Goal: Task Accomplishment & Management: Manage account settings

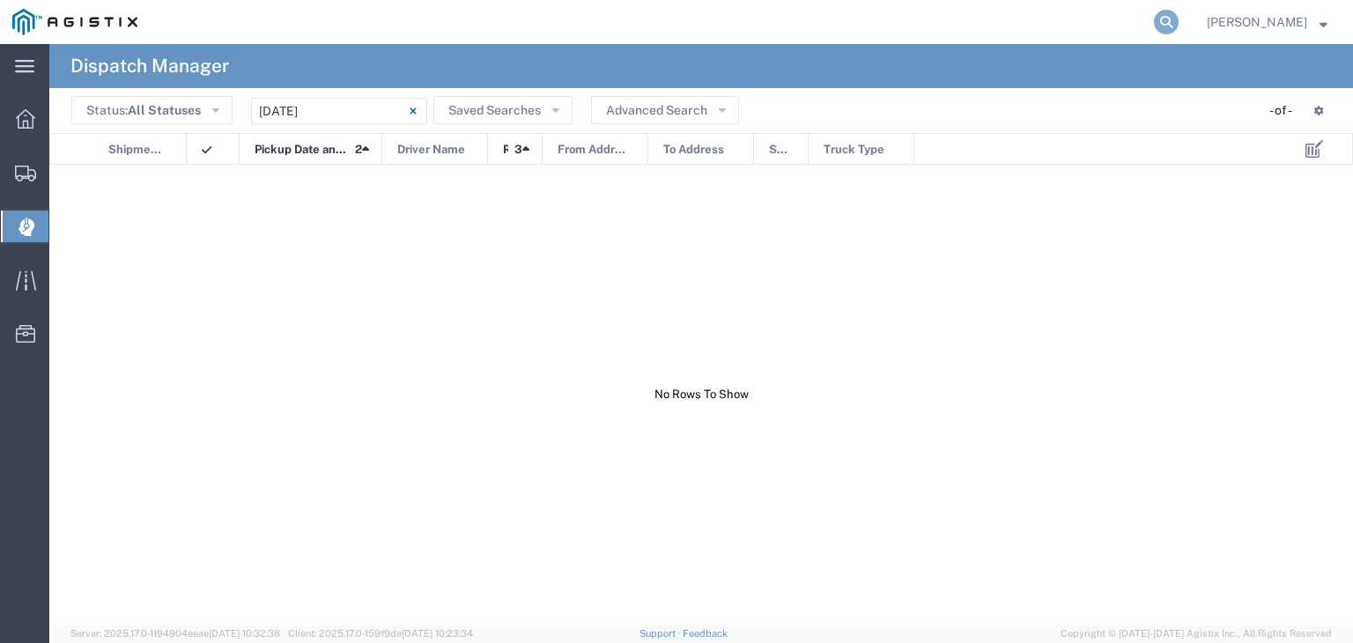
click at [1178, 17] on icon at bounding box center [1166, 22] width 25 height 25
type input "56445177"
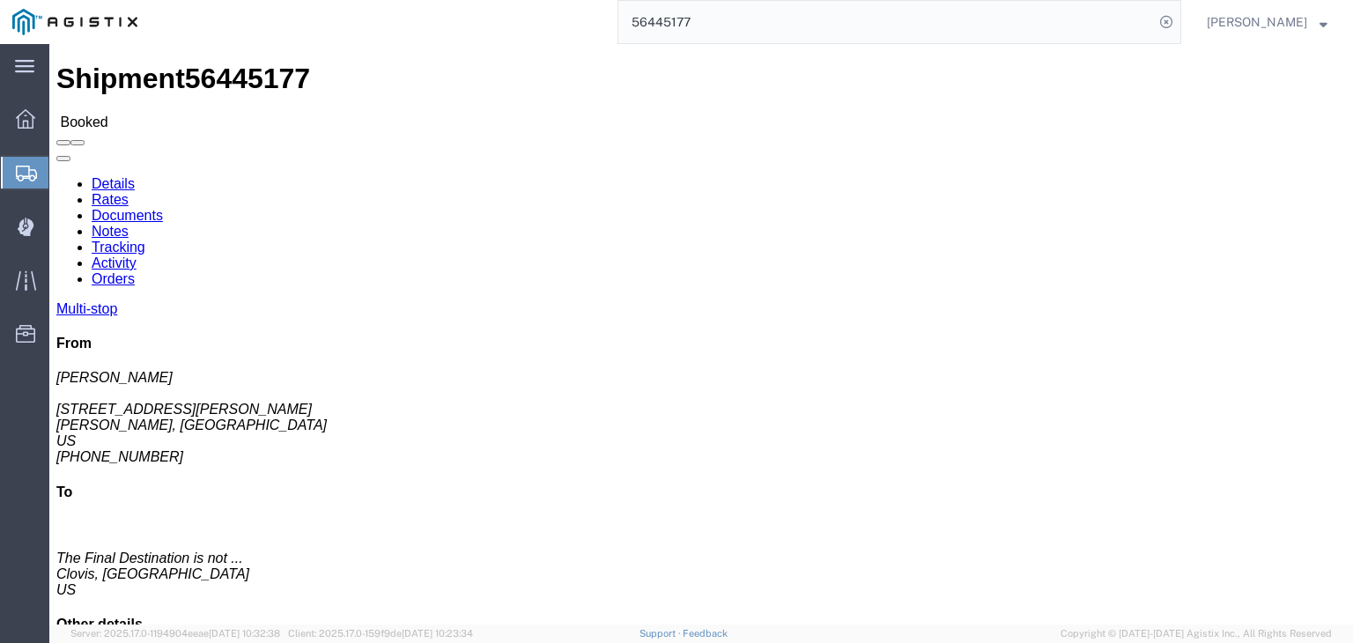
click link "Documents"
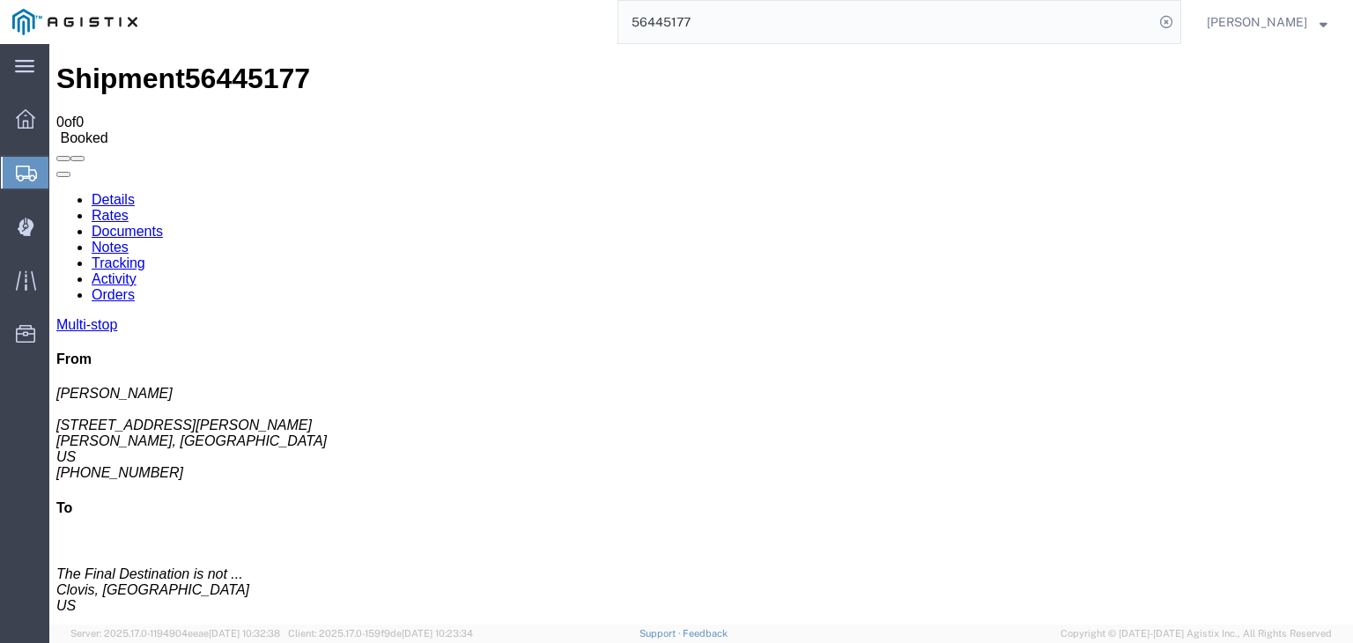
click at [145, 255] on link "Tracking" at bounding box center [119, 262] width 54 height 15
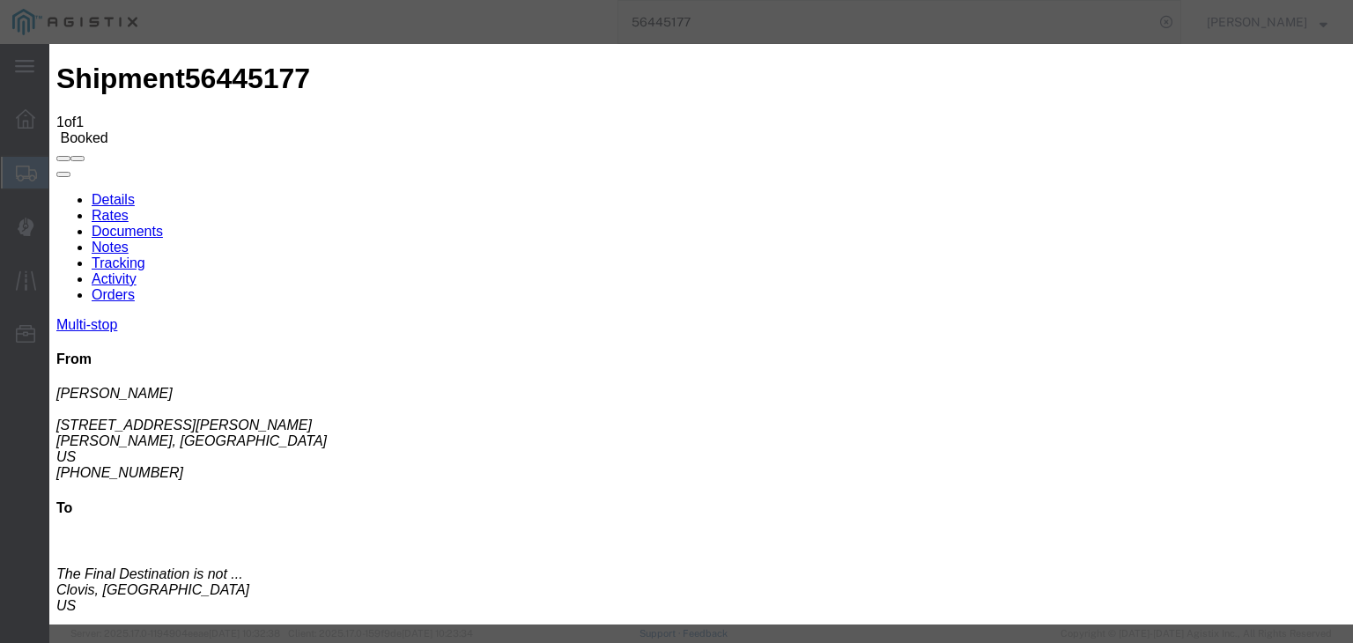
type input "[DATE]"
type input "10:00 AM"
type input "[DATE]"
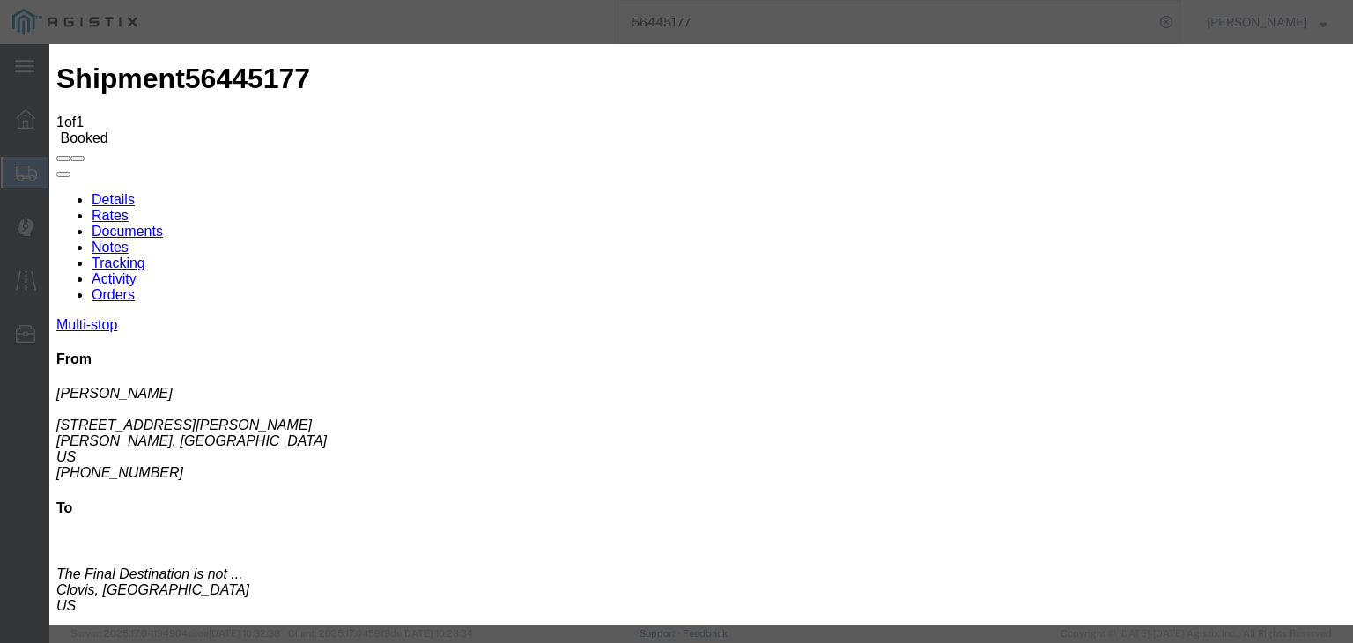
type input "7:00 AM"
select select "ARVPULOC"
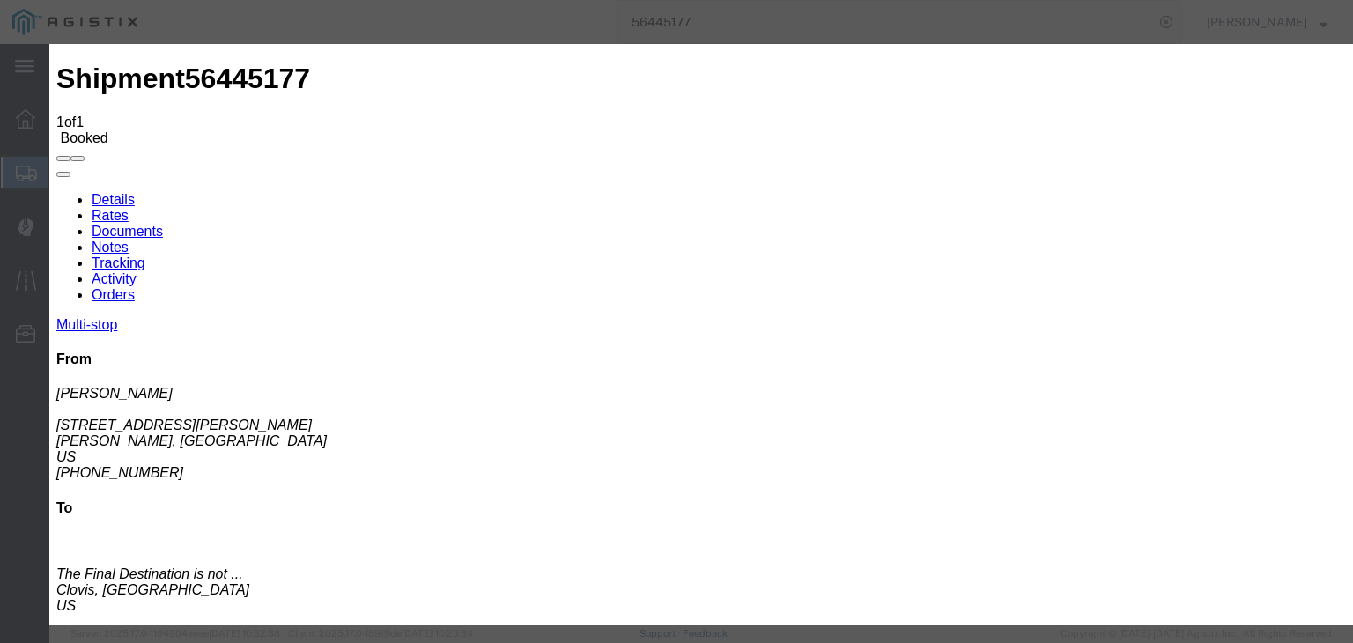
drag, startPoint x: 868, startPoint y: 219, endPoint x: 881, endPoint y: 224, distance: 13.1
select select "{"pickupDeliveryInfoId": "122176450","pickupOrDelivery": "P","stopNum": "1","lo…"
select select "CA"
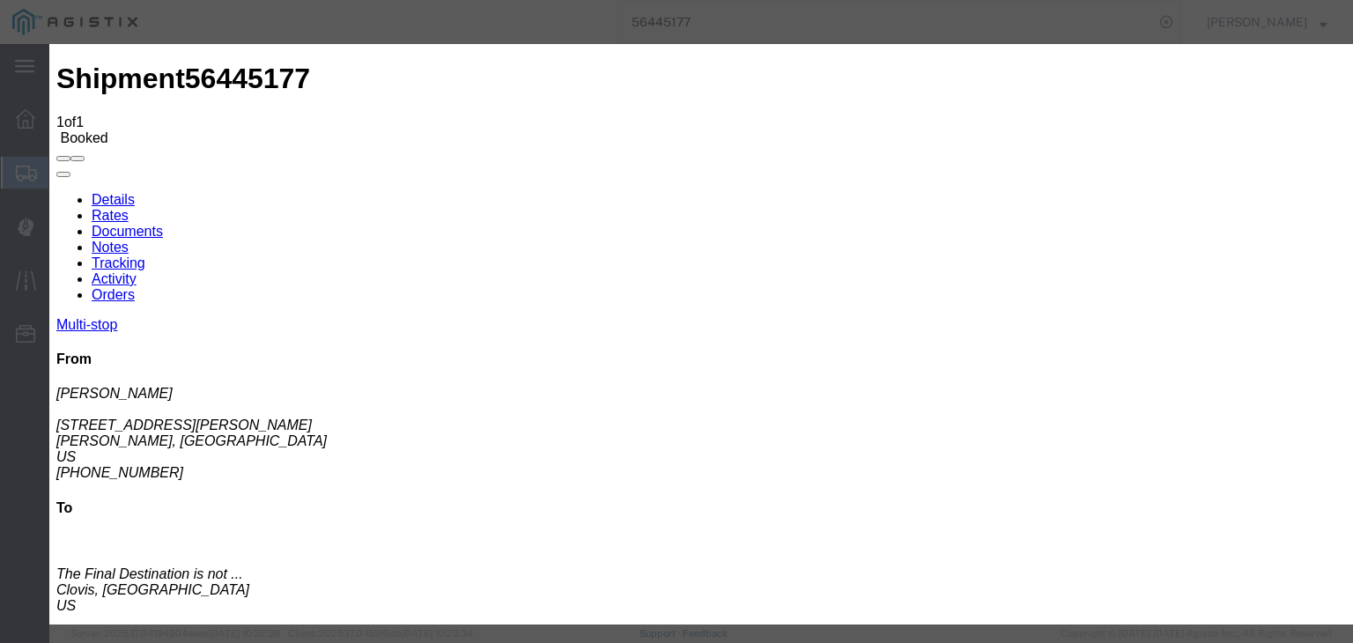
type input "Sangar"
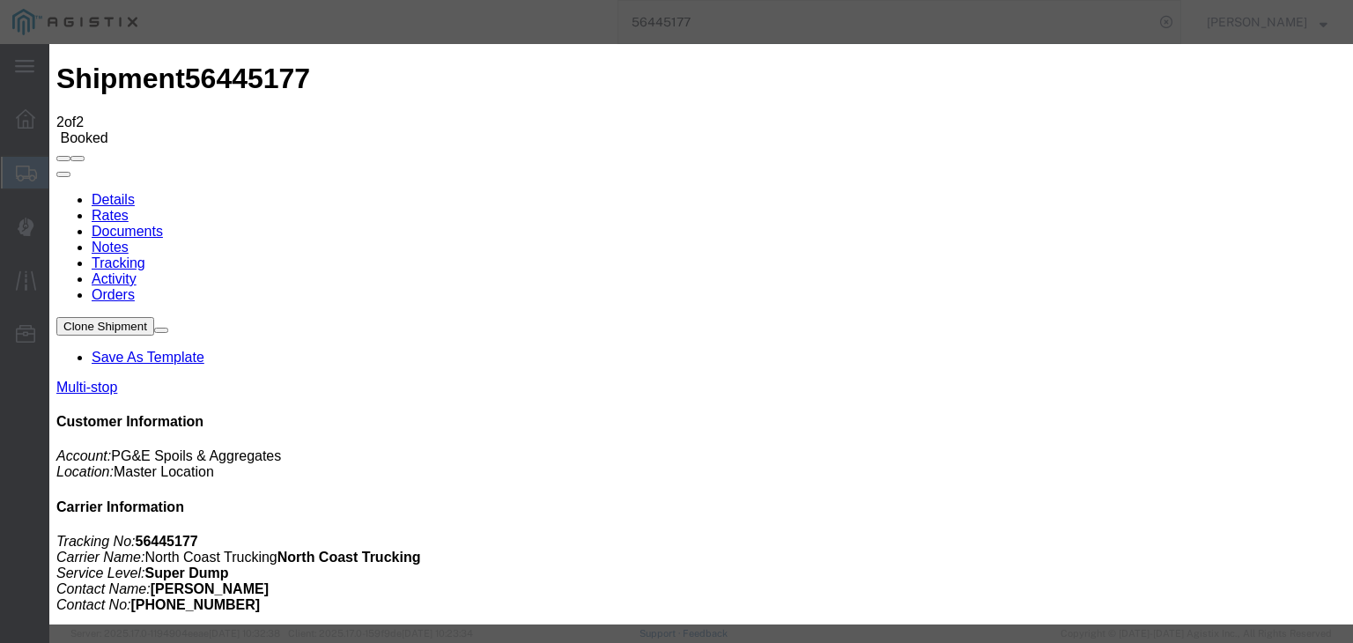
type input "[DATE]"
type input "10:00 AM"
type input "[DATE]"
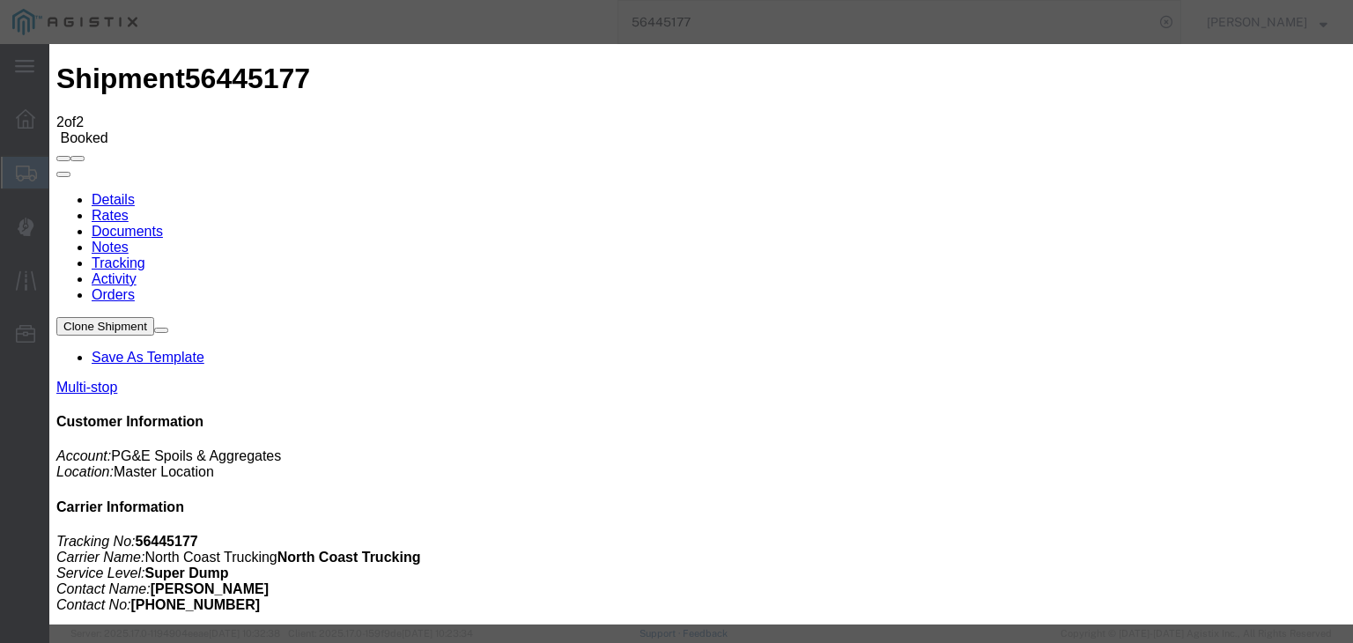
type input "10:47 AM"
select select "DPTPULOC"
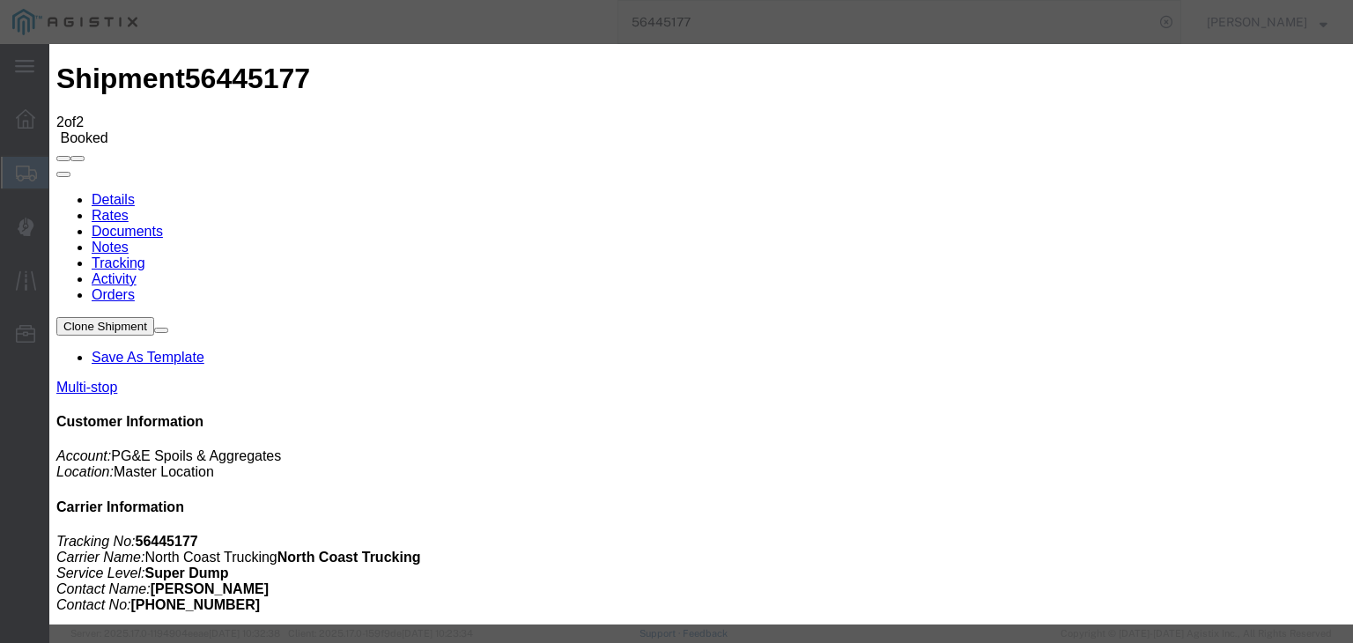
select select "{"pickupDeliveryInfoId": "122176450","pickupOrDelivery": "P","stopNum": "1","lo…"
select select "CA"
type input "Sangar"
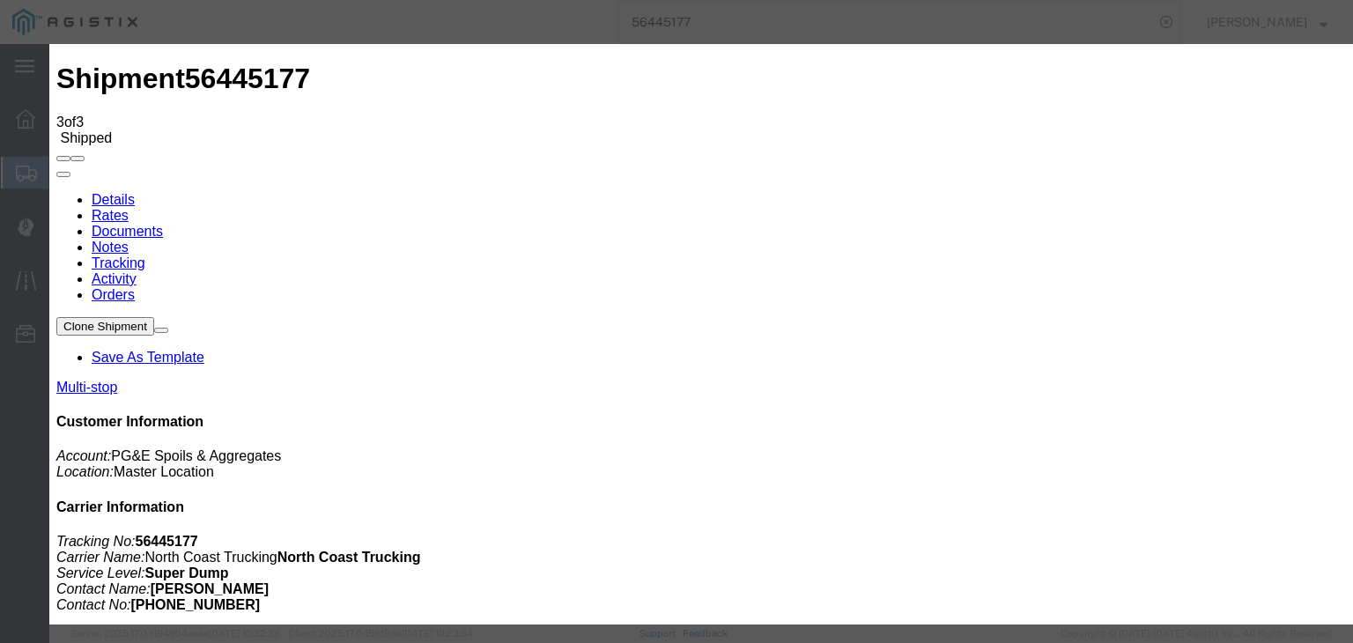
type input "[DATE]"
type input "10:00 AM"
type input "[DATE]"
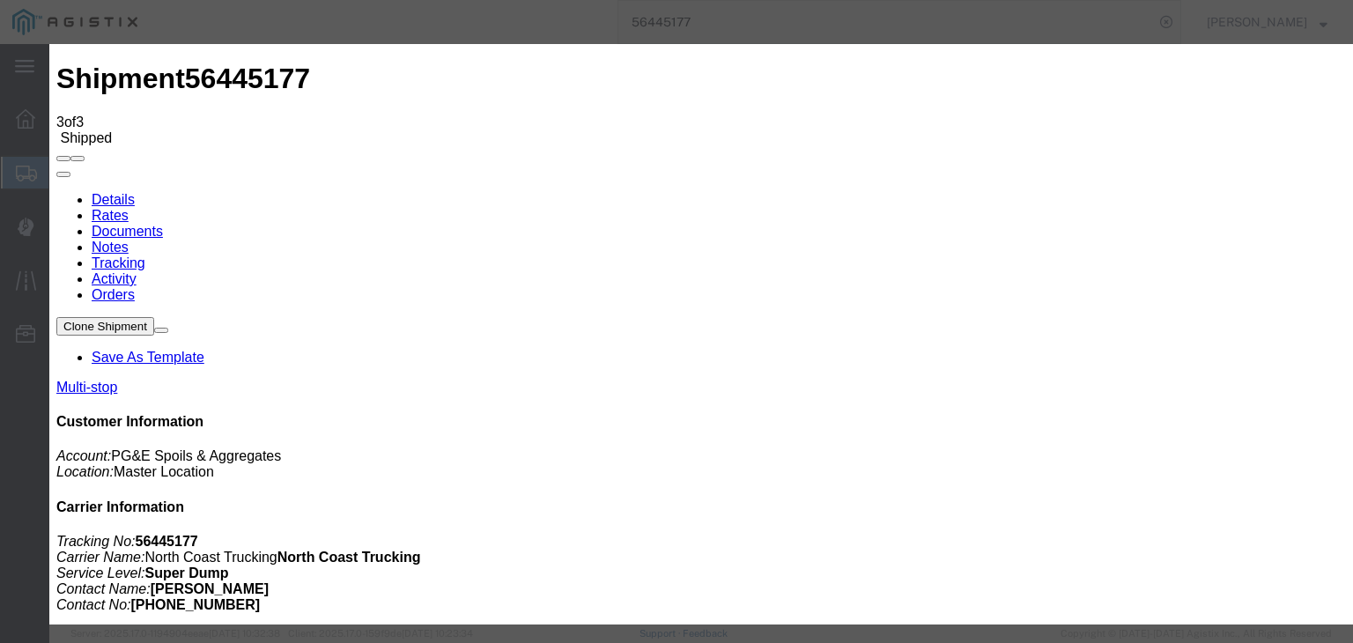
type input "11:25 AM"
drag, startPoint x: 593, startPoint y: 258, endPoint x: 581, endPoint y: 267, distance: 14.4
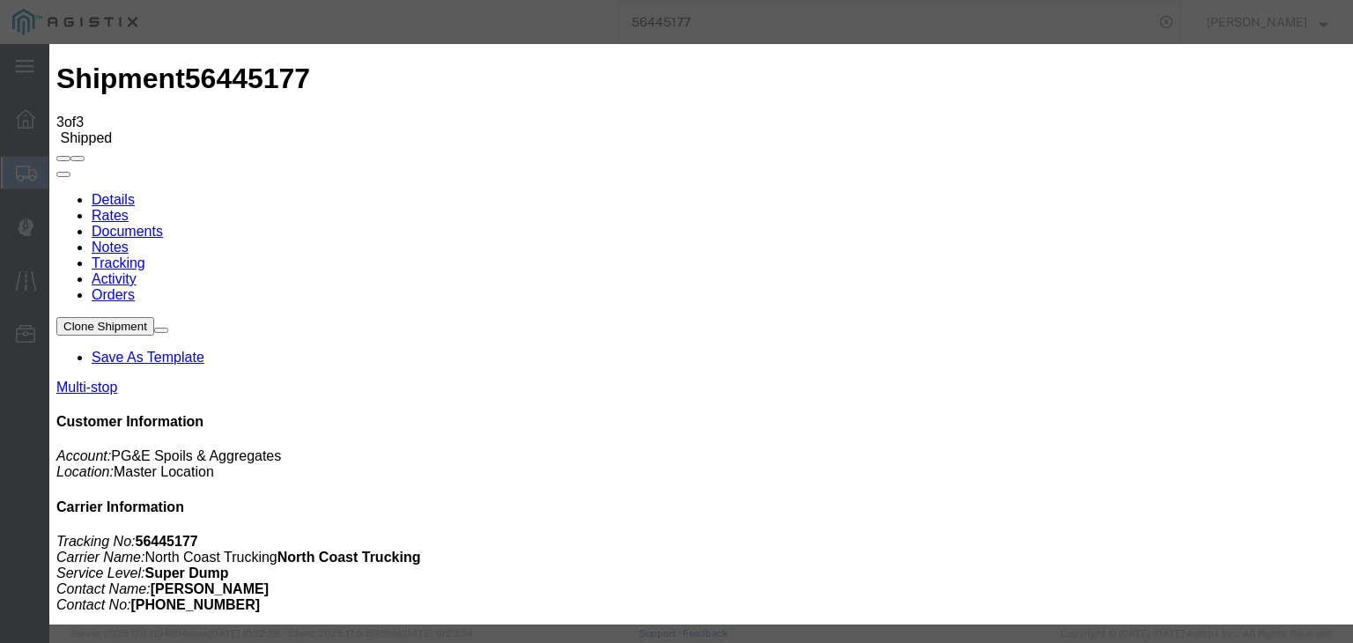
select select "ARVDLVLOC"
select select "{"pickupDeliveryInfoId": "122176451","pickupOrDelivery": "D","stopNum": "2","lo…"
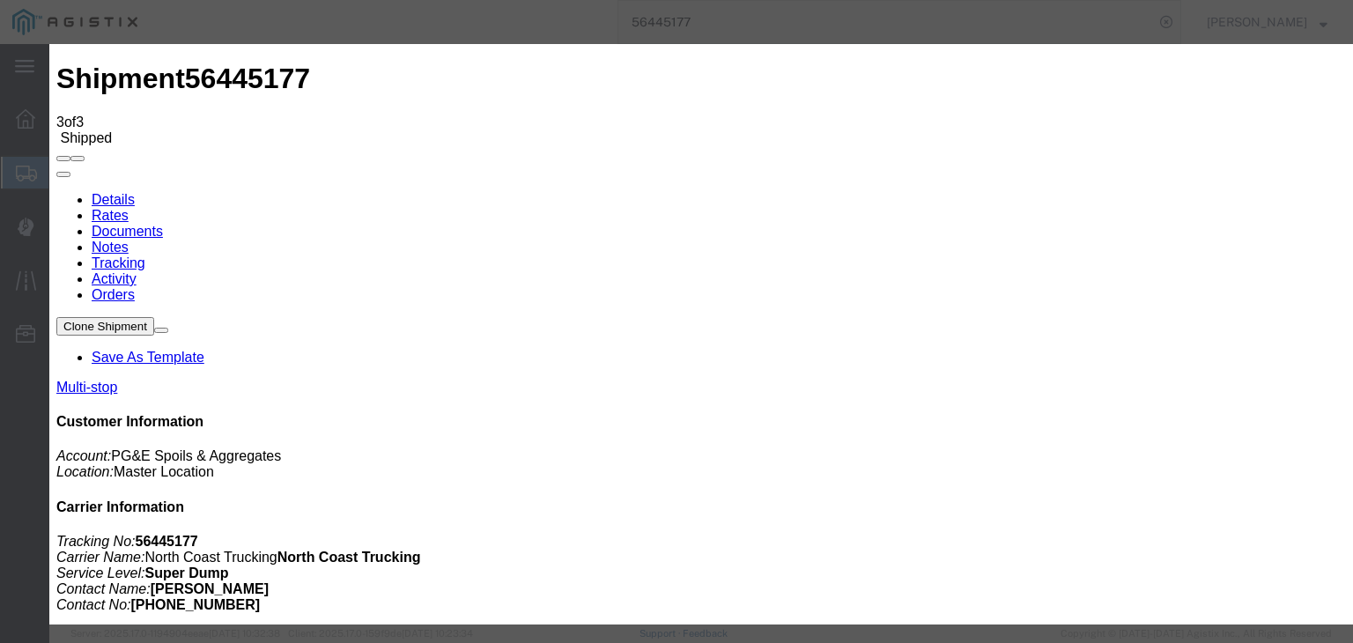
select select "CA"
type input "Clovis"
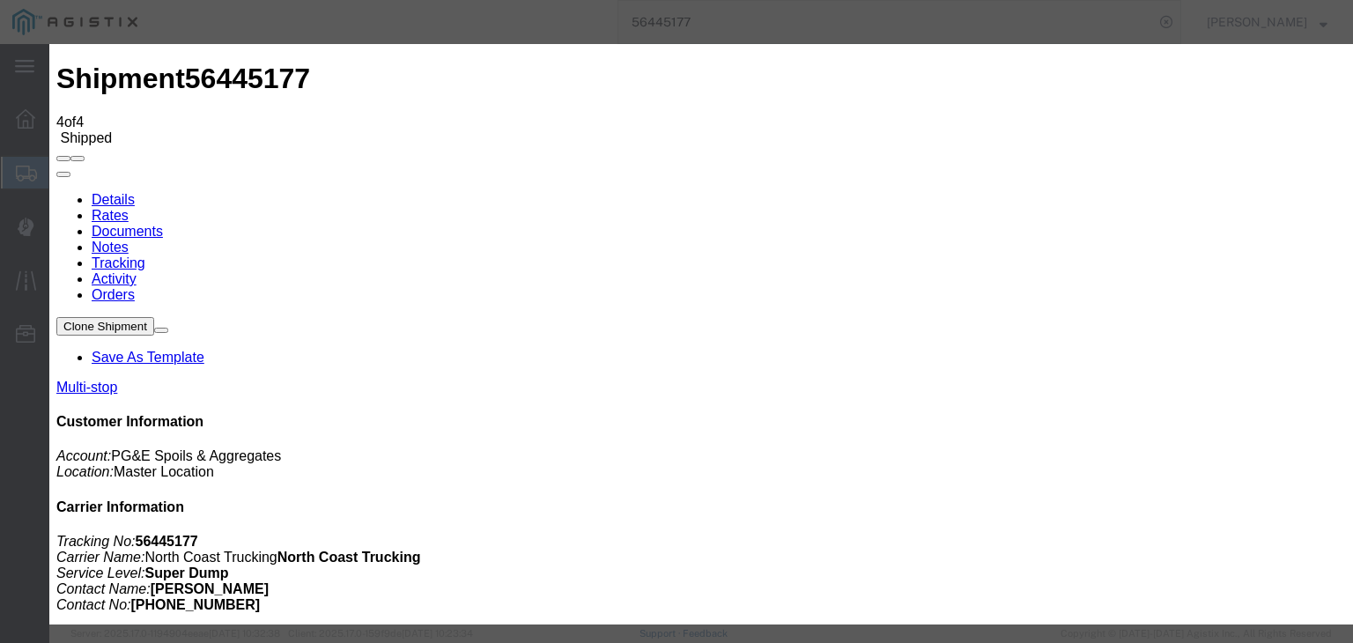
type input "[DATE]"
type input "10:00 AM"
type input "[DATE]"
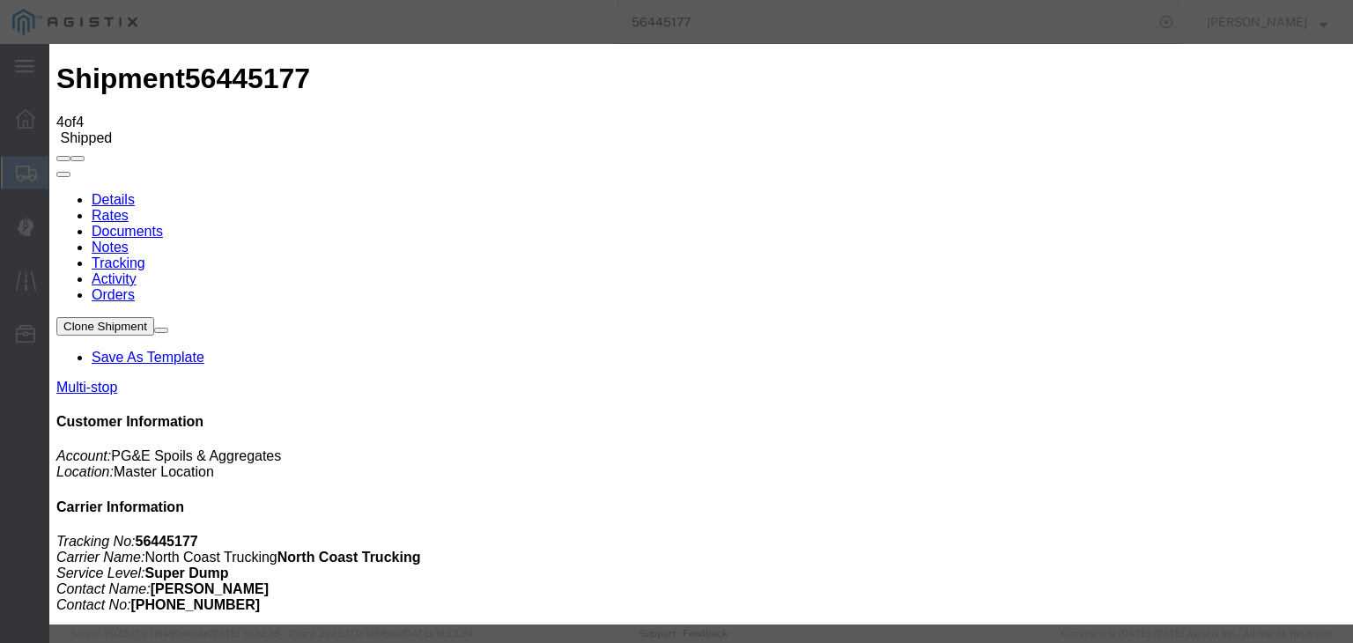
type input "11:30 AM"
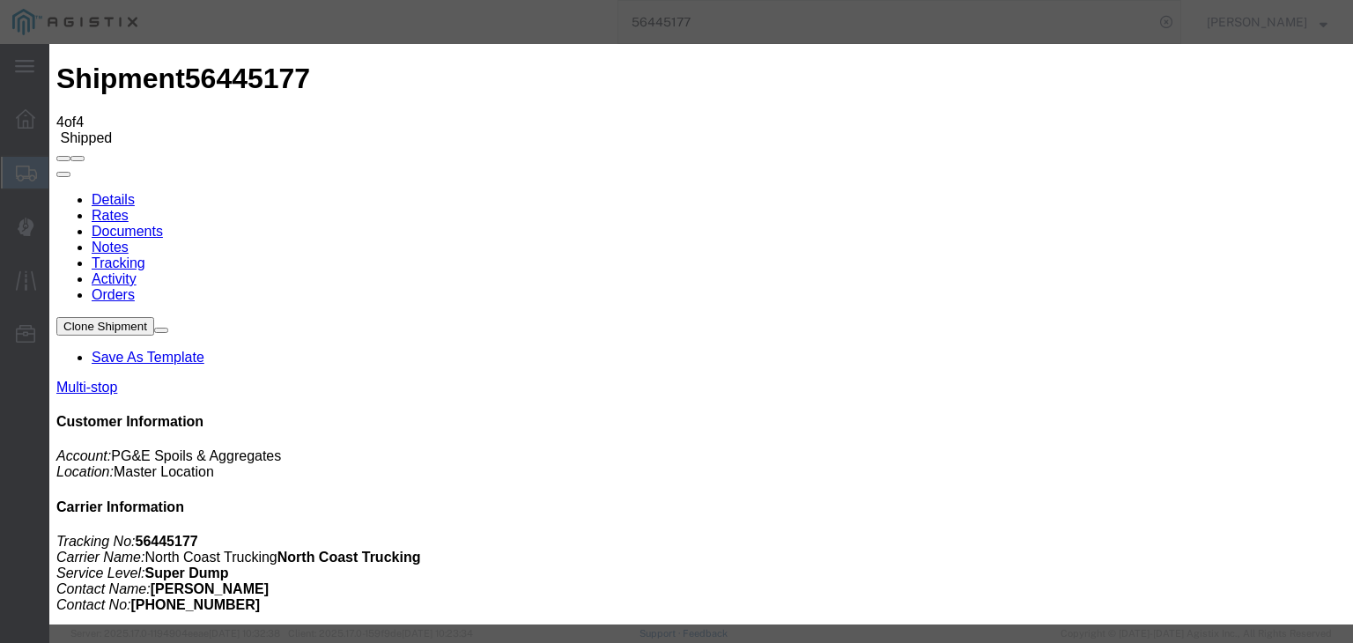
select select "DPTDLVLOC"
select select "{"pickupDeliveryInfoId": "122176451","pickupOrDelivery": "D","stopNum": "2","lo…"
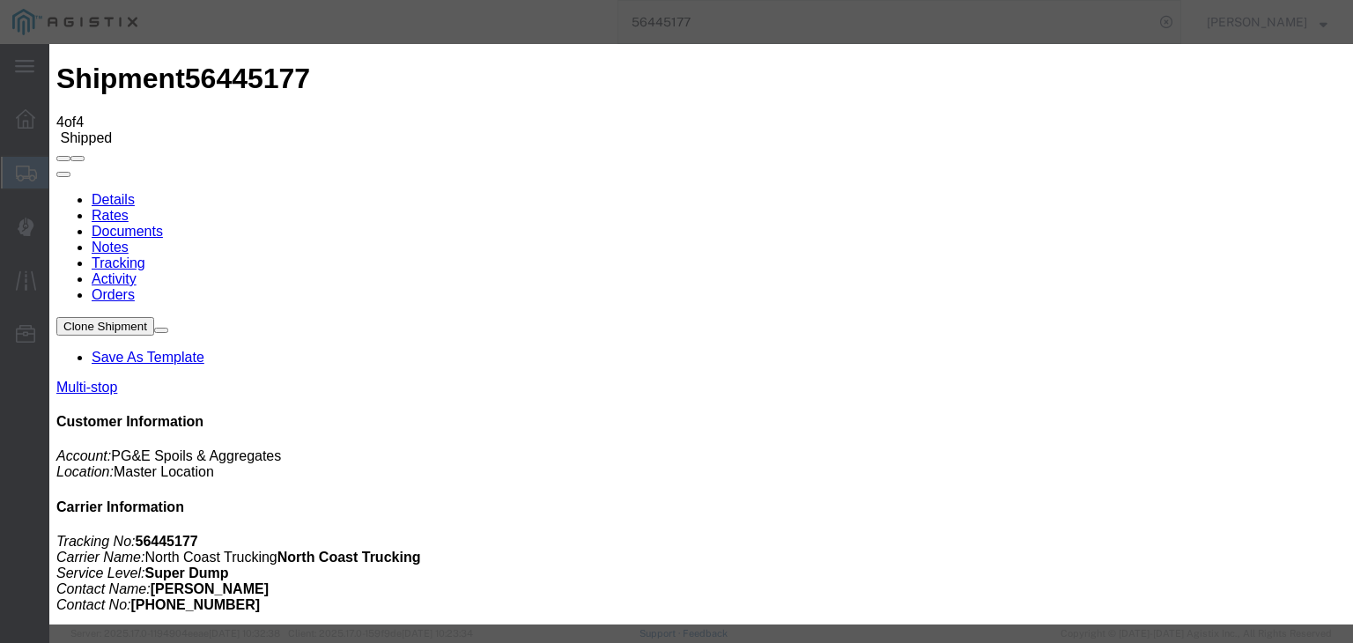
select select "CA"
type input "Clovis"
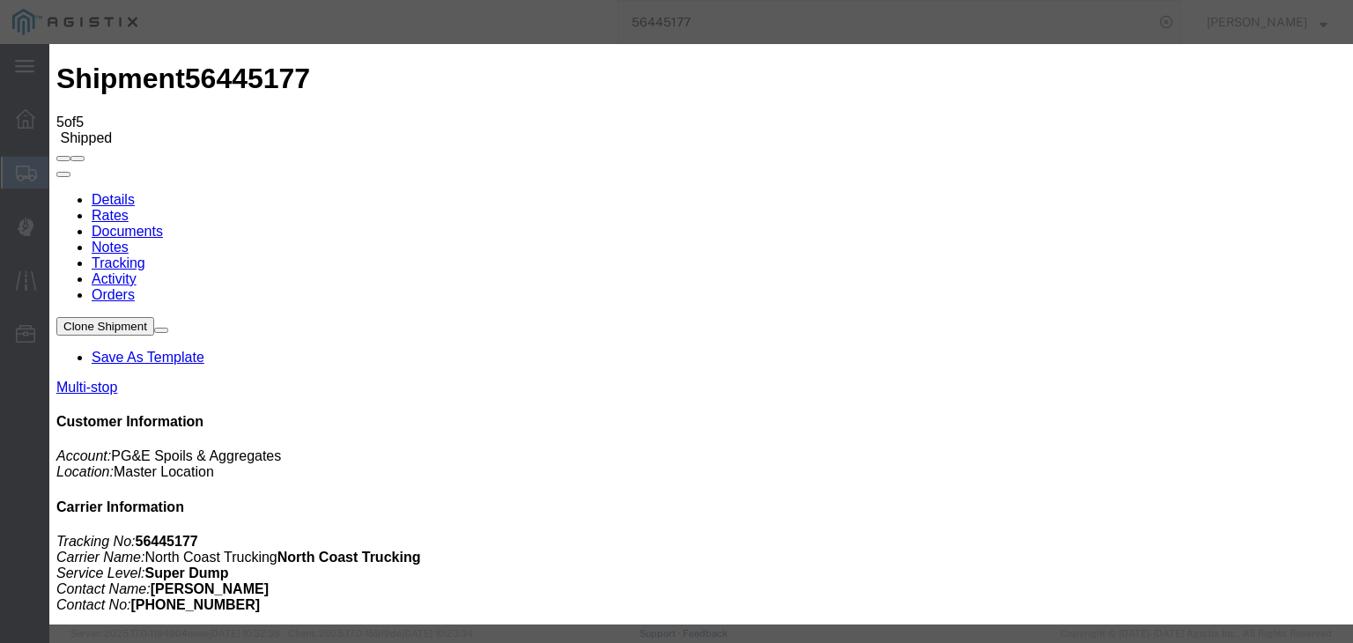
type input "[DATE]"
type input "10:00 AM"
type input "[DATE]"
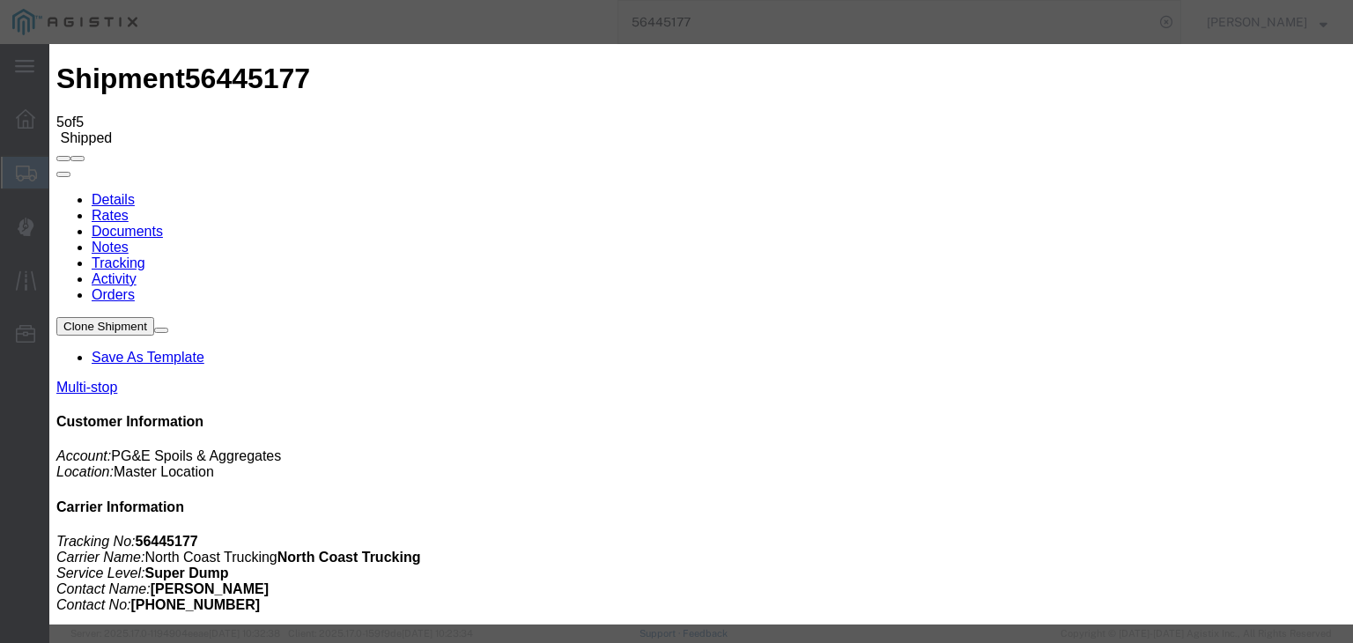
type input "12:45 PM"
drag, startPoint x: 502, startPoint y: 255, endPoint x: 494, endPoint y: 267, distance: 13.9
select select "ARVPULOC"
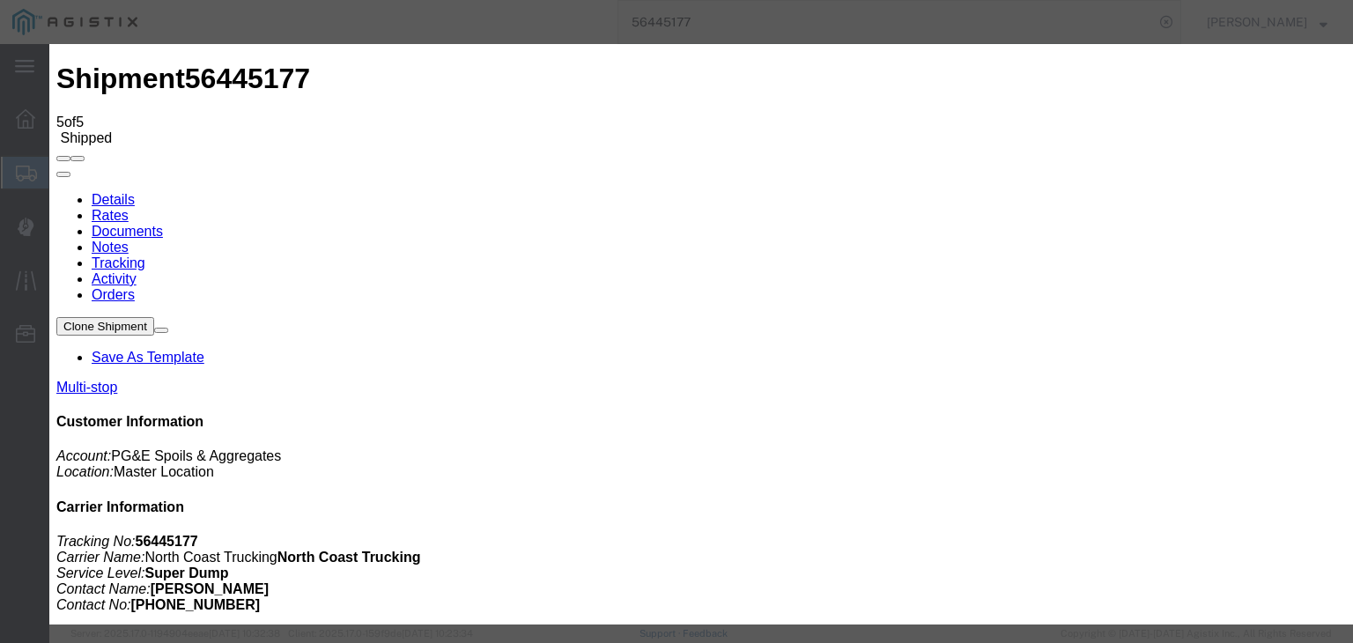
select select "{"pickupDeliveryInfoId": "122176450","pickupOrDelivery": "P","stopNum": "1","lo…"
select select "CA"
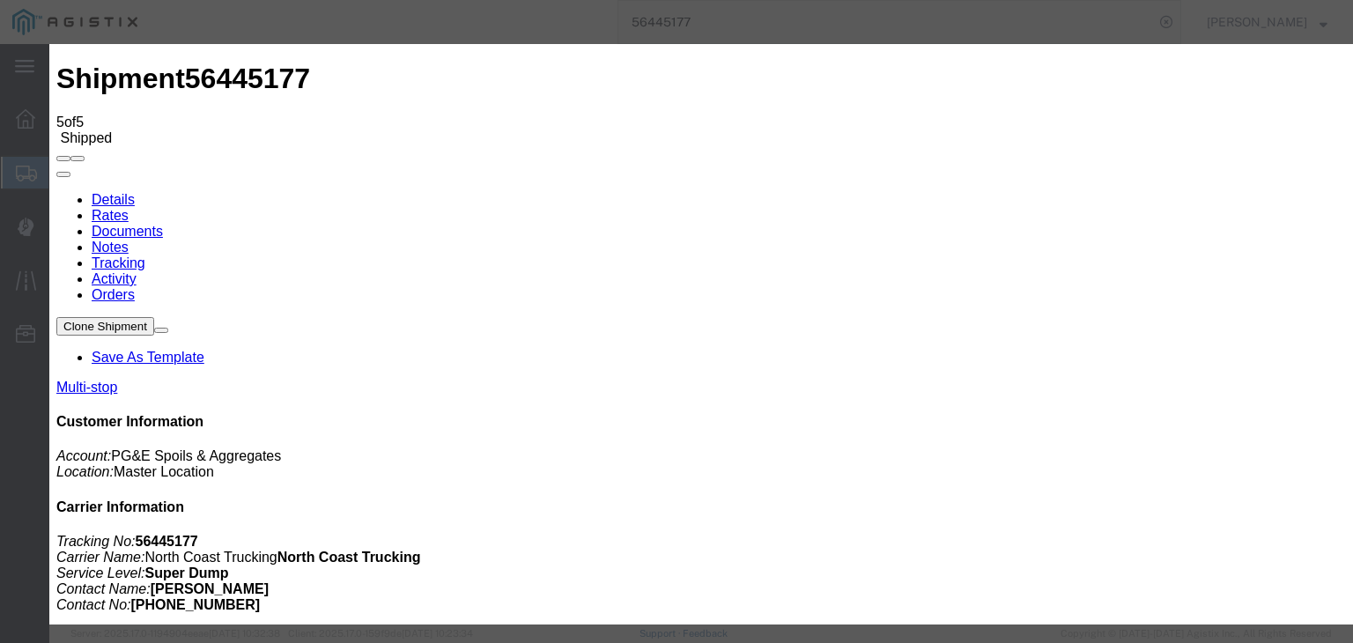
type input "Sangar"
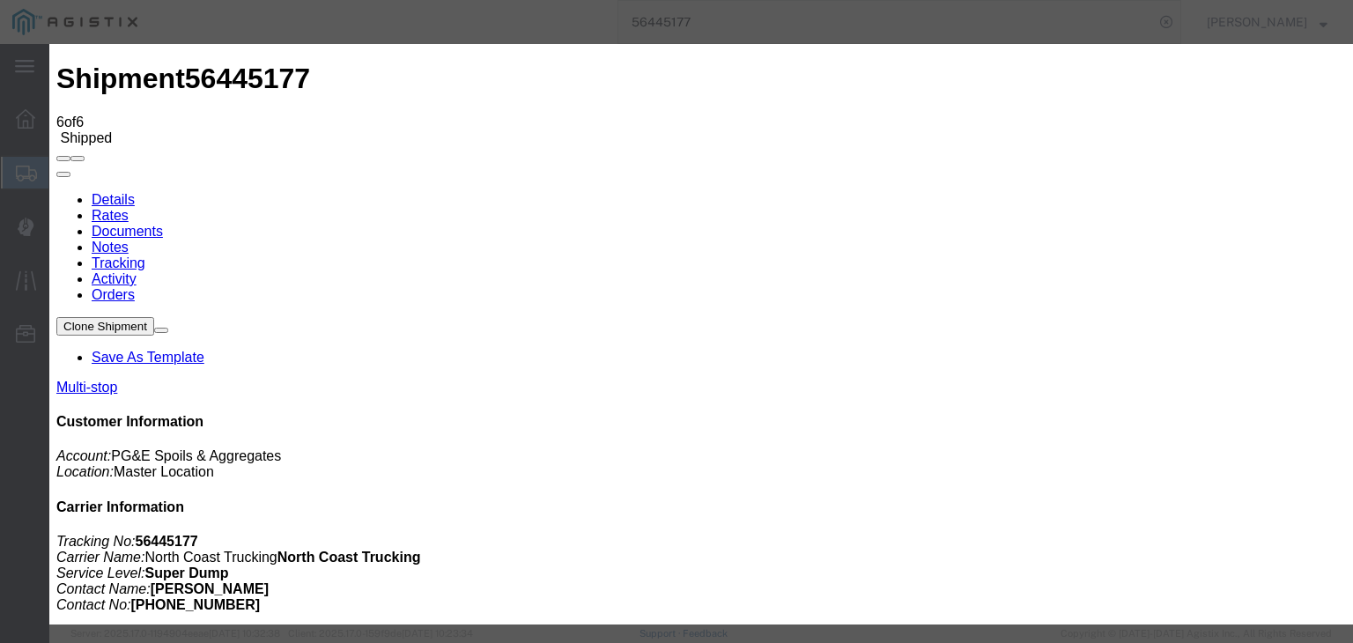
type input "[DATE]"
type input "10:00 AM"
drag, startPoint x: 394, startPoint y: 353, endPoint x: 499, endPoint y: 313, distance: 112.9
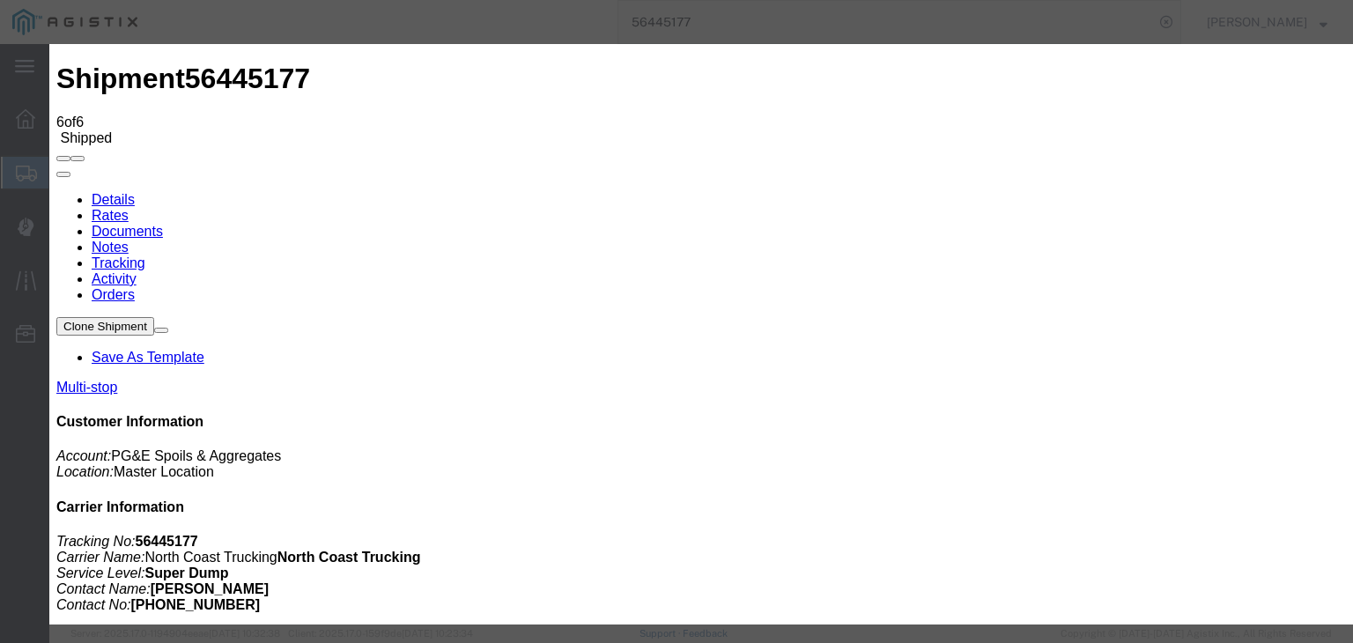
type input "[DATE]"
drag, startPoint x: 581, startPoint y: 223, endPoint x: 593, endPoint y: 236, distance: 17.5
type input "4:30 PM"
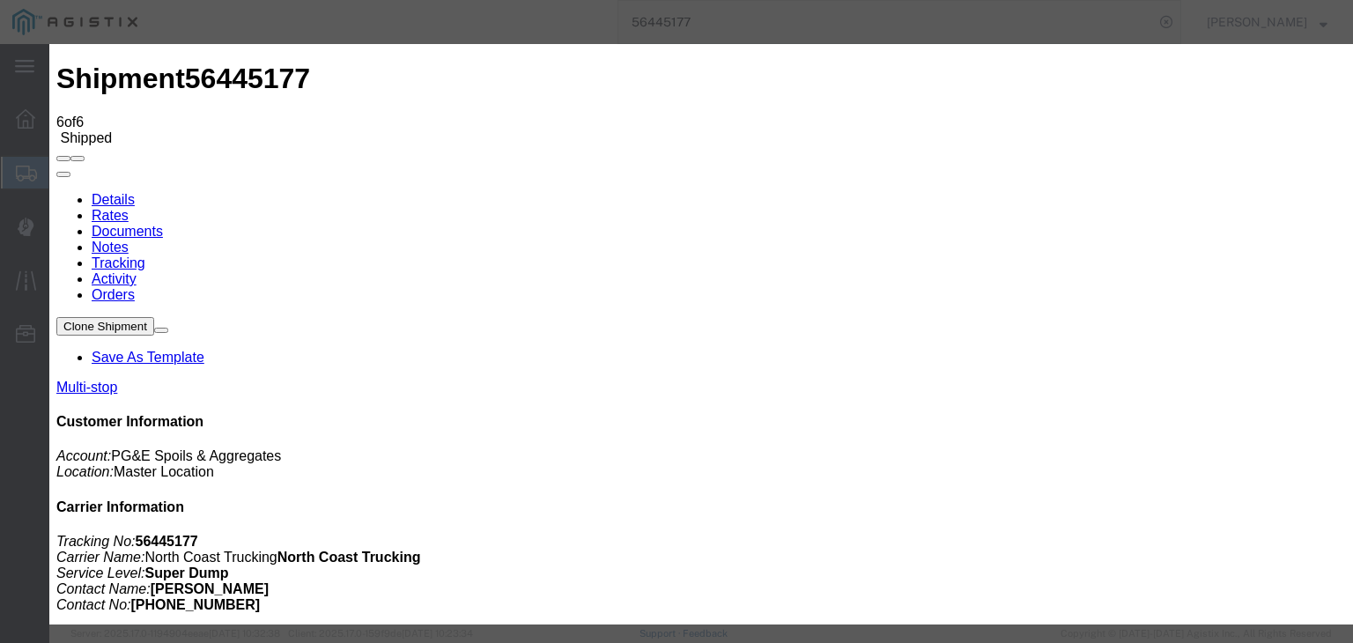
select select "DPTPULOC"
select select "{"pickupDeliveryInfoId": "122176450","pickupOrDelivery": "P","stopNum": "1","lo…"
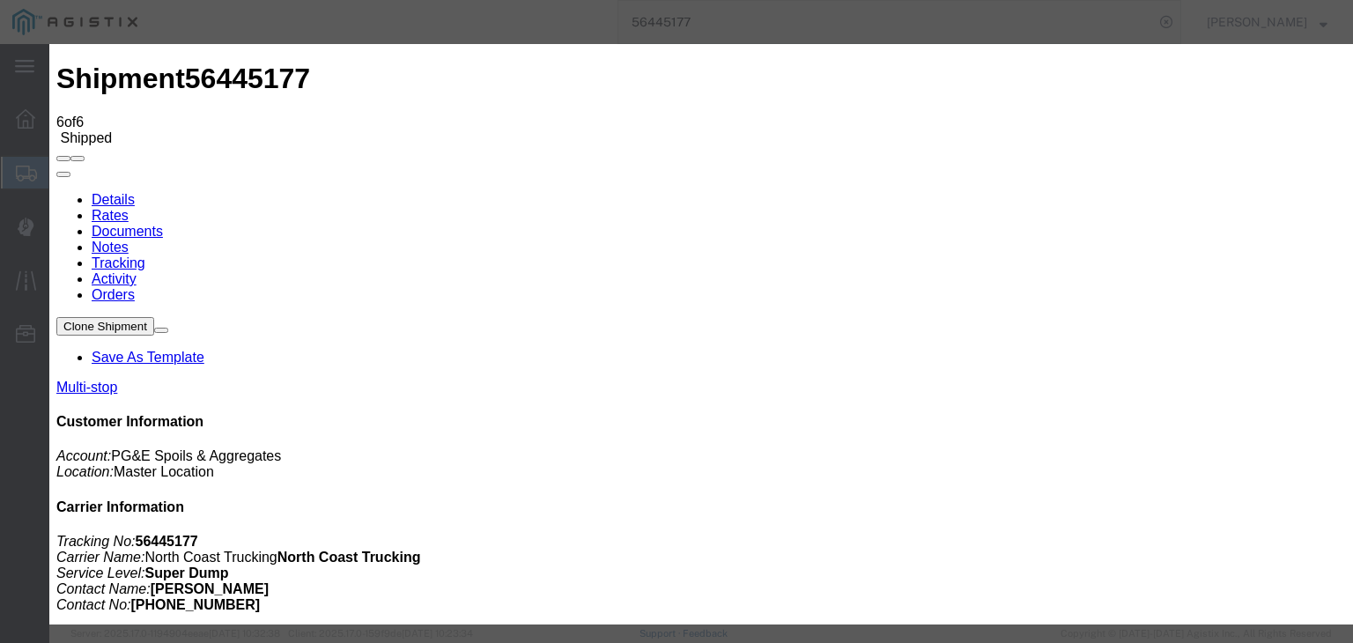
select select "CA"
type input "Sangar"
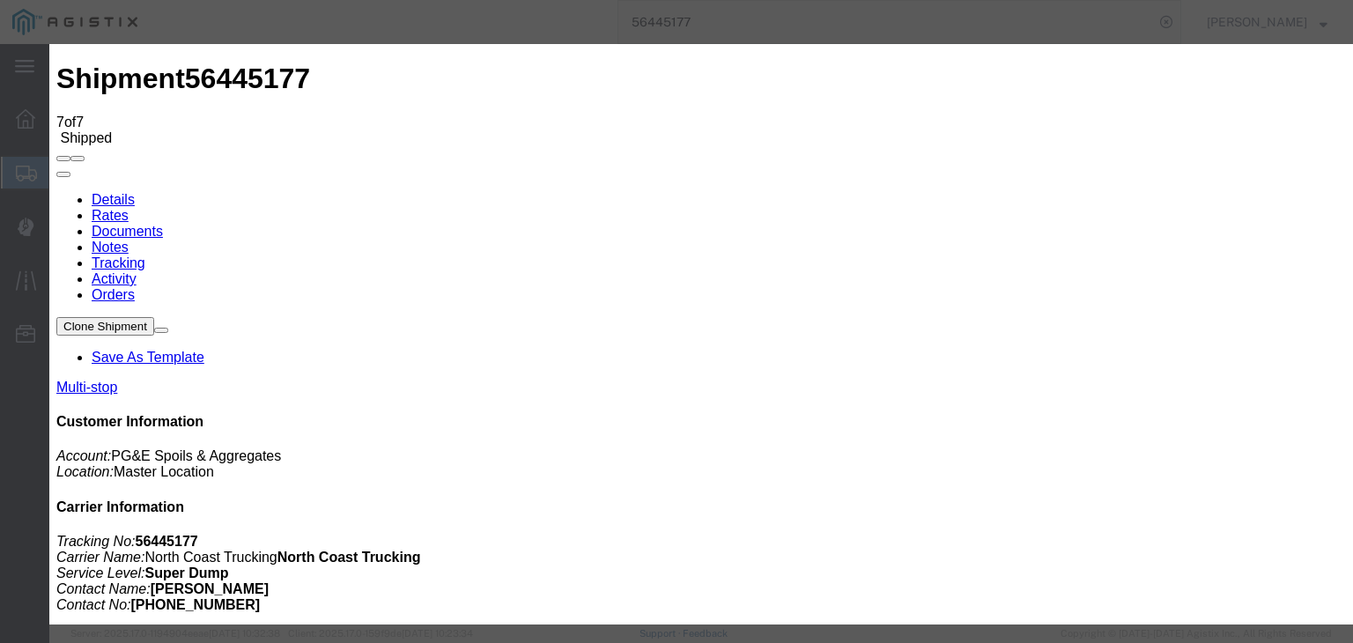
type input "[DATE]"
type input "10:00 AM"
type input "[DATE]"
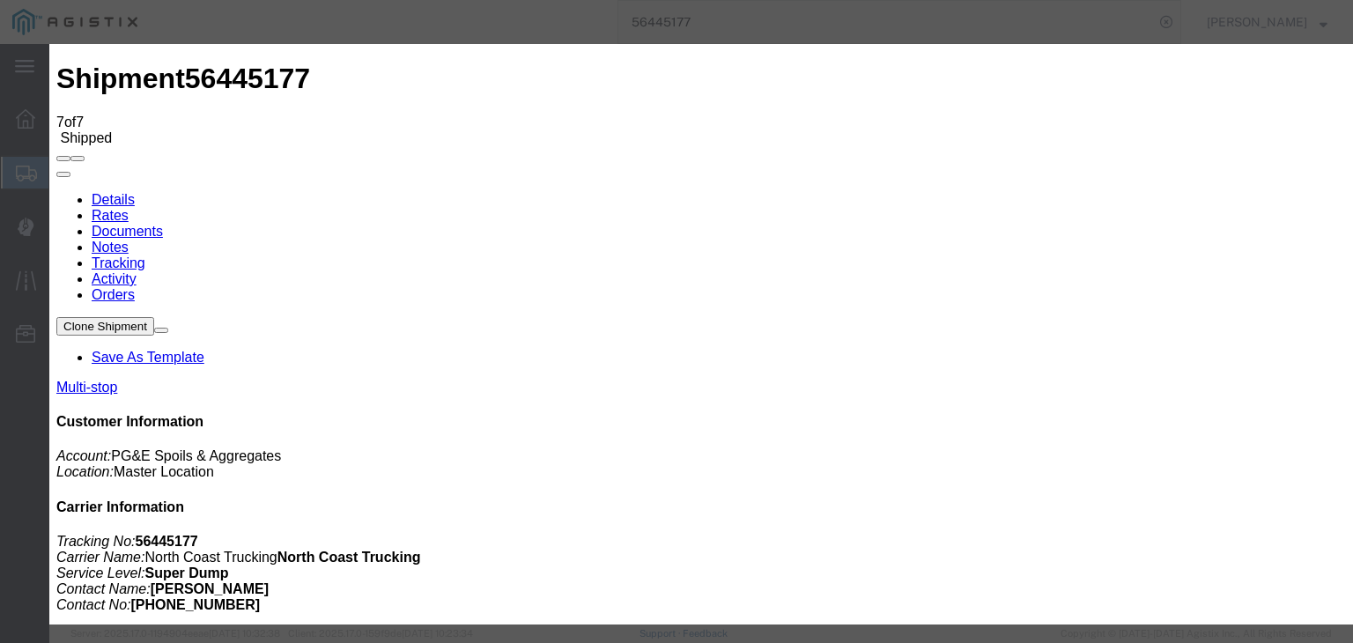
type input "4:30 PM"
select select "BREAKSTART"
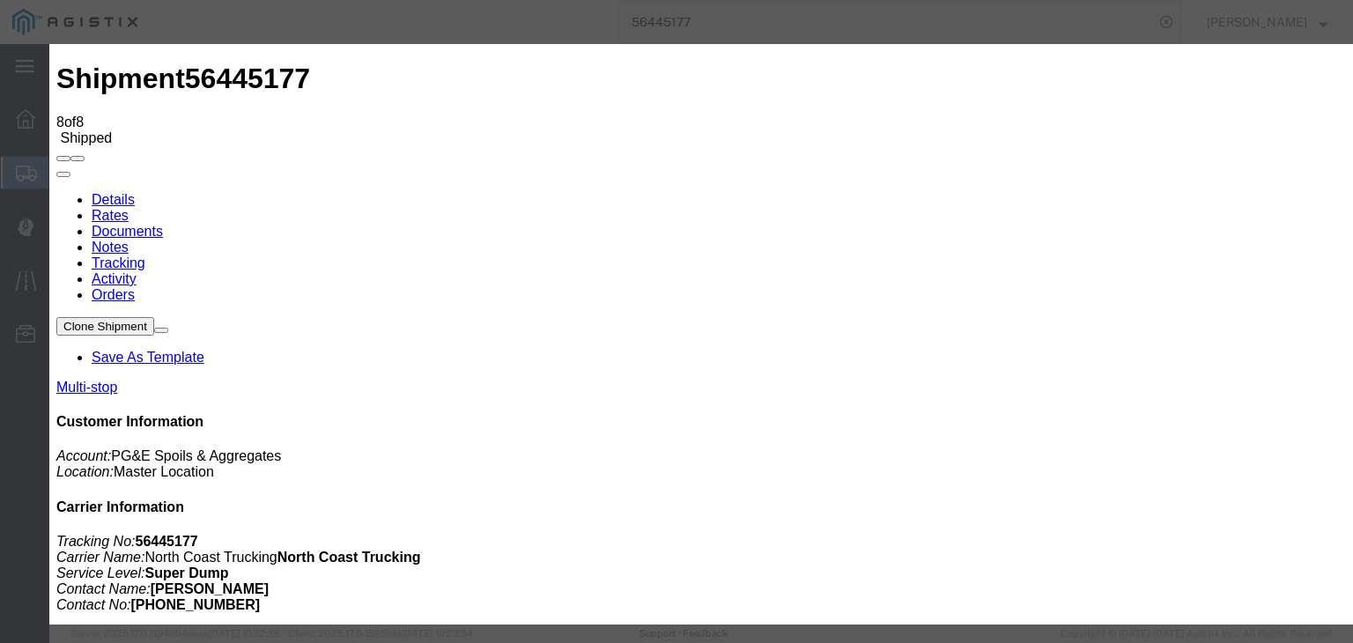
type input "[DATE]"
type input "10:00 AM"
type input "[DATE]"
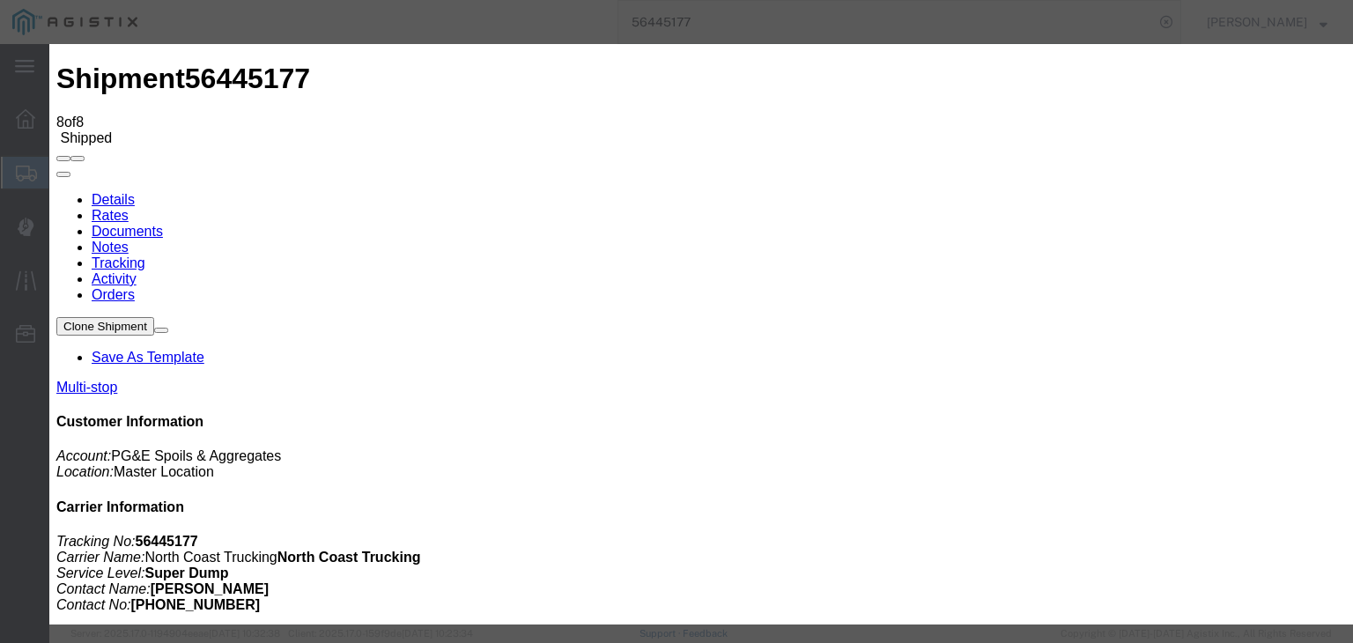
type input "5:00 PM"
drag, startPoint x: 563, startPoint y: 244, endPoint x: 562, endPoint y: 262, distance: 18.5
select select "BREAKSTOP"
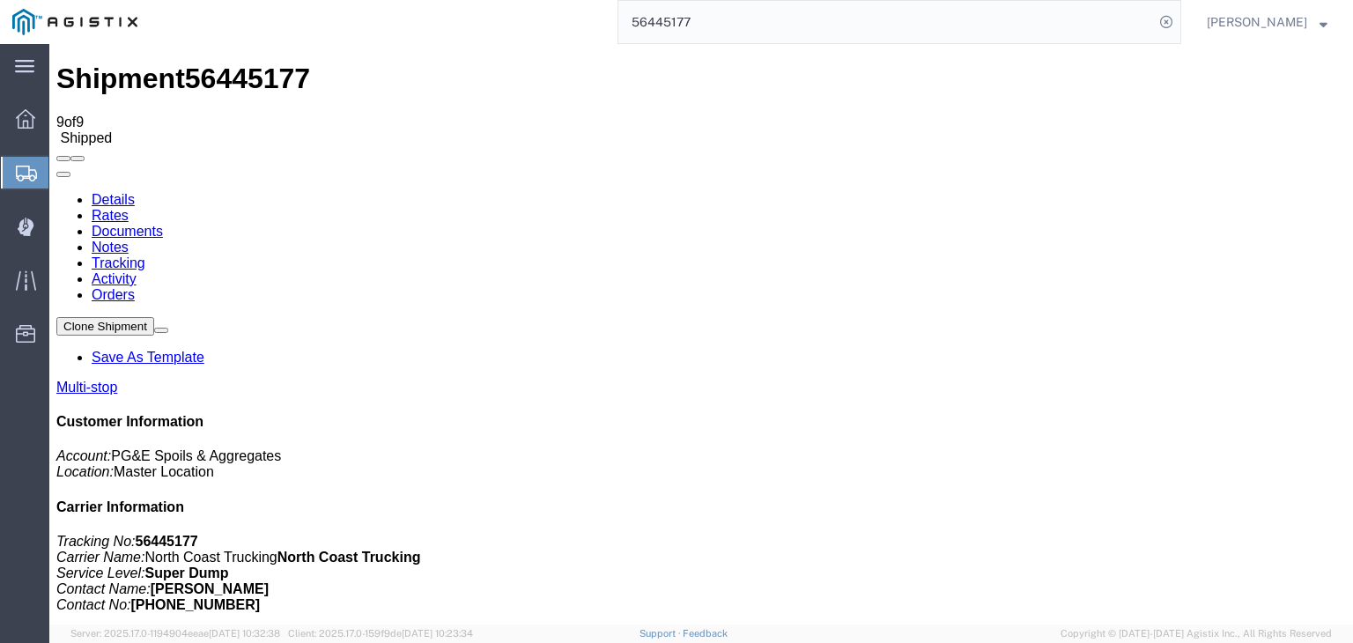
click at [163, 224] on link "Documents" at bounding box center [127, 231] width 71 height 15
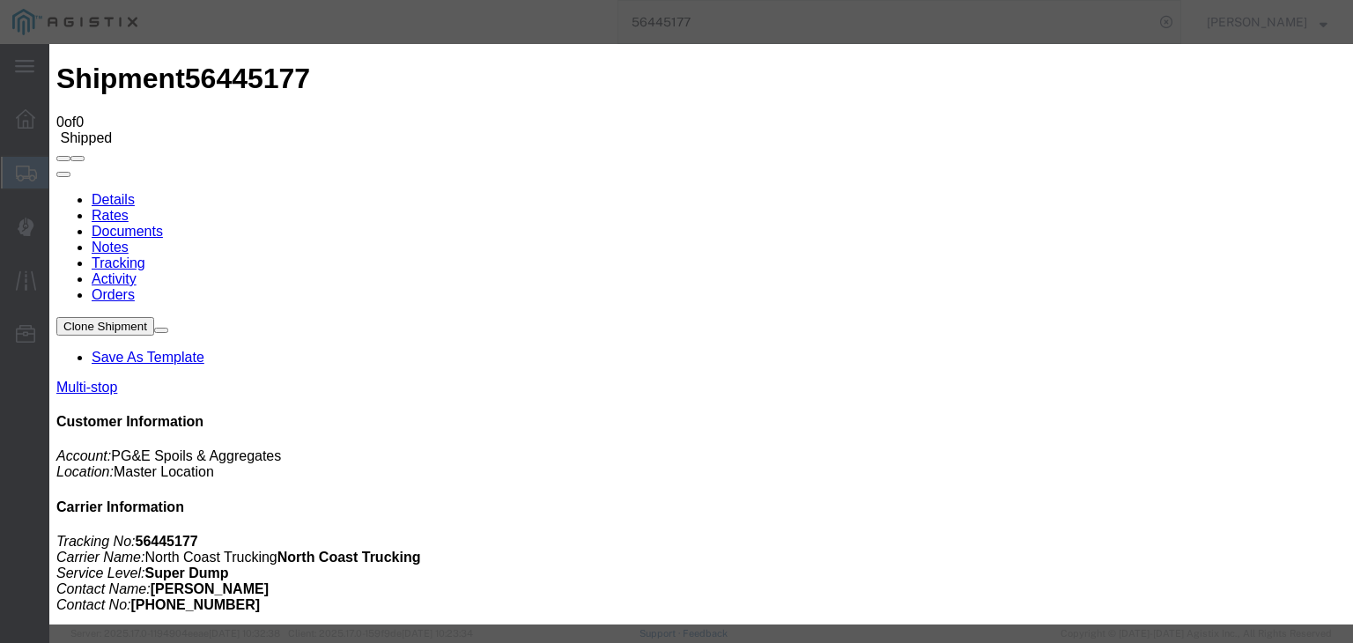
type input "C:\fakepath\08.11.25 PGE 0484911-56445177 Trebol.pdf"
drag, startPoint x: 641, startPoint y: 188, endPoint x: 625, endPoint y: 127, distance: 62.8
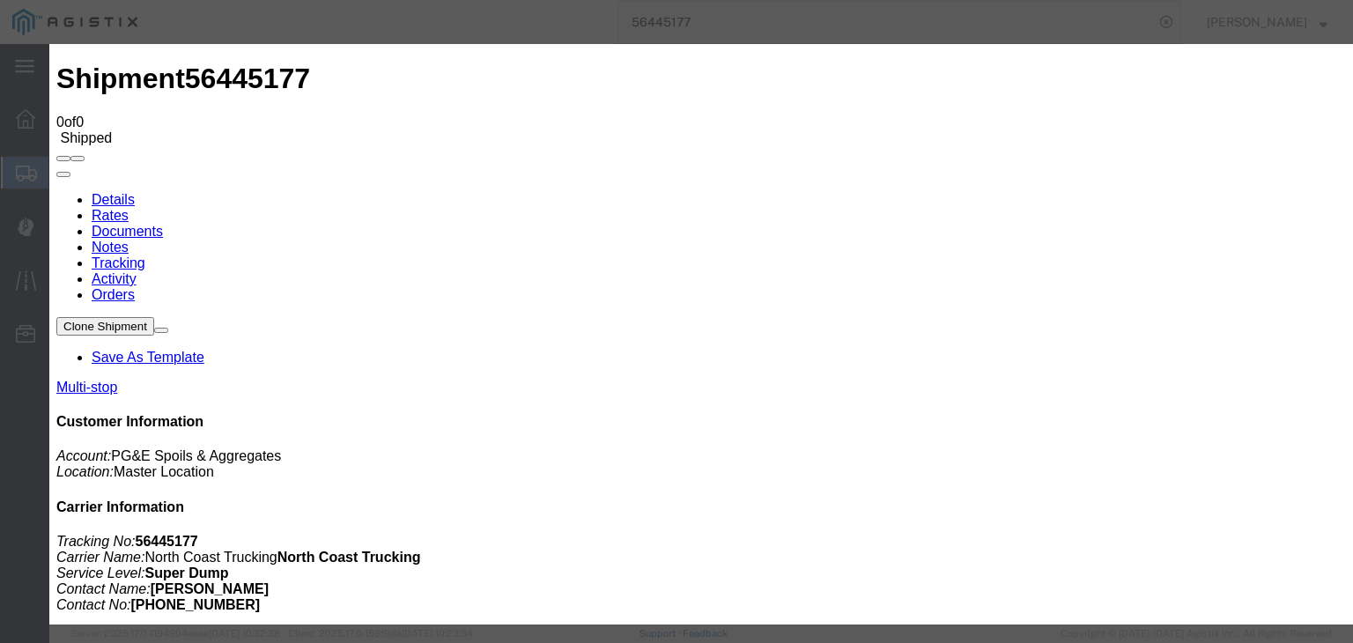
type input "Freight Bill"
select select
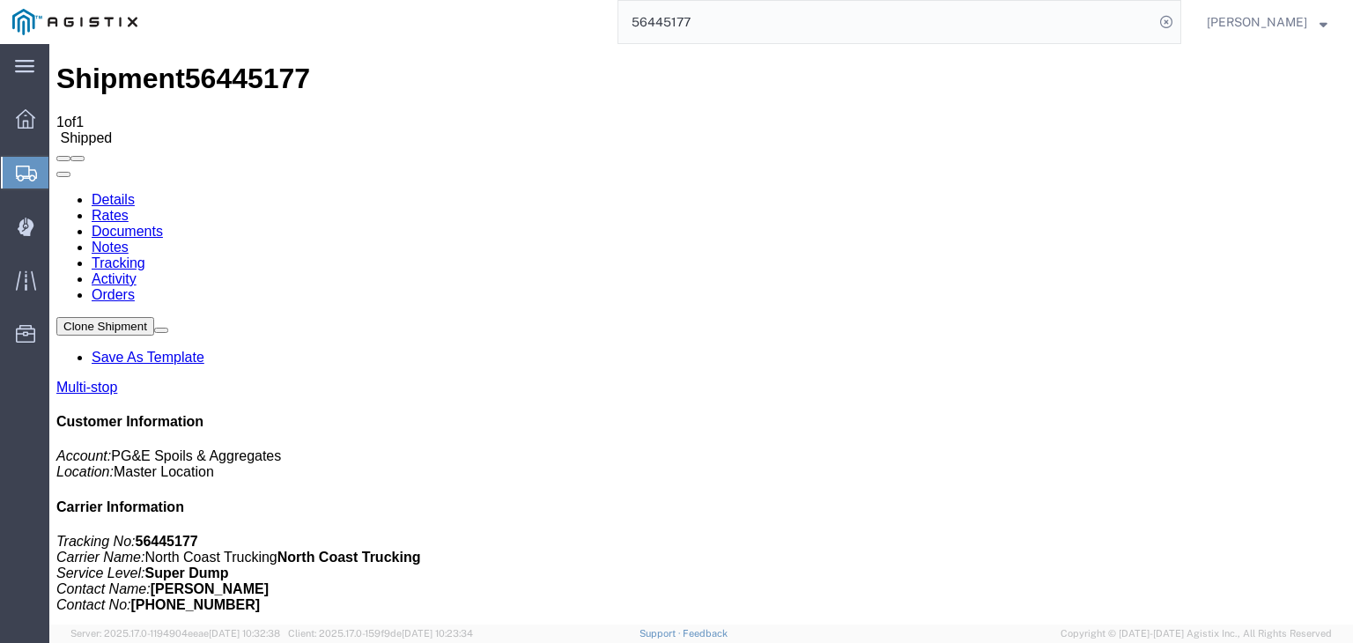
click at [145, 255] on link "Tracking" at bounding box center [119, 262] width 54 height 15
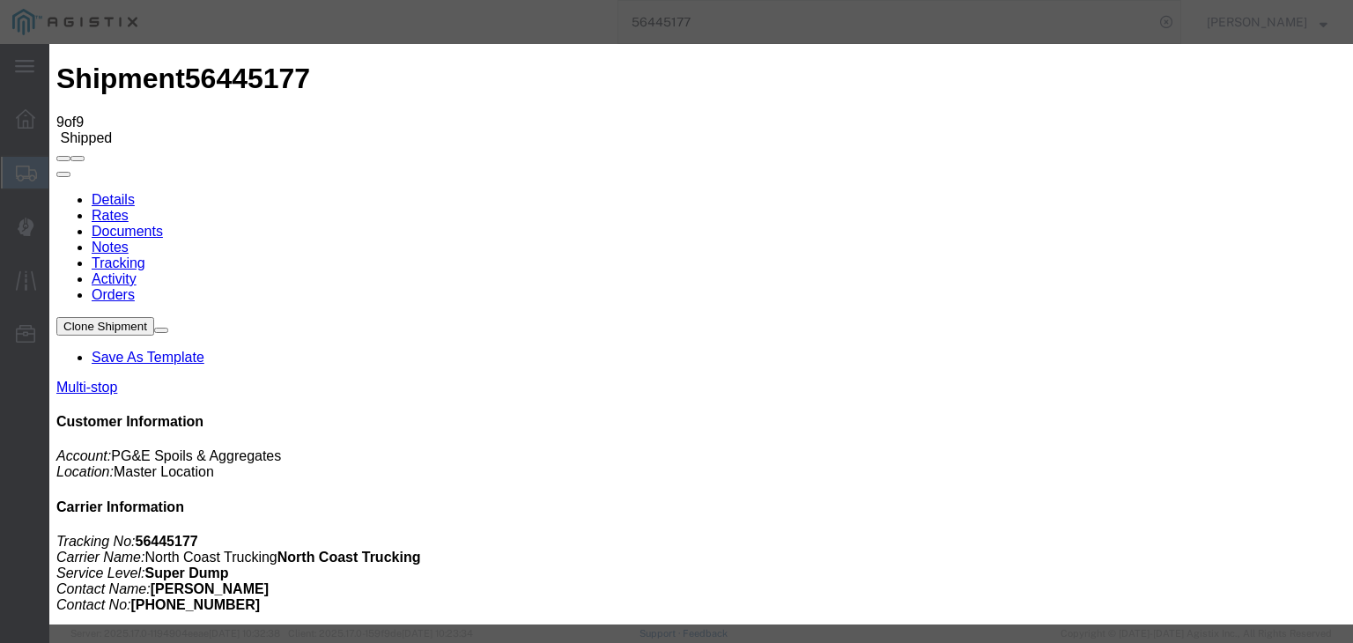
type input "[DATE]"
type input "10:00 AM"
type input "[DATE]"
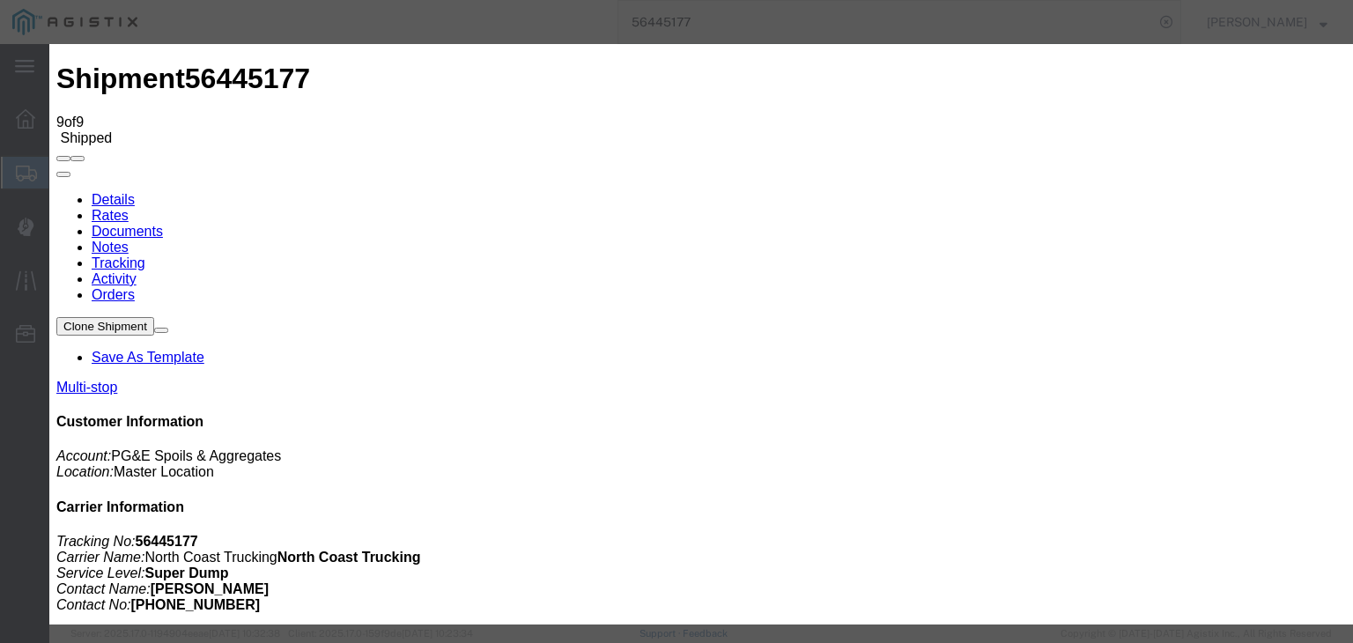
type input "5:00 PM"
select select "DELIVRED"
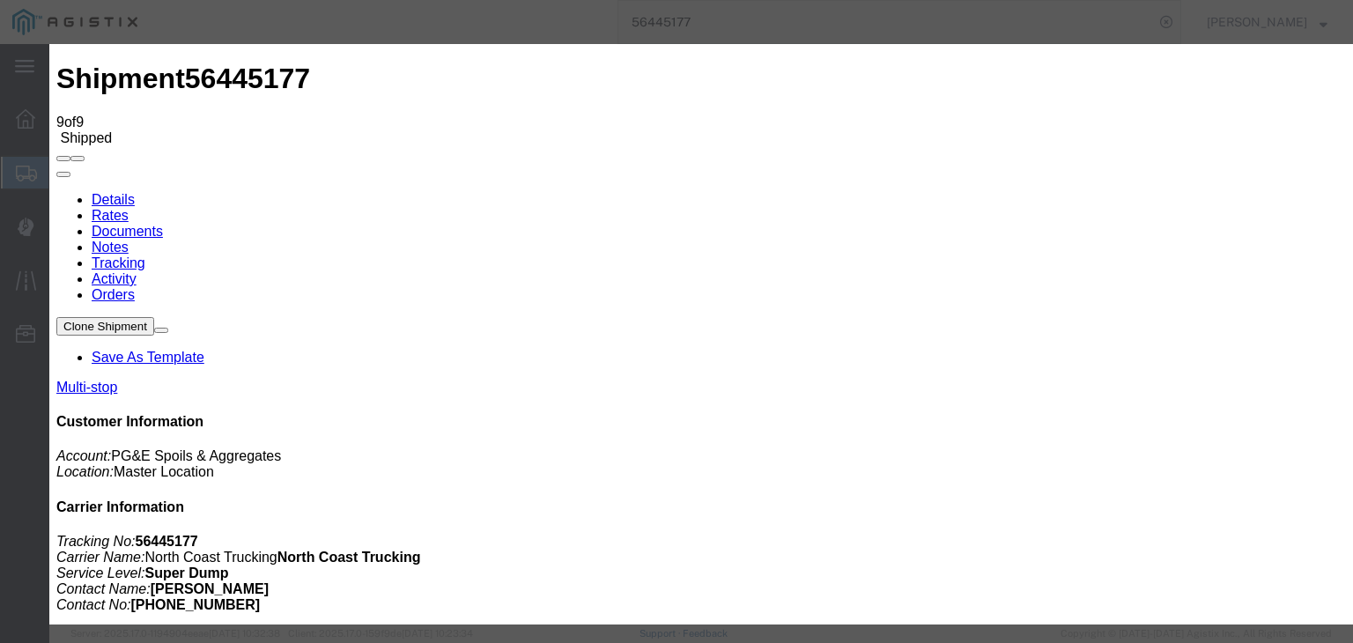
drag, startPoint x: 923, startPoint y: 214, endPoint x: 929, endPoint y: 234, distance: 21.2
select select "{"pickupDeliveryInfoId": "122176450","pickupOrDelivery": "P","stopNum": "1","lo…"
select select "CA"
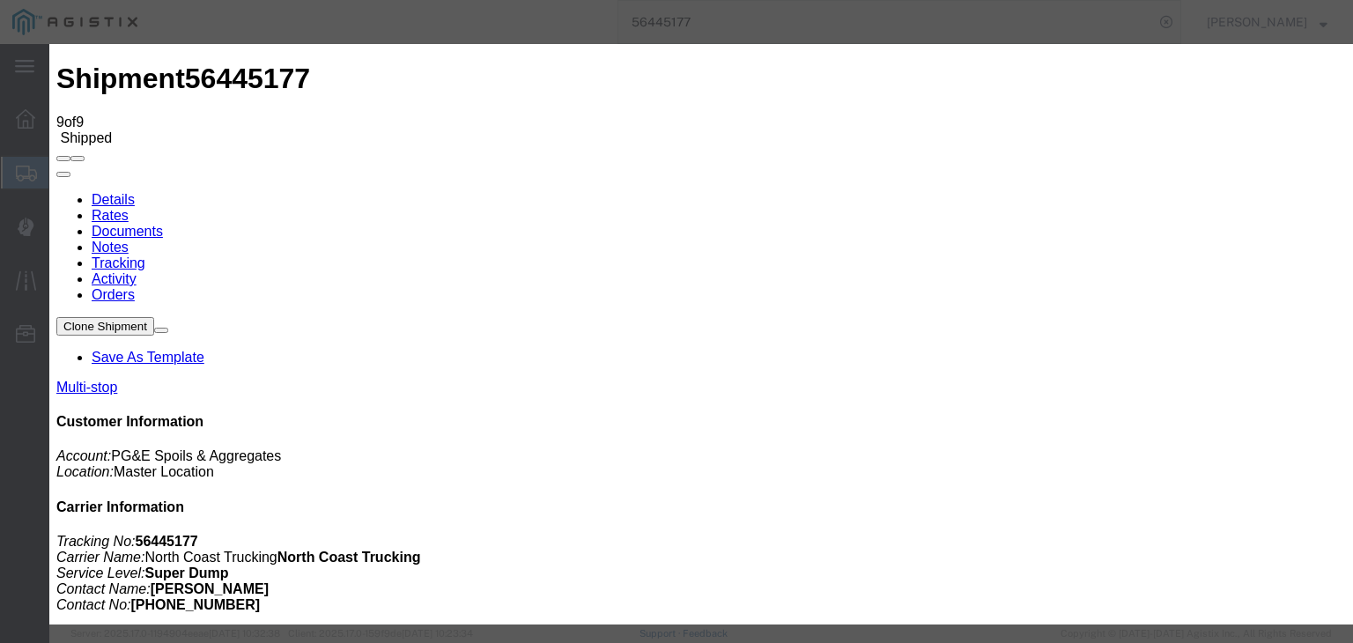
type input "Sangar"
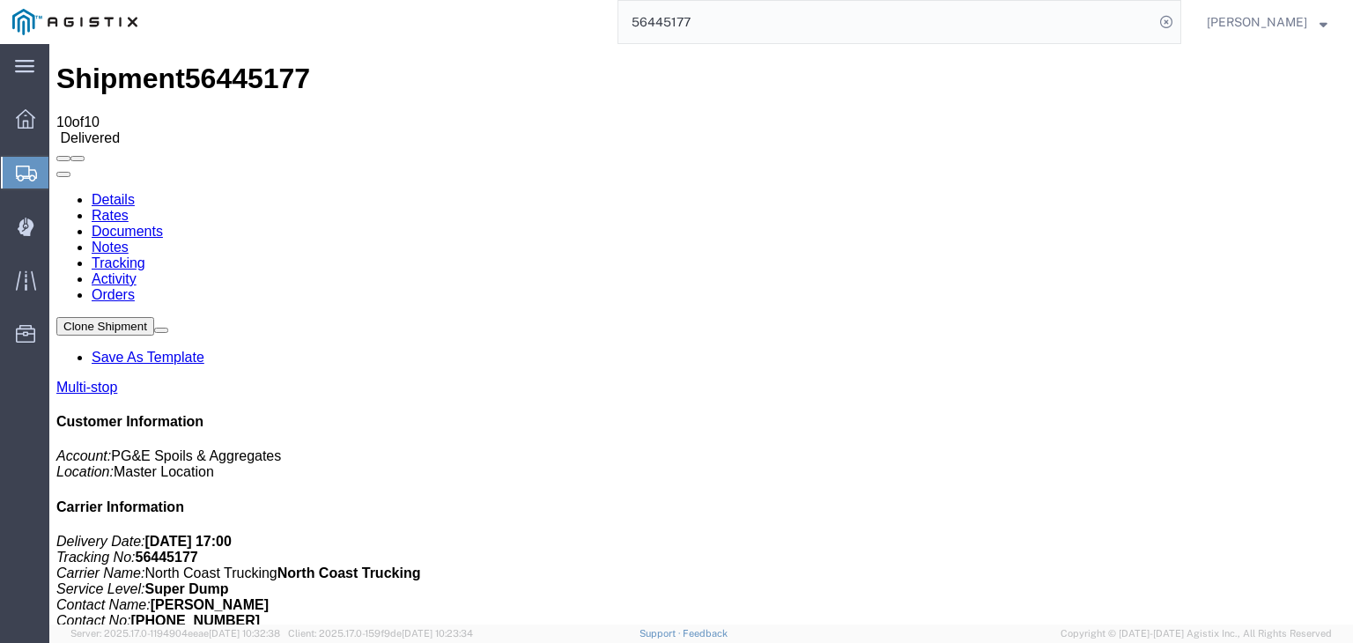
click at [129, 240] on link "Notes" at bounding box center [110, 247] width 37 height 15
click at [727, 36] on input "56445177" at bounding box center [885, 22] width 535 height 42
type input "56445179"
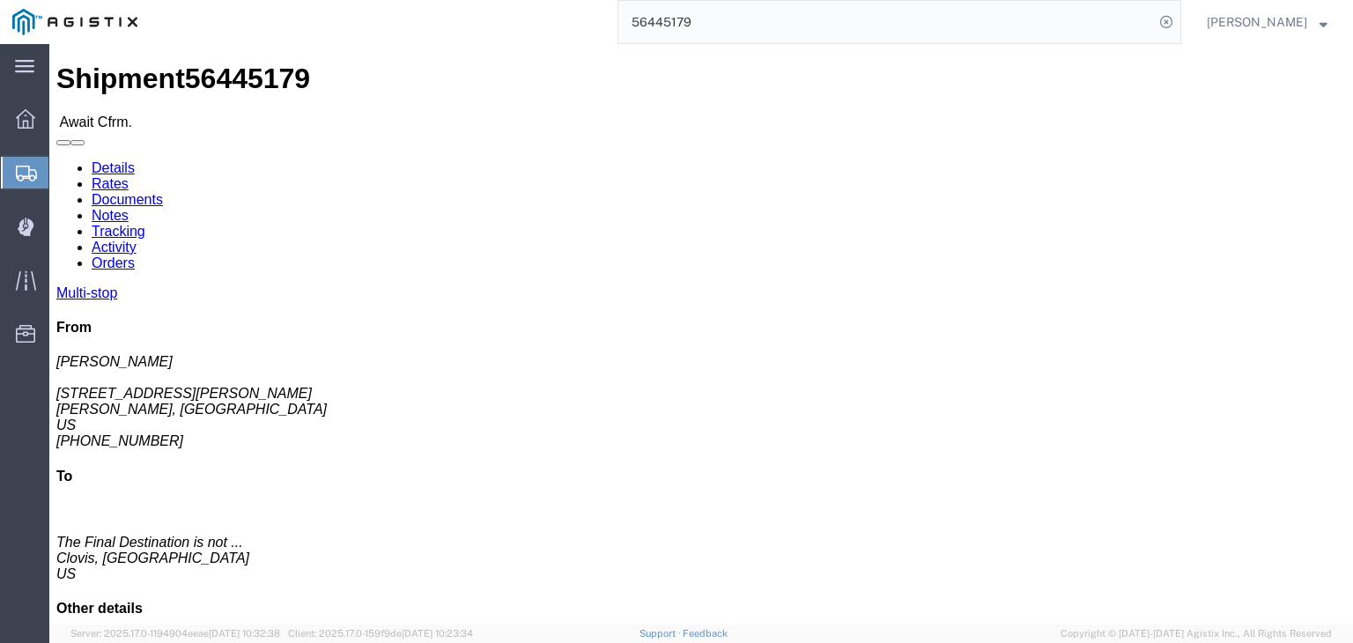
click link "Documents"
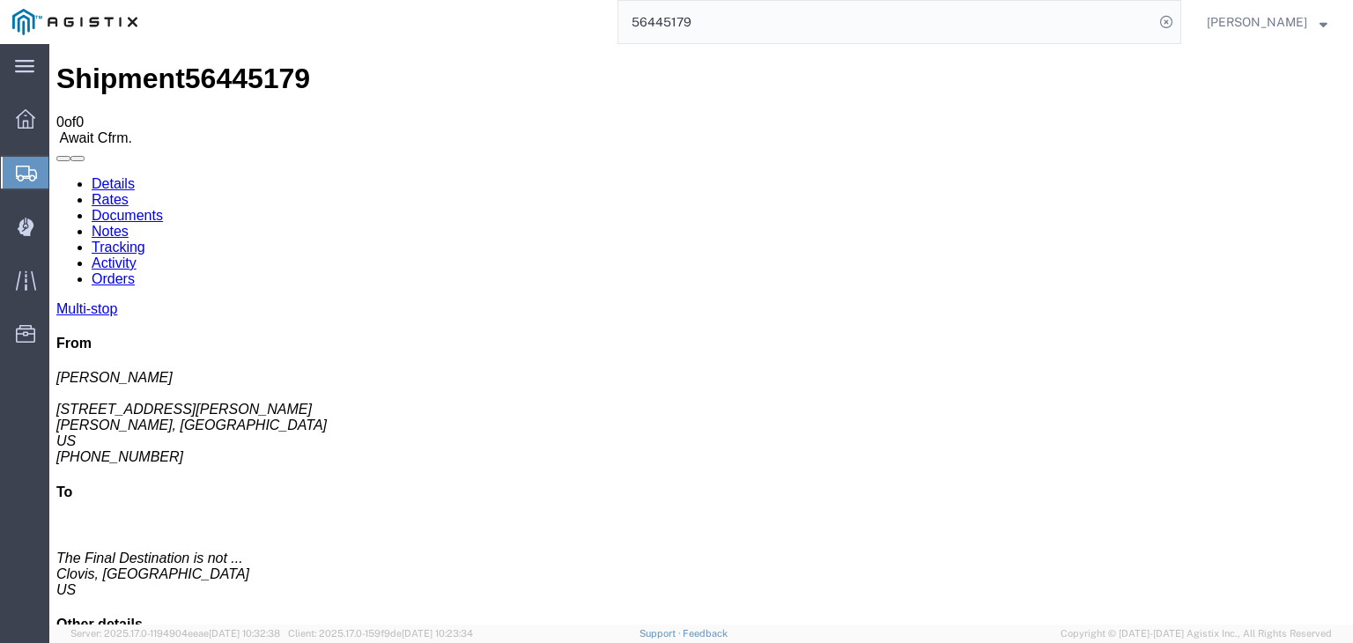
click at [145, 240] on link "Tracking" at bounding box center [119, 247] width 54 height 15
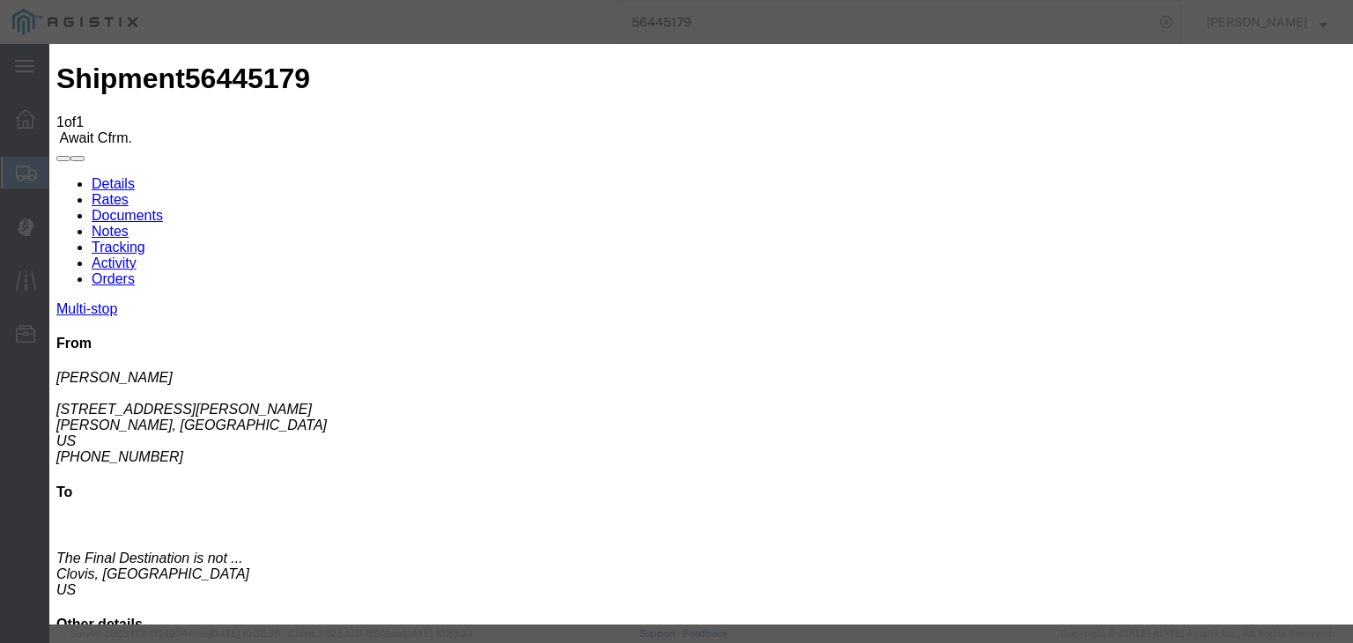
type input "[DATE]"
type input "10:00 AM"
type input "[DATE]"
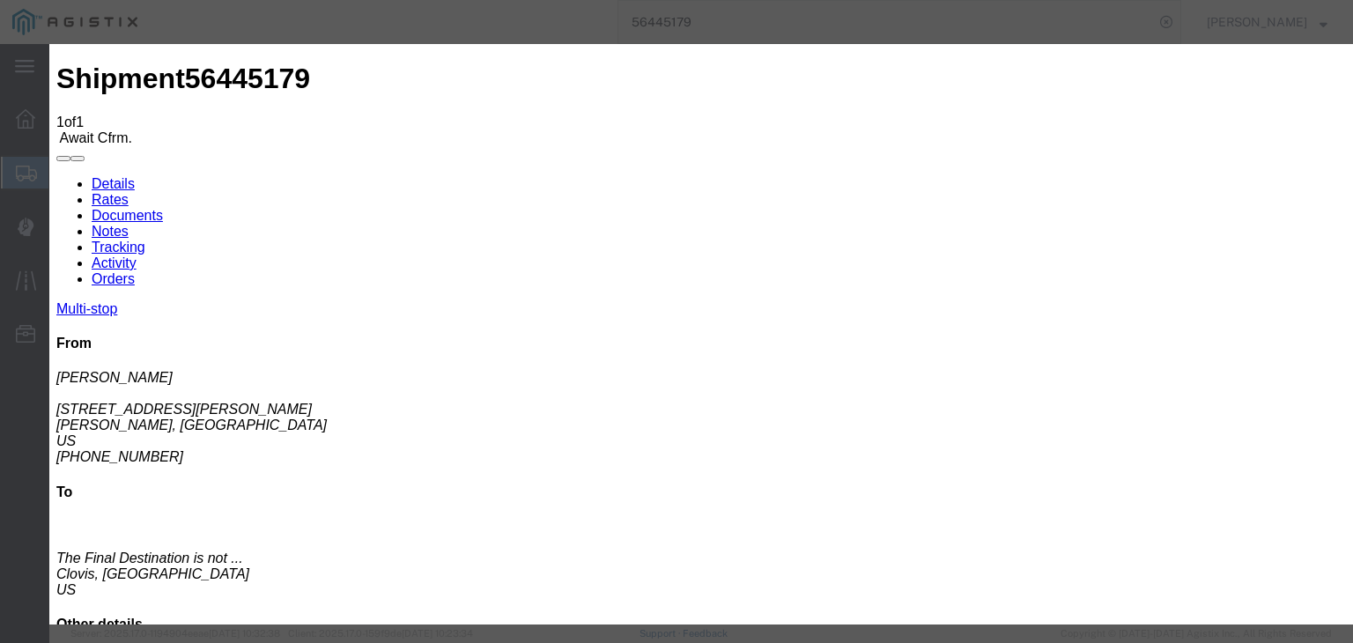
type input "7:00 AM"
drag, startPoint x: 573, startPoint y: 255, endPoint x: 569, endPoint y: 265, distance: 10.6
select select "ARVPULOC"
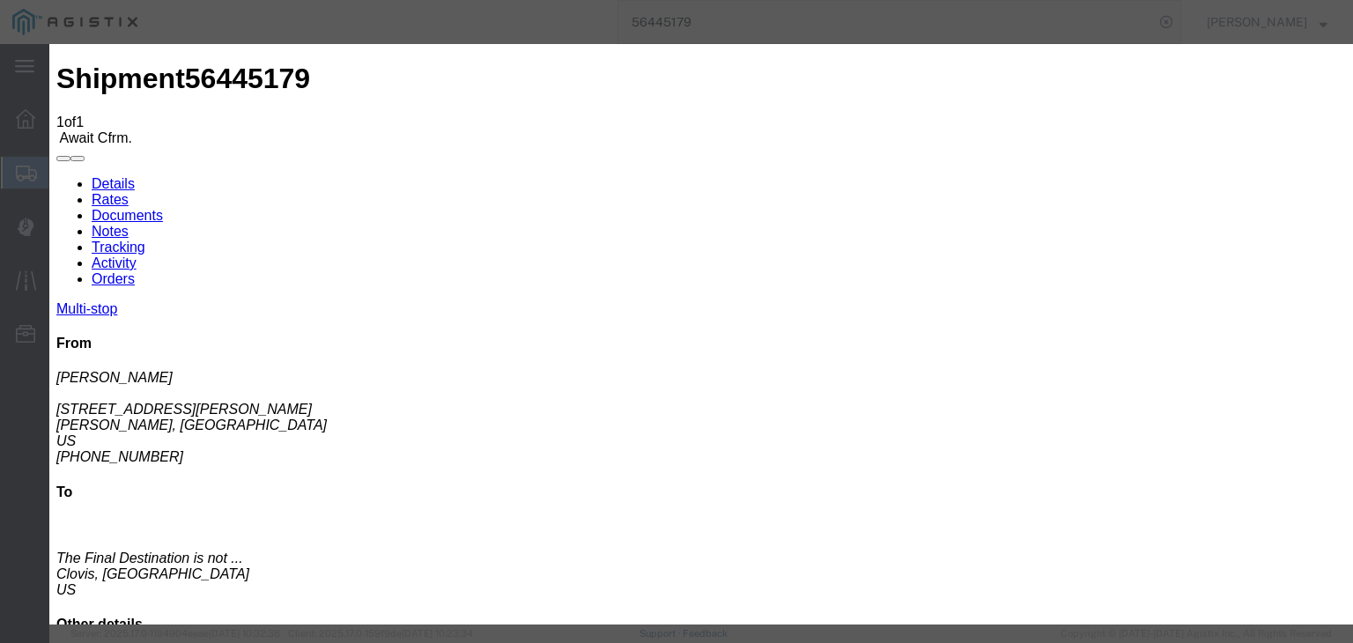
select select "{"pickupDeliveryInfoId": "122176455","pickupOrDelivery": "P","stopNum": "1","lo…"
select select "CA"
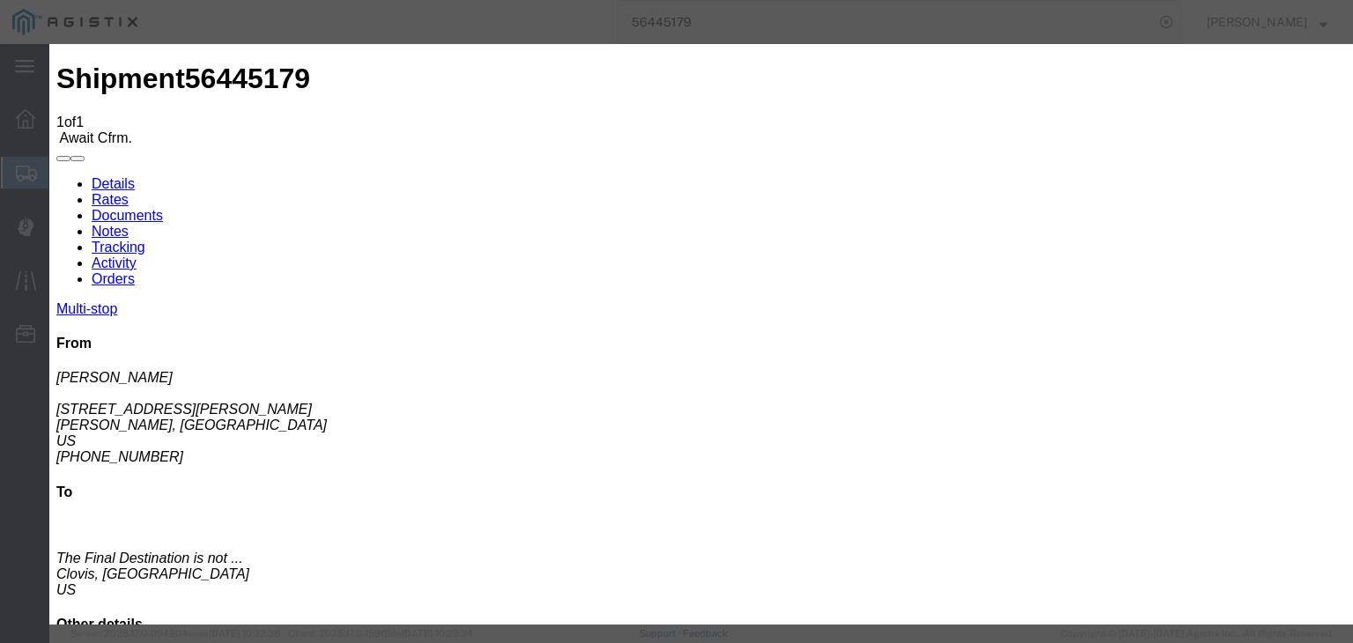
type input "Sangar"
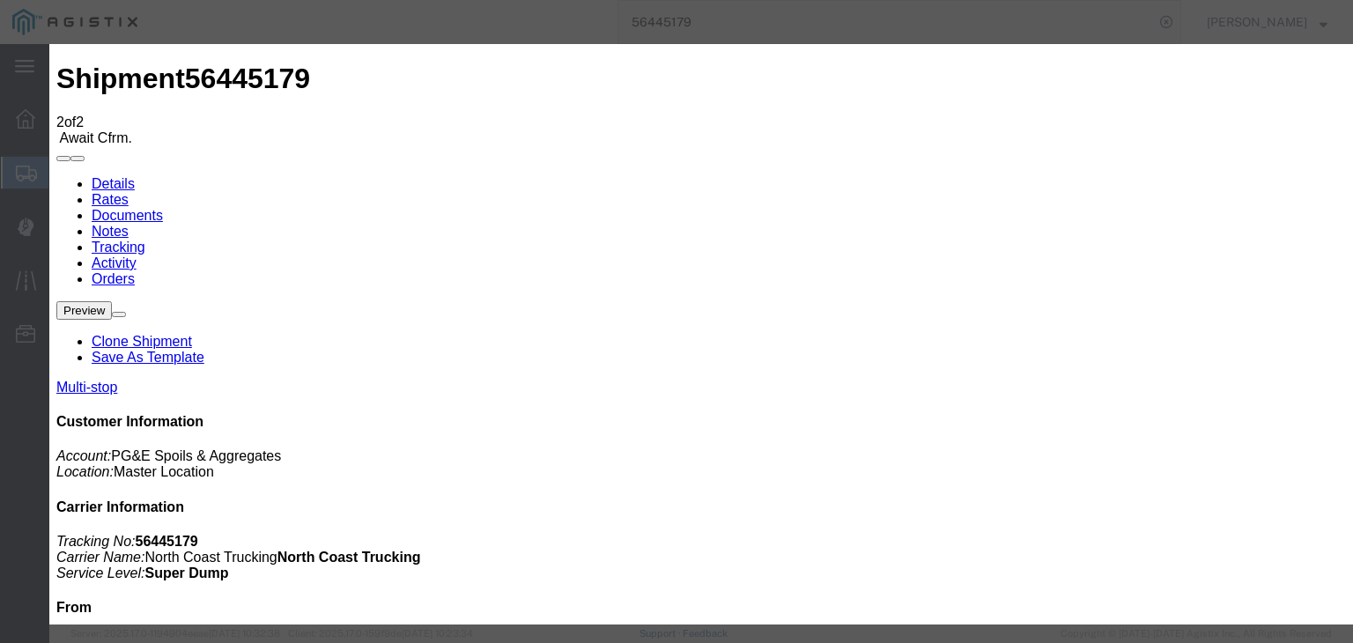
type input "[DATE]"
type input "10:00 AM"
type input "[DATE]"
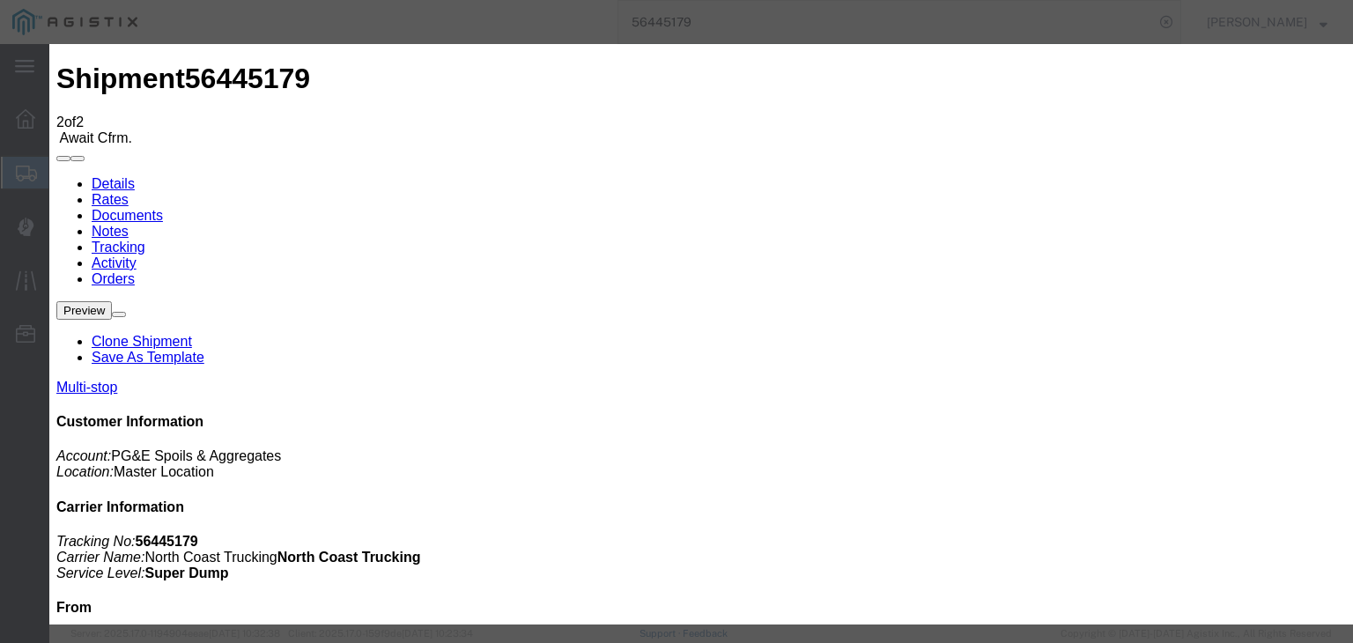
type input "9:10 AM"
drag, startPoint x: 465, startPoint y: 248, endPoint x: 467, endPoint y: 265, distance: 16.8
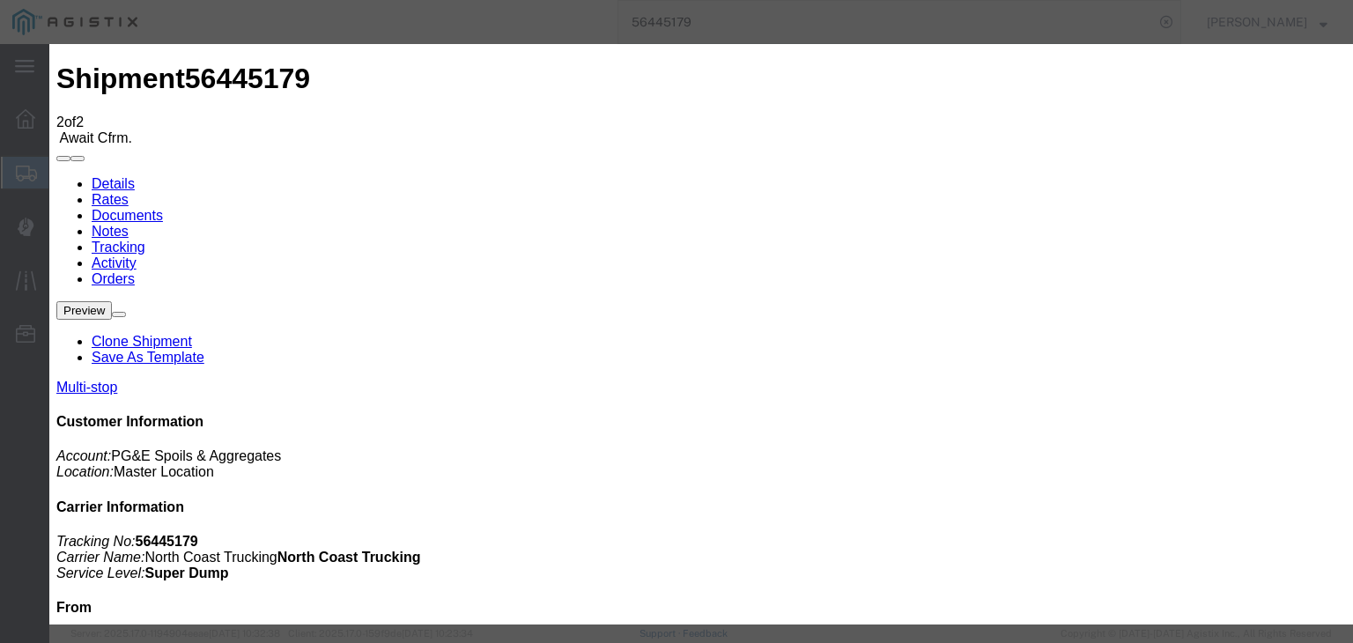
select select "DPTPULOC"
drag, startPoint x: 896, startPoint y: 218, endPoint x: 902, endPoint y: 230, distance: 12.6
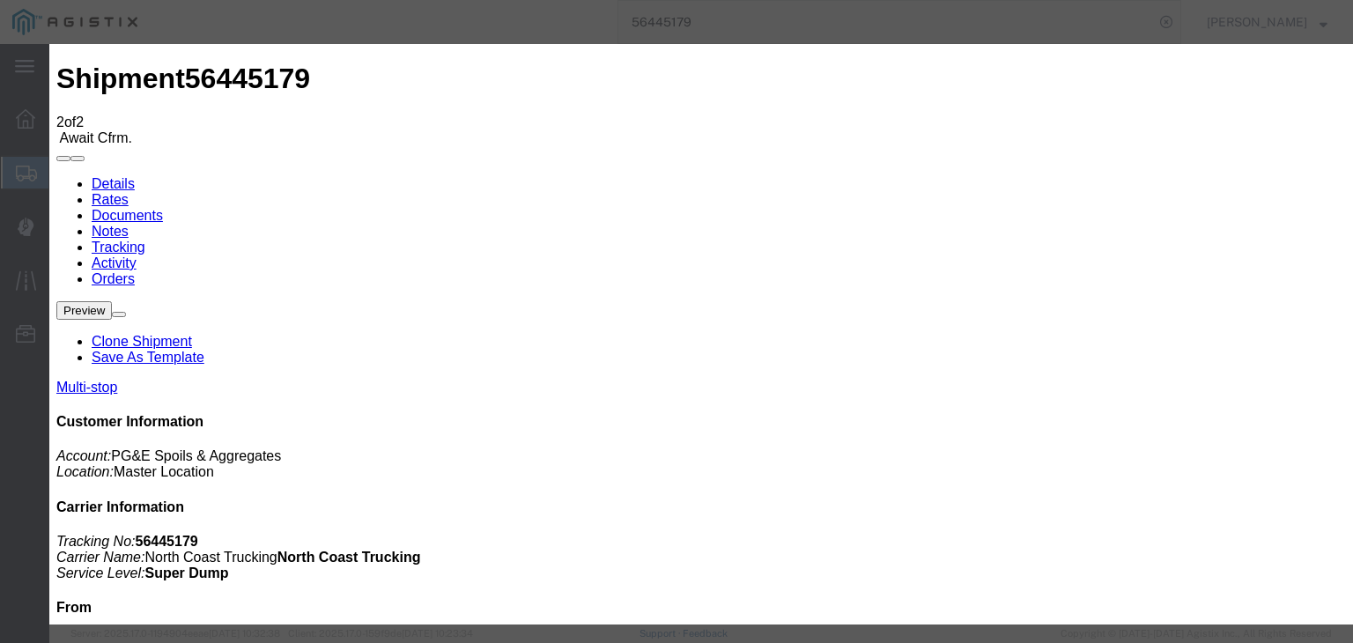
select select "{"pickupDeliveryInfoId": "122176455","pickupOrDelivery": "P","stopNum": "1","lo…"
select select "CA"
type input "Sangar"
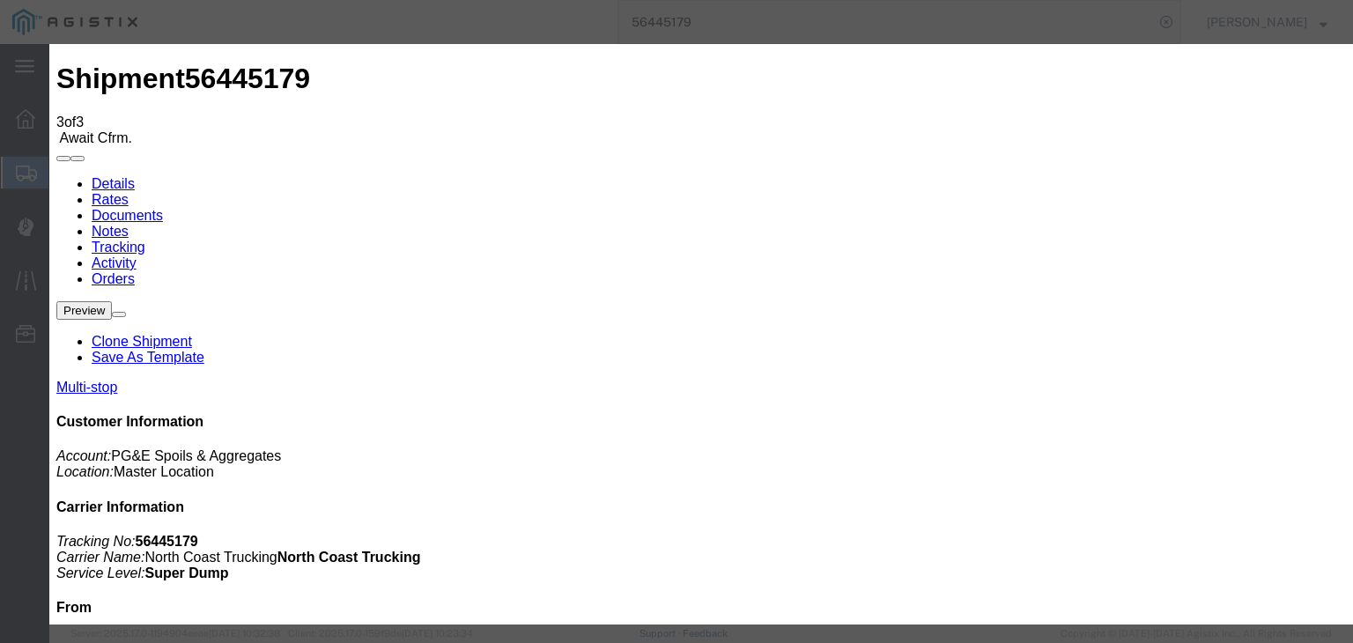
type input "[DATE]"
type input "10:00 AM"
type input "[DATE]"
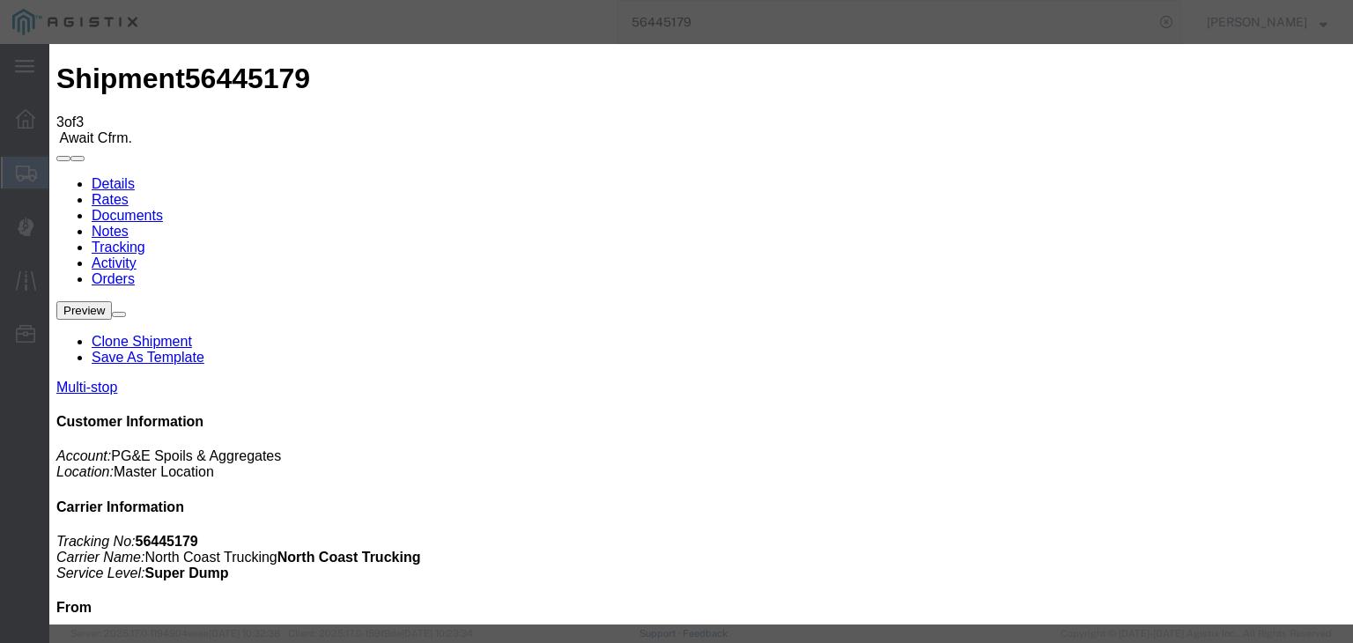
type input "9:50 AM"
drag, startPoint x: 495, startPoint y: 247, endPoint x: 495, endPoint y: 267, distance: 19.4
select select "ARVDLVLOC"
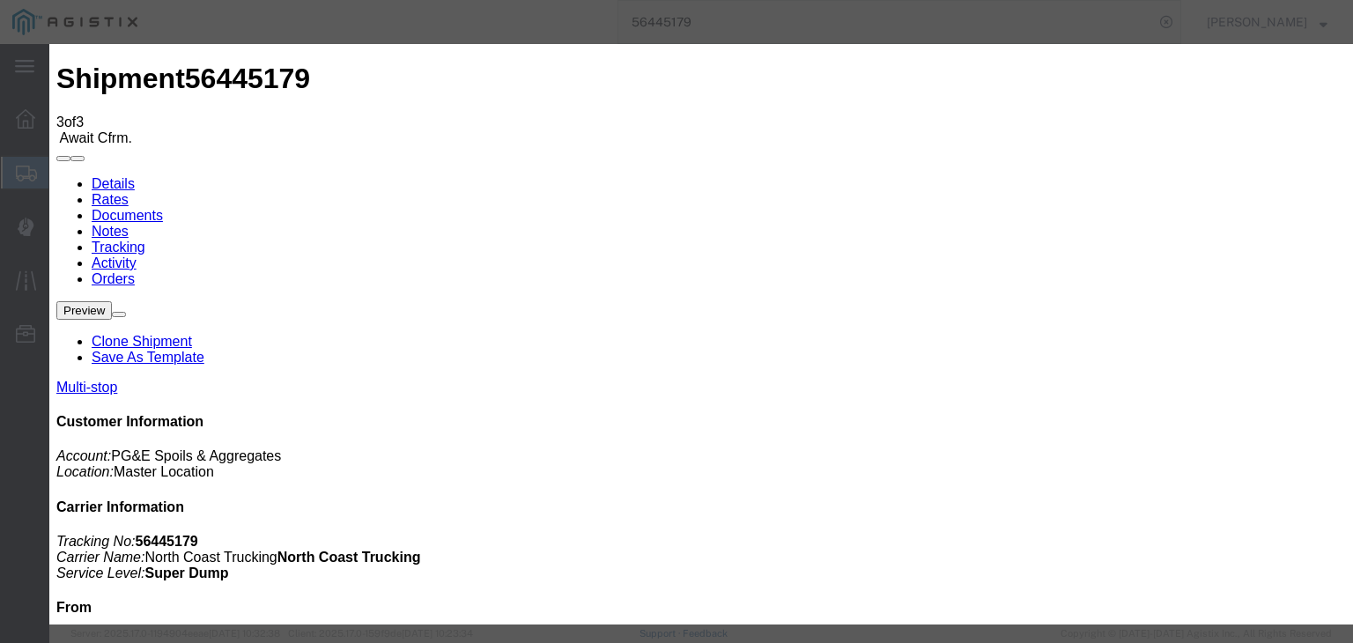
drag, startPoint x: 908, startPoint y: 222, endPoint x: 910, endPoint y: 232, distance: 9.8
select select "{"pickupDeliveryInfoId": "122176456","pickupOrDelivery": "D","stopNum": "2","lo…"
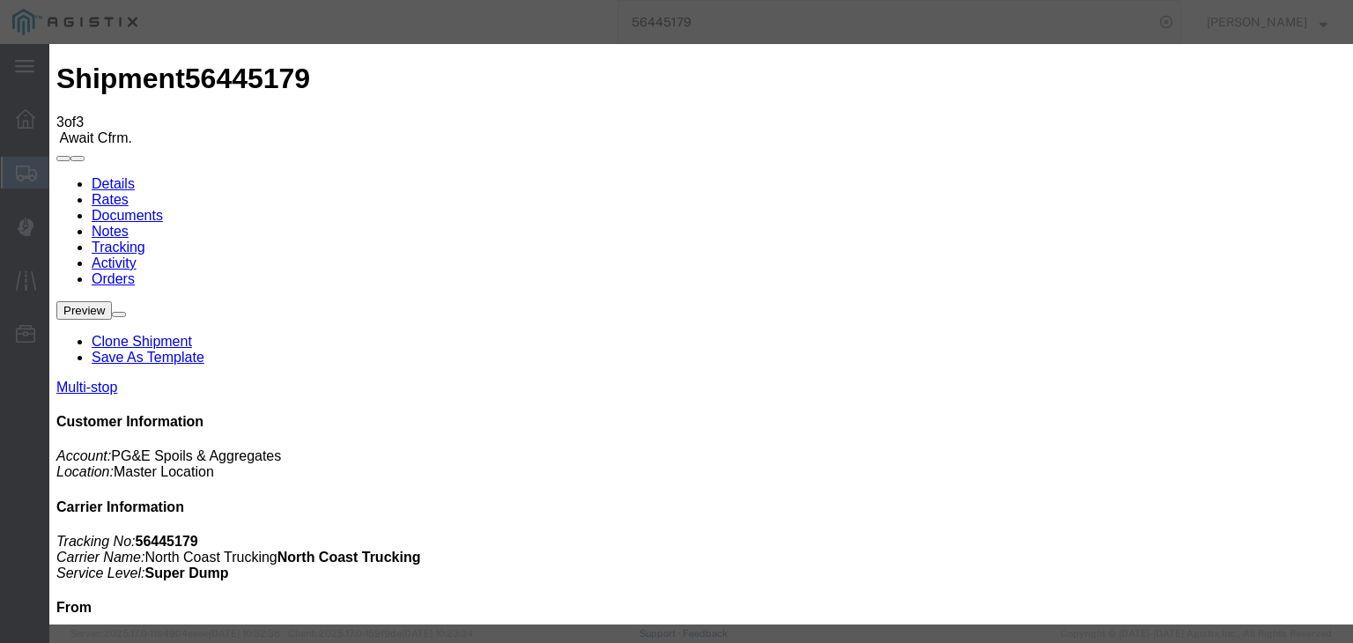
select select "CA"
type input "Clovis"
drag, startPoint x: 1079, startPoint y: 526, endPoint x: 1070, endPoint y: 518, distance: 11.8
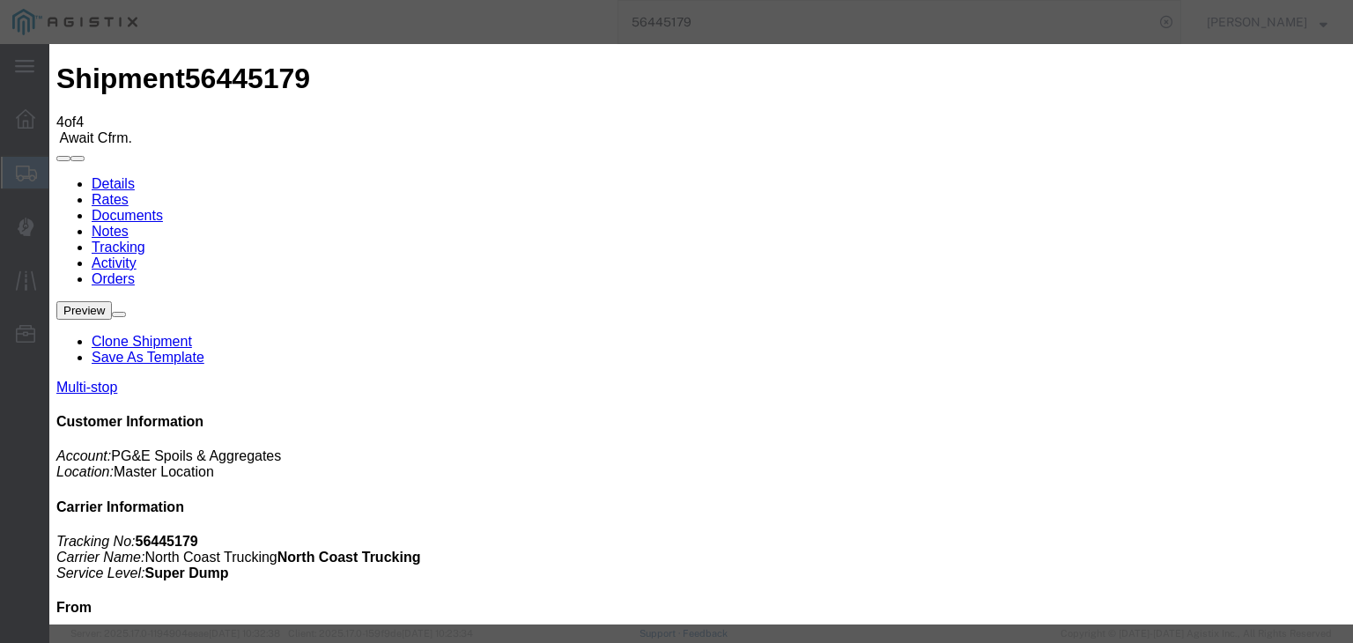
type input "[DATE]"
type input "10:00 AM"
type input "[DATE]"
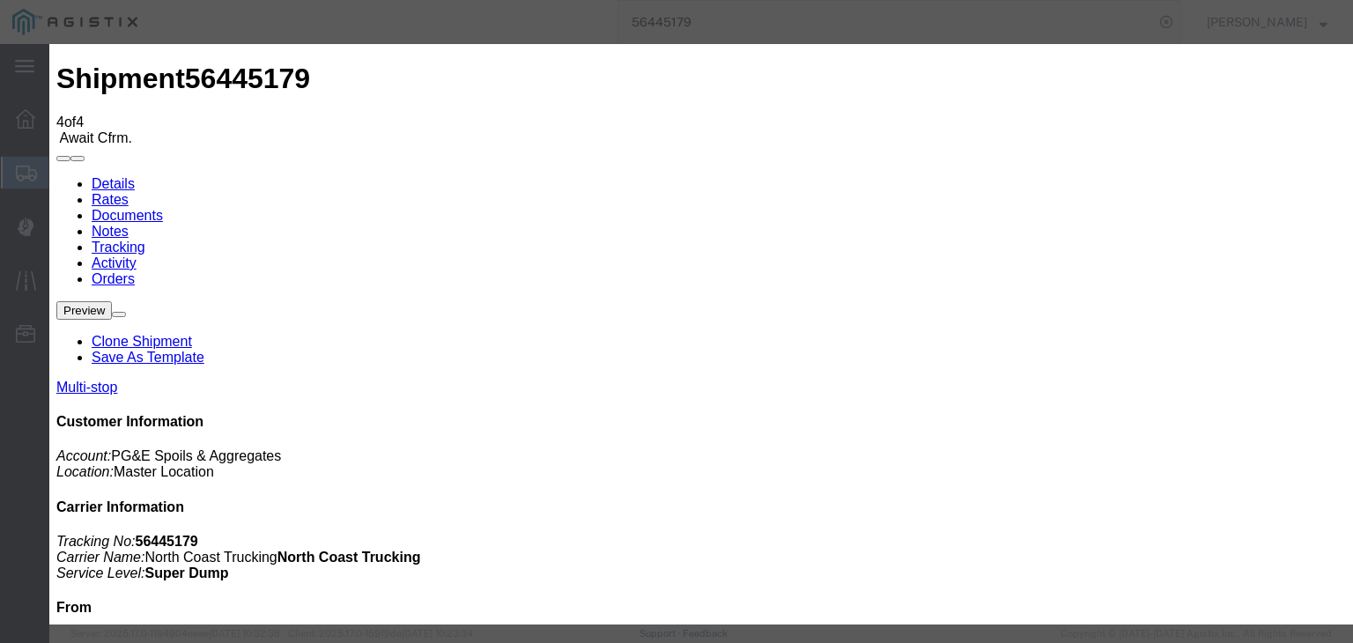
type input "9:55 AM"
drag, startPoint x: 440, startPoint y: 249, endPoint x: 443, endPoint y: 265, distance: 16.1
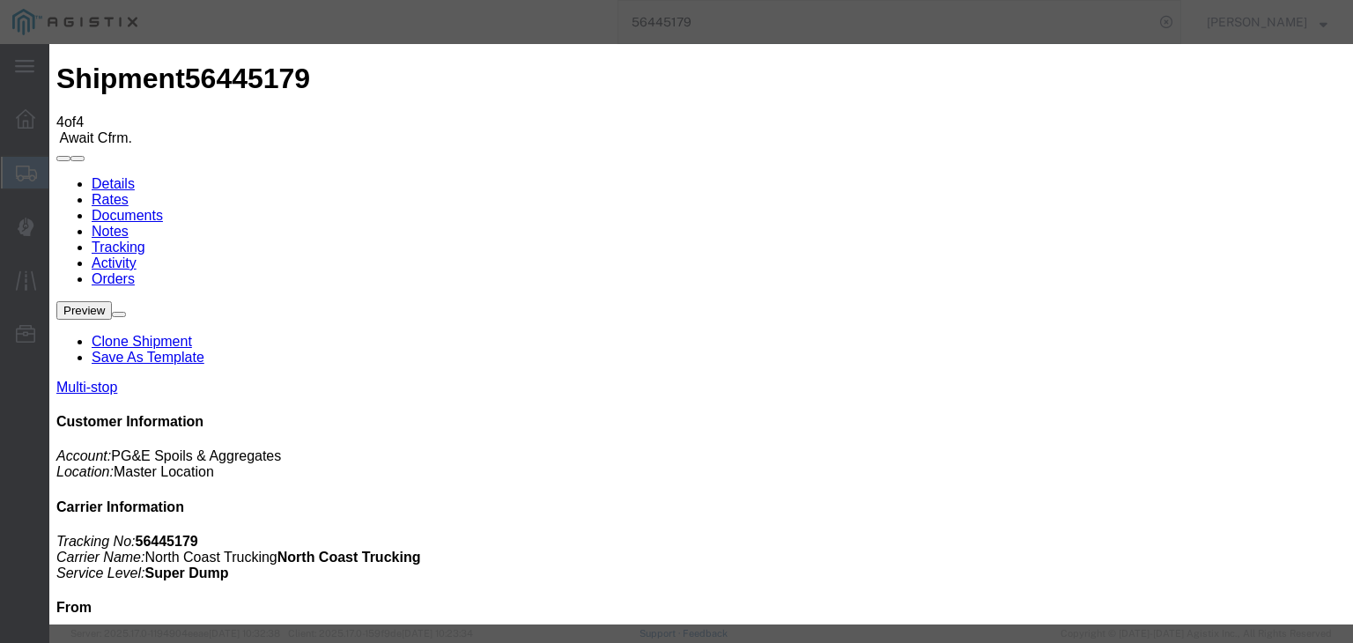
select select "DPTDLVLOC"
select select "{"pickupDeliveryInfoId": "122176456","pickupOrDelivery": "D","stopNum": "2","lo…"
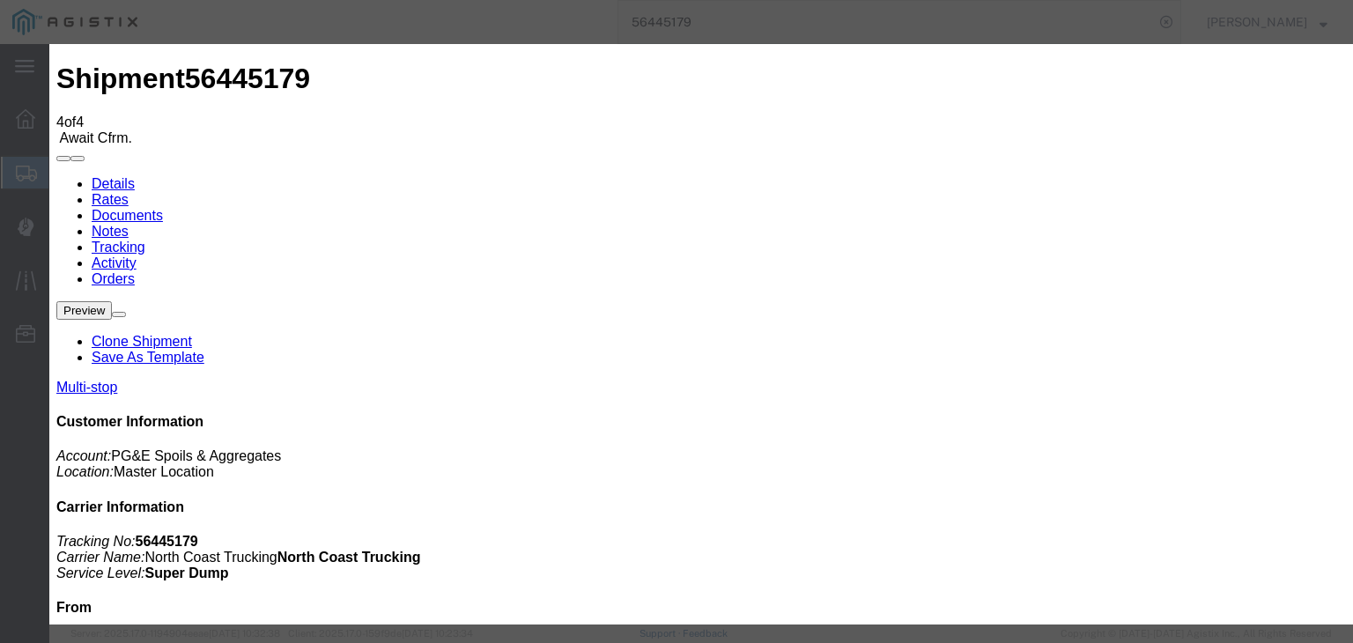
select select "CA"
type input "Clovis"
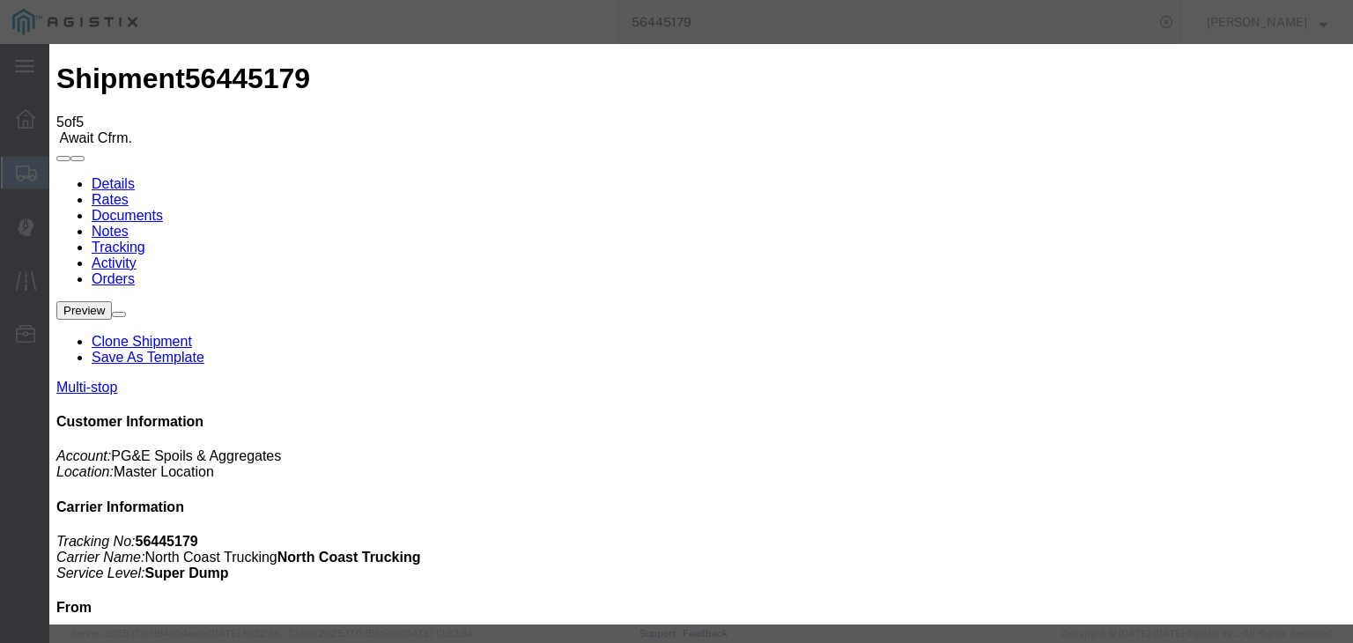
type input "[DATE]"
type input "10:00 AM"
type input "[DATE]"
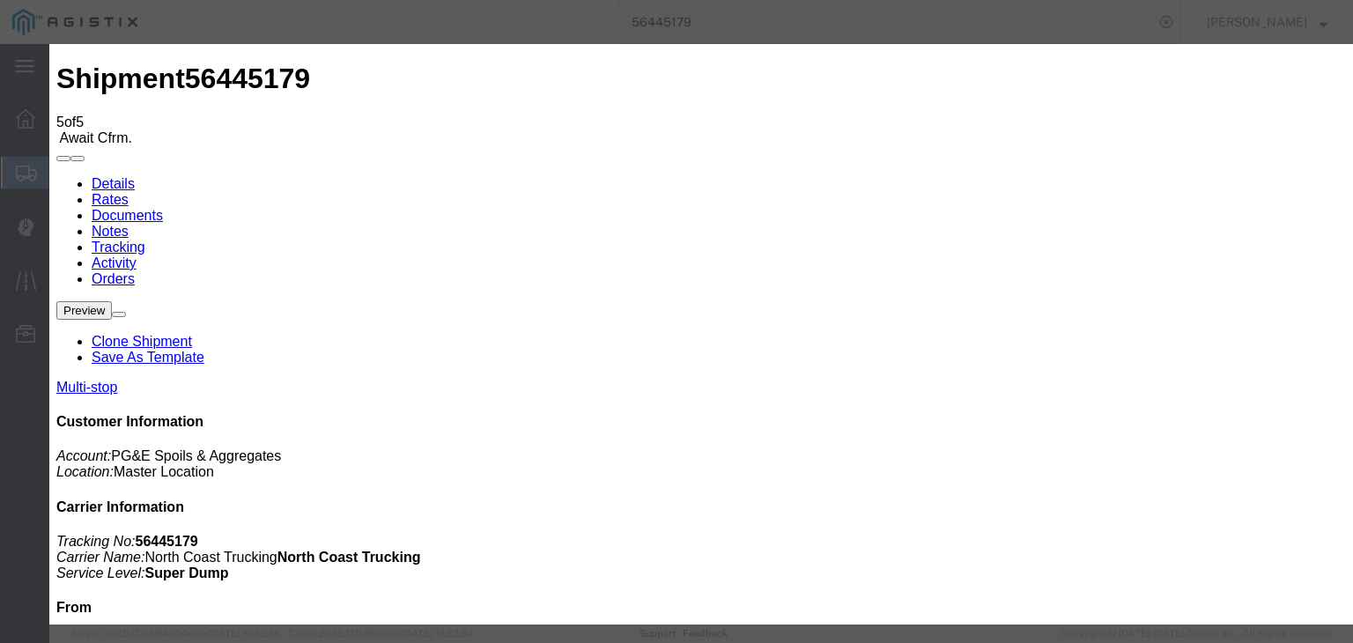
type input "10:30 AM"
select select "ARVPULOC"
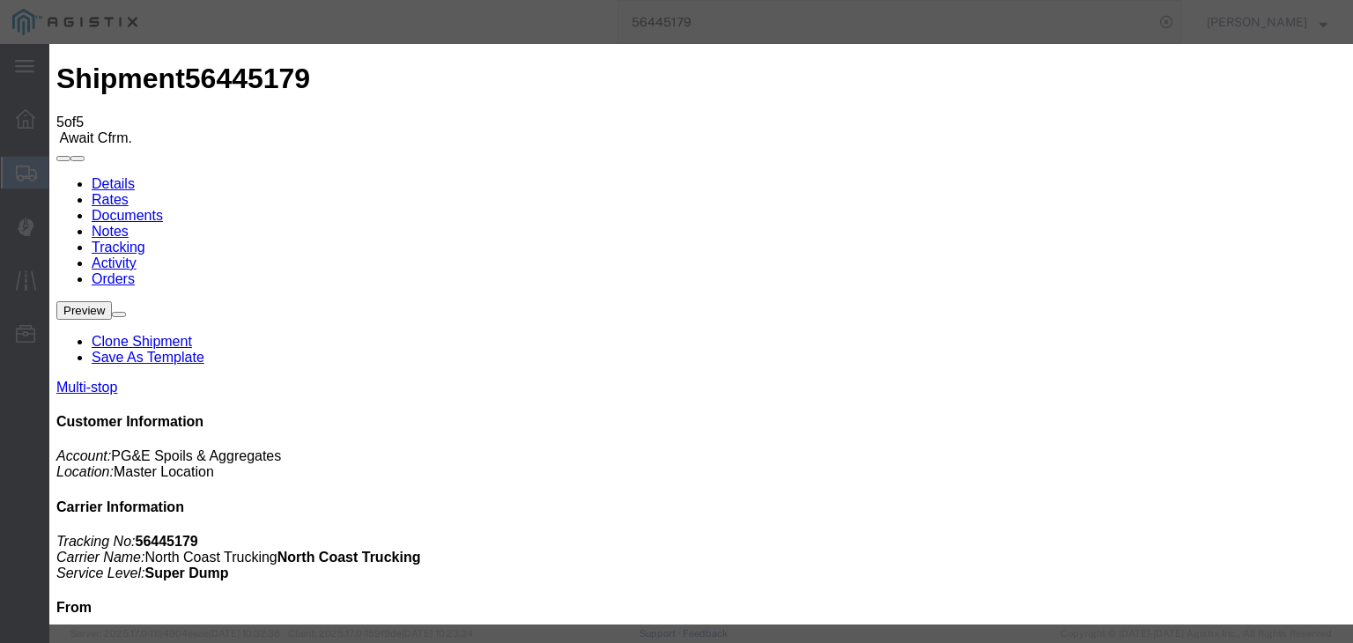
select select "{"pickupDeliveryInfoId": "122176455","pickupOrDelivery": "P","stopNum": "1","lo…"
select select "CA"
type input "Sangar"
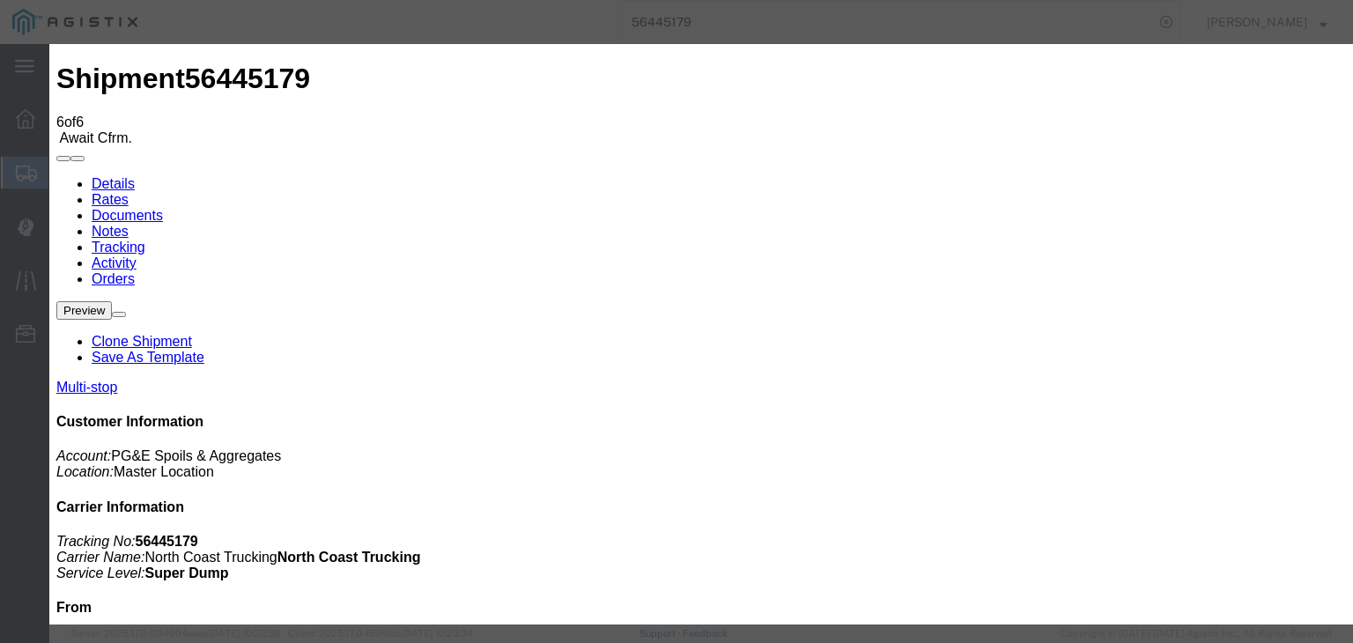
type input "[DATE]"
type input "10:00 AM"
drag, startPoint x: 390, startPoint y: 356, endPoint x: 435, endPoint y: 334, distance: 50.0
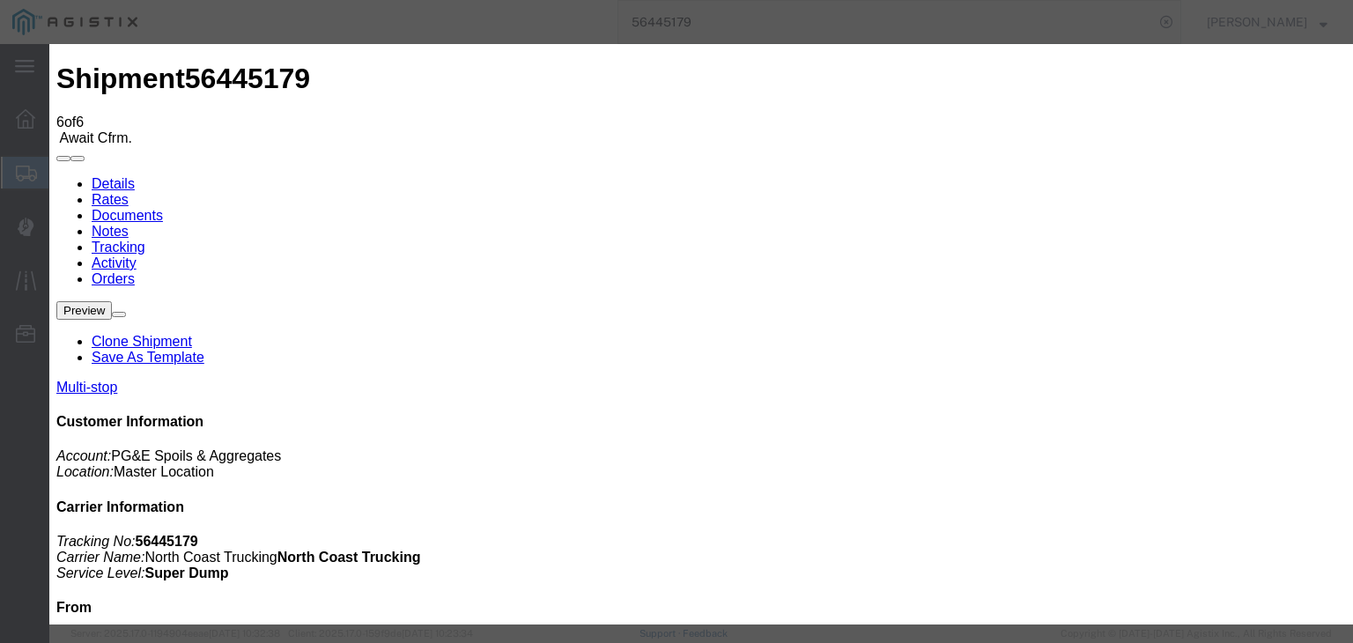
type input "[DATE]"
type input "11:00 AM"
drag, startPoint x: 516, startPoint y: 250, endPoint x: 514, endPoint y: 262, distance: 12.5
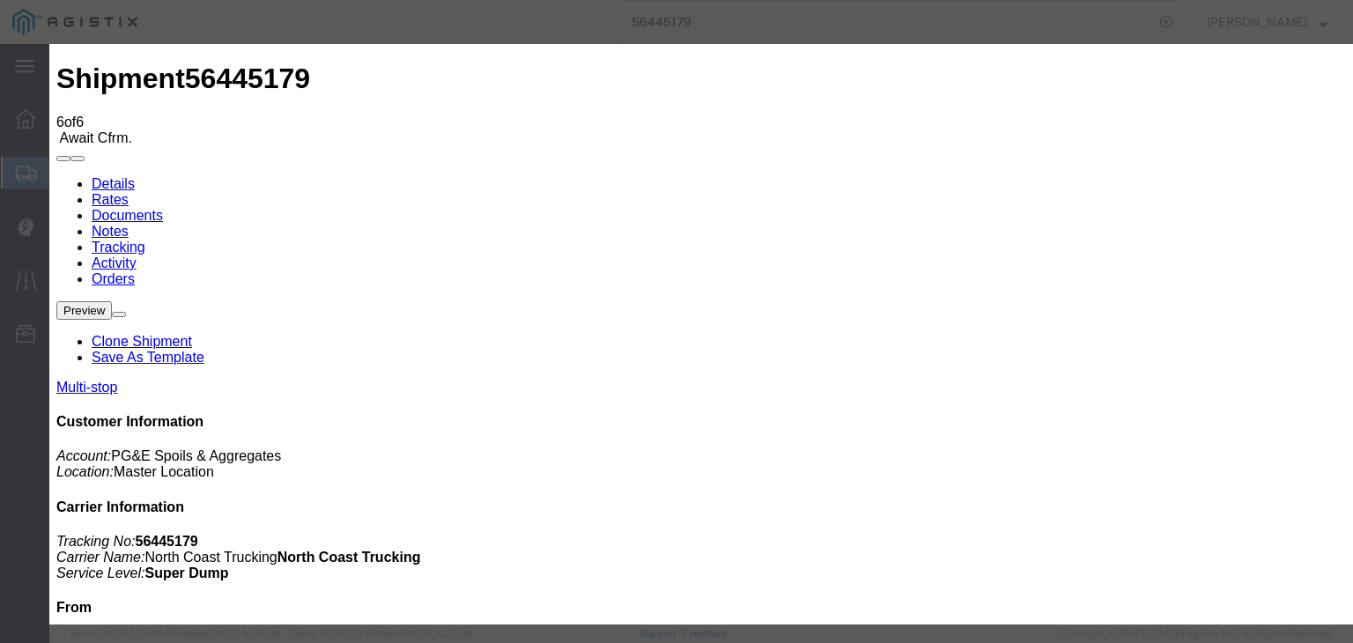
select select "DPTPULOC"
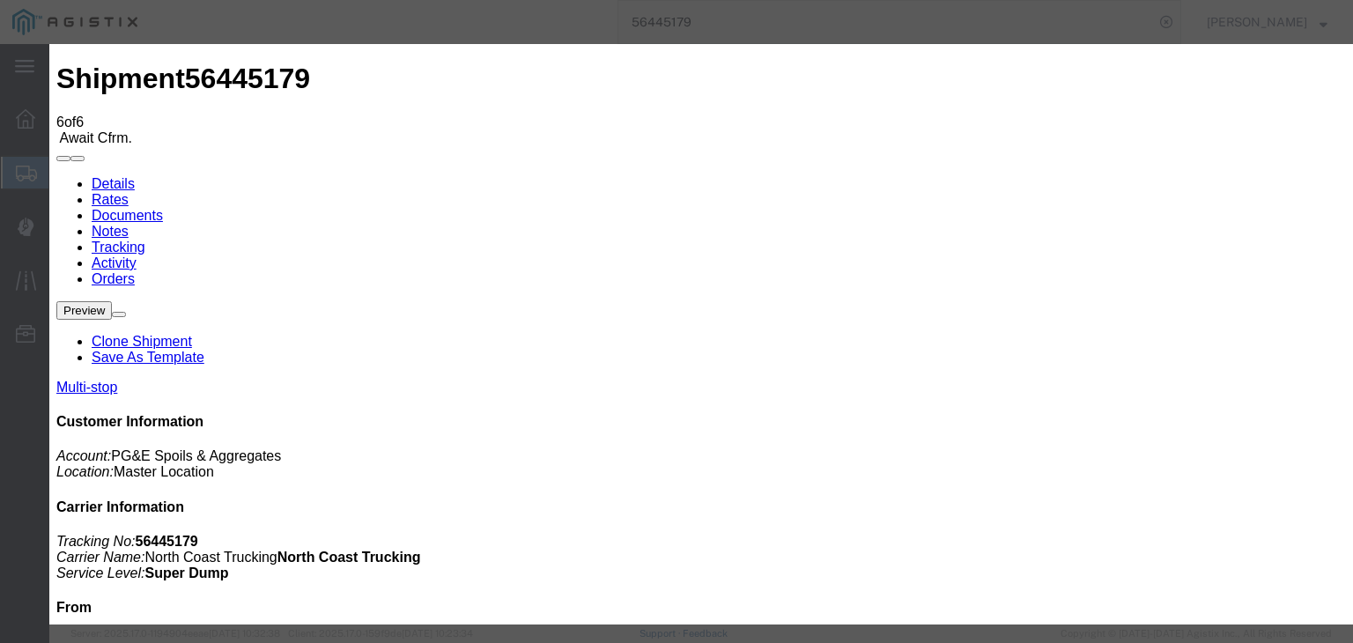
select select "{"pickupDeliveryInfoId": "122176455","pickupOrDelivery": "P","stopNum": "1","lo…"
select select "CA"
type input "Sangar"
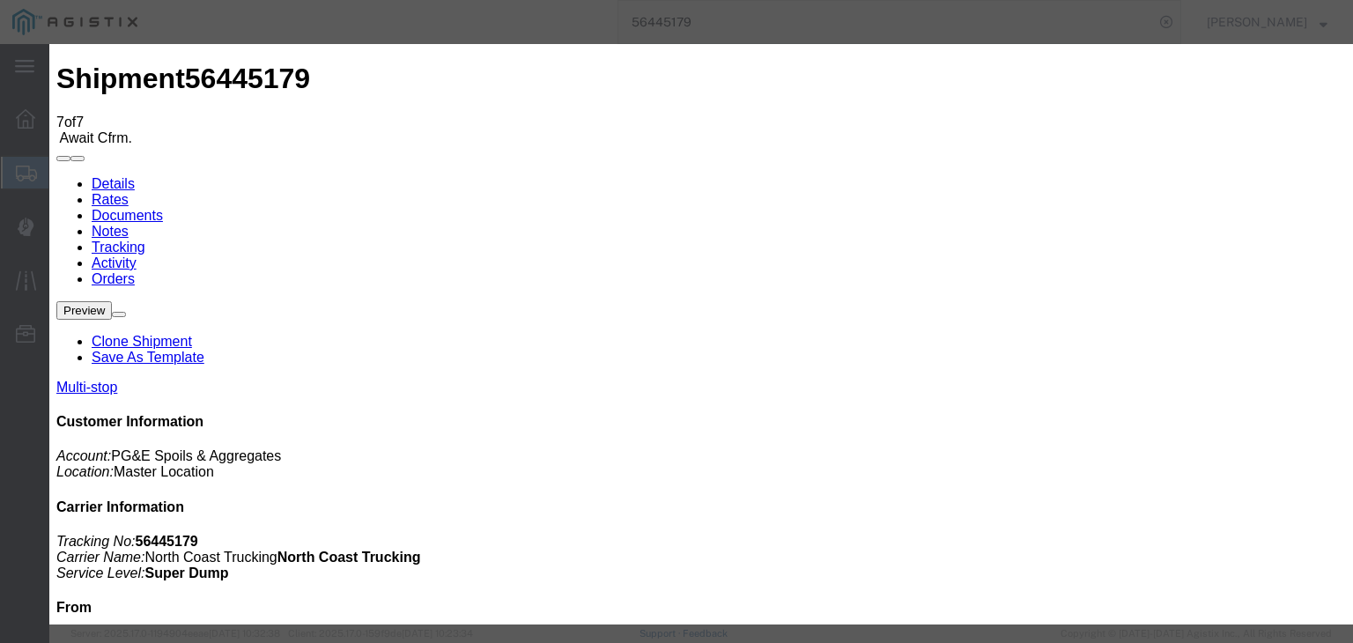
type input "[DATE]"
type input "10:00 AM"
type input "[DATE]"
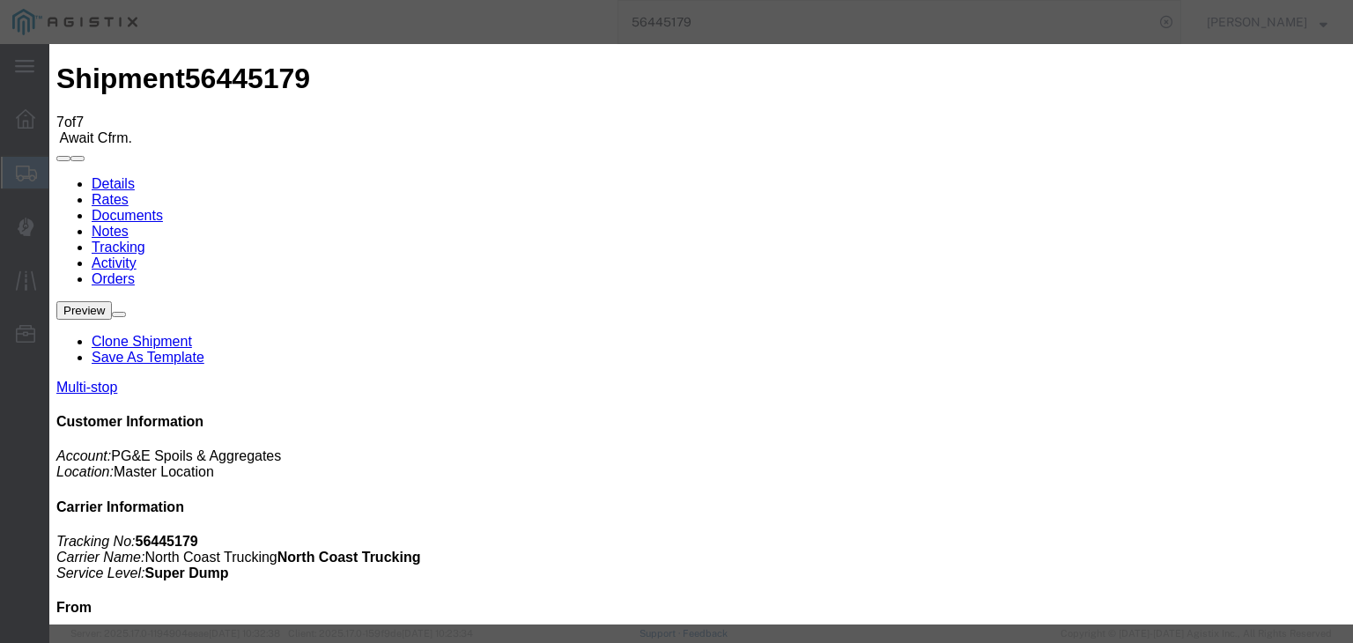
type input "11:40 AM"
select select "ARVDLVLOC"
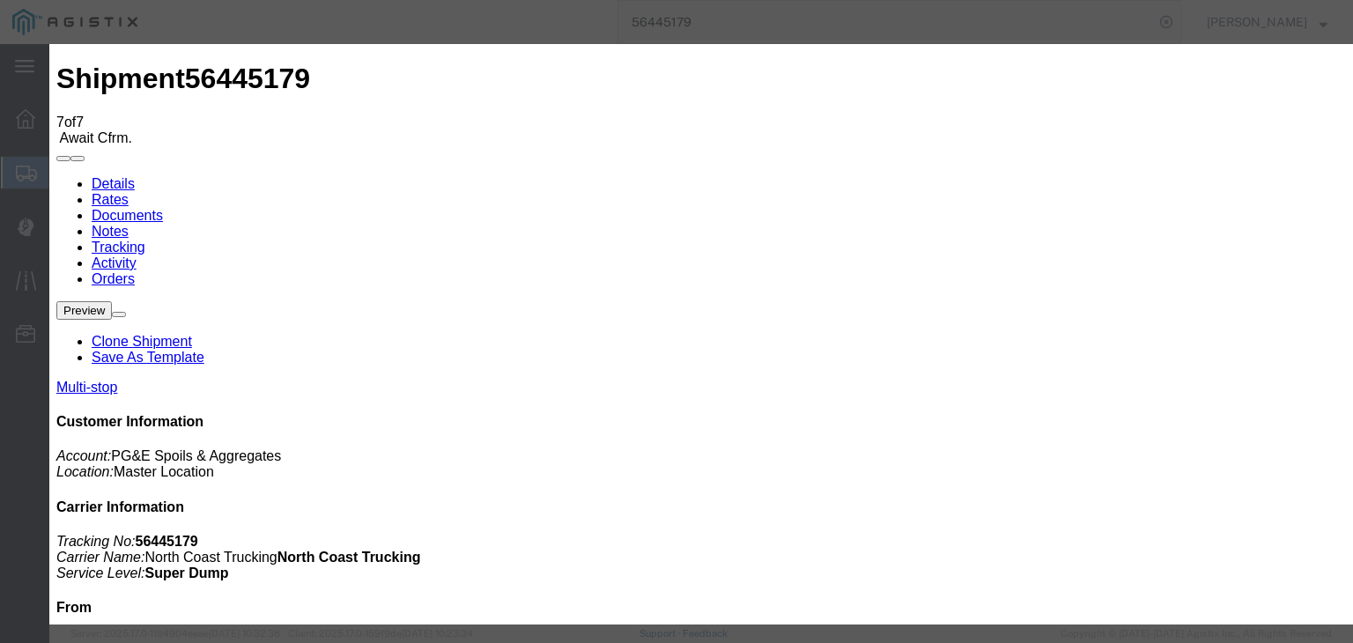
select select "{"pickupDeliveryInfoId": "122176456","pickupOrDelivery": "D","stopNum": "2","lo…"
select select "CA"
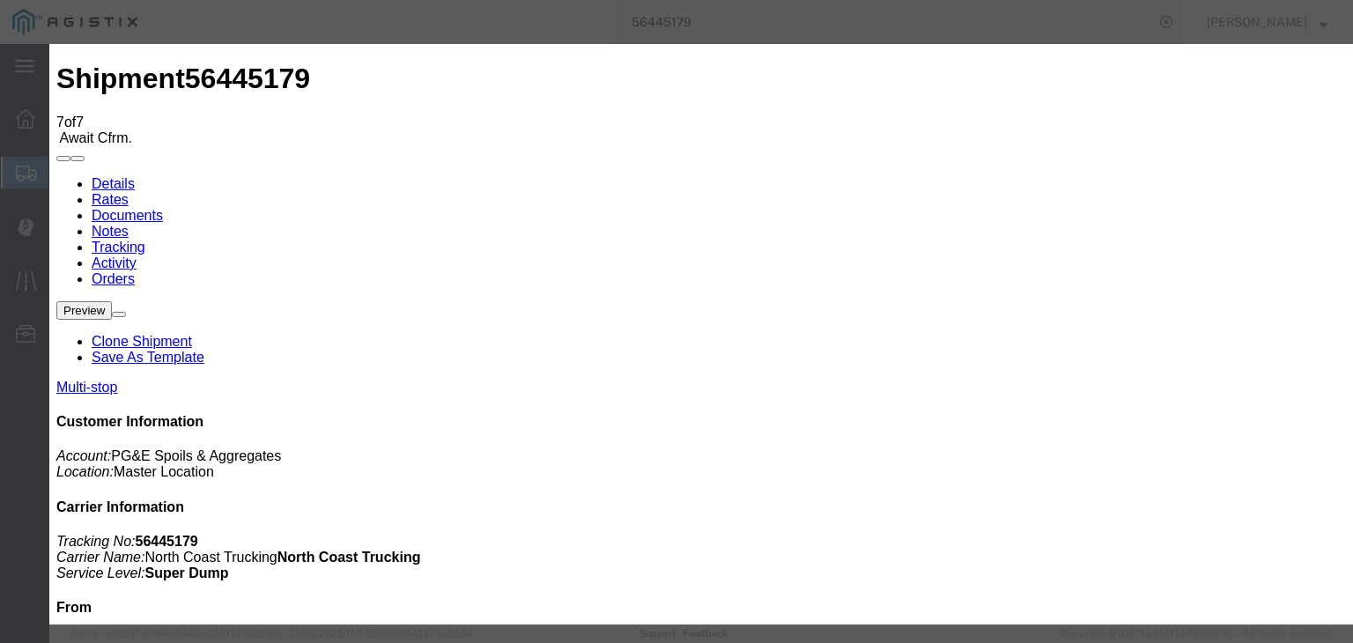
type input "Clovis"
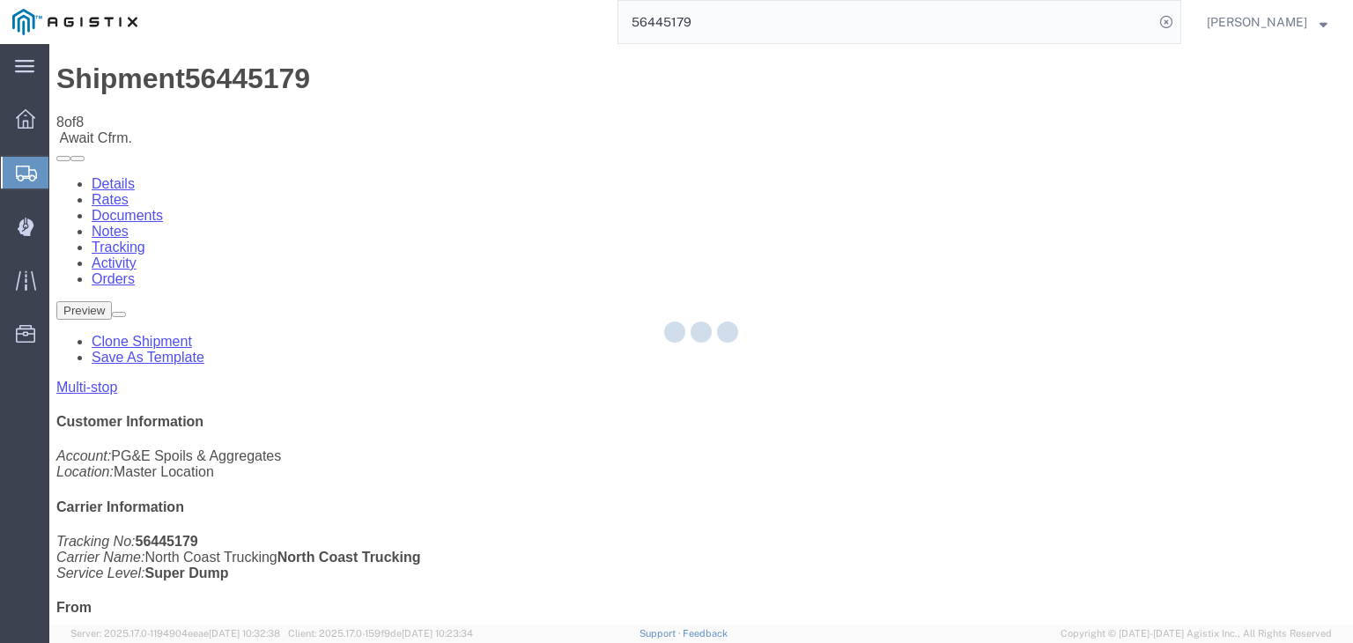
click at [884, 166] on div at bounding box center [700, 334] width 1303 height 580
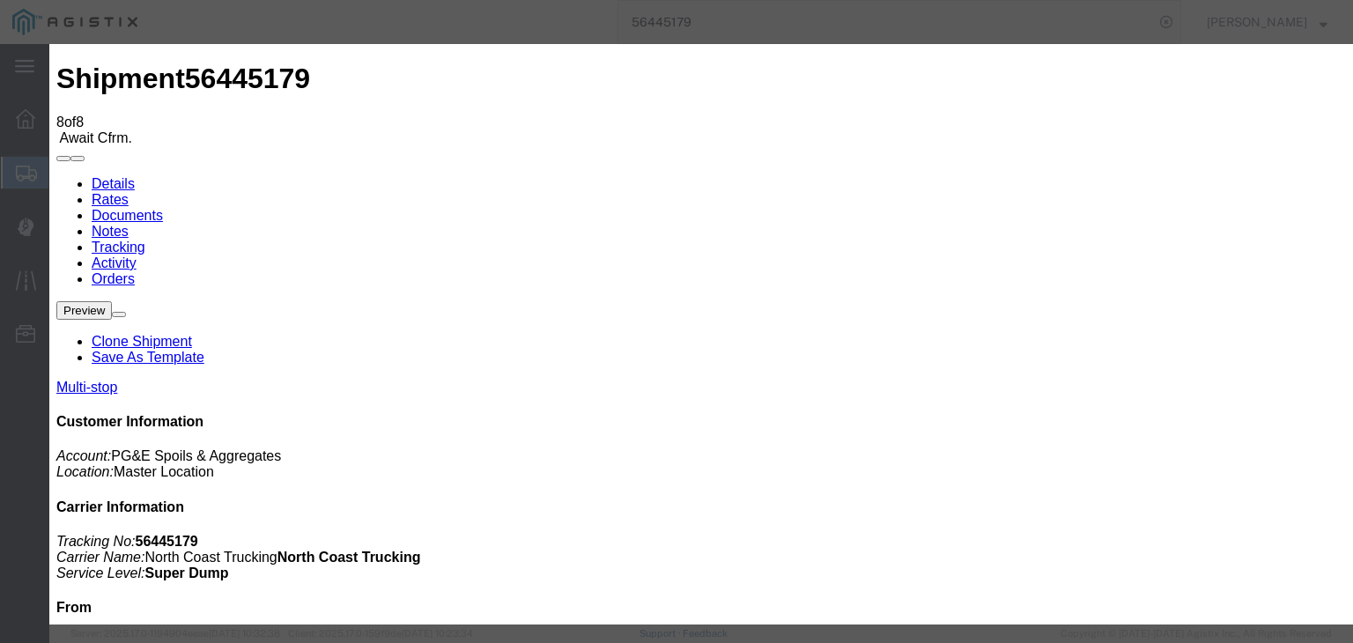
type input "[DATE]"
type input "10:00 AM"
type input "[DATE]"
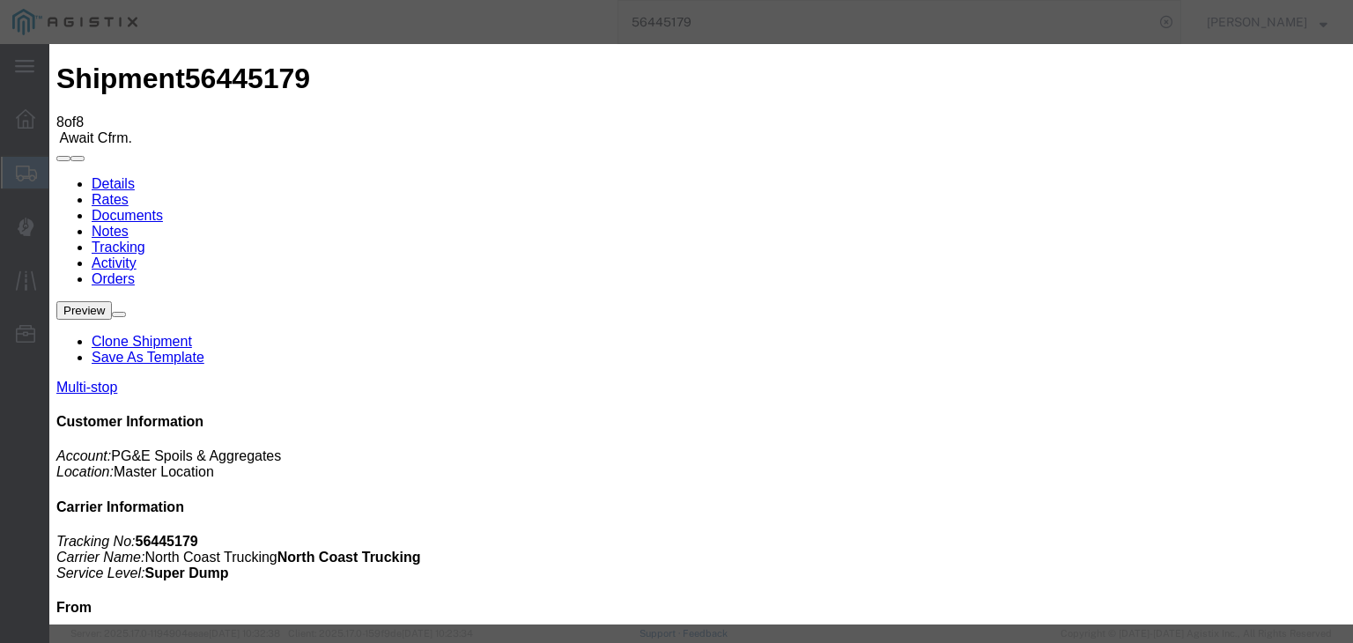
type input "11:45 AM"
select select "DPTDLVLOC"
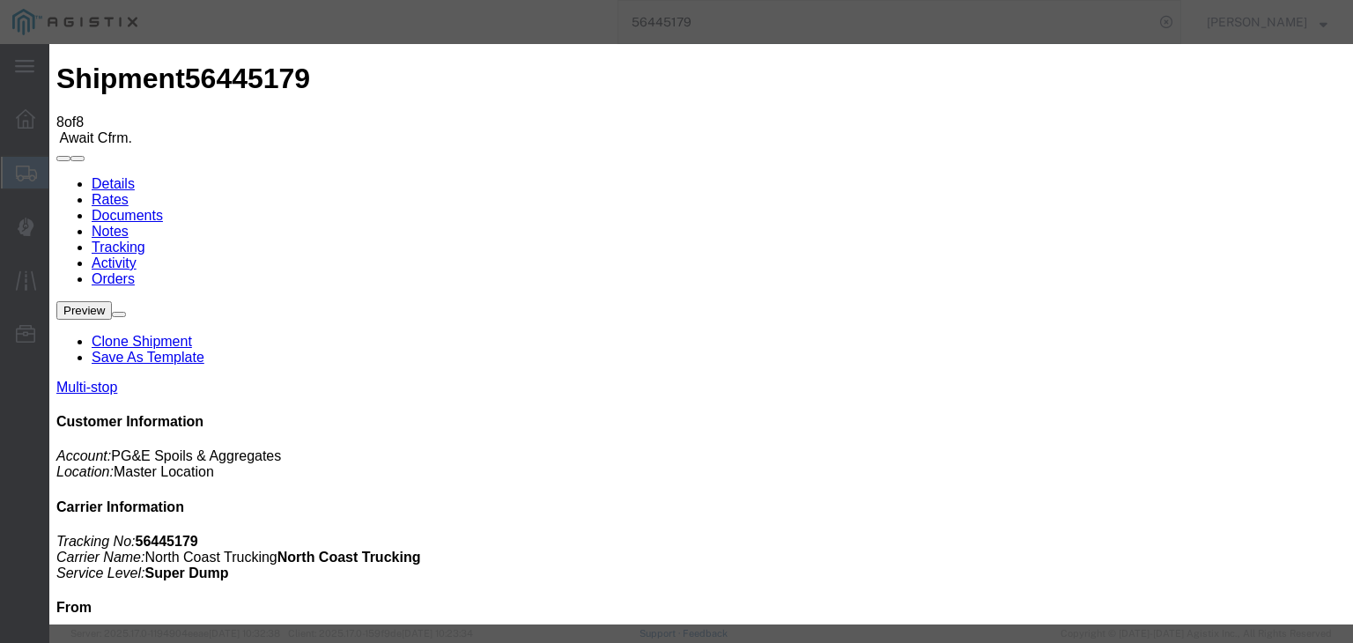
select select "{"pickupDeliveryInfoId": "122176456","pickupOrDelivery": "D","stopNum": "2","lo…"
select select "CA"
type input "Clovis"
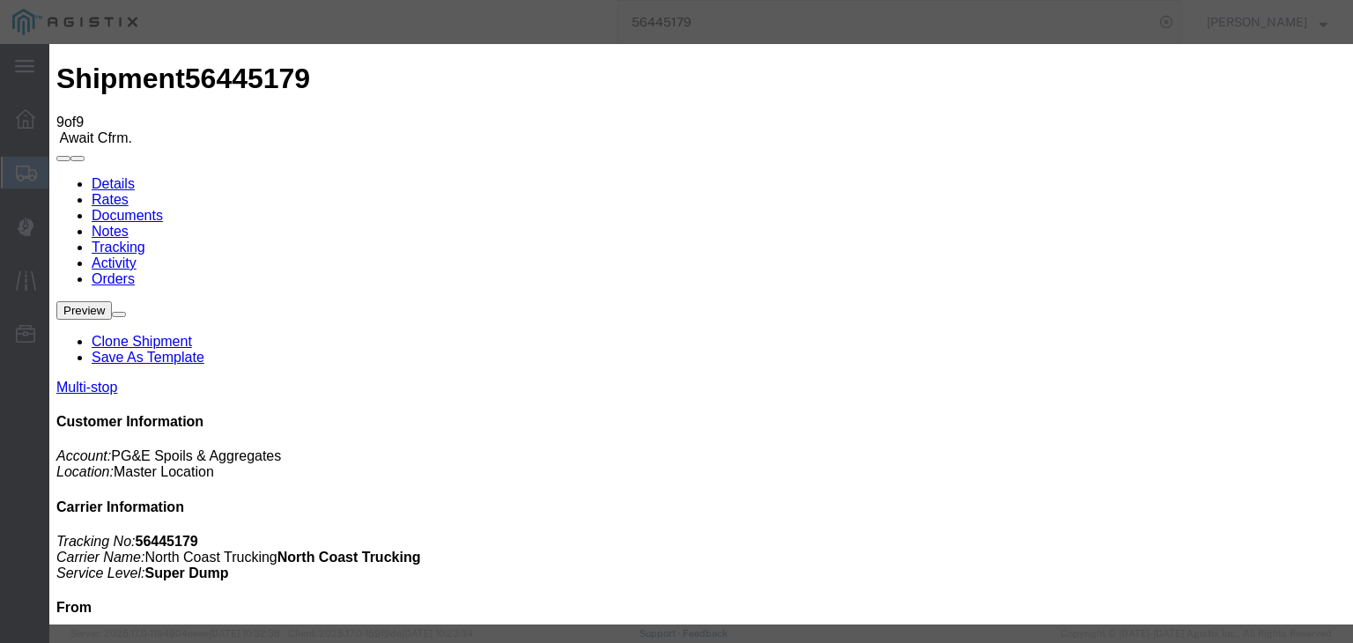
type input "[DATE]"
type input "10:00 AM"
type input "[DATE]"
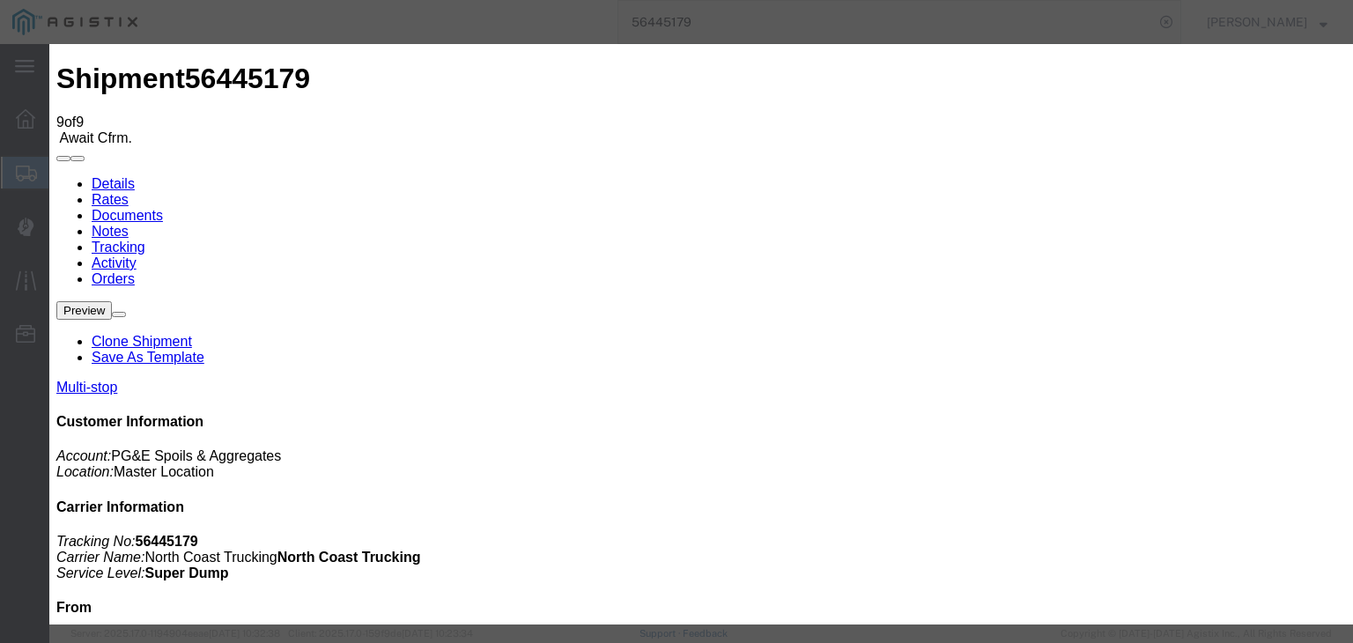
type input "12:20 PM"
select select "ARVPULOC"
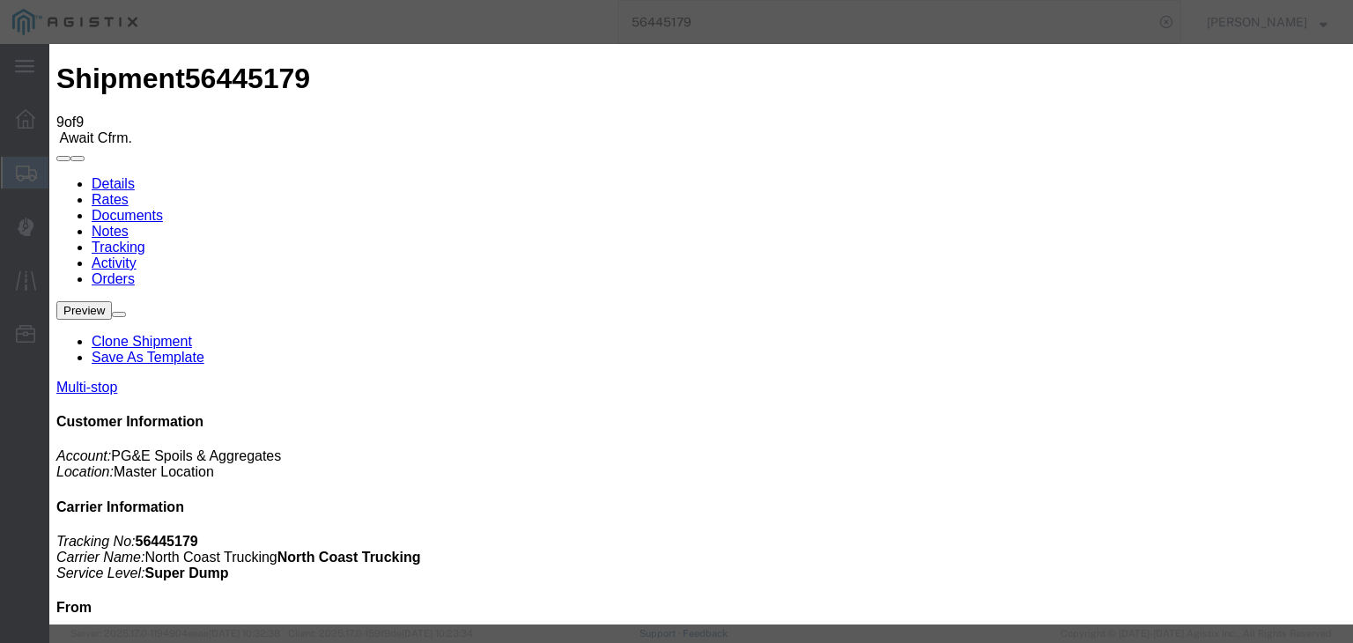
drag, startPoint x: 898, startPoint y: 225, endPoint x: 904, endPoint y: 233, distance: 10.7
select select "{"pickupDeliveryInfoId": "122176455","pickupOrDelivery": "P","stopNum": "1","lo…"
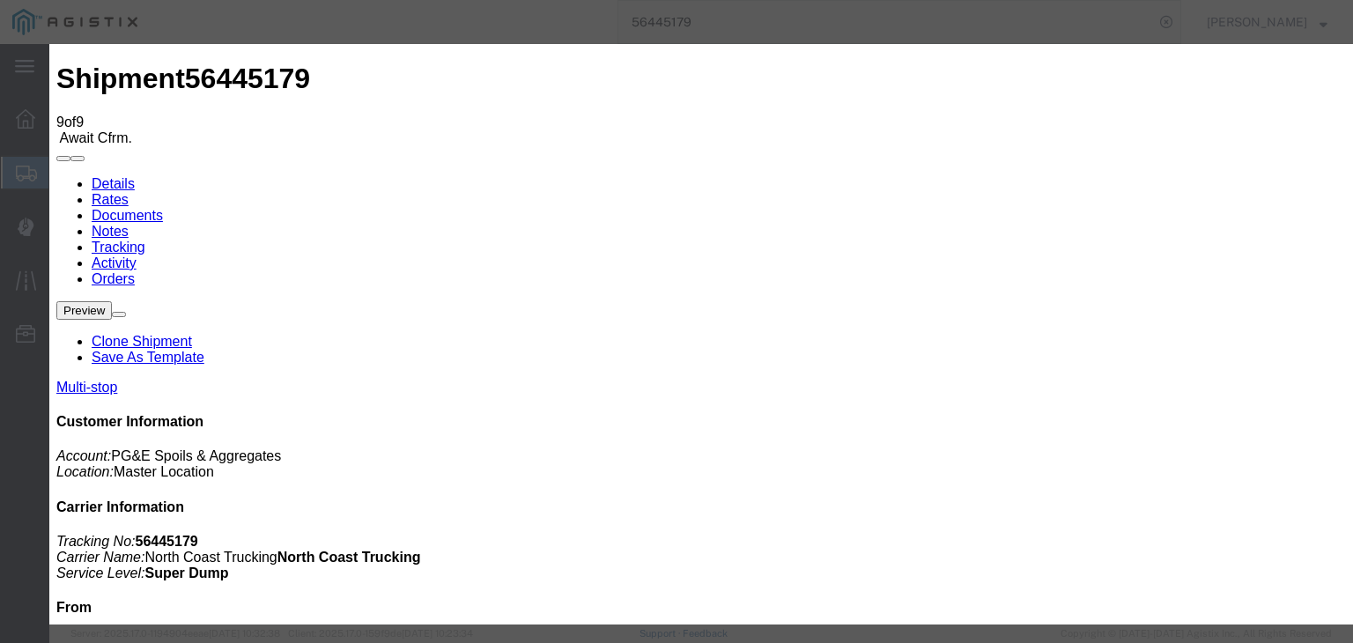
select select "CA"
type input "Sangar"
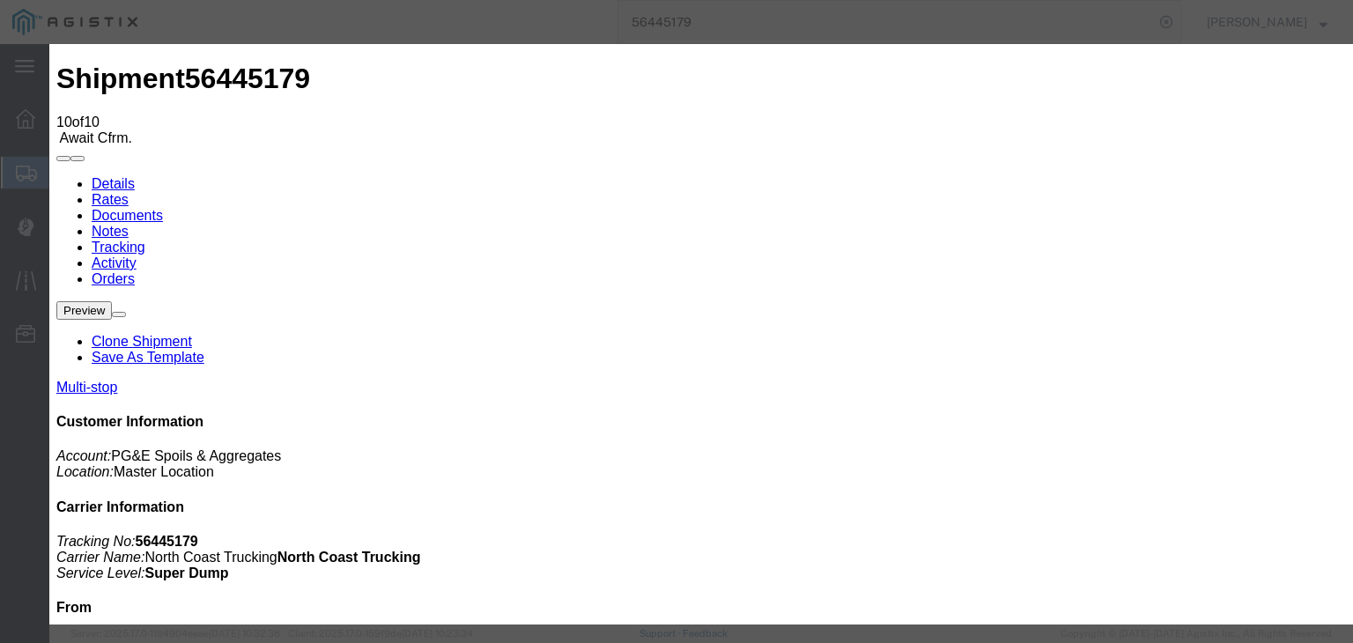
type input "[DATE]"
type input "10:00 AM"
type input "[DATE]"
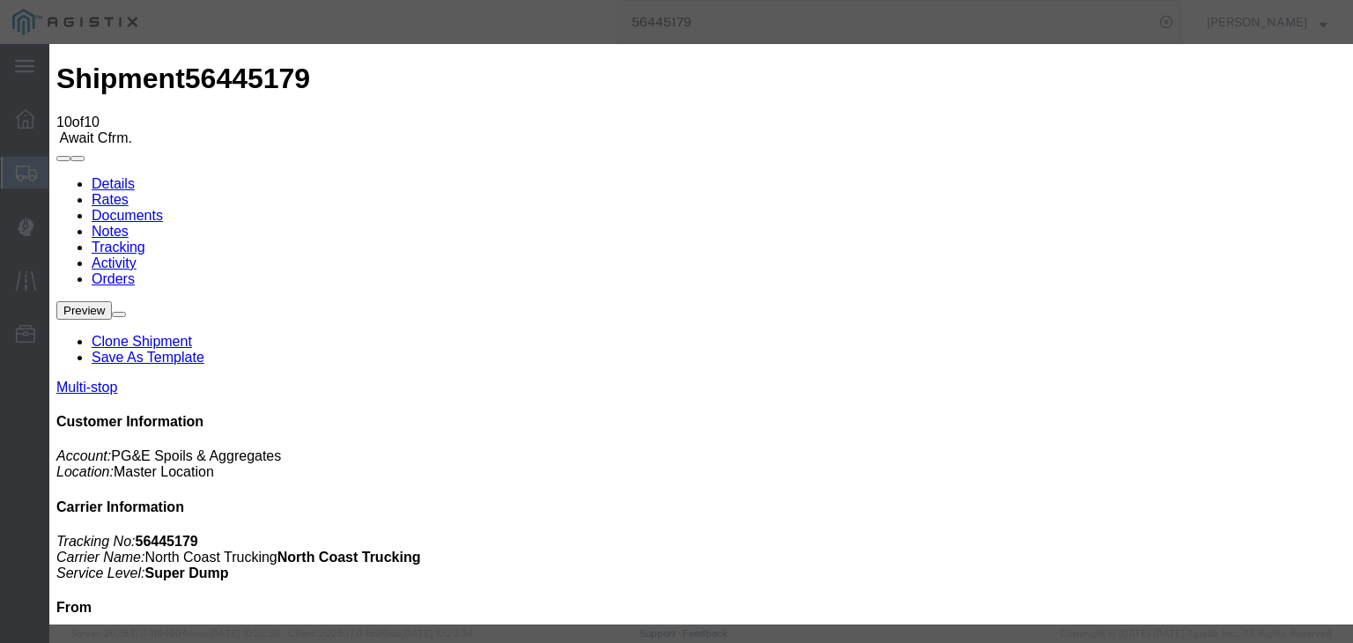
type input "4:00 PM"
drag, startPoint x: 532, startPoint y: 248, endPoint x: 525, endPoint y: 264, distance: 17.3
select select "DPTPULOC"
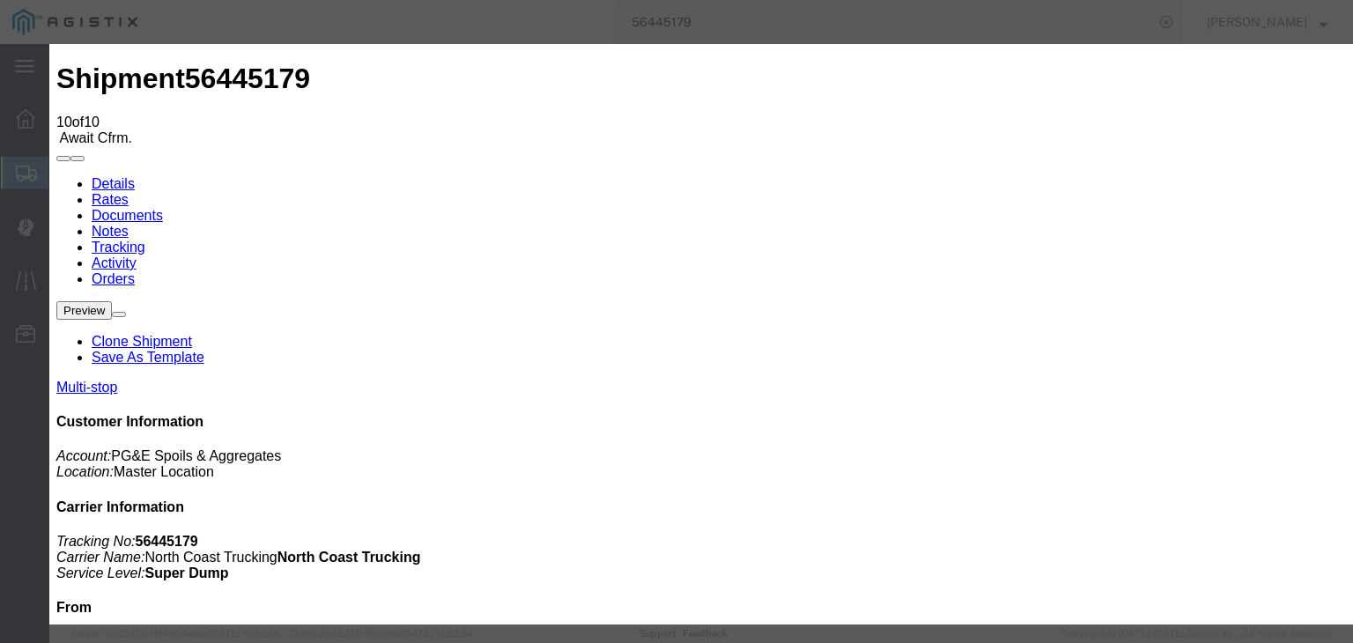
drag, startPoint x: 927, startPoint y: 212, endPoint x: 927, endPoint y: 233, distance: 21.1
select select "{"pickupDeliveryInfoId": "122176455","pickupOrDelivery": "P","stopNum": "1","lo…"
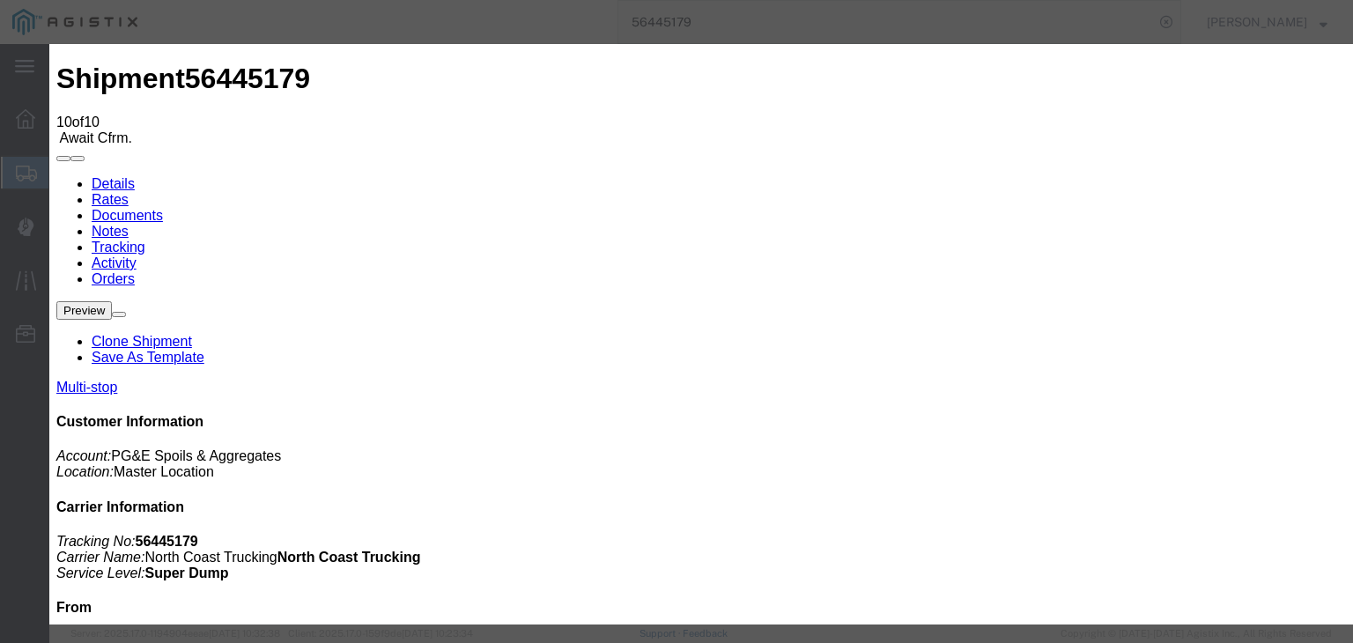
select select "CA"
type input "Sangar"
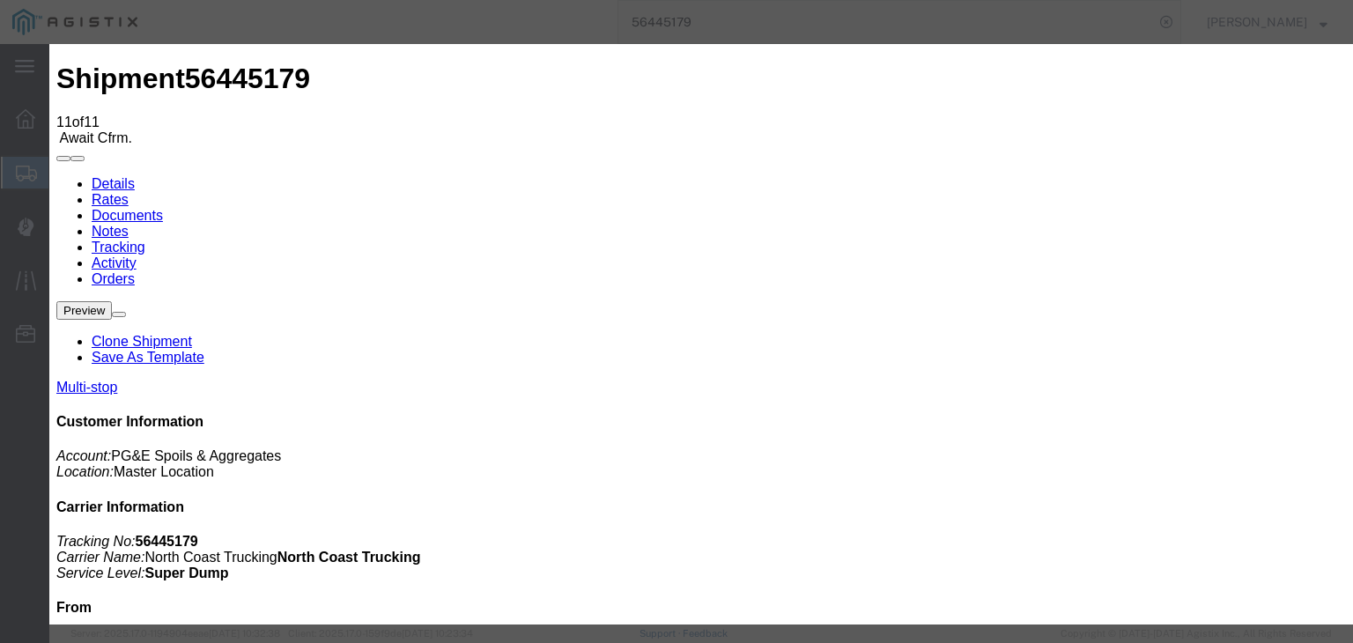
type input "[DATE]"
type input "10:00 AM"
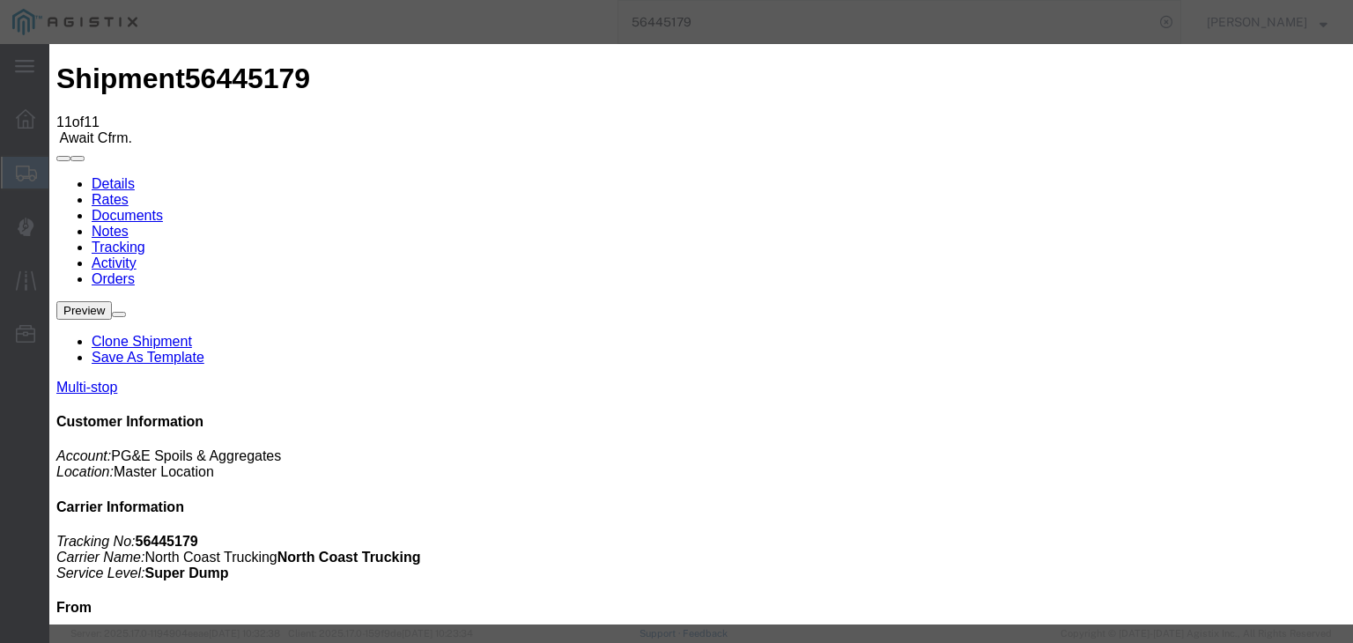
drag, startPoint x: 391, startPoint y: 358, endPoint x: 508, endPoint y: 292, distance: 134.0
type input "[DATE]"
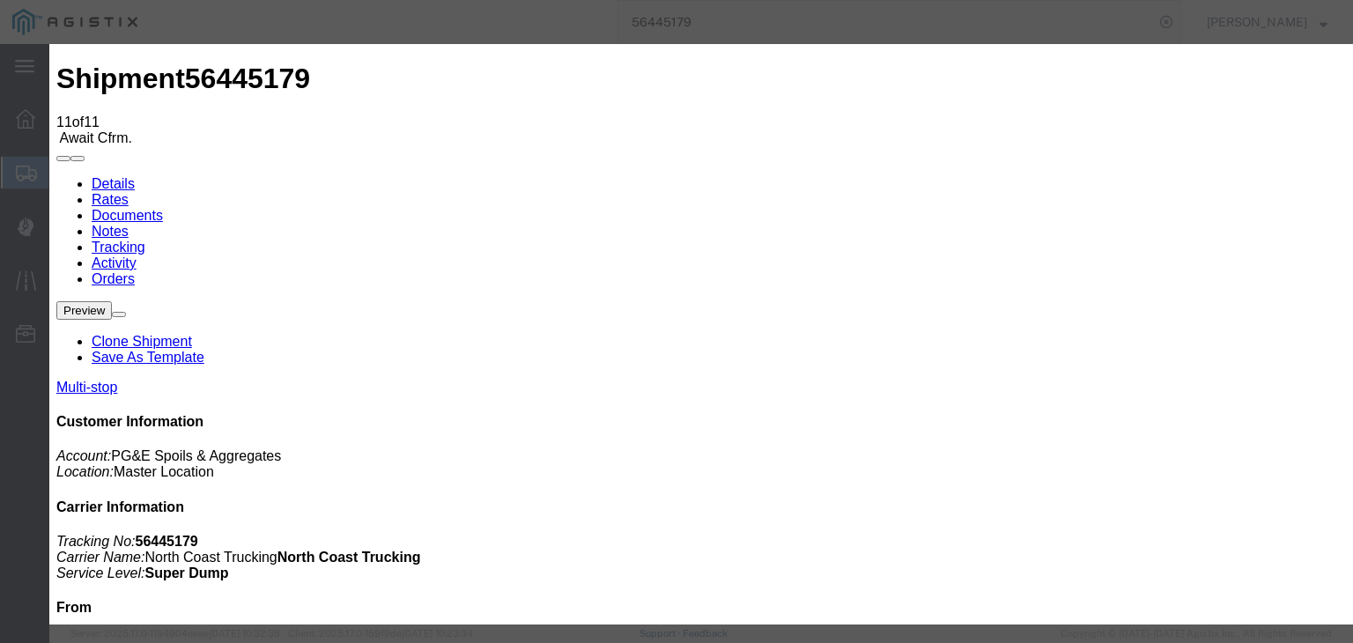
type input "3:00 PM"
drag, startPoint x: 495, startPoint y: 248, endPoint x: 491, endPoint y: 264, distance: 16.2
select select "BREAKSTART"
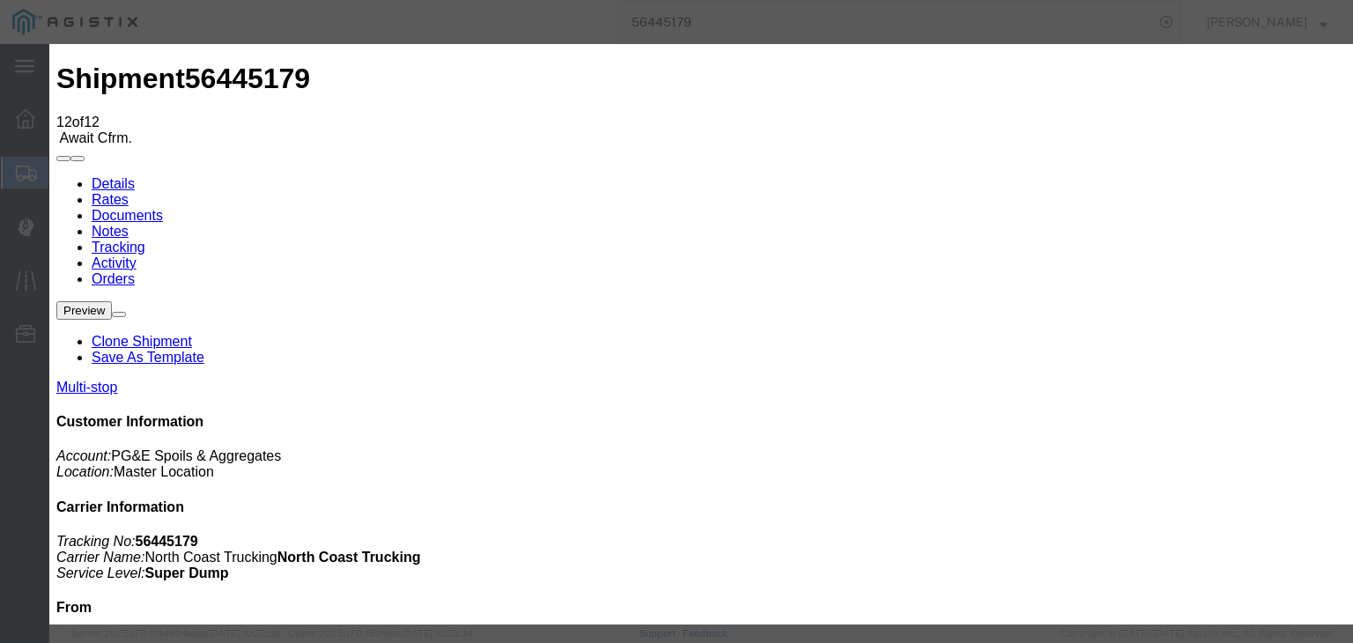
type input "[DATE]"
type input "10:00 AM"
drag, startPoint x: 398, startPoint y: 359, endPoint x: 540, endPoint y: 297, distance: 154.9
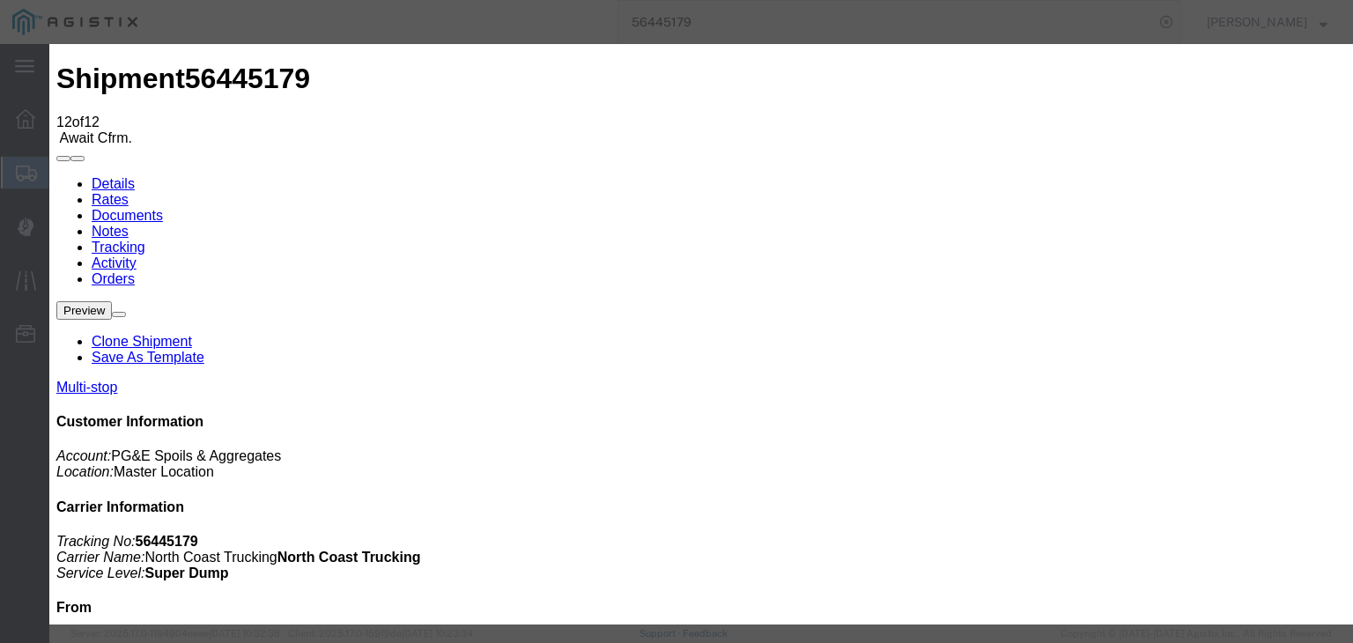
type input "[DATE]"
type input "3:30 PM"
drag, startPoint x: 542, startPoint y: 248, endPoint x: 532, endPoint y: 265, distance: 19.8
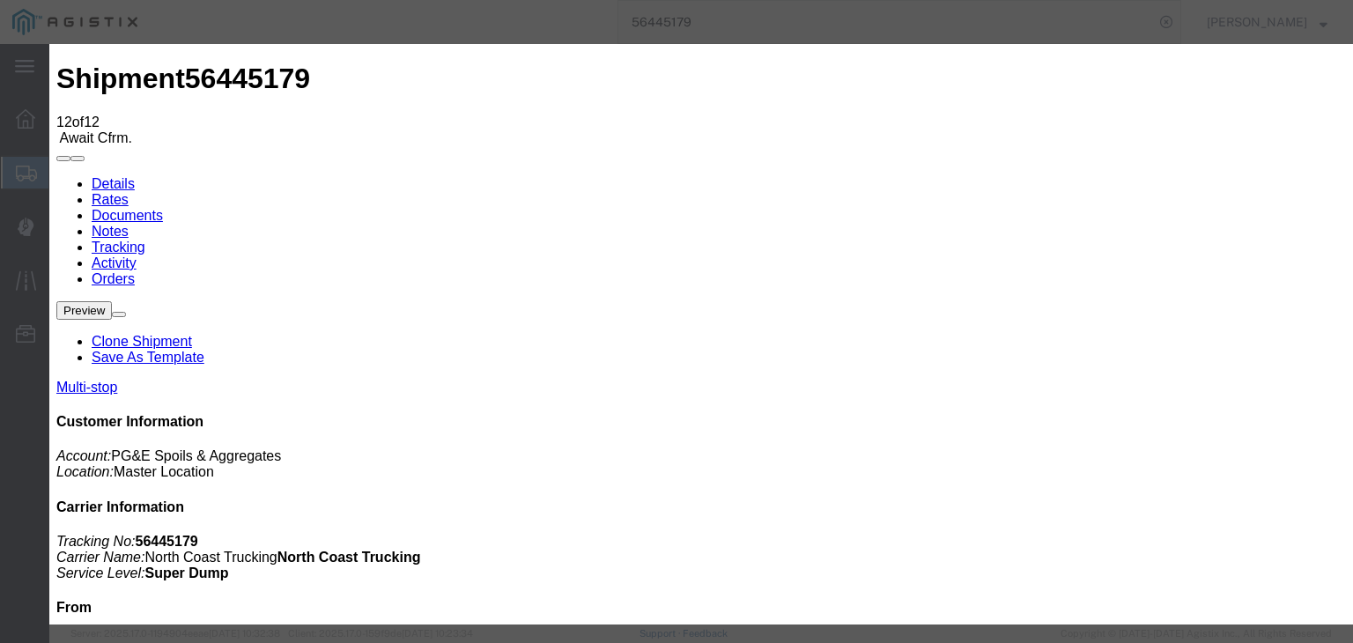
select select "BREAKSTOP"
drag, startPoint x: 1110, startPoint y: 536, endPoint x: 1092, endPoint y: 526, distance: 20.5
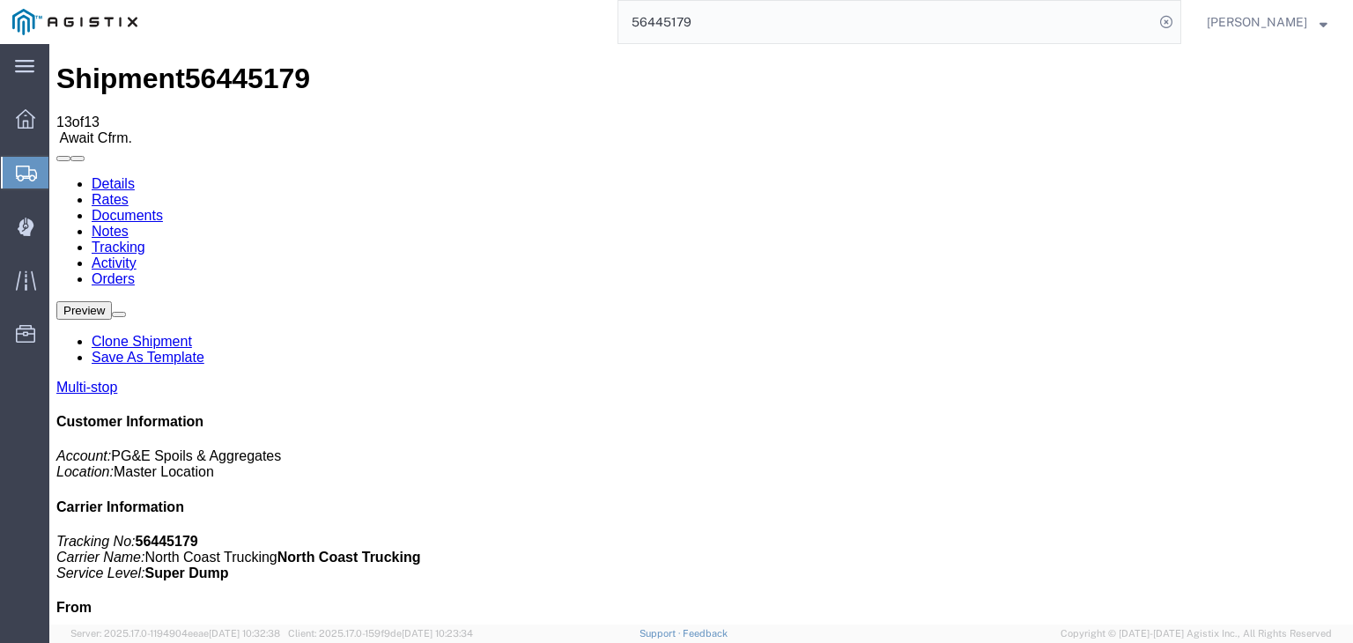
click at [163, 208] on link "Documents" at bounding box center [127, 215] width 71 height 15
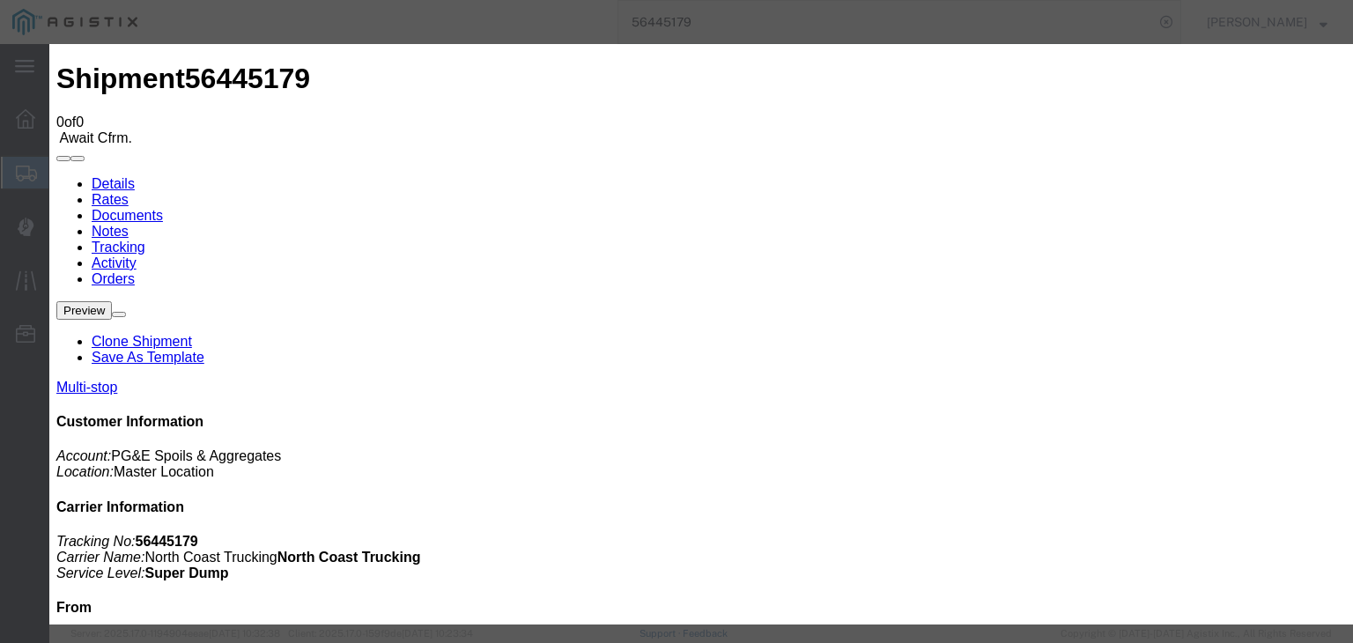
type input "C:\fakepath\08.11.25 PGE 00180-56445179 TC.pdf"
type input "Freight Bill"
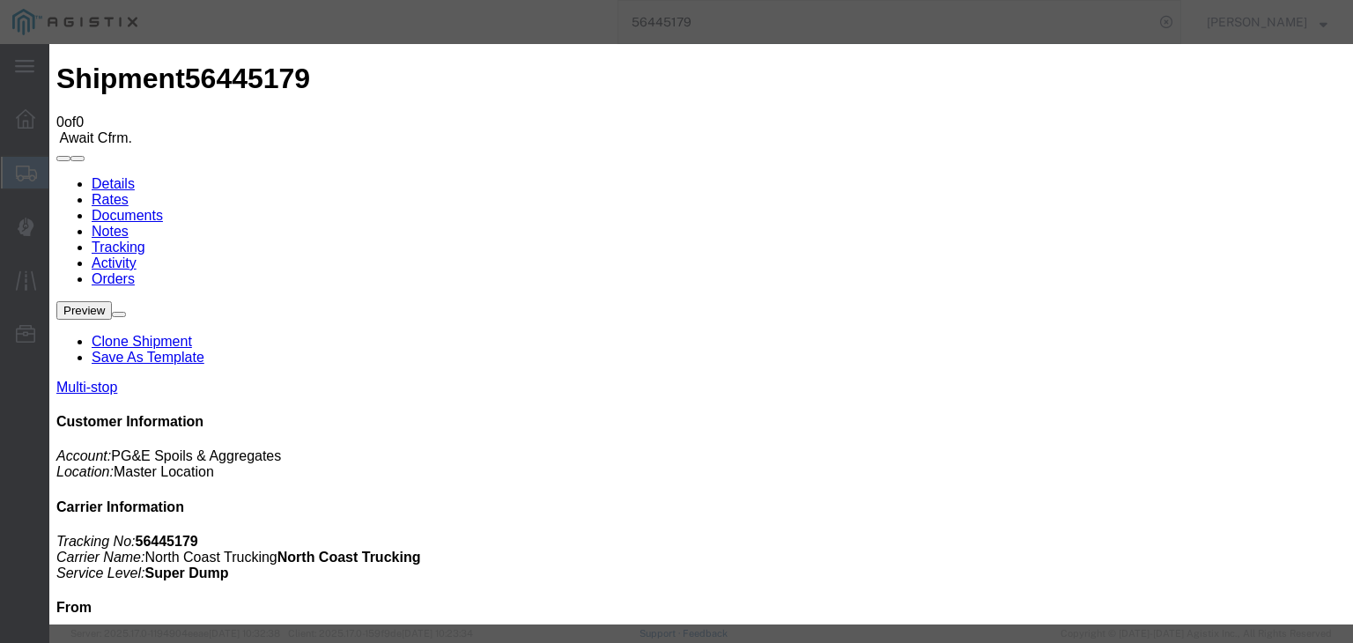
select select
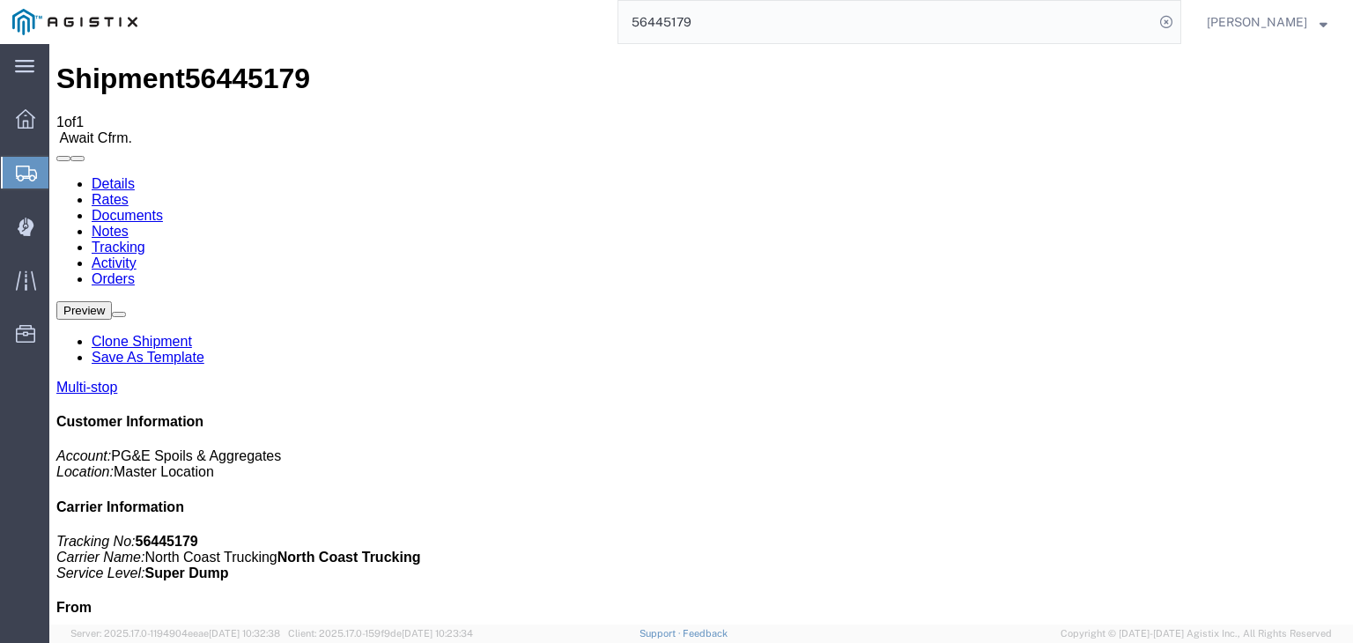
drag, startPoint x: 426, startPoint y: 156, endPoint x: 376, endPoint y: 112, distance: 66.8
click at [145, 240] on link "Tracking" at bounding box center [119, 247] width 54 height 15
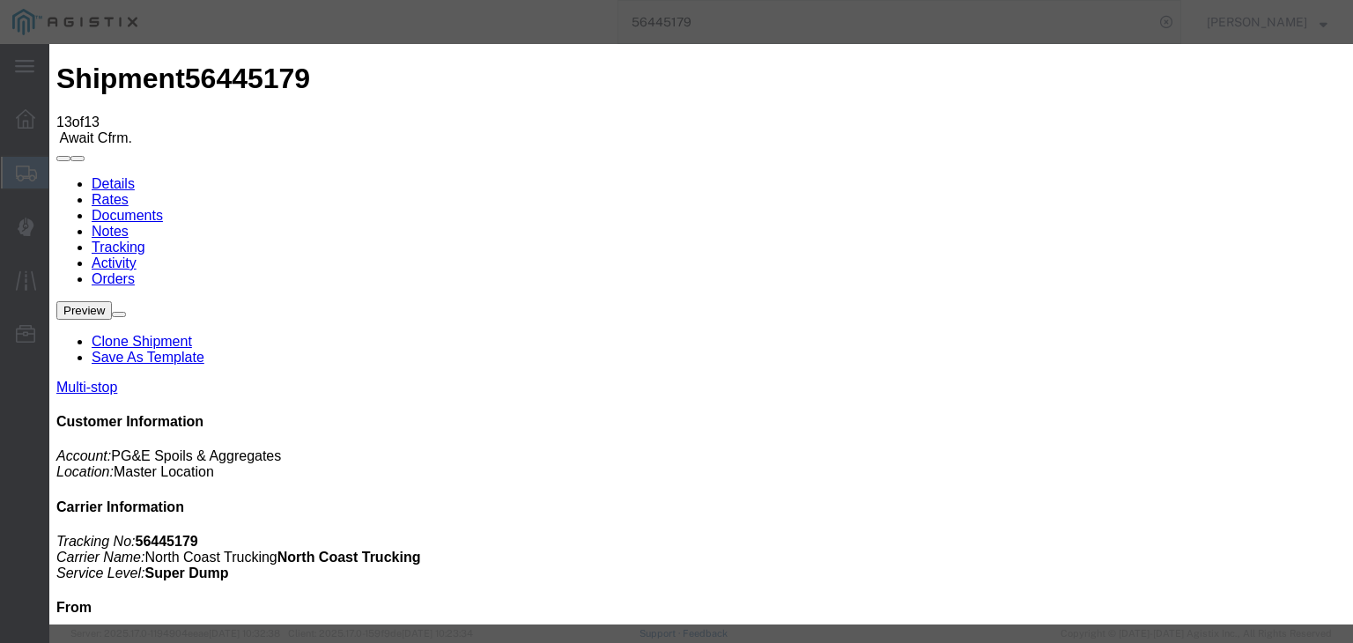
type input "[DATE]"
type input "10:00 AM"
type input "[DATE]"
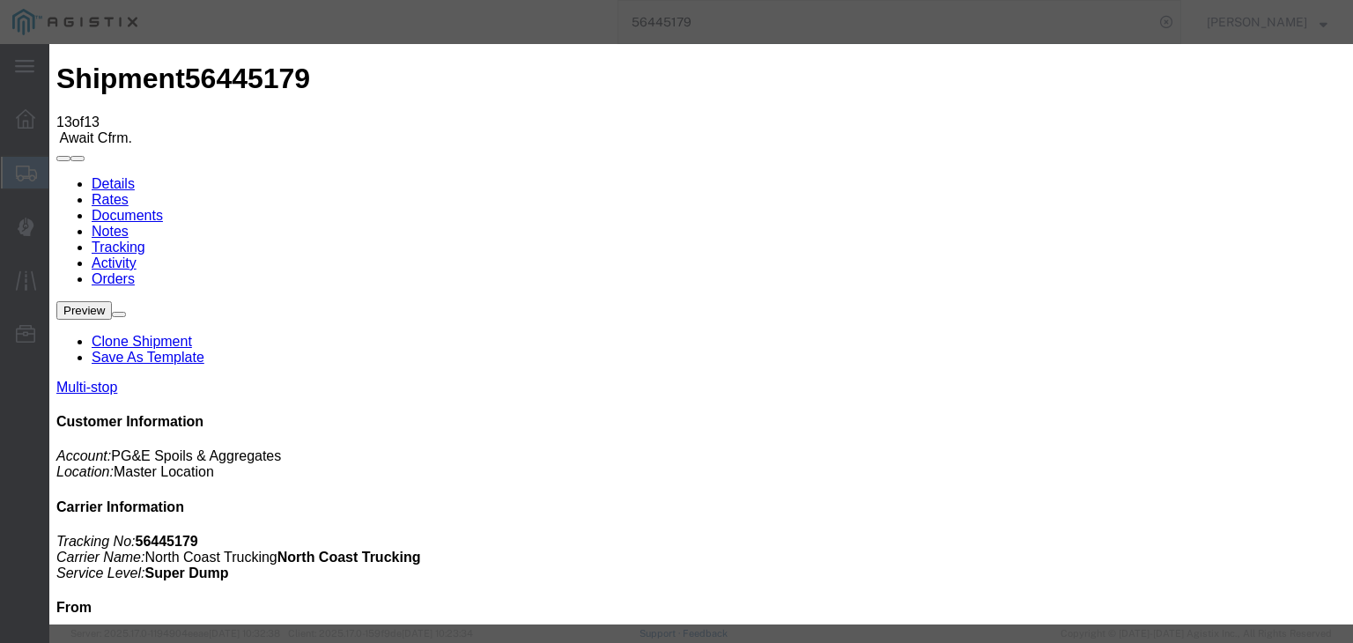
type input "4:00 PM"
select select "DELIVRED"
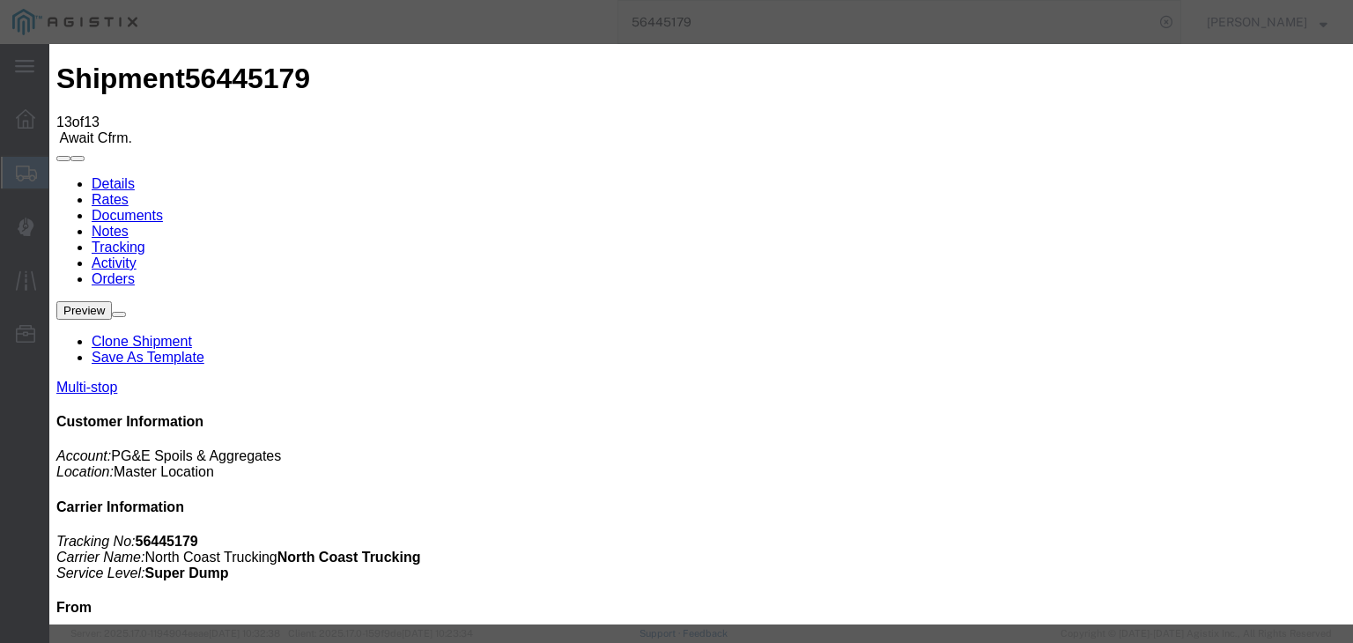
drag, startPoint x: 955, startPoint y: 219, endPoint x: 955, endPoint y: 232, distance: 13.2
select select "{"pickupDeliveryInfoId": "122176456","pickupOrDelivery": "D","stopNum": "2","lo…"
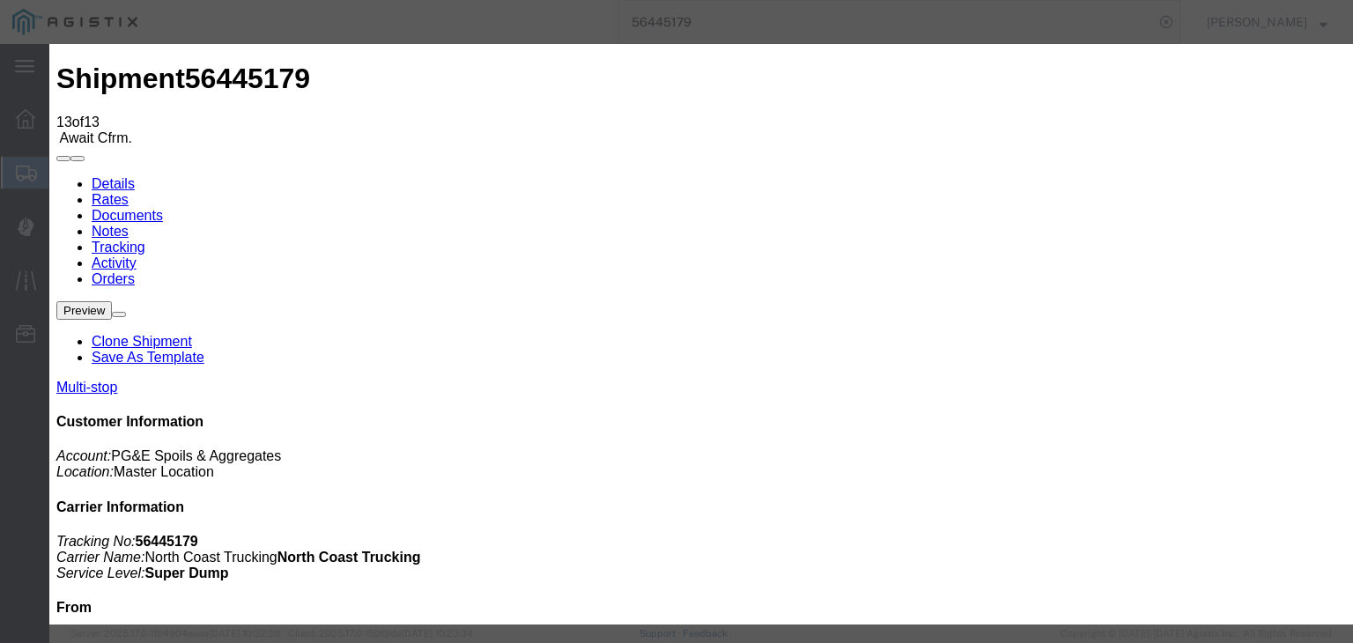
select select "CA"
type input "Clovis"
select select "{"pickupDeliveryInfoId": "122176455","pickupOrDelivery": "P","stopNum": "1","lo…"
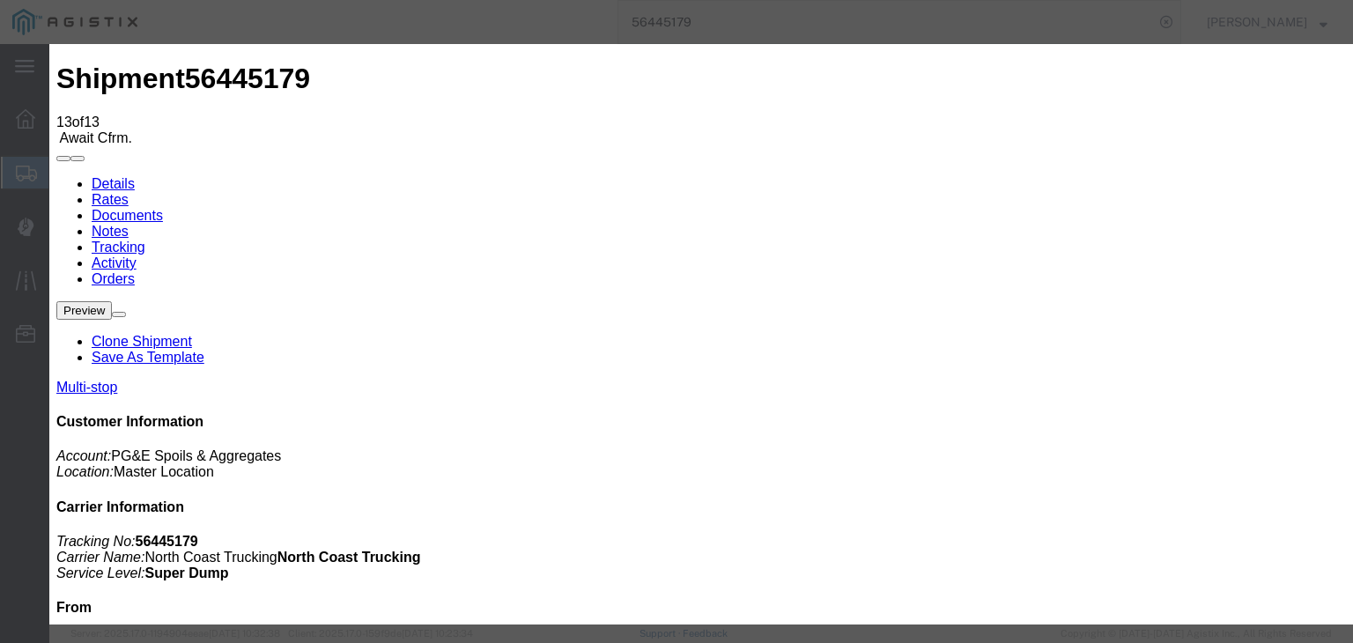
type input "Sangar"
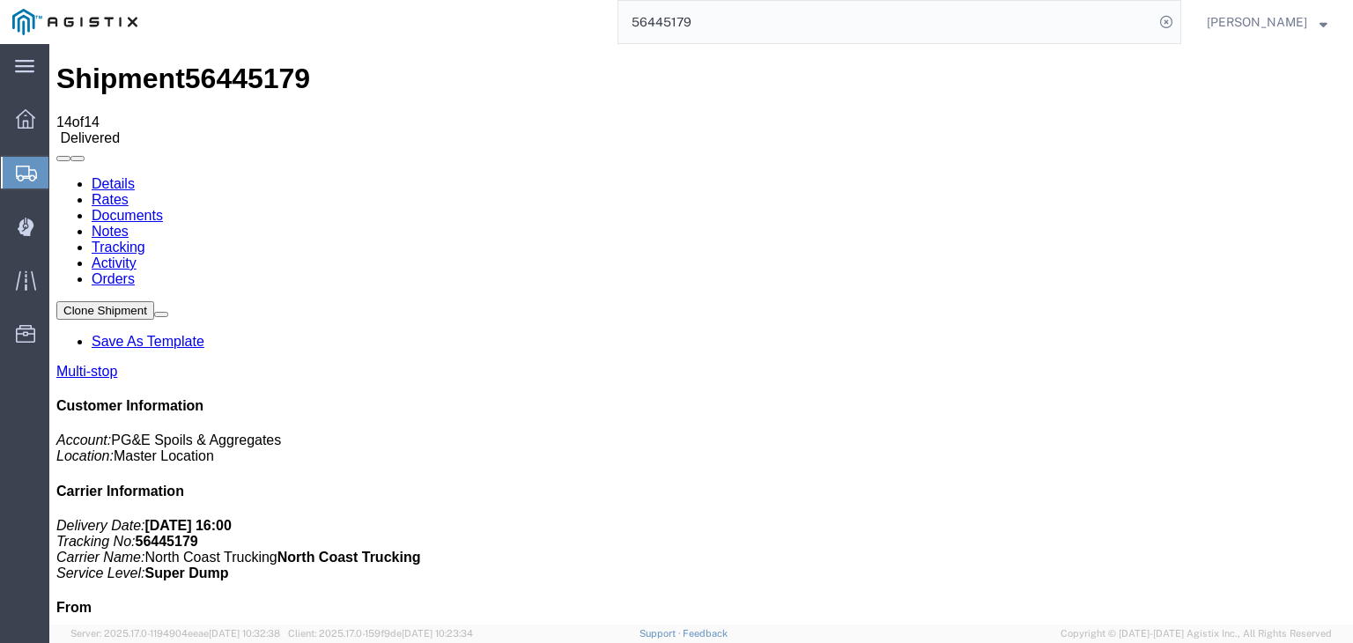
click at [129, 224] on link "Notes" at bounding box center [110, 231] width 37 height 15
click at [163, 208] on link "Documents" at bounding box center [127, 215] width 71 height 15
click at [760, 63] on div "Shipment 56445179 1 of 1 Delivered Details Rates Documents Notes Tracking Activ…" at bounding box center [700, 450] width 1289 height 774
click at [755, 25] on input "56445179" at bounding box center [885, 22] width 535 height 42
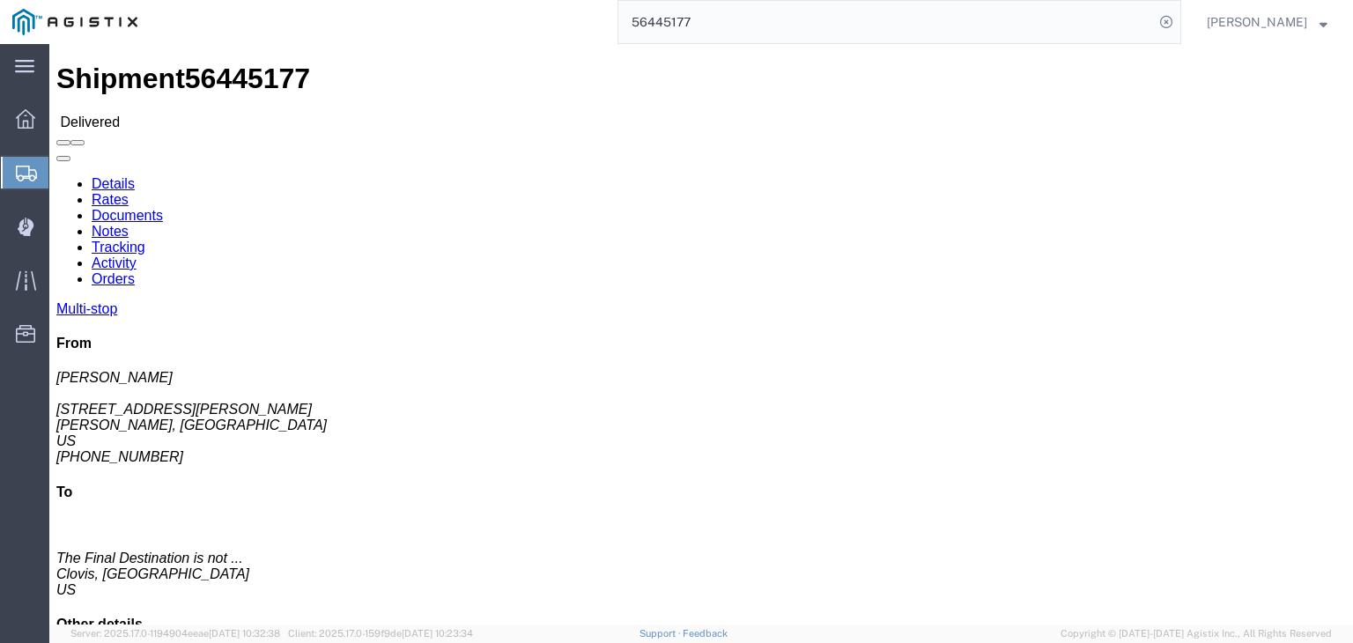
click link "Documents"
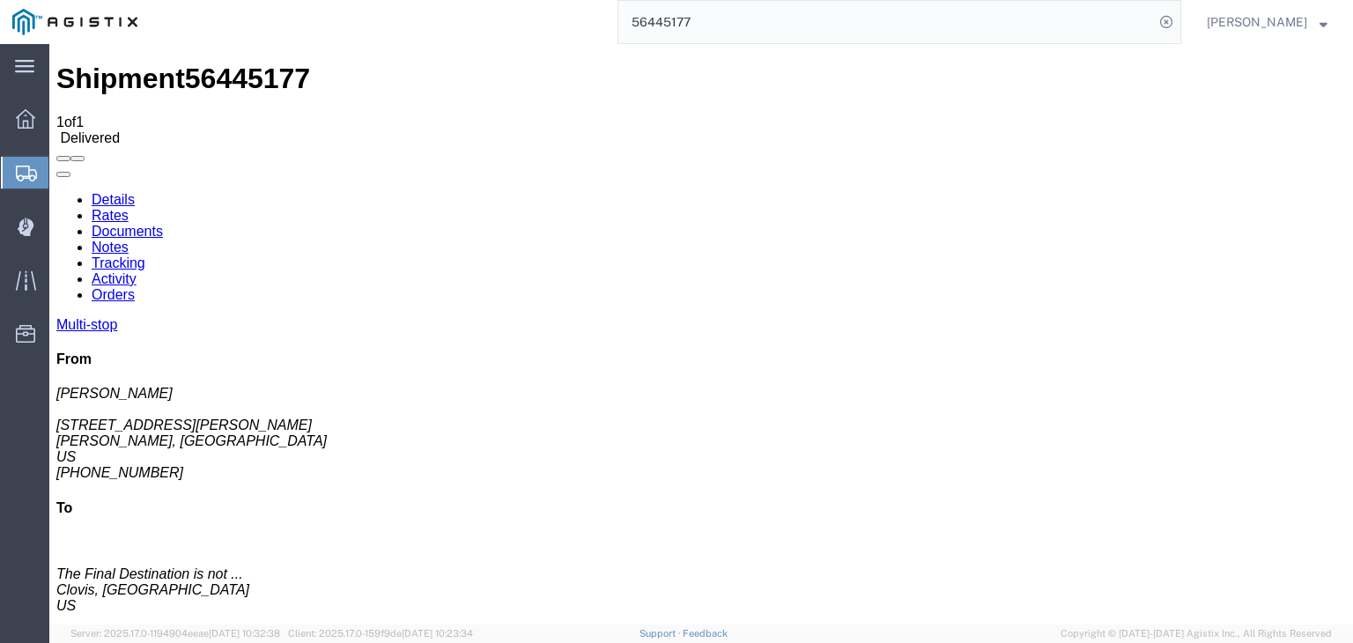
click at [731, 26] on input "56445177" at bounding box center [885, 22] width 535 height 42
type input "56445181"
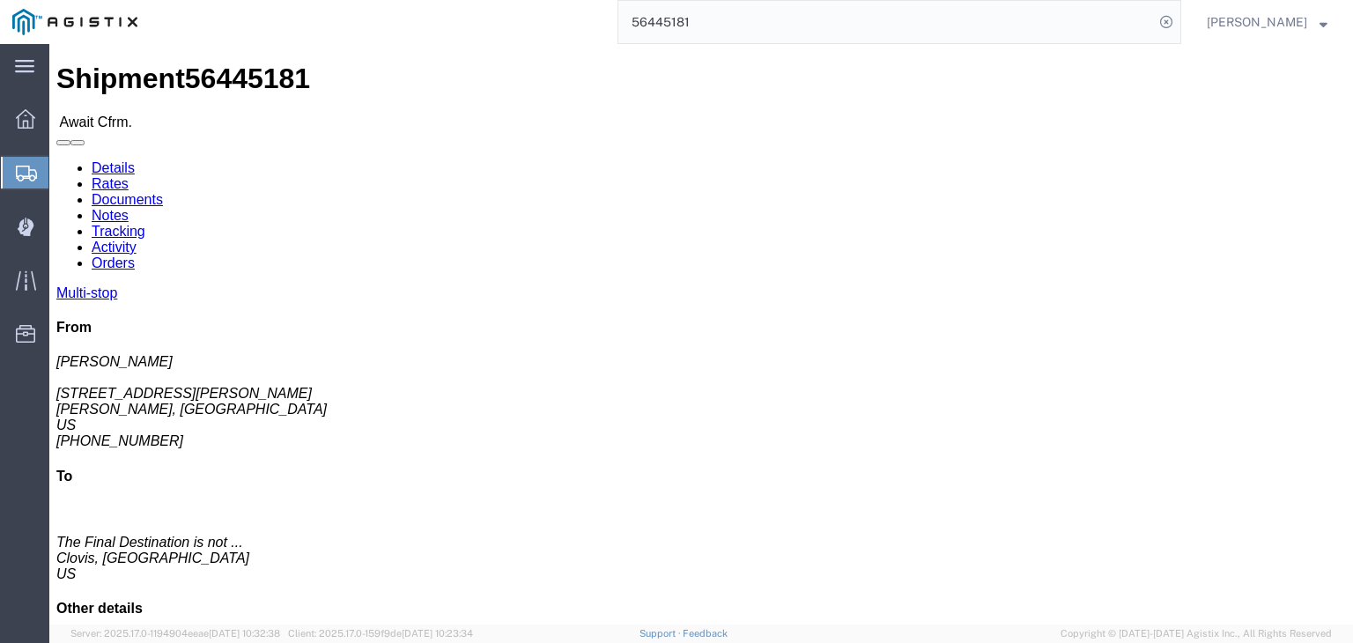
click link "Documents"
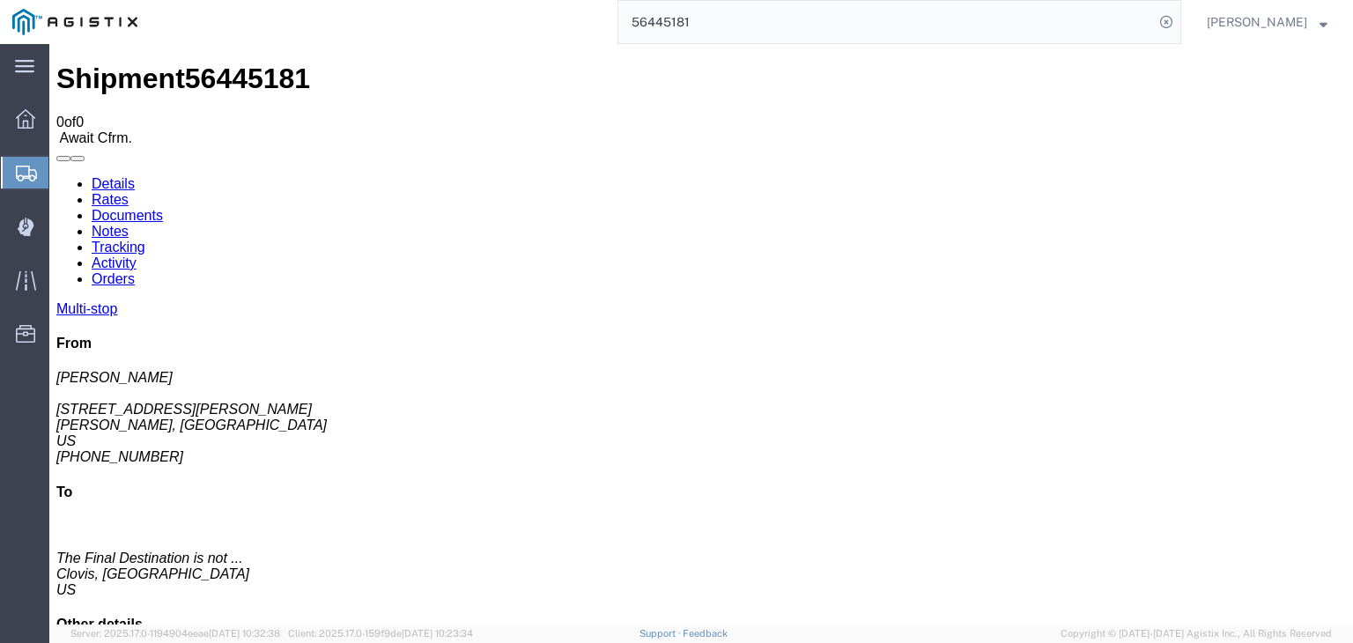
click at [145, 240] on link "Tracking" at bounding box center [119, 247] width 54 height 15
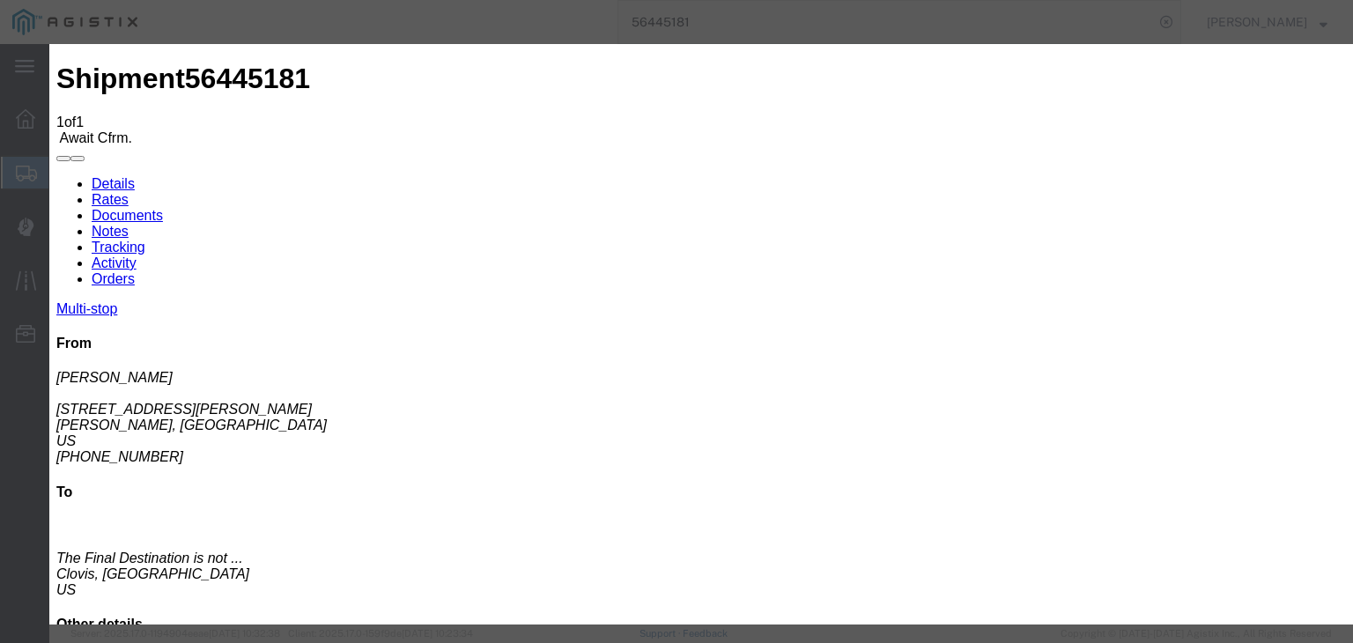
type input "[DATE]"
type input "10:00 AM"
type input "[DATE]"
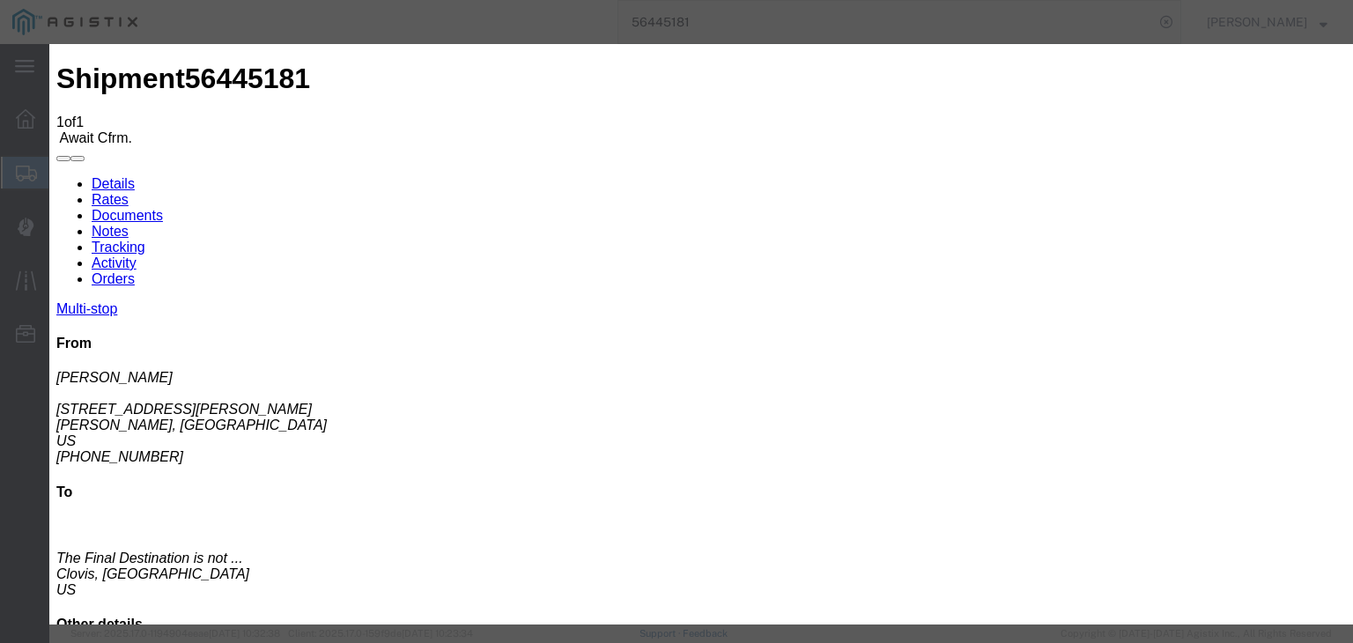
drag, startPoint x: 656, startPoint y: 233, endPoint x: 638, endPoint y: 223, distance: 21.3
type input "7:00 AM"
drag, startPoint x: 483, startPoint y: 247, endPoint x: 483, endPoint y: 260, distance: 12.3
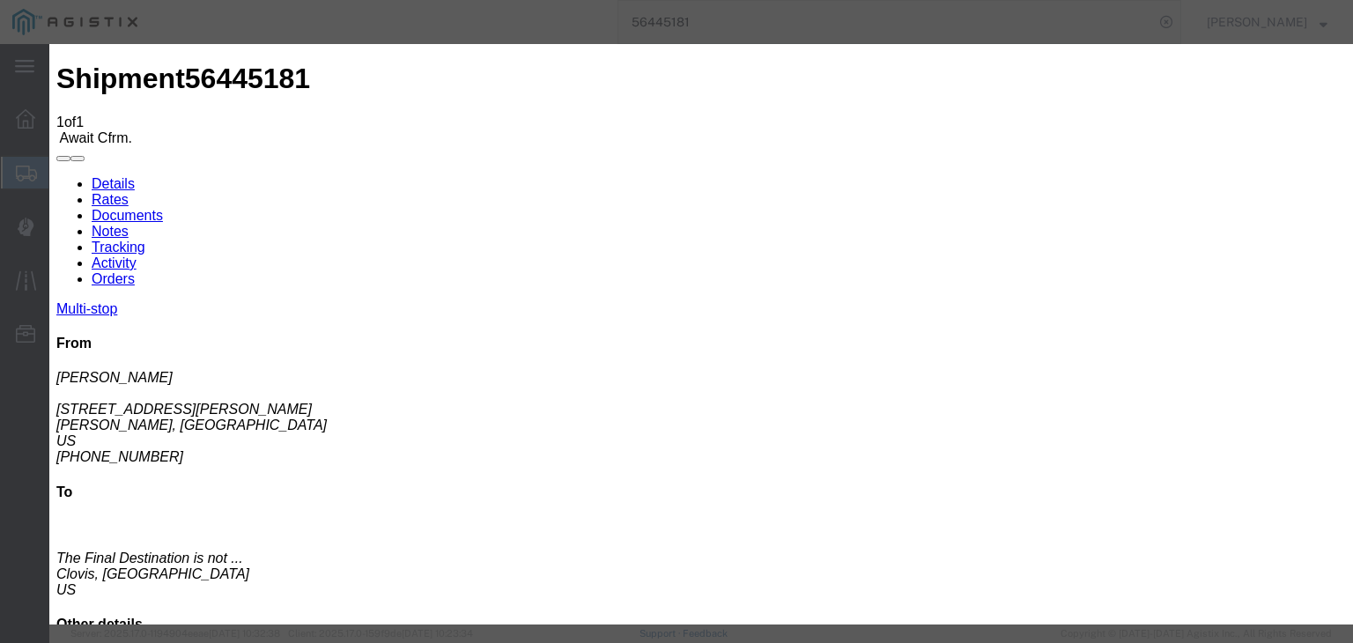
select select "ARVPULOC"
select select "{"pickupDeliveryInfoId": "122176460","pickupOrDelivery": "P","stopNum": "1","lo…"
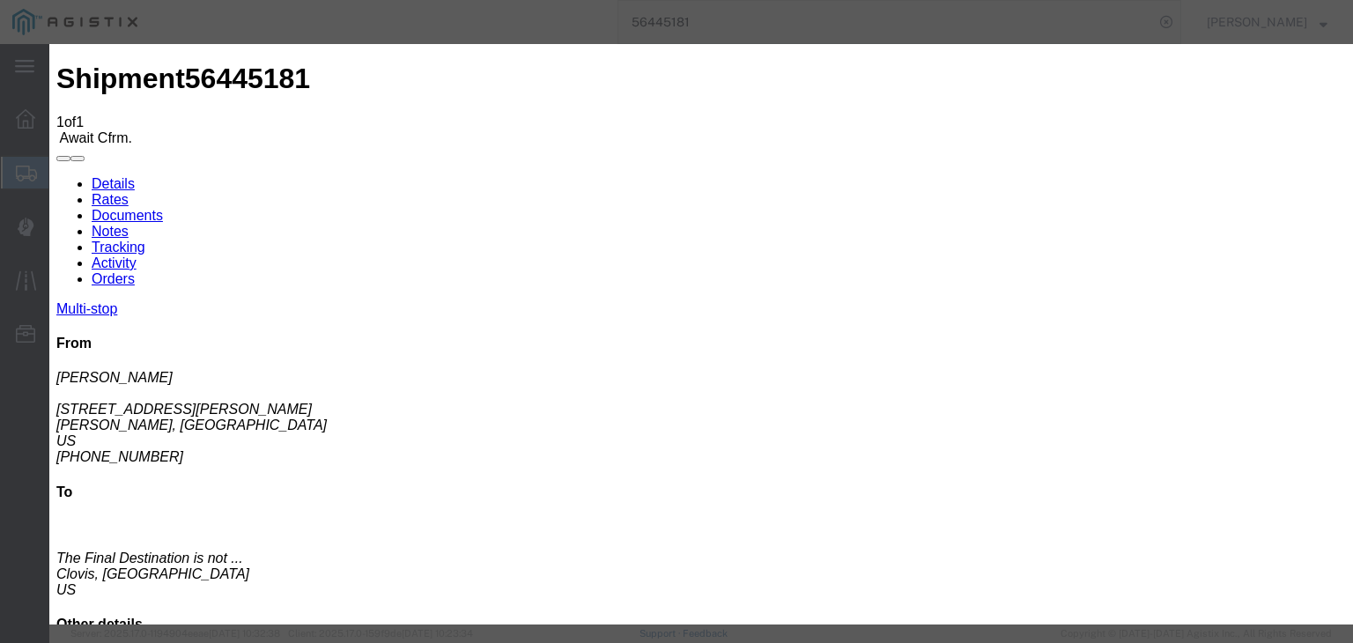
select select "CA"
type input "Sangar"
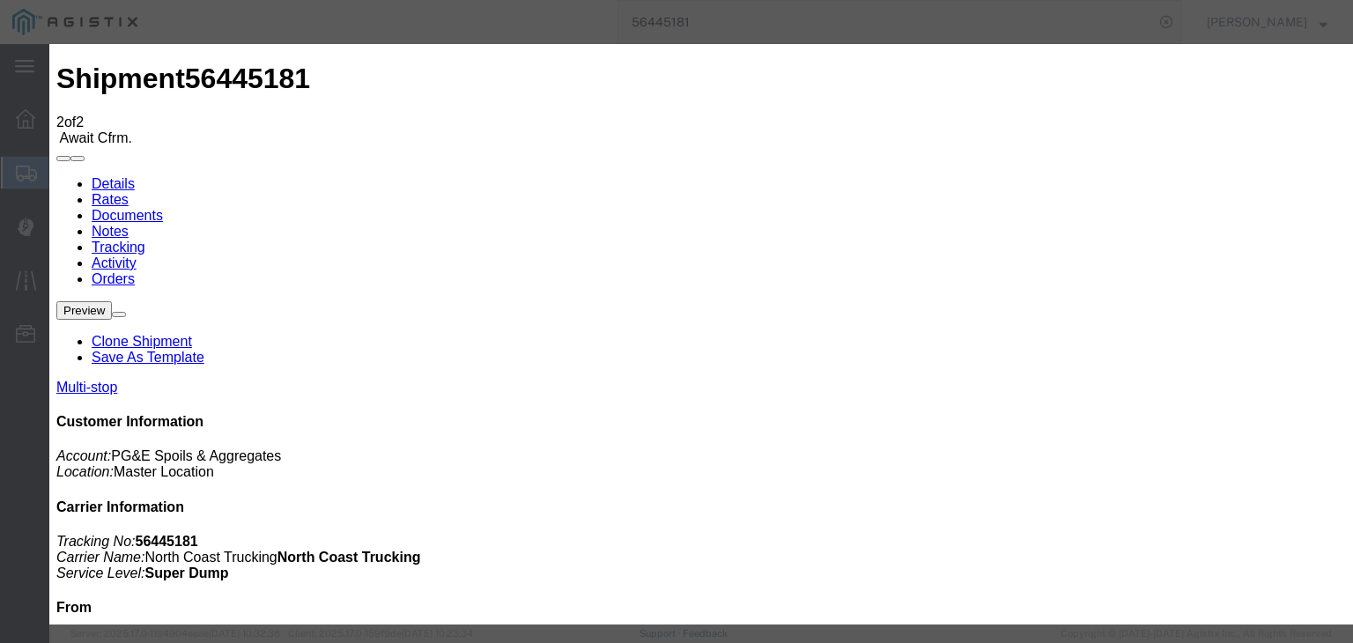
type input "[DATE]"
type input "10:00 AM"
type input "[DATE]"
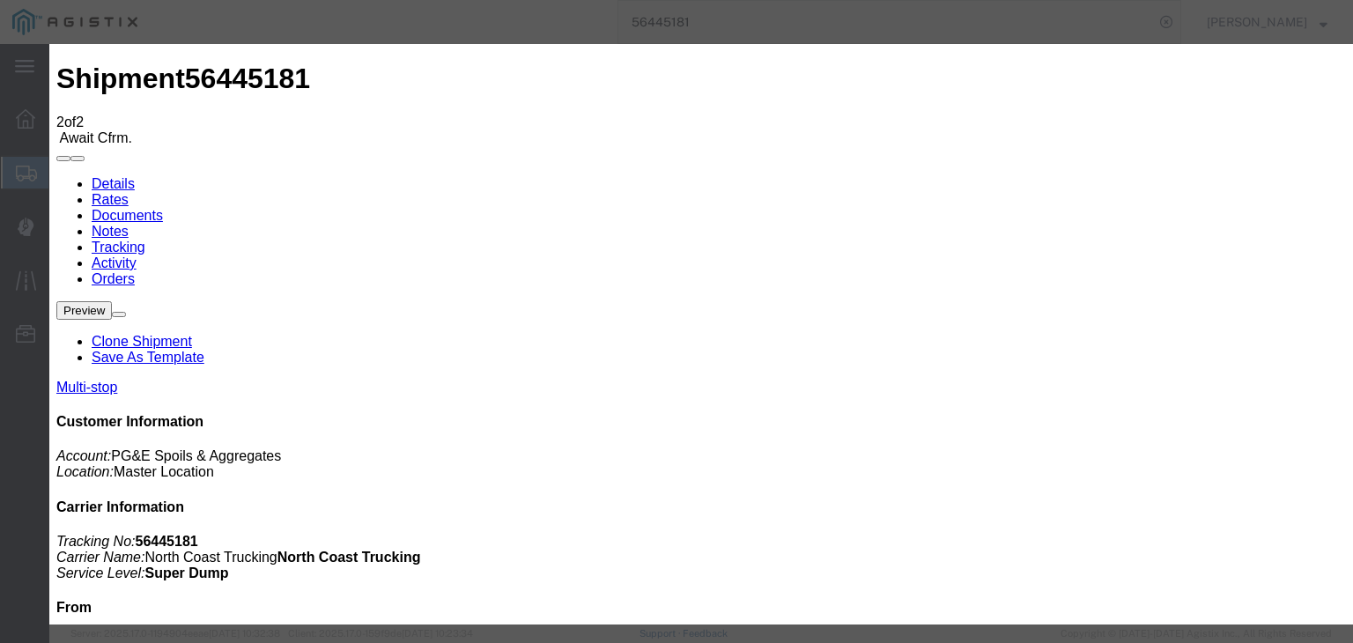
type input "10:28 AM"
select select "DPTPULOC"
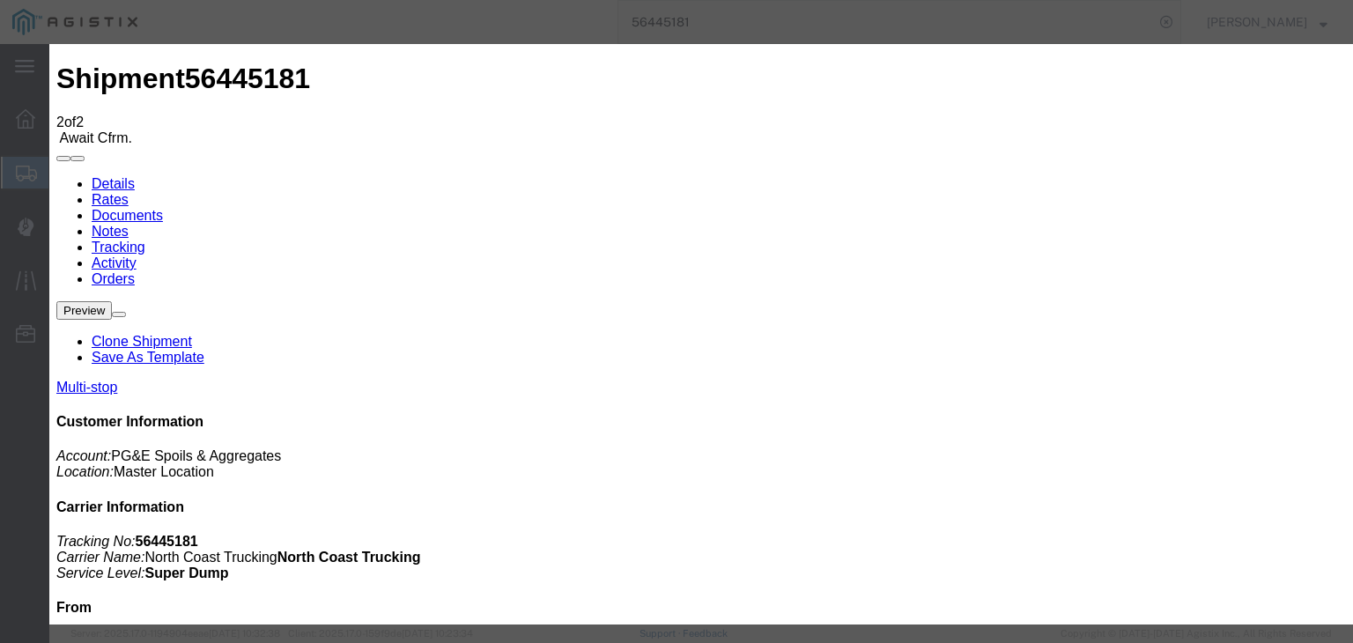
select select "{"pickupDeliveryInfoId": "122176460","pickupOrDelivery": "P","stopNum": "1","lo…"
select select "CA"
type input "Sangar"
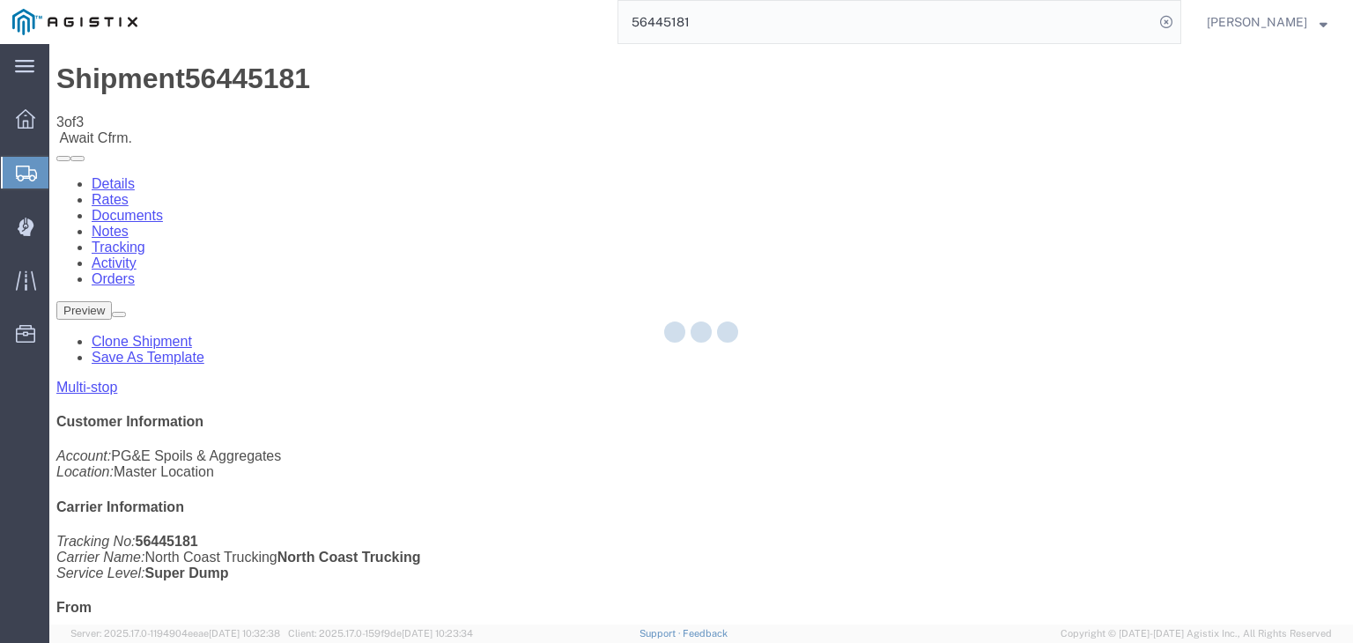
click at [940, 166] on div at bounding box center [700, 334] width 1303 height 580
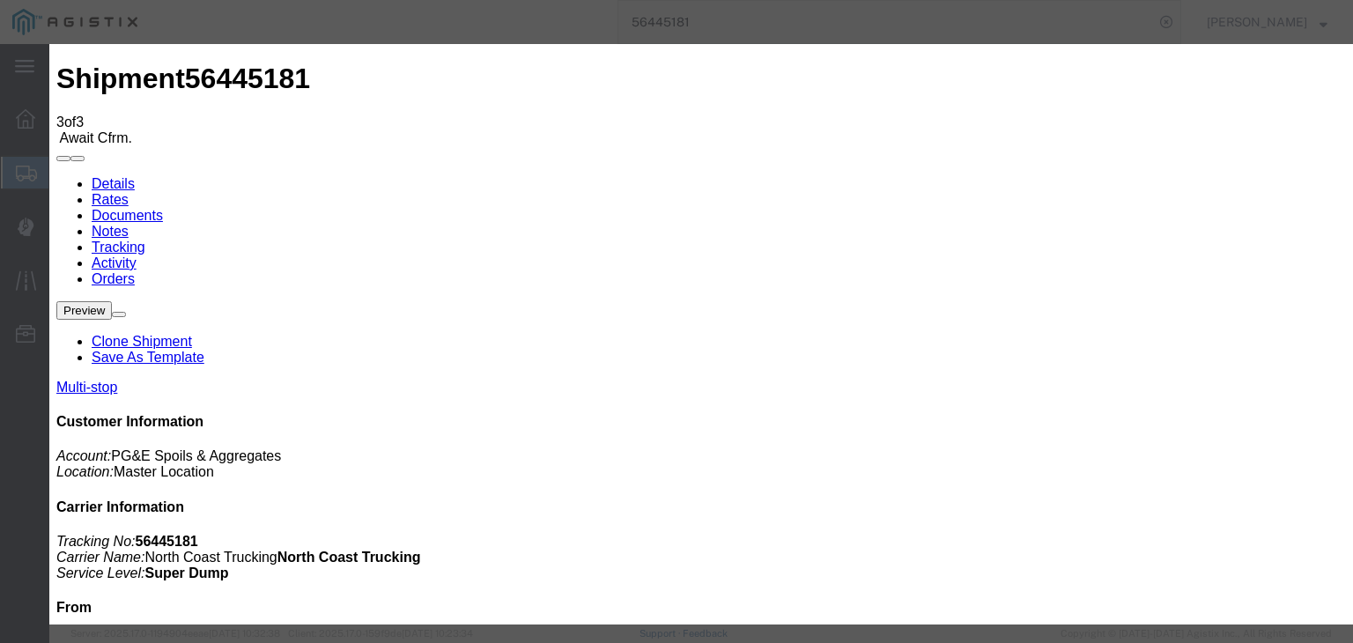
type input "[DATE]"
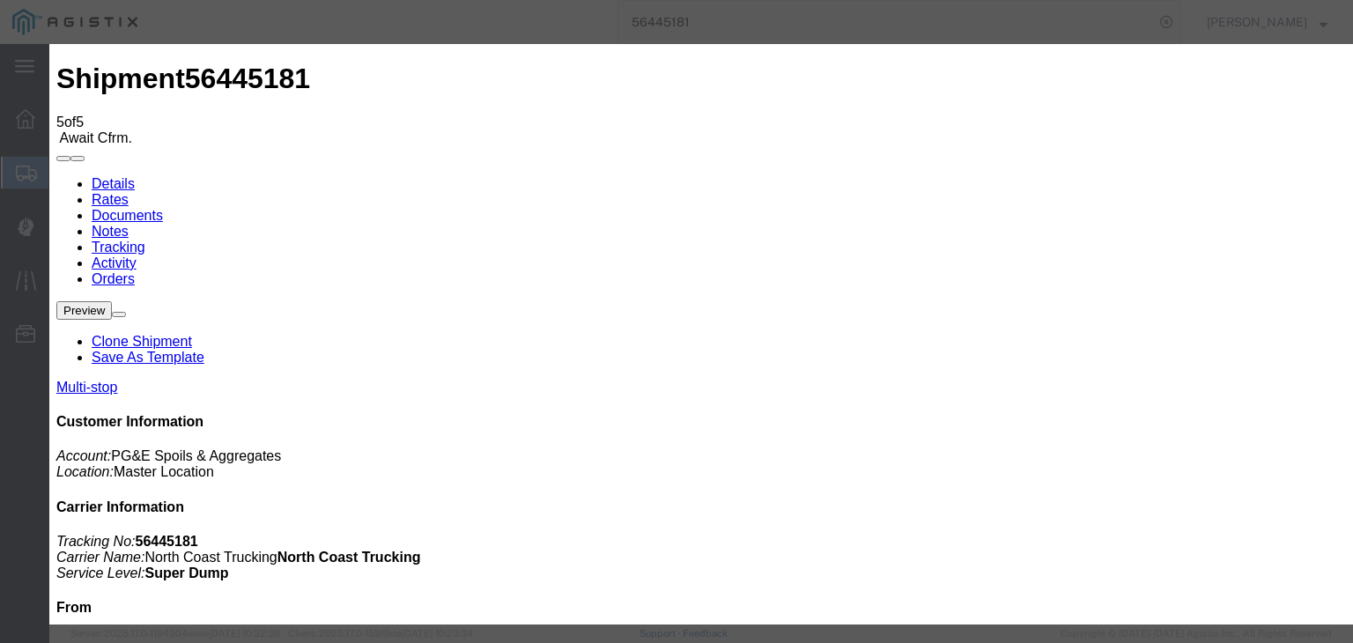
drag, startPoint x: 926, startPoint y: 216, endPoint x: 930, endPoint y: 226, distance: 11.4
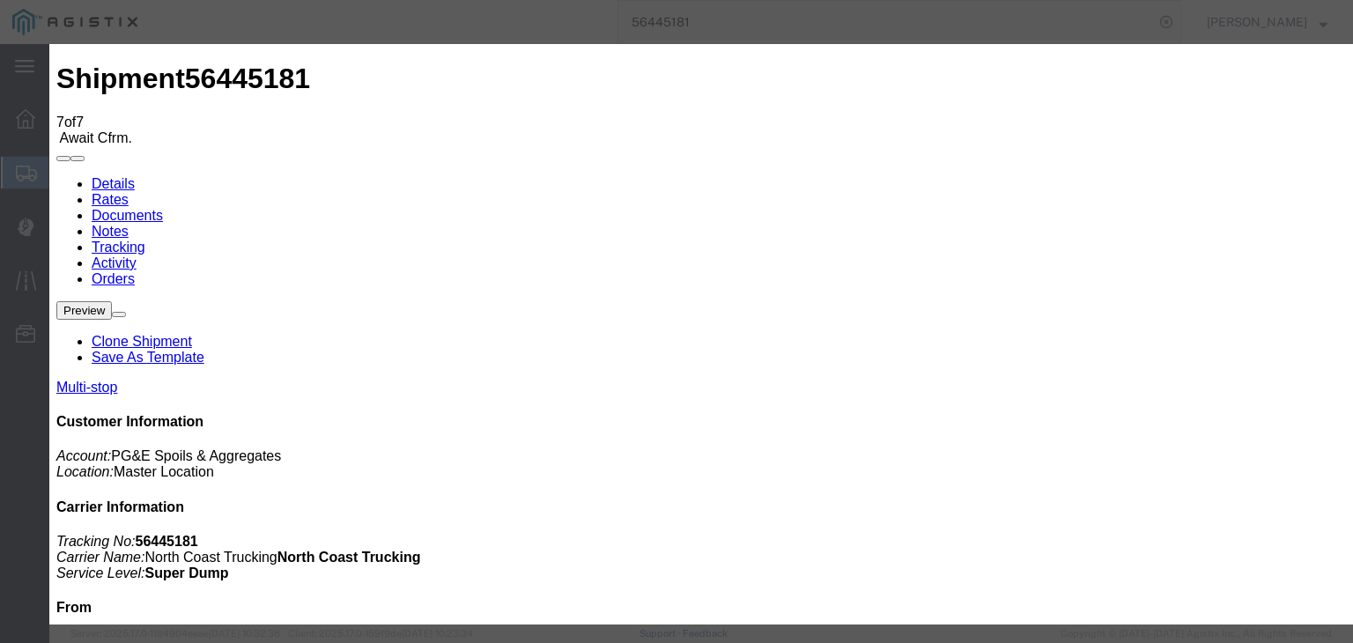
drag, startPoint x: 503, startPoint y: 248, endPoint x: 500, endPoint y: 259, distance: 10.9
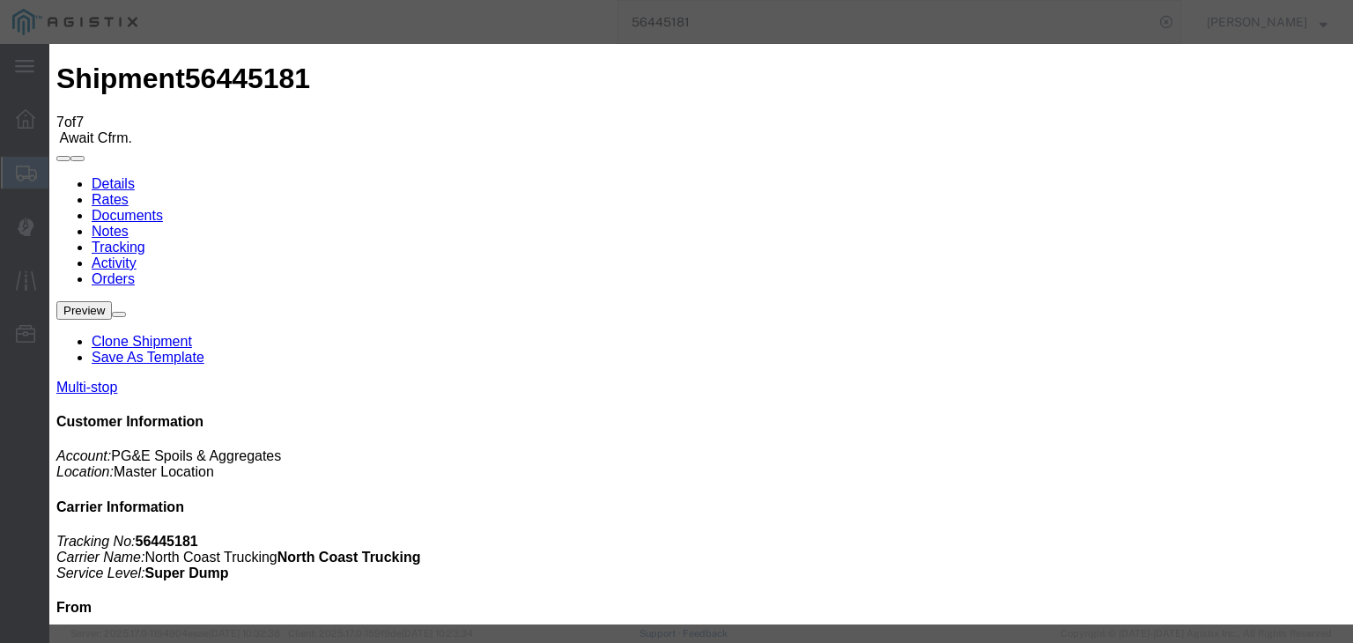
drag, startPoint x: 941, startPoint y: 223, endPoint x: 942, endPoint y: 232, distance: 9.7
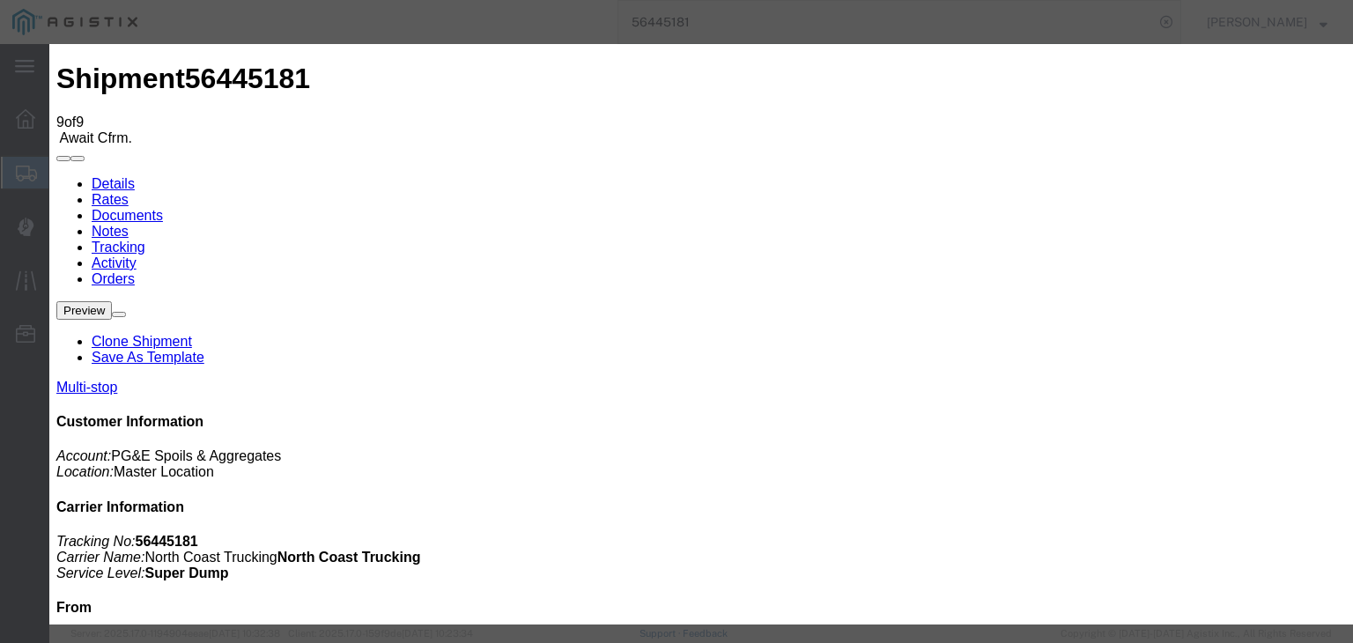
drag, startPoint x: 1082, startPoint y: 534, endPoint x: 1059, endPoint y: 518, distance: 27.8
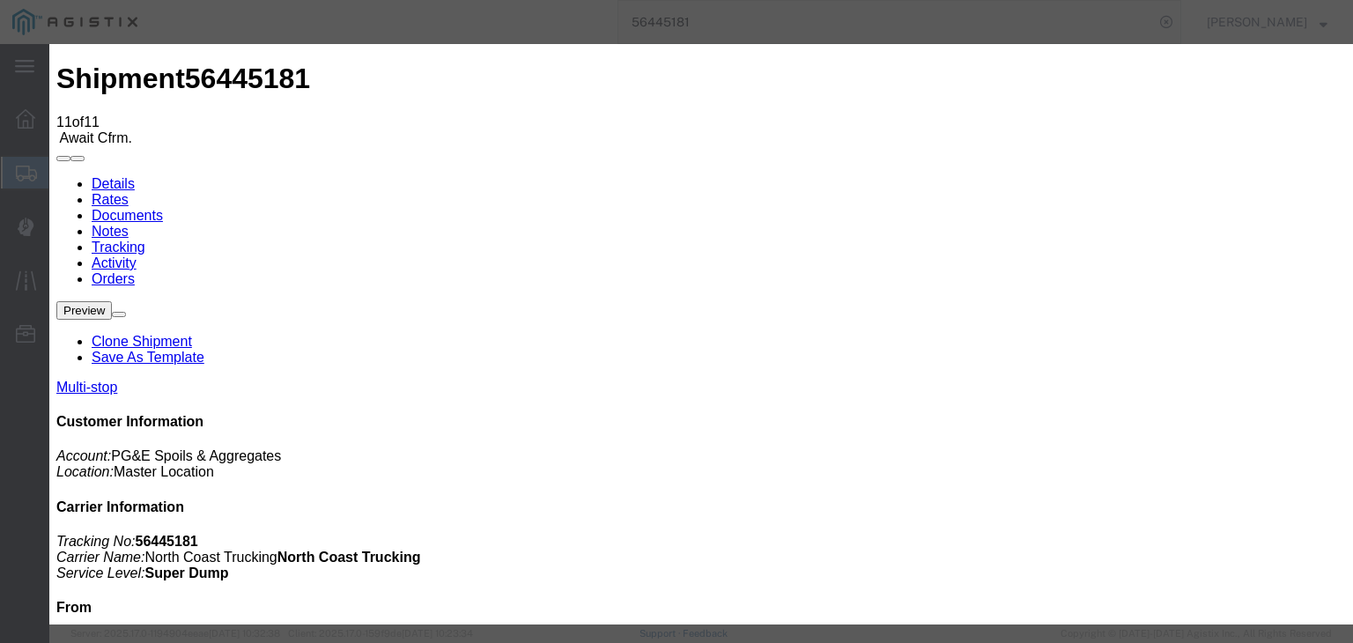
drag, startPoint x: 561, startPoint y: 195, endPoint x: 574, endPoint y: 207, distance: 18.1
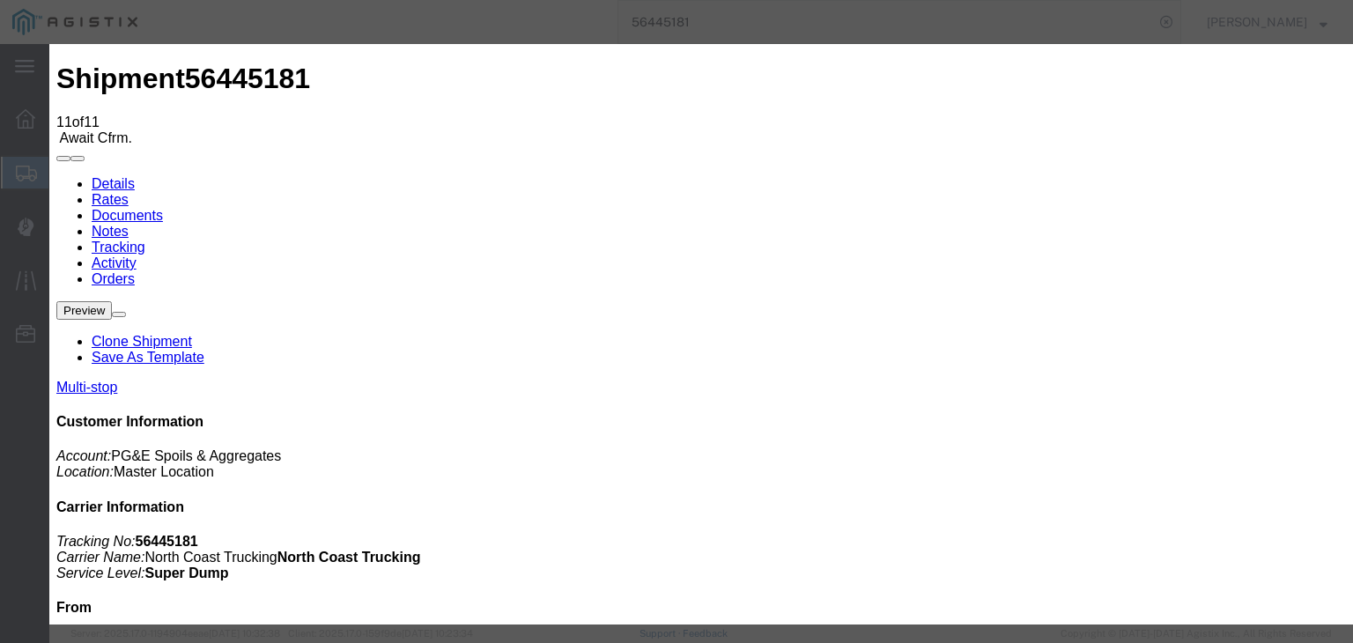
drag, startPoint x: 483, startPoint y: 253, endPoint x: 472, endPoint y: 266, distance: 16.9
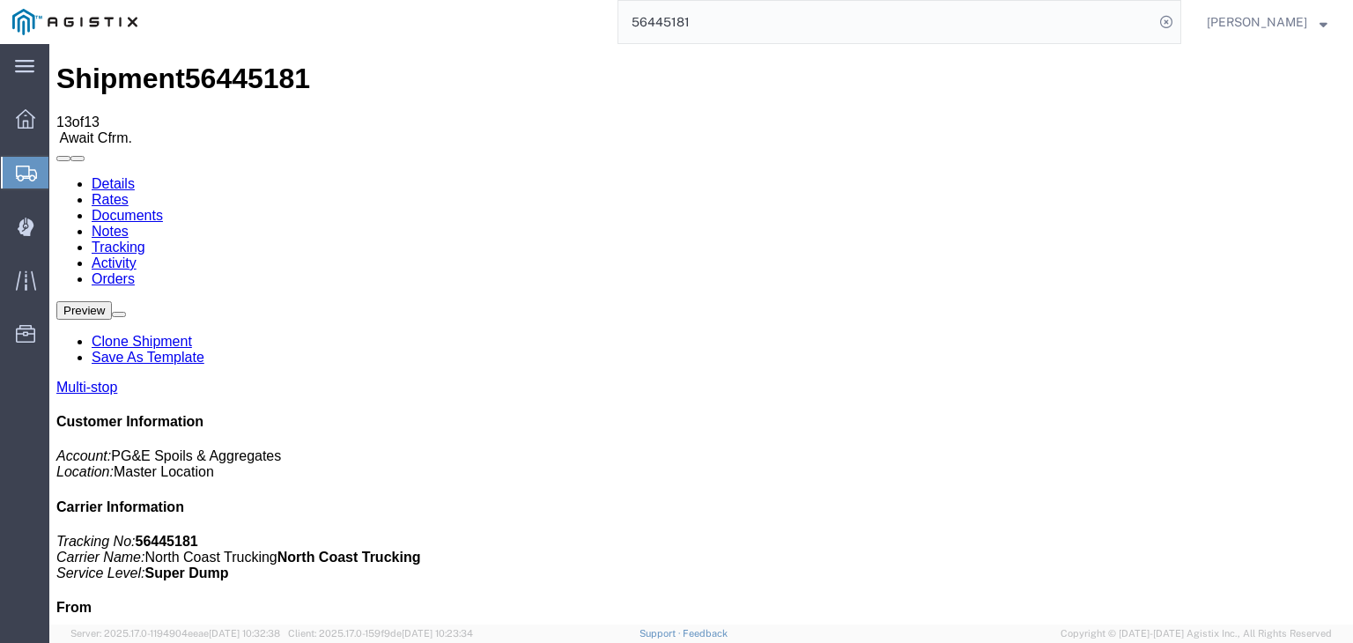
click at [163, 208] on link "Documents" at bounding box center [127, 215] width 71 height 15
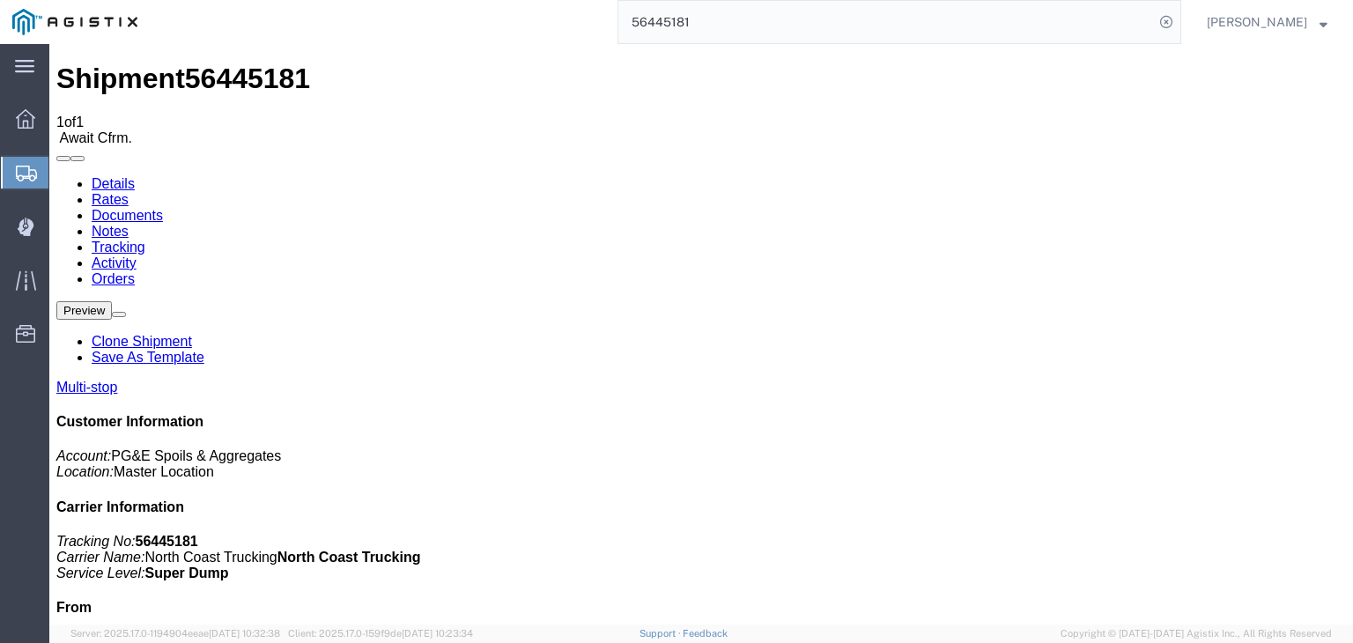
click at [145, 240] on link "Tracking" at bounding box center [119, 247] width 54 height 15
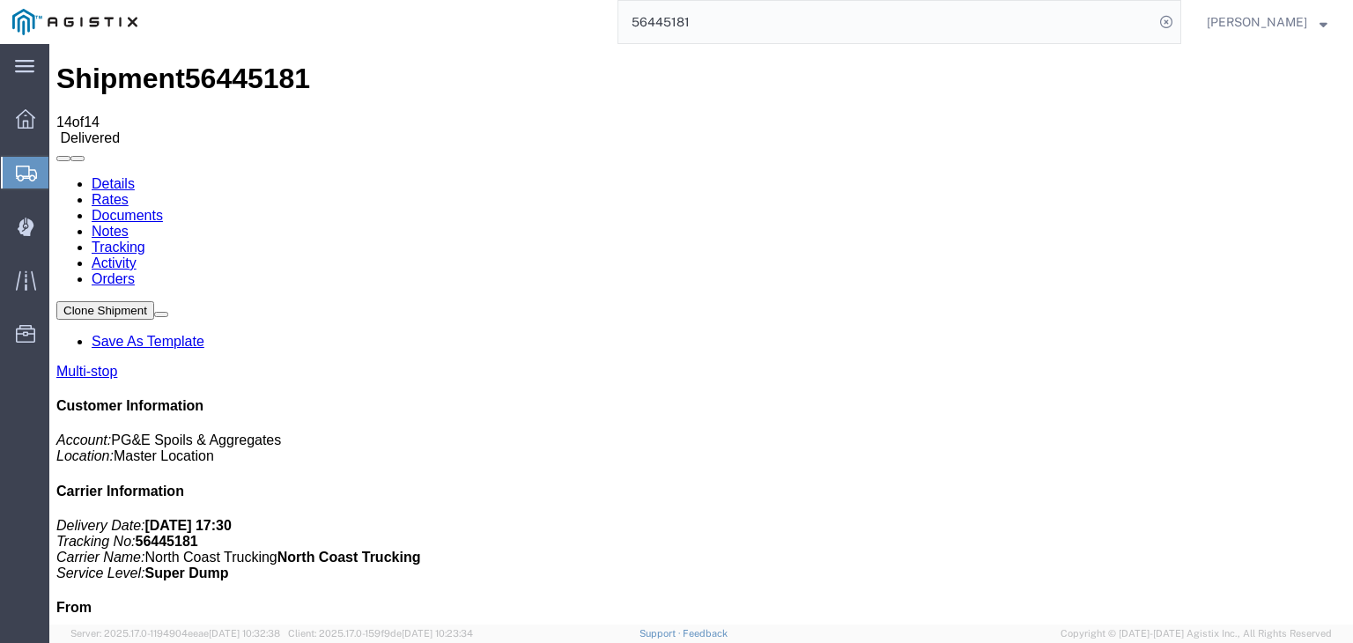
click at [129, 224] on link "Notes" at bounding box center [110, 231] width 37 height 15
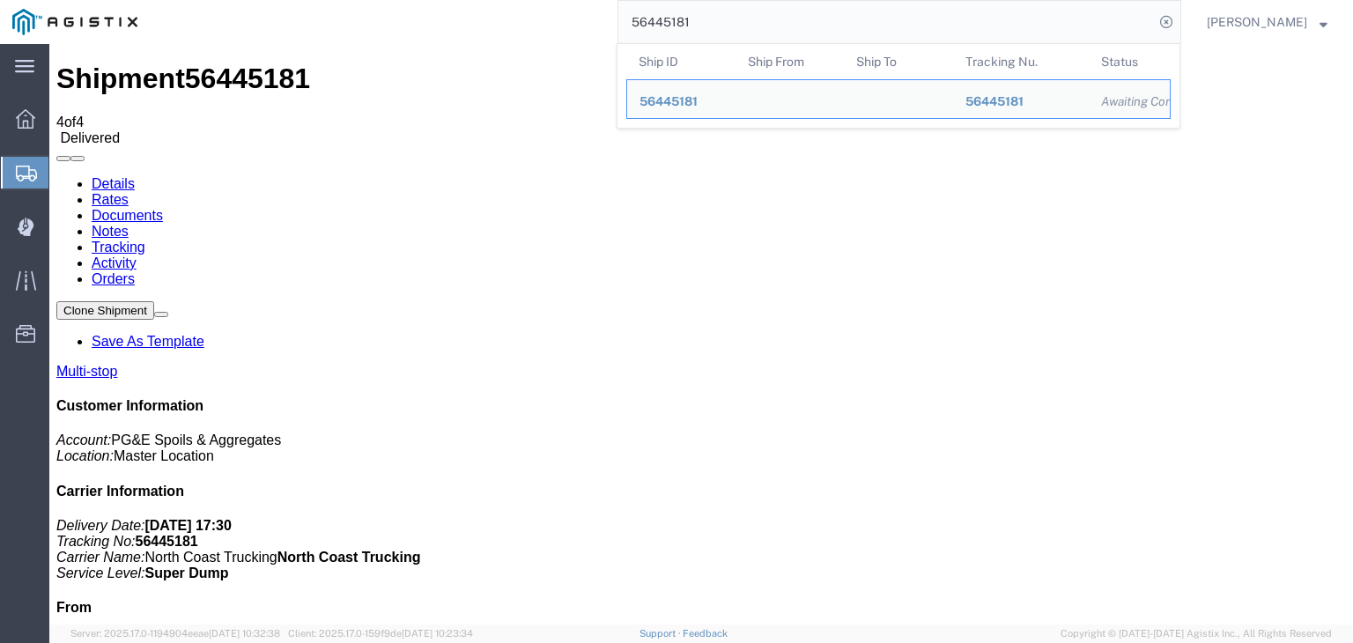
click at [723, 24] on input "56445181" at bounding box center [885, 22] width 535 height 42
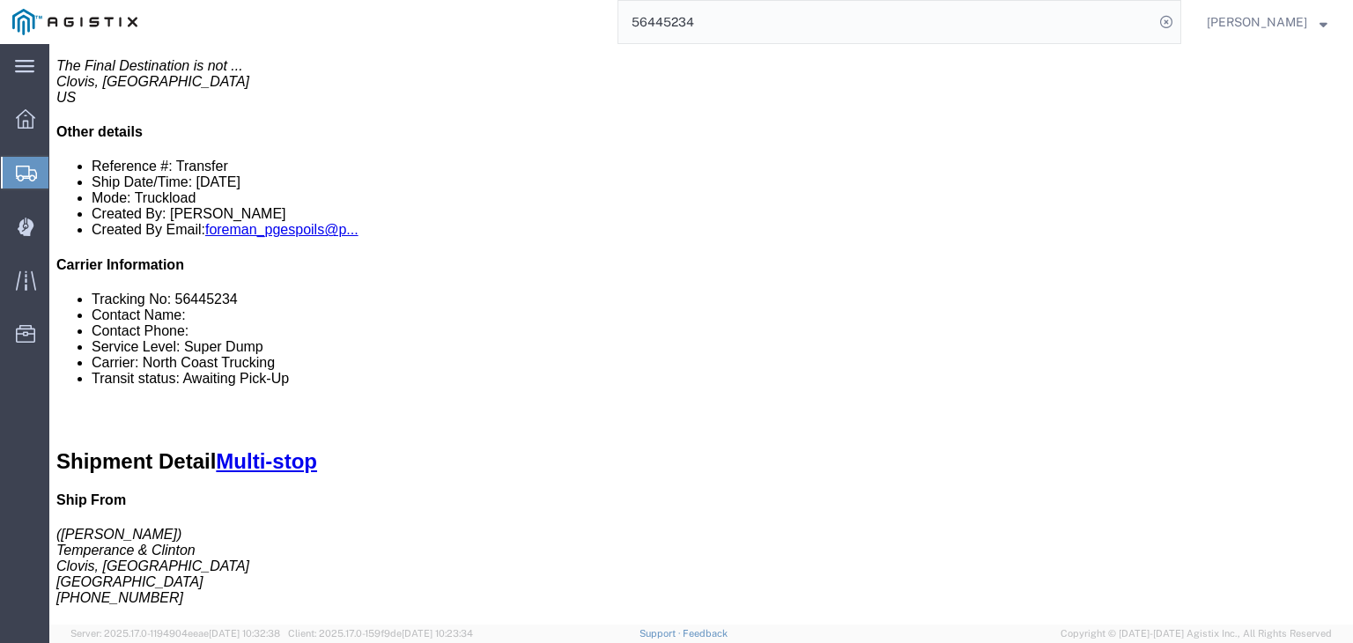
scroll to position [616, 0]
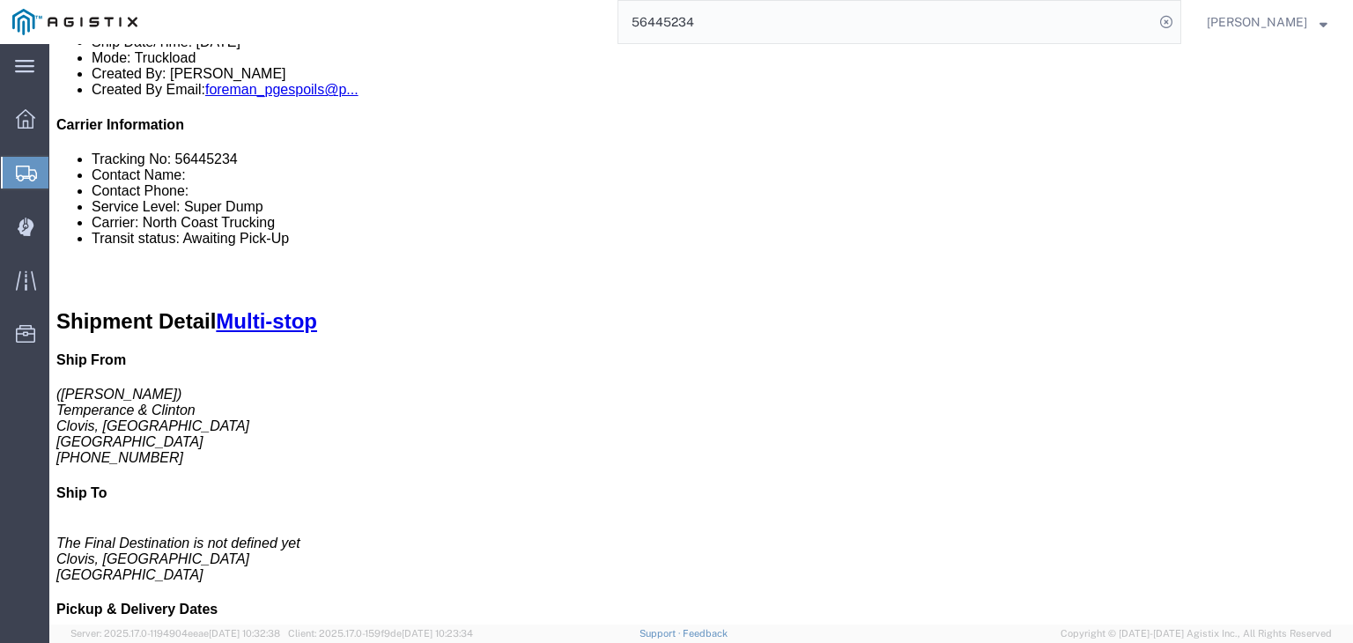
drag, startPoint x: 278, startPoint y: 295, endPoint x: 578, endPoint y: 323, distance: 300.7
click div "1 Naked Cargo (UnPackaged) Total weight: 0.00 LBS ( dim ) Tracking: 56445234 Di…"
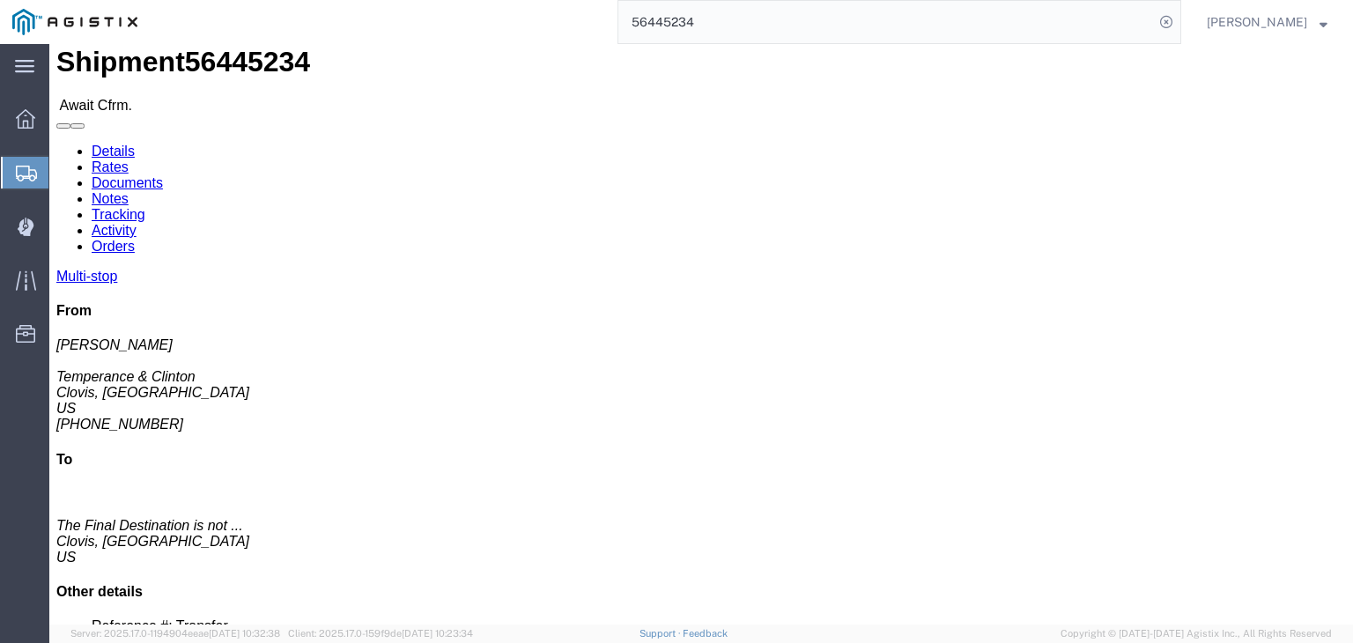
scroll to position [0, 0]
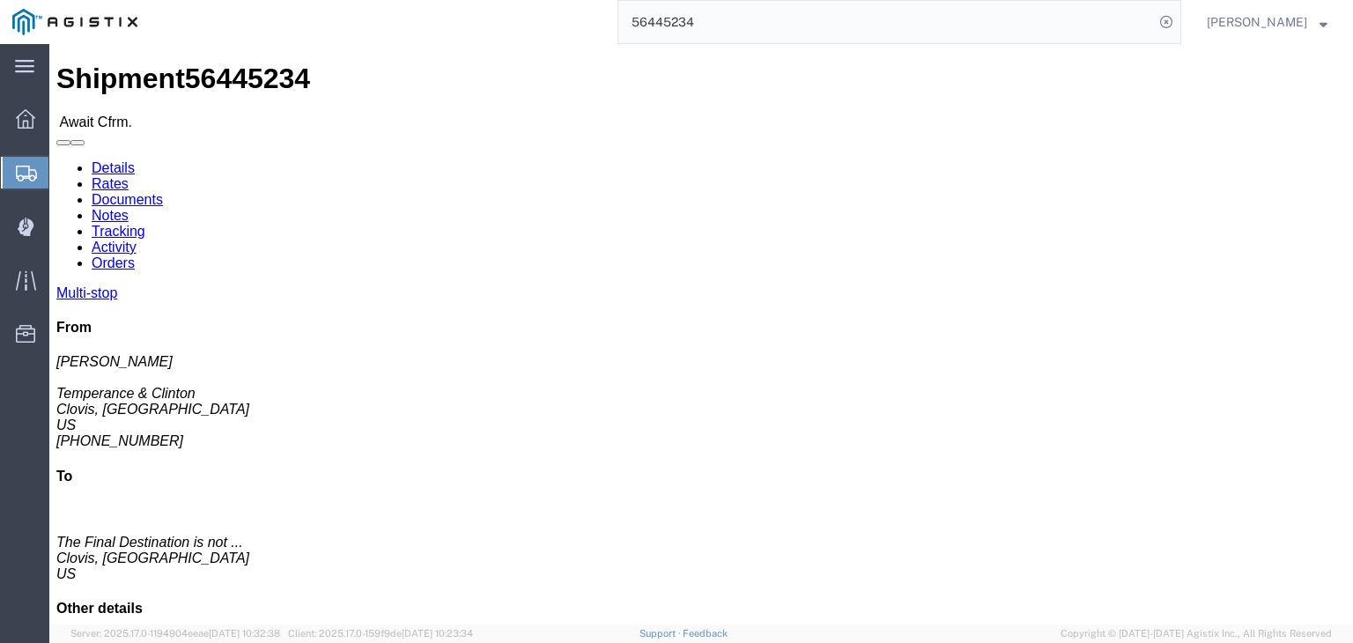
click link "Documents"
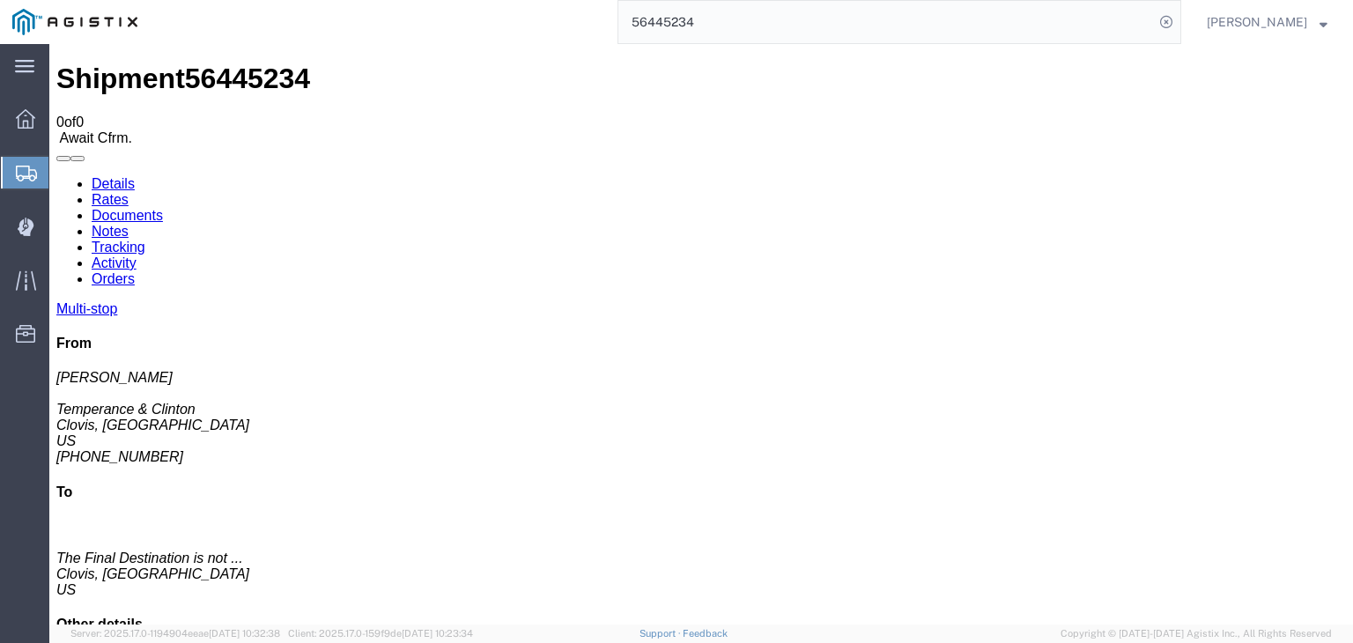
click at [145, 240] on link "Tracking" at bounding box center [119, 247] width 54 height 15
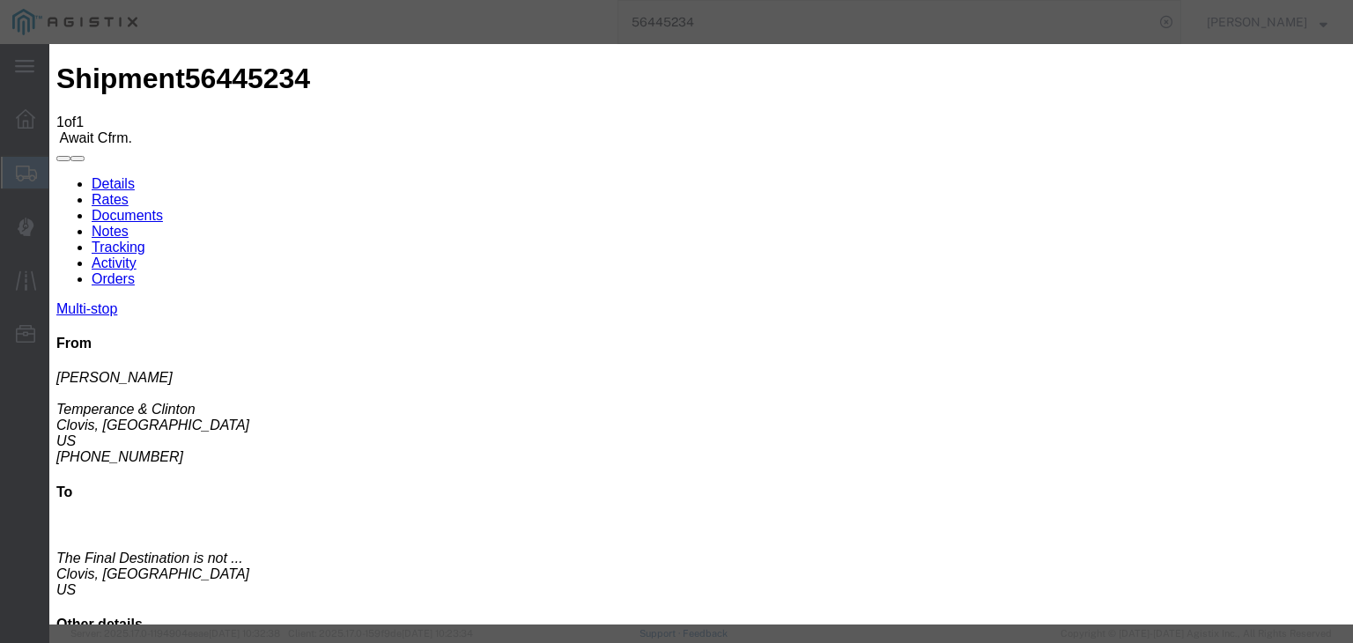
drag, startPoint x: 385, startPoint y: 219, endPoint x: 390, endPoint y: 244, distance: 25.2
drag, startPoint x: 528, startPoint y: 250, endPoint x: 523, endPoint y: 268, distance: 18.4
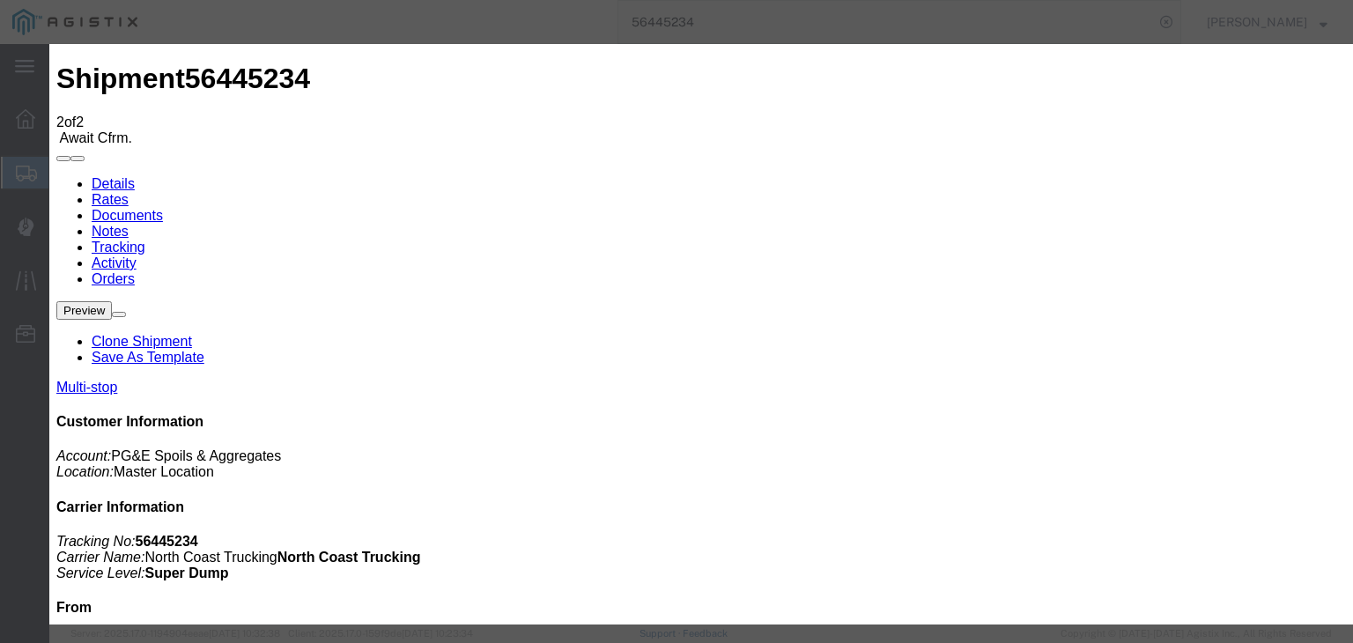
drag, startPoint x: 575, startPoint y: 254, endPoint x: 570, endPoint y: 262, distance: 9.5
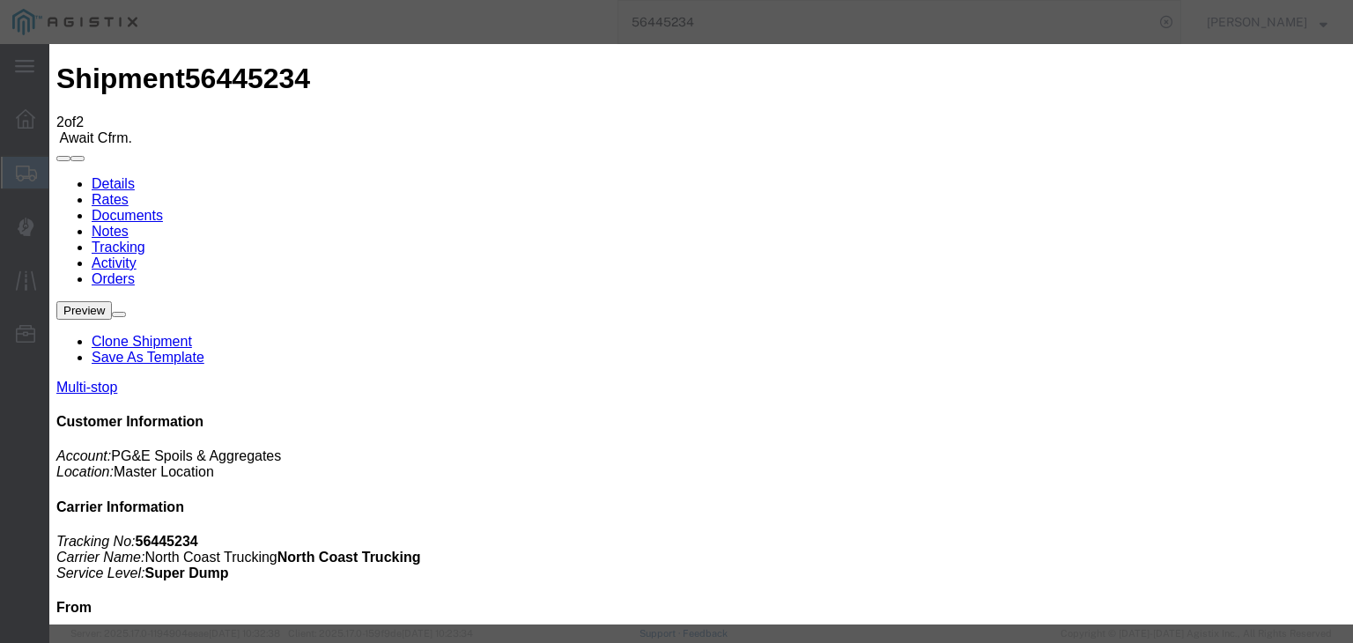
drag, startPoint x: 912, startPoint y: 215, endPoint x: 920, endPoint y: 231, distance: 17.7
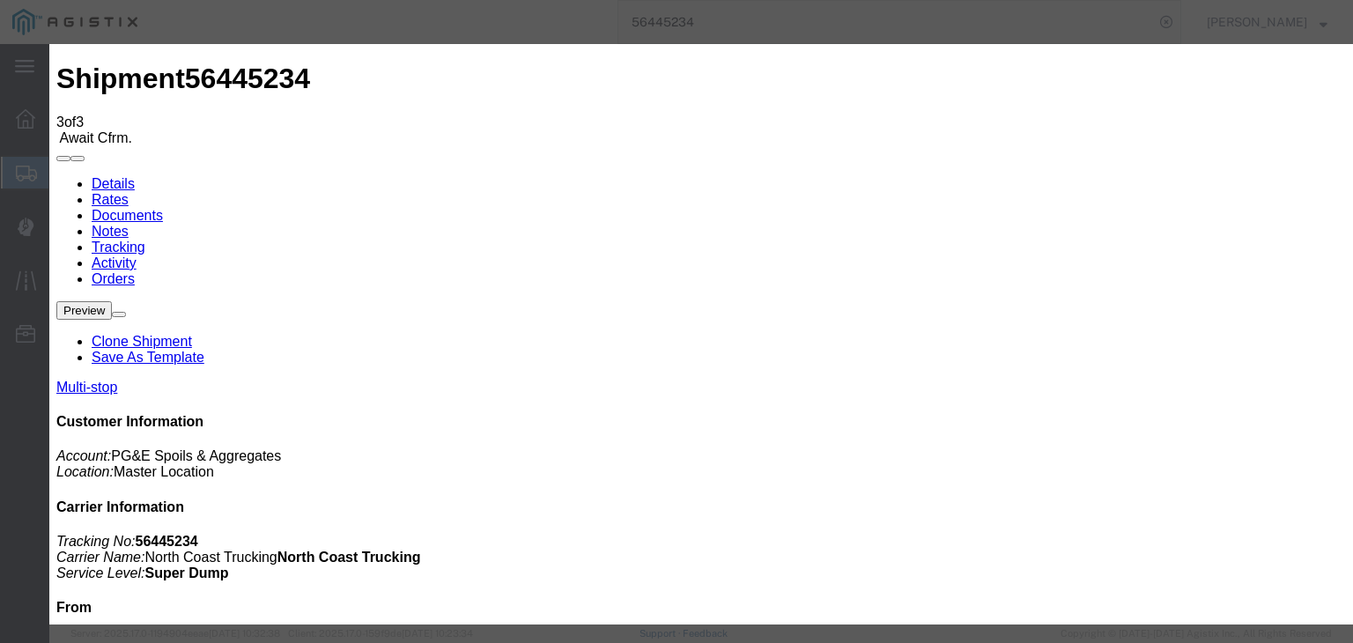
drag, startPoint x: 927, startPoint y: 219, endPoint x: 930, endPoint y: 232, distance: 12.6
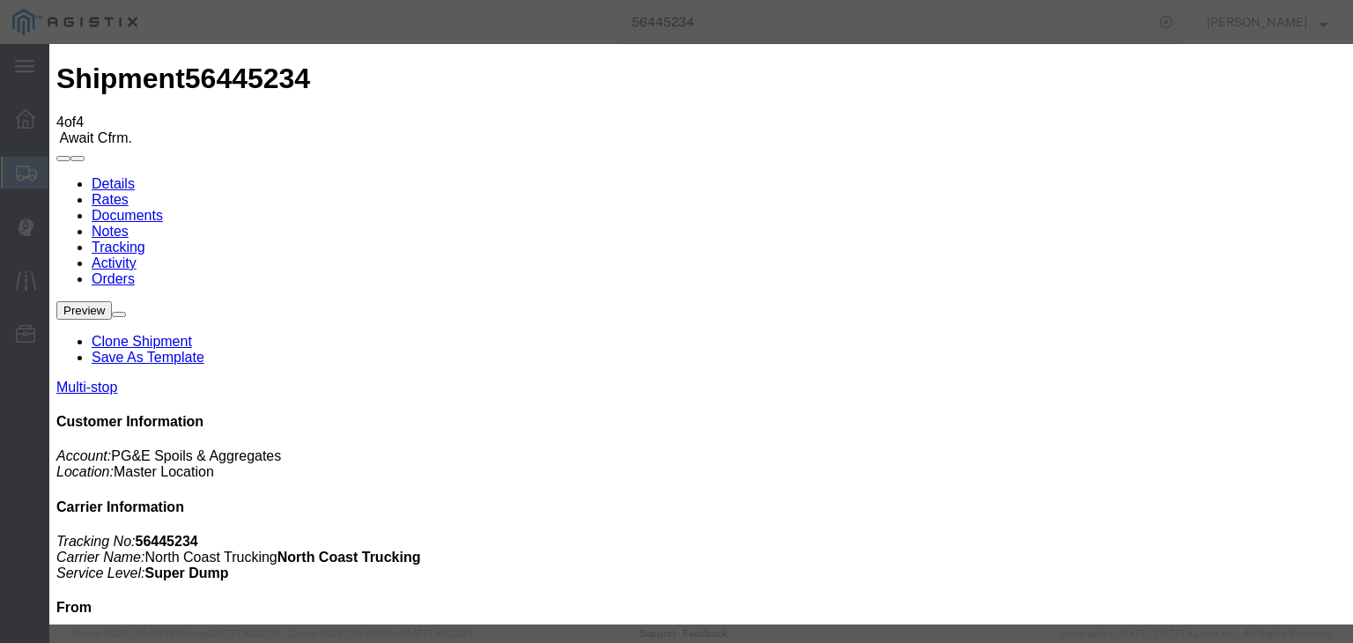
drag, startPoint x: 501, startPoint y: 252, endPoint x: 501, endPoint y: 264, distance: 12.3
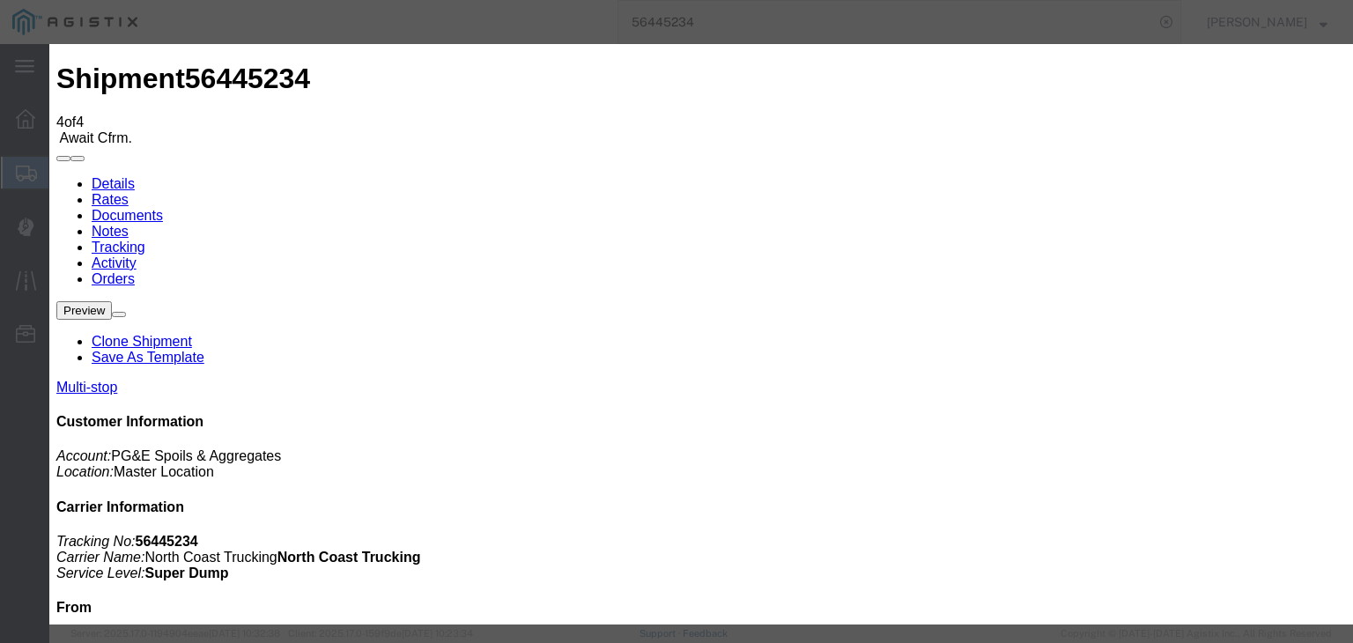
drag, startPoint x: 951, startPoint y: 216, endPoint x: 952, endPoint y: 229, distance: 13.2
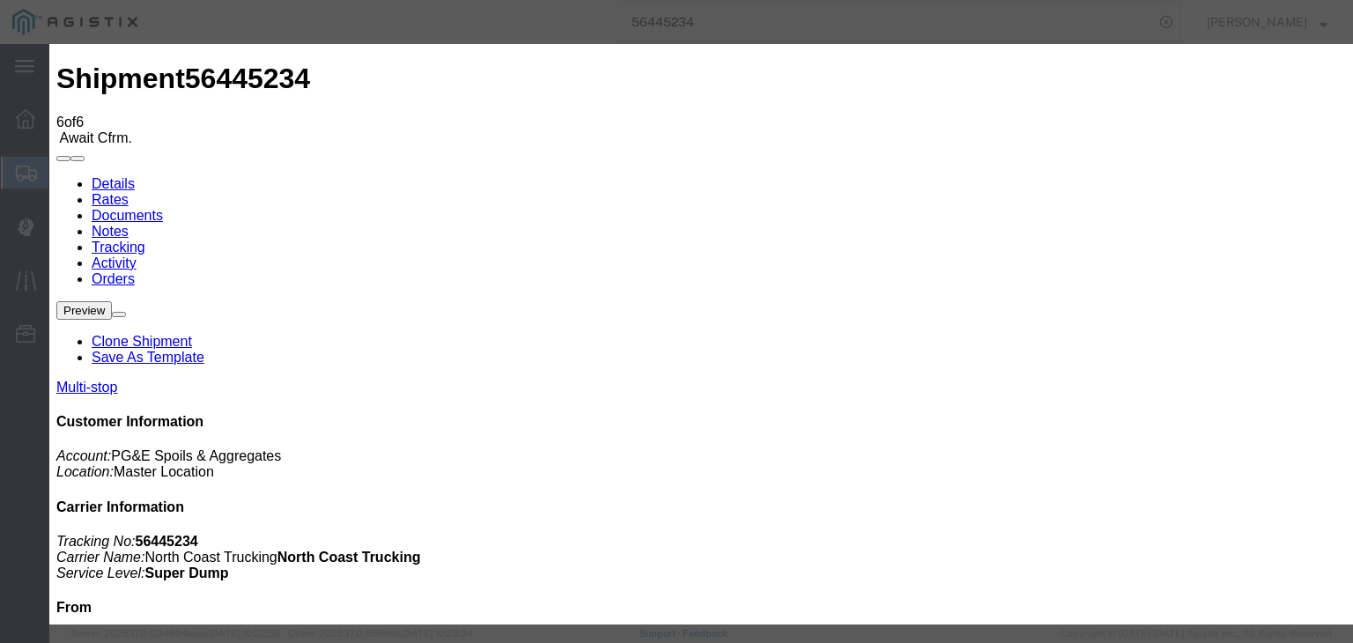
drag, startPoint x: 595, startPoint y: 212, endPoint x: 595, endPoint y: 200, distance: 12.3
drag, startPoint x: 491, startPoint y: 249, endPoint x: 486, endPoint y: 263, distance: 15.0
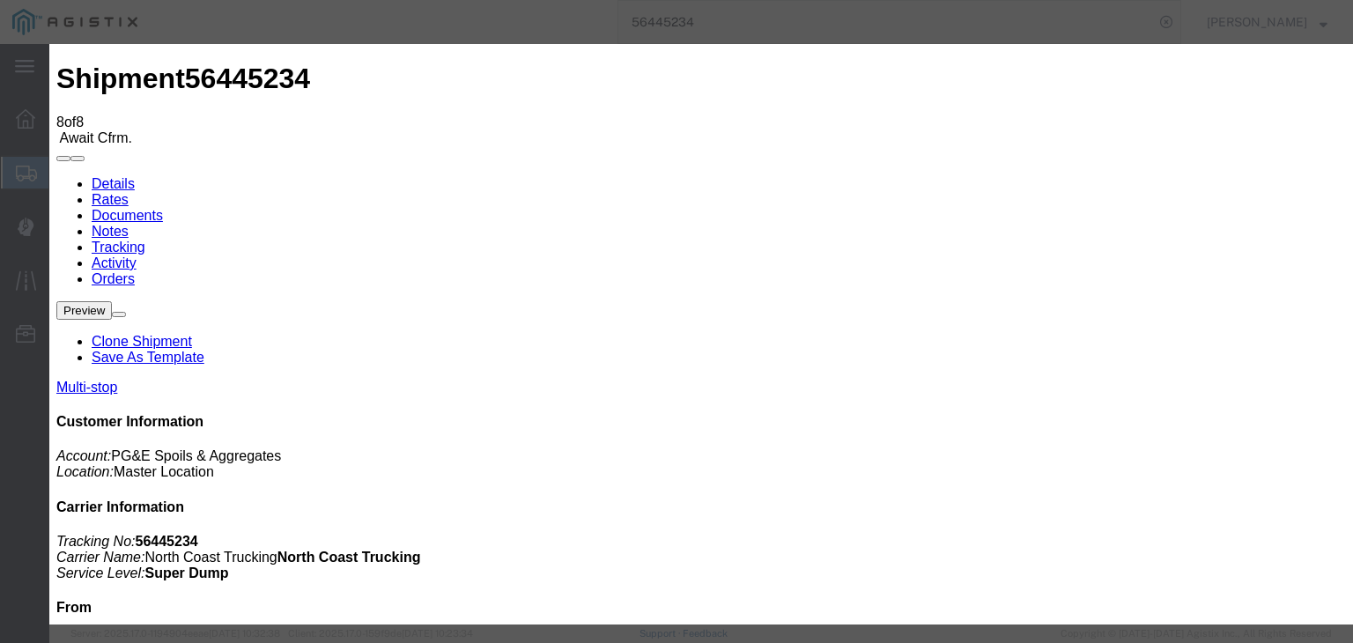
drag, startPoint x: 389, startPoint y: 355, endPoint x: 440, endPoint y: 334, distance: 55.3
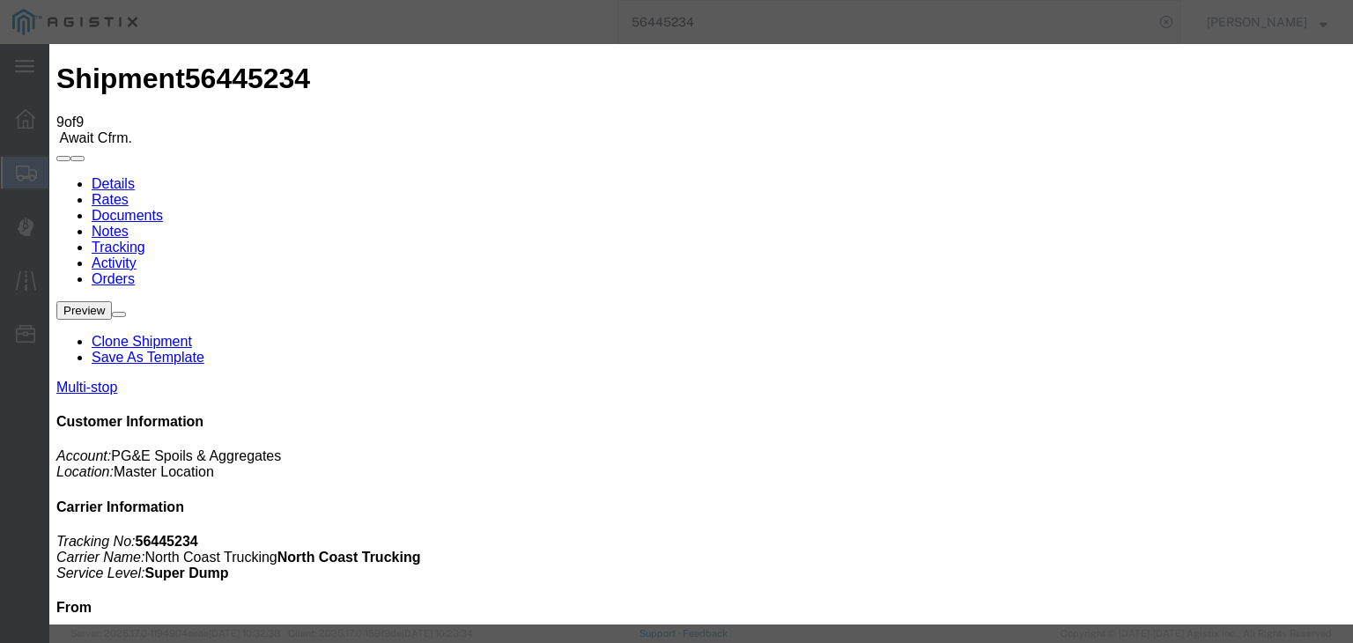
drag, startPoint x: 487, startPoint y: 250, endPoint x: 483, endPoint y: 265, distance: 15.6
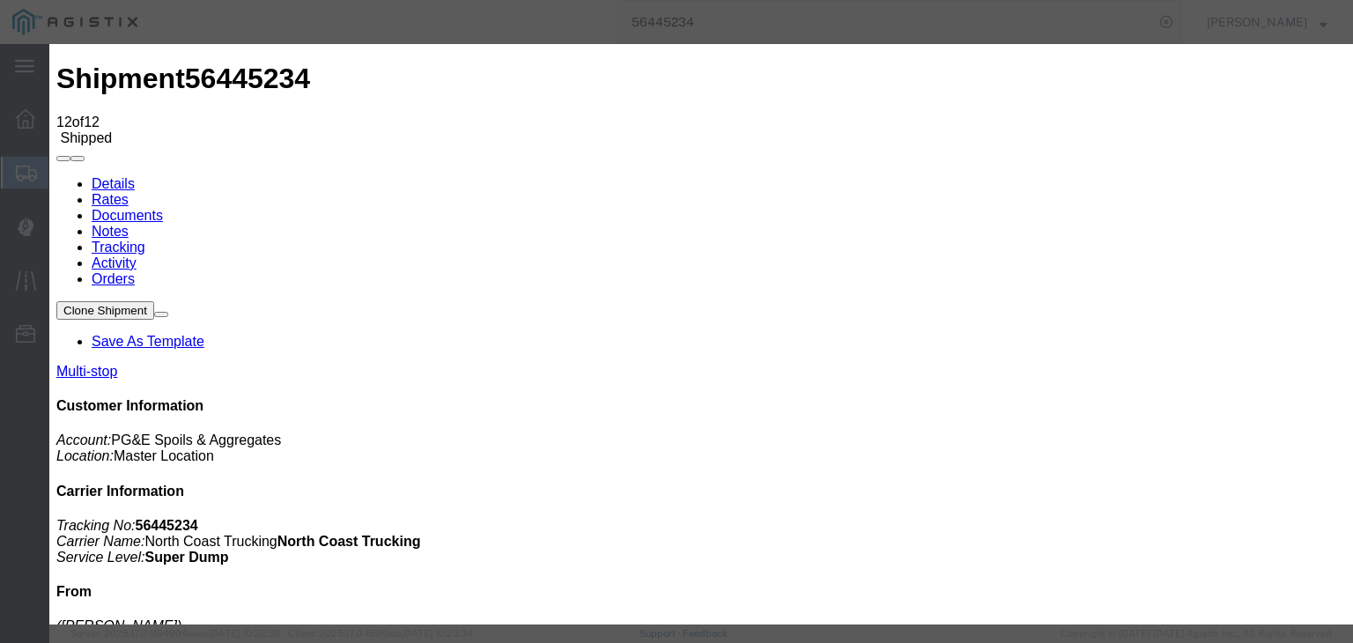
drag, startPoint x: 389, startPoint y: 210, endPoint x: 394, endPoint y: 220, distance: 10.6
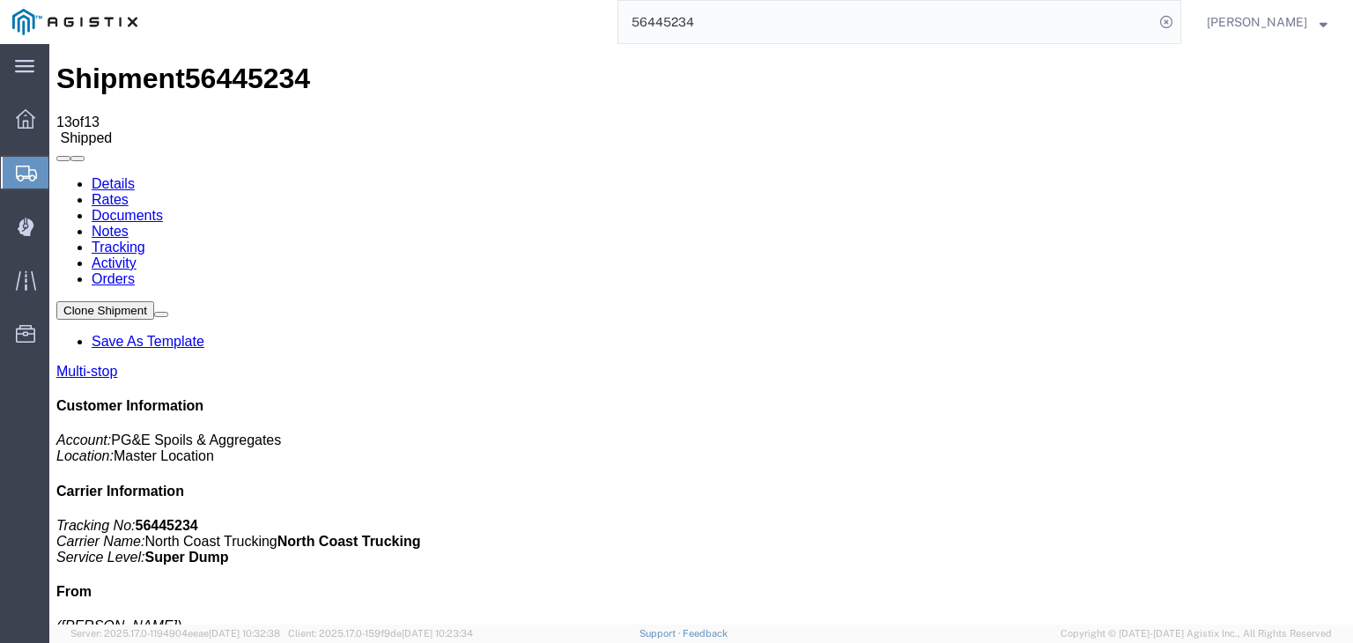
click at [163, 208] on link "Documents" at bounding box center [127, 215] width 71 height 15
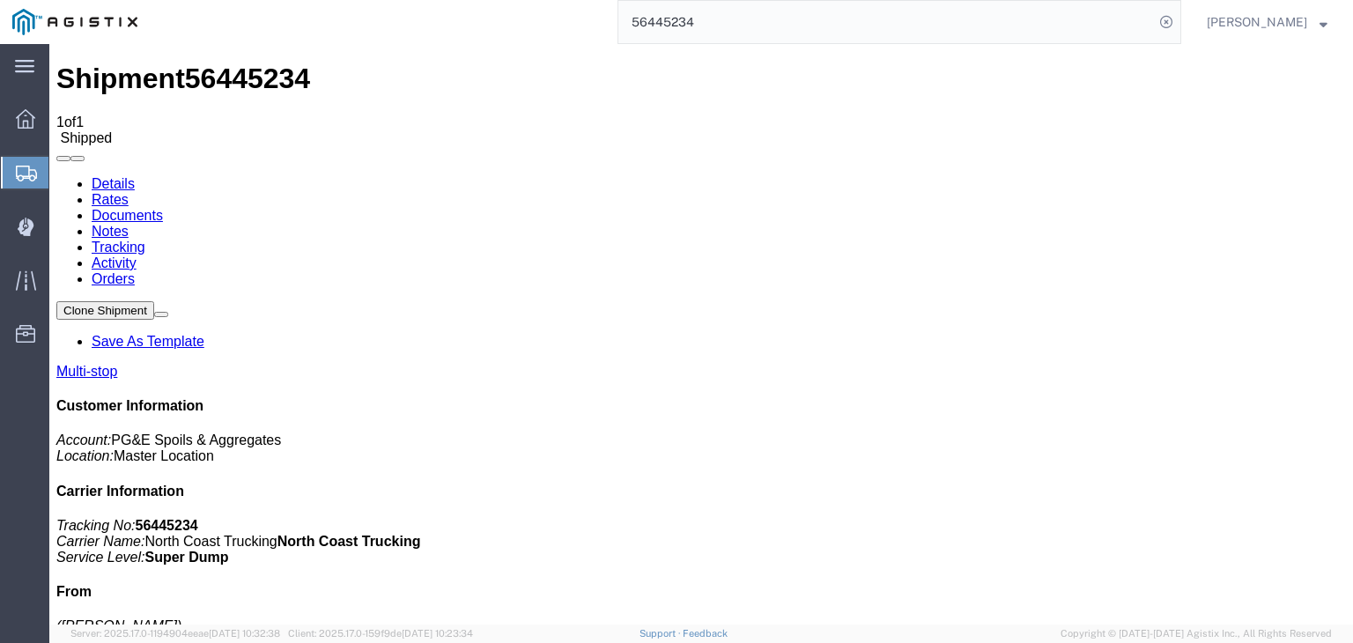
click at [145, 240] on link "Tracking" at bounding box center [119, 247] width 54 height 15
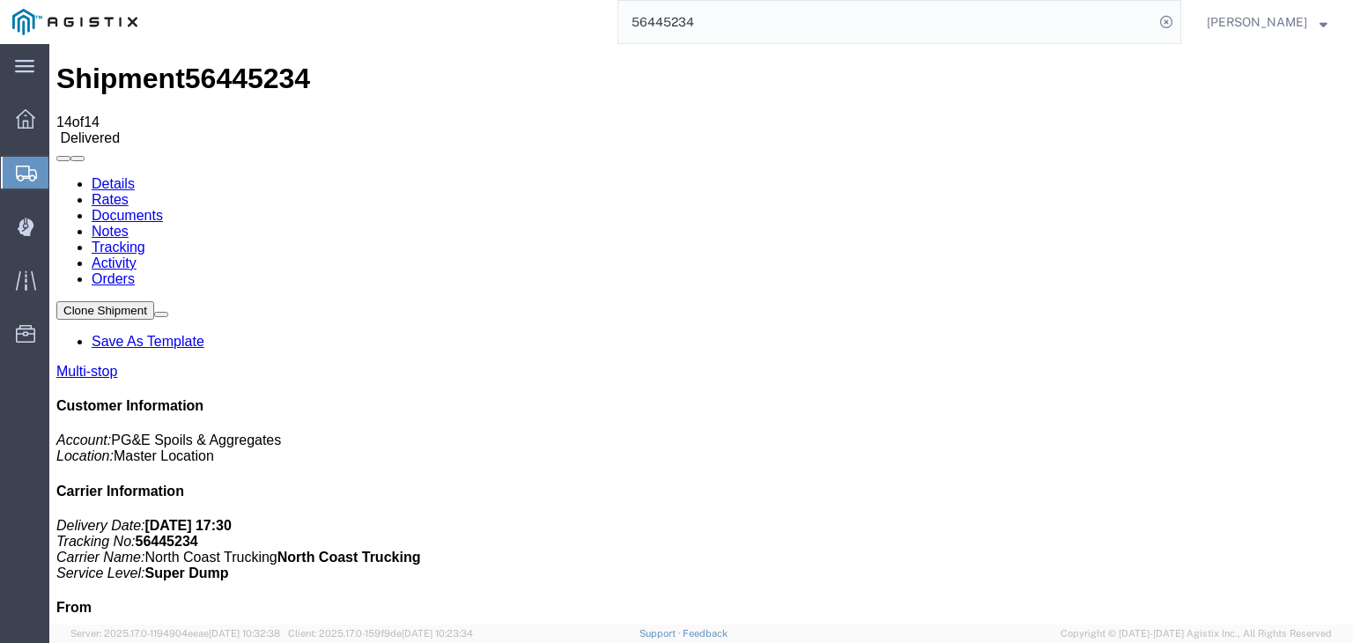
click at [129, 224] on link "Notes" at bounding box center [110, 231] width 37 height 15
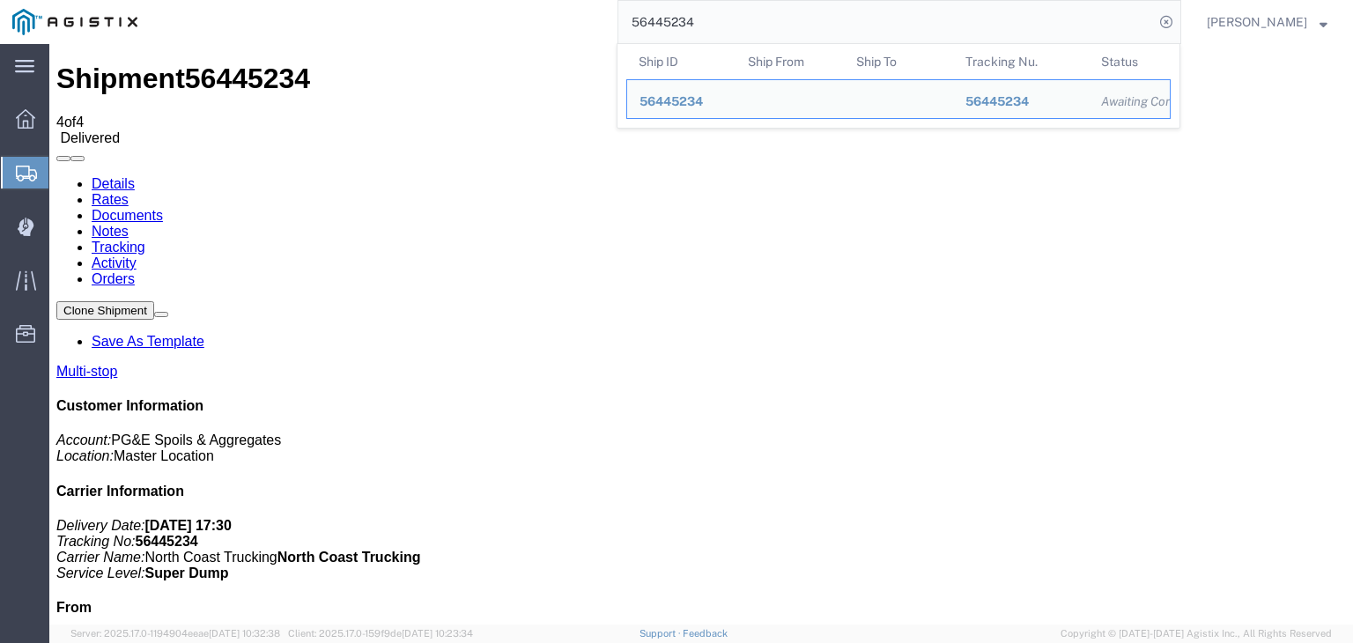
click at [815, 26] on input "56445234" at bounding box center [885, 22] width 535 height 42
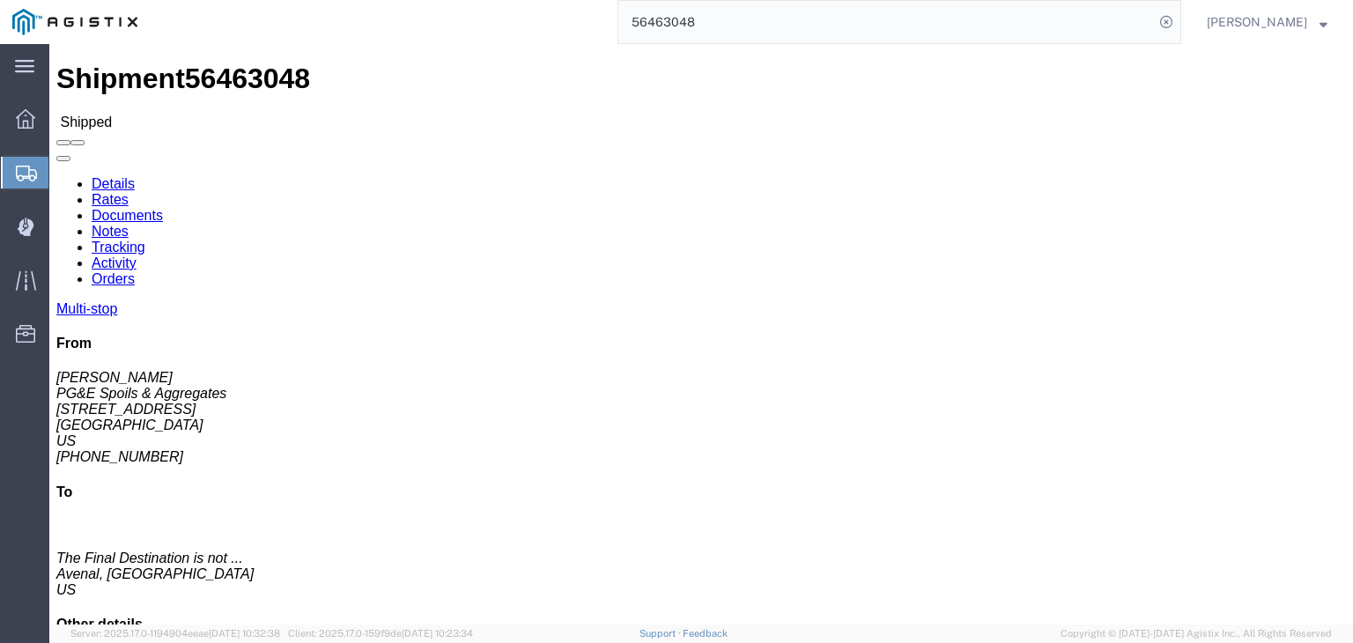
click link "Documents"
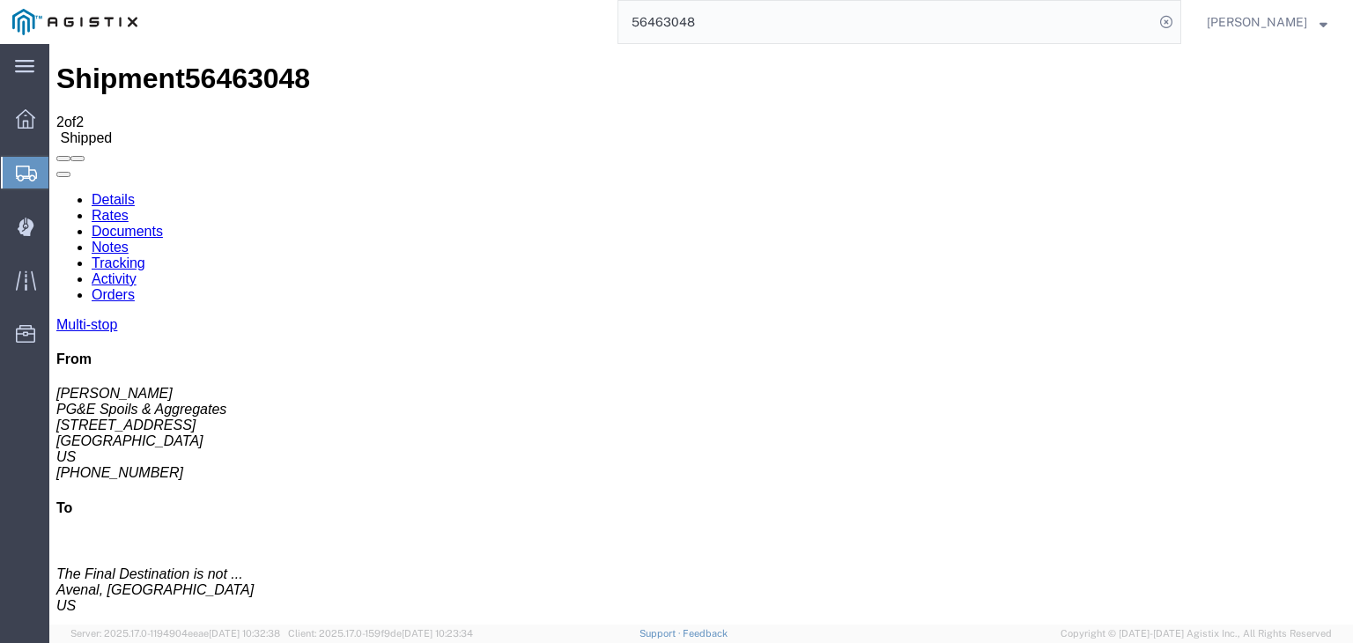
click at [145, 255] on link "Tracking" at bounding box center [119, 262] width 54 height 15
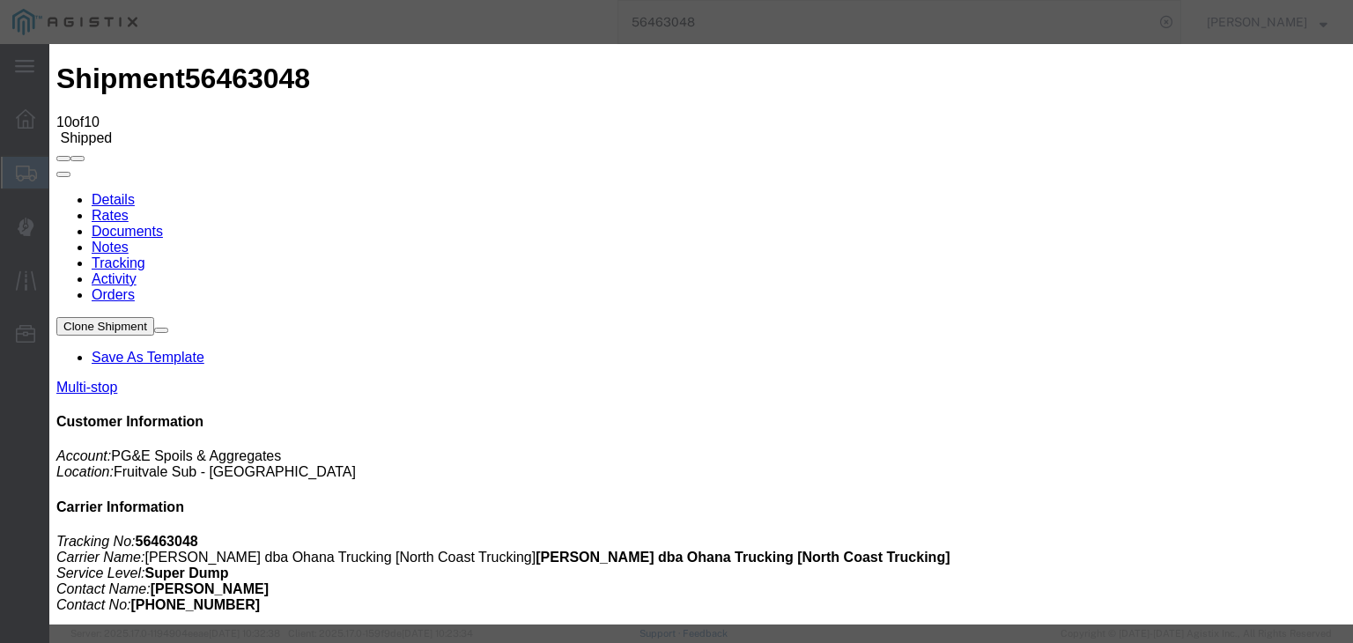
drag, startPoint x: 538, startPoint y: 226, endPoint x: 586, endPoint y: 215, distance: 48.9
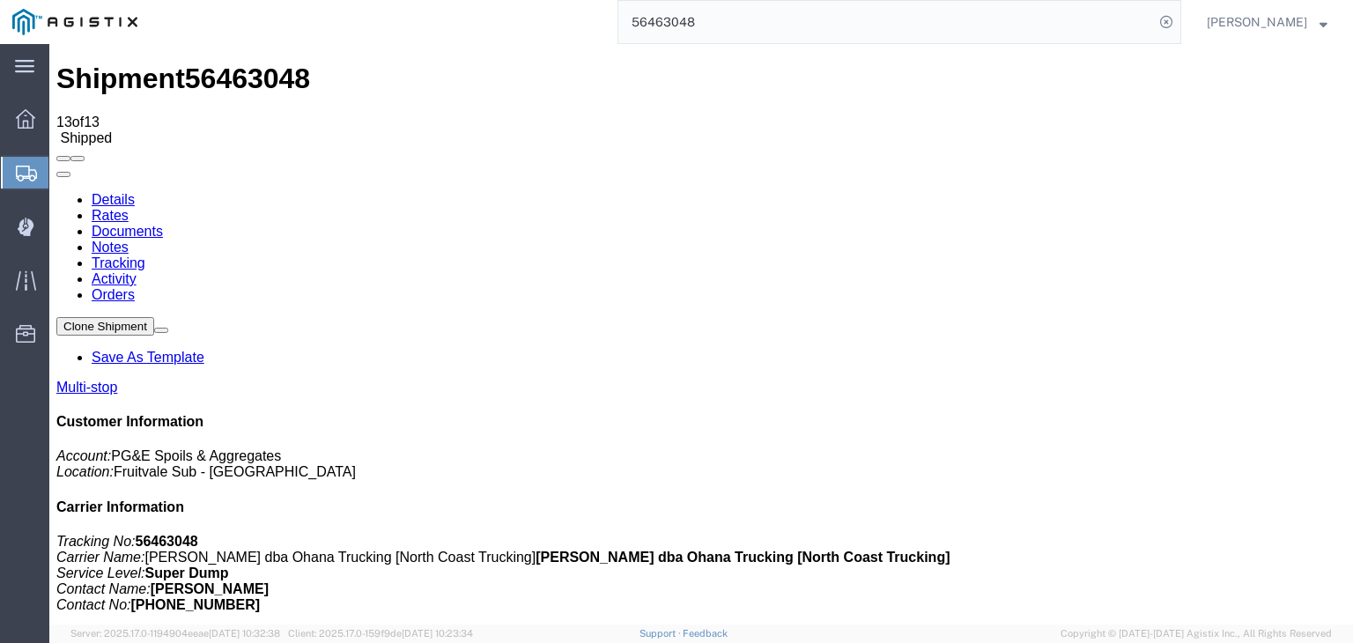
click at [163, 224] on link "Documents" at bounding box center [127, 231] width 71 height 15
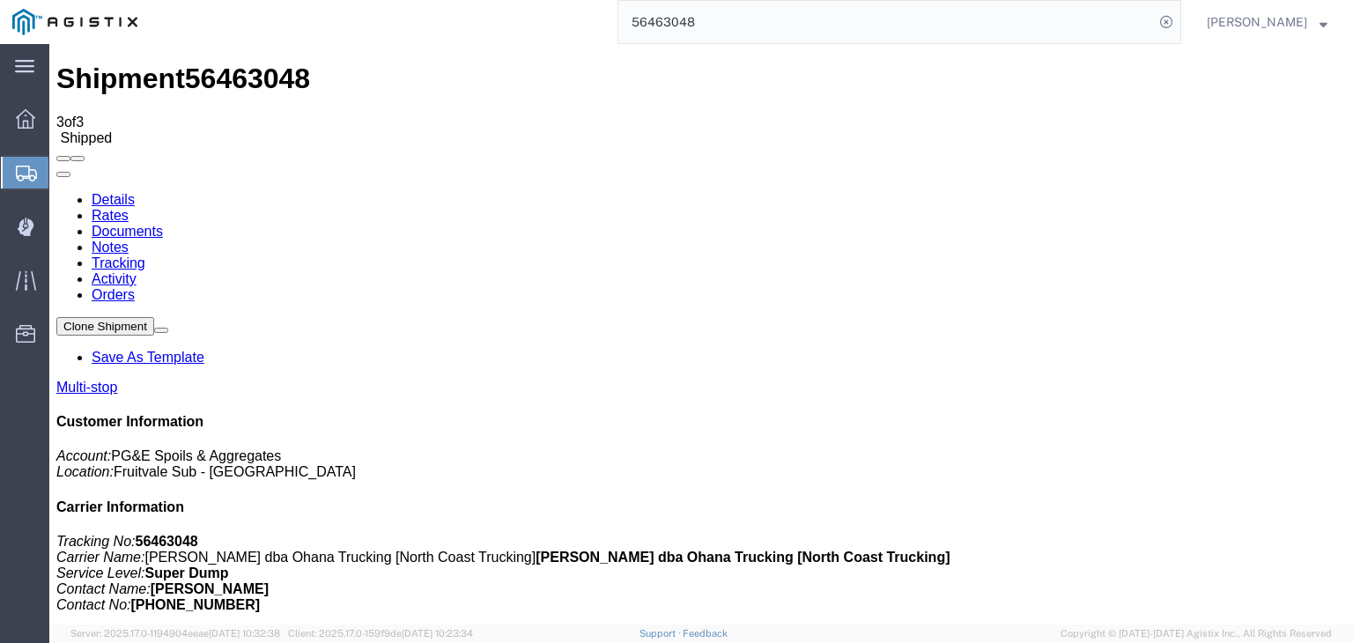
click at [145, 255] on link "Tracking" at bounding box center [119, 262] width 54 height 15
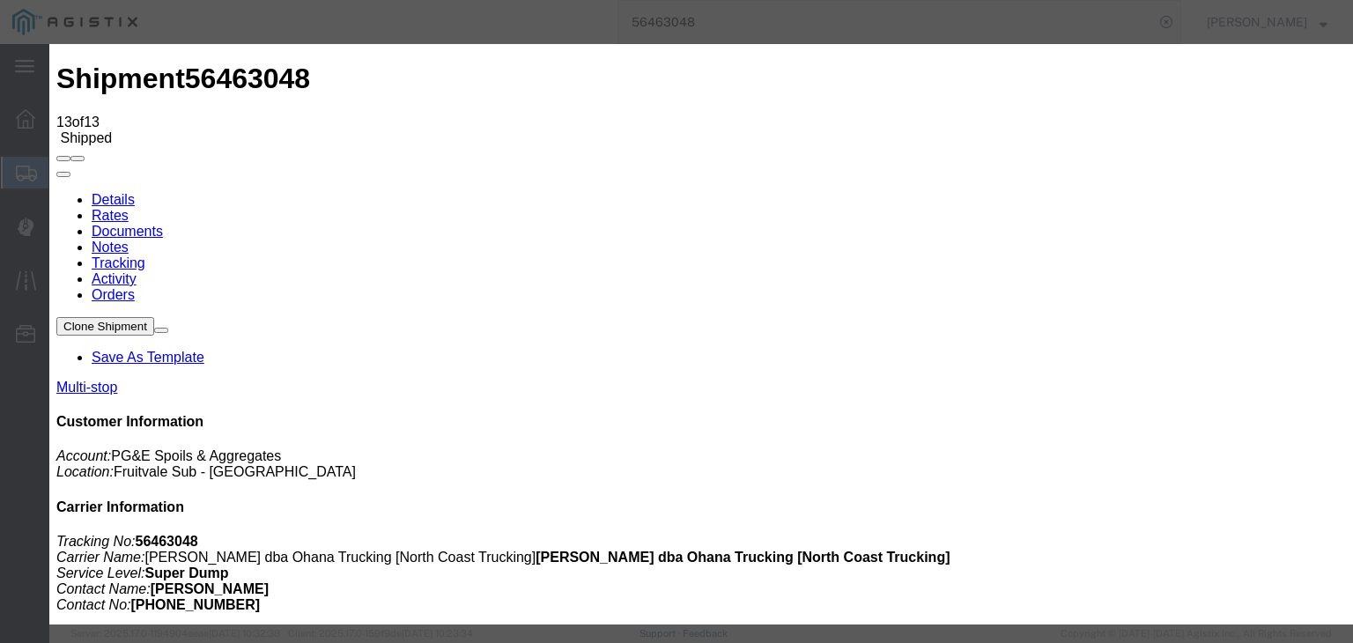
drag, startPoint x: 419, startPoint y: 359, endPoint x: 471, endPoint y: 343, distance: 54.3
drag, startPoint x: 518, startPoint y: 248, endPoint x: 507, endPoint y: 268, distance: 22.1
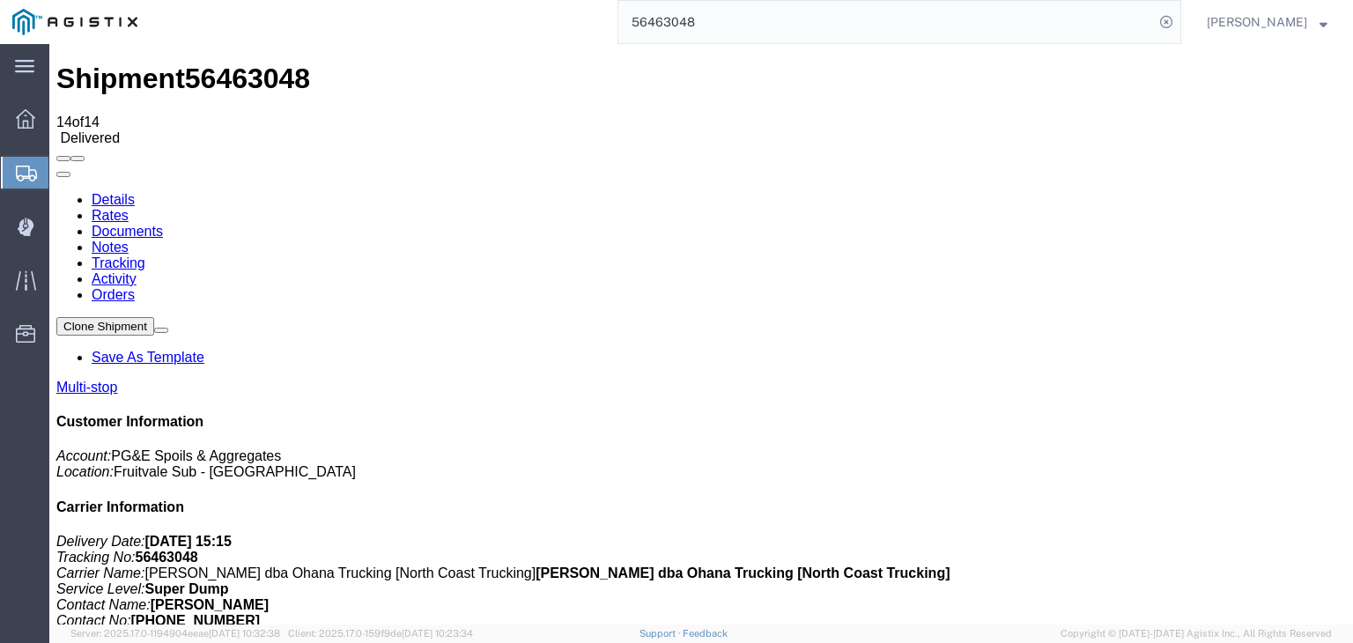
click at [129, 240] on link "Notes" at bounding box center [110, 247] width 37 height 15
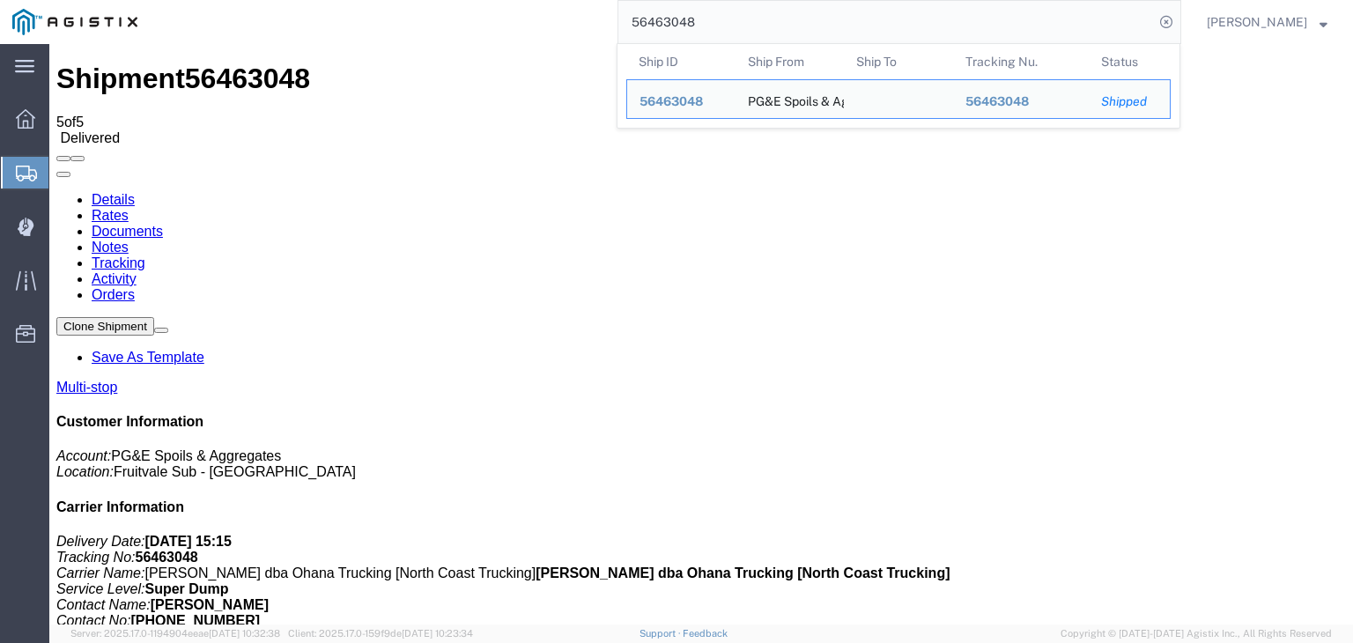
click at [697, 12] on input "56463048" at bounding box center [885, 22] width 535 height 42
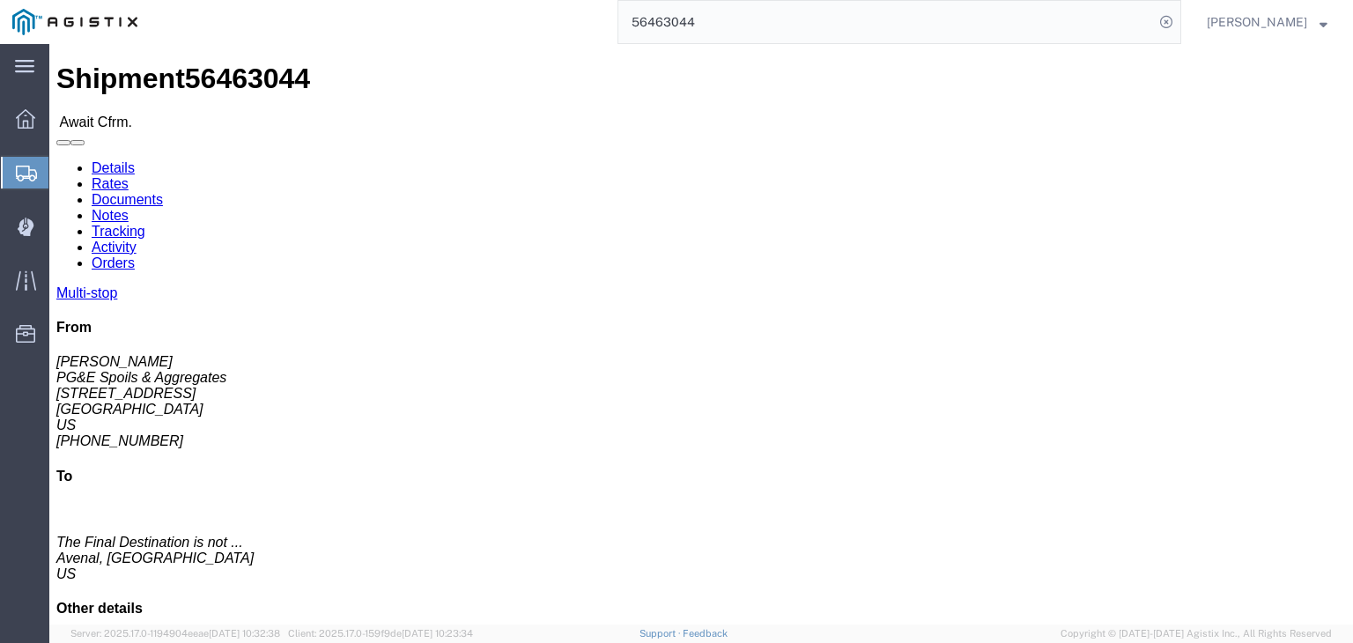
click link "Documents"
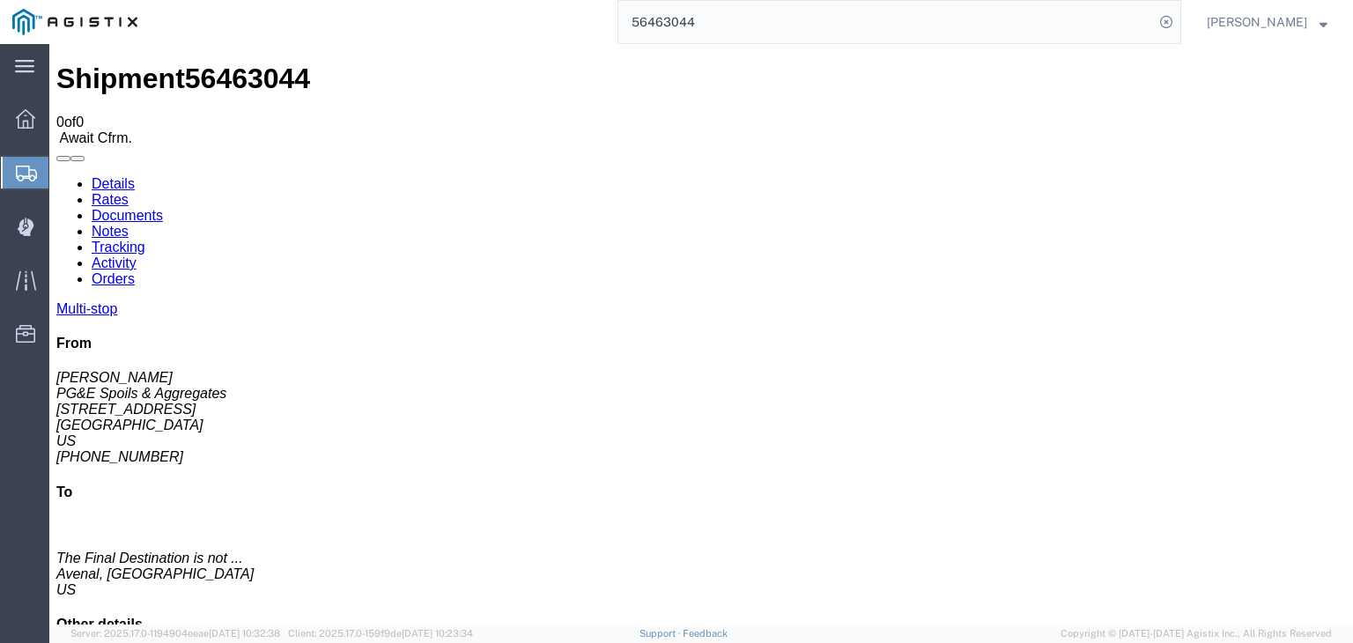
click at [145, 240] on link "Tracking" at bounding box center [119, 247] width 54 height 15
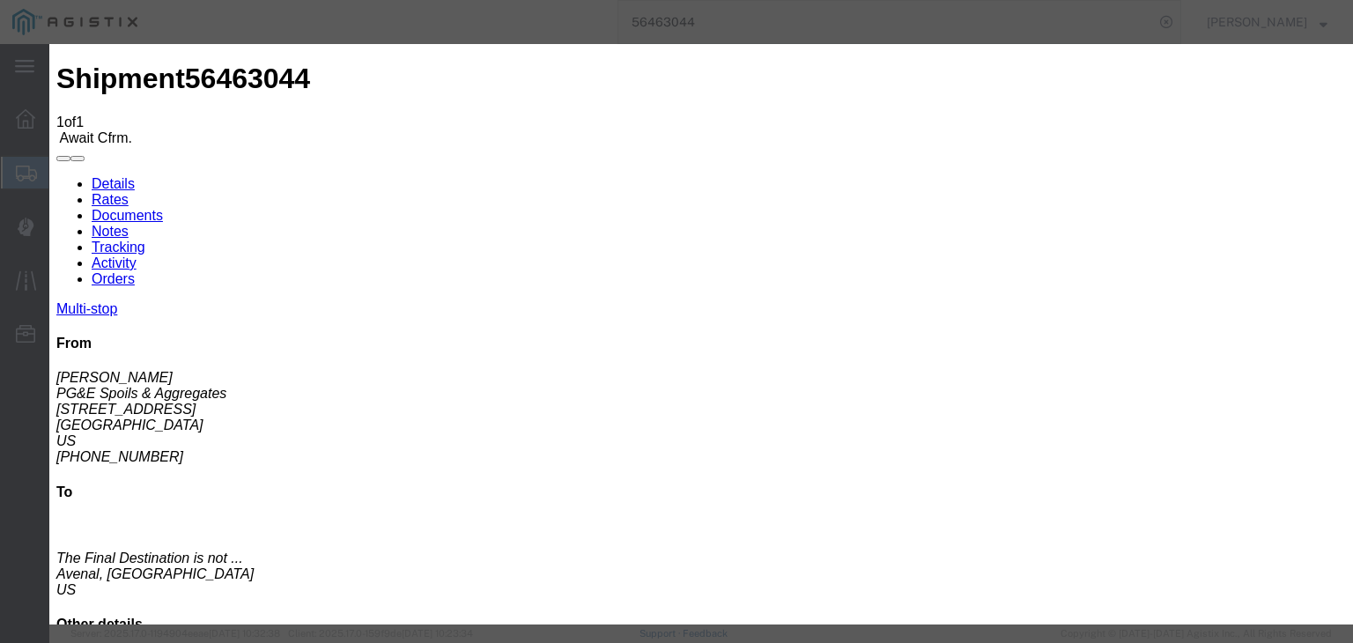
drag, startPoint x: 907, startPoint y: 215, endPoint x: 914, endPoint y: 233, distance: 19.8
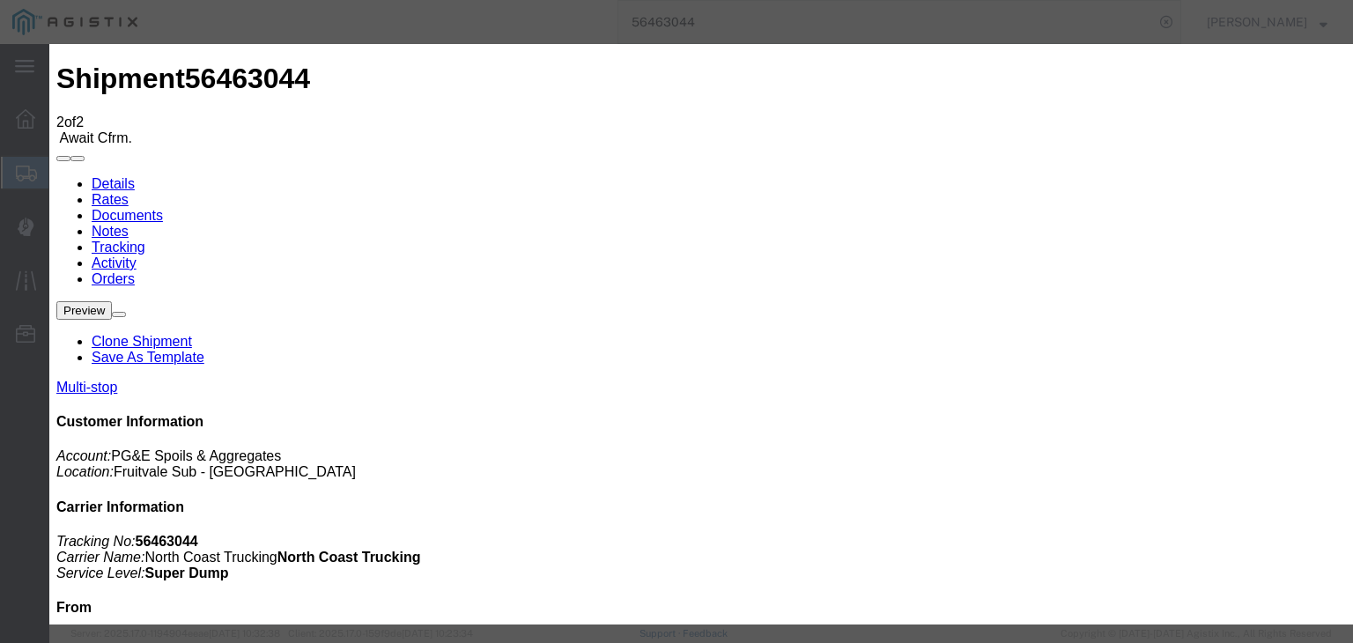
drag, startPoint x: 588, startPoint y: 216, endPoint x: 601, endPoint y: 240, distance: 28.0
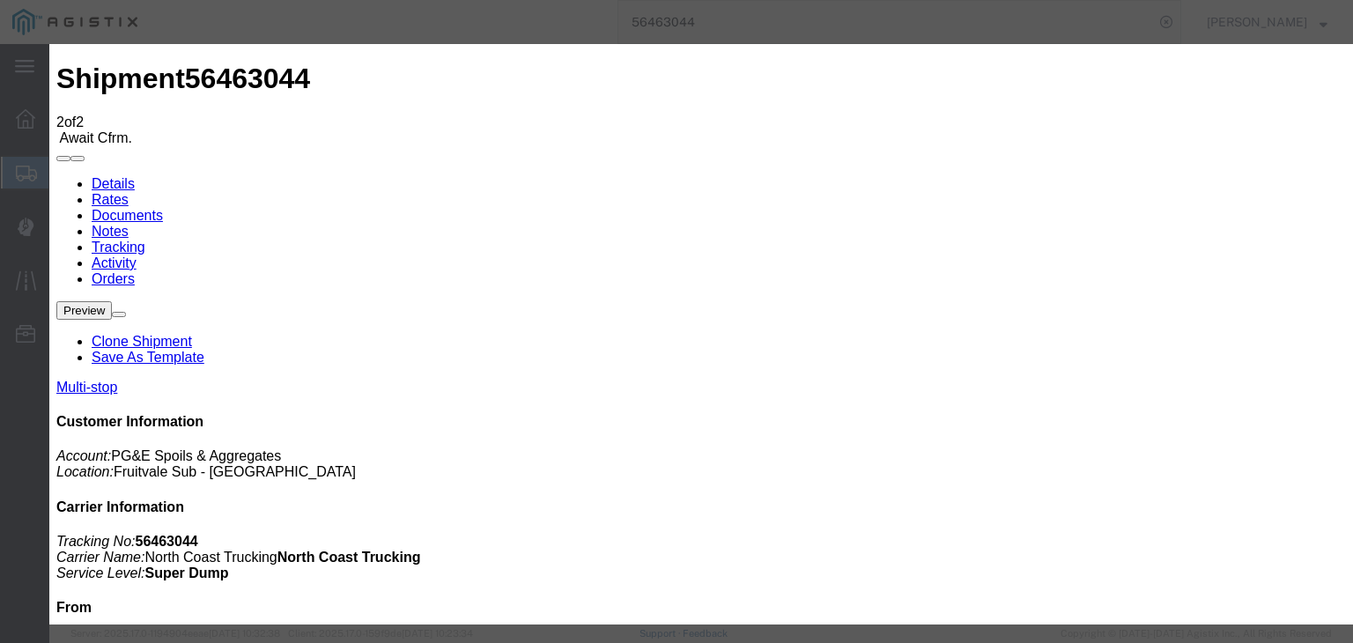
drag, startPoint x: 433, startPoint y: 240, endPoint x: 442, endPoint y: 270, distance: 31.2
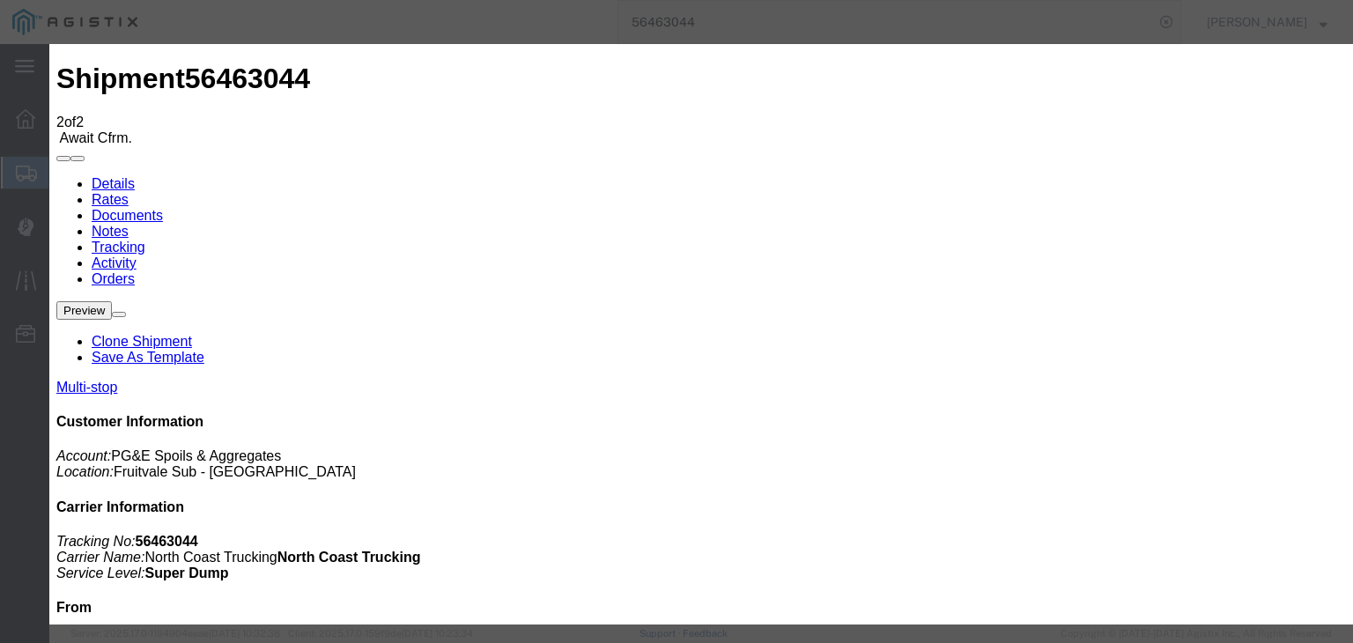
drag, startPoint x: 916, startPoint y: 224, endPoint x: 918, endPoint y: 232, distance: 9.0
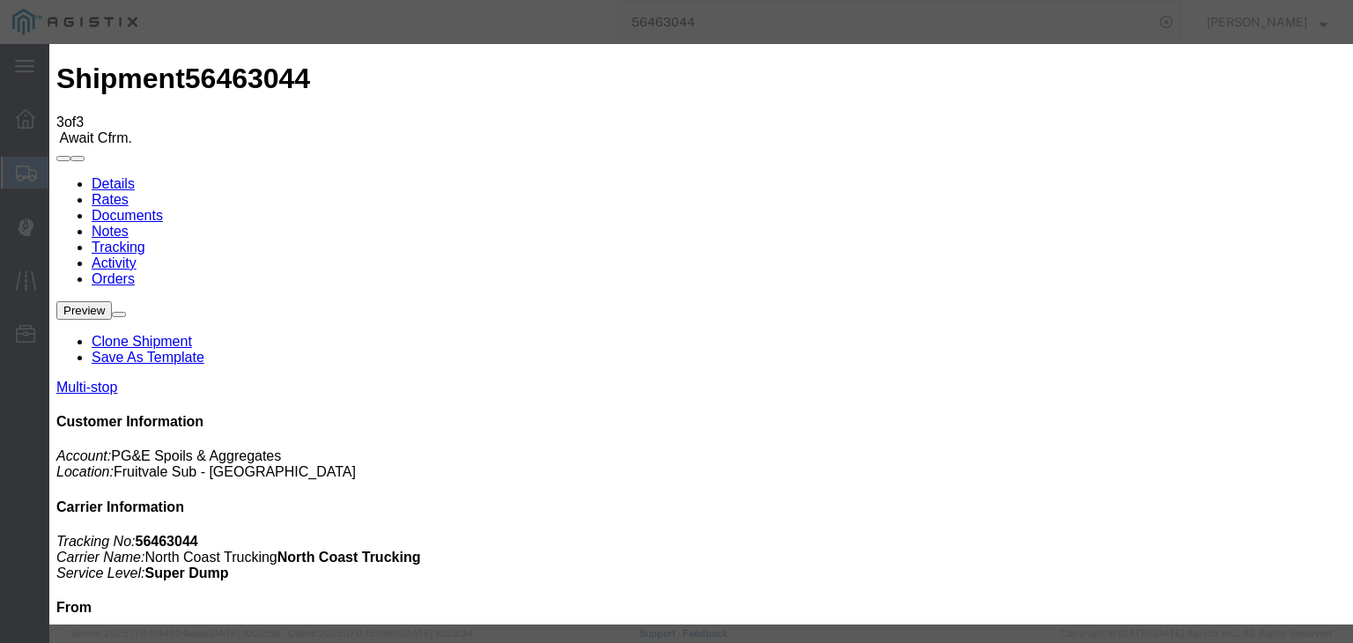
drag, startPoint x: 551, startPoint y: 256, endPoint x: 538, endPoint y: 267, distance: 16.9
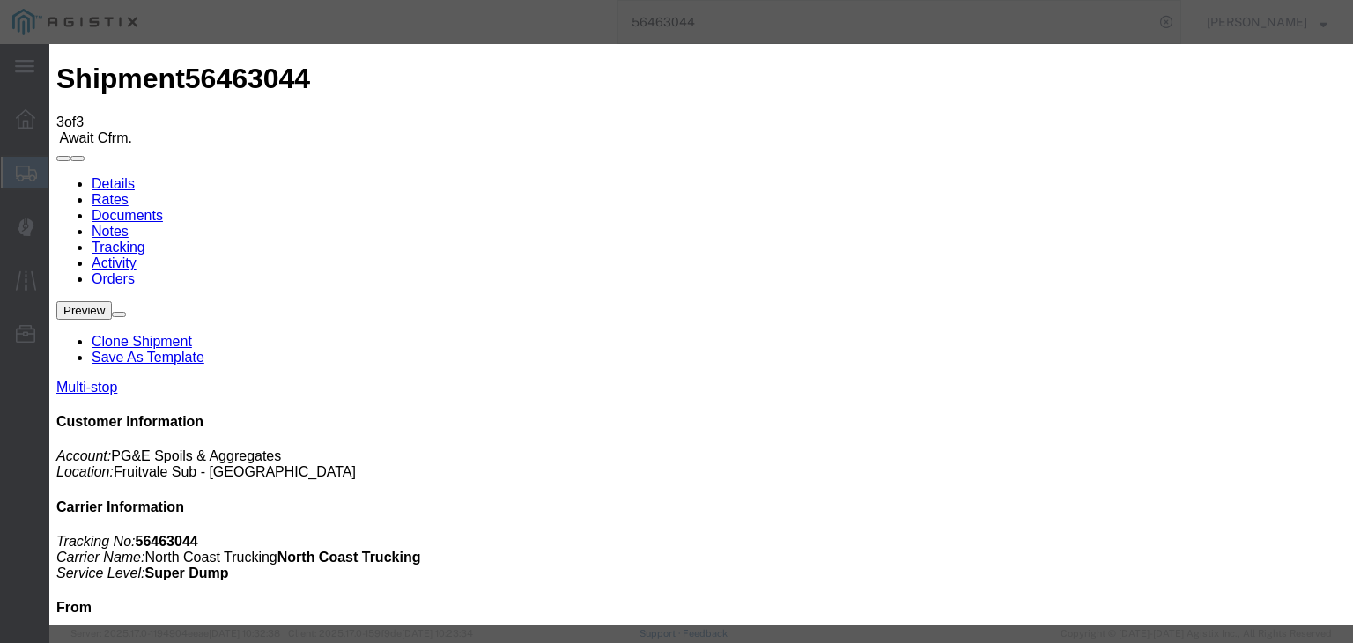
drag, startPoint x: 942, startPoint y: 211, endPoint x: 950, endPoint y: 229, distance: 19.3
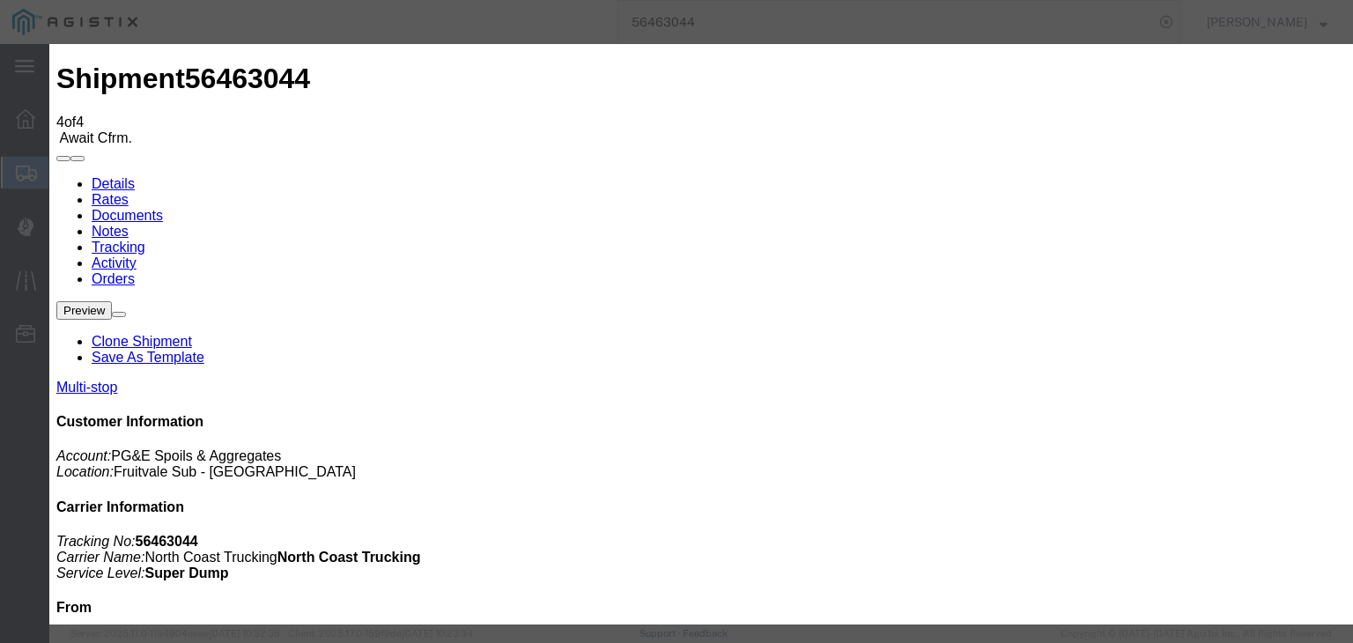
drag, startPoint x: 476, startPoint y: 249, endPoint x: 474, endPoint y: 264, distance: 15.1
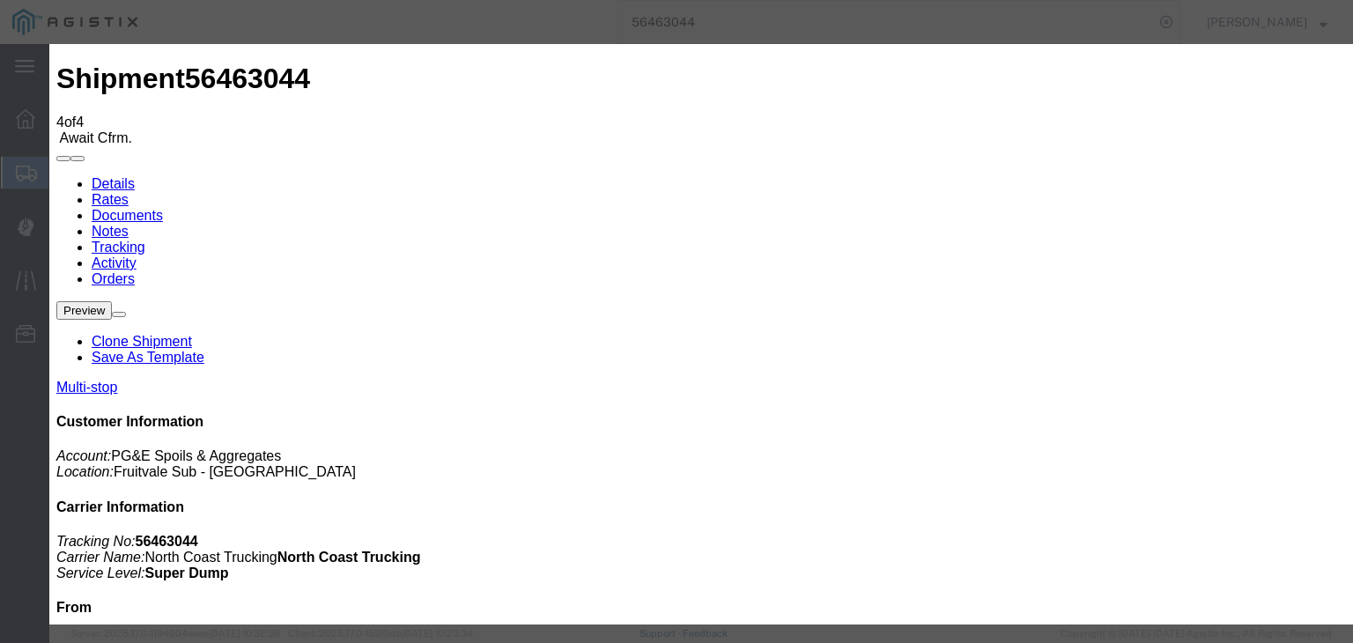
drag, startPoint x: 896, startPoint y: 219, endPoint x: 903, endPoint y: 234, distance: 16.9
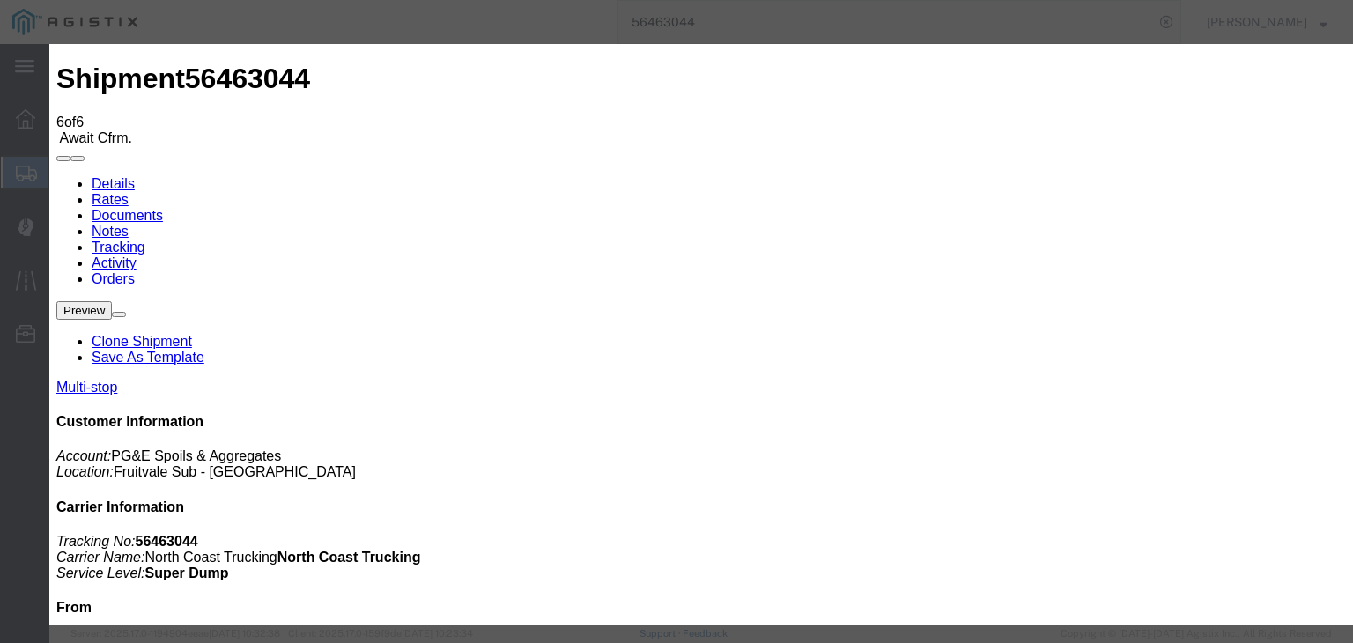
drag, startPoint x: 623, startPoint y: 102, endPoint x: 667, endPoint y: 78, distance: 50.8
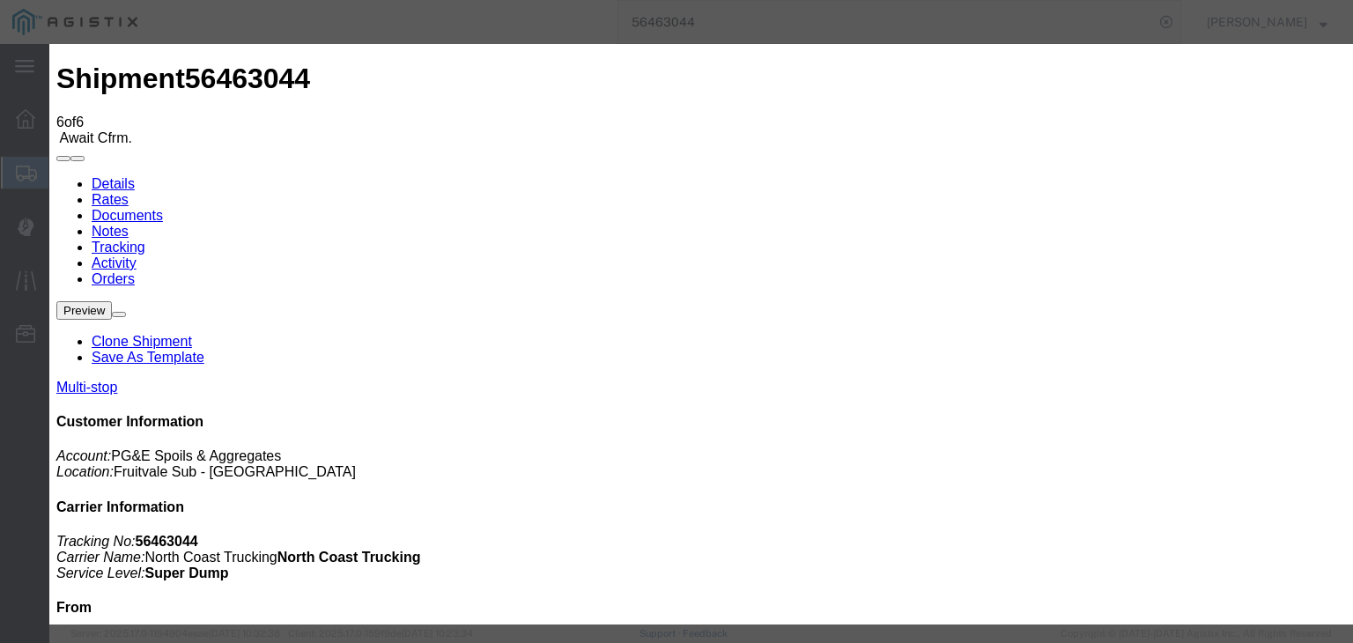
drag, startPoint x: 468, startPoint y: 238, endPoint x: 452, endPoint y: 238, distance: 16.7
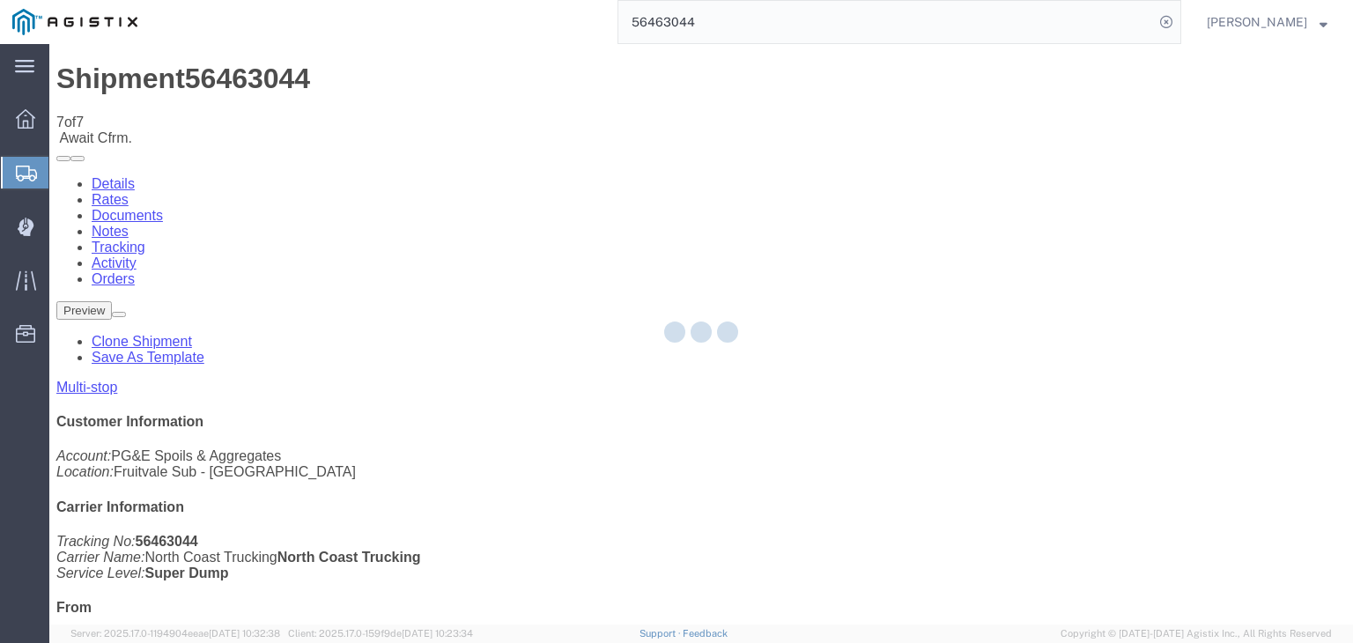
click at [918, 168] on div at bounding box center [700, 334] width 1303 height 580
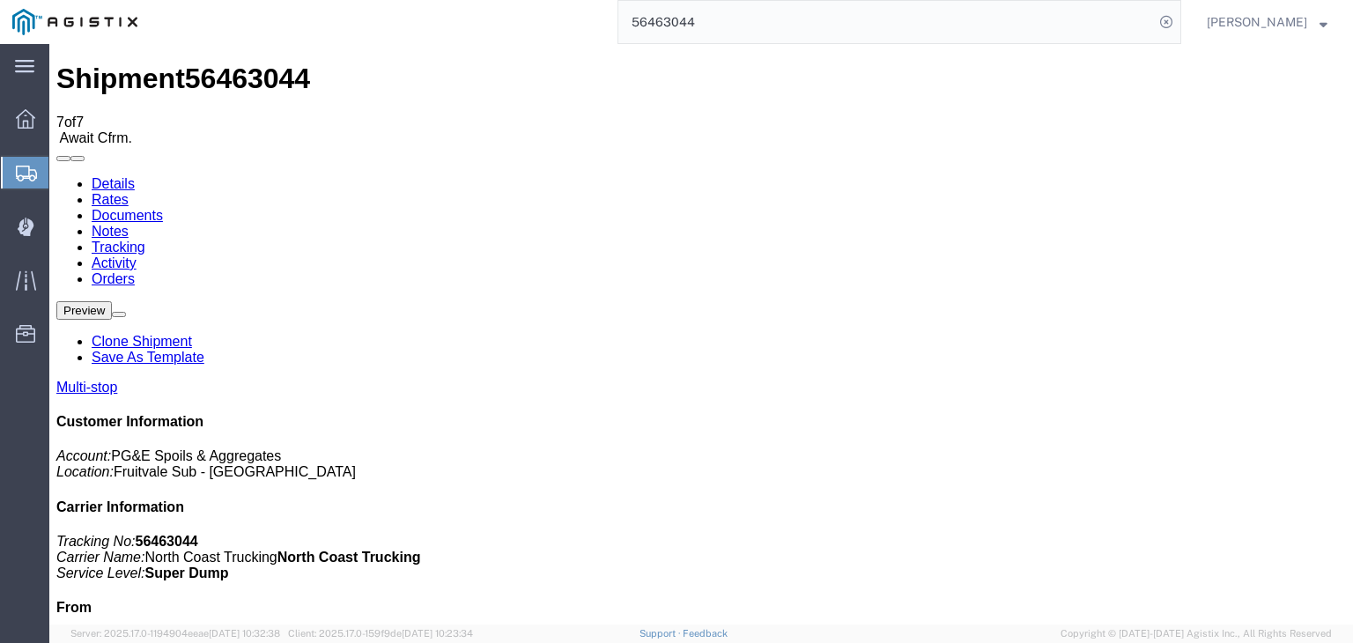
drag, startPoint x: 921, startPoint y: 160, endPoint x: 877, endPoint y: 181, distance: 48.5
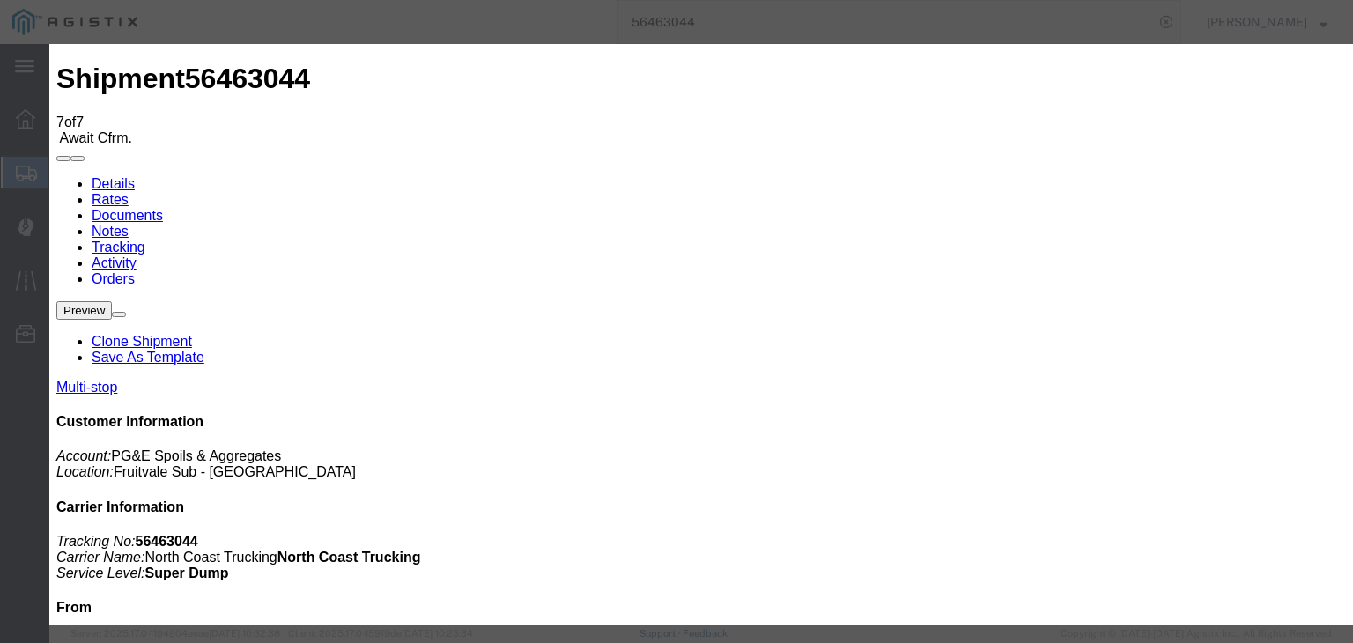
drag, startPoint x: 524, startPoint y: 257, endPoint x: 527, endPoint y: 268, distance: 10.9
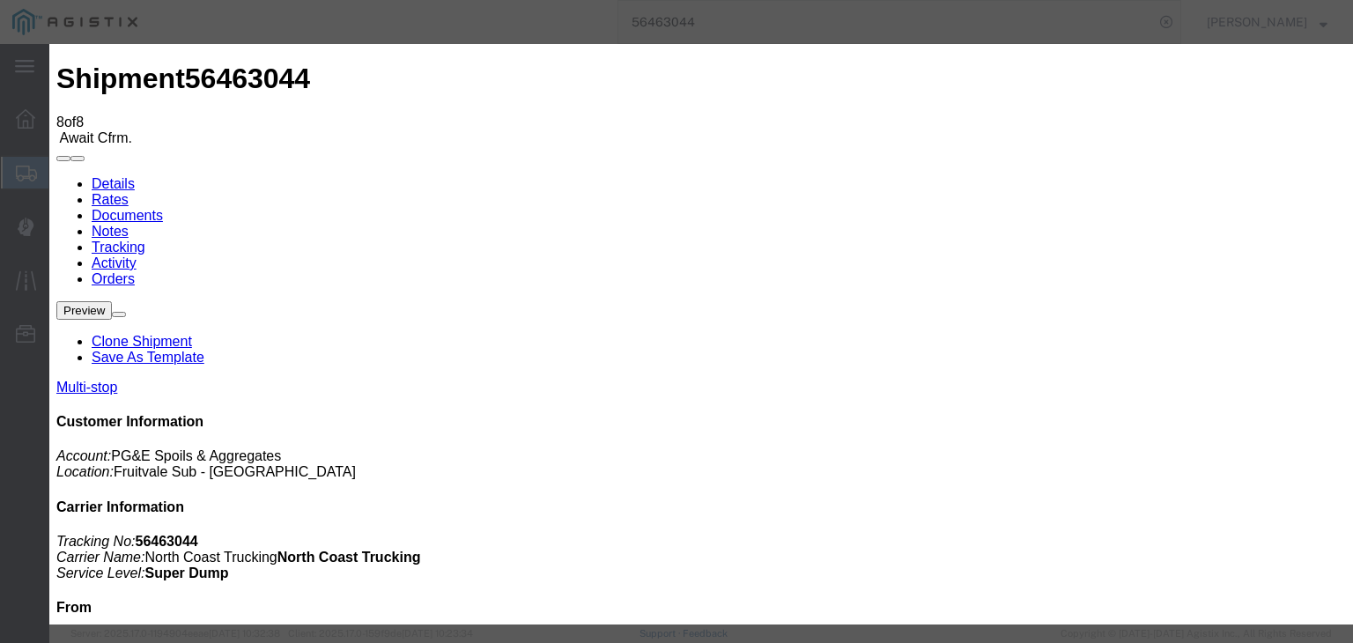
drag, startPoint x: 425, startPoint y: 355, endPoint x: 522, endPoint y: 308, distance: 107.5
drag, startPoint x: 507, startPoint y: 254, endPoint x: 518, endPoint y: 262, distance: 13.2
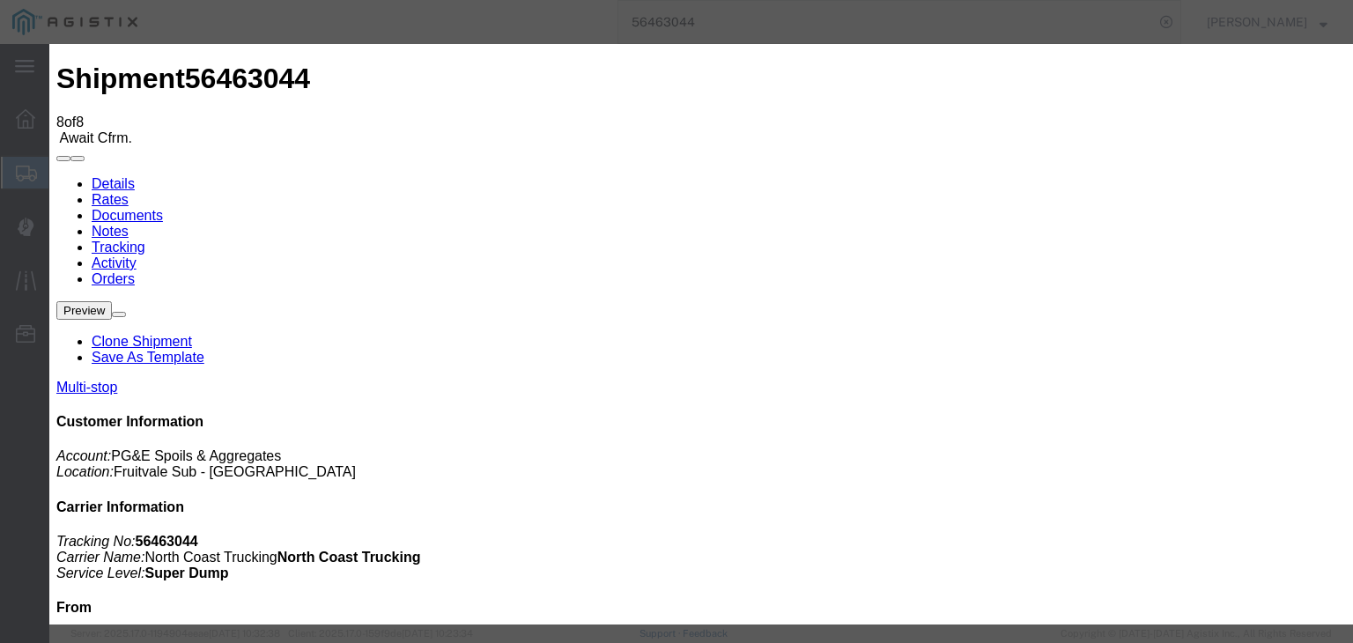
drag, startPoint x: 905, startPoint y: 219, endPoint x: 909, endPoint y: 228, distance: 9.5
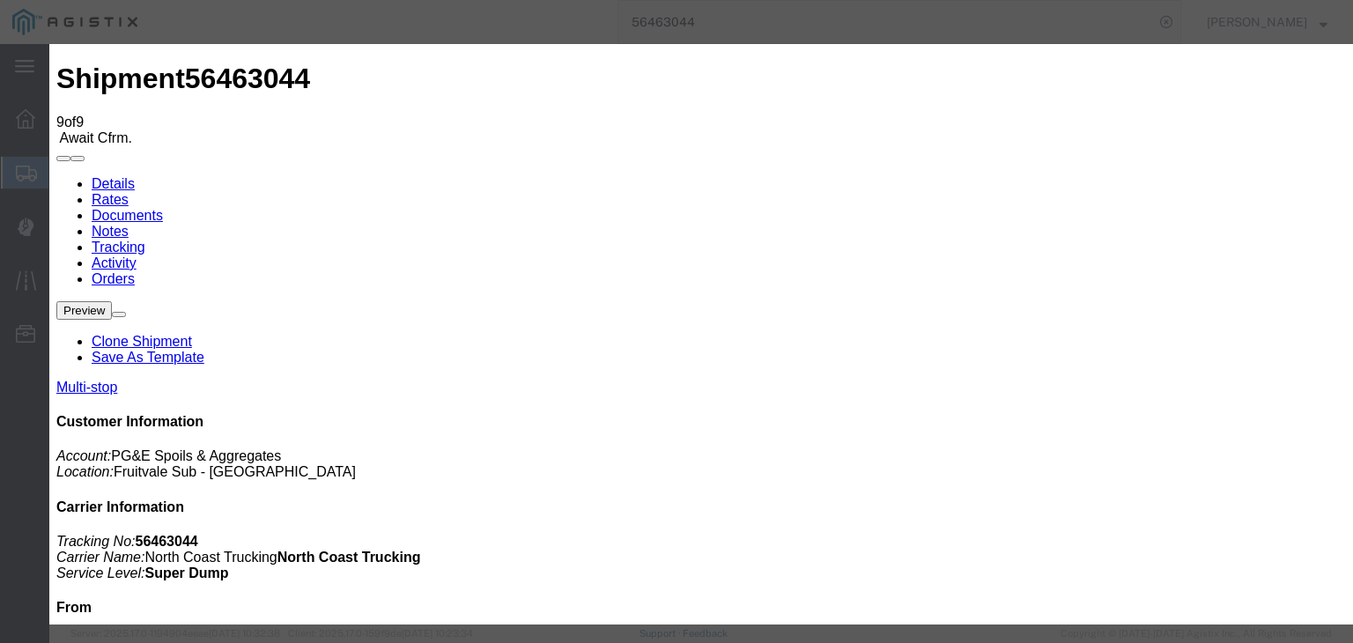
drag, startPoint x: 506, startPoint y: 251, endPoint x: 507, endPoint y: 262, distance: 11.5
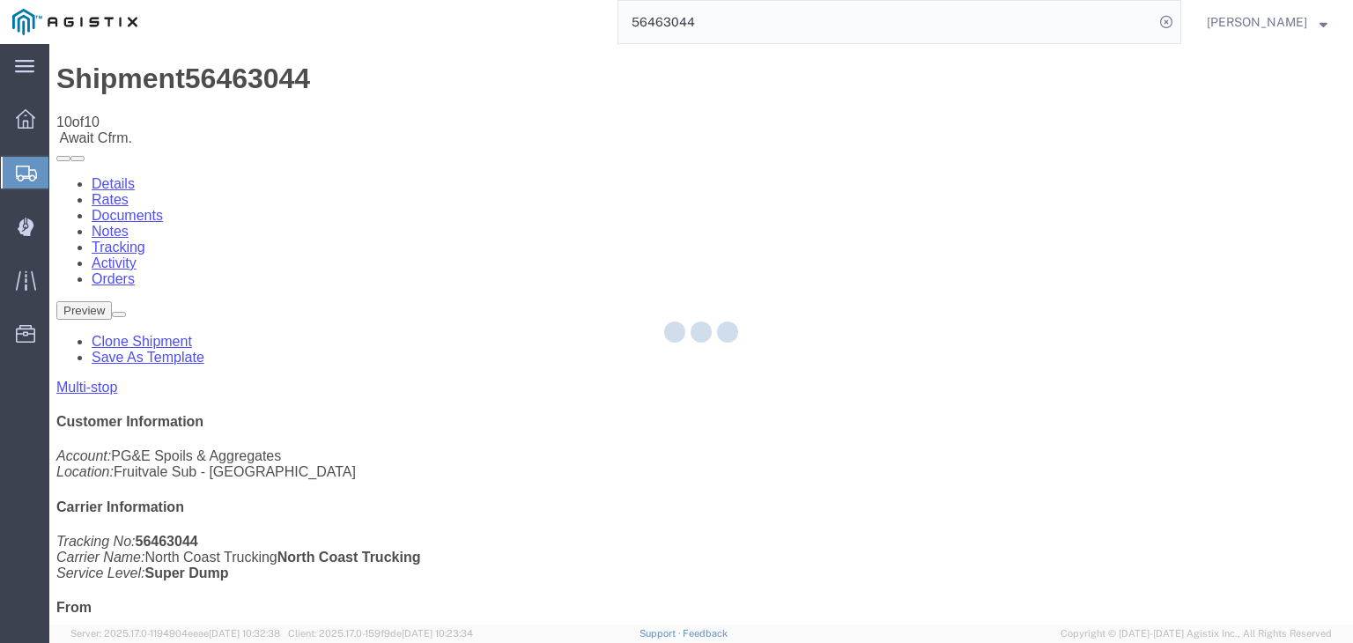
click at [882, 173] on div at bounding box center [700, 334] width 1303 height 580
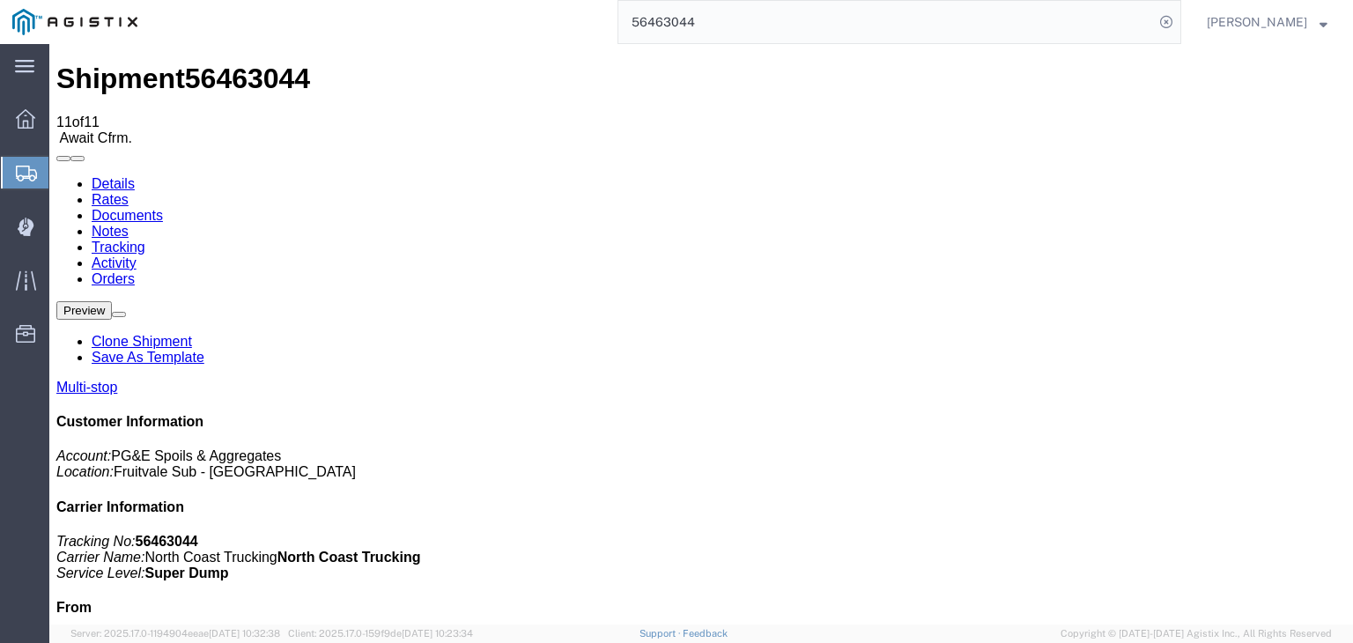
click at [163, 208] on link "Documents" at bounding box center [127, 215] width 71 height 15
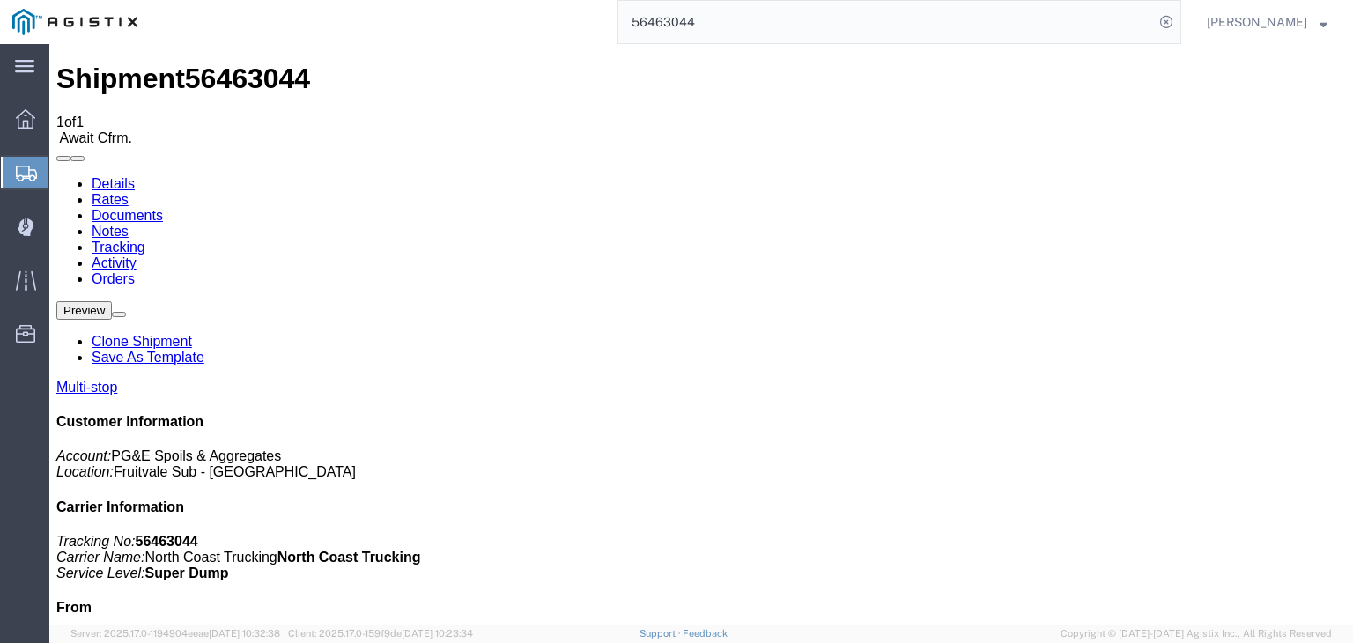
click at [145, 240] on link "Tracking" at bounding box center [119, 247] width 54 height 15
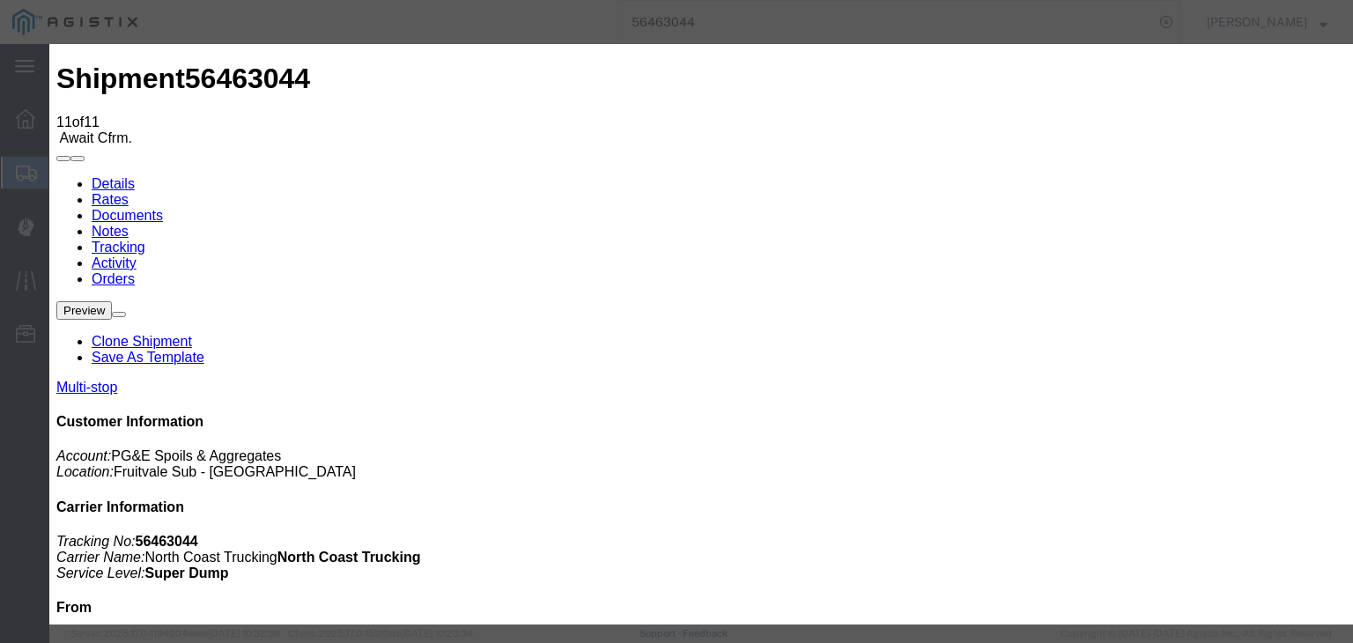
drag, startPoint x: 420, startPoint y: 358, endPoint x: 515, endPoint y: 307, distance: 108.0
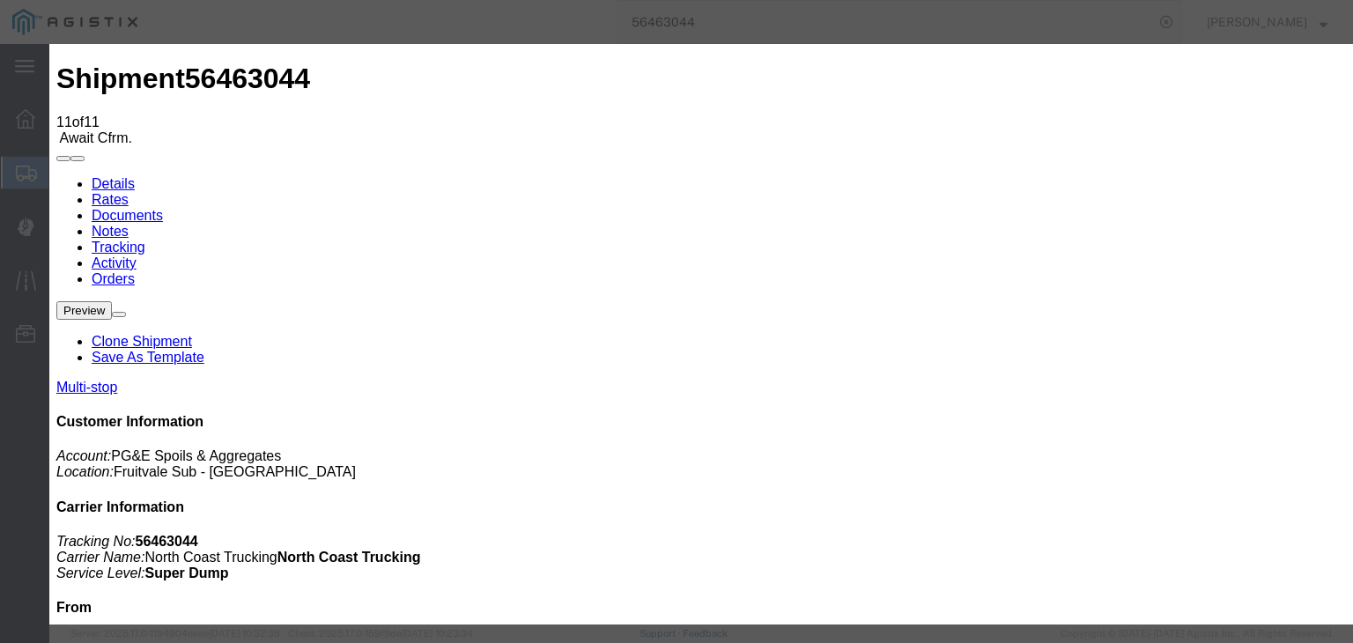
drag, startPoint x: 935, startPoint y: 434, endPoint x: 926, endPoint y: 457, distance: 24.5
paste textarea "Point of origin: time ends at original starting point empty."
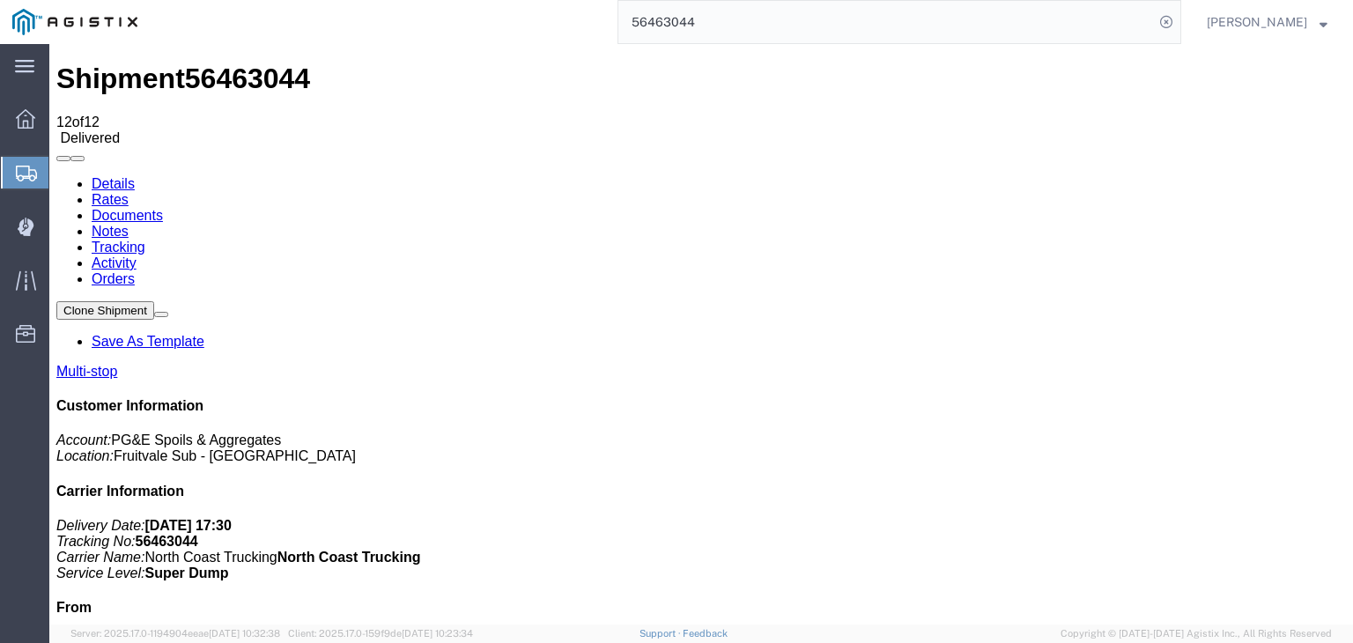
click at [129, 224] on link "Notes" at bounding box center [110, 231] width 37 height 15
click at [145, 240] on link "Tracking" at bounding box center [119, 247] width 54 height 15
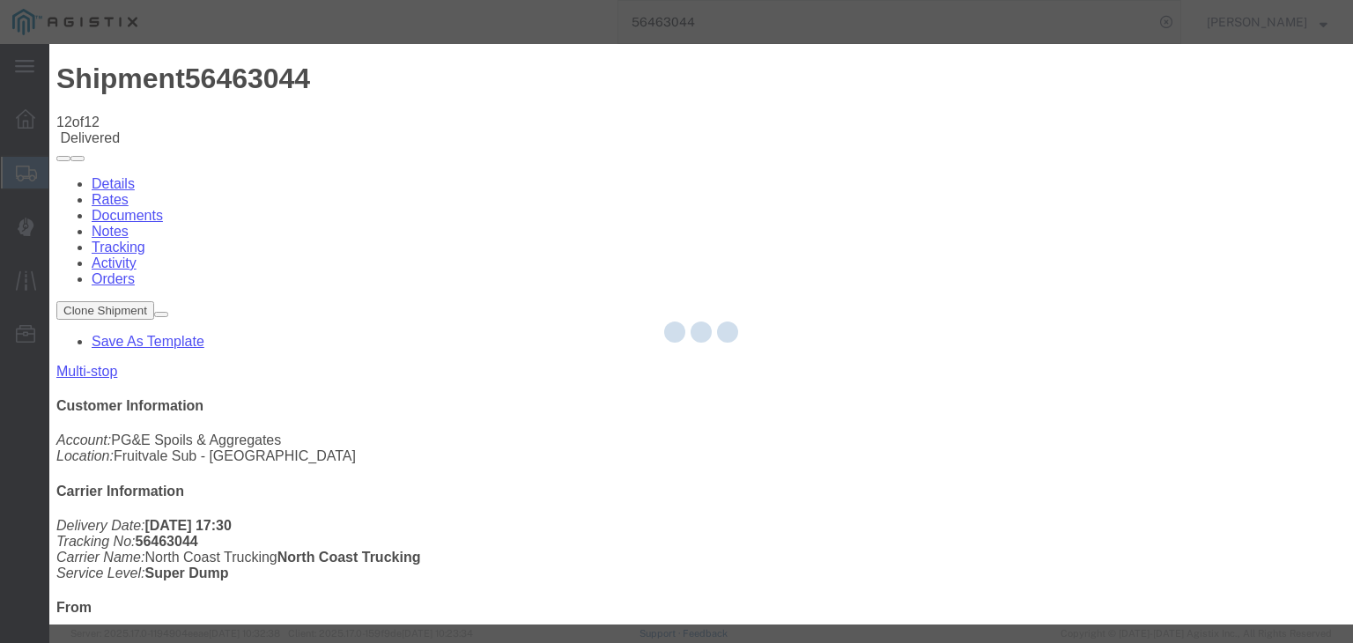
click at [592, 221] on div at bounding box center [700, 334] width 1303 height 580
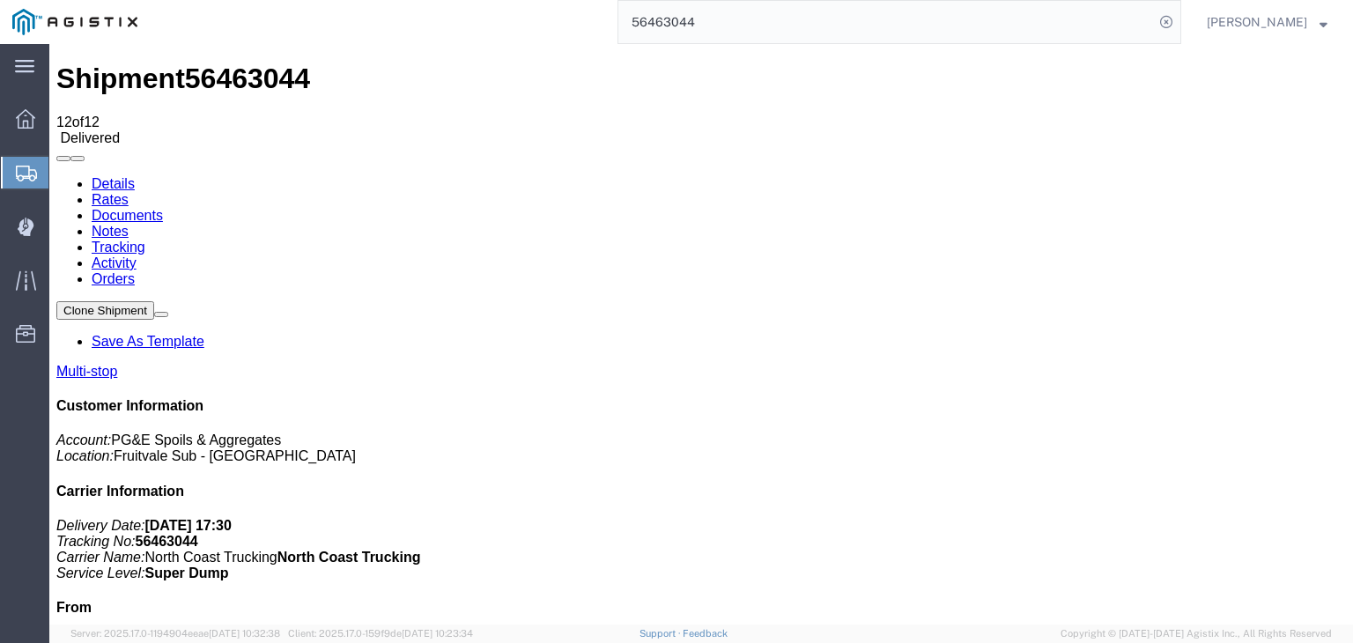
click at [129, 224] on link "Notes" at bounding box center [110, 231] width 37 height 15
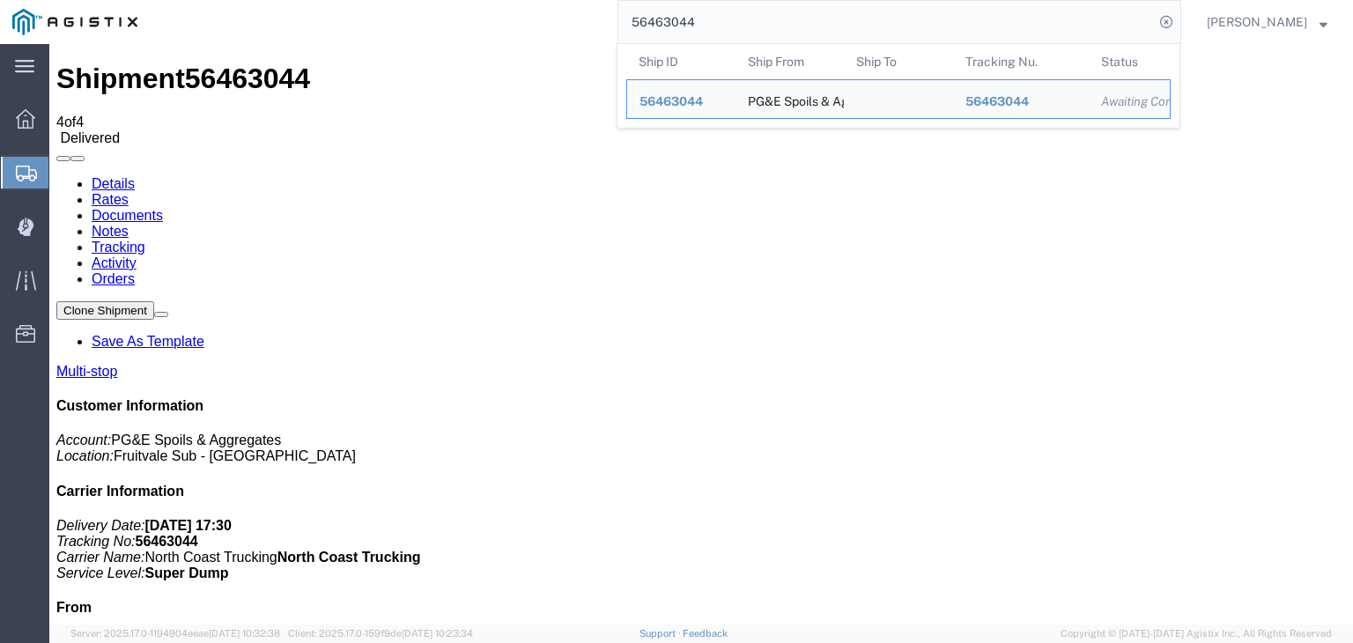
click at [752, 11] on input "56463044" at bounding box center [885, 22] width 535 height 42
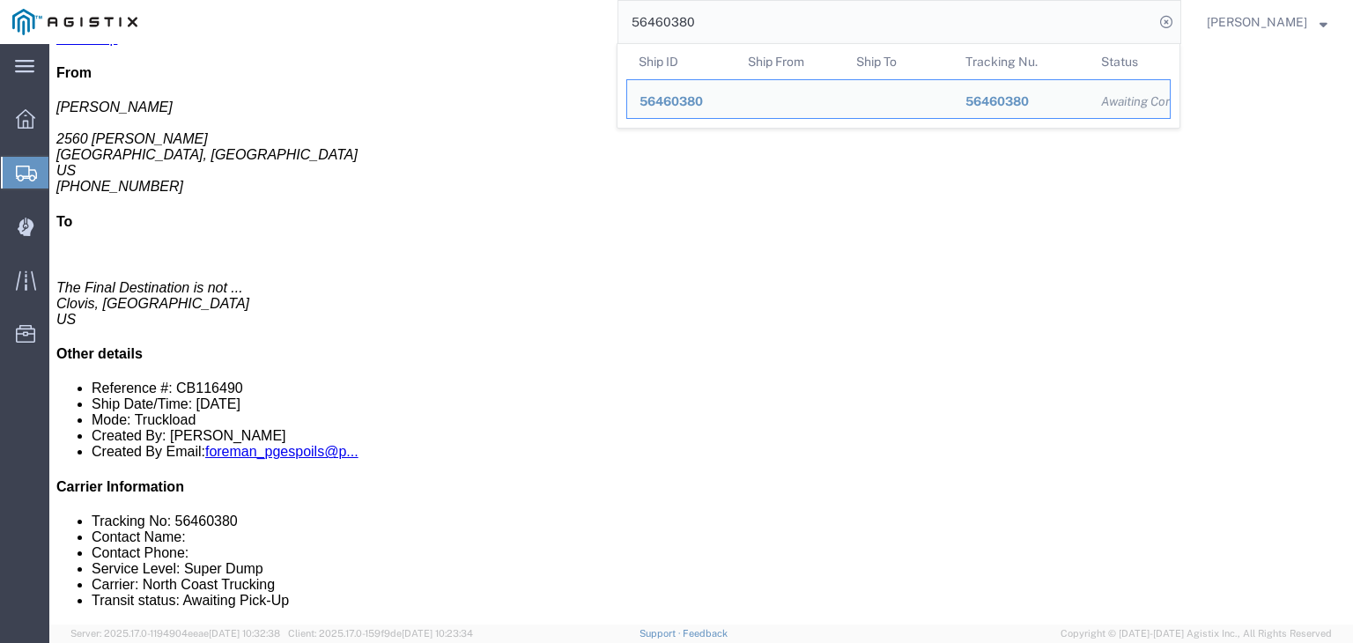
scroll to position [88, 0]
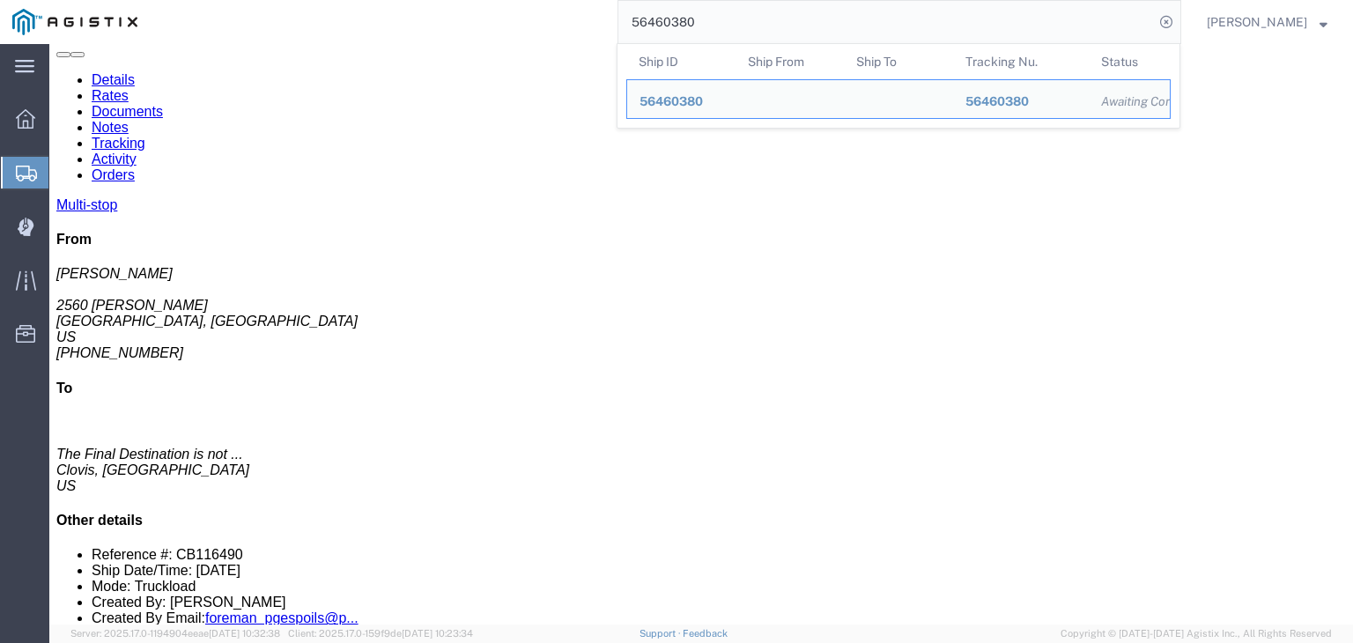
click link "Documents"
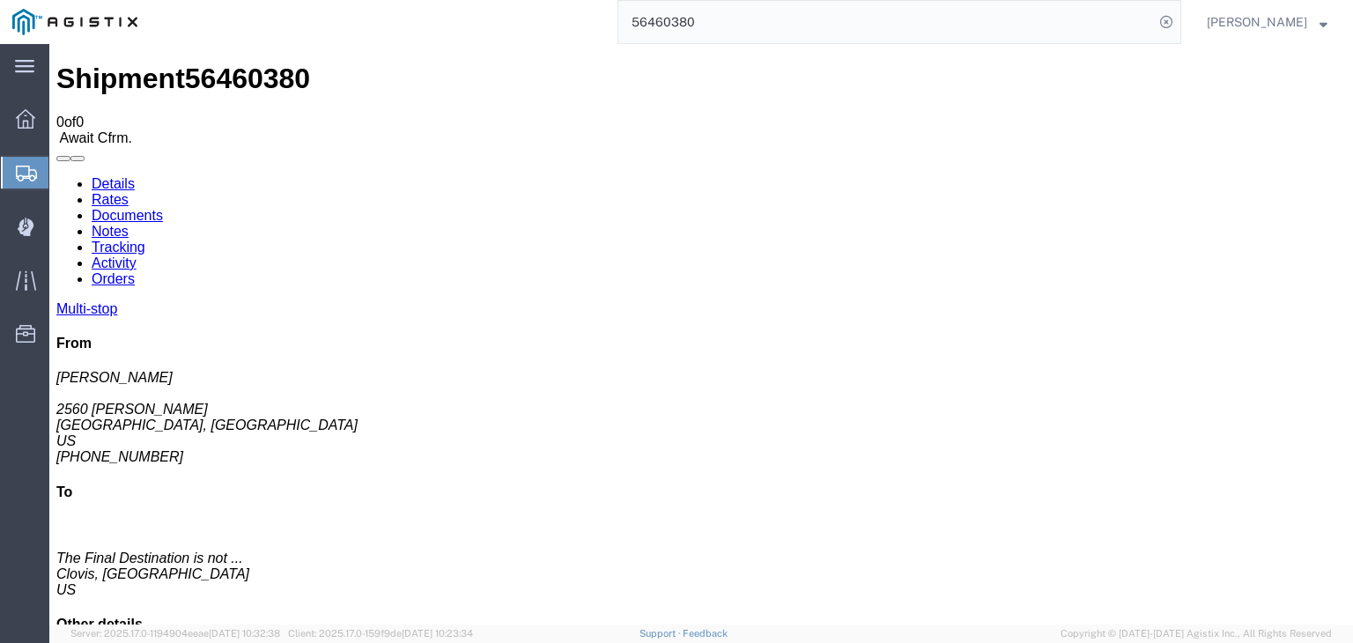
click at [145, 240] on link "Tracking" at bounding box center [119, 247] width 54 height 15
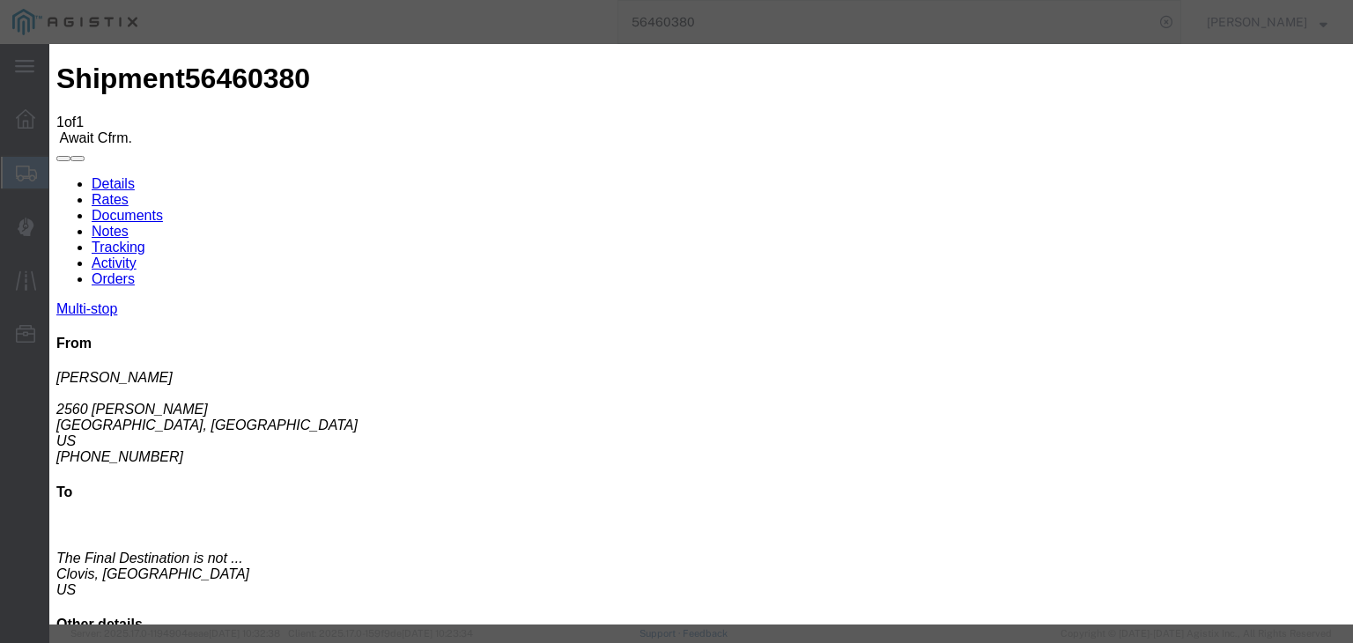
drag, startPoint x: 563, startPoint y: 249, endPoint x: 552, endPoint y: 262, distance: 16.2
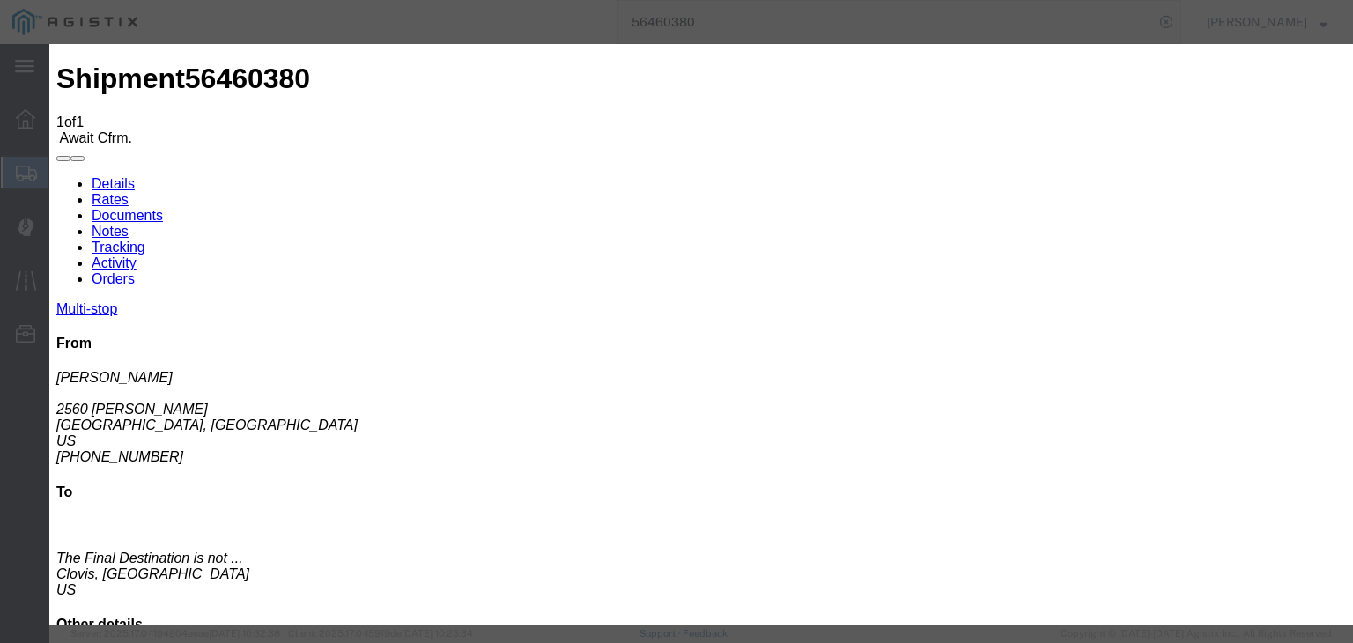
drag, startPoint x: 895, startPoint y: 217, endPoint x: 896, endPoint y: 227, distance: 10.6
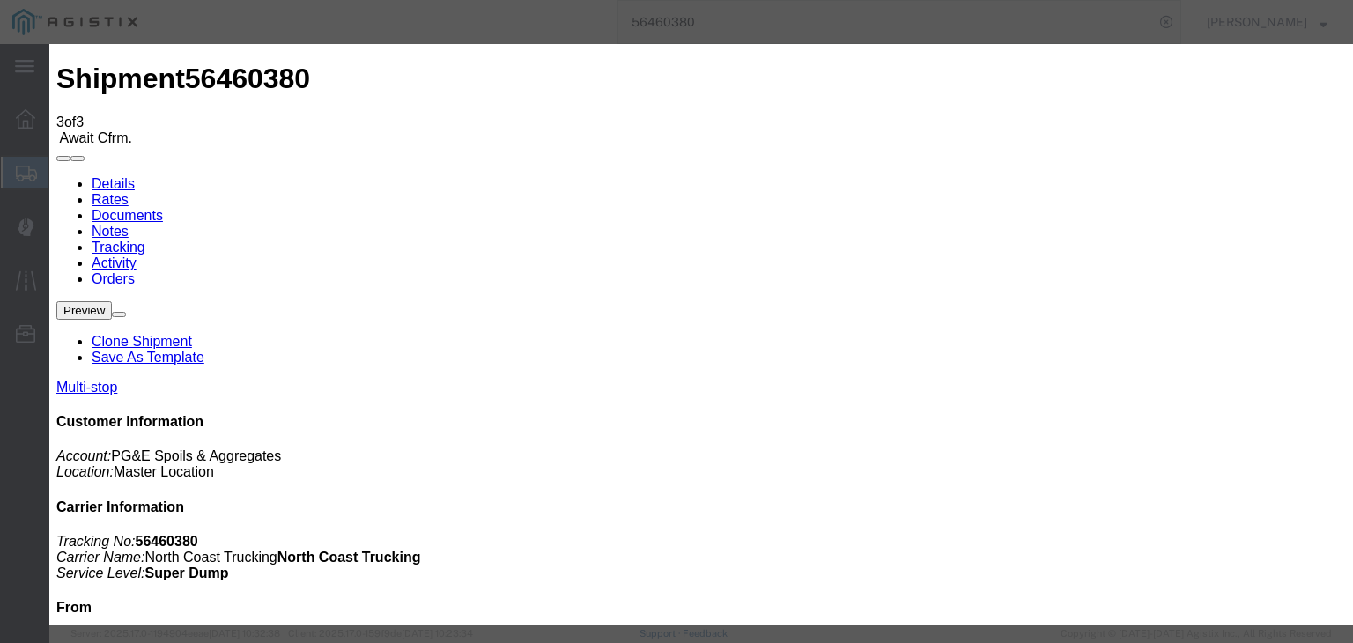
drag, startPoint x: 416, startPoint y: 360, endPoint x: 540, endPoint y: 293, distance: 141.1
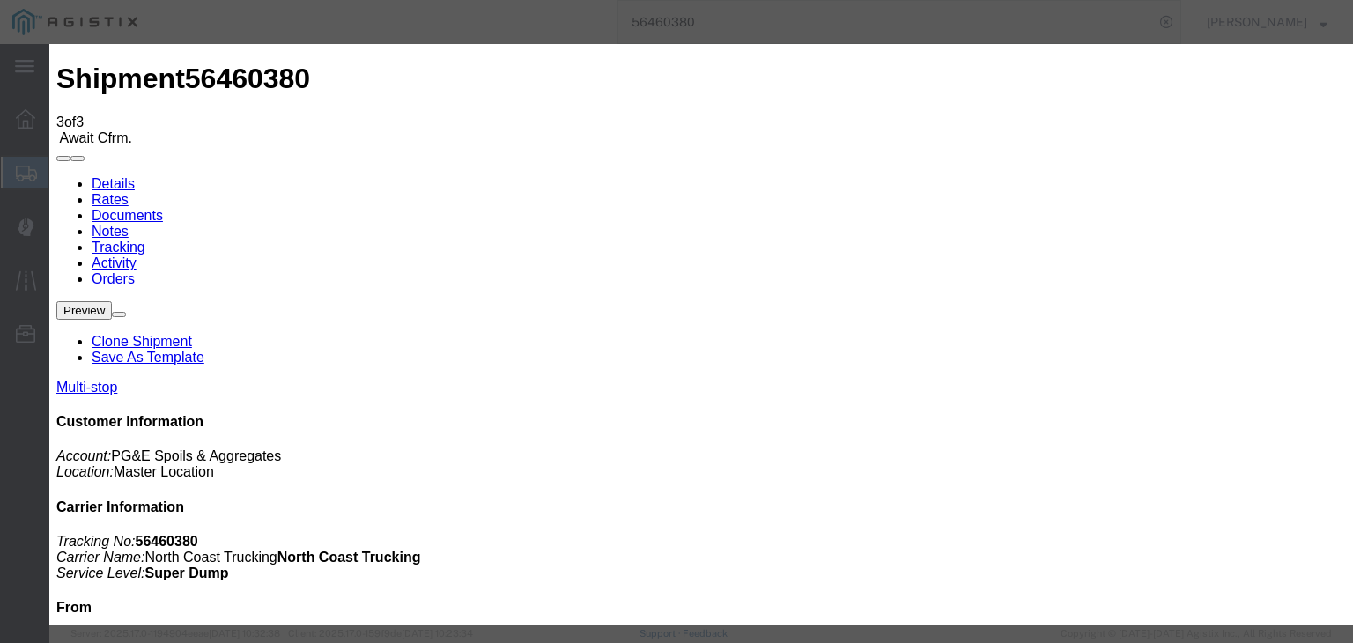
drag, startPoint x: 893, startPoint y: 212, endPoint x: 902, endPoint y: 230, distance: 19.7
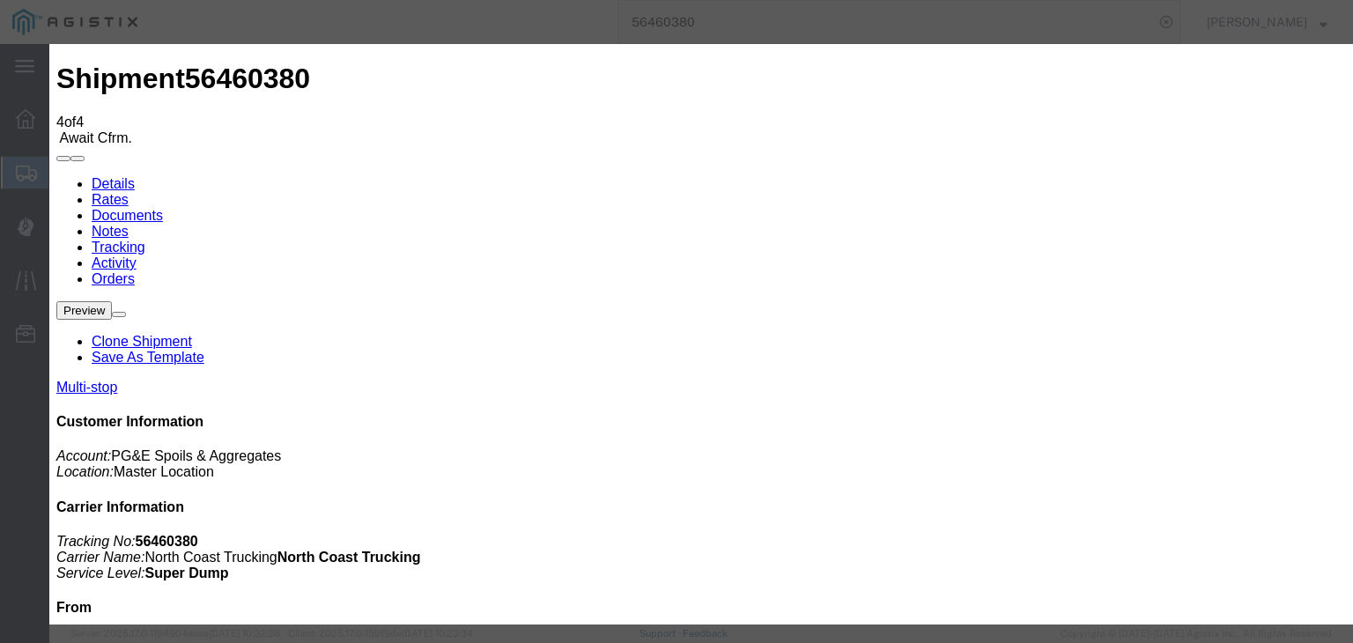
drag, startPoint x: 900, startPoint y: 218, endPoint x: 904, endPoint y: 228, distance: 10.6
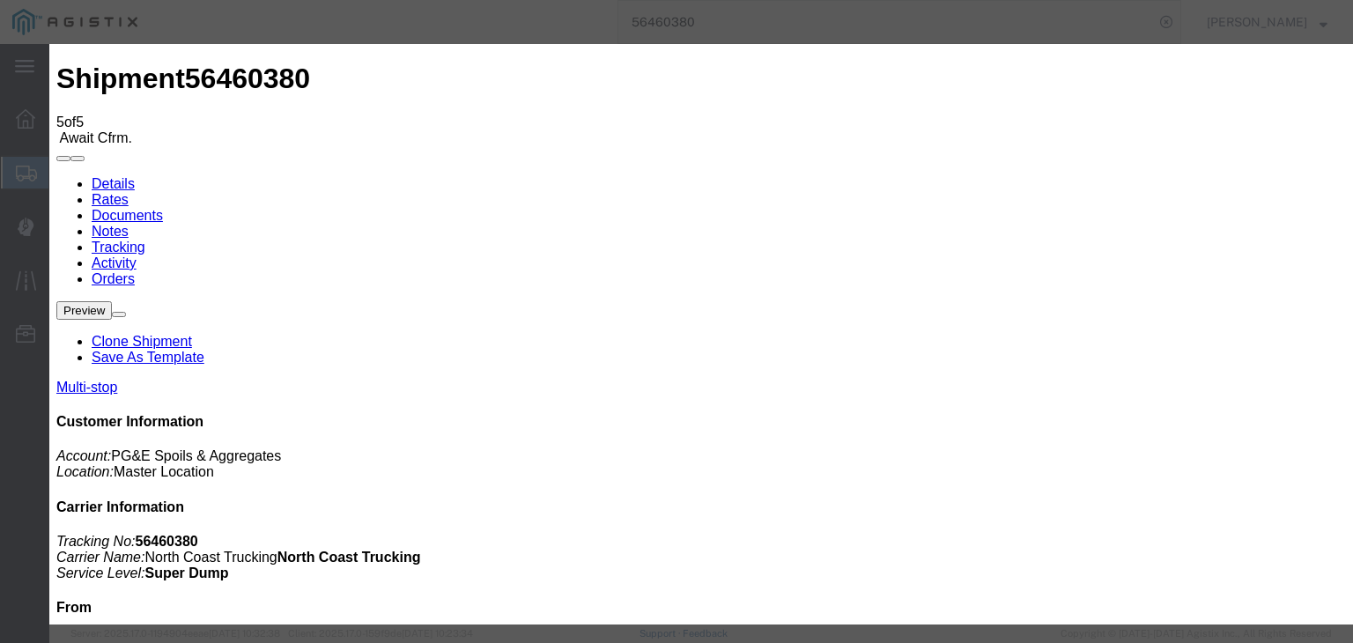
drag, startPoint x: 546, startPoint y: 252, endPoint x: 543, endPoint y: 265, distance: 13.5
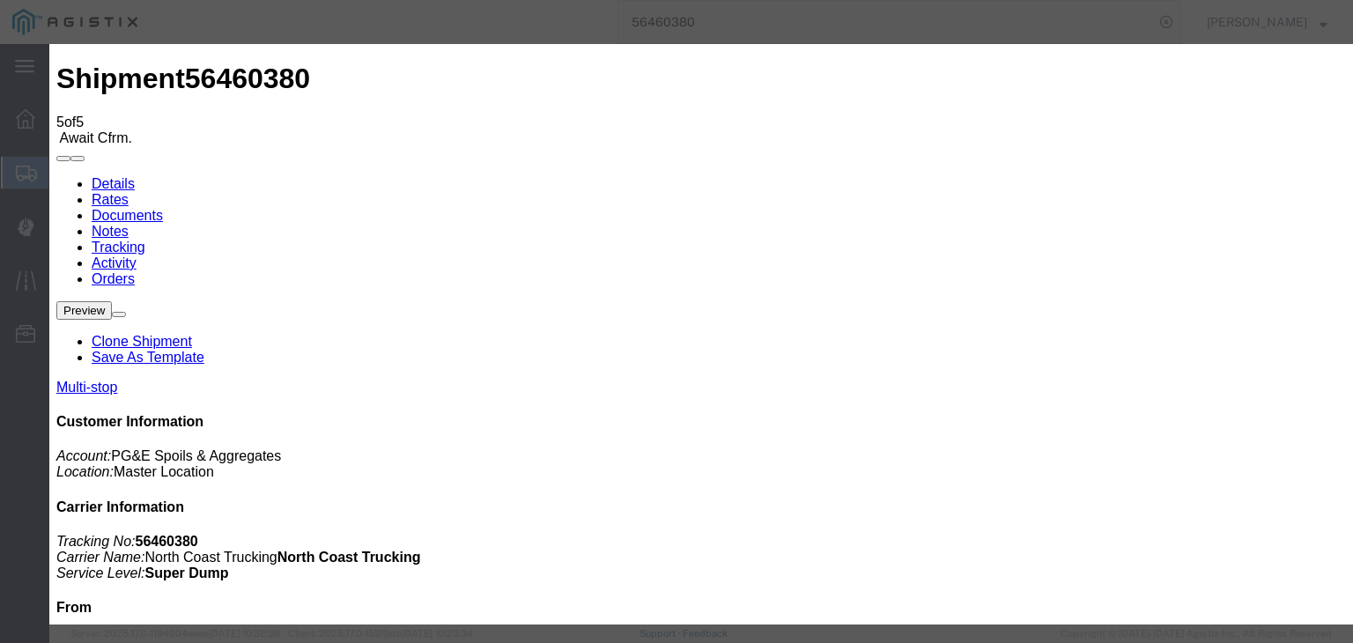
drag, startPoint x: 913, startPoint y: 226, endPoint x: 919, endPoint y: 233, distance: 9.4
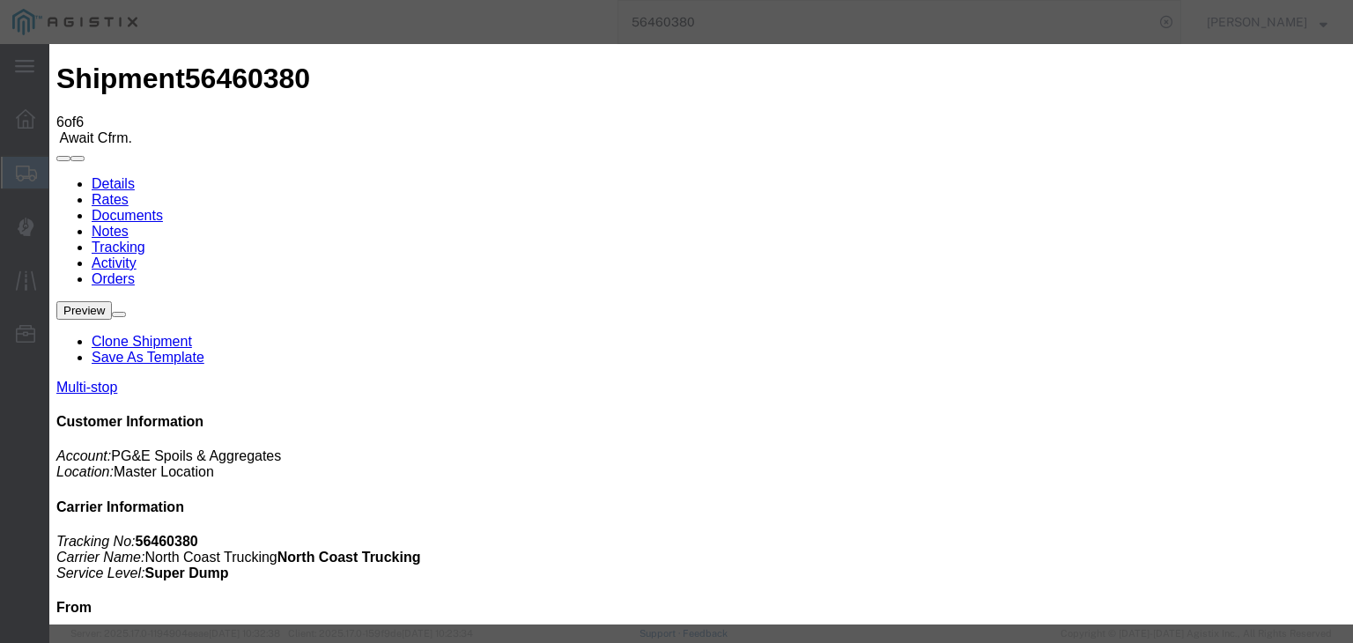
drag, startPoint x: 891, startPoint y: 218, endPoint x: 901, endPoint y: 232, distance: 17.1
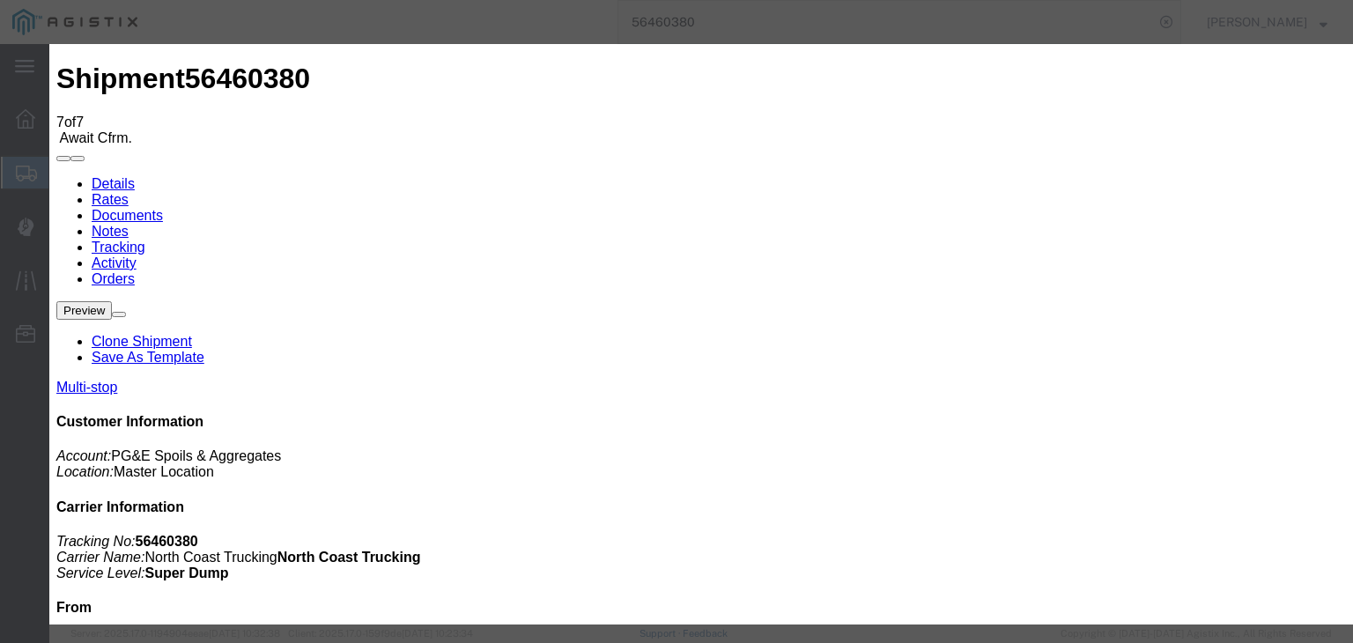
drag, startPoint x: 986, startPoint y: 225, endPoint x: 986, endPoint y: 234, distance: 9.7
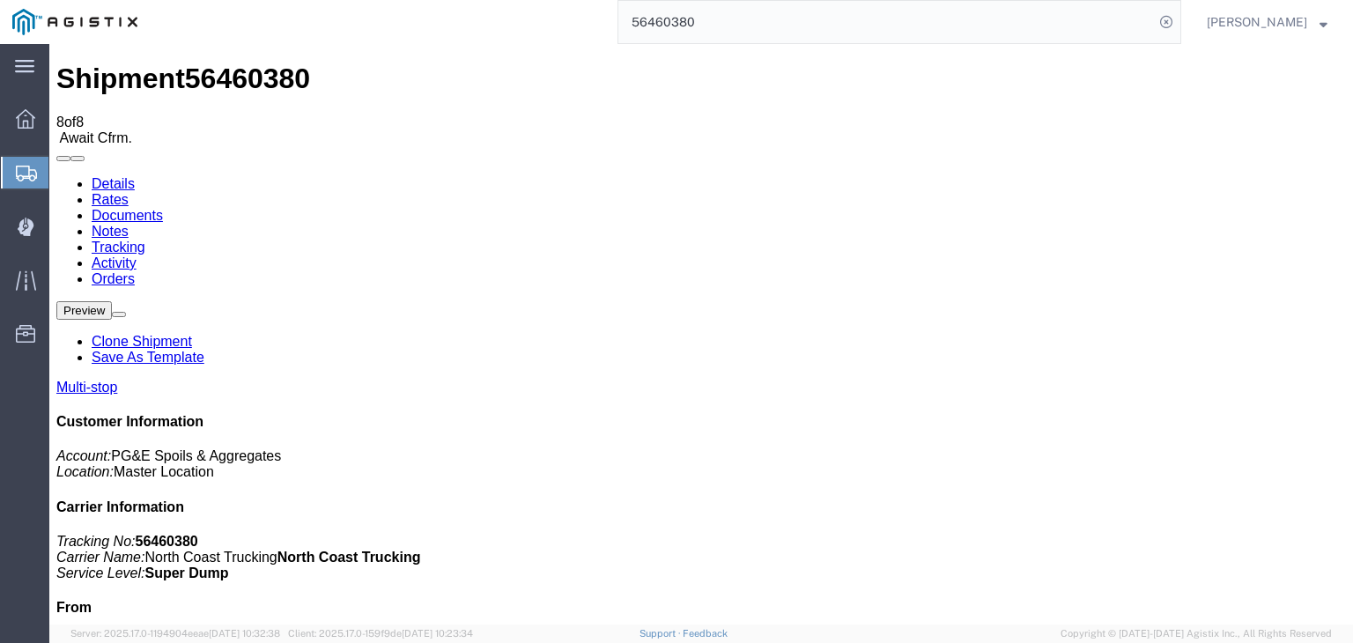
drag, startPoint x: 983, startPoint y: 214, endPoint x: 922, endPoint y: 159, distance: 81.7
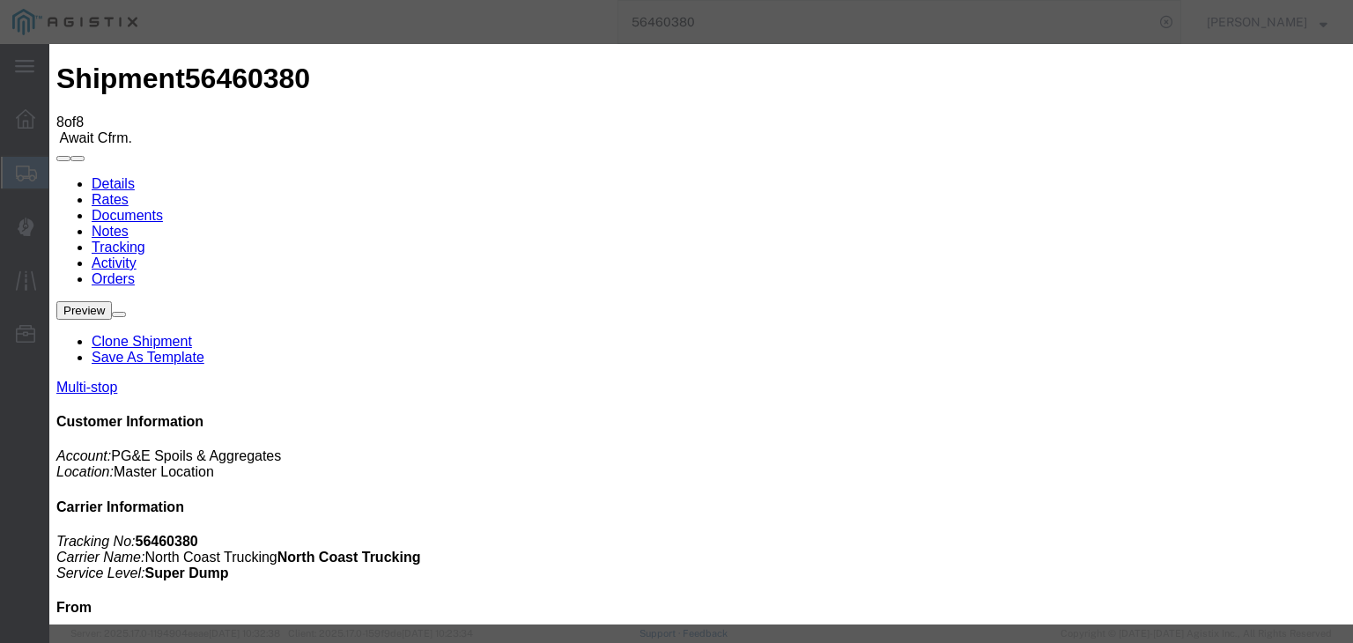
drag, startPoint x: 921, startPoint y: 219, endPoint x: 928, endPoint y: 234, distance: 16.5
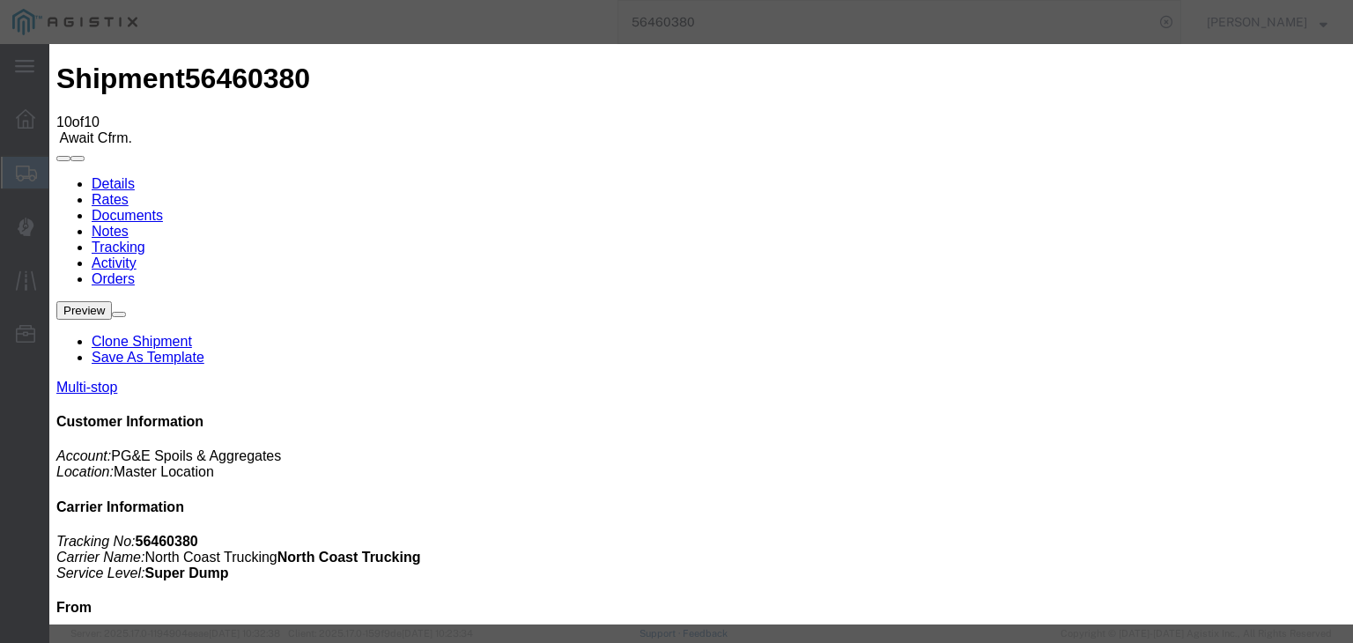
drag, startPoint x: 469, startPoint y: 244, endPoint x: 465, endPoint y: 261, distance: 17.3
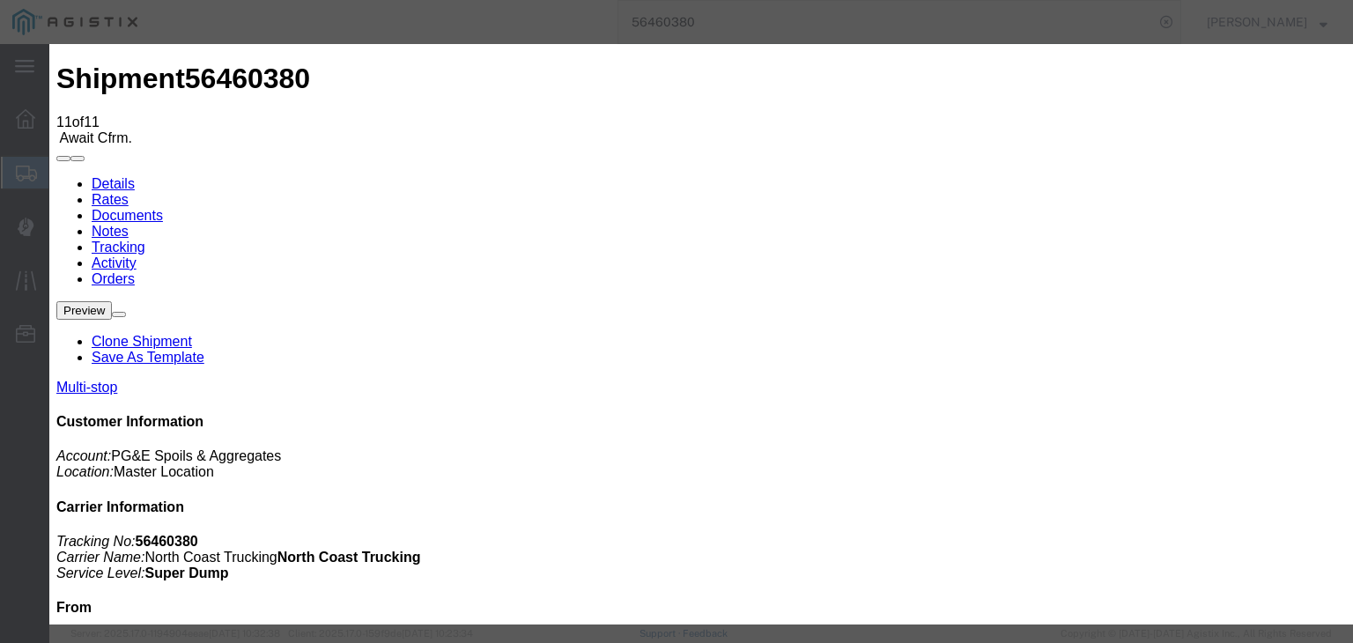
type input "[DATE]"
type input "12:30 PM"
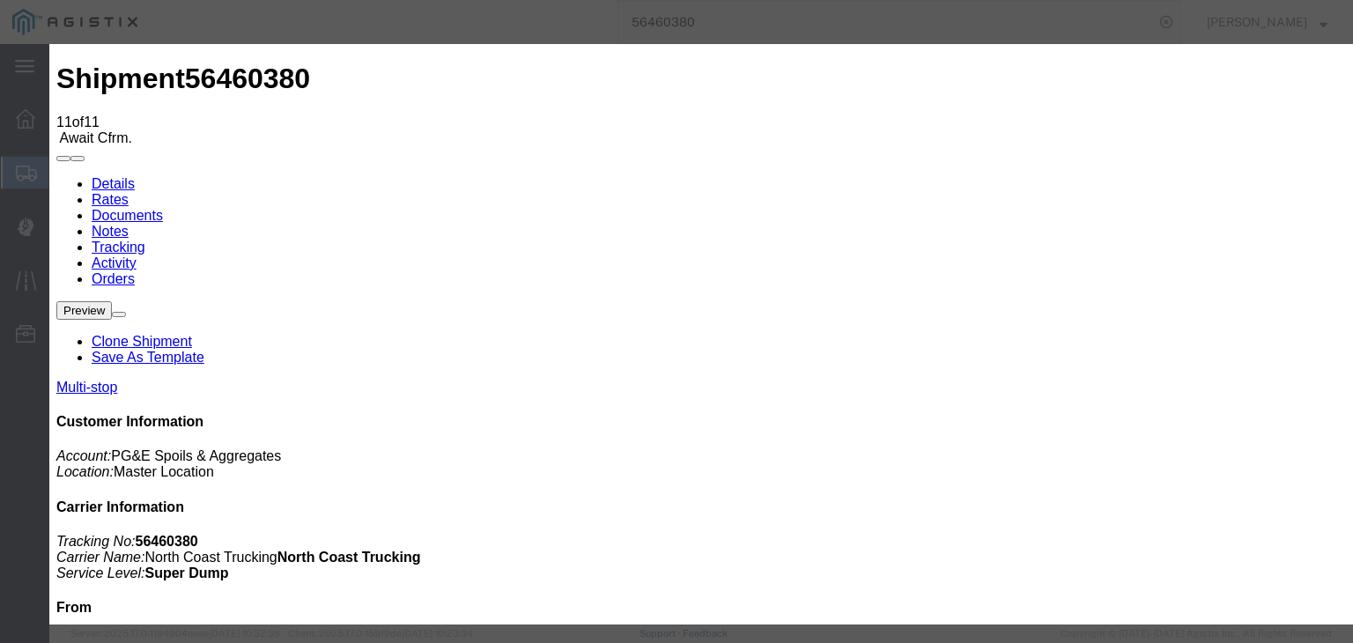
drag, startPoint x: 402, startPoint y: 247, endPoint x: 406, endPoint y: 262, distance: 15.6
select select "BREAKSTOP"
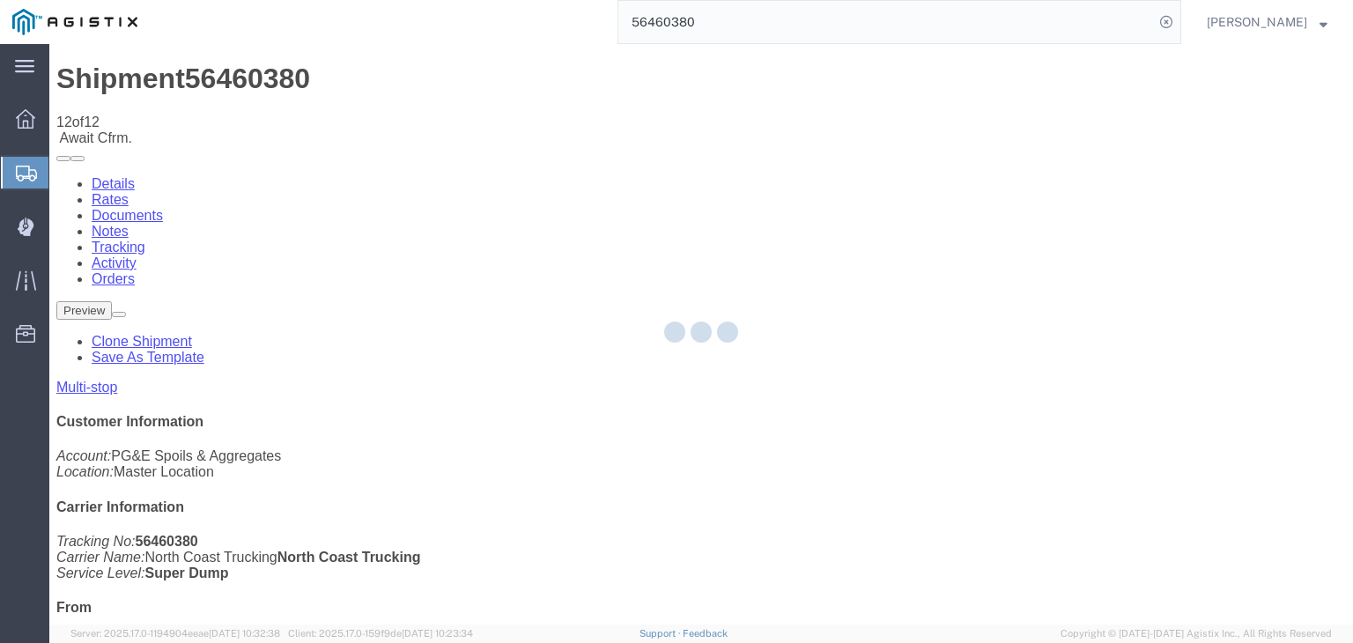
click at [900, 168] on div at bounding box center [700, 334] width 1303 height 580
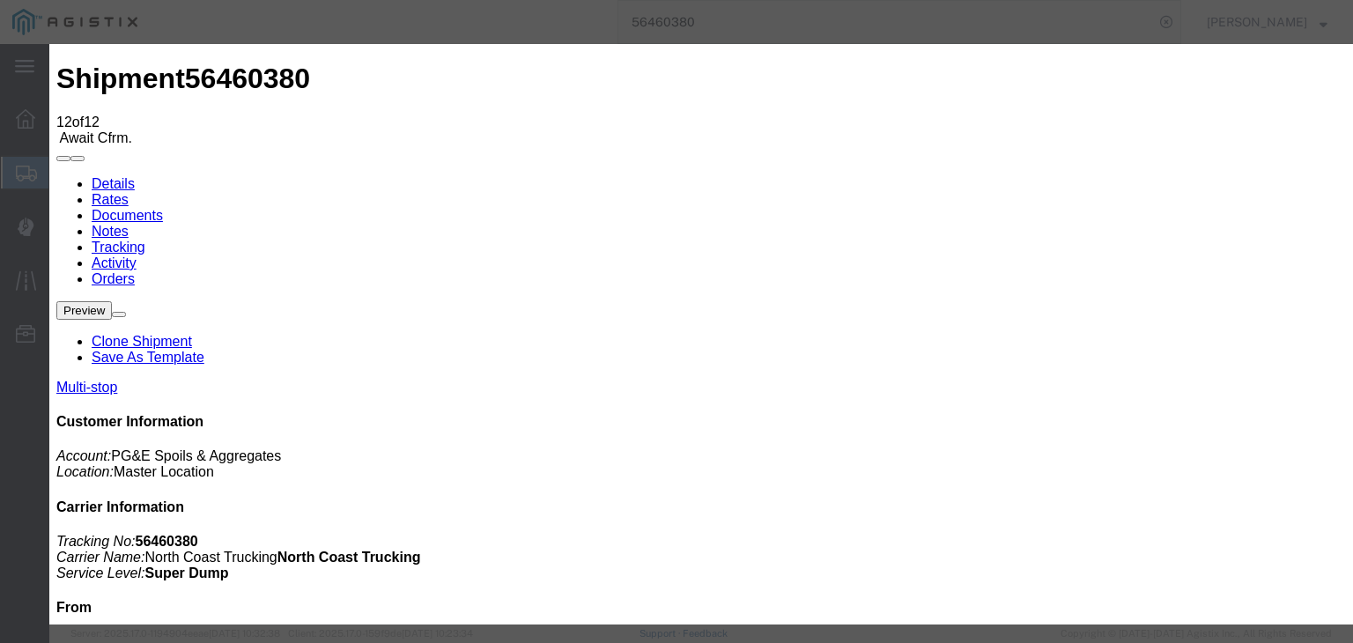
type input "[DATE]"
type input "10:00 AM"
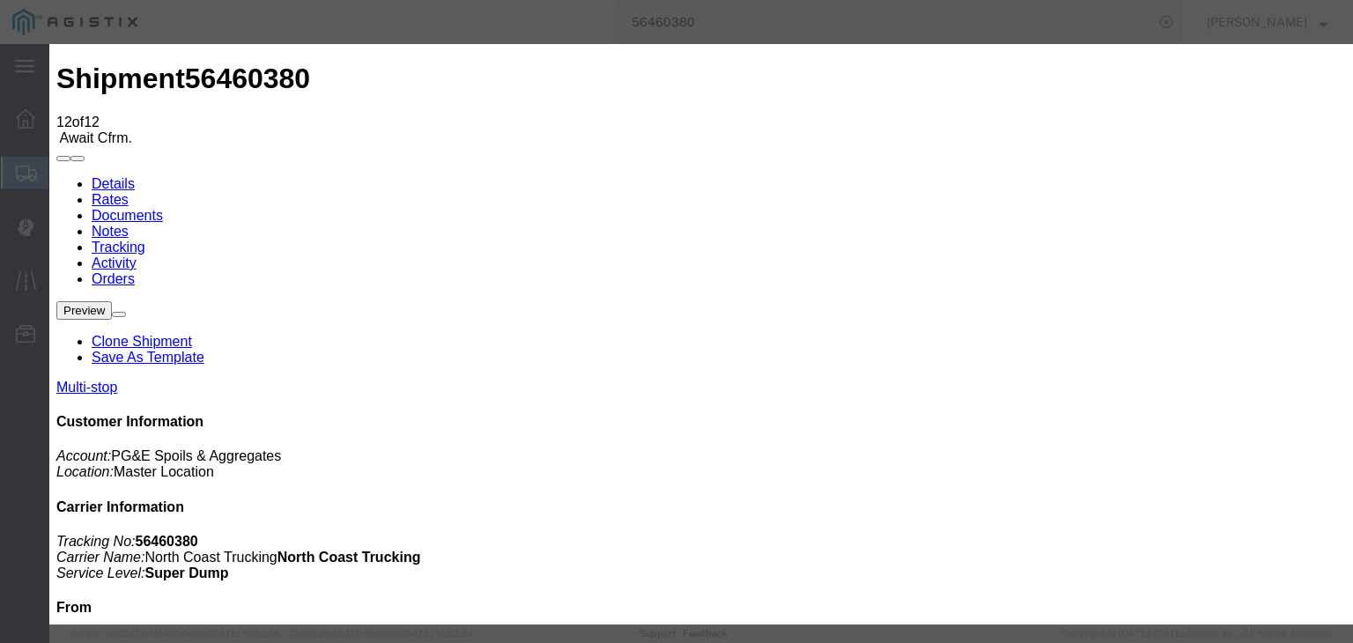
type input "[DATE]"
type input "1:20 PM"
select select "DPTPULOC"
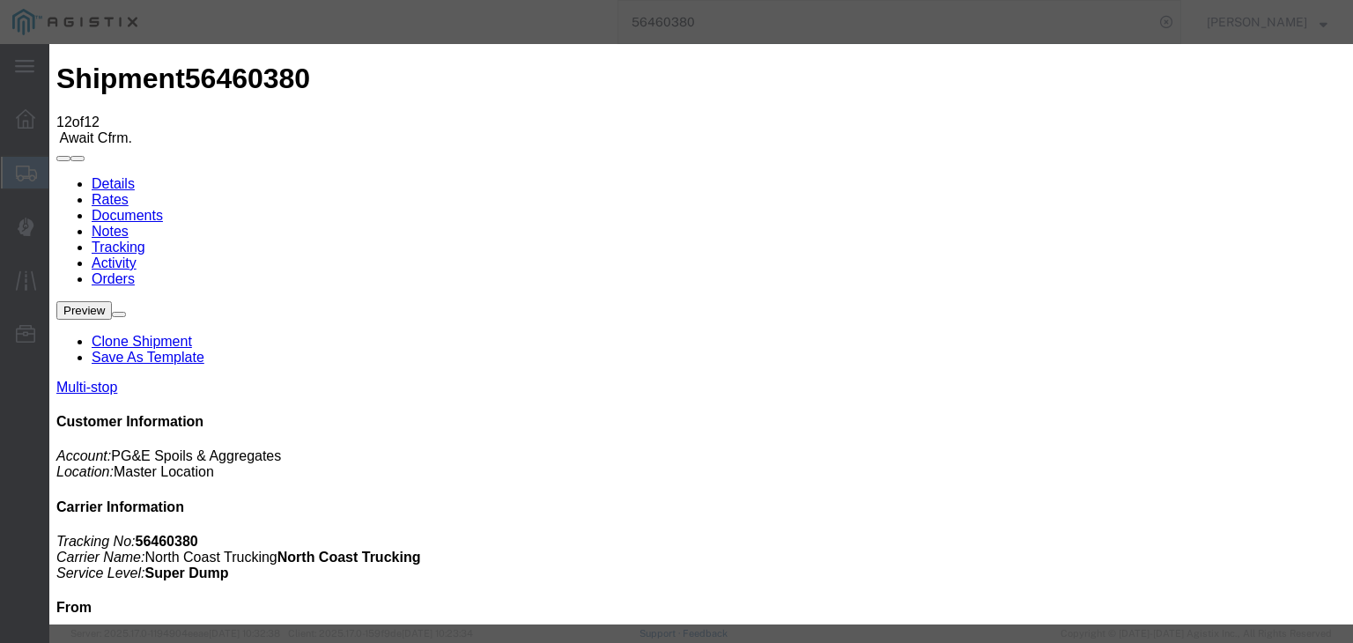
select select "{"pickupDeliveryInfoId": "122207279","pickupOrDelivery": "P","stopNum": "1","lo…"
select select "CA"
type input "[GEOGRAPHIC_DATA]"
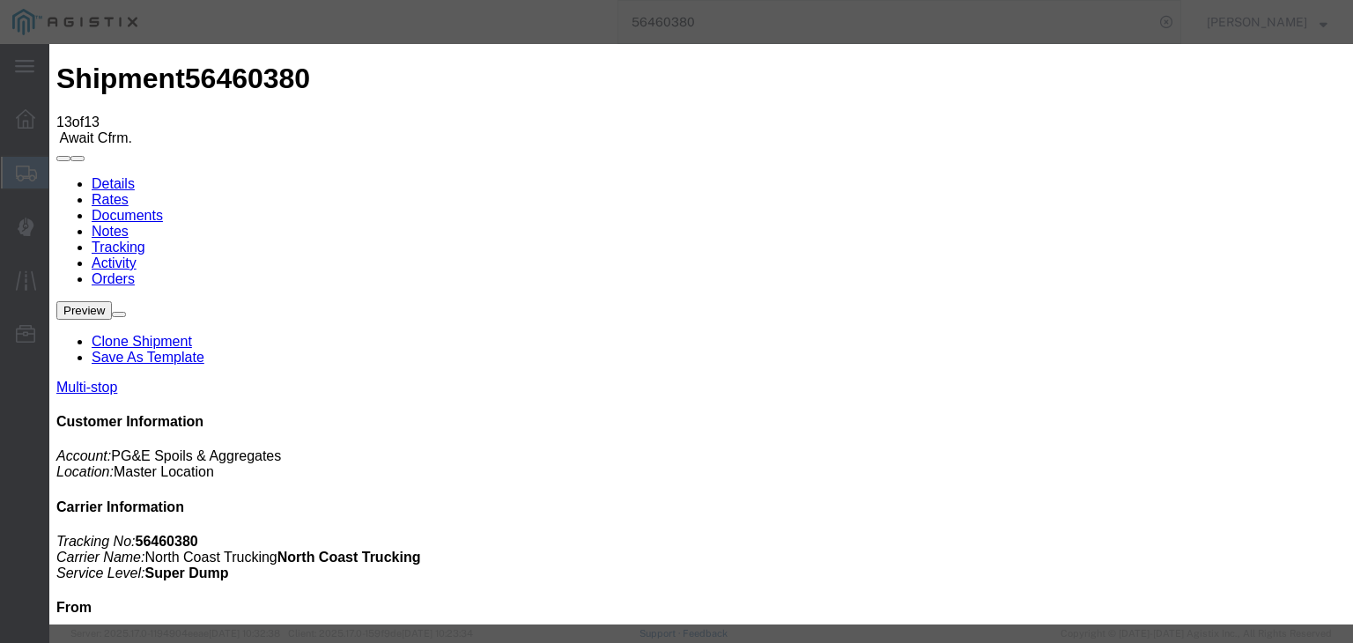
type input "[DATE]"
type input "10:00 AM"
type input "[DATE]"
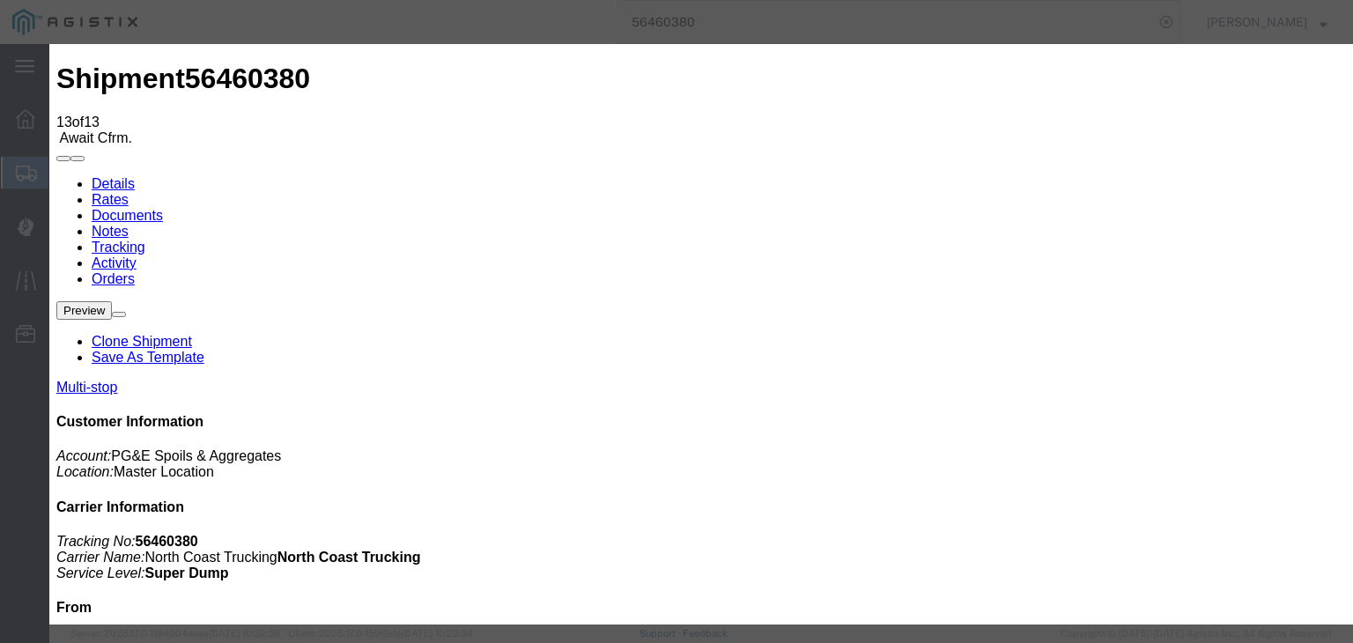
type input "1:50 PM"
drag, startPoint x: 521, startPoint y: 254, endPoint x: 514, endPoint y: 265, distance: 13.4
select select "ARVDLVLOC"
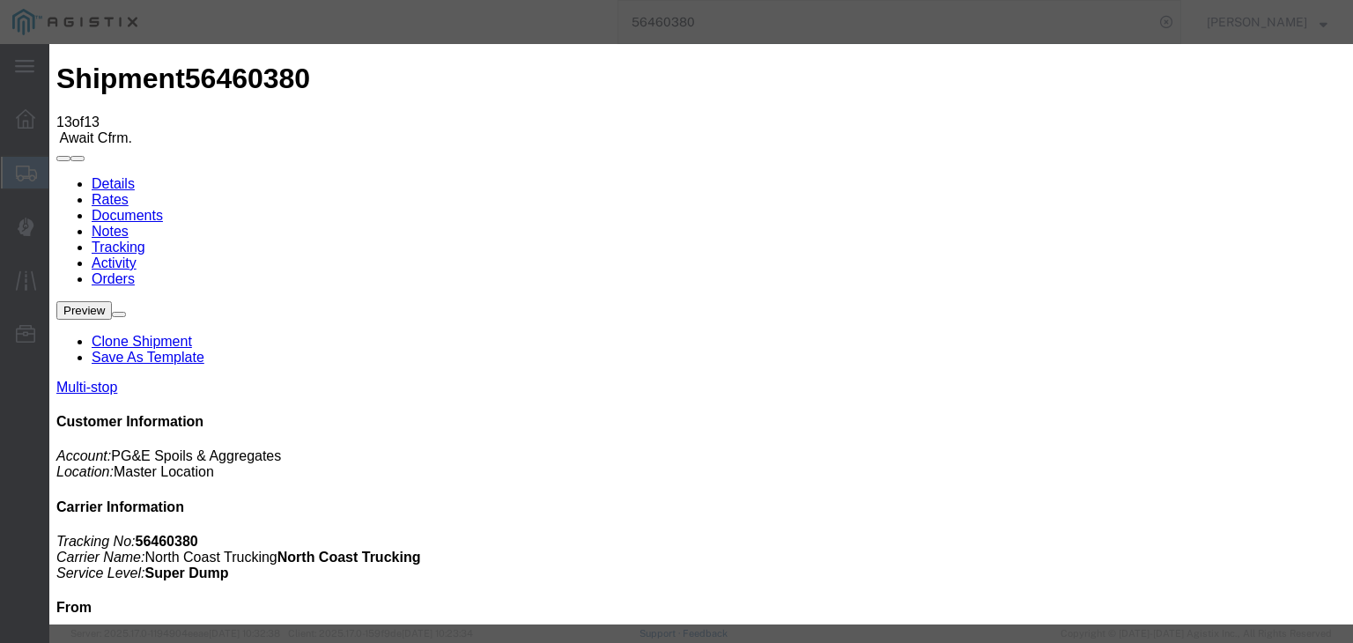
drag, startPoint x: 896, startPoint y: 218, endPoint x: 903, endPoint y: 233, distance: 16.2
select select "{"pickupDeliveryInfoId": "122207280","pickupOrDelivery": "D","stopNum": "2","lo…"
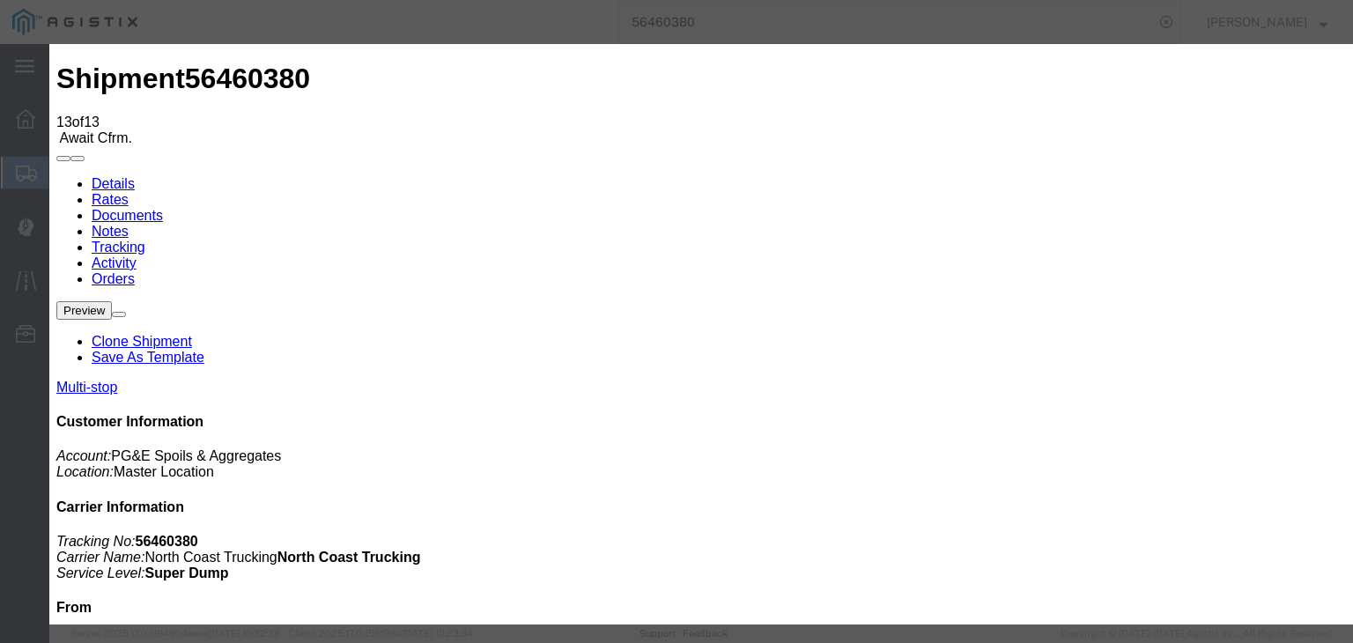
select select "CA"
type input "Clovis"
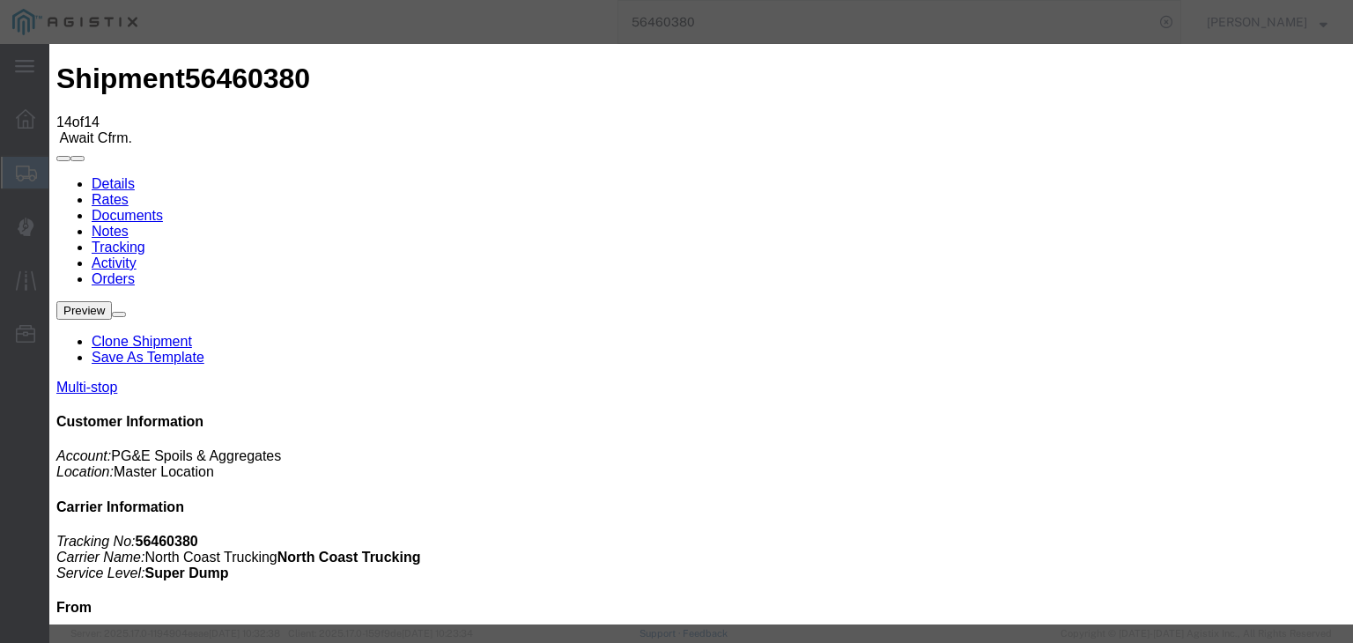
type input "[DATE]"
type input "10:00 AM"
type input "[DATE]"
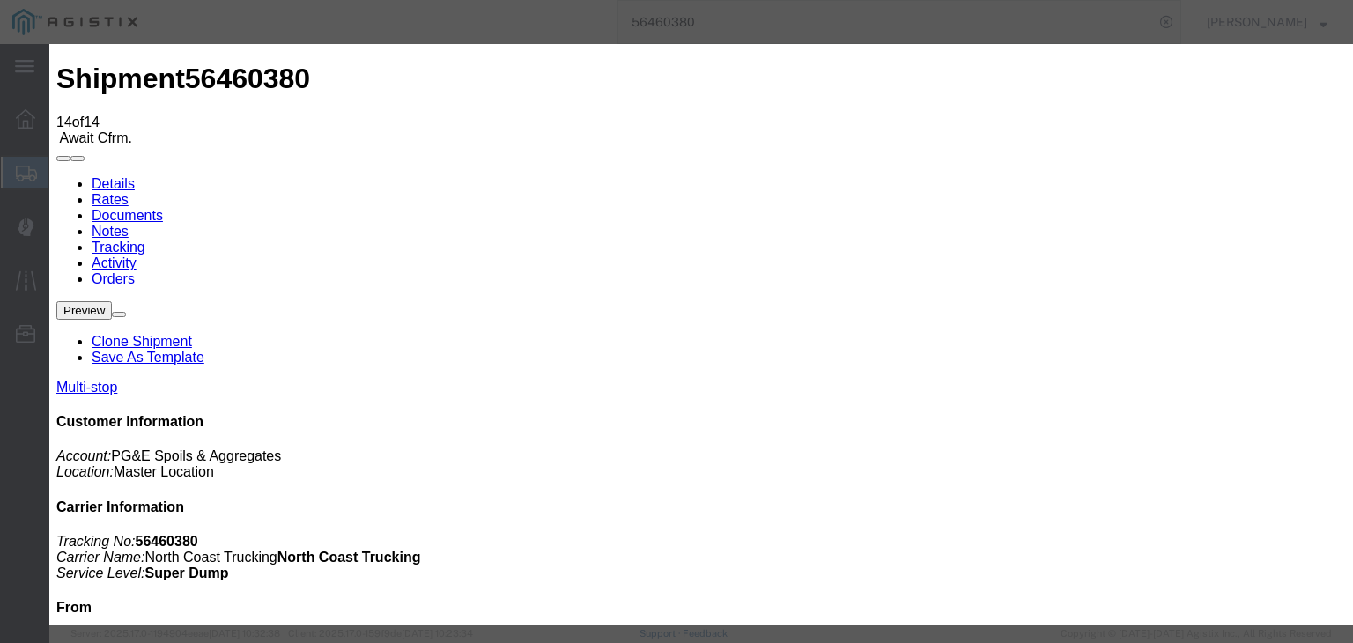
type input "1:55 PM"
drag, startPoint x: 497, startPoint y: 247, endPoint x: 493, endPoint y: 266, distance: 19.7
select select "DPTDLVLOC"
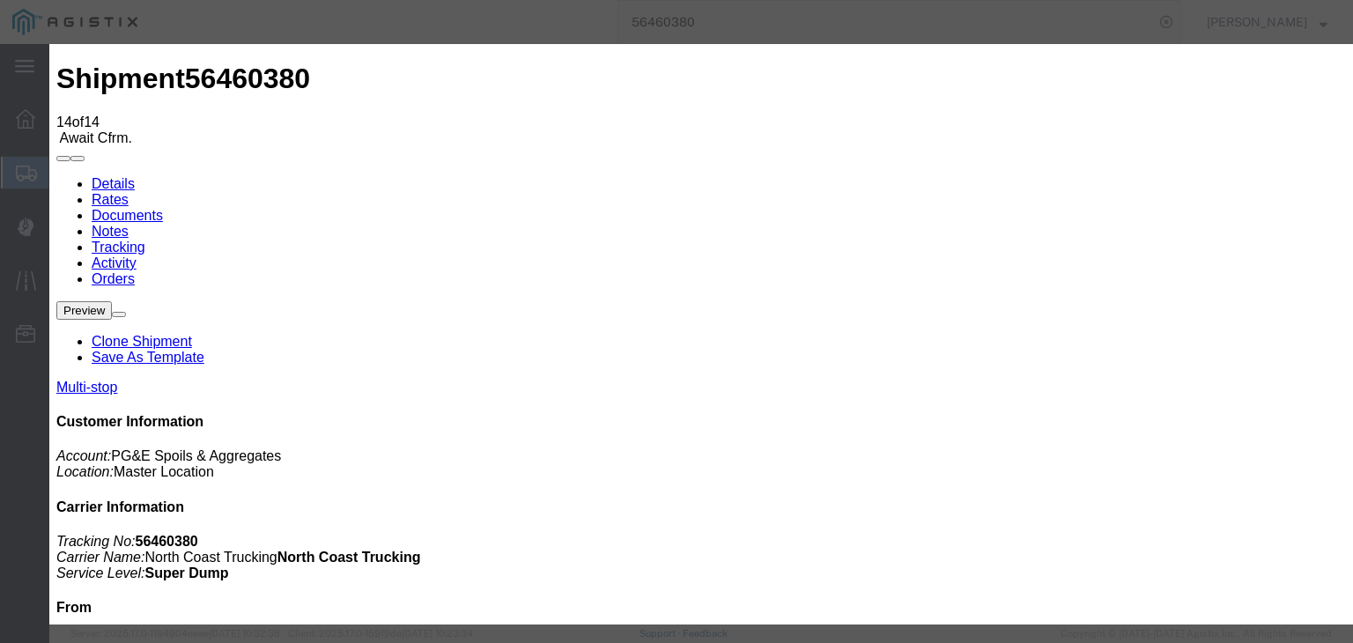
select select "{"pickupDeliveryInfoId": "122207280","pickupOrDelivery": "D","stopNum": "2","lo…"
select select "CA"
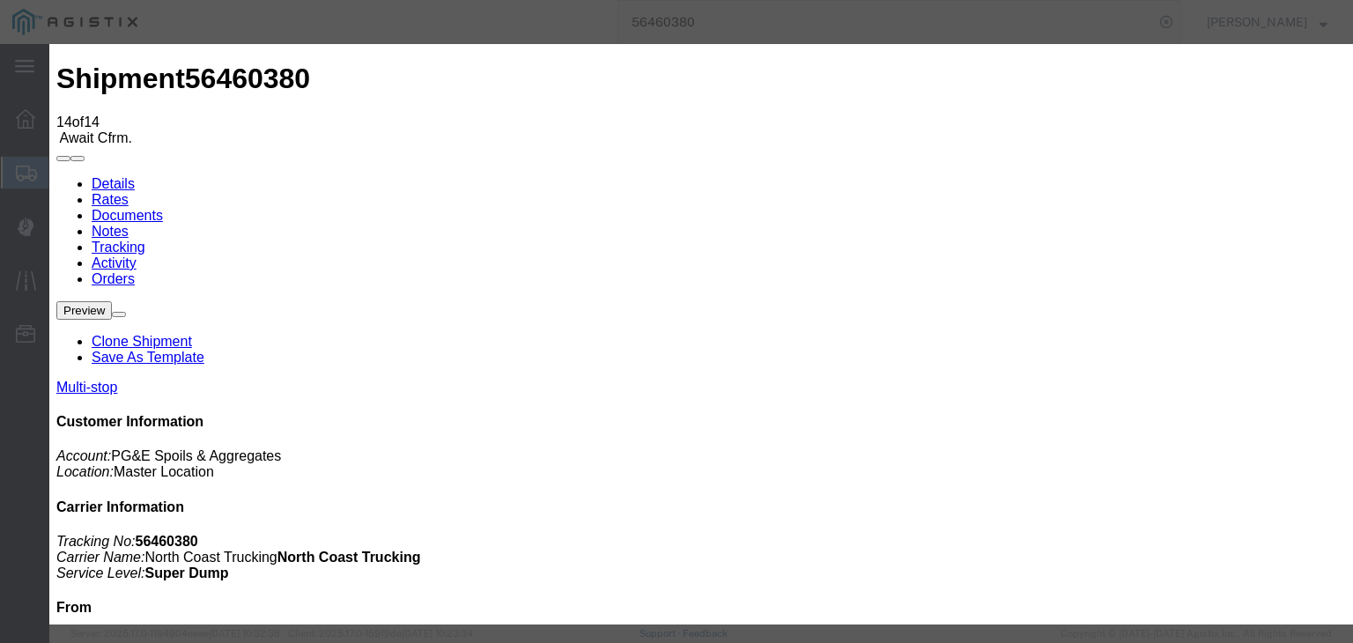
type input "Clovis"
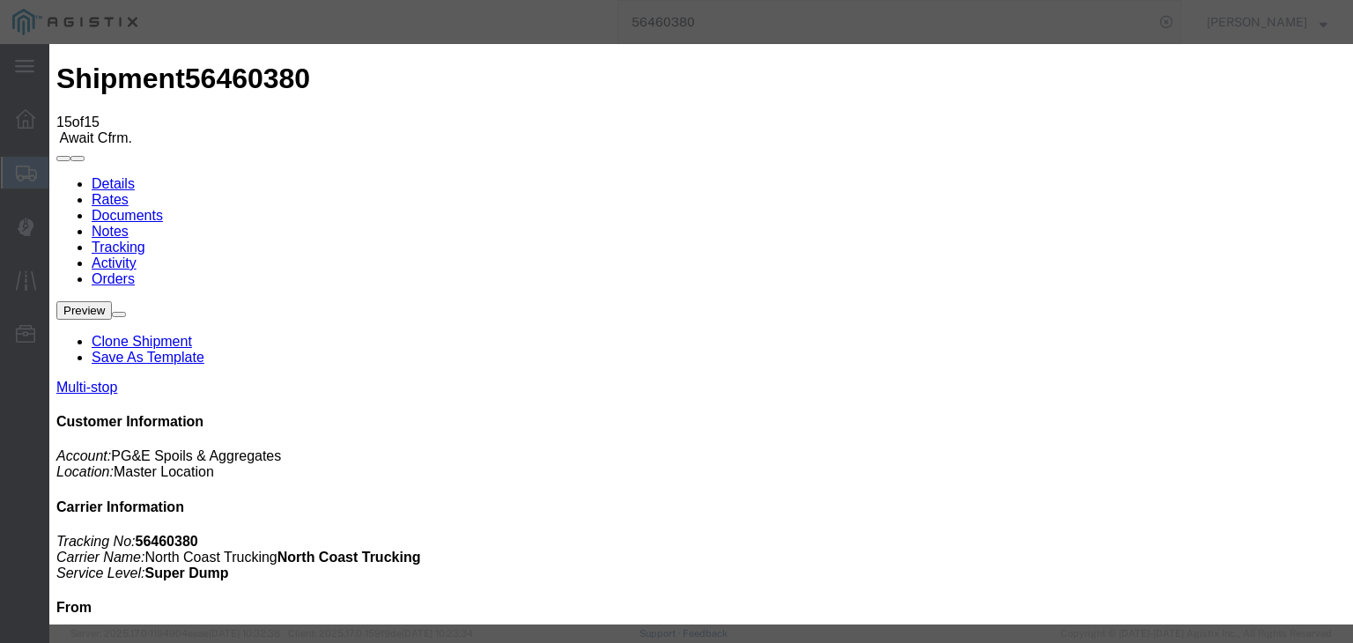
type input "[DATE]"
type input "10:00 AM"
type input "03/08/202630"
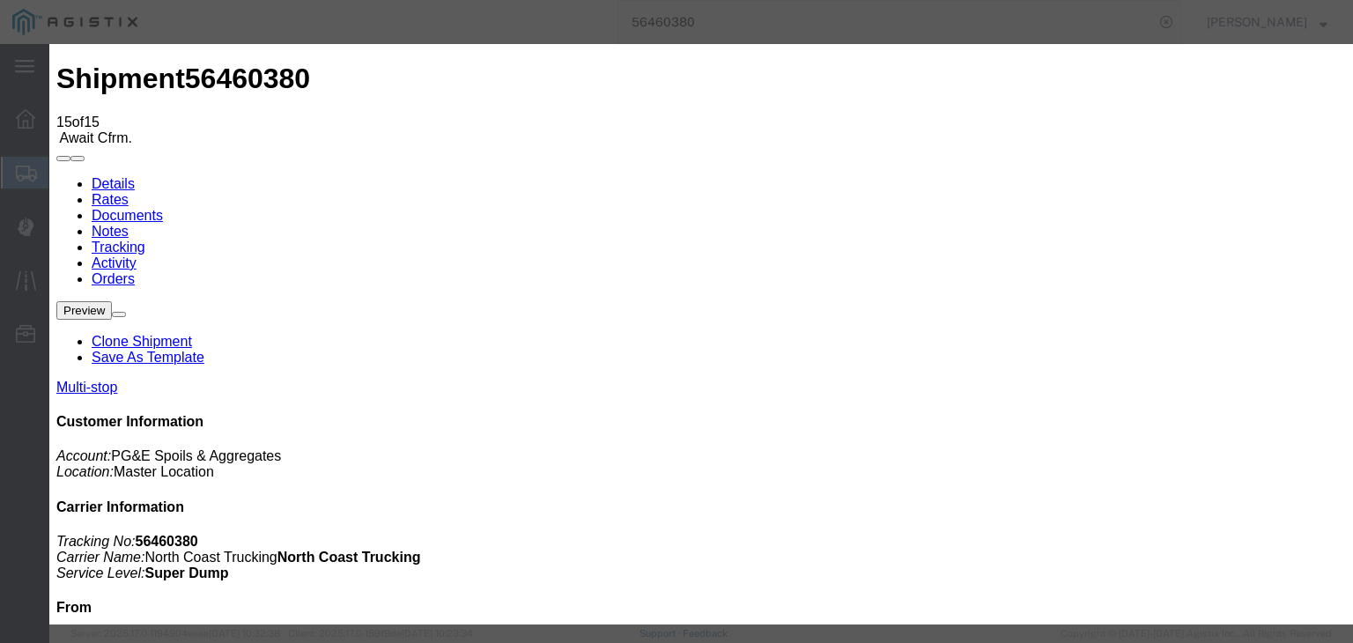
type input "[DATE]"
type input "10:00 AM"
type input "[DATE]"
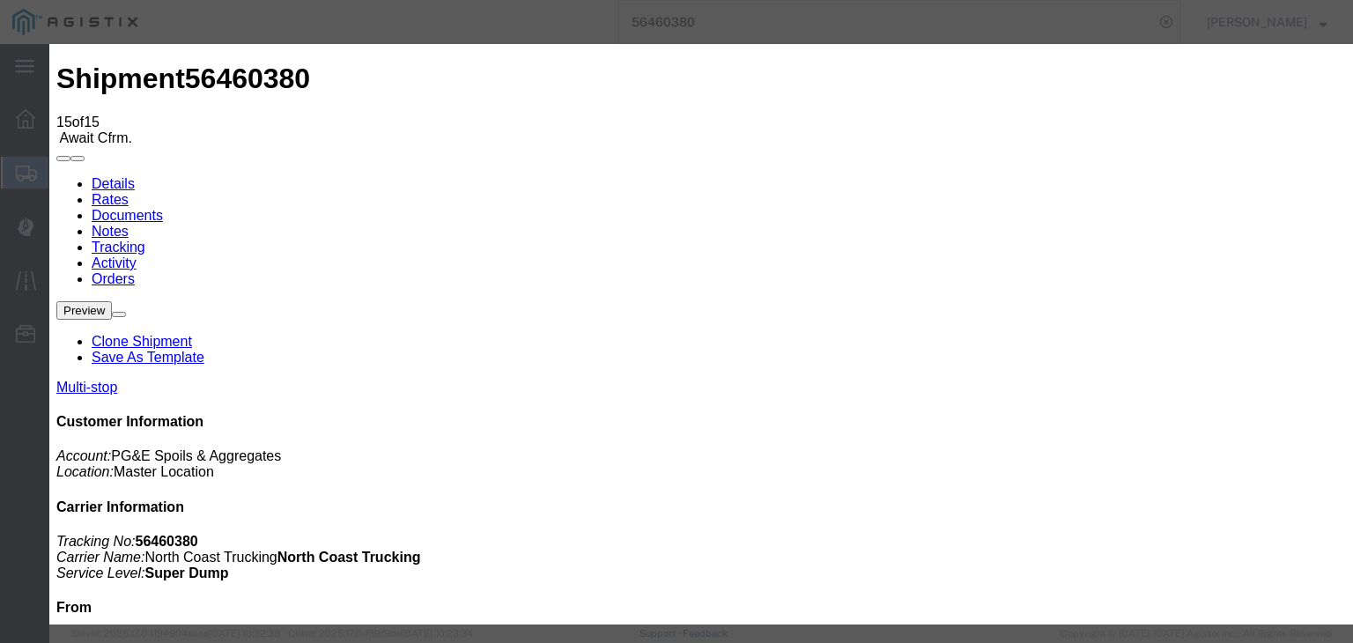
type input "2:30 PM"
select select "ARVPULOC"
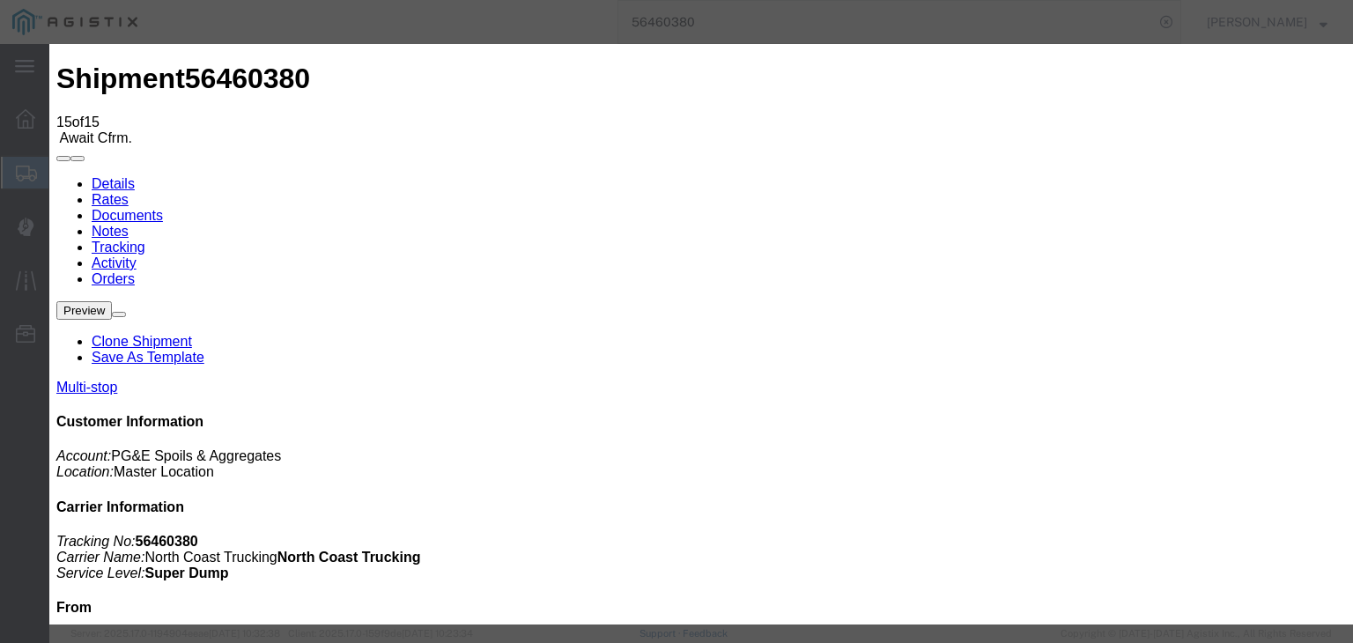
select select "{"pickupDeliveryInfoId": "122207279","pickupOrDelivery": "P","stopNum": "1","lo…"
select select "CA"
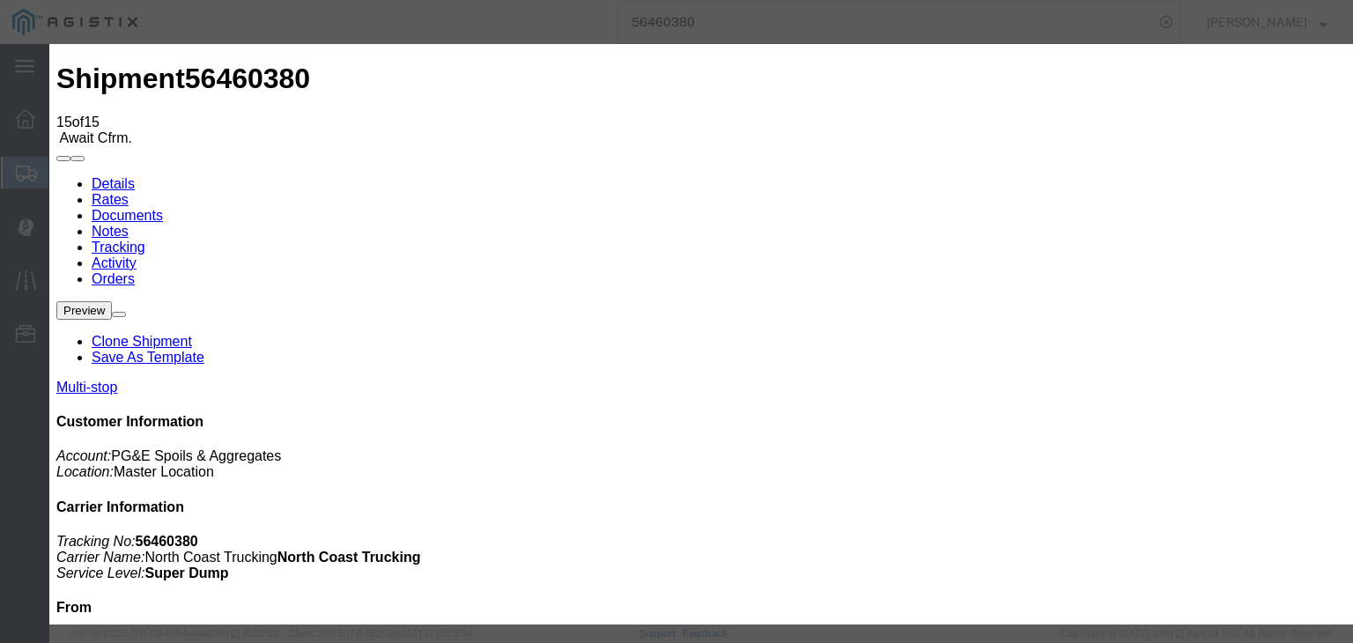
type input "[GEOGRAPHIC_DATA]"
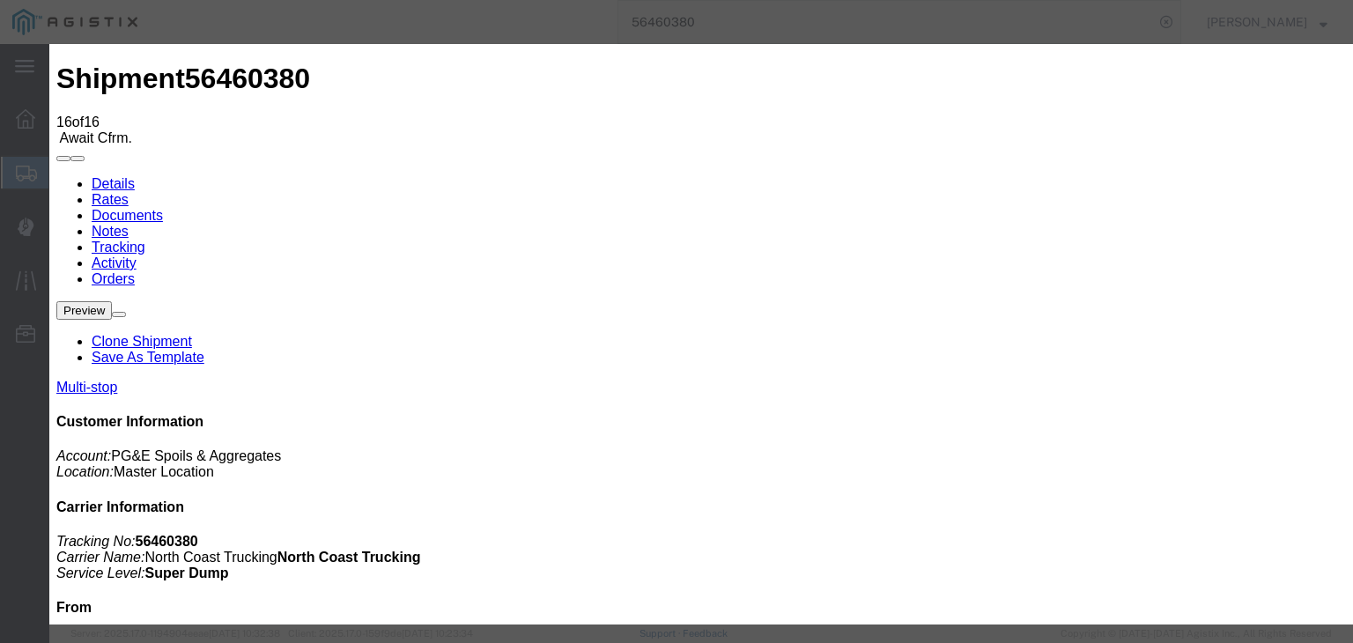
type input "[DATE]"
type input "10:00 AM"
type input "[DATE]"
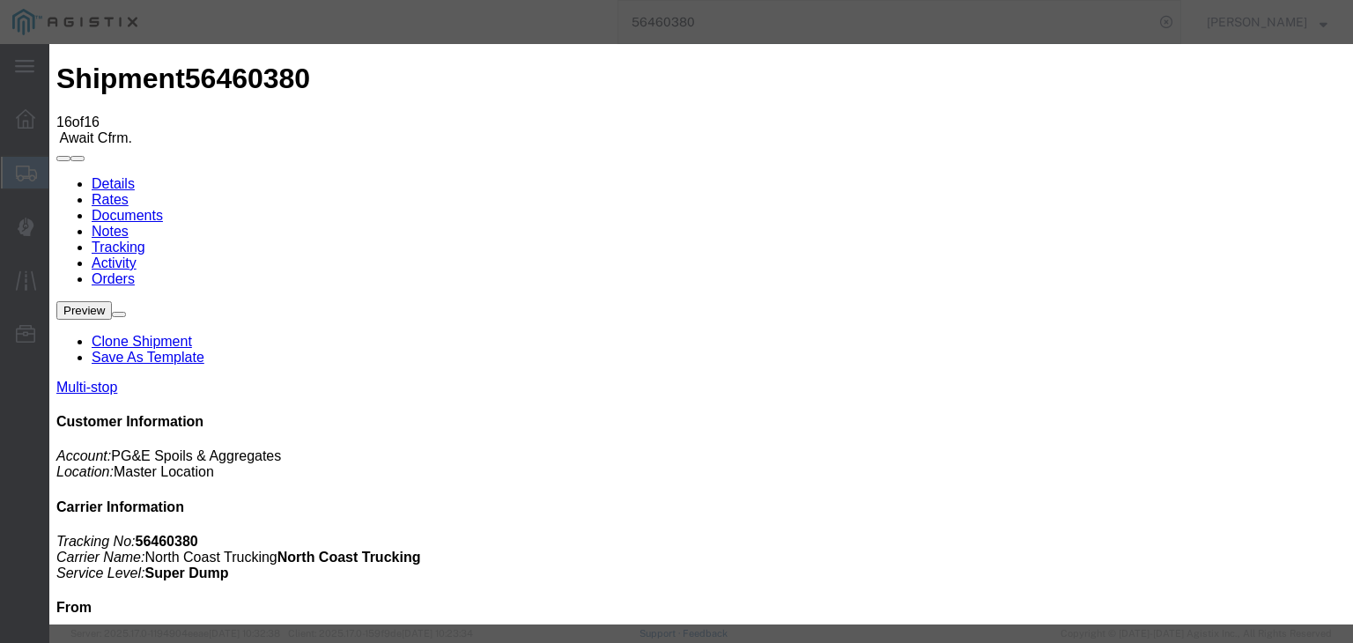
type input "3:20 PM"
select select "DPTPULOC"
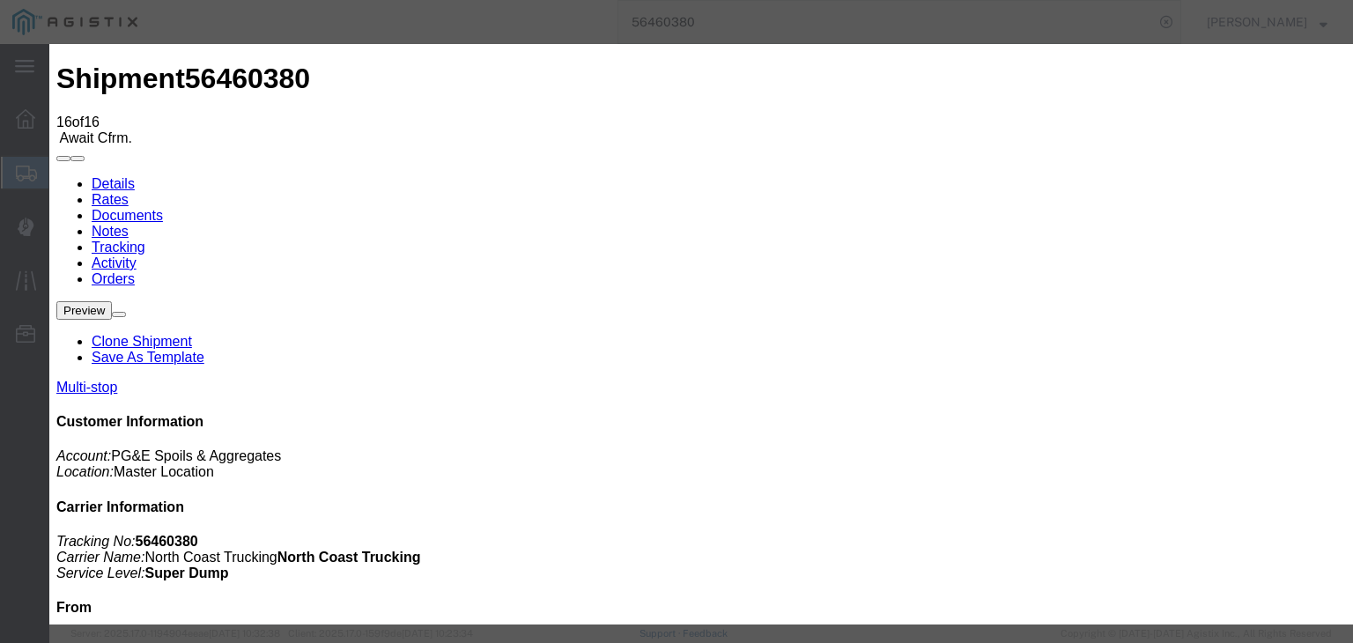
drag, startPoint x: 907, startPoint y: 209, endPoint x: 921, endPoint y: 234, distance: 29.2
select select "{"pickupDeliveryInfoId": "122207279","pickupOrDelivery": "P","stopNum": "1","lo…"
select select "CA"
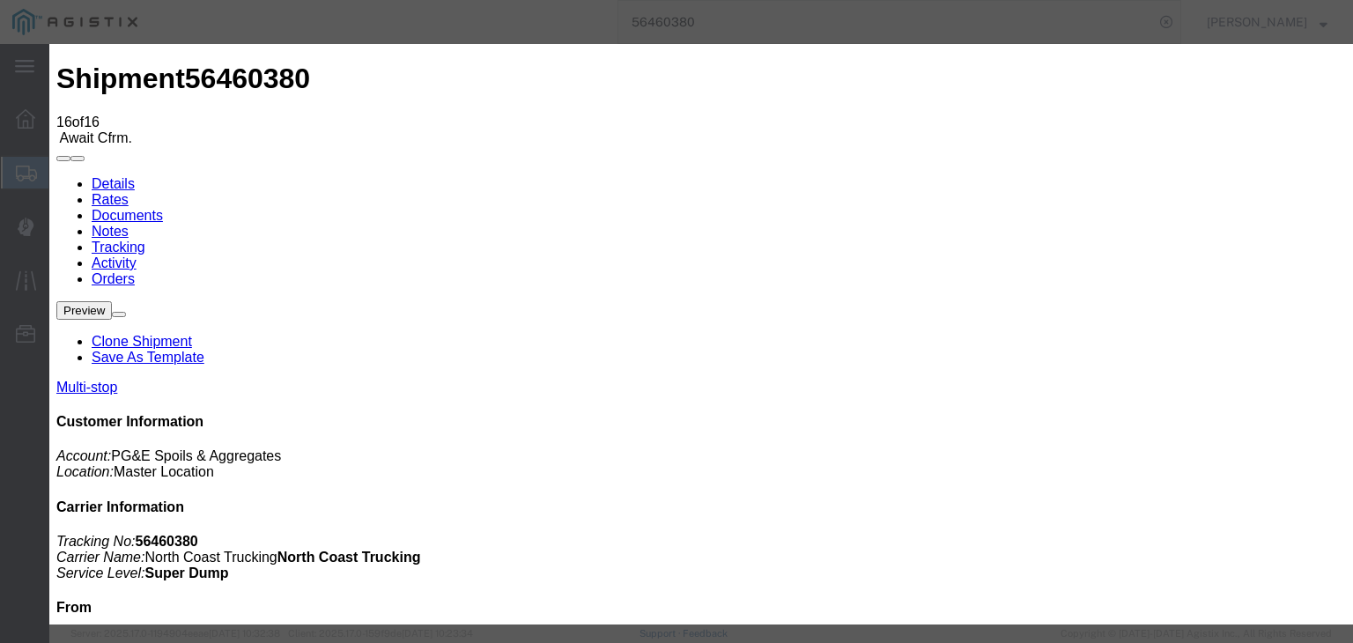
type input "[GEOGRAPHIC_DATA]"
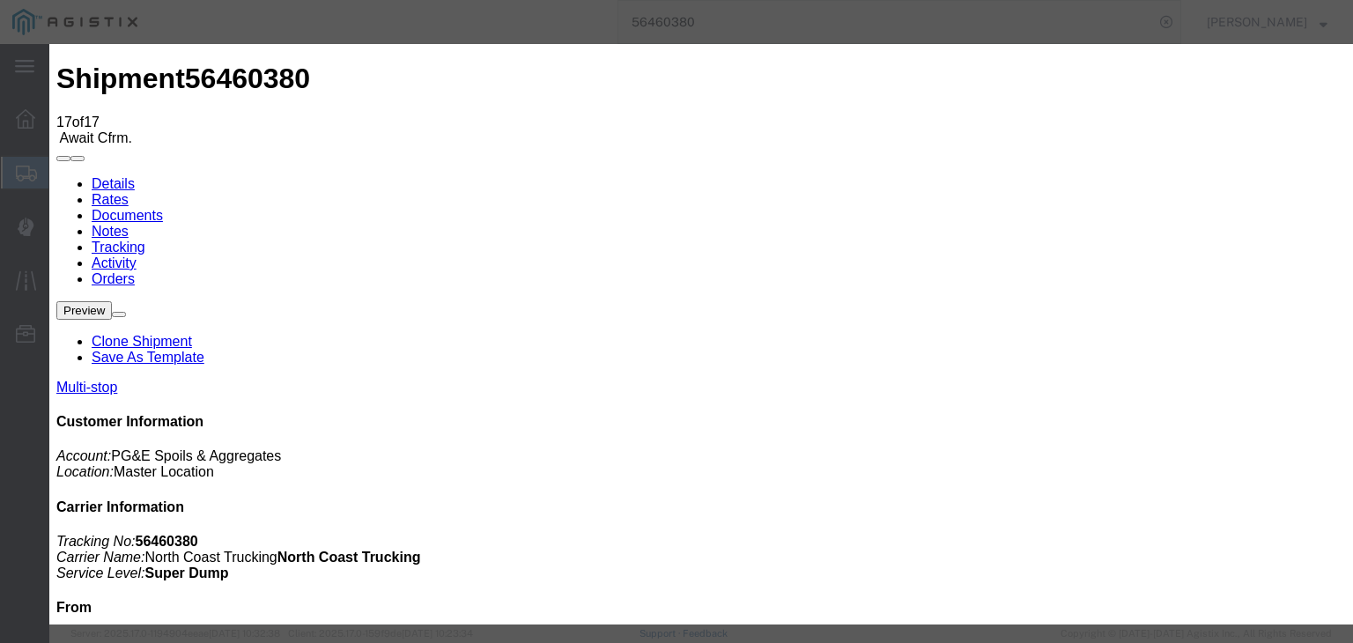
type input "[DATE]"
type input "10:00 AM"
type input "[DATE]"
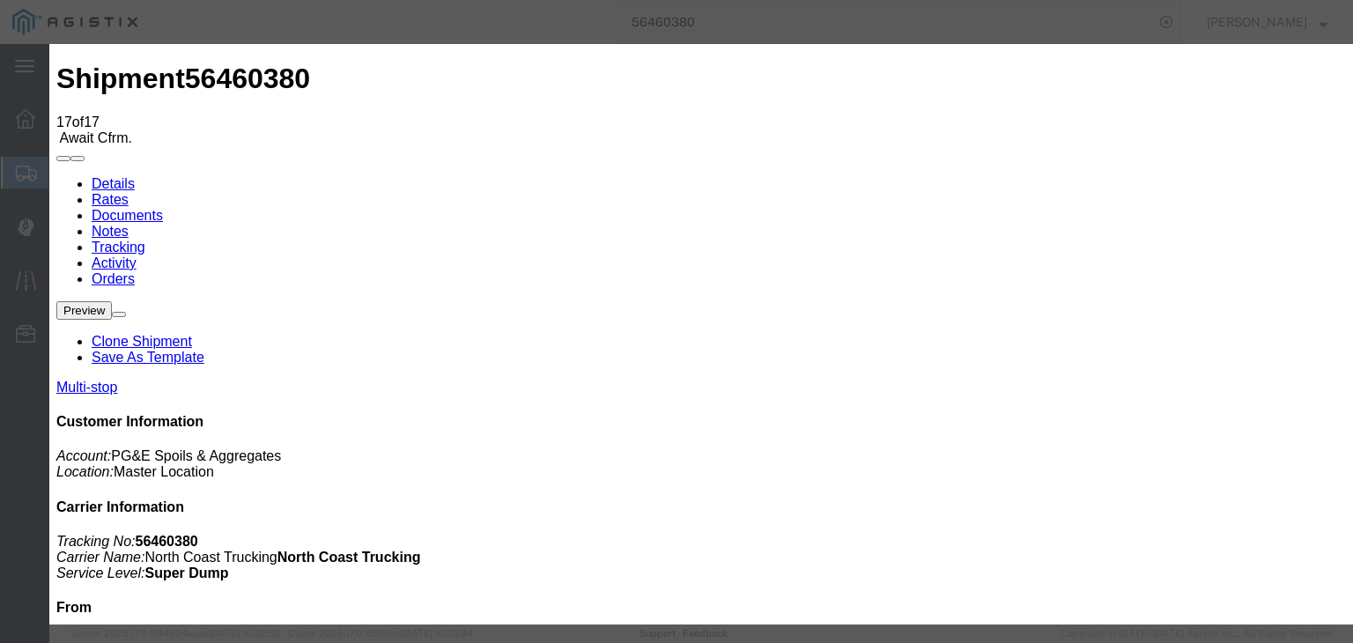
drag, startPoint x: 603, startPoint y: 250, endPoint x: 594, endPoint y: 219, distance: 32.1
type input "3:55 PM"
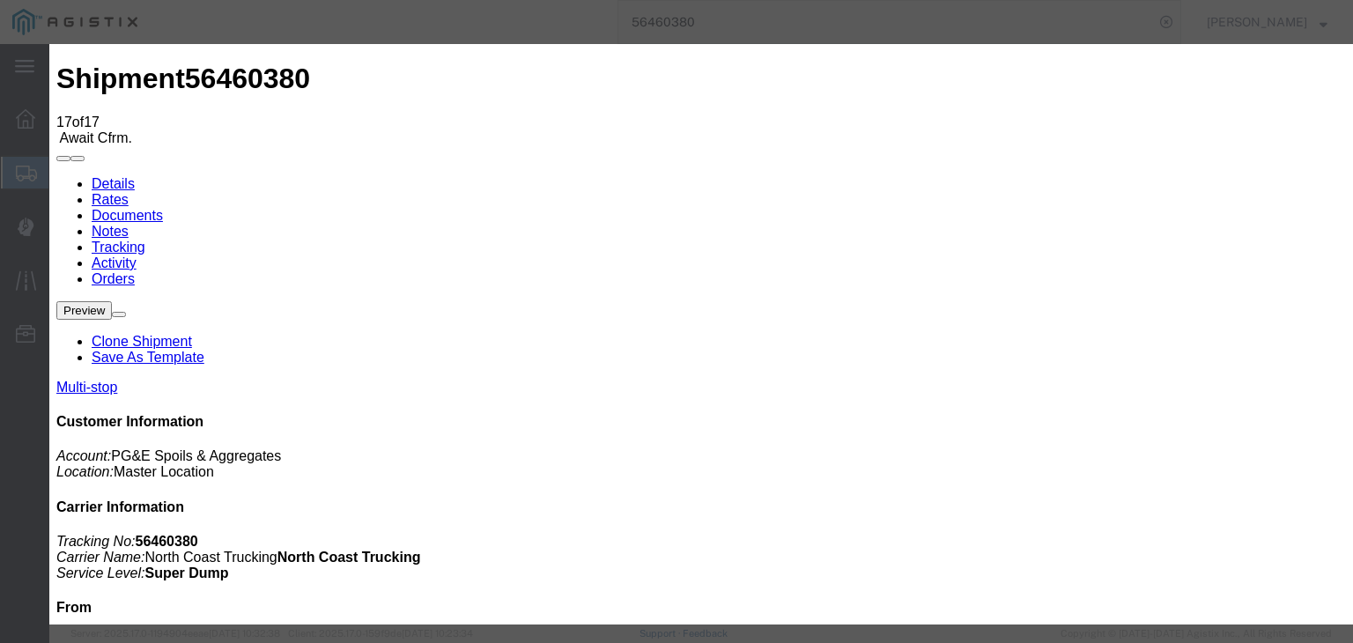
select select "ARVDLVLOC"
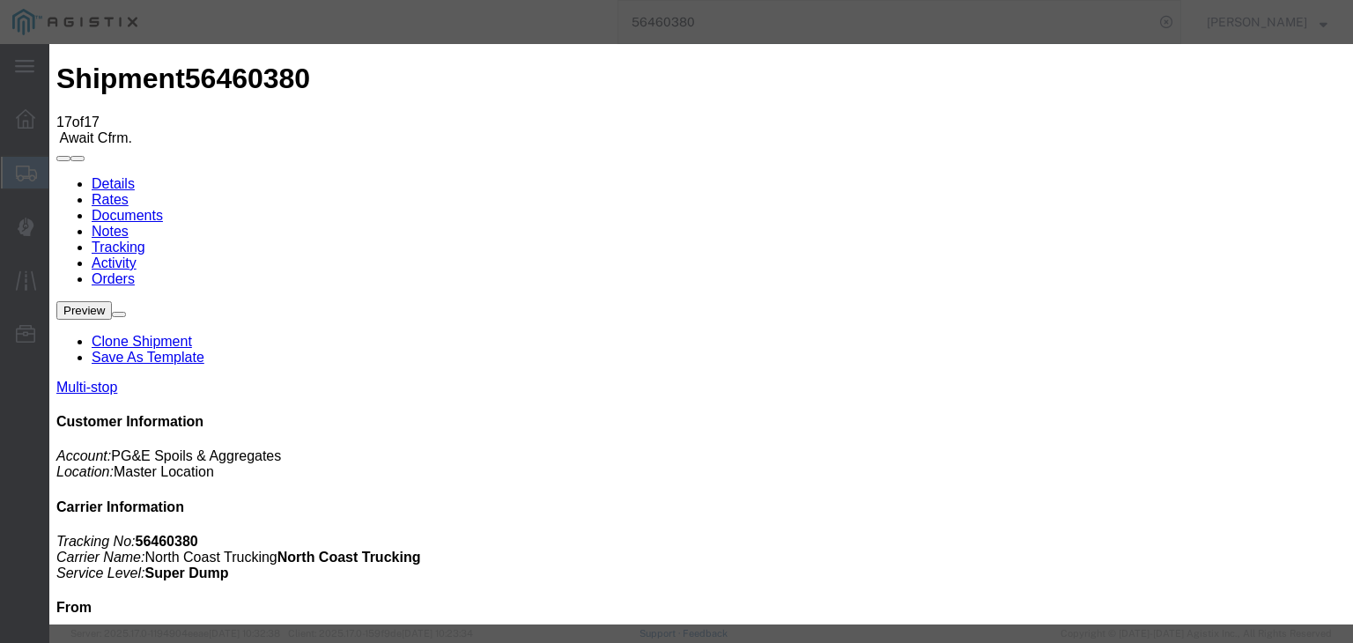
select select "{"pickupDeliveryInfoId": "122207280","pickupOrDelivery": "D","stopNum": "2","lo…"
select select "CA"
type input "Clovis"
drag, startPoint x: 1071, startPoint y: 509, endPoint x: 1088, endPoint y: 527, distance: 24.9
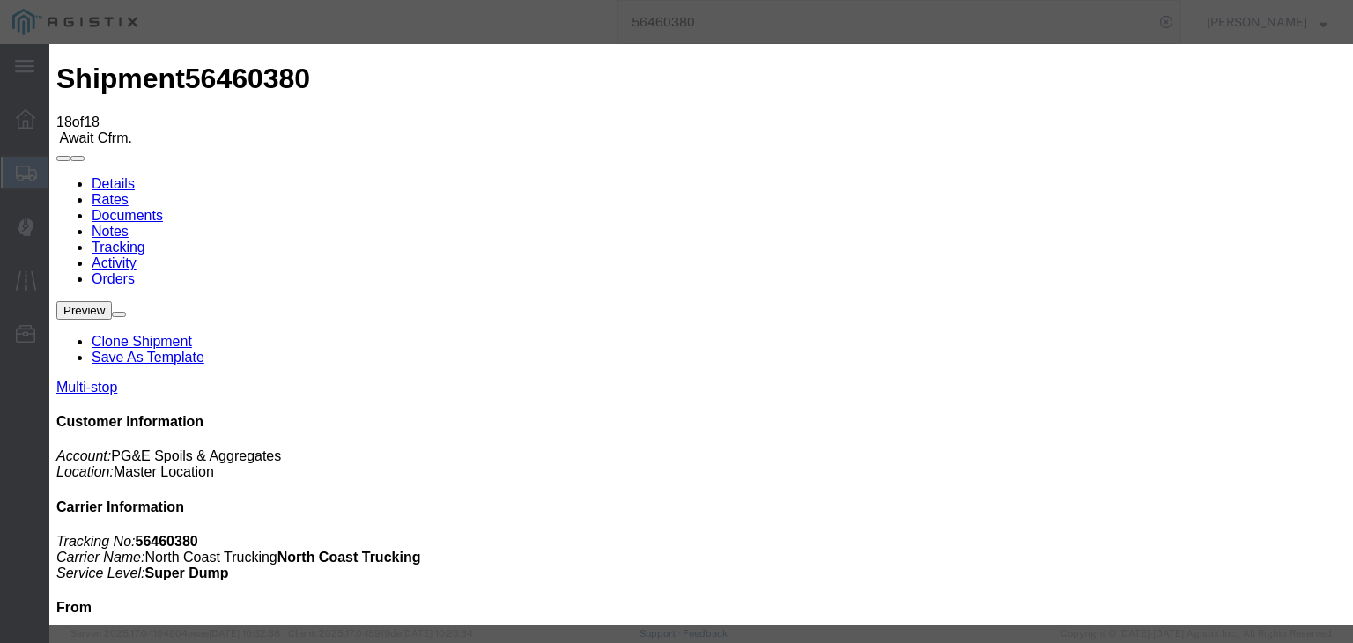
type input "[DATE]"
type input "10:00 AM"
drag, startPoint x: 412, startPoint y: 365, endPoint x: 564, endPoint y: 277, distance: 176.4
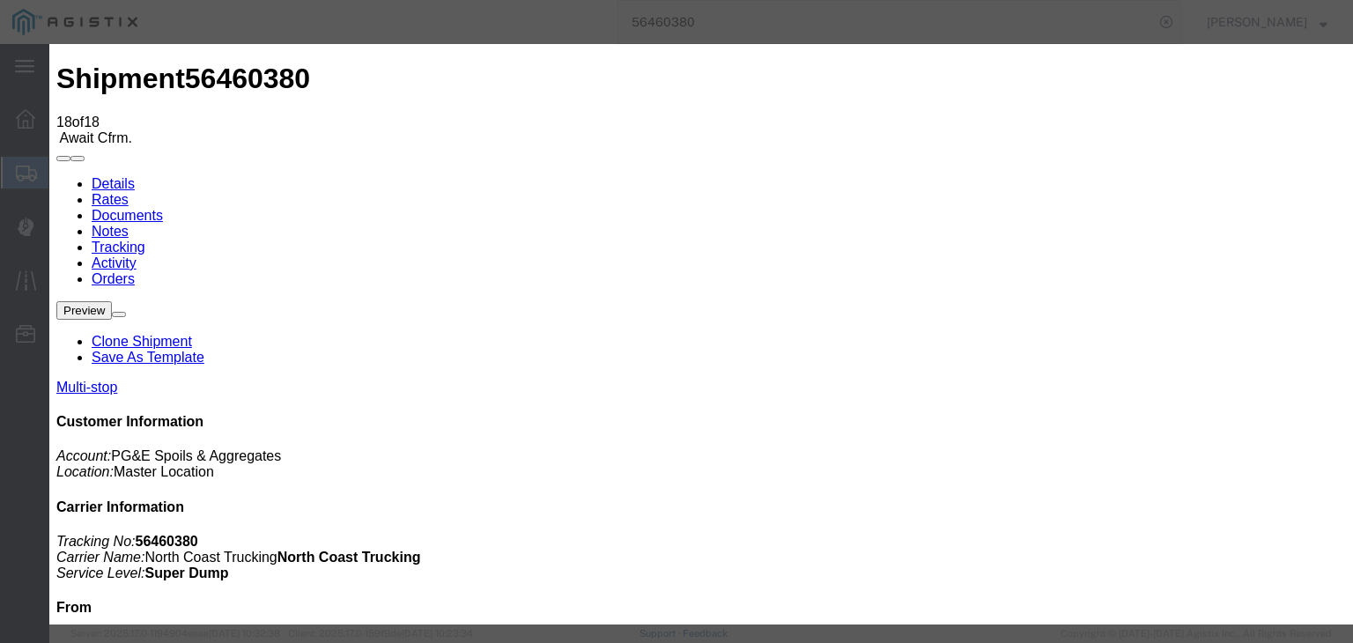
type input "[DATE]"
type input "4:00 PM"
select select "DPTDLVLOC"
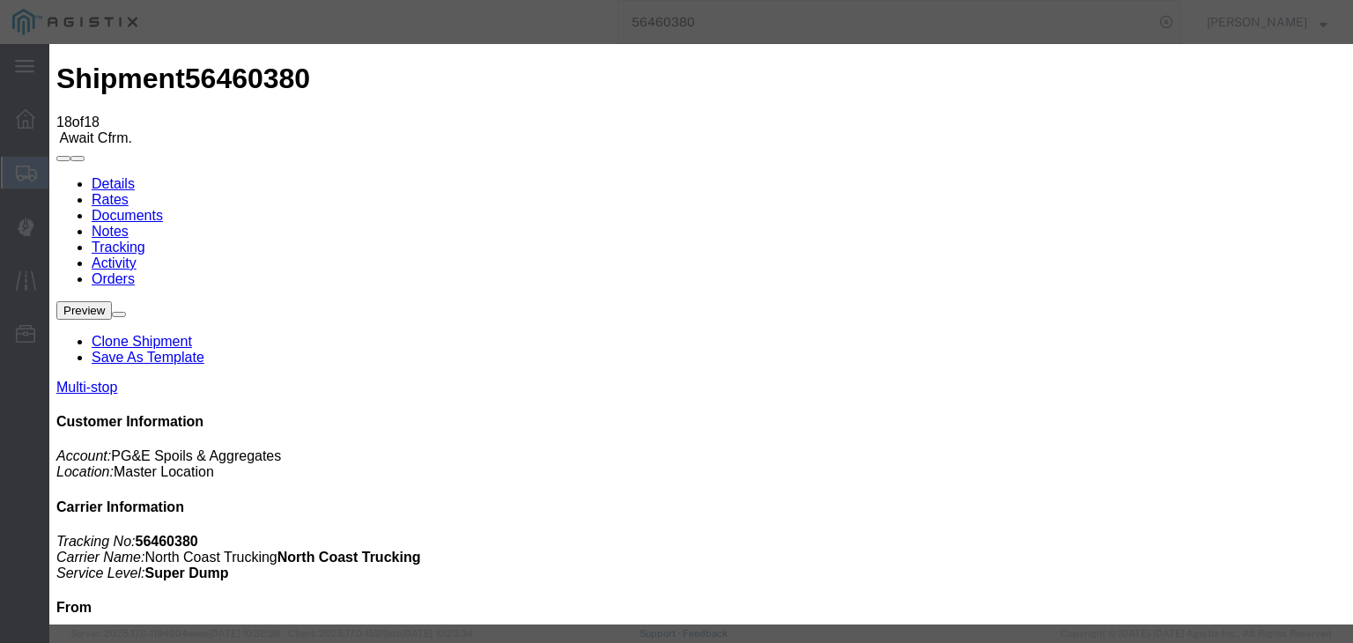
select select "{"pickupDeliveryInfoId": "122207280","pickupOrDelivery": "D","stopNum": "2","lo…"
select select "CA"
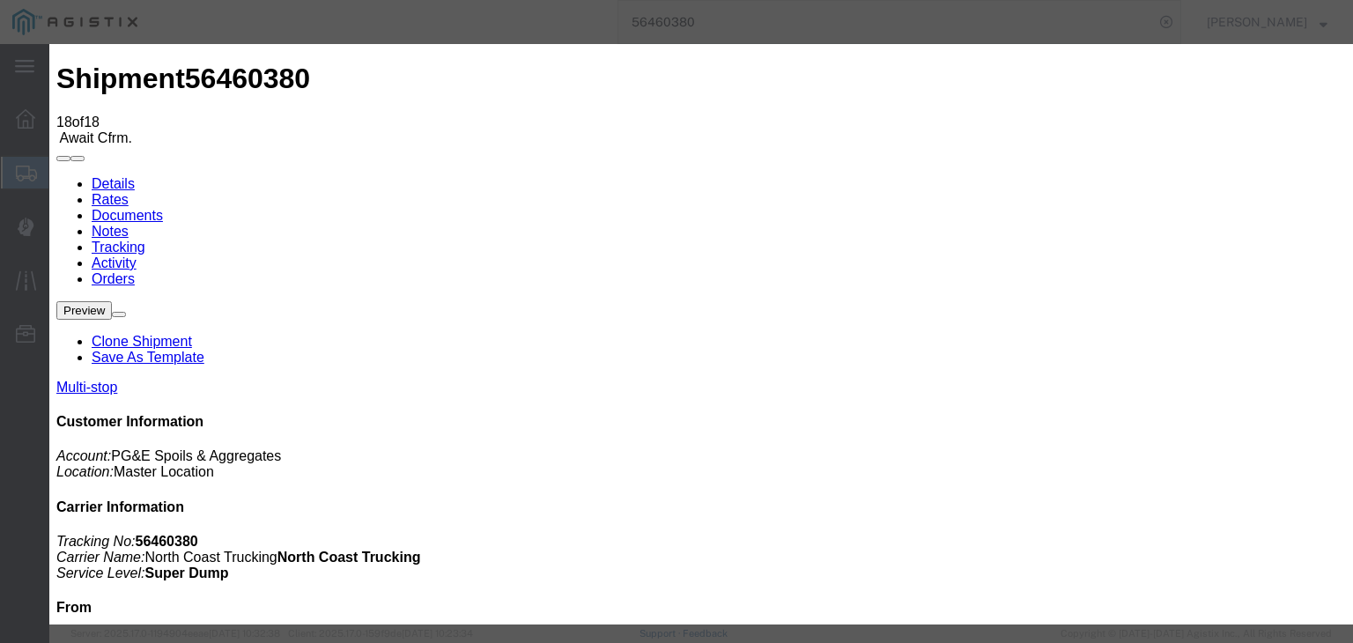
type input "Clovis"
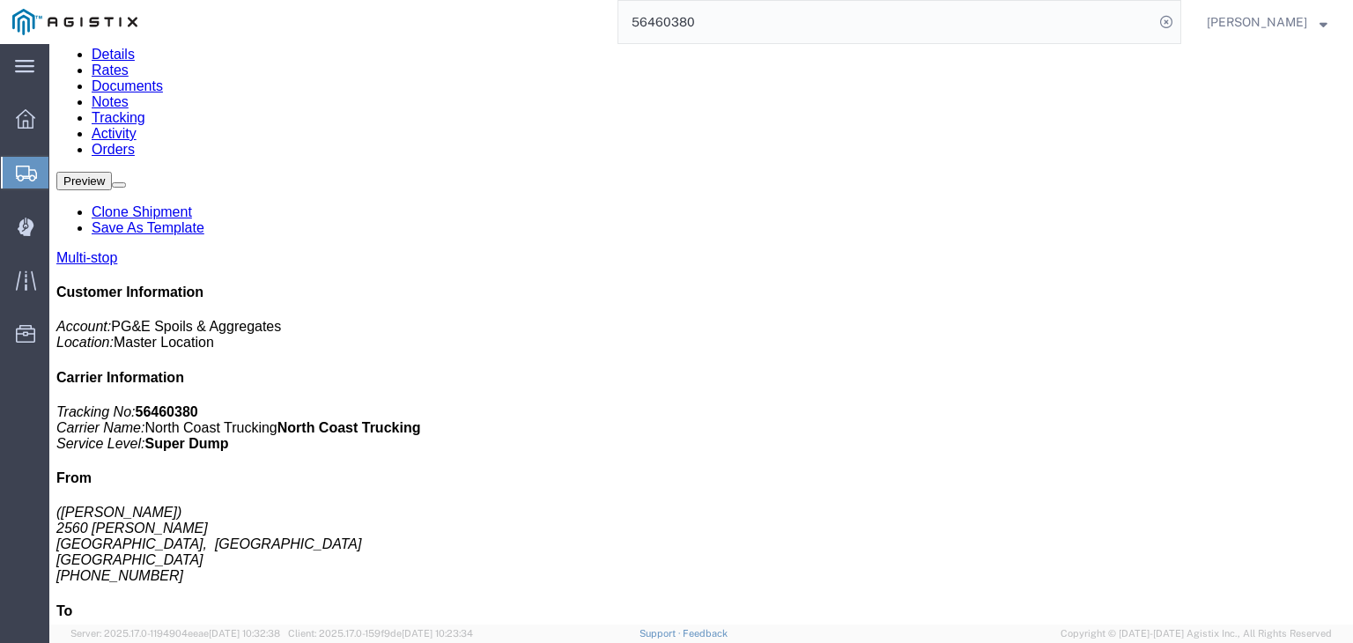
scroll to position [0, 0]
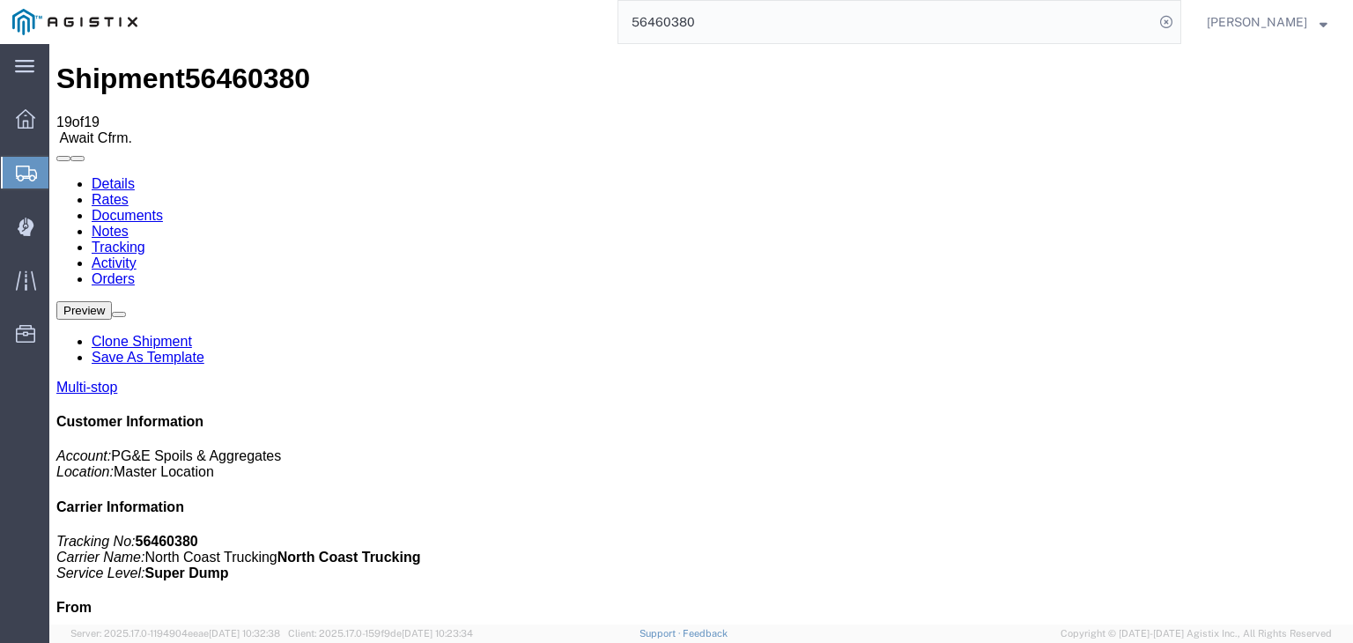
click at [163, 208] on link "Documents" at bounding box center [127, 215] width 71 height 15
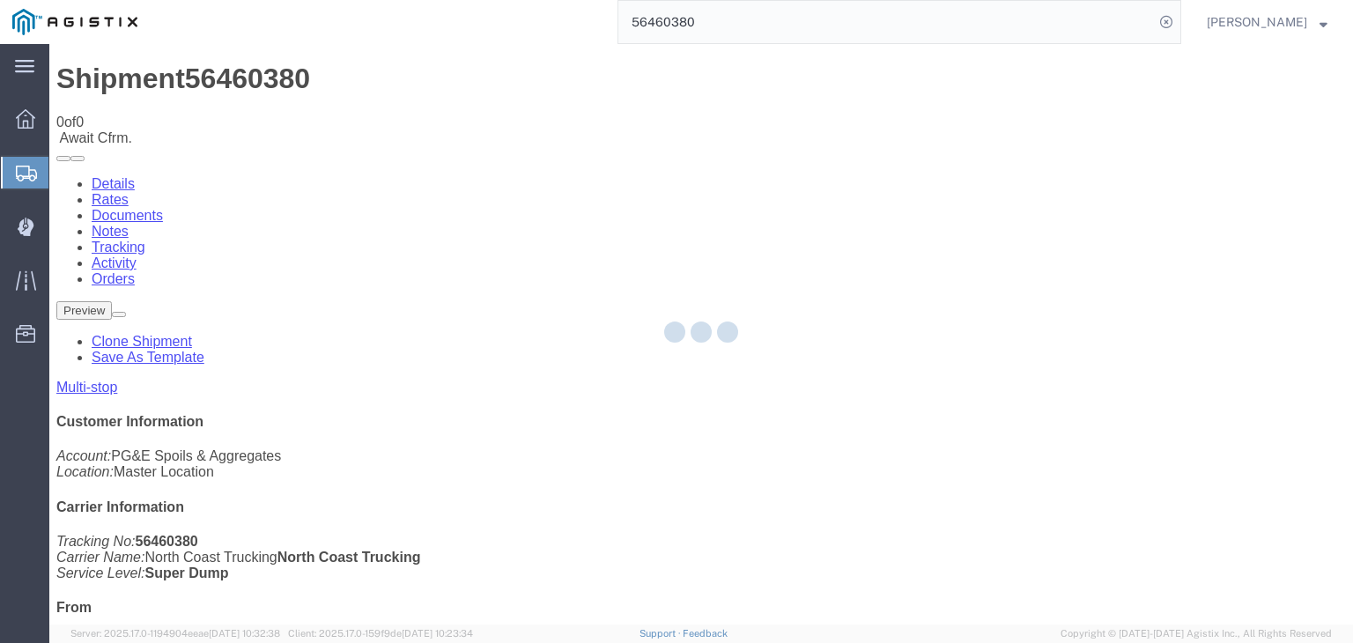
click at [772, 163] on div at bounding box center [700, 334] width 1303 height 580
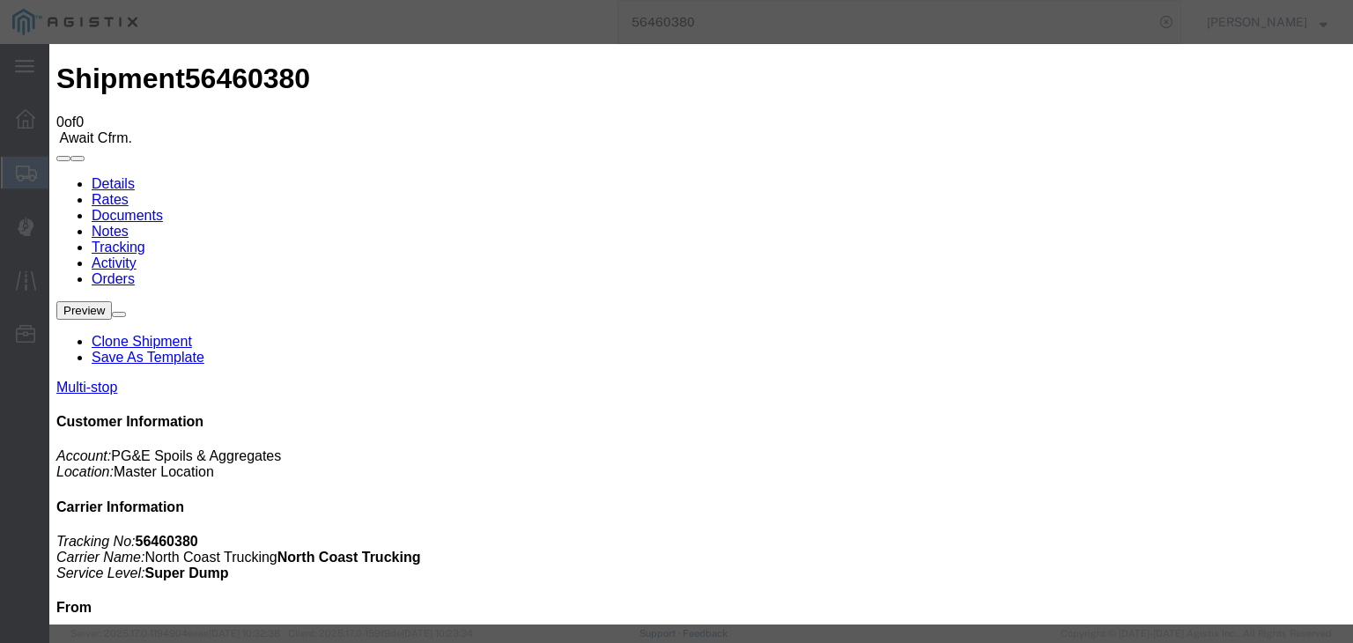
type input "C:\fakepath\[DATE] PGE 00181-56460380 TC.pdf"
type input "Freight Bill"
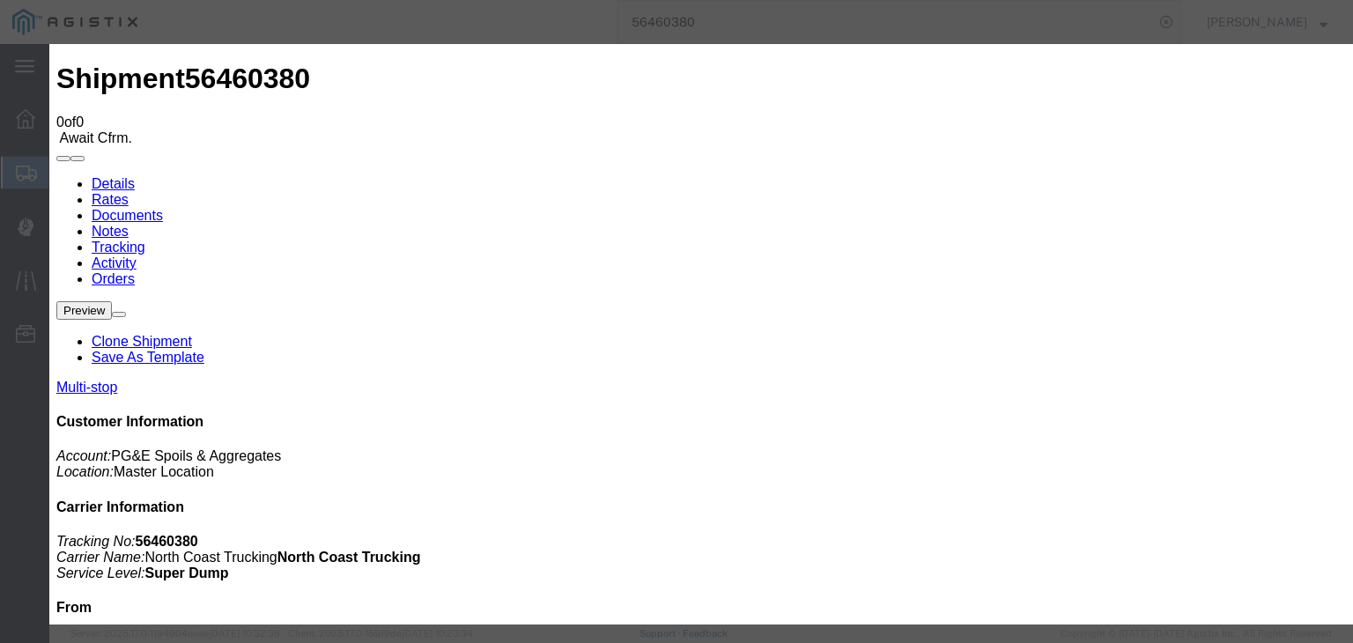
drag, startPoint x: 1167, startPoint y: 330, endPoint x: 1155, endPoint y: 332, distance: 11.6
select select
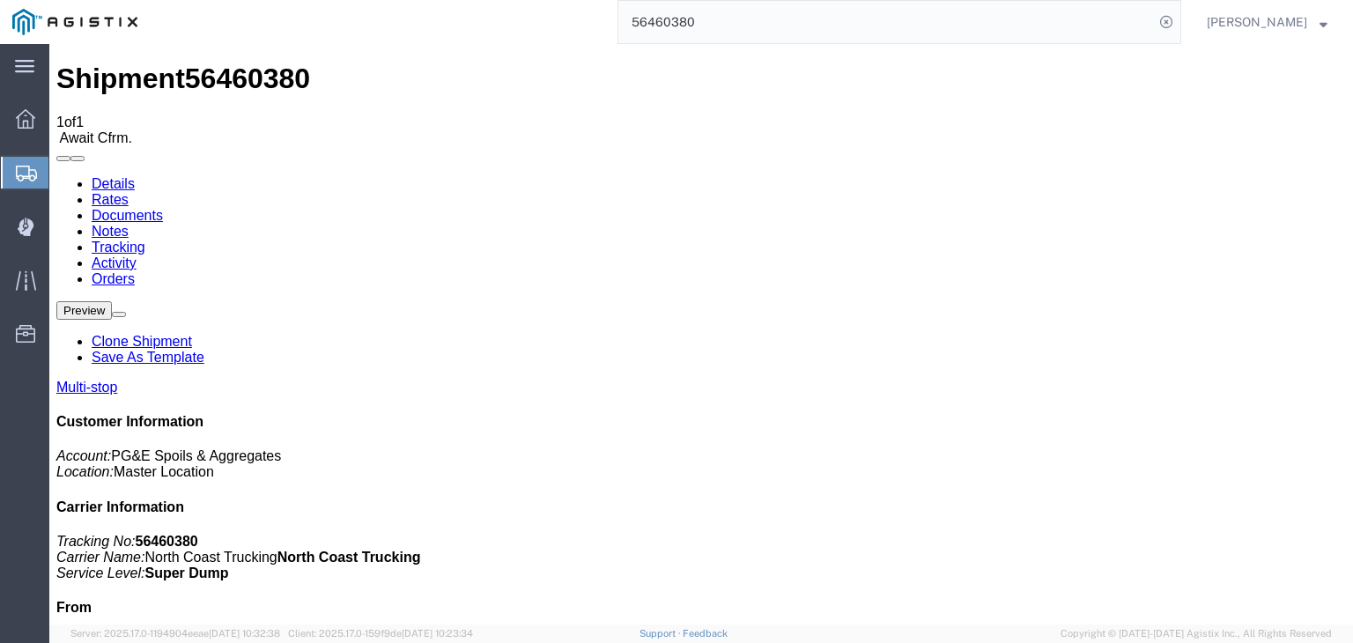
click at [145, 240] on link "Tracking" at bounding box center [119, 247] width 54 height 15
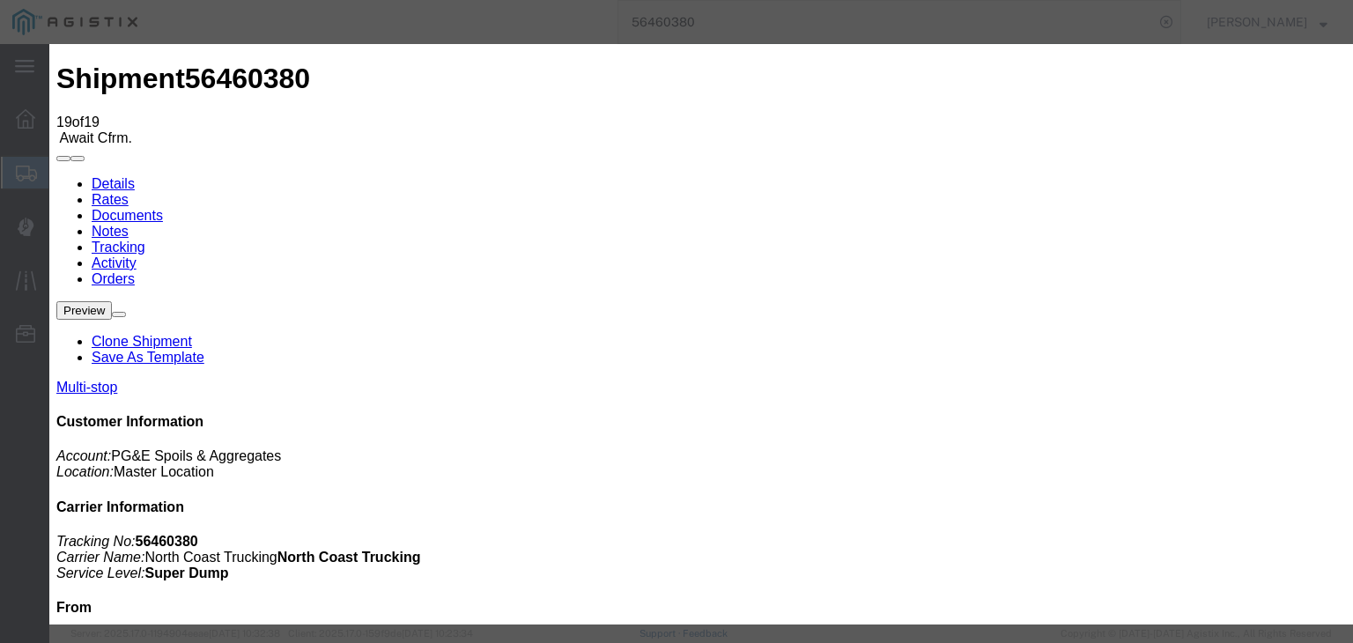
type input "[DATE]"
type input "10:00 AM"
type input "[DATE]"
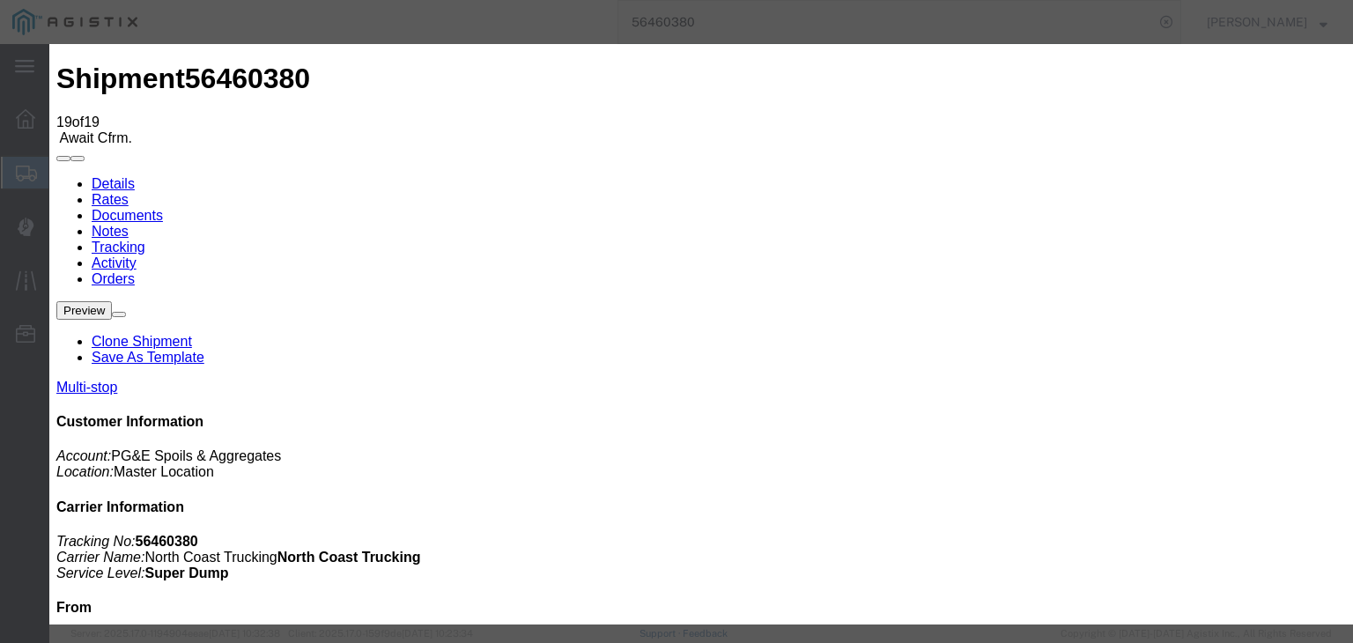
type input "4:30 PM"
select select "DELIVRED"
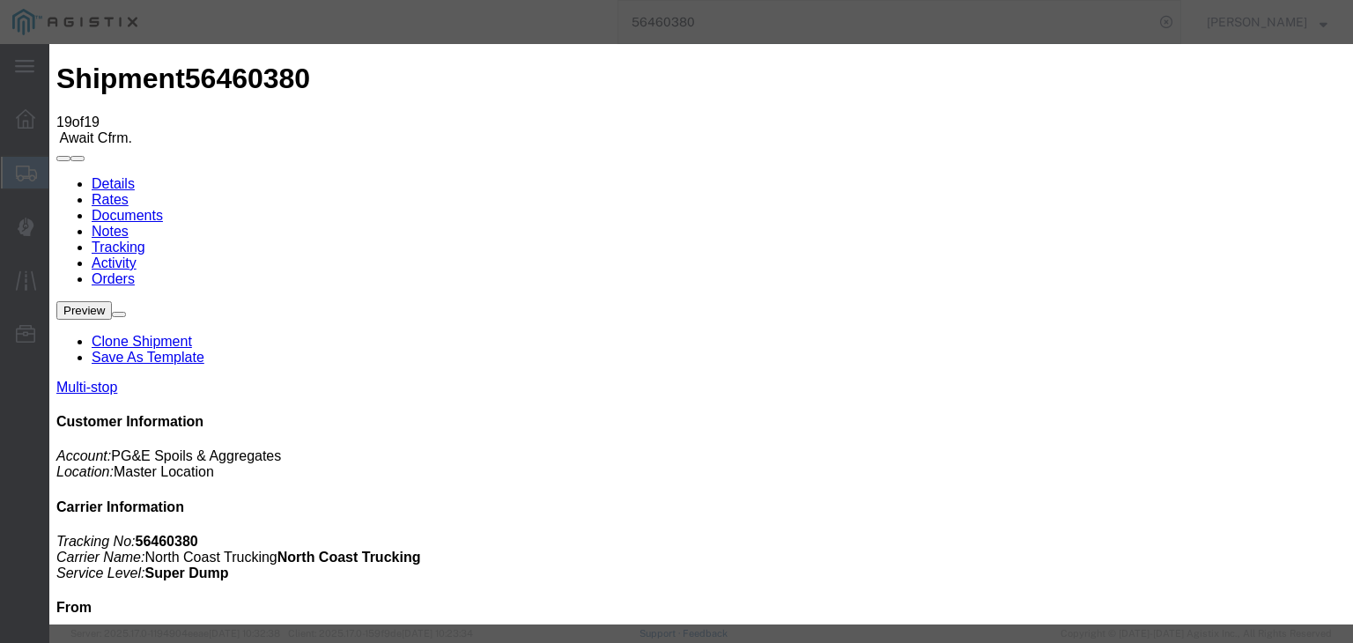
select select "{"pickupDeliveryInfoId": "122207279","pickupOrDelivery": "P","stopNum": "1","lo…"
select select "CA"
type input "[GEOGRAPHIC_DATA]"
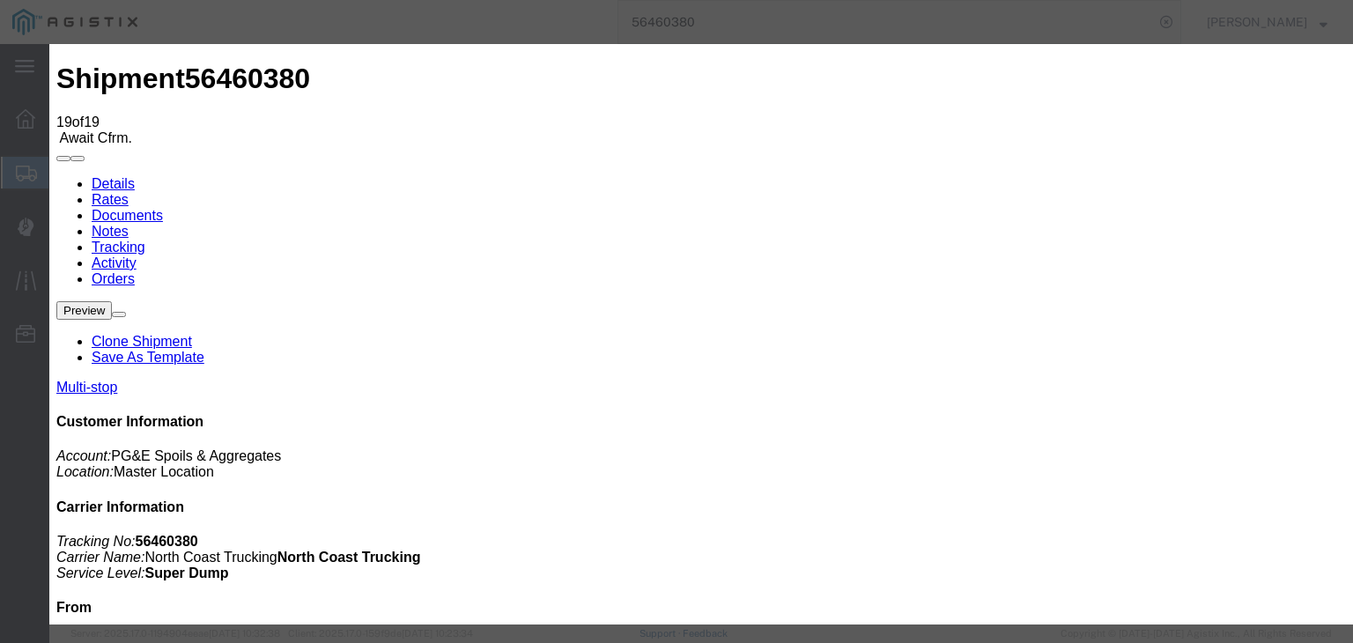
paste textarea "Point of origin: time ends at original starting point empty."
type textarea "Point of origin: time ends at original starting point empty."
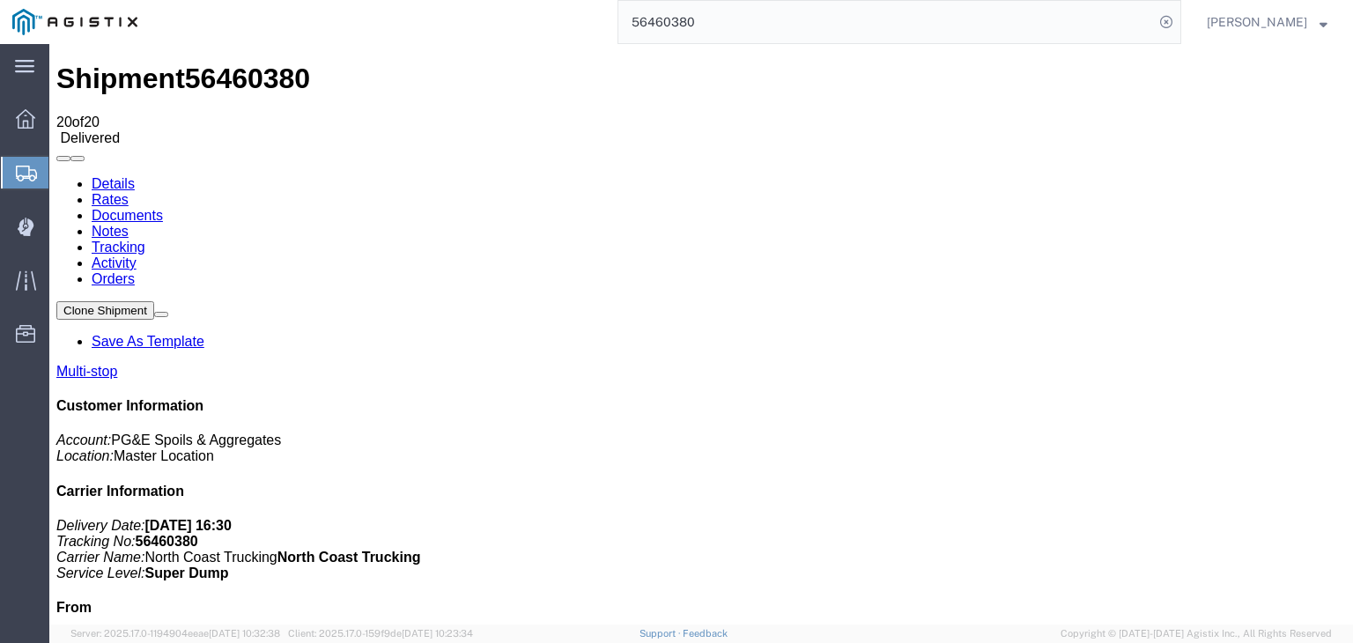
click at [129, 224] on link "Notes" at bounding box center [110, 231] width 37 height 15
click at [740, 21] on input "56460380" at bounding box center [885, 22] width 535 height 42
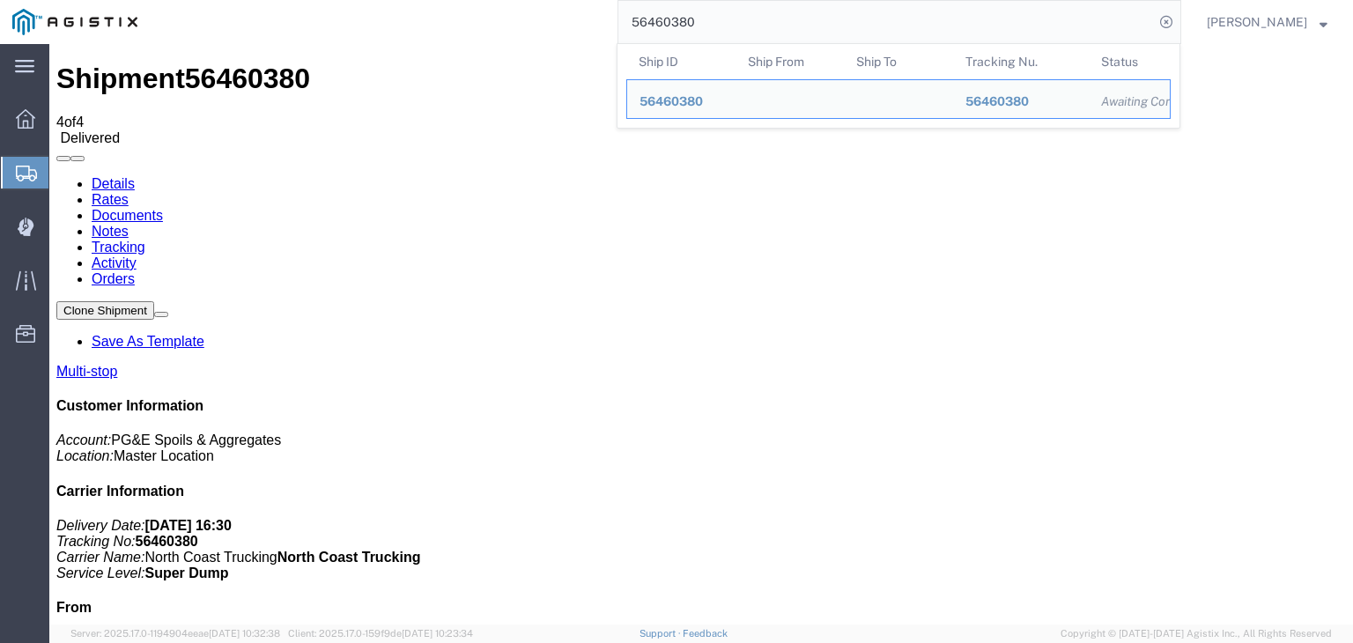
click at [740, 21] on input "56460380" at bounding box center [885, 22] width 535 height 42
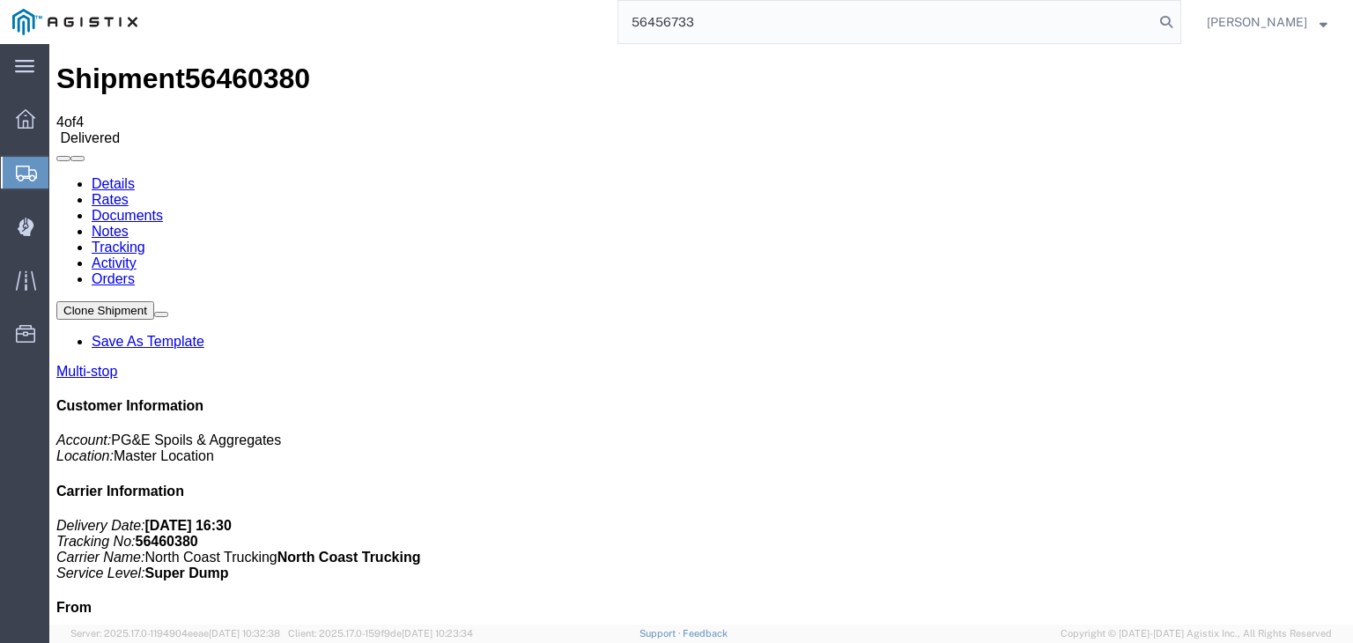
type input "56456733"
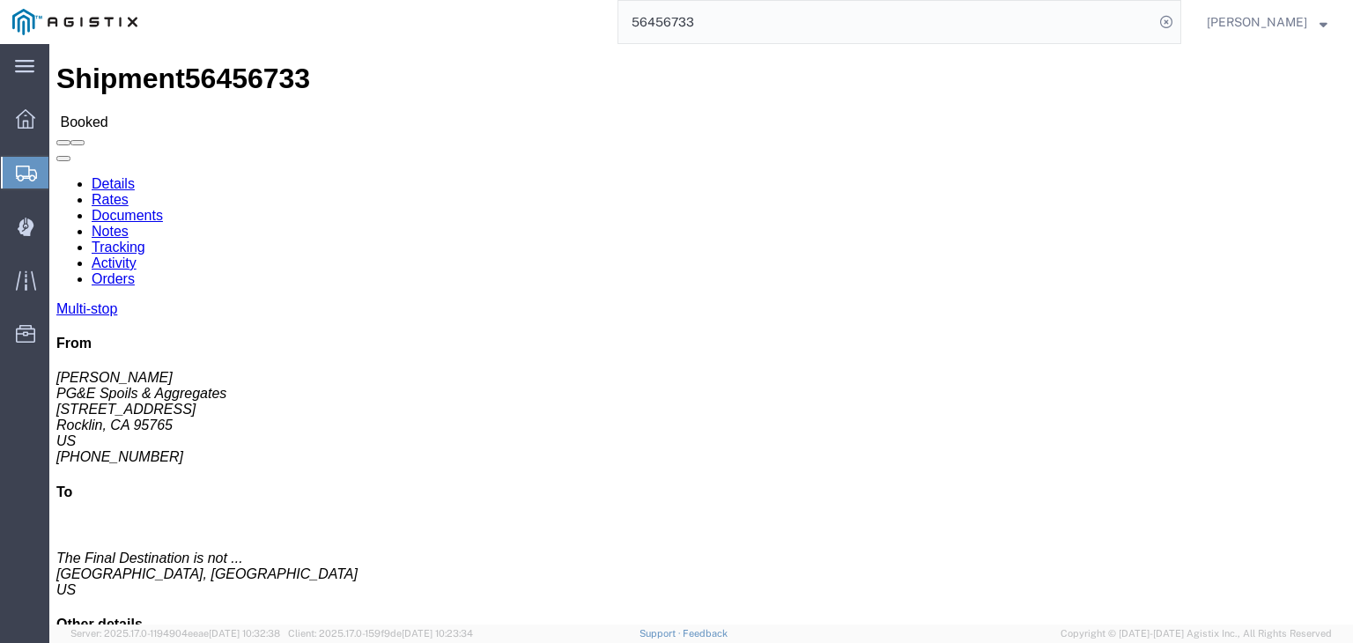
click link "Documents"
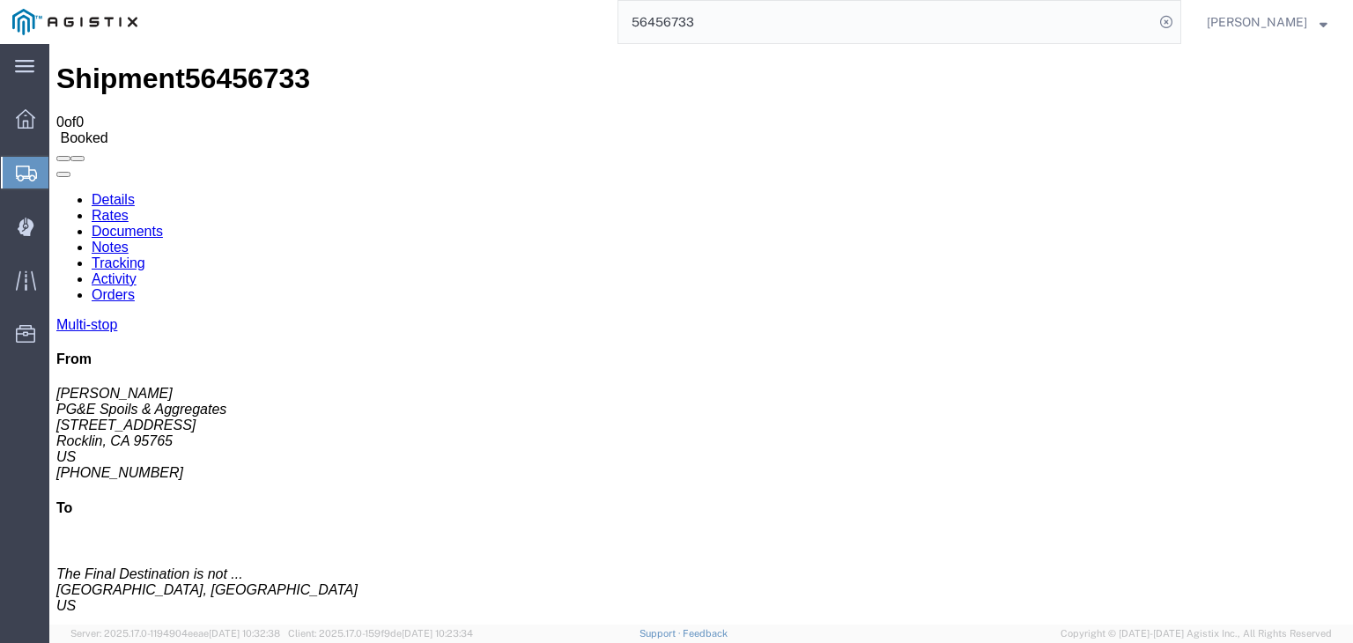
click at [145, 255] on link "Tracking" at bounding box center [119, 262] width 54 height 15
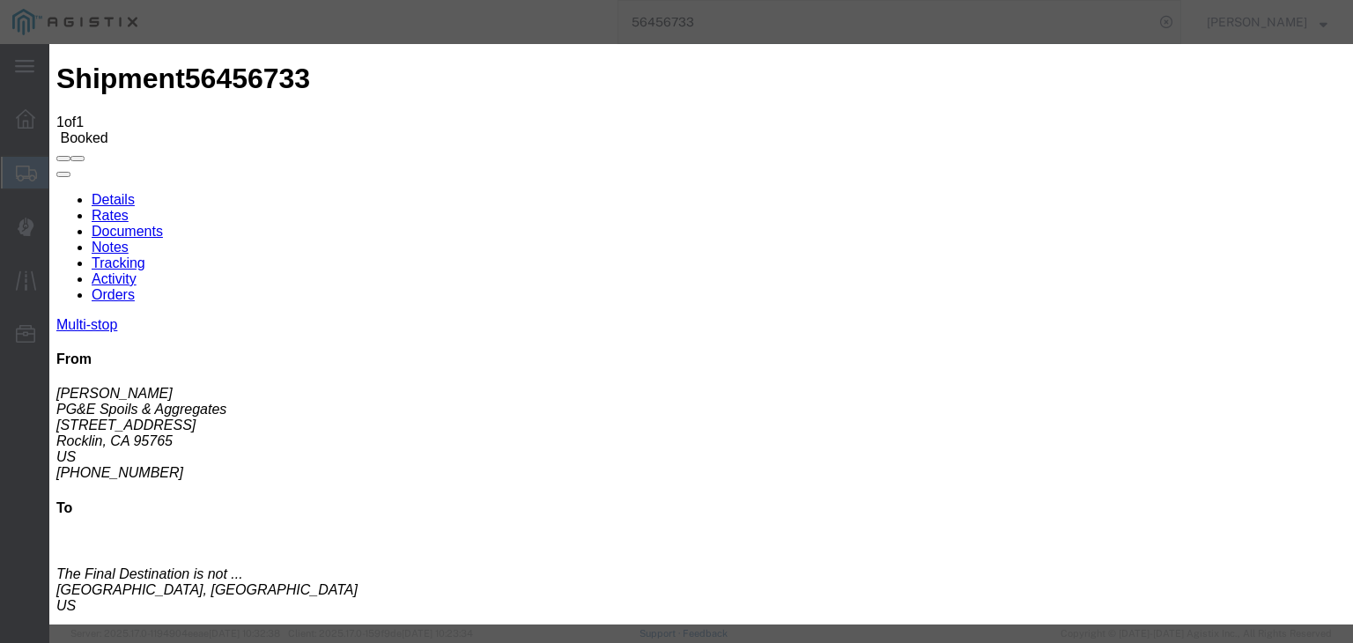
type input "[DATE]"
type input "11:00 AM"
type input "[DATE]"
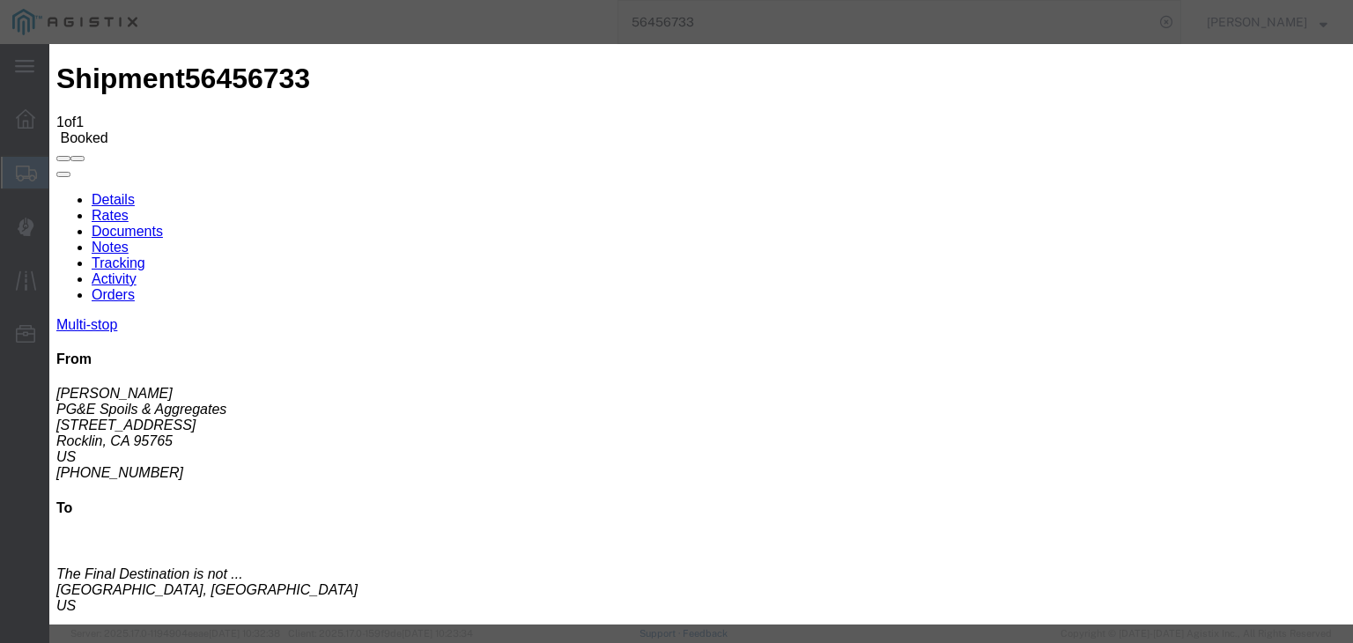
type input "7:00 AM"
select select "ARVPULOC"
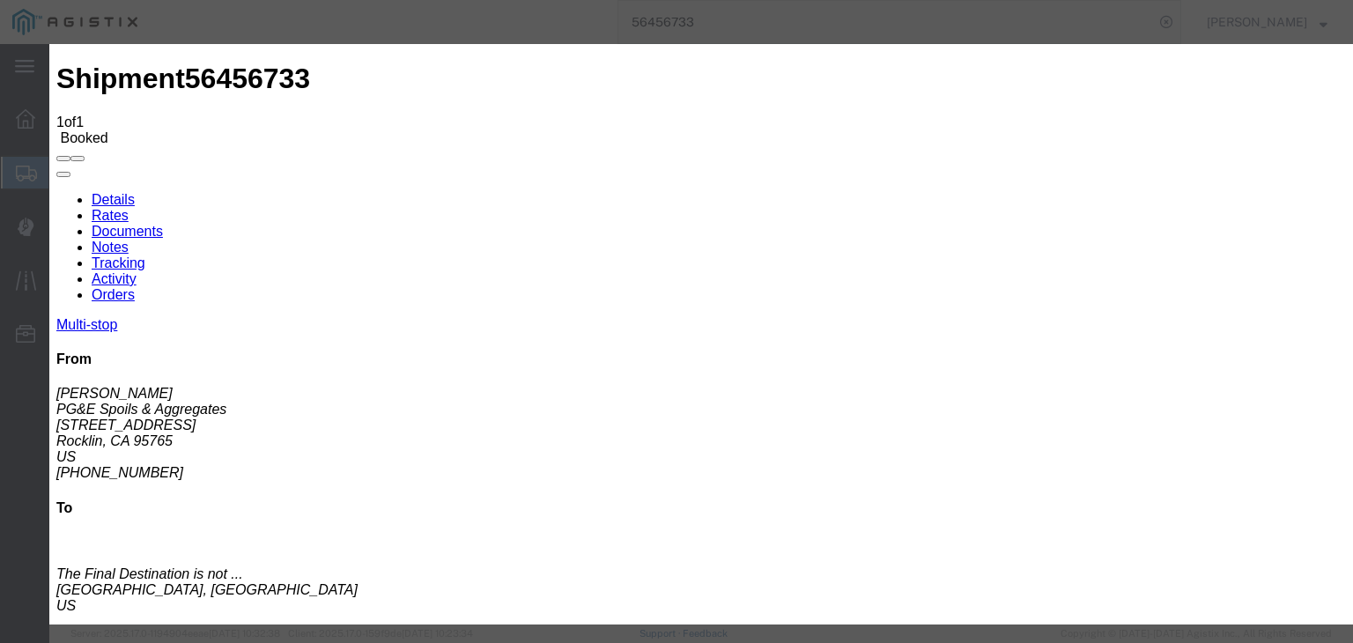
select select "{"pickupDeliveryInfoId": "122199786","pickupOrDelivery": "P","stopNum": "1","lo…"
select select "CA"
type input "Rocklin"
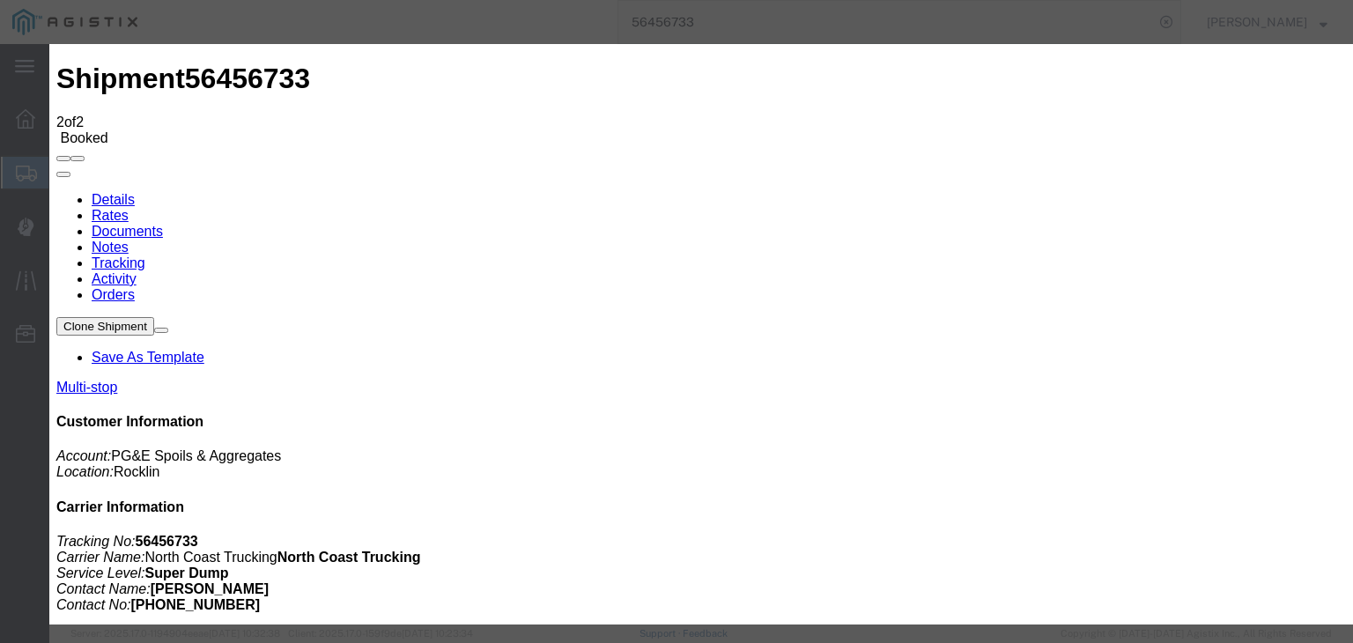
type input "[DATE]"
type input "11:00 AM"
type input "[DATE]"
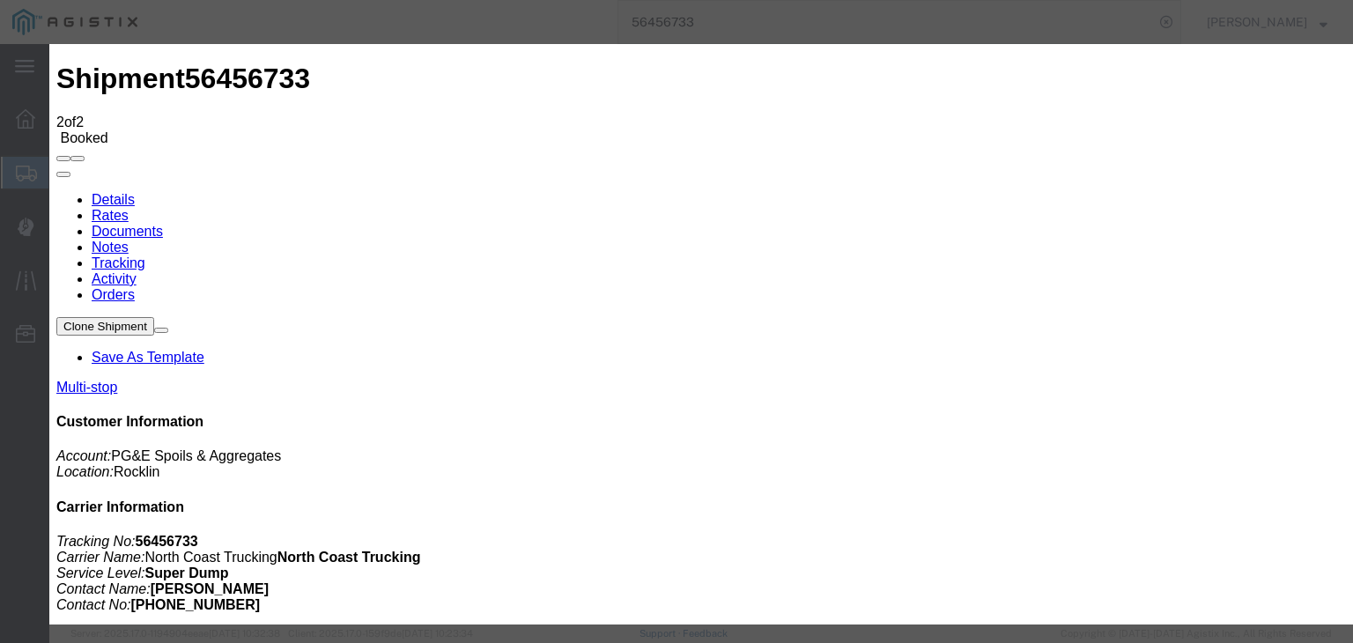
type input "7:05 AM"
select select "DPTPULOC"
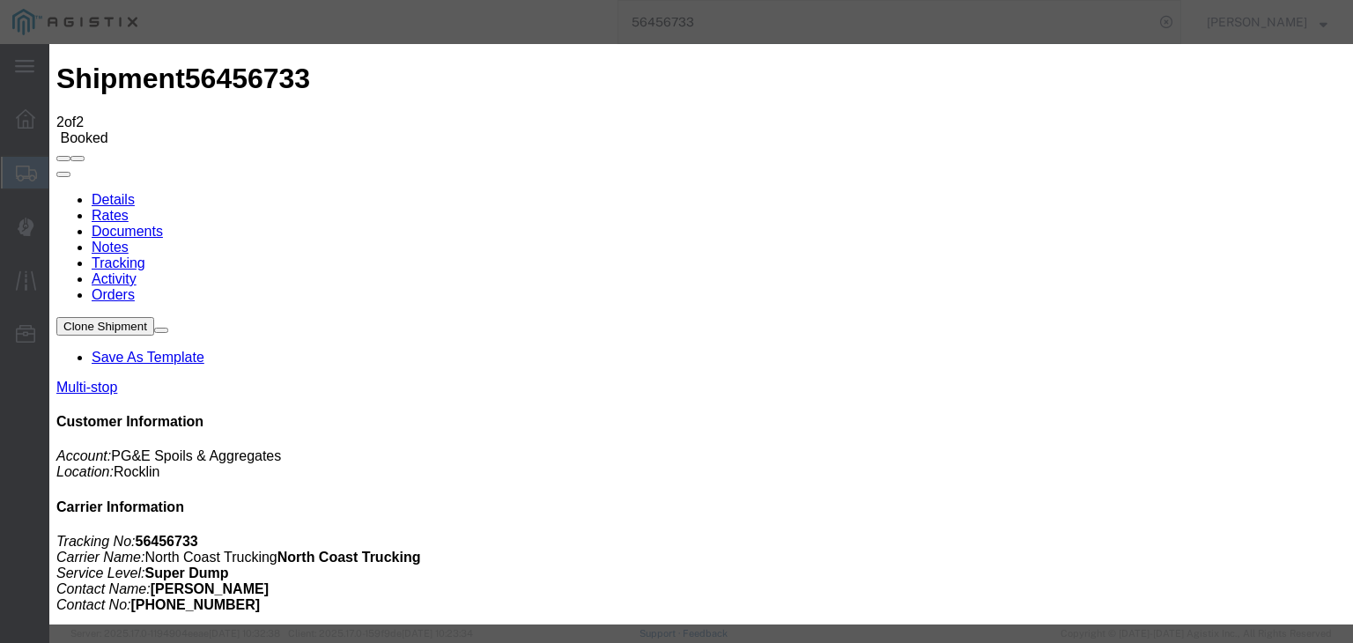
drag, startPoint x: 917, startPoint y: 216, endPoint x: 921, endPoint y: 233, distance: 18.2
select select "{"pickupDeliveryInfoId": "122199786","pickupOrDelivery": "P","stopNum": "1","lo…"
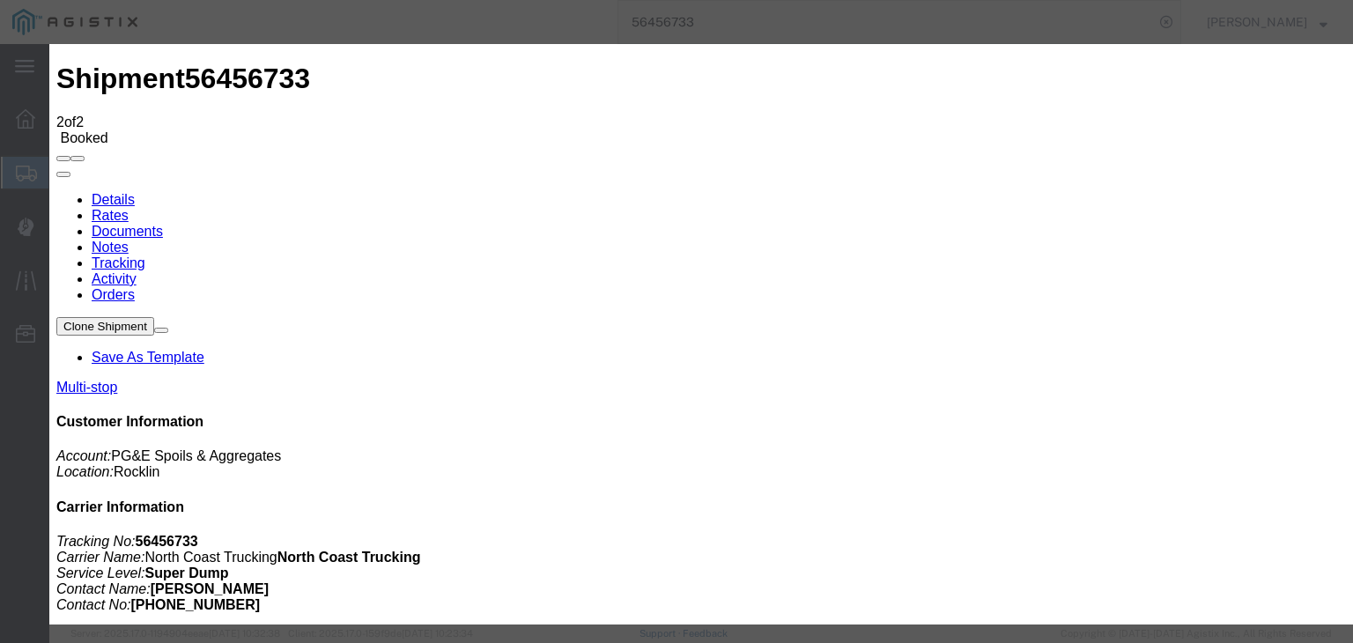
select select "CA"
type input "Rocklin"
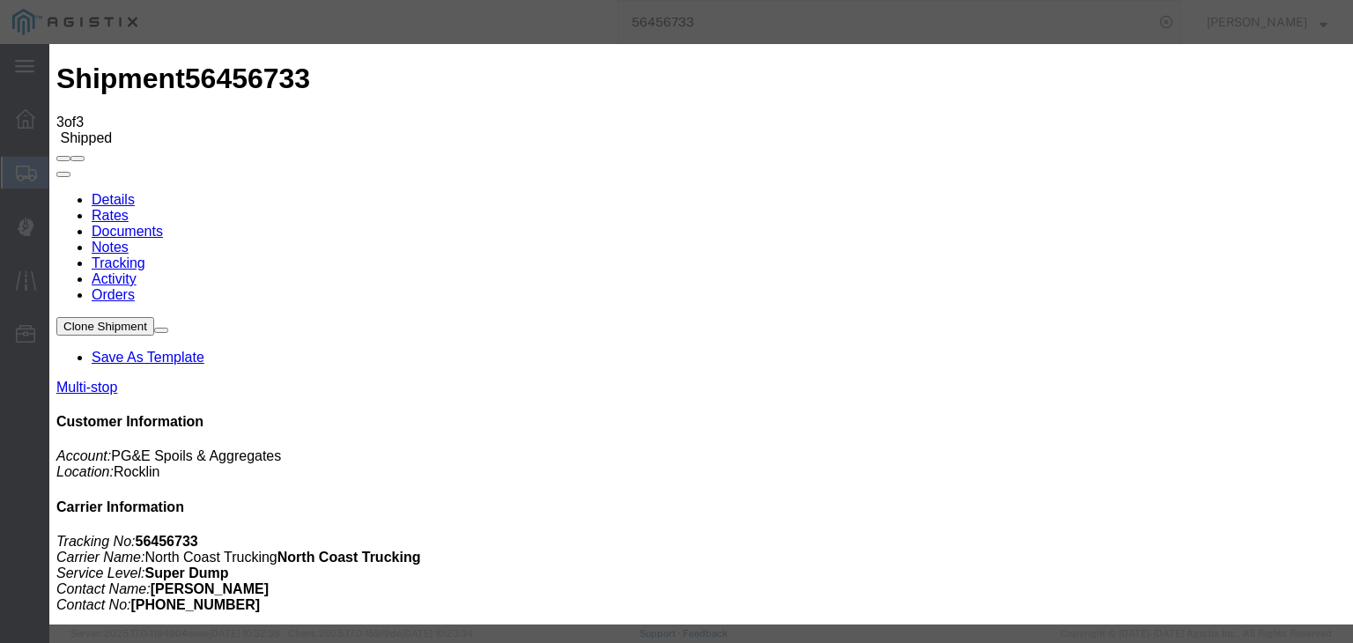
type input "[DATE]"
type input "11:00 AM"
type input "[DATE]"
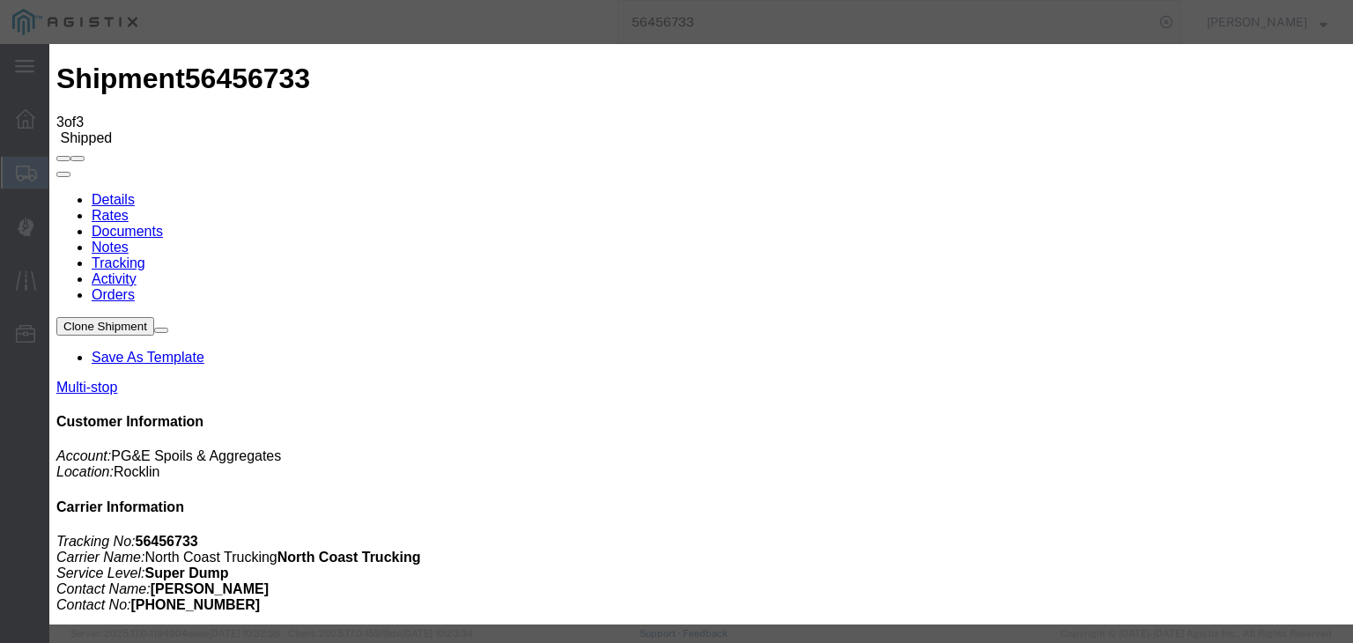
type input "7:20 AM"
select select "ARVDLVLOC"
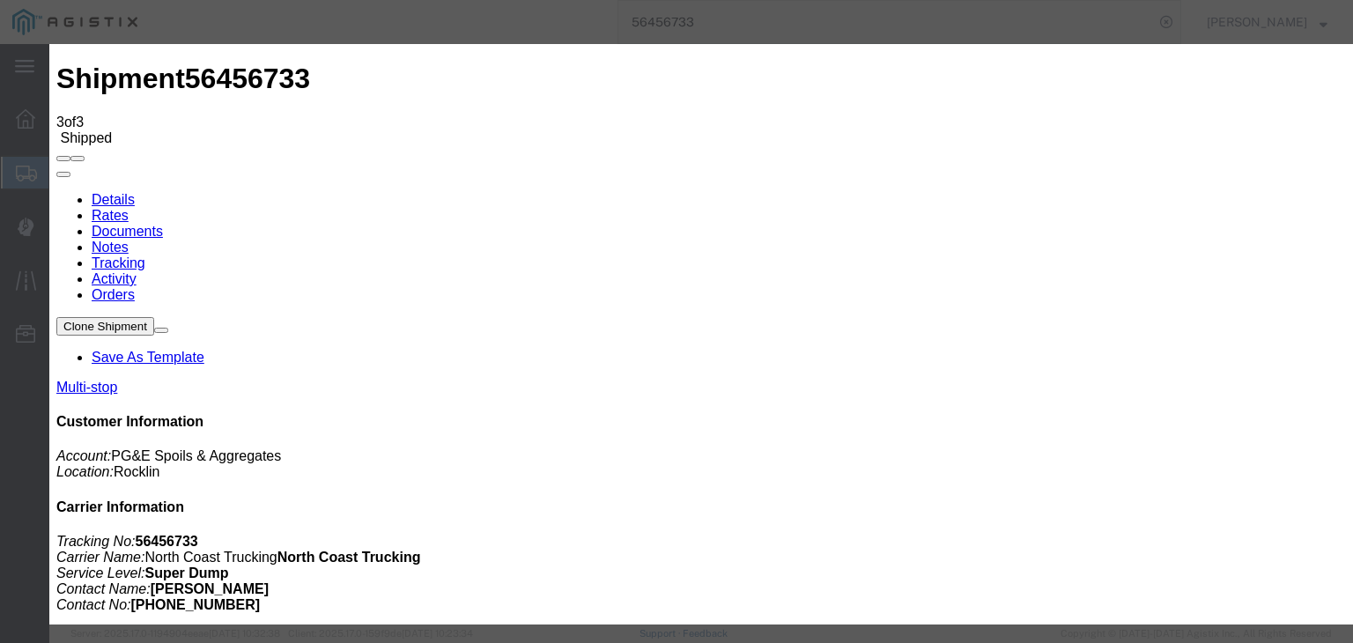
drag, startPoint x: 988, startPoint y: 223, endPoint x: 989, endPoint y: 232, distance: 8.8
select select "{"pickupDeliveryInfoId": "122199787","pickupOrDelivery": "D","stopNum": "2","lo…"
select select "CA"
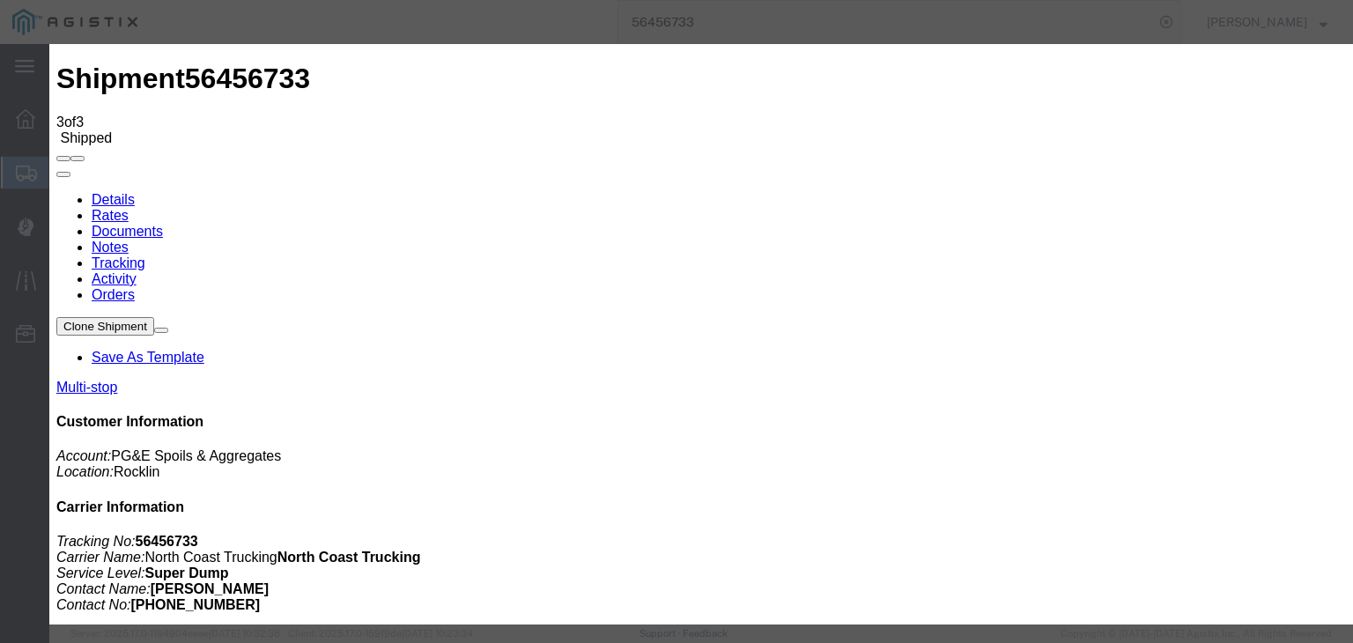
type input "Lincoln"
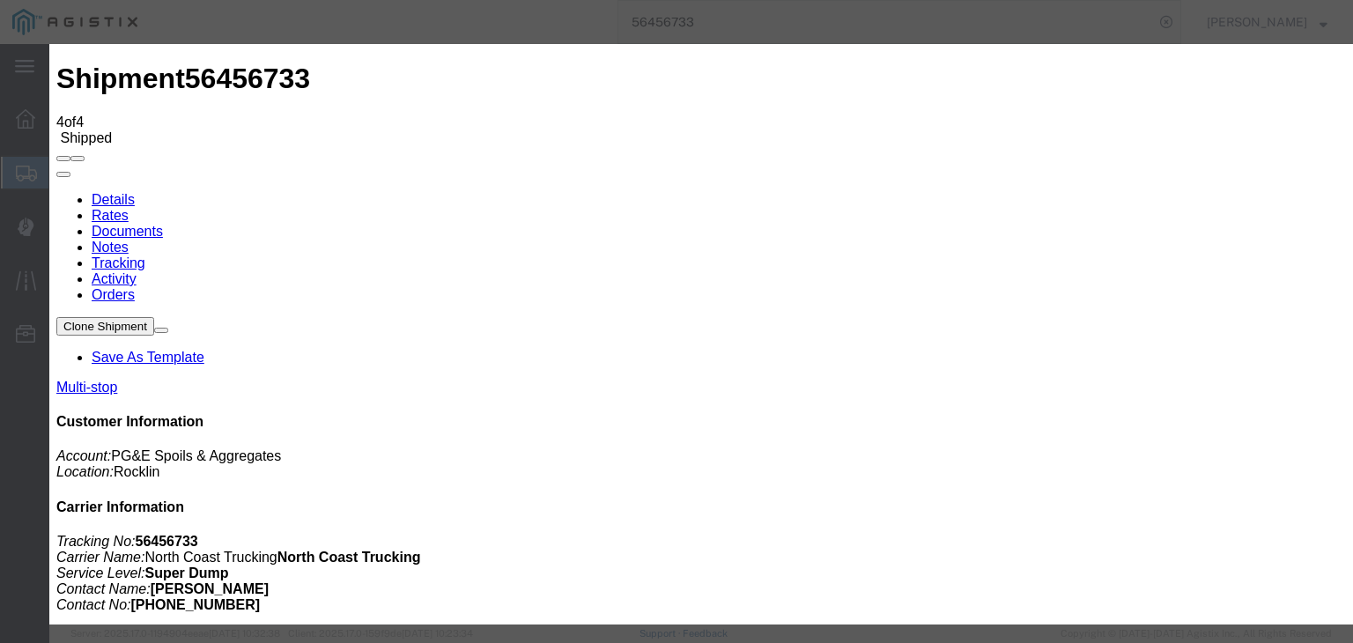
type input "[DATE]"
type input "11:00 AM"
type input "[DATE]"
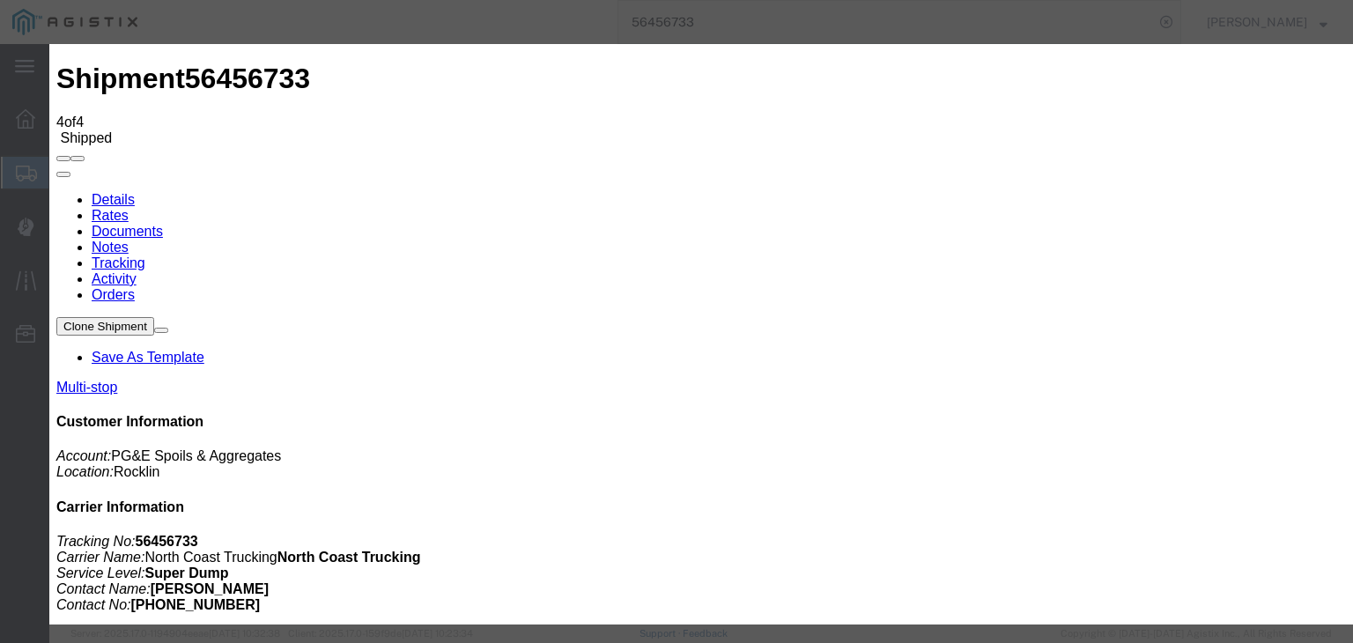
type input "7:30 AM"
select select "DPTDLVLOC"
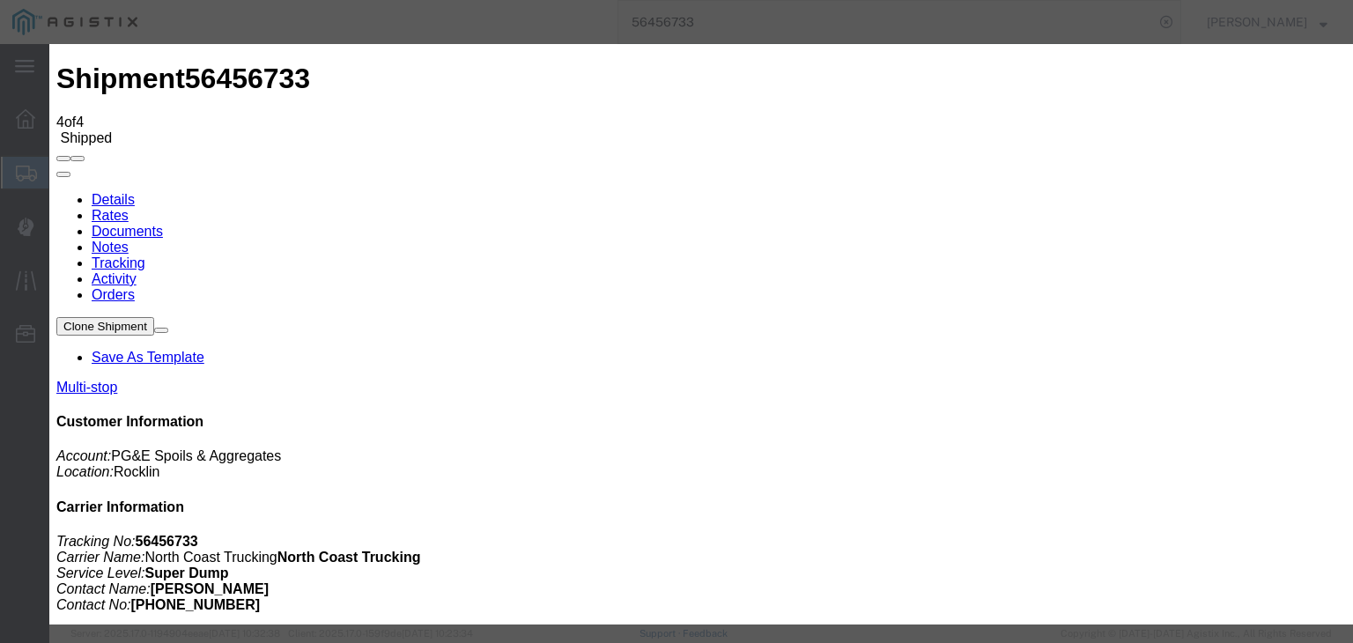
drag, startPoint x: 924, startPoint y: 218, endPoint x: 933, endPoint y: 232, distance: 17.1
select select "{"pickupDeliveryInfoId": "122199787","pickupOrDelivery": "D","stopNum": "2","lo…"
select select "CA"
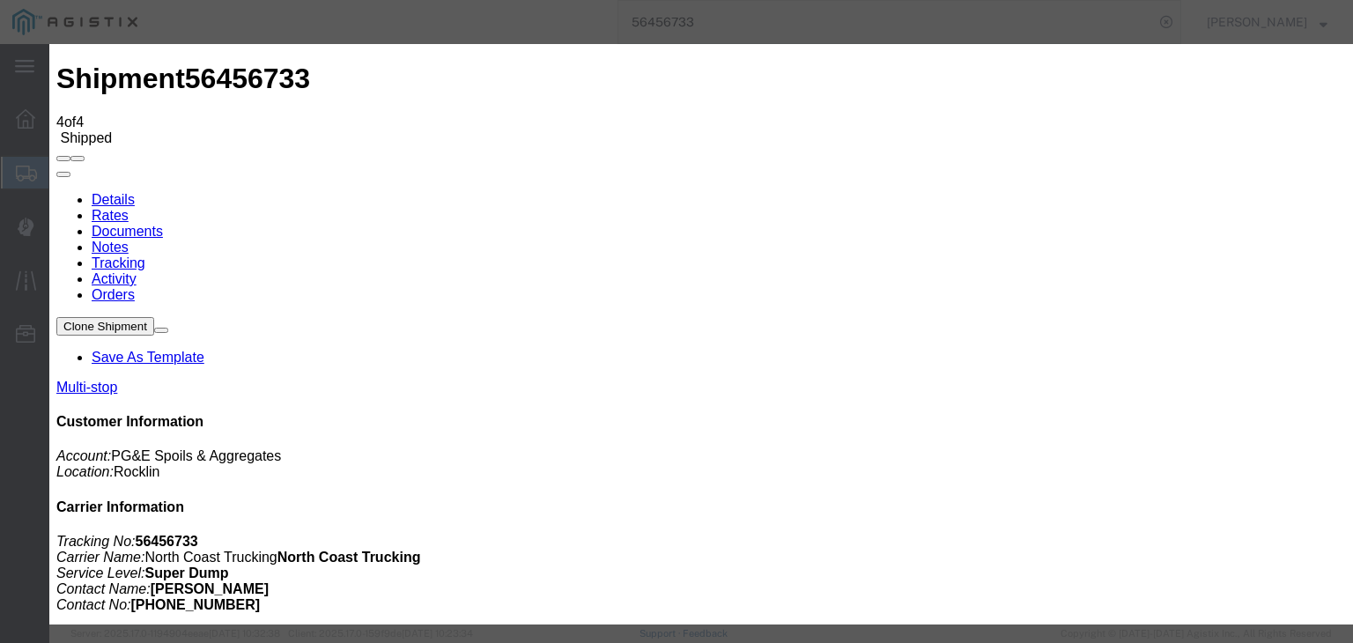
type input "Lincoln"
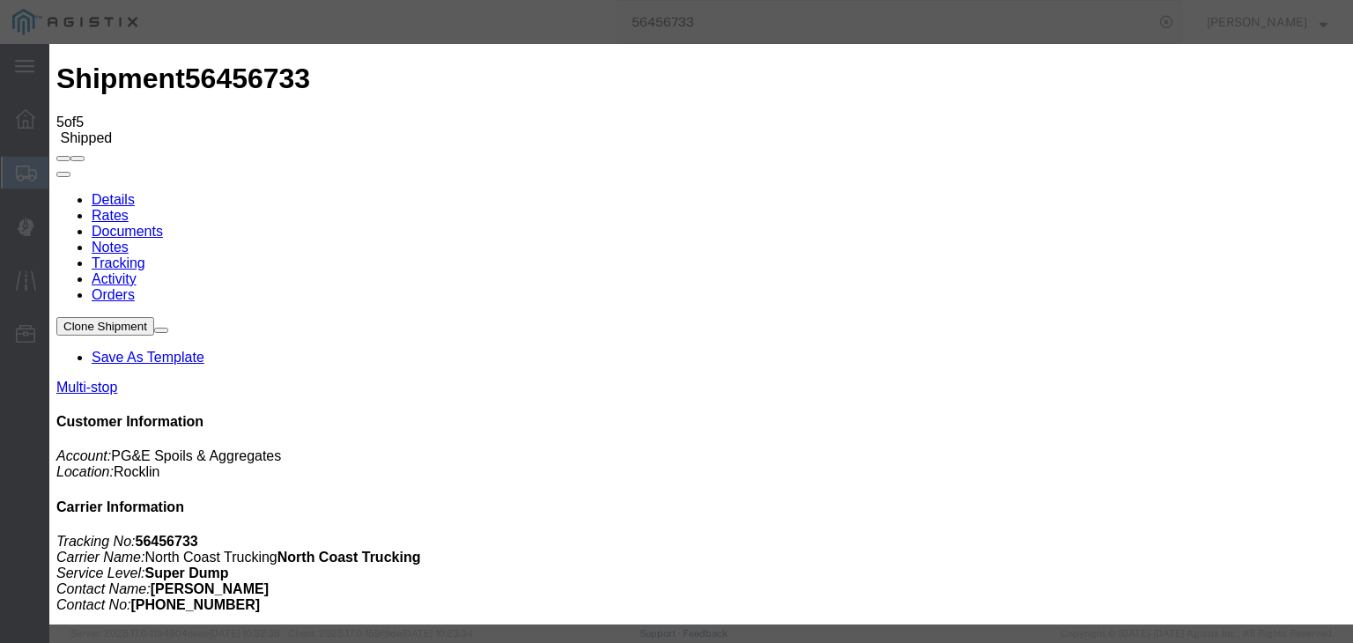
type input "[DATE]"
type input "11:00 AM"
type input "[DATE]"
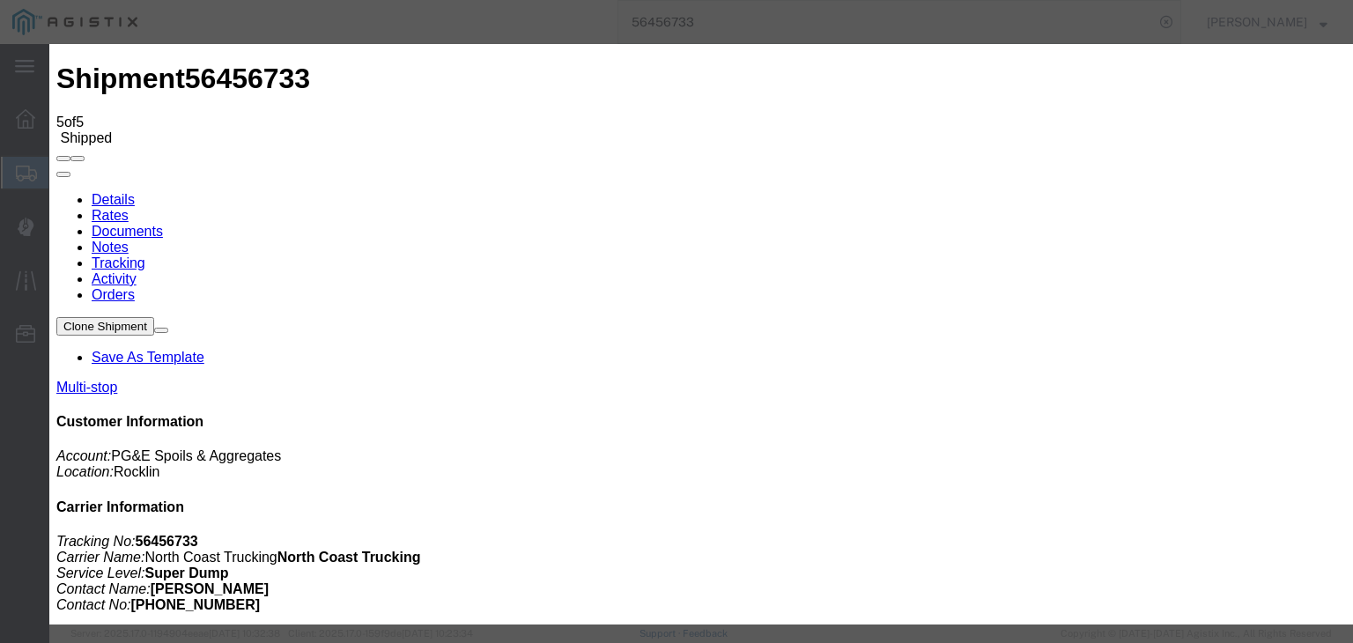
type input "7:45 AM"
select select "ARVPULOC"
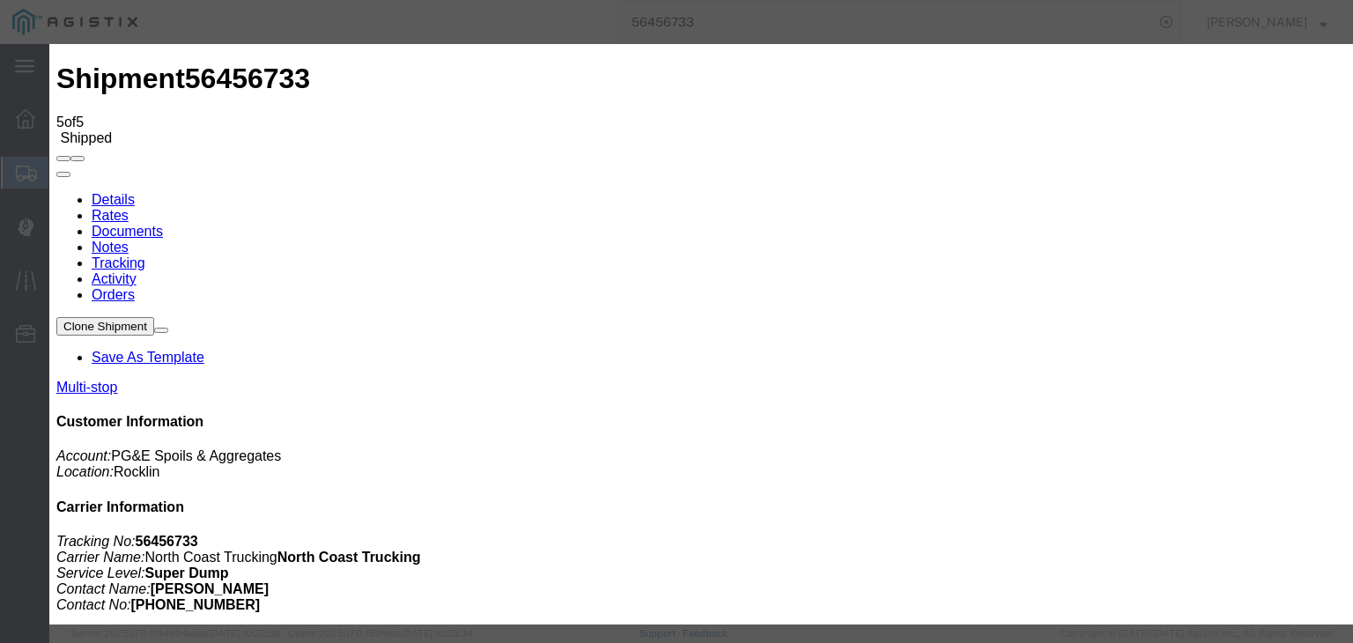
drag, startPoint x: 911, startPoint y: 217, endPoint x: 917, endPoint y: 233, distance: 17.5
select select "{"pickupDeliveryInfoId": "122199786","pickupOrDelivery": "P","stopNum": "1","lo…"
select select "CA"
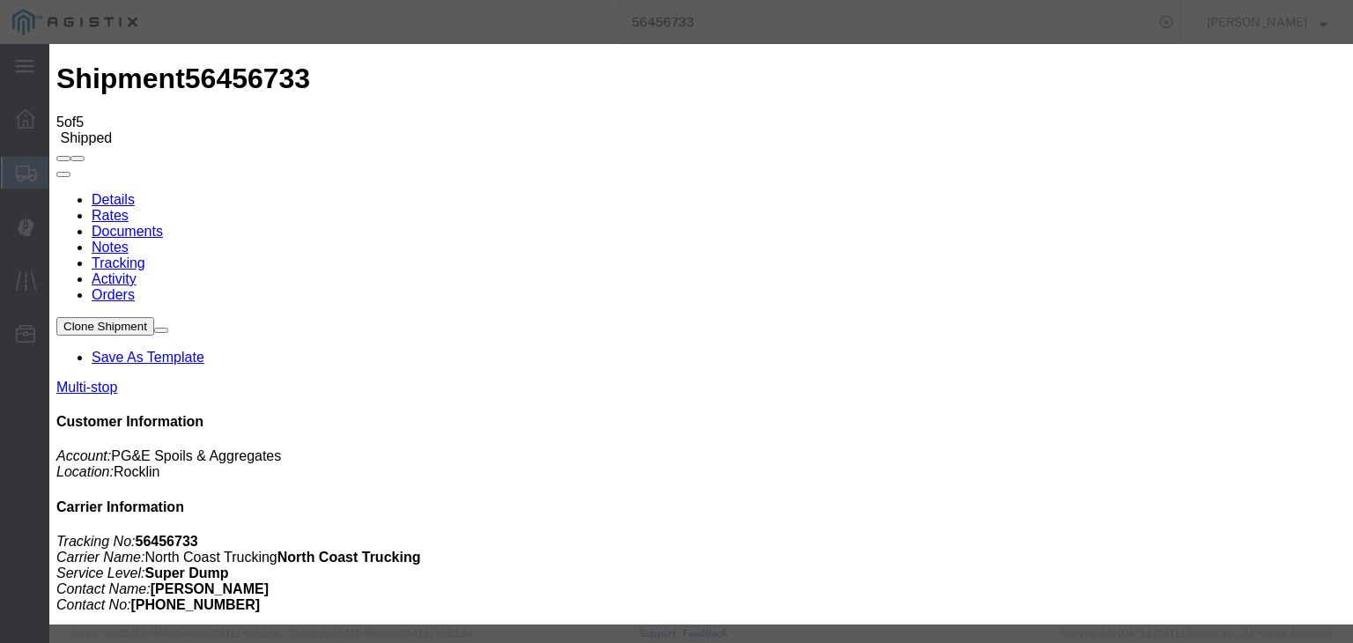
type input "Rocklin"
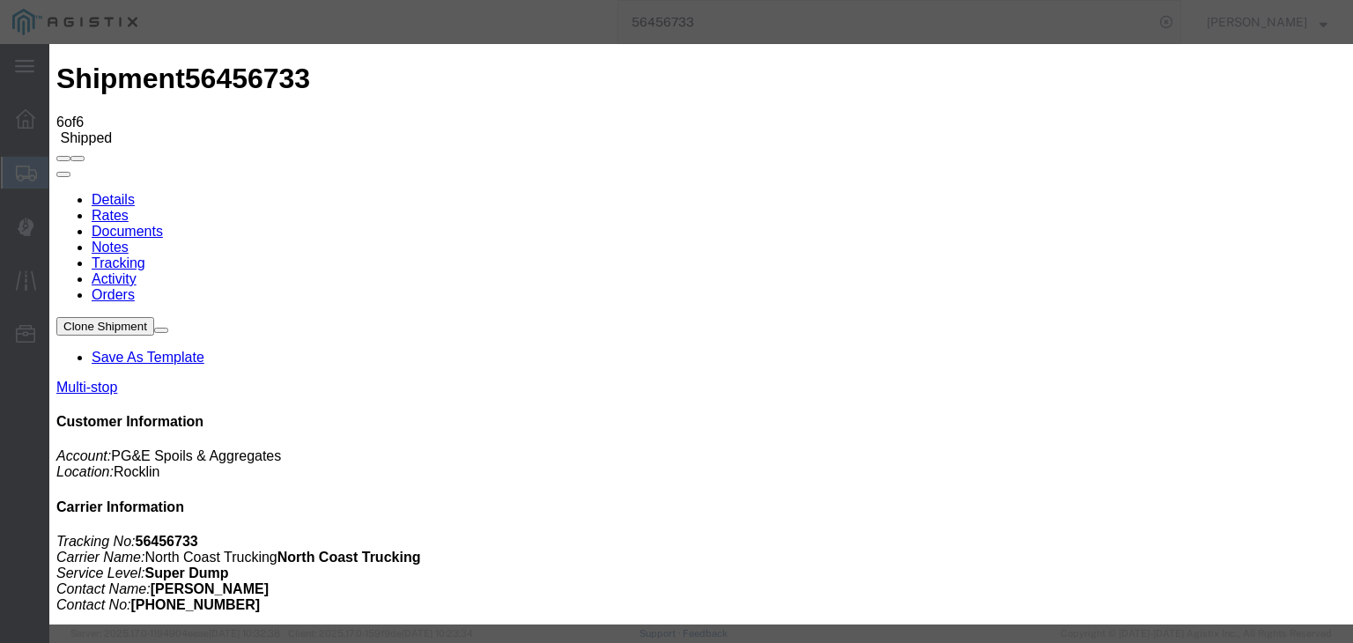
type input "[DATE]"
type input "11:00 AM"
type input "[DATE]"
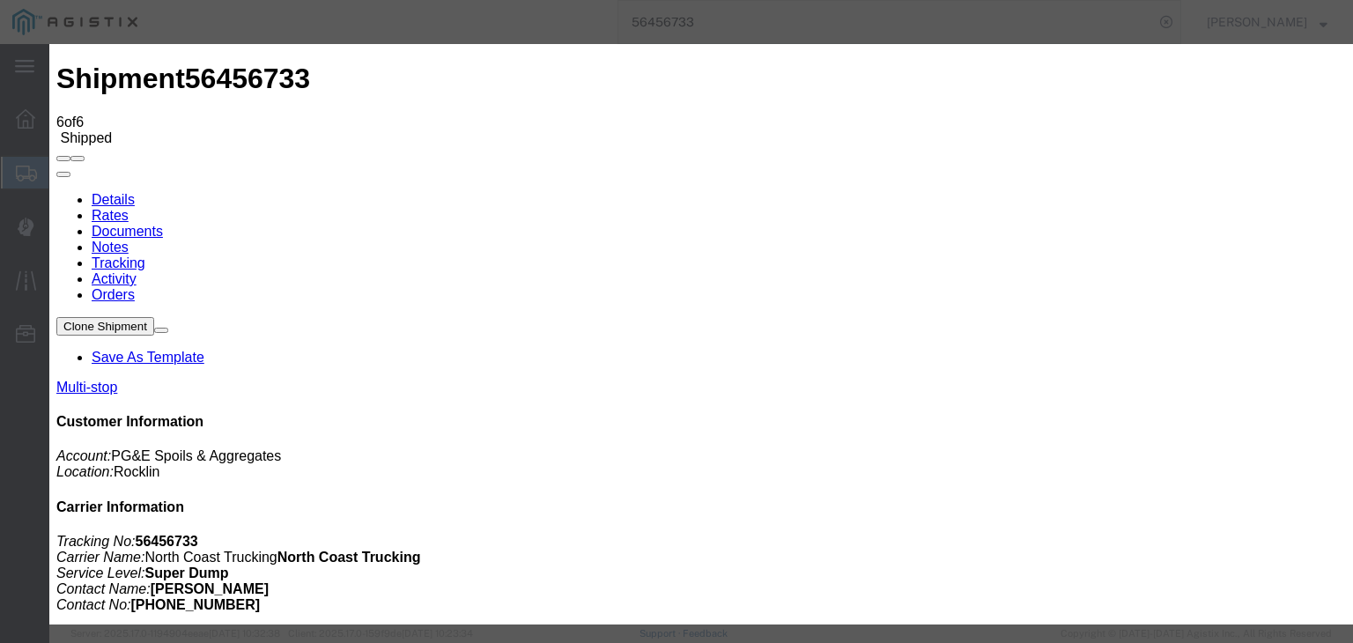
type input "8:00 AM"
drag, startPoint x: 507, startPoint y: 240, endPoint x: 493, endPoint y: 269, distance: 31.5
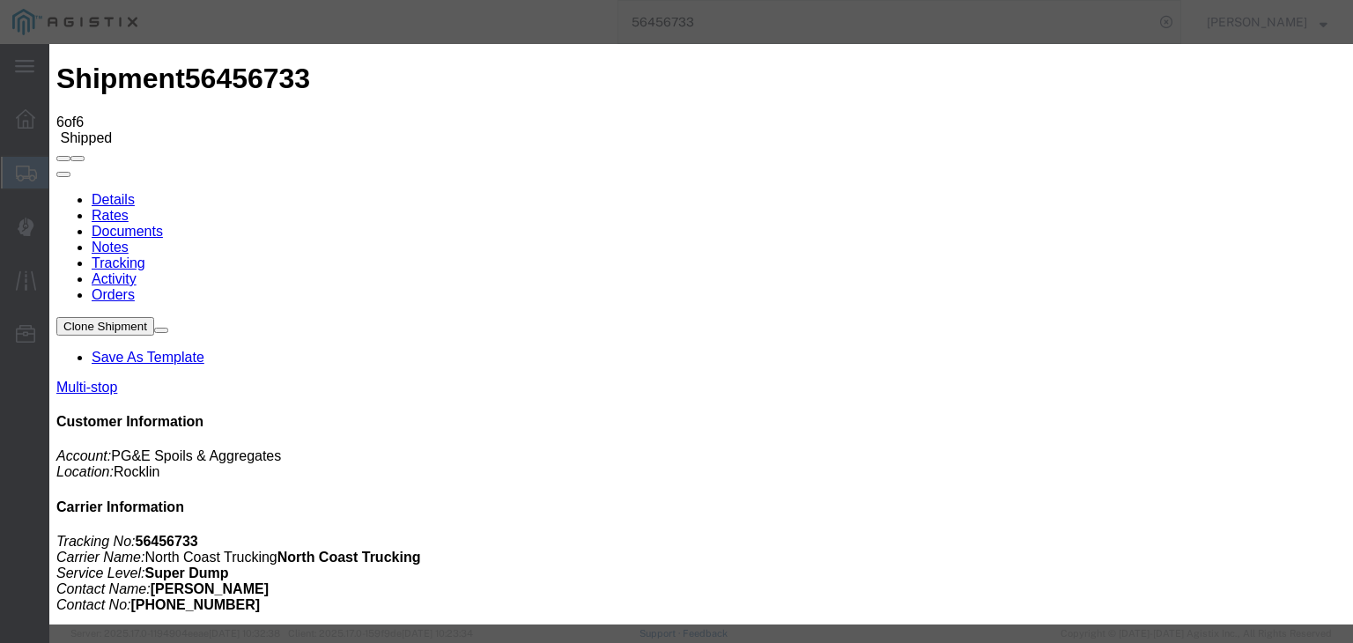
select select "DPTPULOC"
select select "{"pickupDeliveryInfoId": "122199786","pickupOrDelivery": "P","stopNum": "1","lo…"
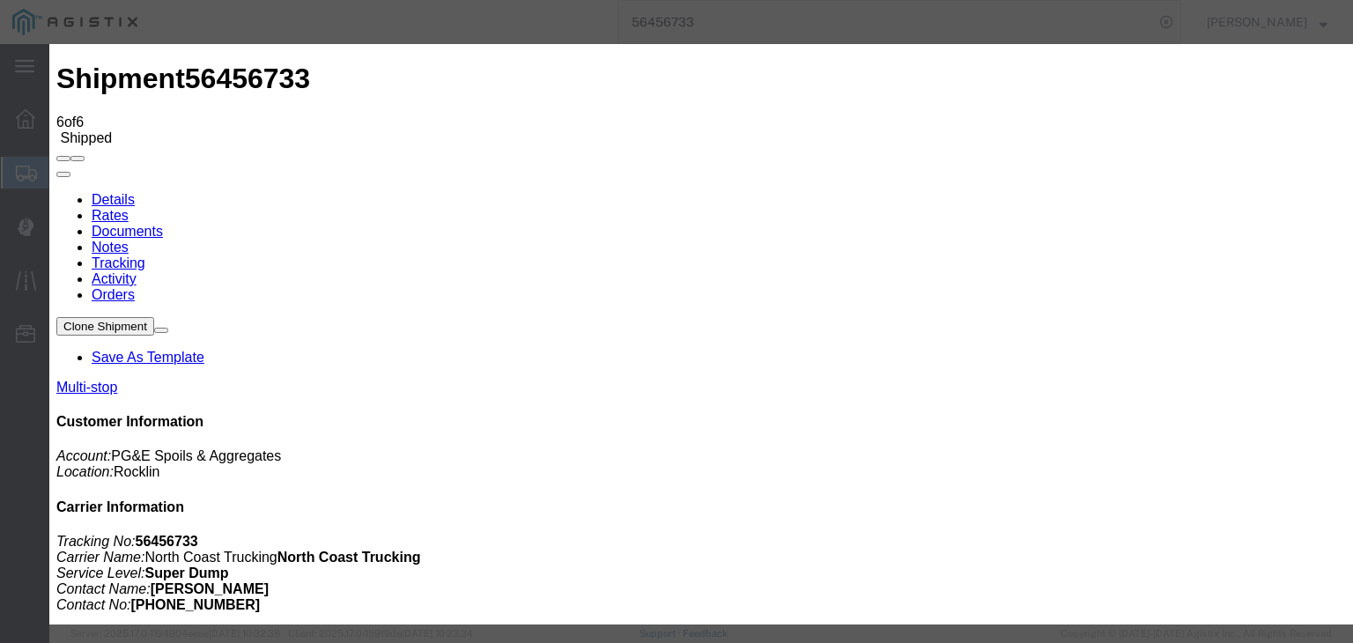
select select "CA"
type input "Rocklin"
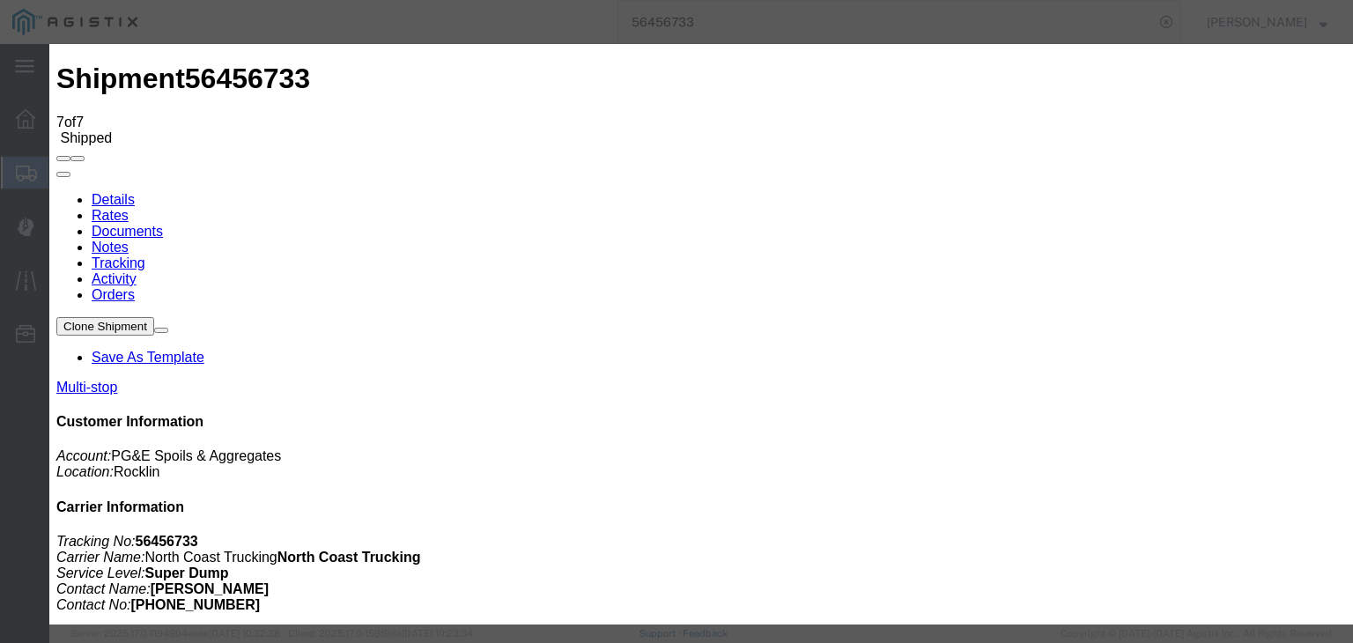
type input "[DATE]"
type input "11:00 AM"
type input "[DATE]"
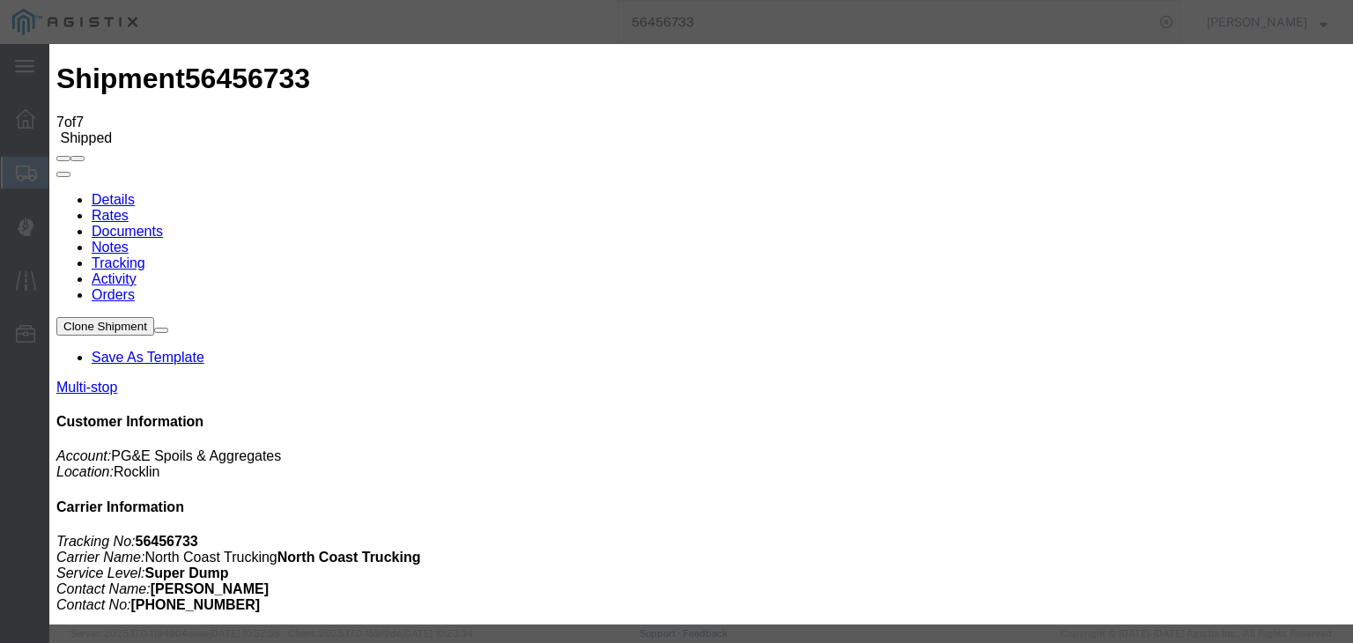
type input "8:15 AM"
select select "ARVDLVLOC"
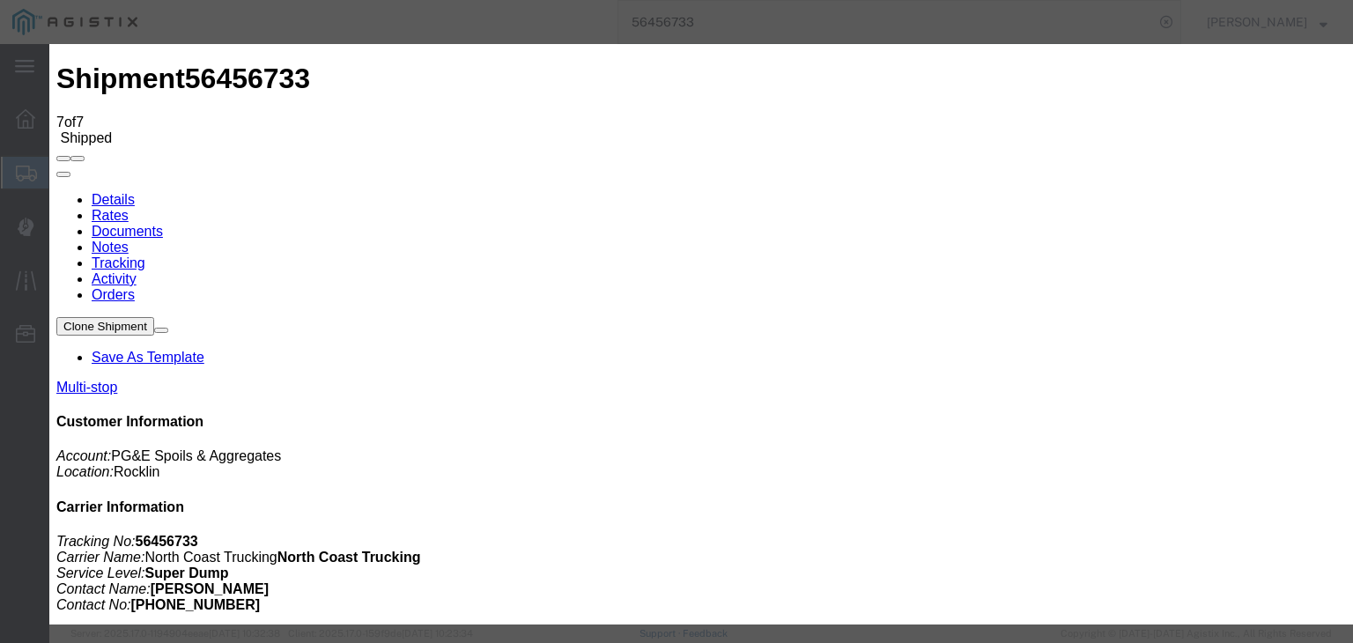
select select "{"pickupDeliveryInfoId": "122199787","pickupOrDelivery": "D","stopNum": "2","lo…"
select select "CA"
type input "Lincoln"
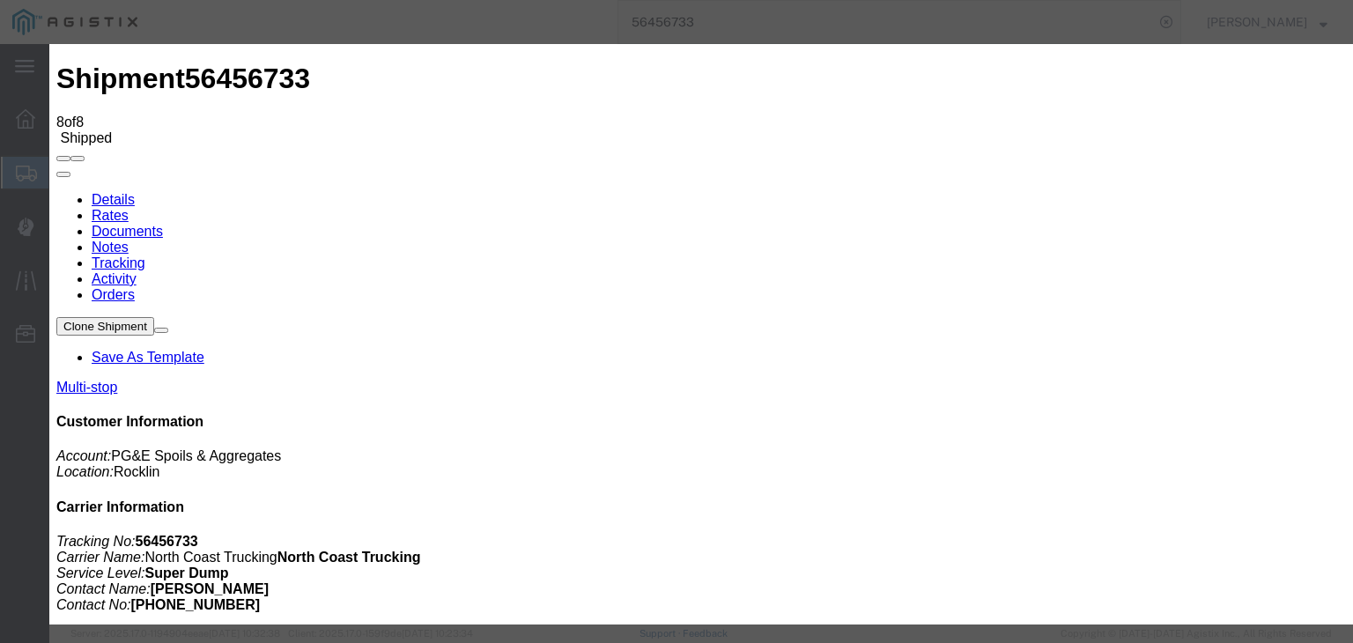
type input "[DATE]"
type input "11:00 AM"
type input "[DATE]"
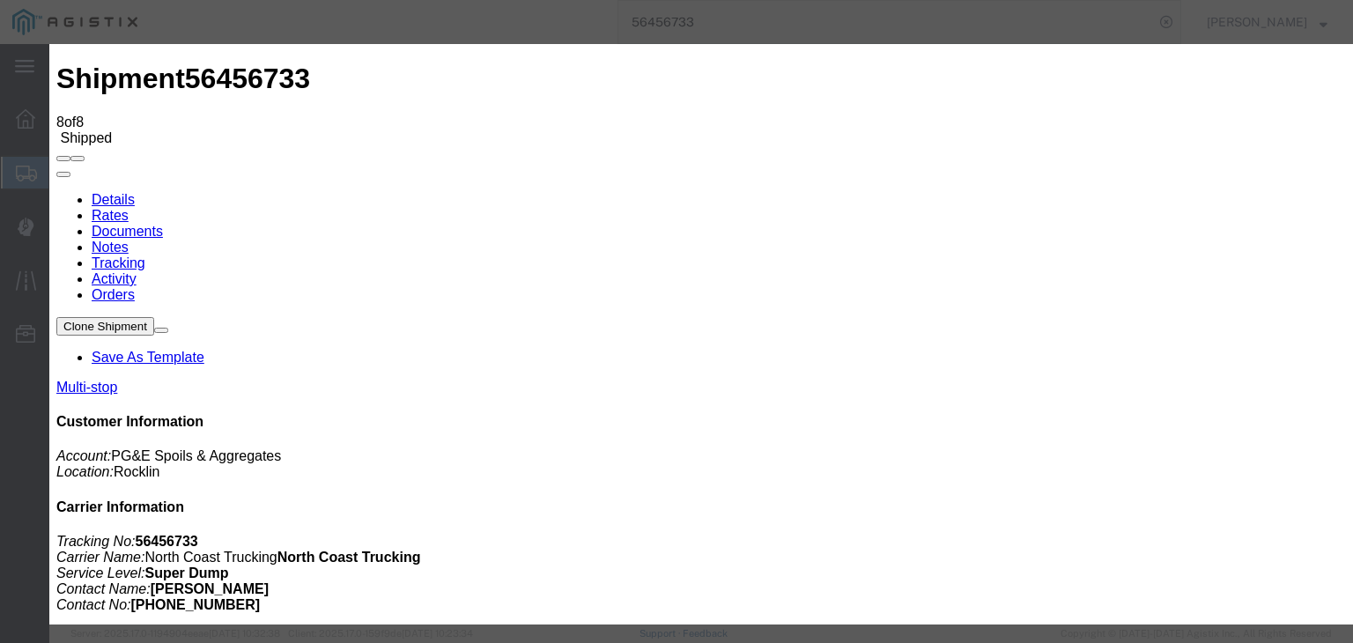
type input "8:20 AM"
select select "DPTDLVLOC"
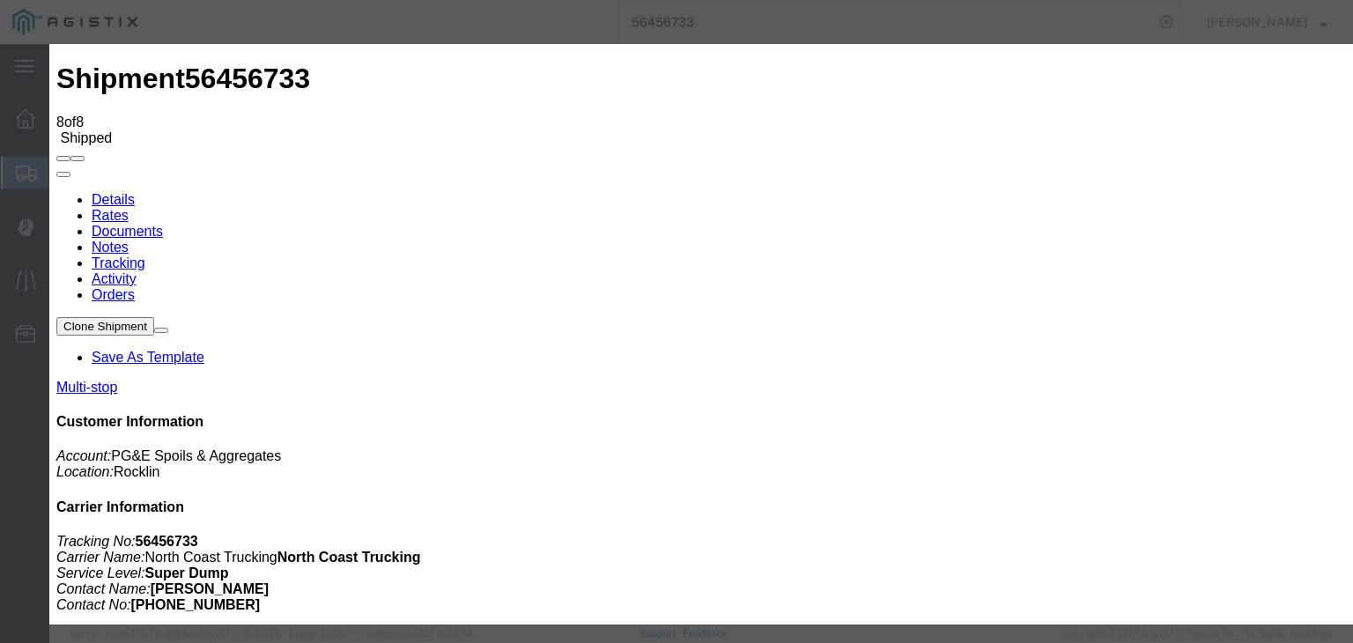
drag, startPoint x: 915, startPoint y: 222, endPoint x: 915, endPoint y: 232, distance: 10.6
select select "{"pickupDeliveryInfoId": "122199787","pickupOrDelivery": "D","stopNum": "2","lo…"
select select "CA"
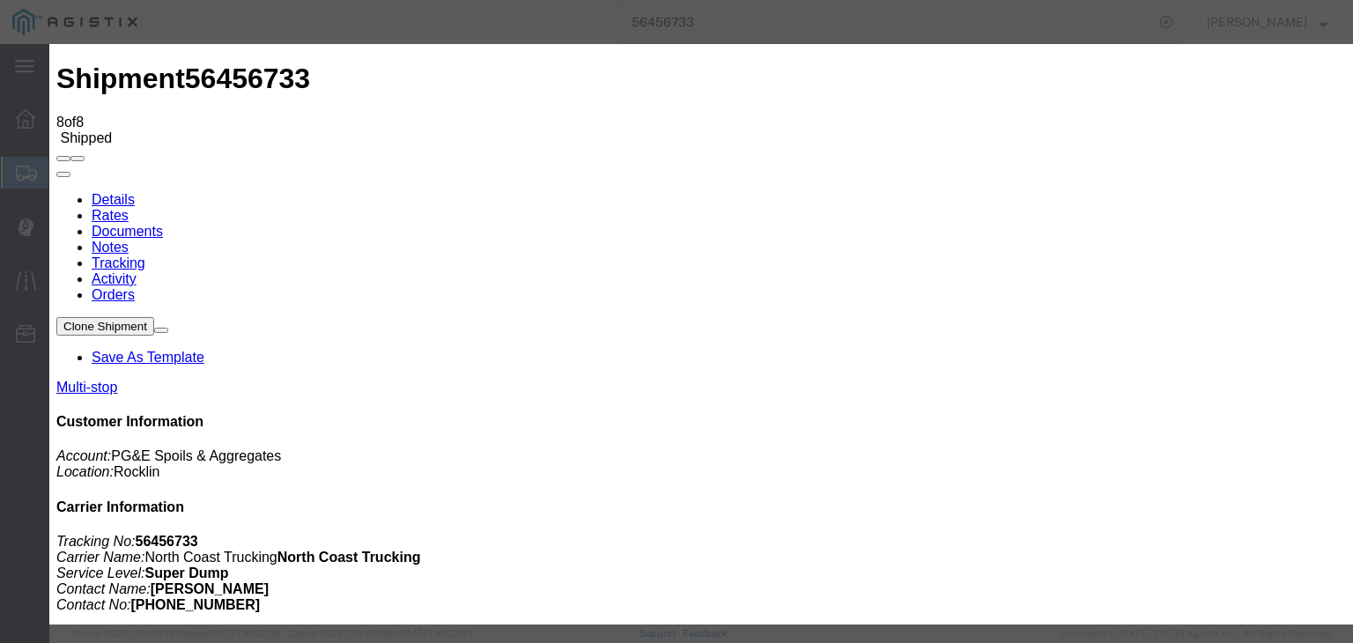
type input "Lincoln"
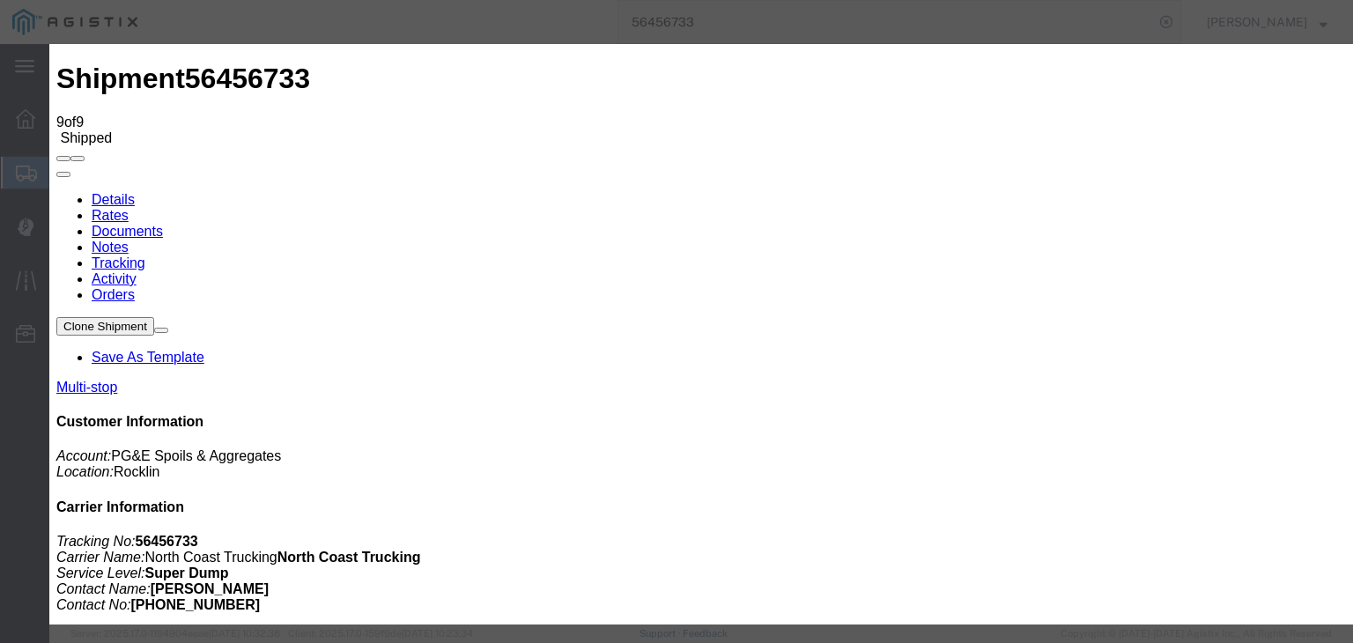
type input "[DATE]"
type input "11:00 AM"
type input "[DATE]"
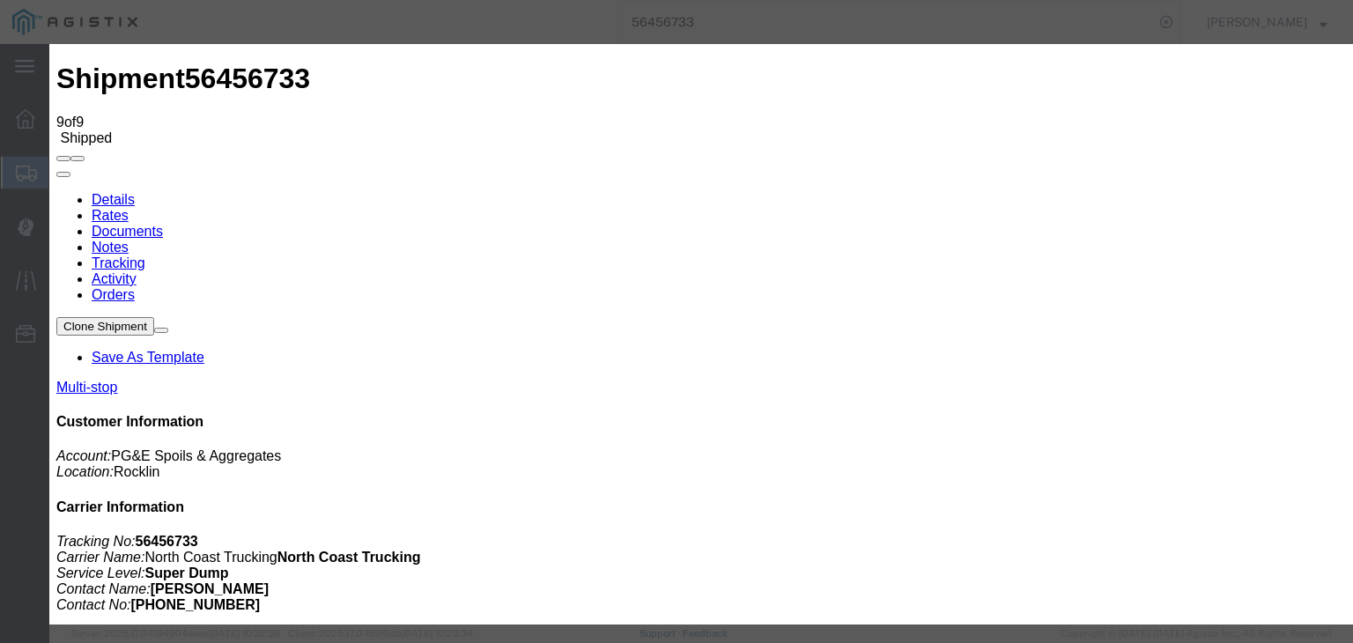
type input "8:30 AM"
select select "ARVPULOC"
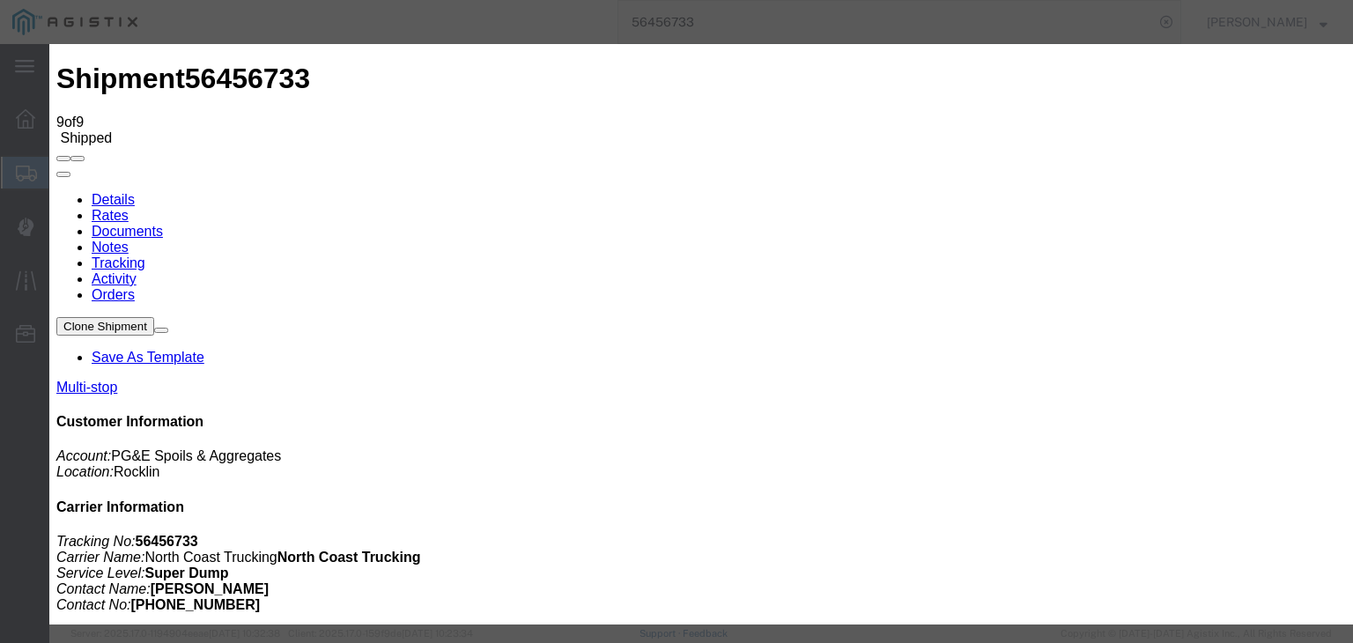
select select "{"pickupDeliveryInfoId": "122199786","pickupOrDelivery": "P","stopNum": "1","lo…"
select select "CA"
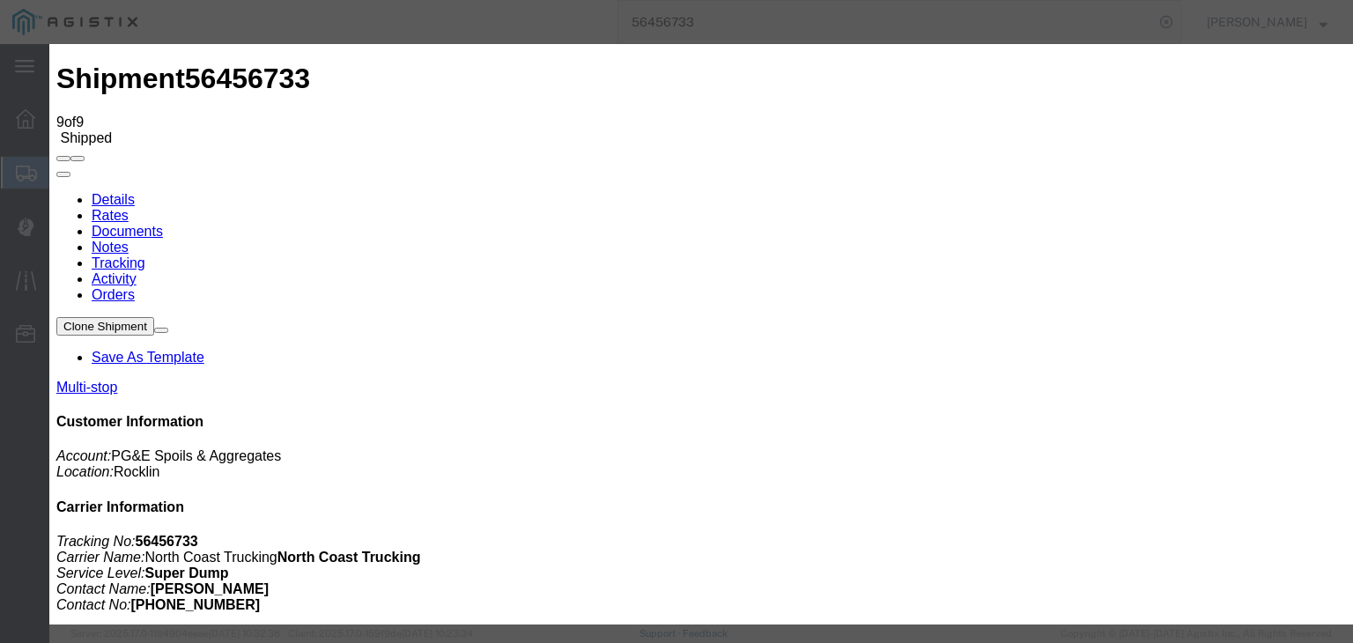
type input "Rocklin"
drag, startPoint x: 1110, startPoint y: 555, endPoint x: 1094, endPoint y: 527, distance: 32.3
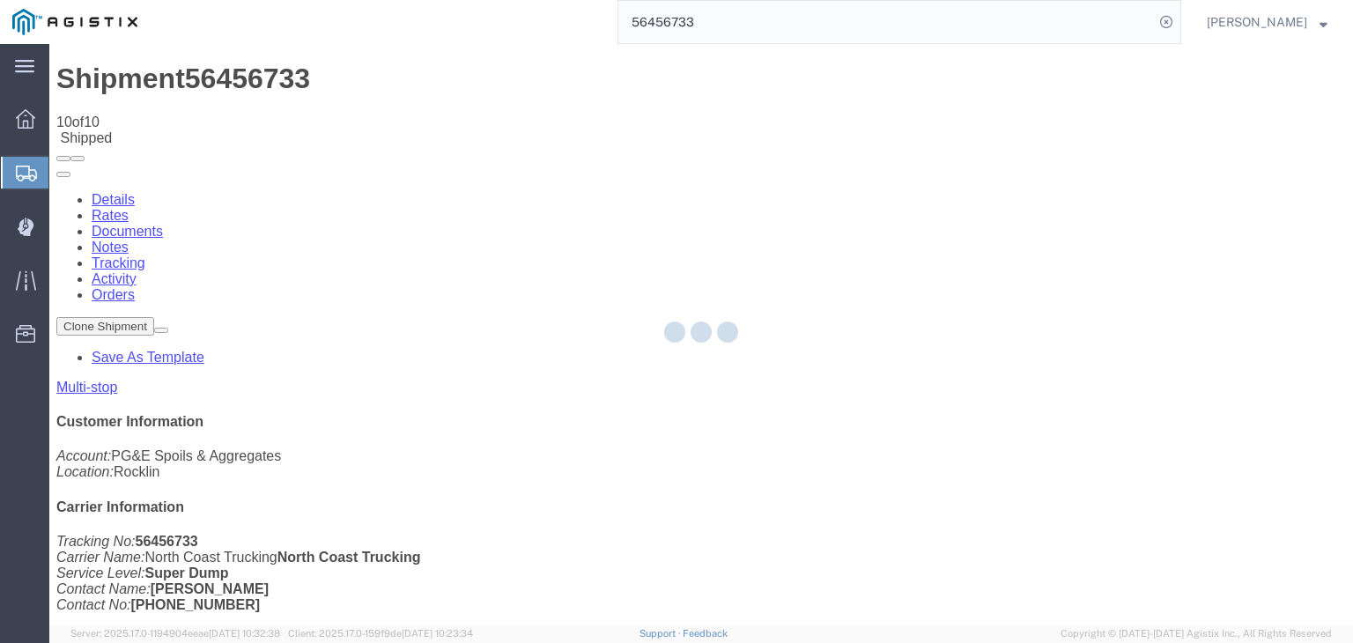
click at [903, 172] on div at bounding box center [700, 334] width 1303 height 580
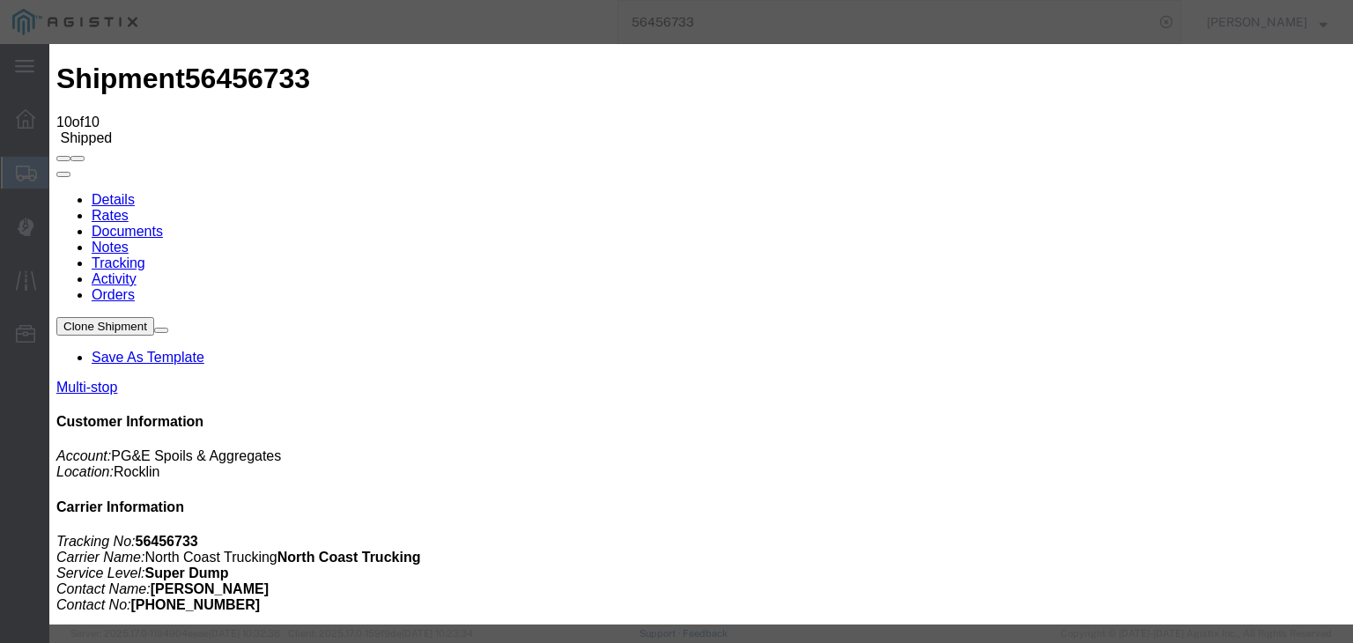
type input "[DATE]"
type input "11:00 AM"
type input "[DATE]"
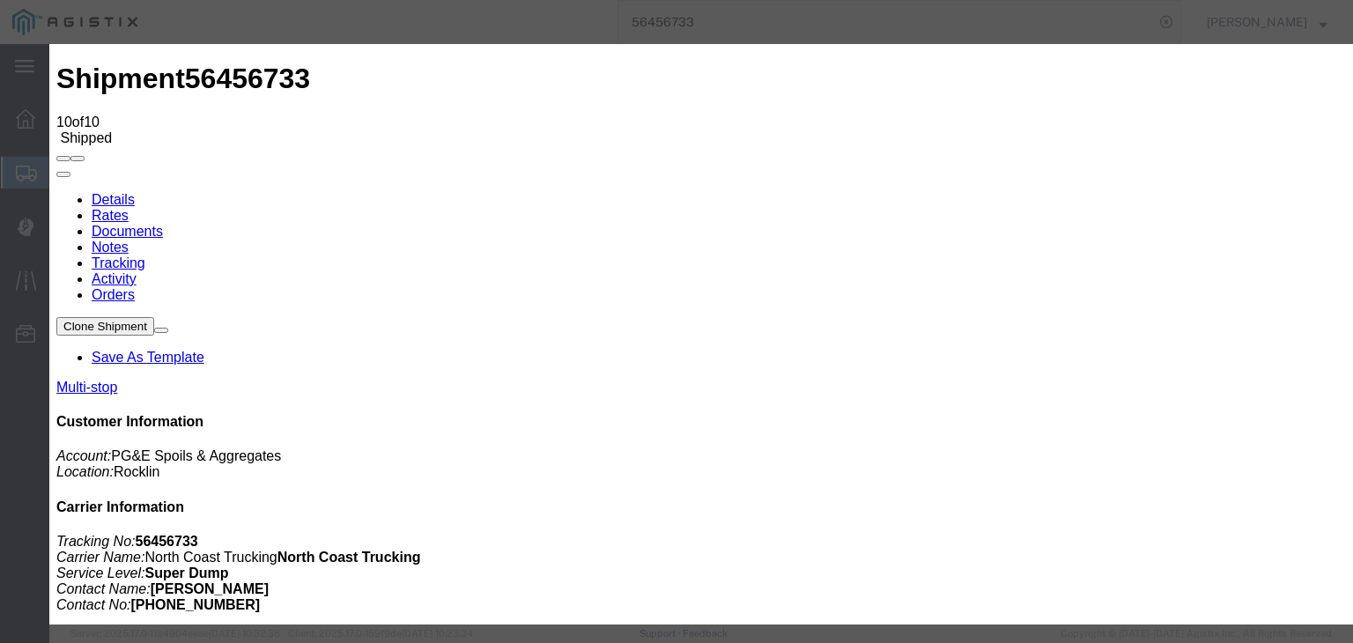
type input "8:35 AM"
select select "DPTPULOC"
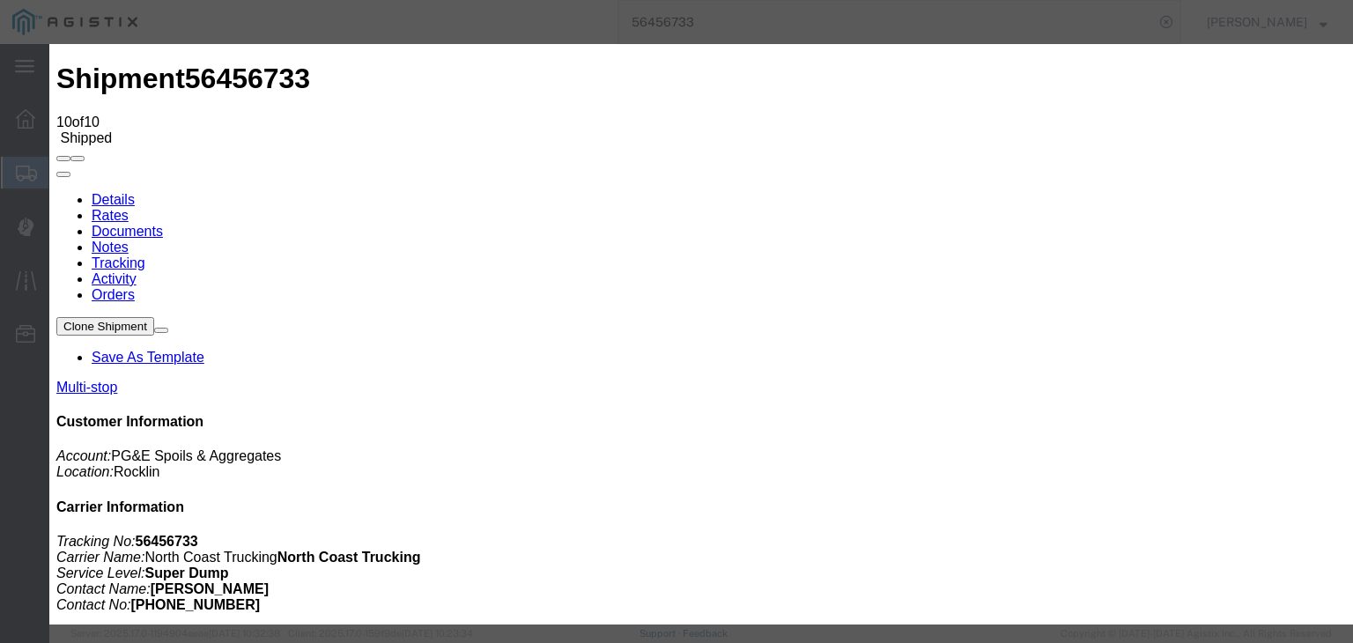
select select "{"pickupDeliveryInfoId": "122199786","pickupOrDelivery": "P","stopNum": "1","lo…"
select select "CA"
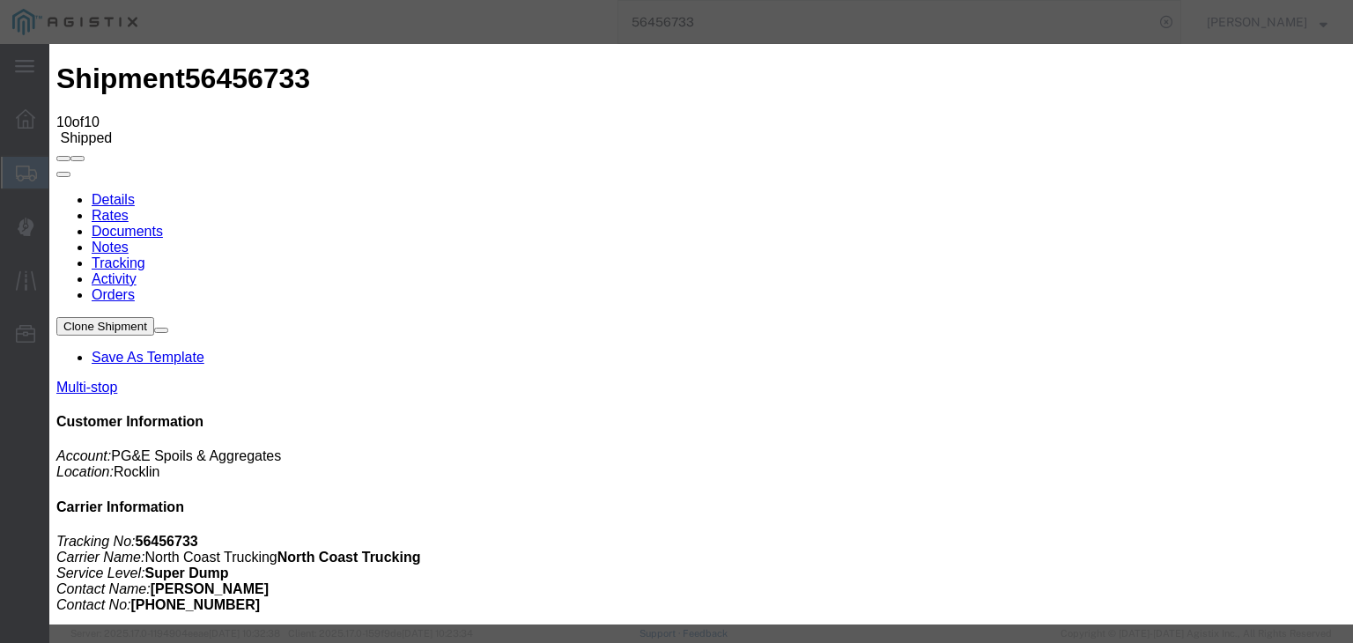
type input "Rocklin"
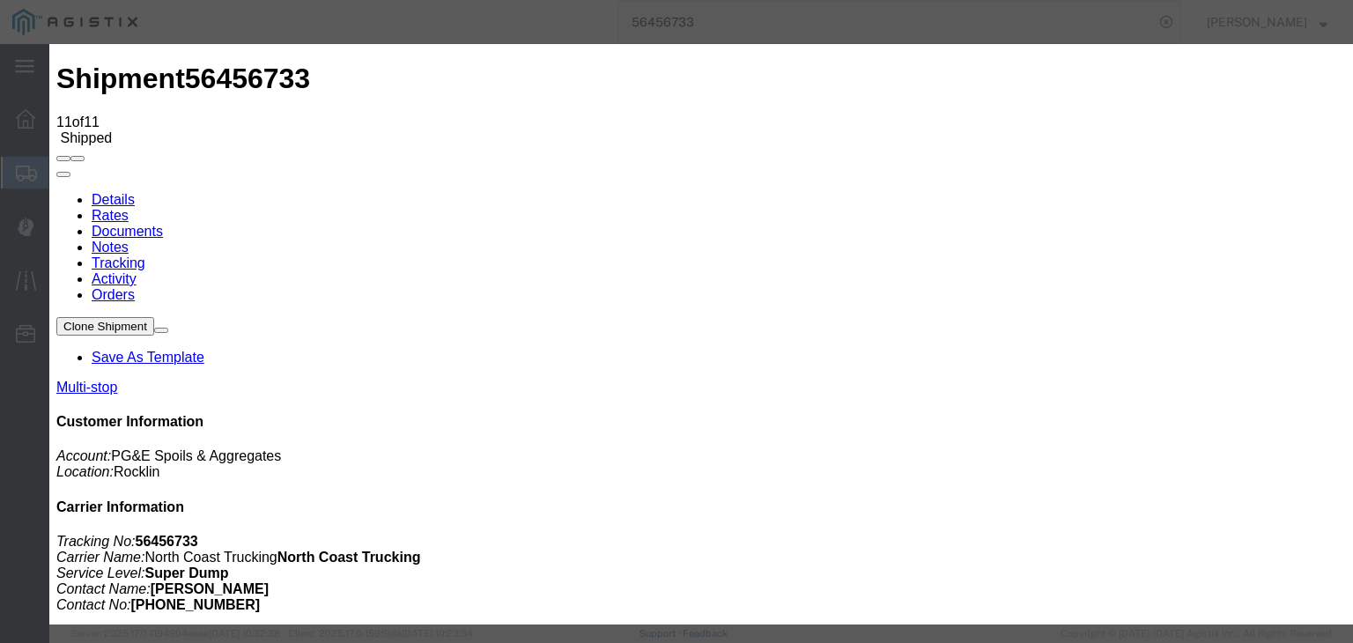
type input "[DATE]"
type input "11:00 AM"
type input "[DATE]"
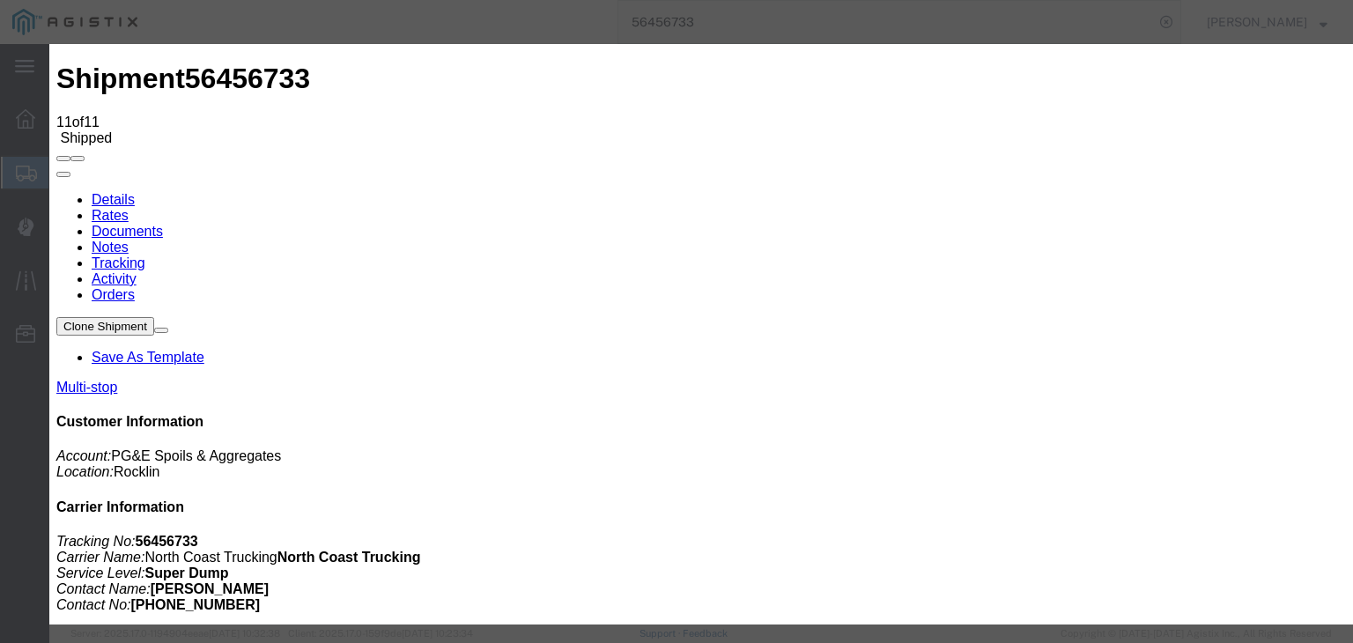
type input "8:45 AM"
select select "ARVDLVLOC"
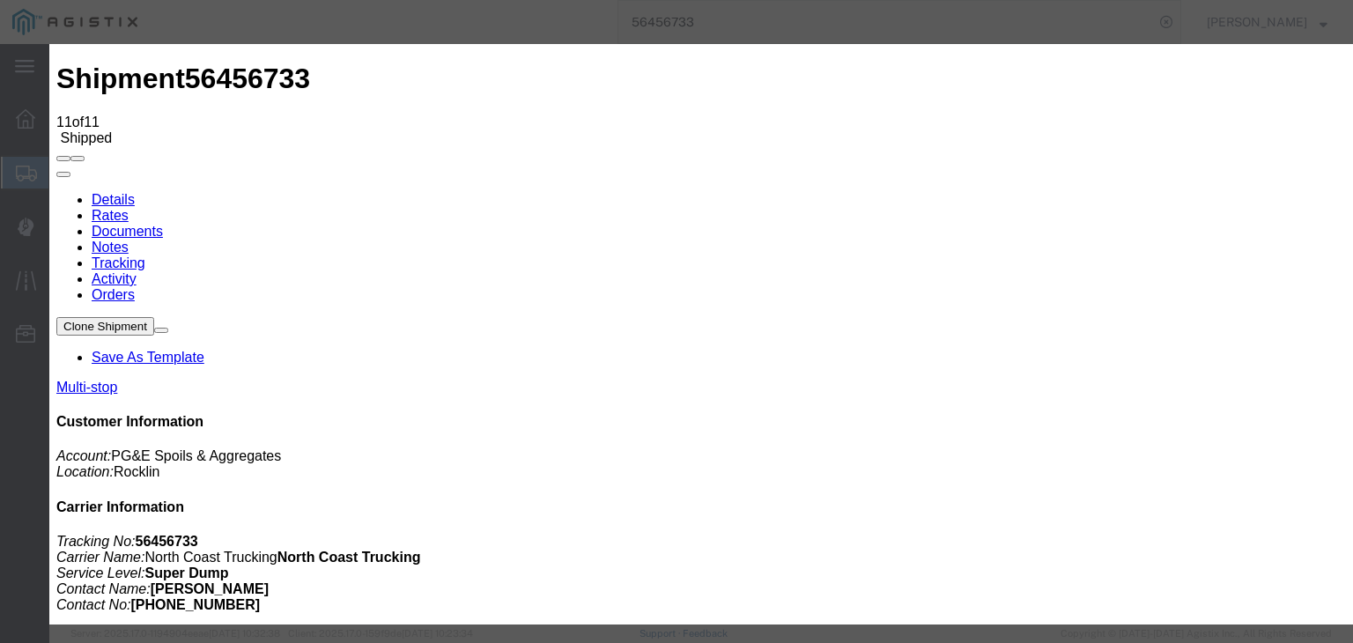
select select "{"pickupDeliveryInfoId": "122199787","pickupOrDelivery": "D","stopNum": "2","lo…"
select select "CA"
type input "Lincoln"
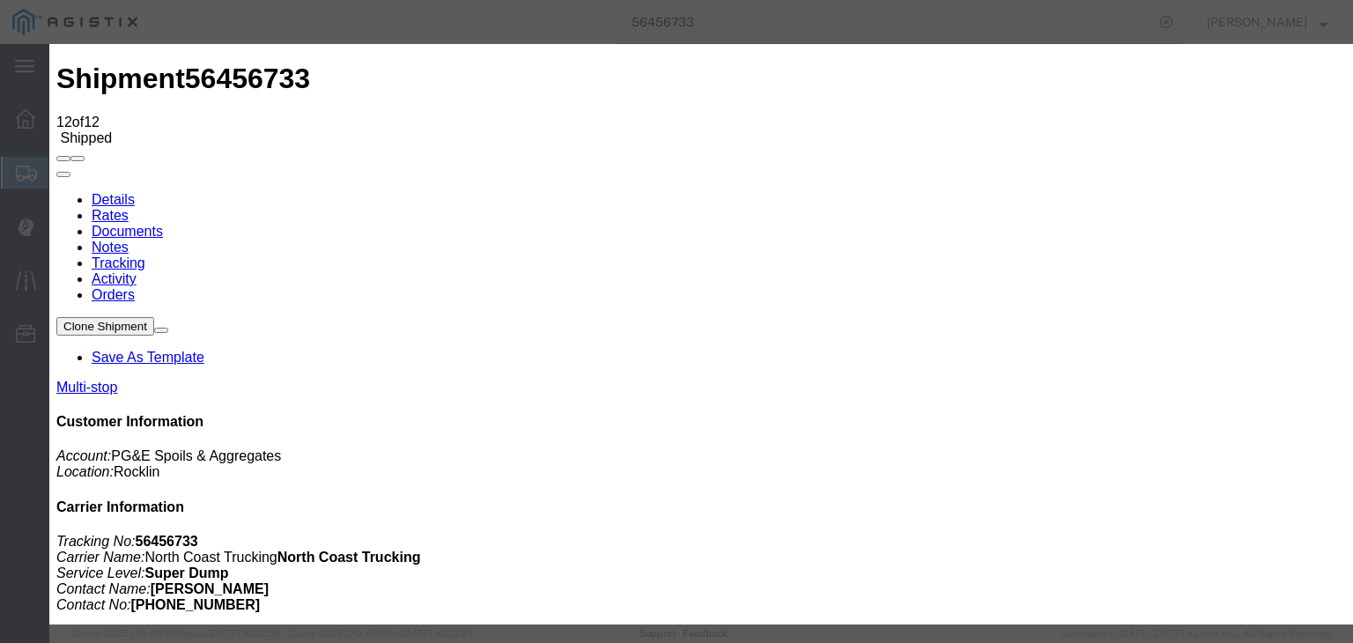
type input "[DATE]"
type input "11:00 AM"
type input "[DATE]"
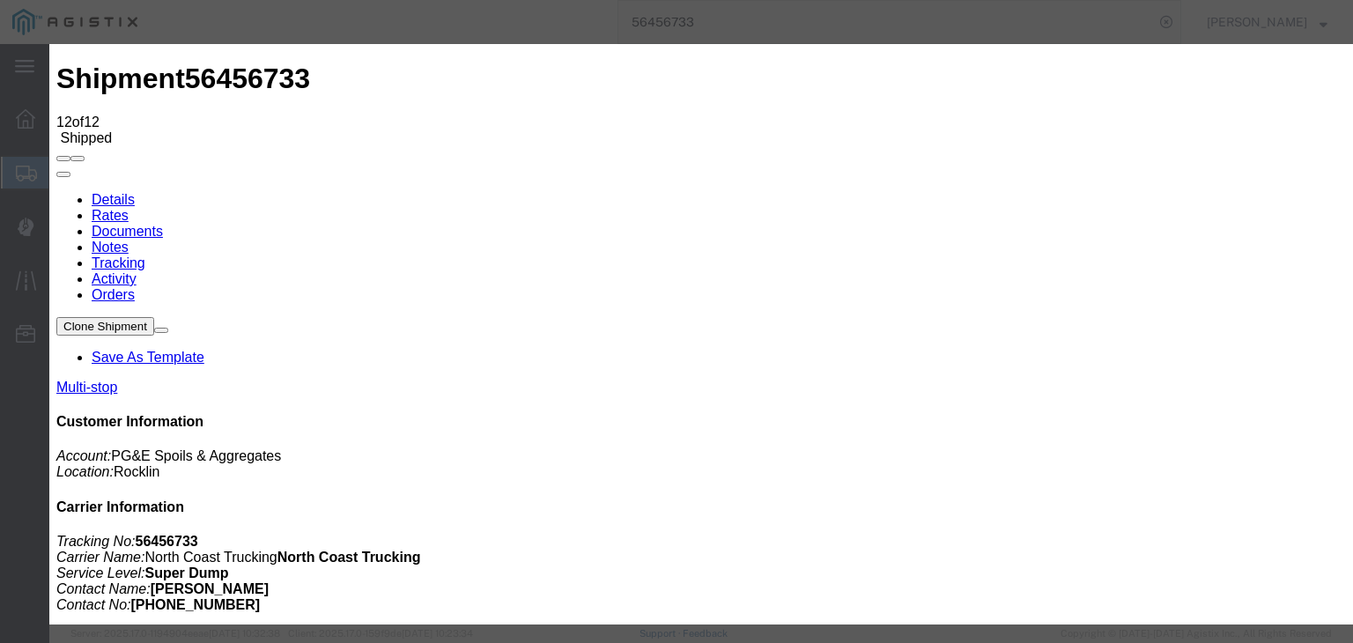
type input "8:50 AM"
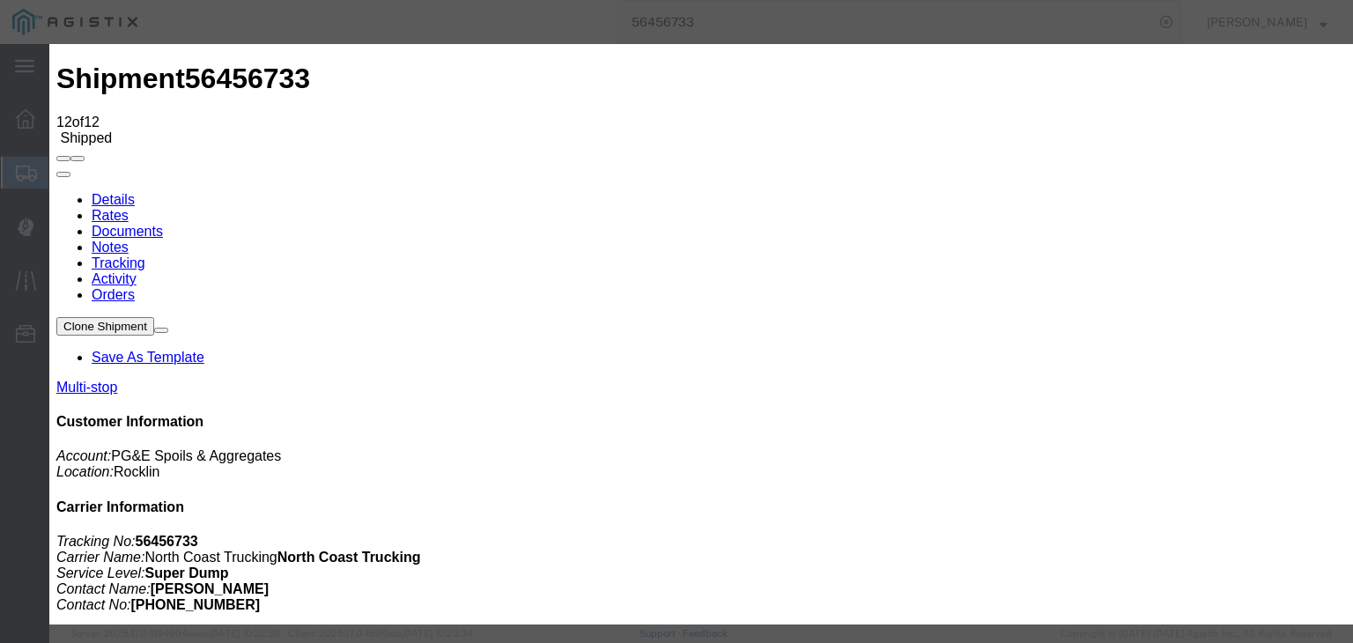
select select "DPTDLVLOC"
select select "{"pickupDeliveryInfoId": "122199787","pickupOrDelivery": "D","stopNum": "2","lo…"
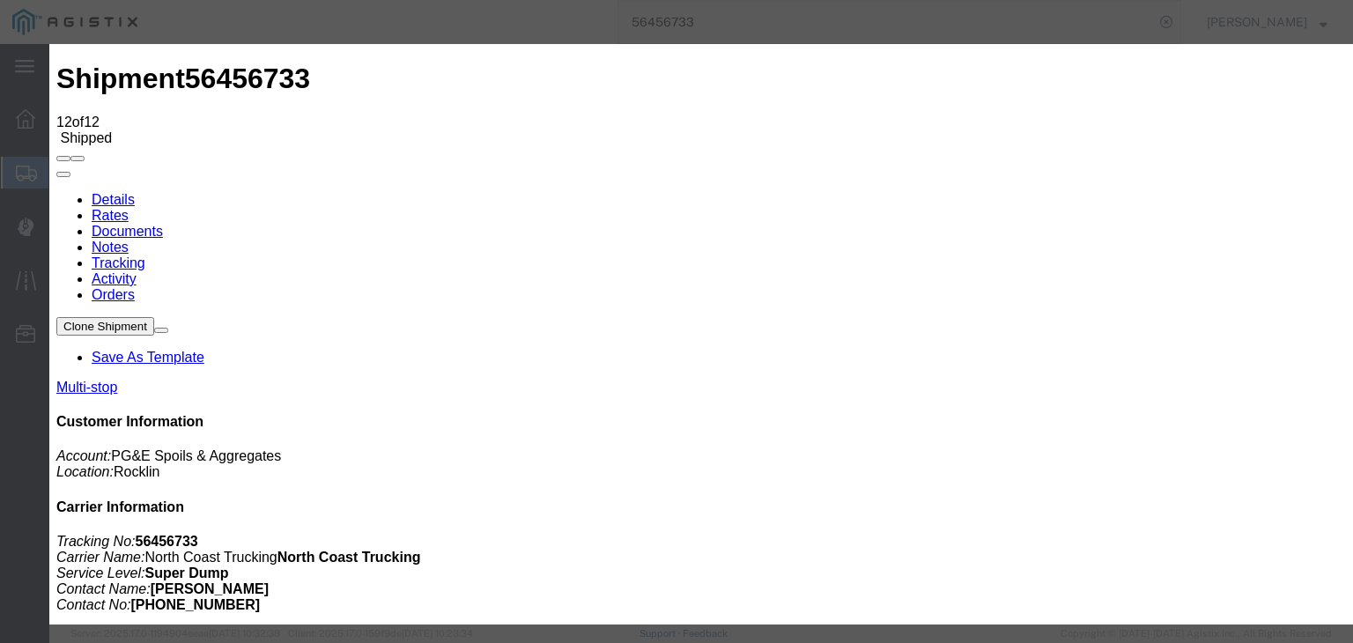
select select "CA"
type input "Lincoln"
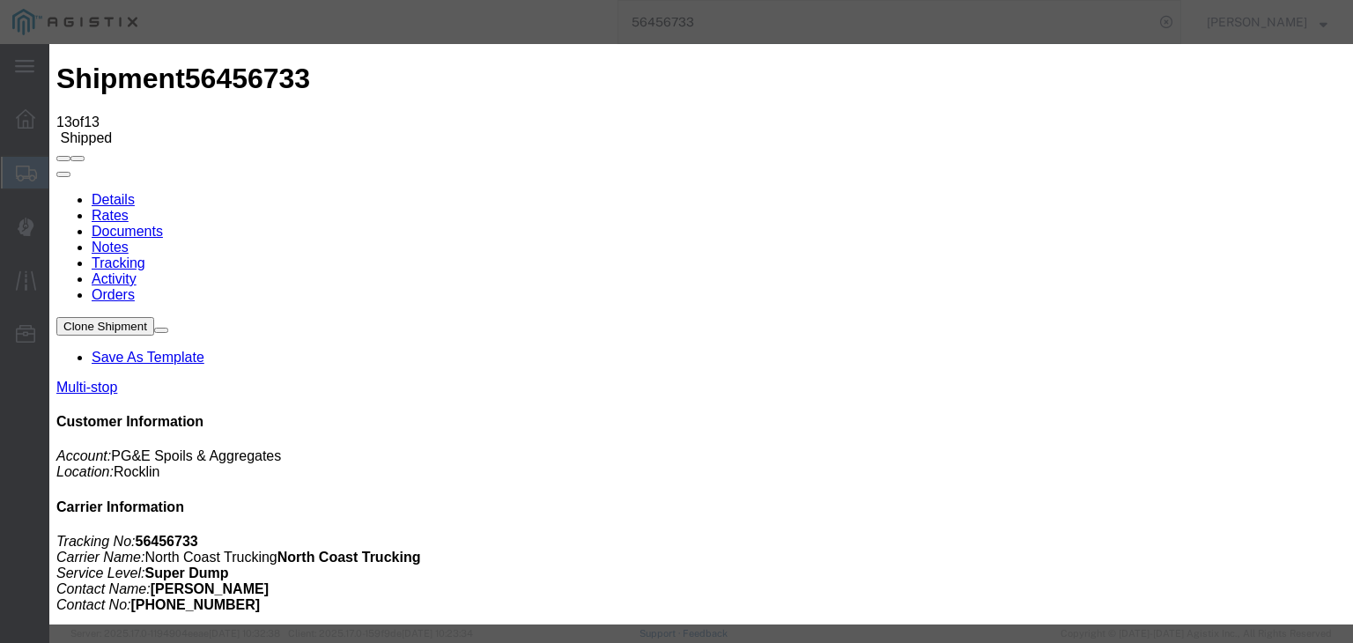
type input "[DATE]"
type input "11:00 AM"
type input "[DATE]"
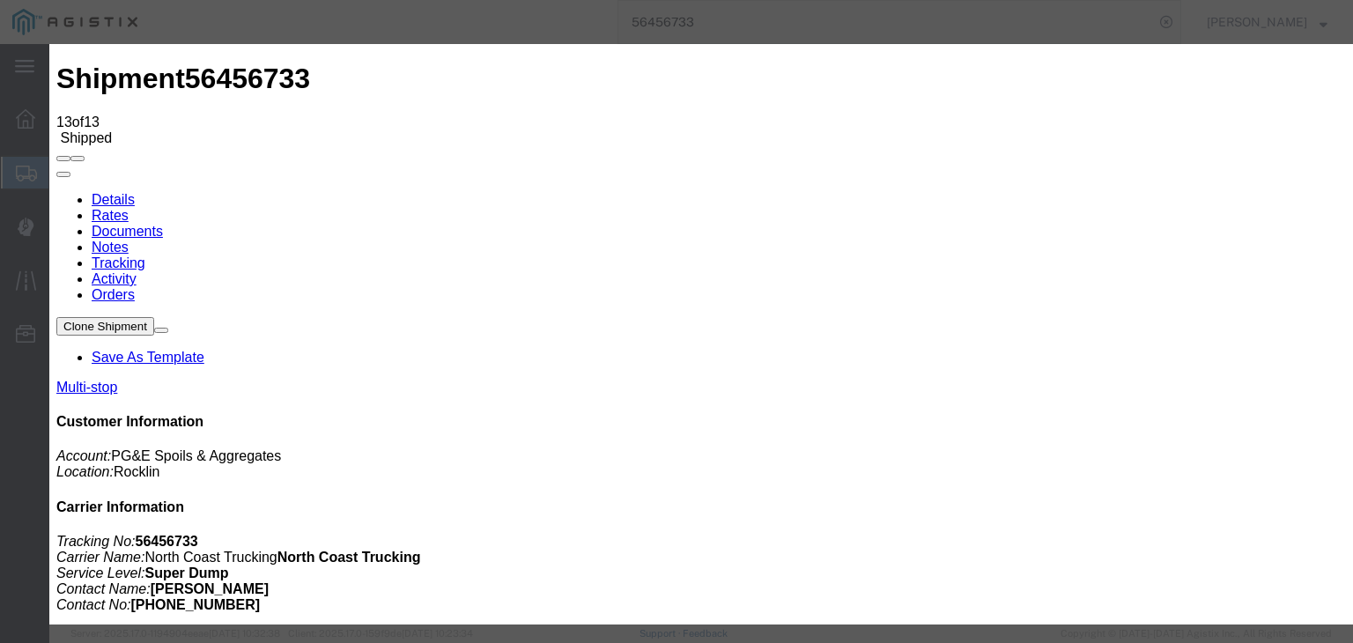
type input "9:00 AM"
select select "ARVPULOC"
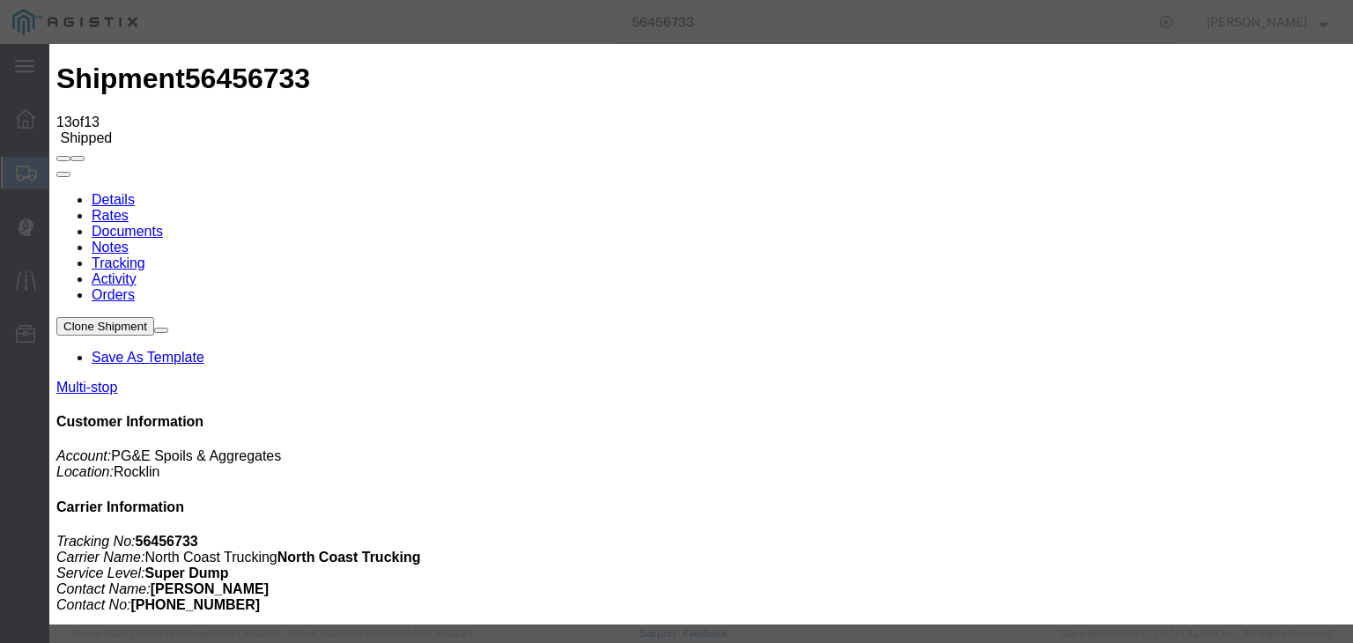
select select "{"pickupDeliveryInfoId": "122199786","pickupOrDelivery": "P","stopNum": "1","lo…"
select select "CA"
type input "Rocklin"
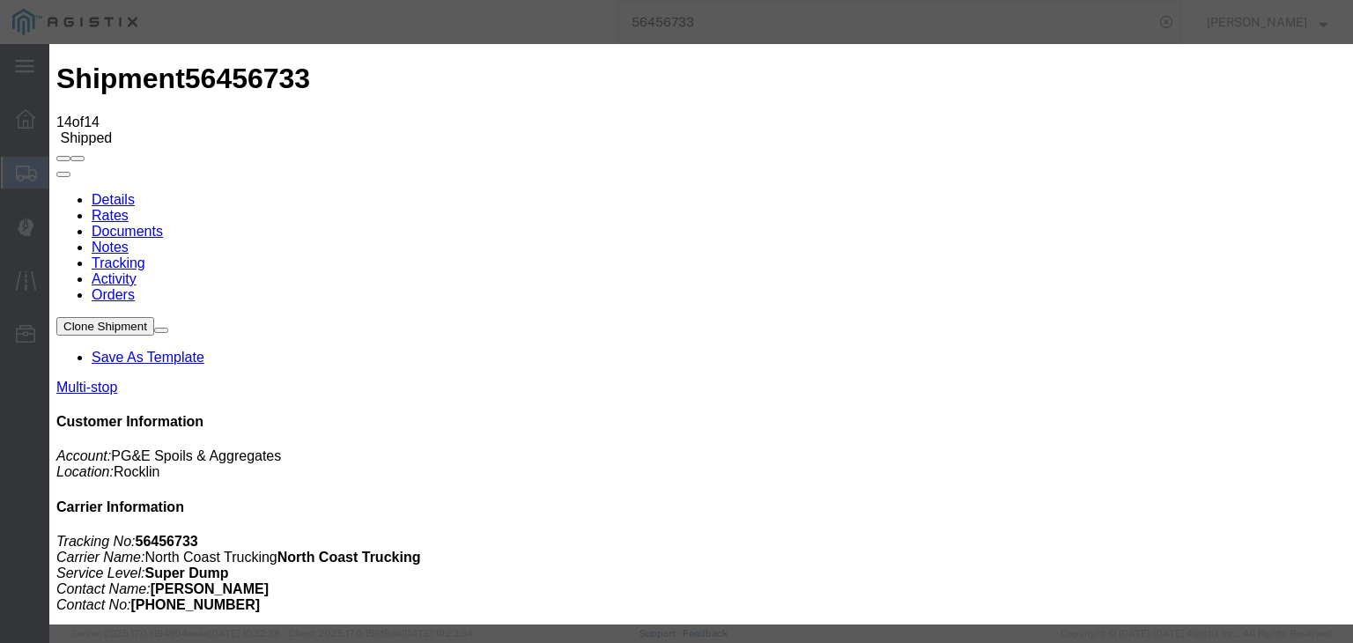
type input "[DATE]"
type input "11:00 AM"
type input "[DATE]"
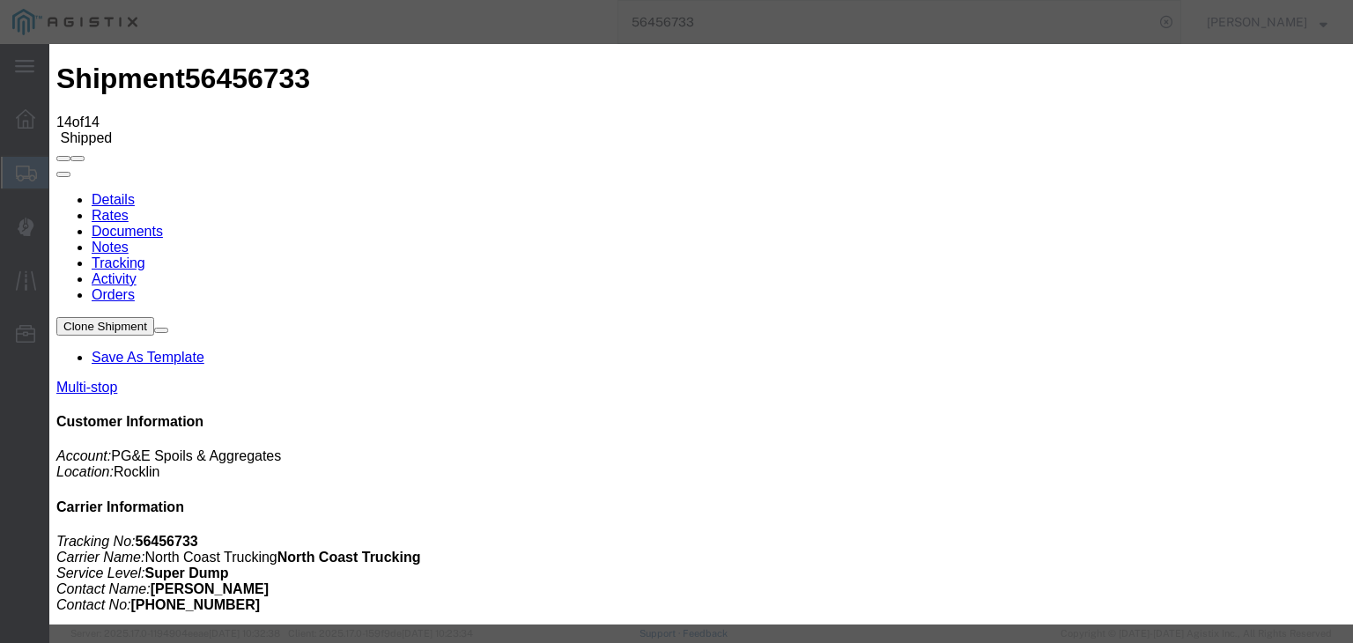
type input "9:05 AM"
select select "DPTPULOC"
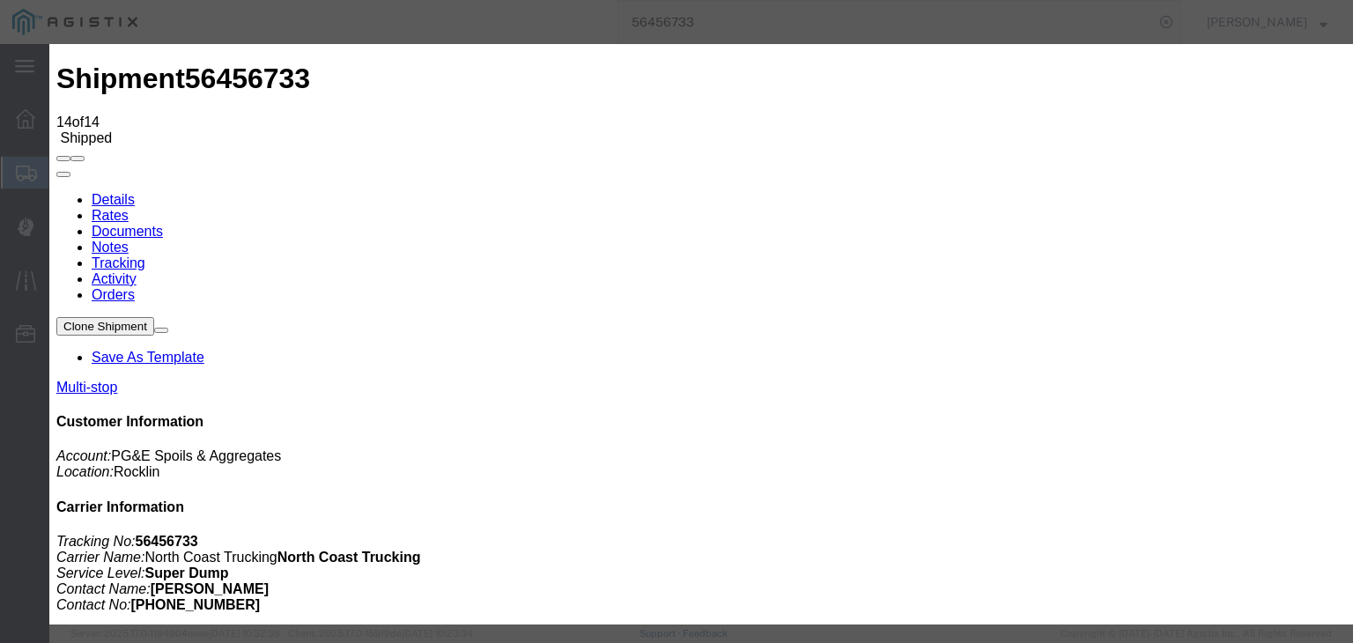
drag, startPoint x: 916, startPoint y: 215, endPoint x: 918, endPoint y: 233, distance: 18.6
select select "{"pickupDeliveryInfoId": "122199786","pickupOrDelivery": "P","stopNum": "1","lo…"
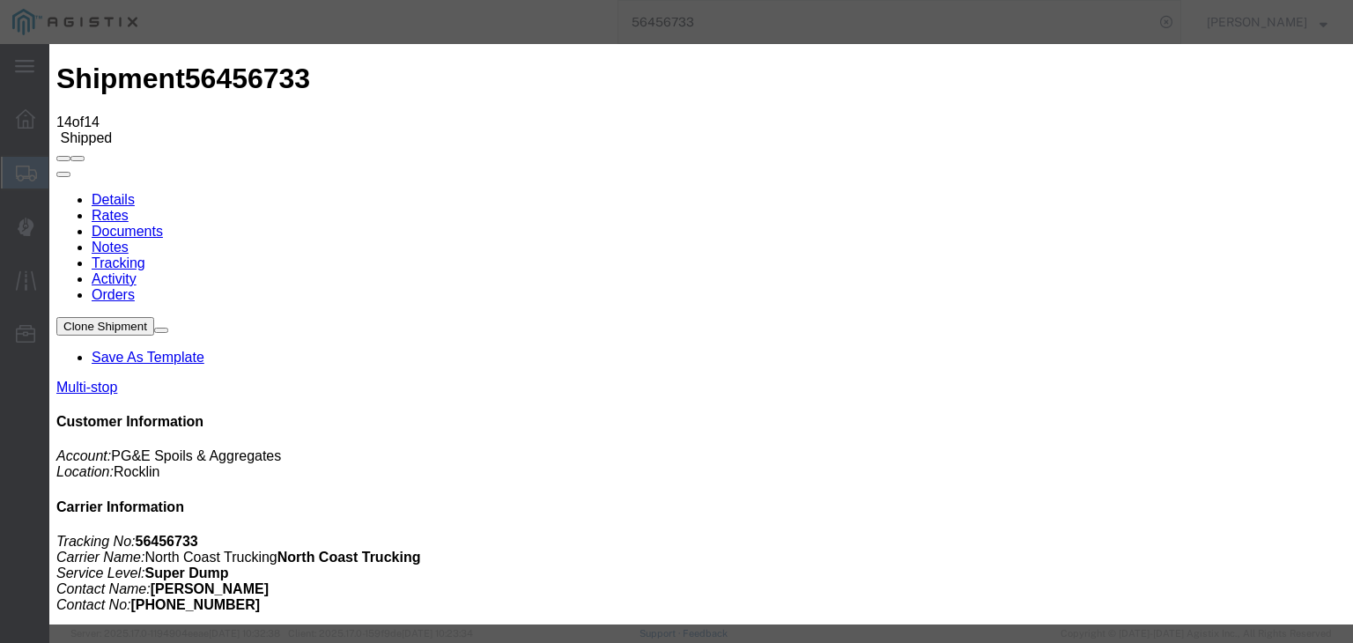
select select "CA"
type input "Rocklin"
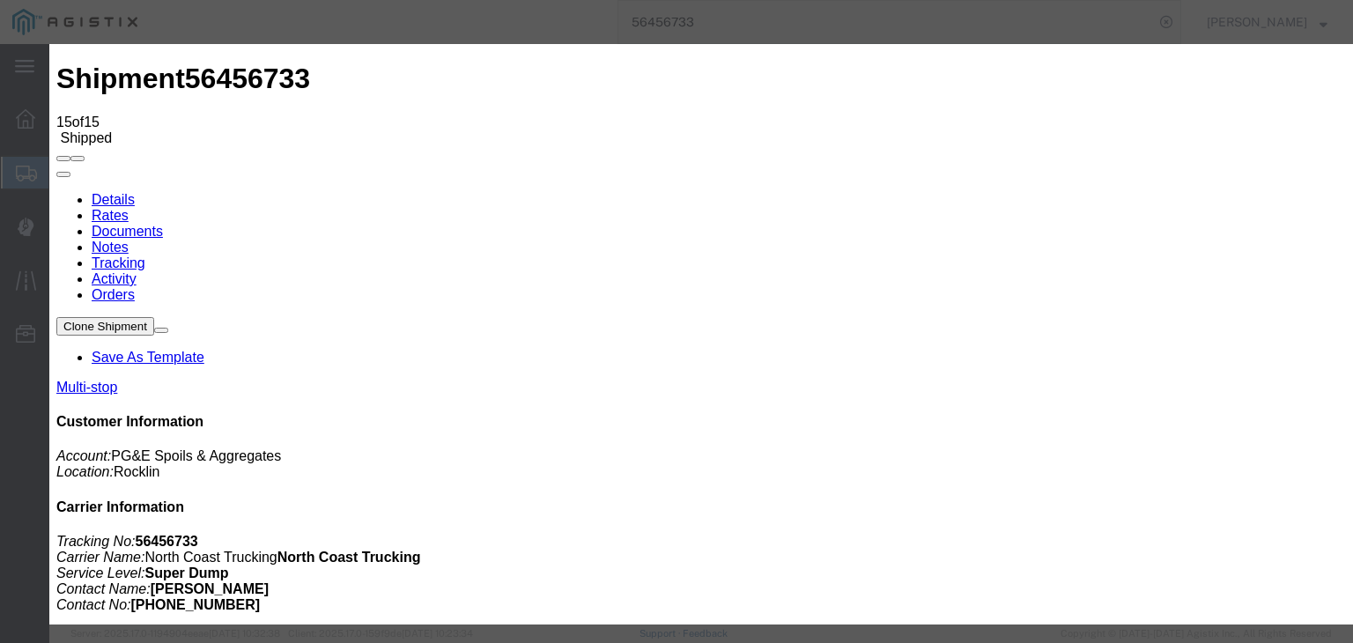
type input "[DATE]"
type input "11:00 AM"
type input "[DATE]"
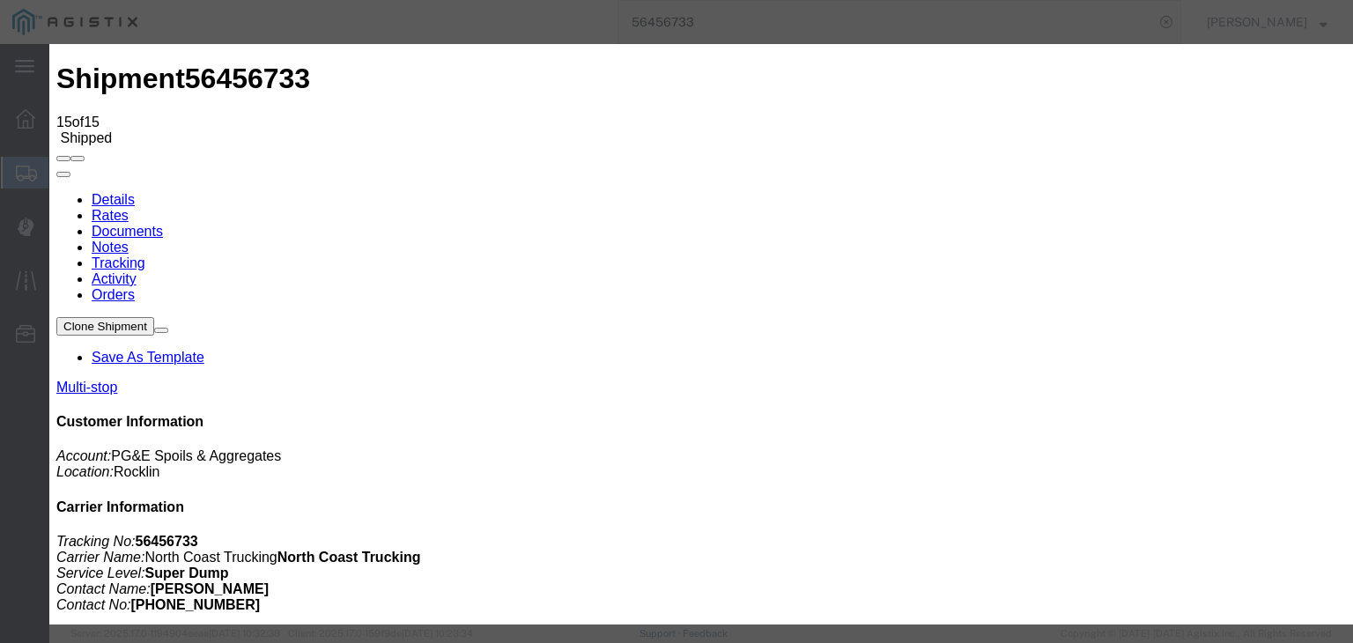
type input "9:20 AM"
select select "ARVDLVLOC"
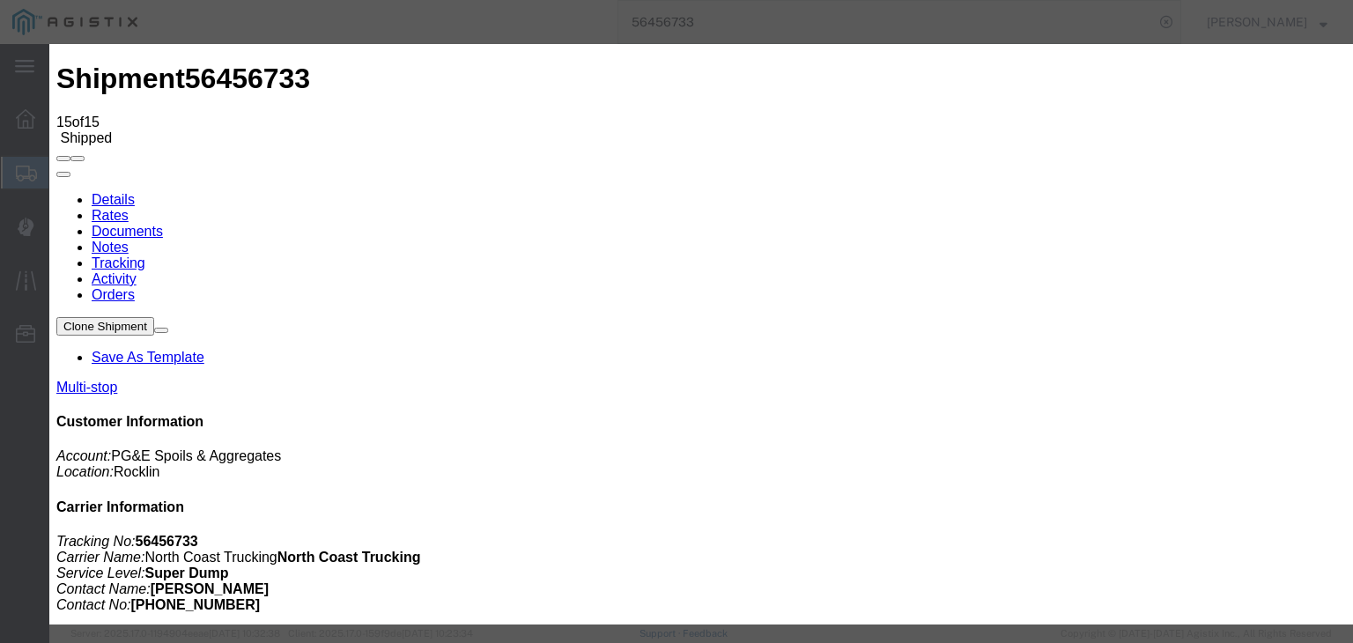
select select "{"pickupDeliveryInfoId": "122199787","pickupOrDelivery": "D","stopNum": "2","lo…"
select select "CA"
type input "Lincoln"
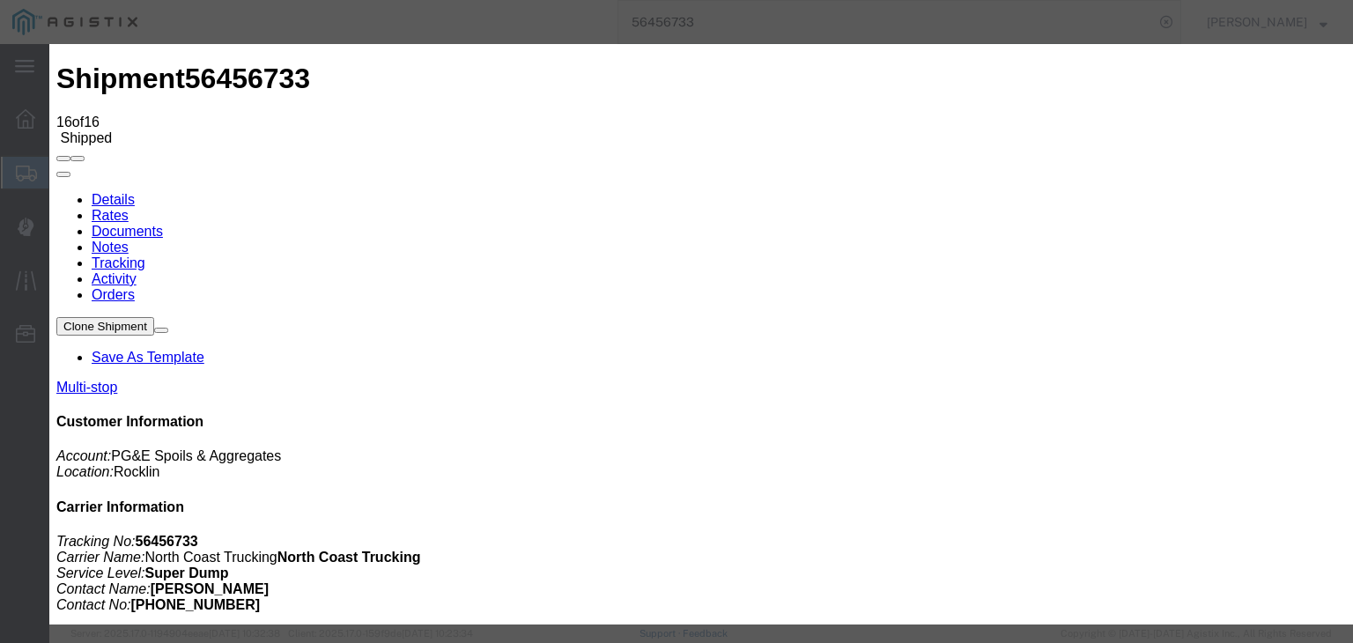
type input "[DATE]"
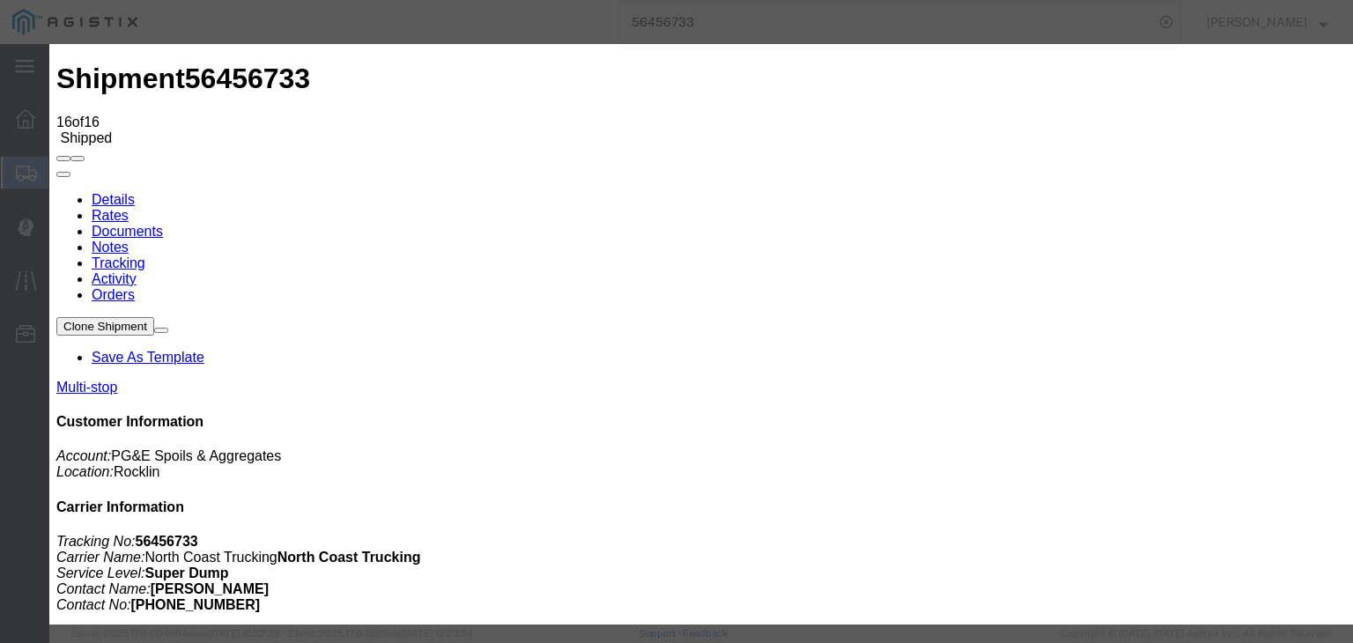
drag, startPoint x: 898, startPoint y: 219, endPoint x: 902, endPoint y: 230, distance: 11.1
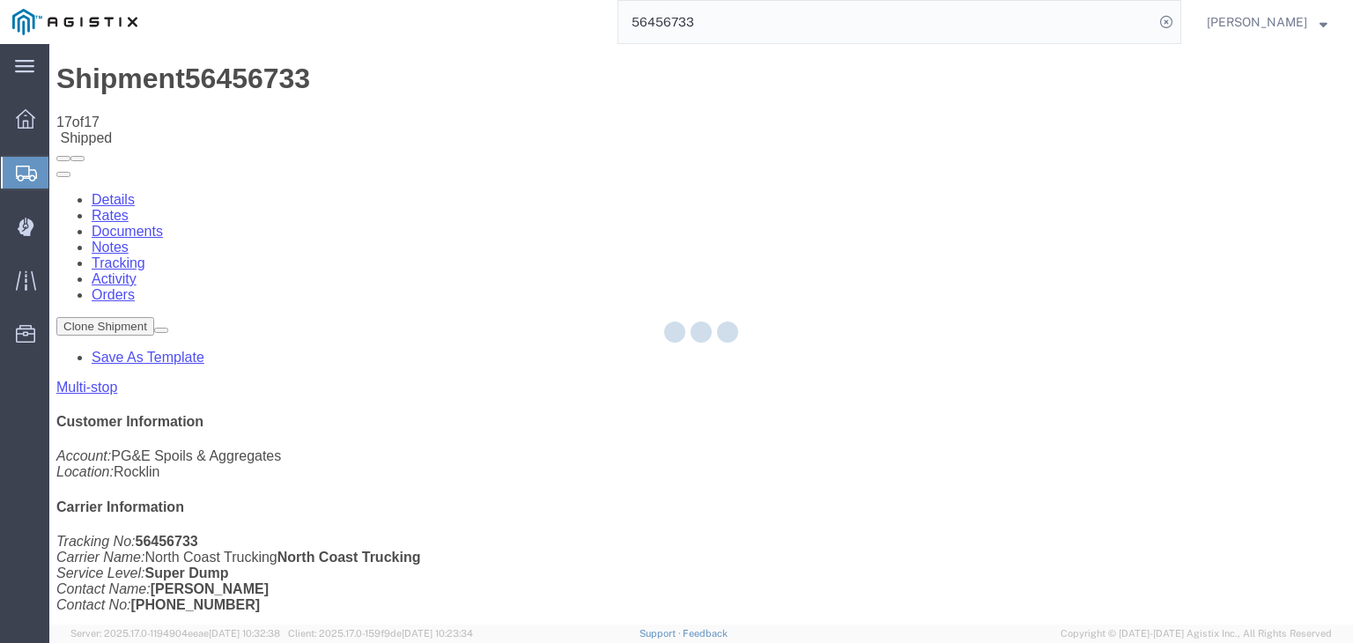
click at [933, 166] on div at bounding box center [700, 334] width 1303 height 580
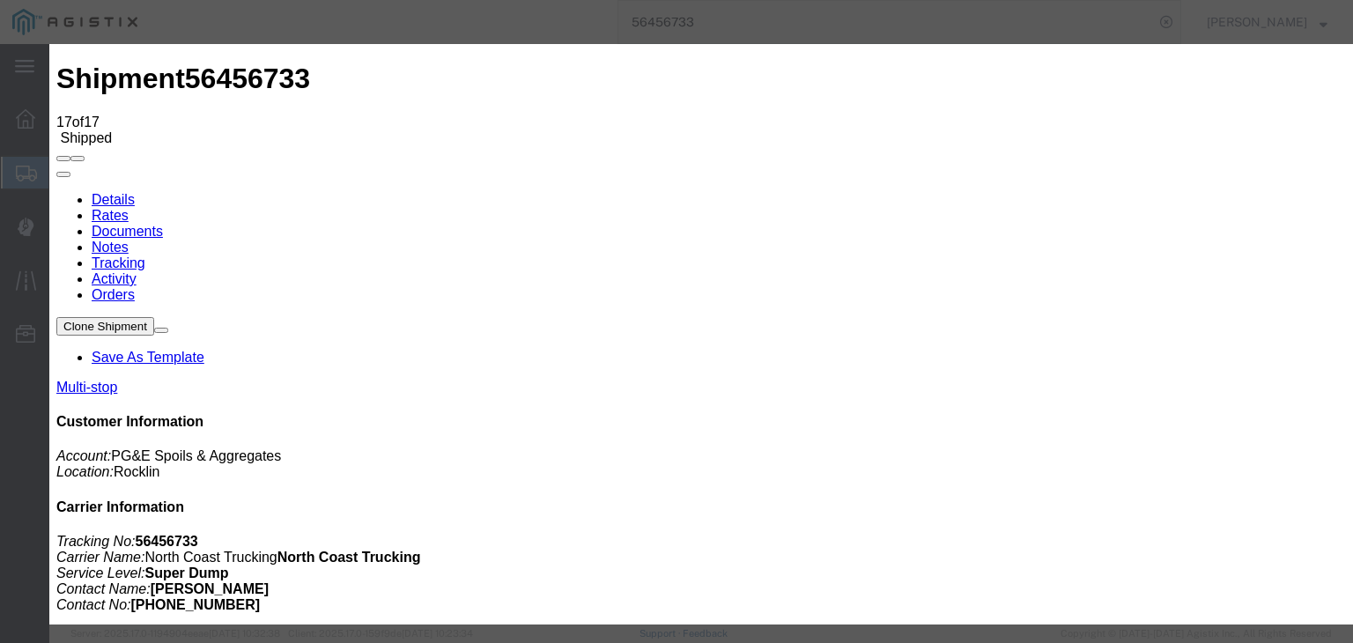
drag, startPoint x: 902, startPoint y: 219, endPoint x: 907, endPoint y: 232, distance: 13.4
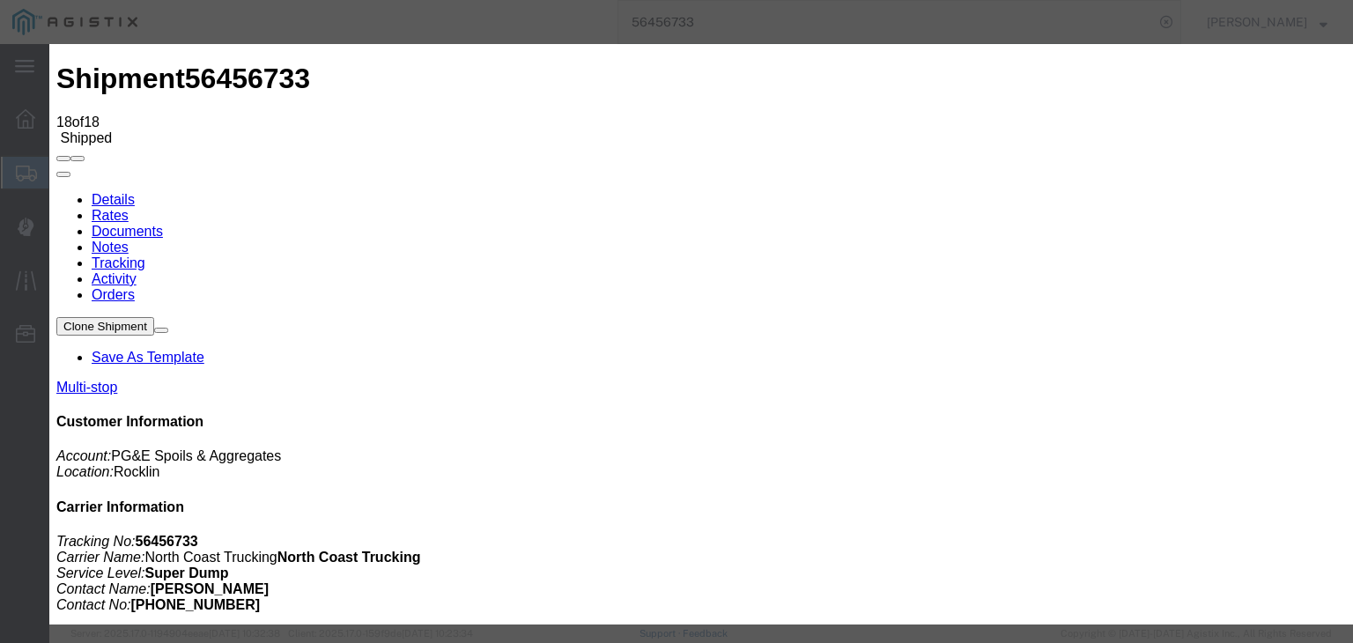
drag, startPoint x: 462, startPoint y: 254, endPoint x: 462, endPoint y: 264, distance: 9.7
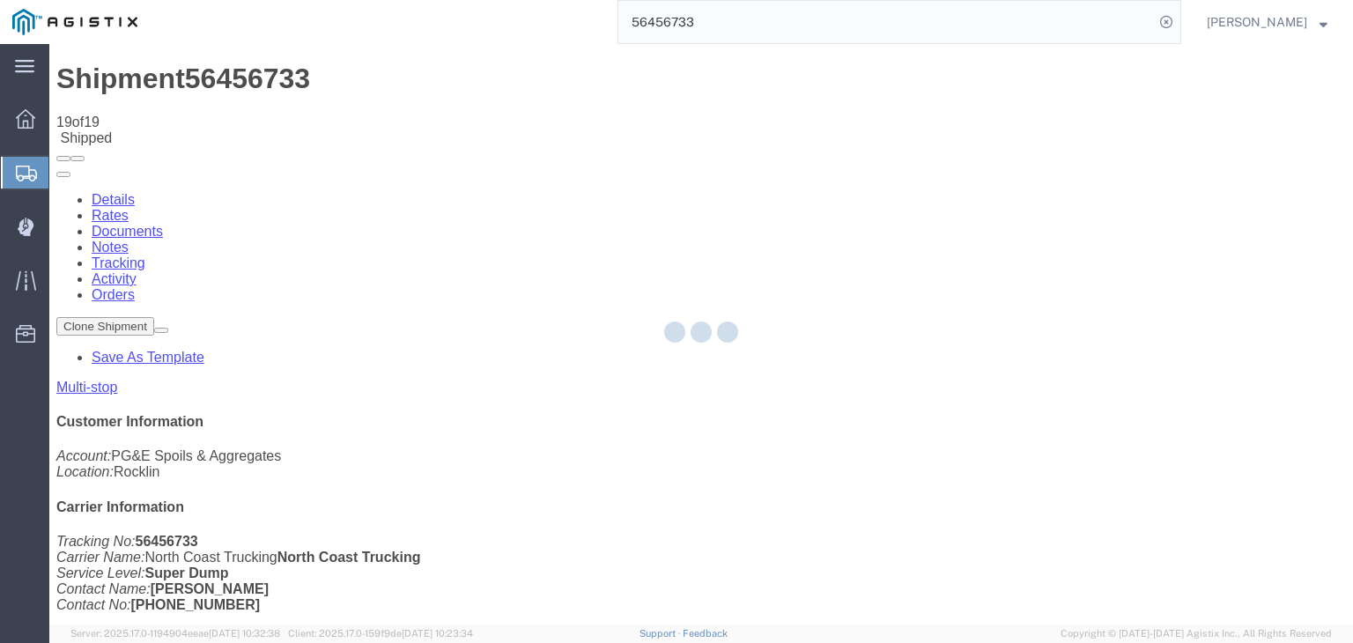
click at [896, 159] on div at bounding box center [700, 334] width 1303 height 580
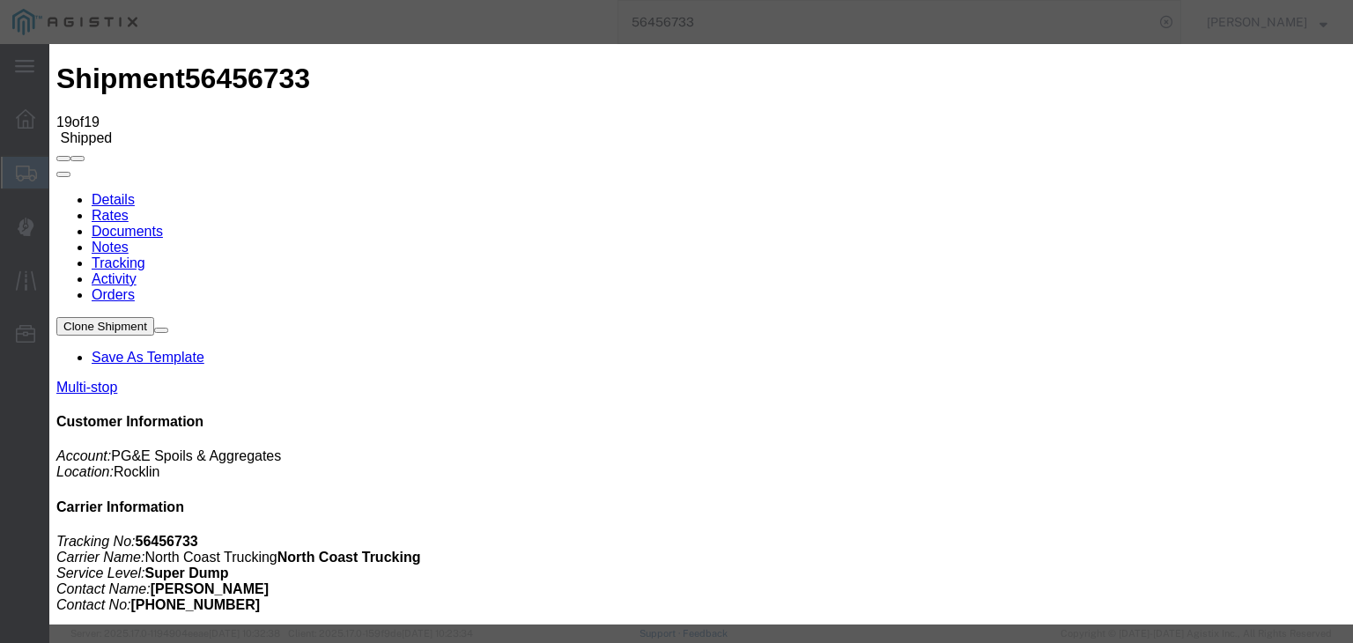
drag, startPoint x: 422, startPoint y: 358, endPoint x: 451, endPoint y: 323, distance: 45.0
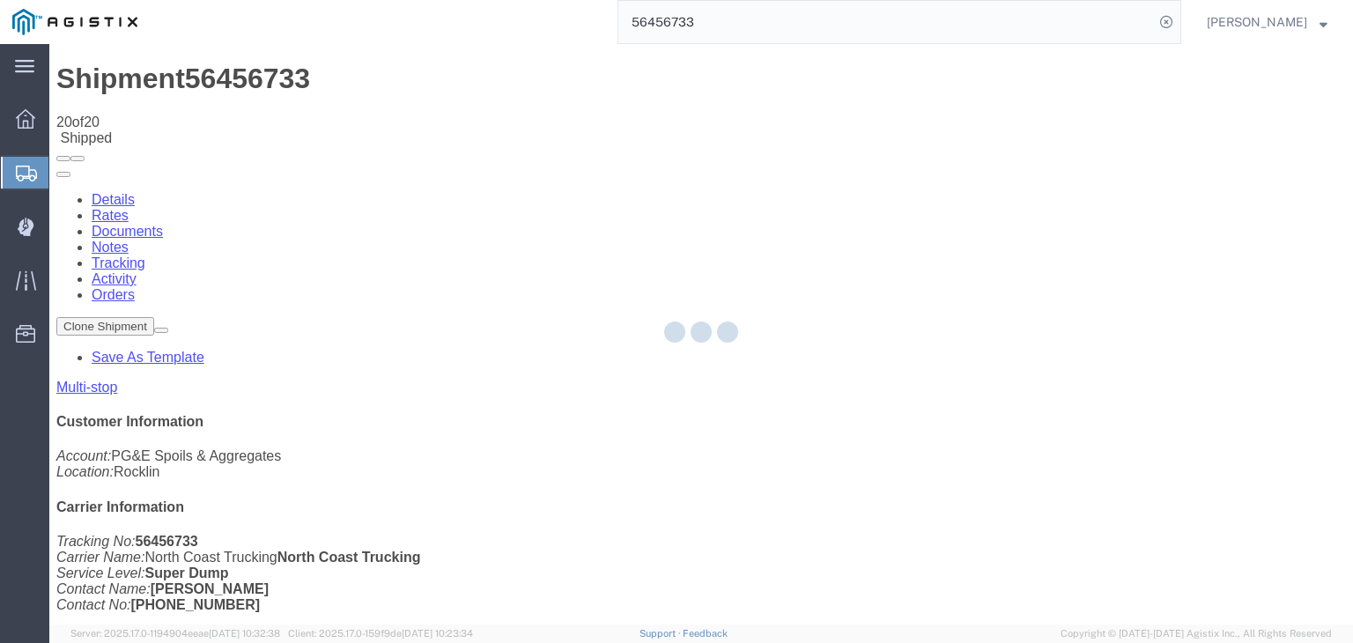
click at [904, 160] on div at bounding box center [700, 334] width 1303 height 580
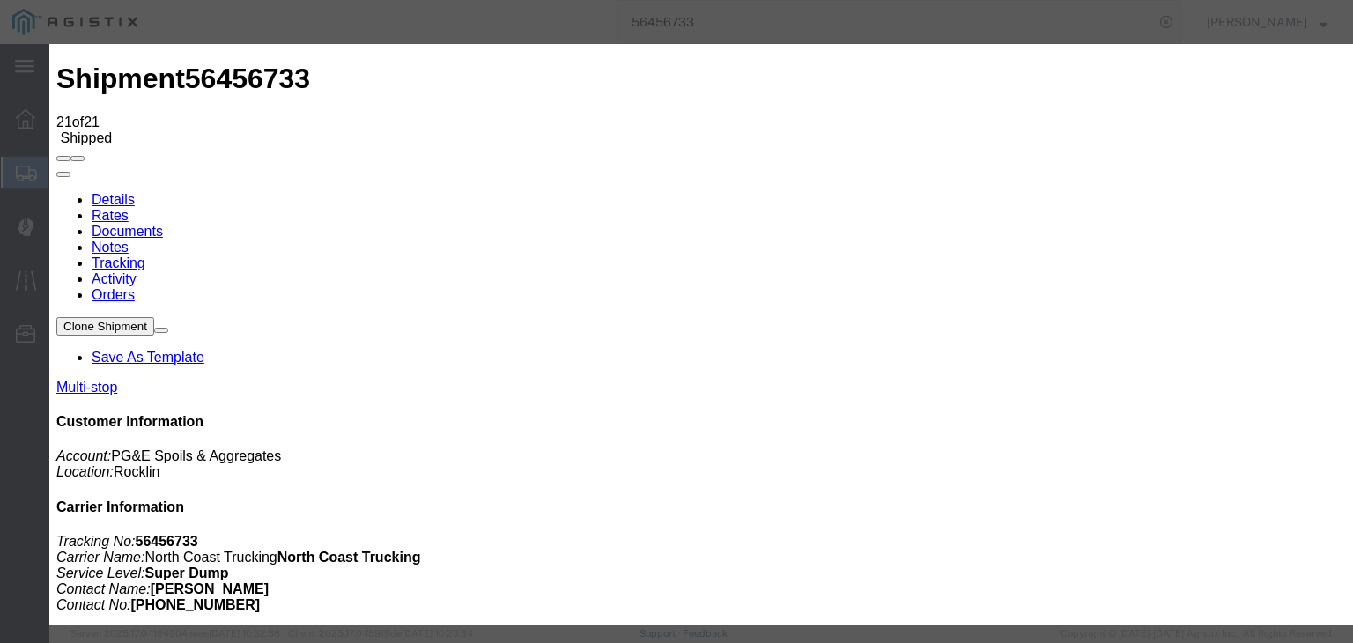
drag, startPoint x: 423, startPoint y: 364, endPoint x: 542, endPoint y: 283, distance: 143.9
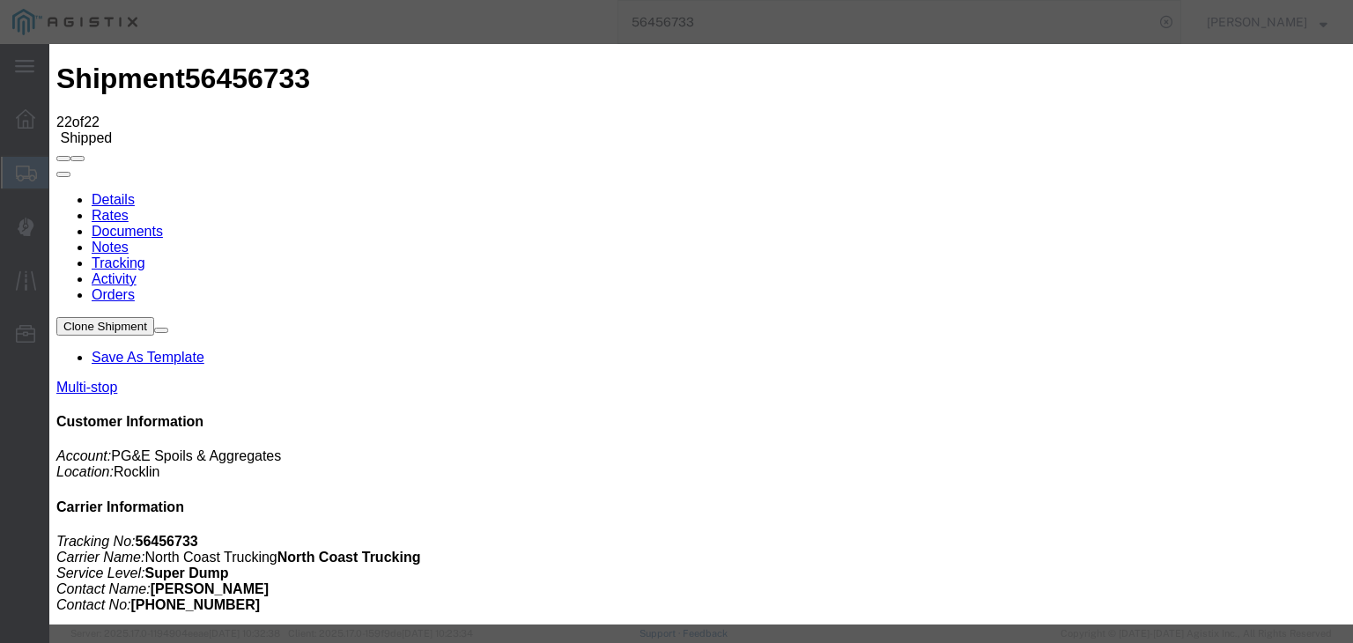
drag, startPoint x: 907, startPoint y: 225, endPoint x: 916, endPoint y: 234, distance: 12.5
drag, startPoint x: 905, startPoint y: 224, endPoint x: 905, endPoint y: 241, distance: 17.6
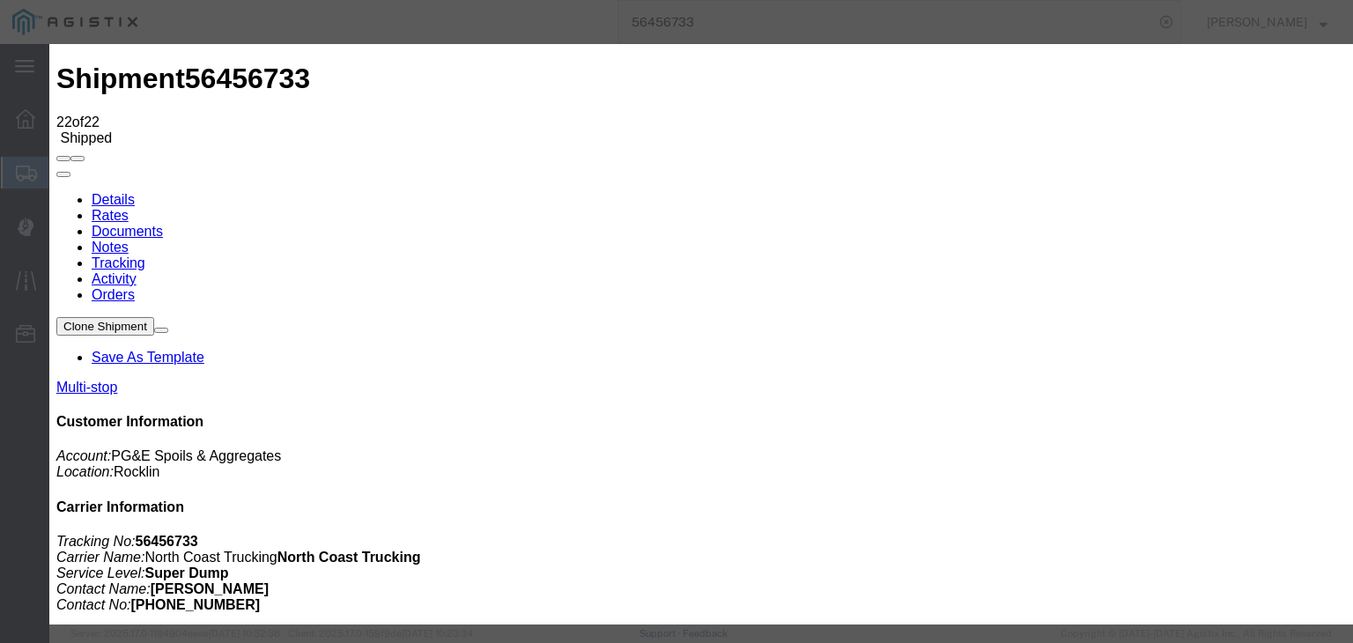
drag, startPoint x: 909, startPoint y: 290, endPoint x: 909, endPoint y: 277, distance: 12.3
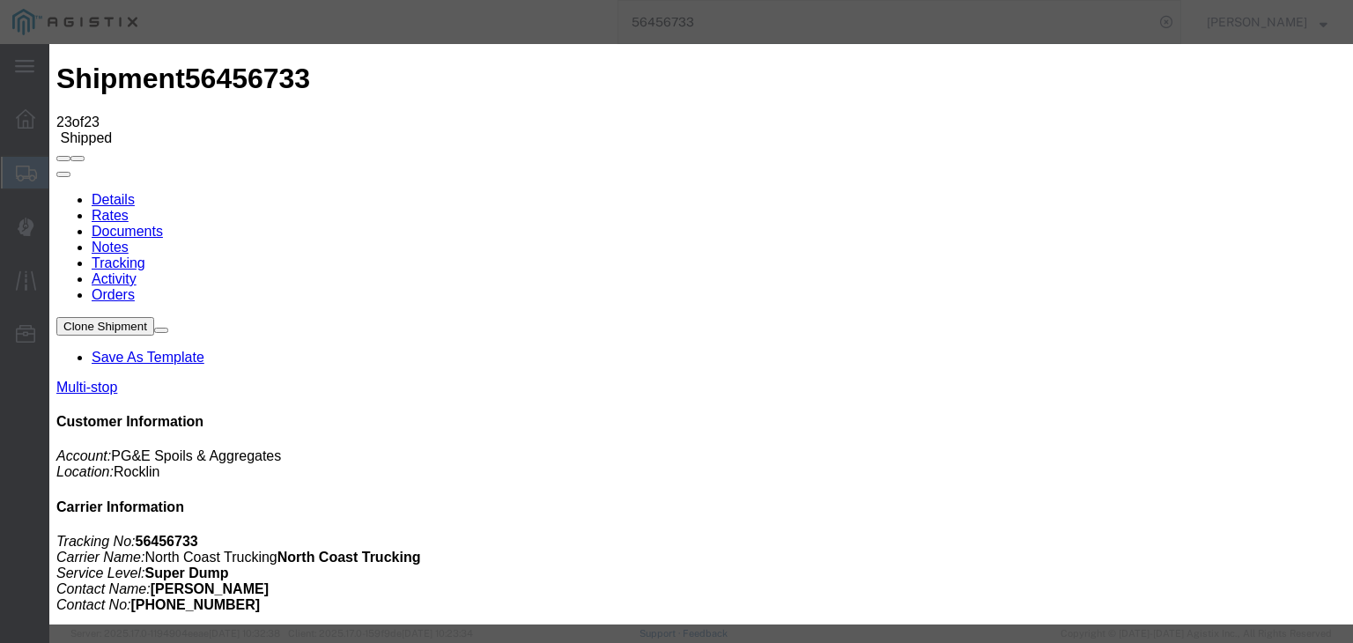
drag, startPoint x: 631, startPoint y: 194, endPoint x: 623, endPoint y: 213, distance: 20.9
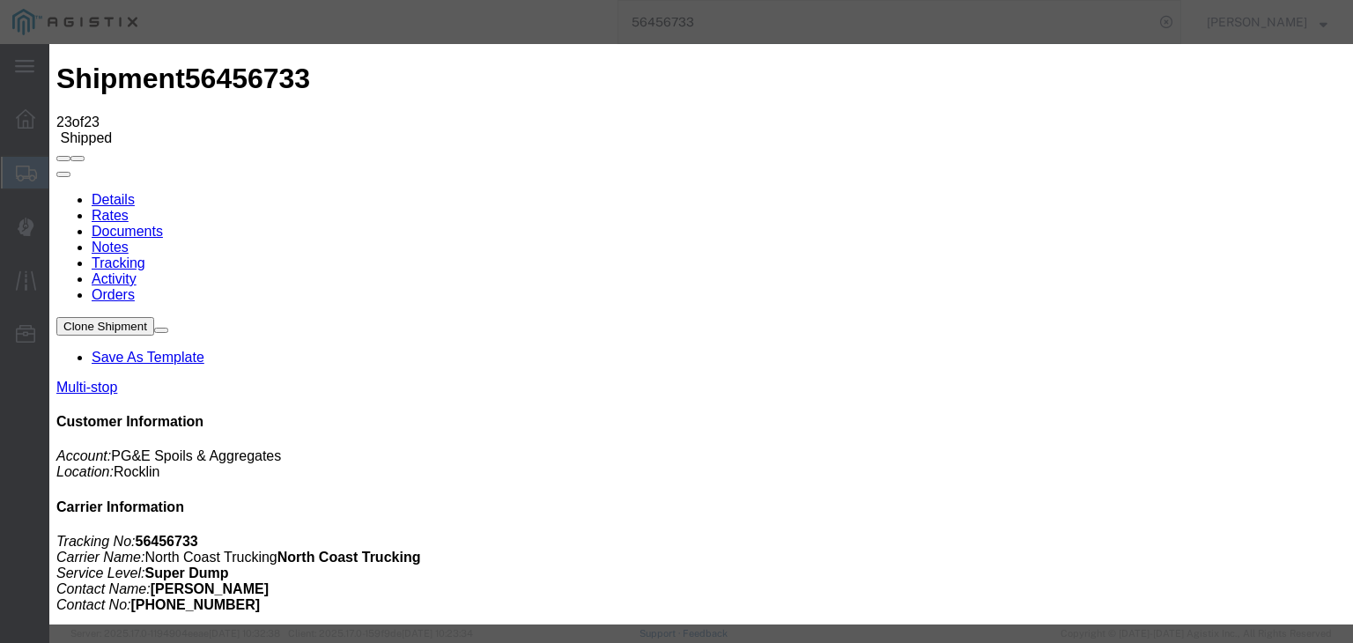
drag, startPoint x: 895, startPoint y: 216, endPoint x: 901, endPoint y: 232, distance: 17.8
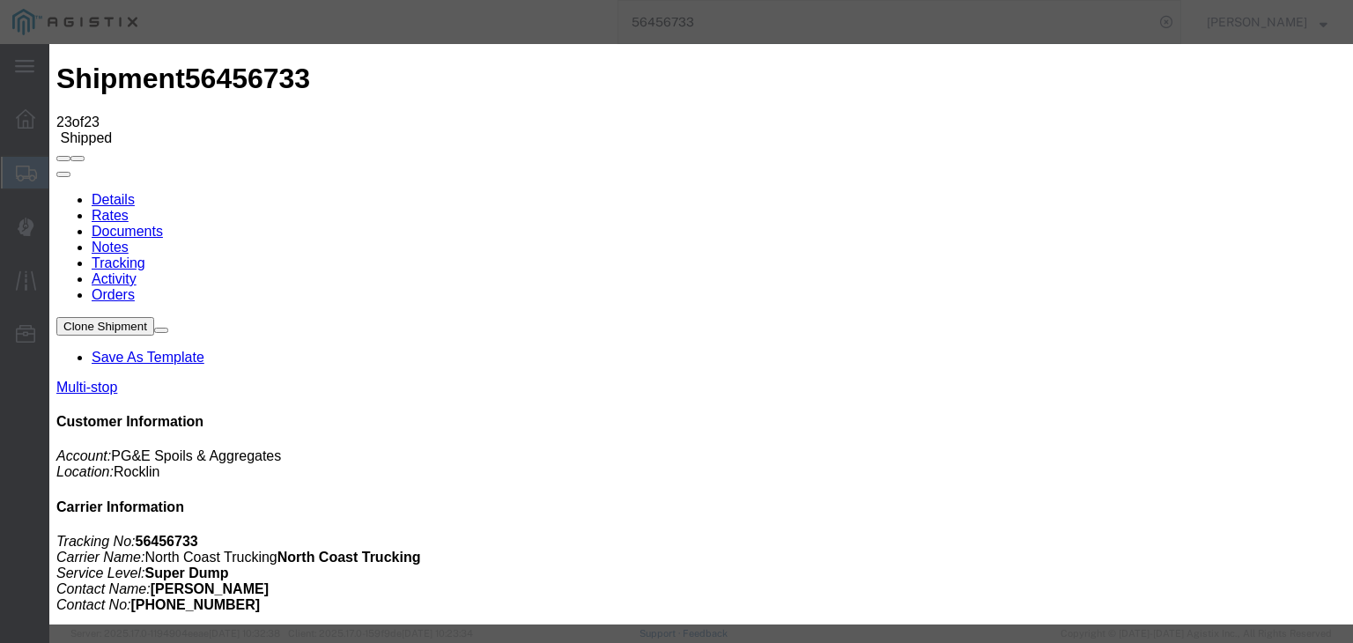
drag, startPoint x: 906, startPoint y: 291, endPoint x: 905, endPoint y: 281, distance: 10.6
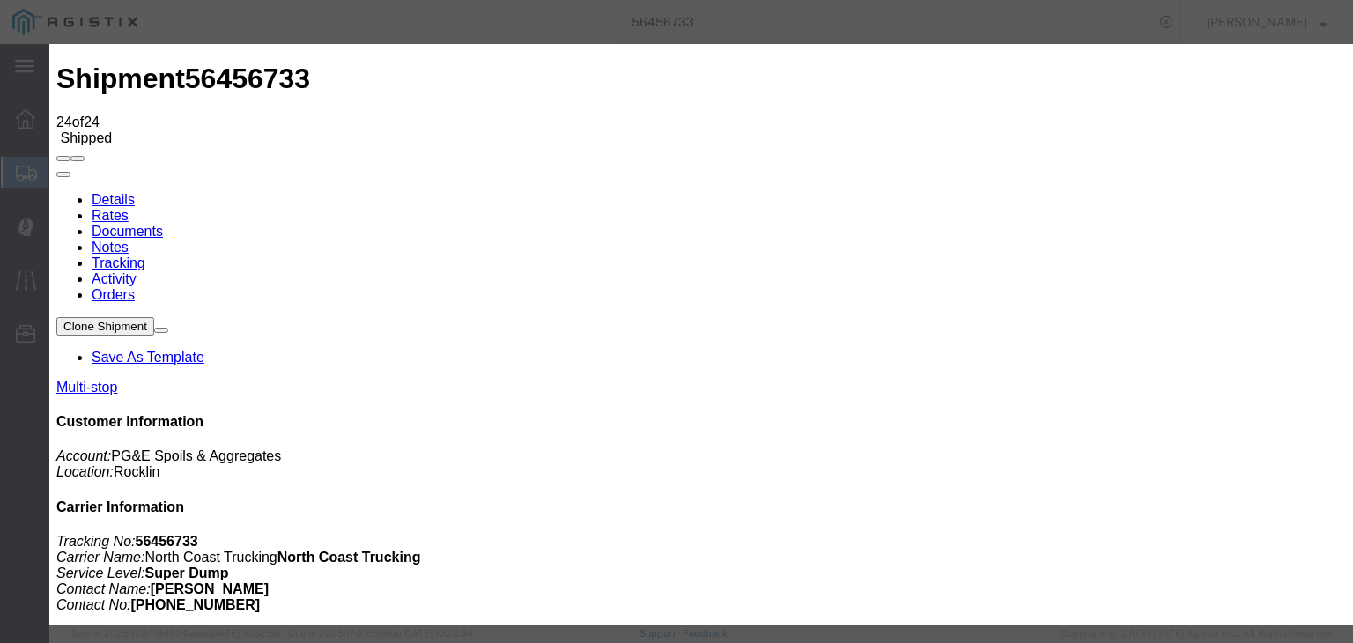
drag, startPoint x: 877, startPoint y: 219, endPoint x: 876, endPoint y: 249, distance: 30.0
drag, startPoint x: 886, startPoint y: 294, endPoint x: 877, endPoint y: 282, distance: 15.2
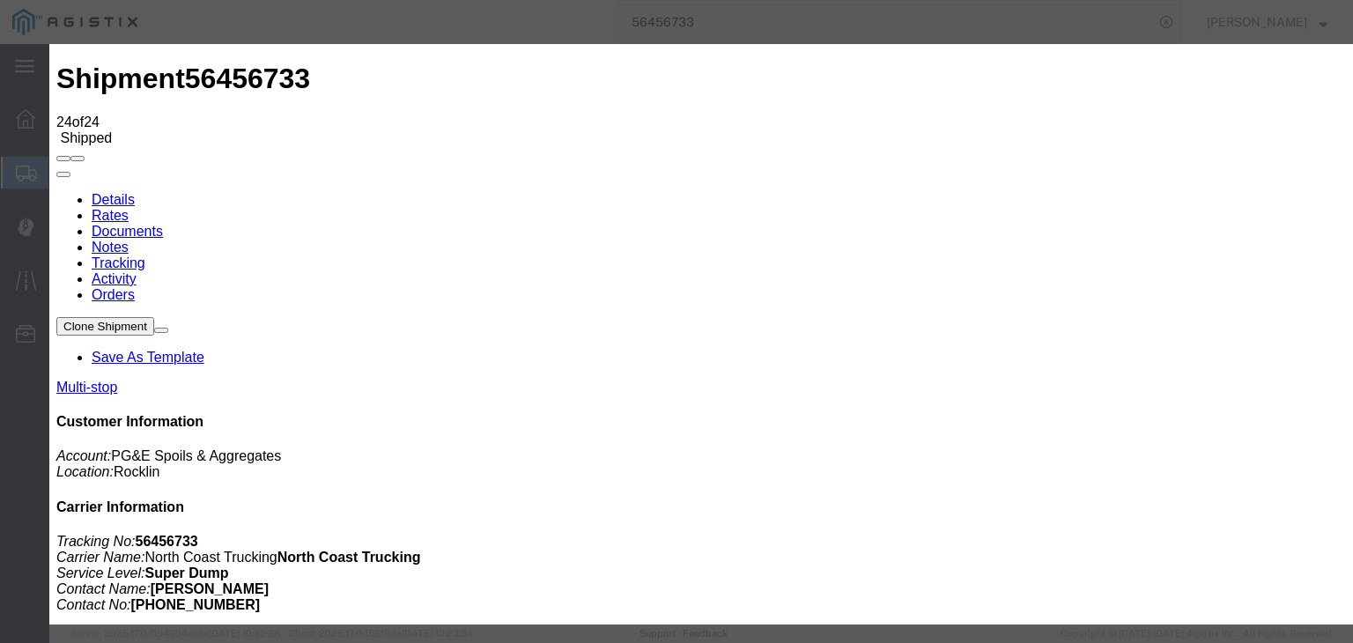
drag, startPoint x: 1067, startPoint y: 519, endPoint x: 1080, endPoint y: 490, distance: 30.8
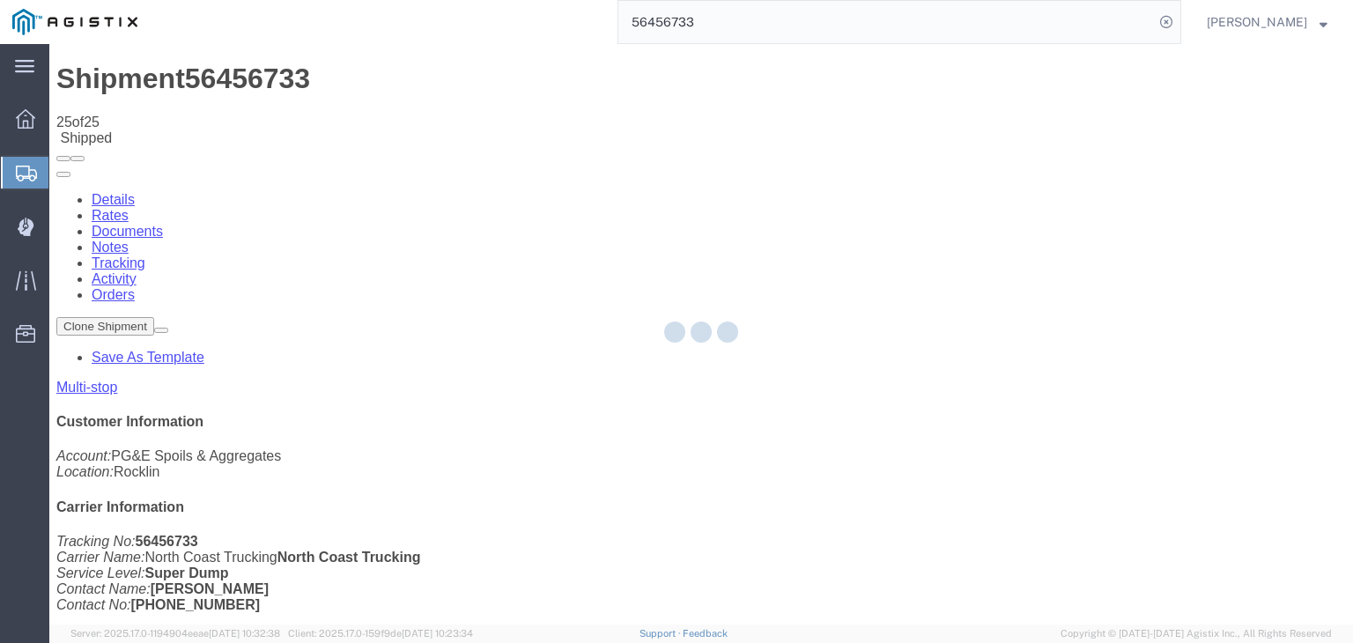
click at [885, 160] on div at bounding box center [700, 334] width 1303 height 580
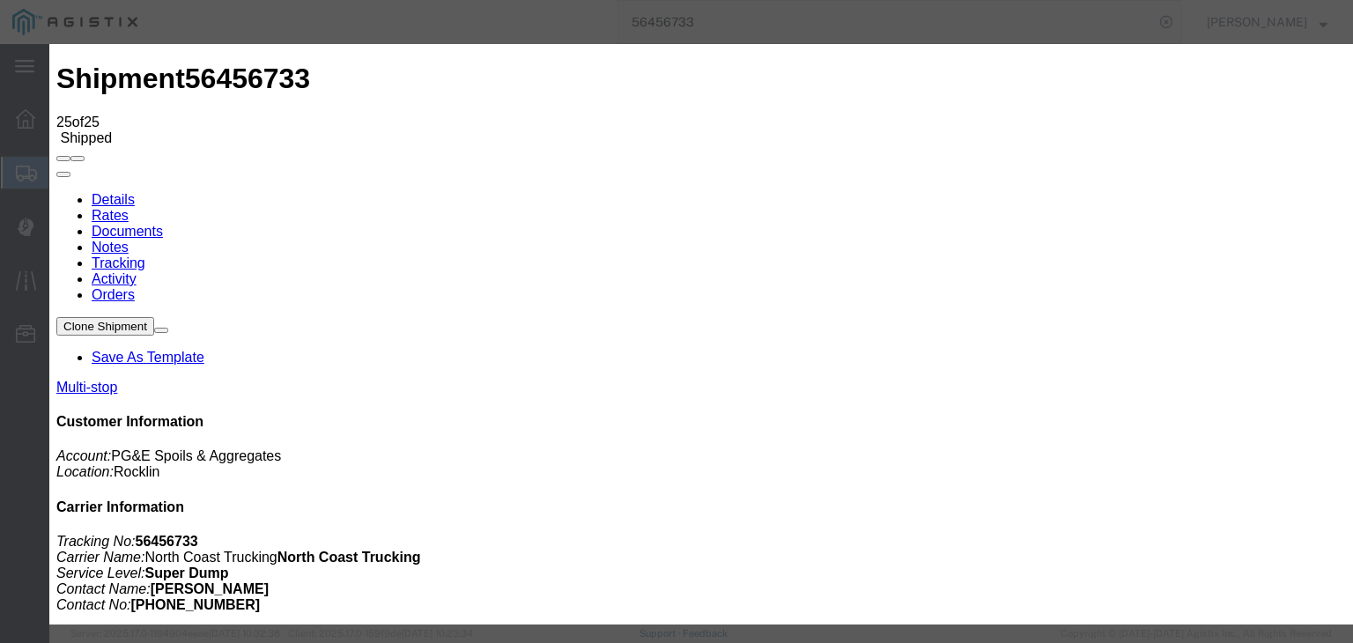
drag, startPoint x: 887, startPoint y: 217, endPoint x: 888, endPoint y: 233, distance: 16.8
drag, startPoint x: 880, startPoint y: 224, endPoint x: 875, endPoint y: 244, distance: 20.7
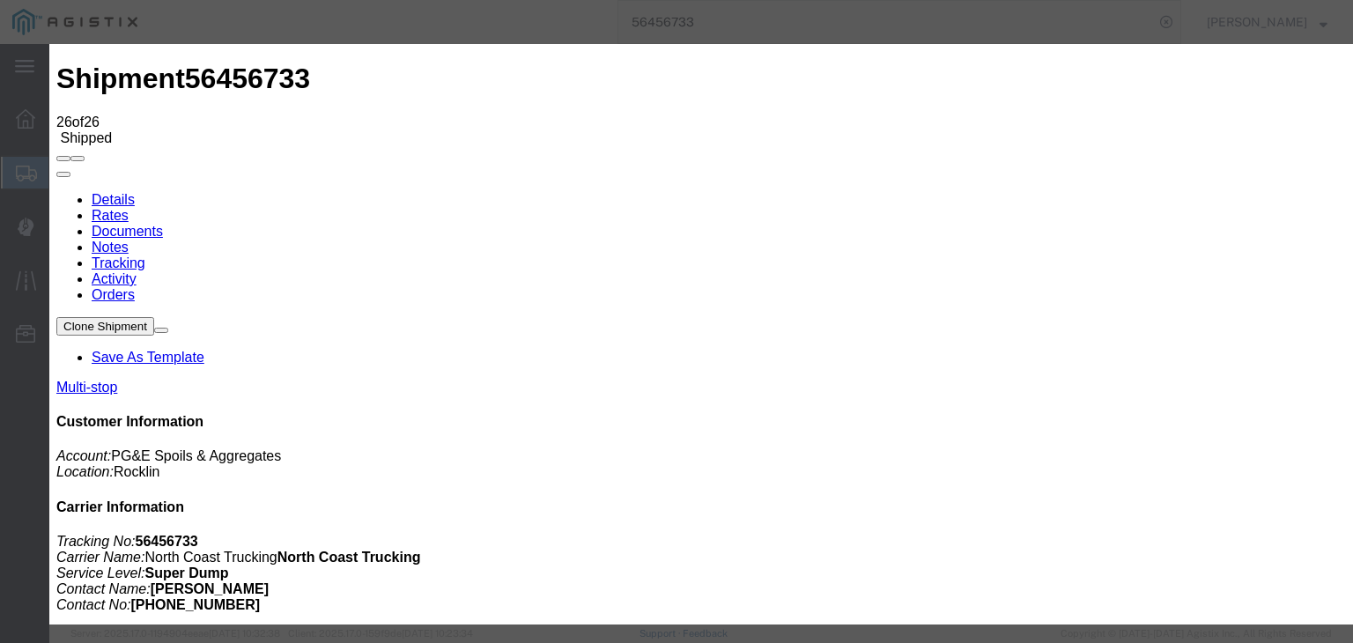
drag, startPoint x: 874, startPoint y: 219, endPoint x: 877, endPoint y: 248, distance: 29.3
drag, startPoint x: 888, startPoint y: 298, endPoint x: 886, endPoint y: 279, distance: 18.6
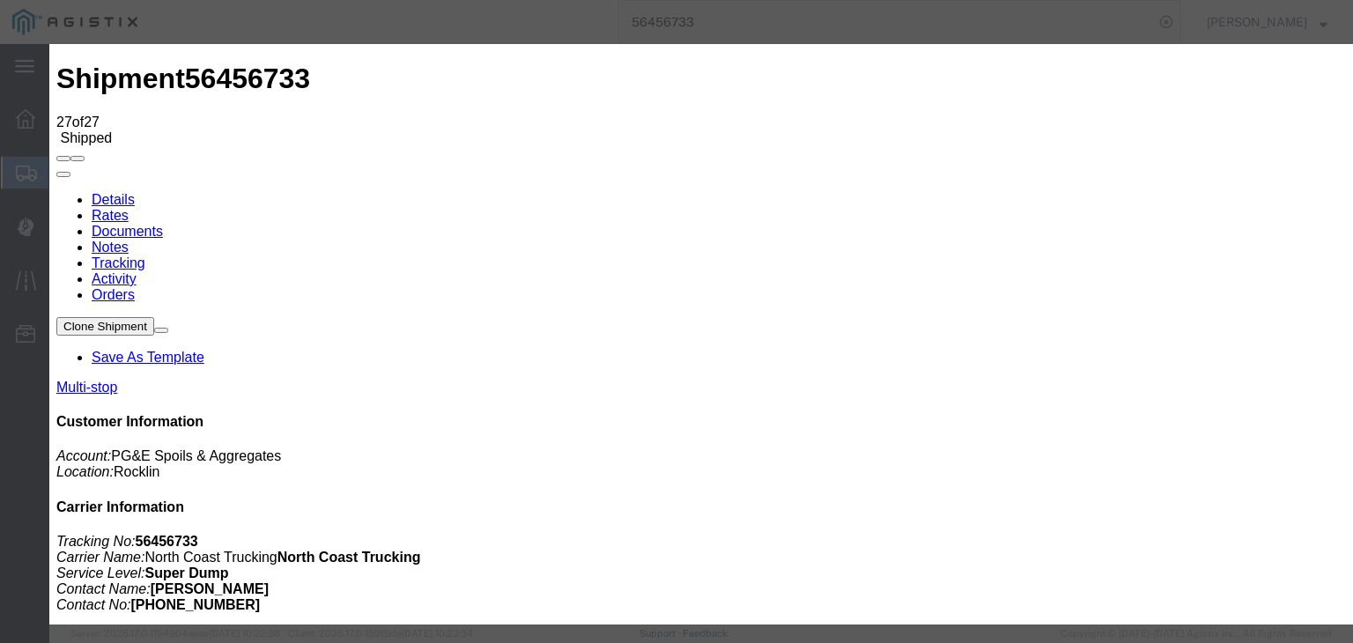
drag, startPoint x: 918, startPoint y: 217, endPoint x: 919, endPoint y: 228, distance: 11.5
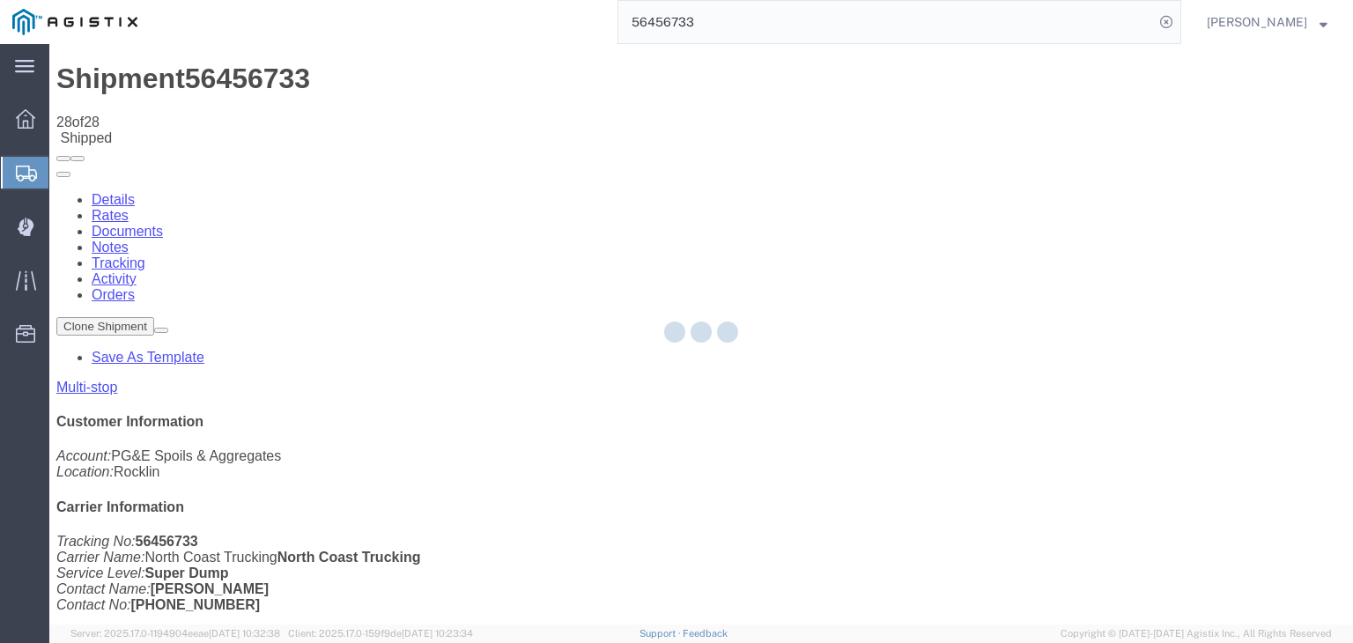
click at [884, 156] on div at bounding box center [700, 334] width 1303 height 580
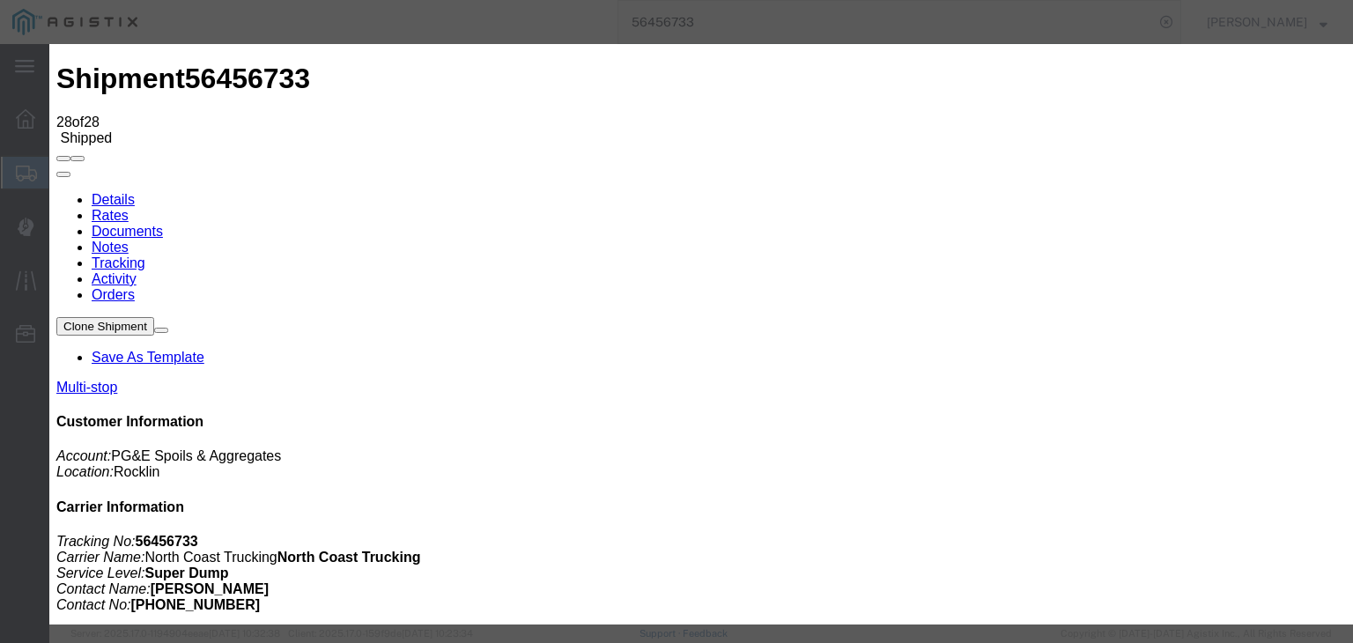
drag, startPoint x: 881, startPoint y: 223, endPoint x: 891, endPoint y: 234, distance: 15.0
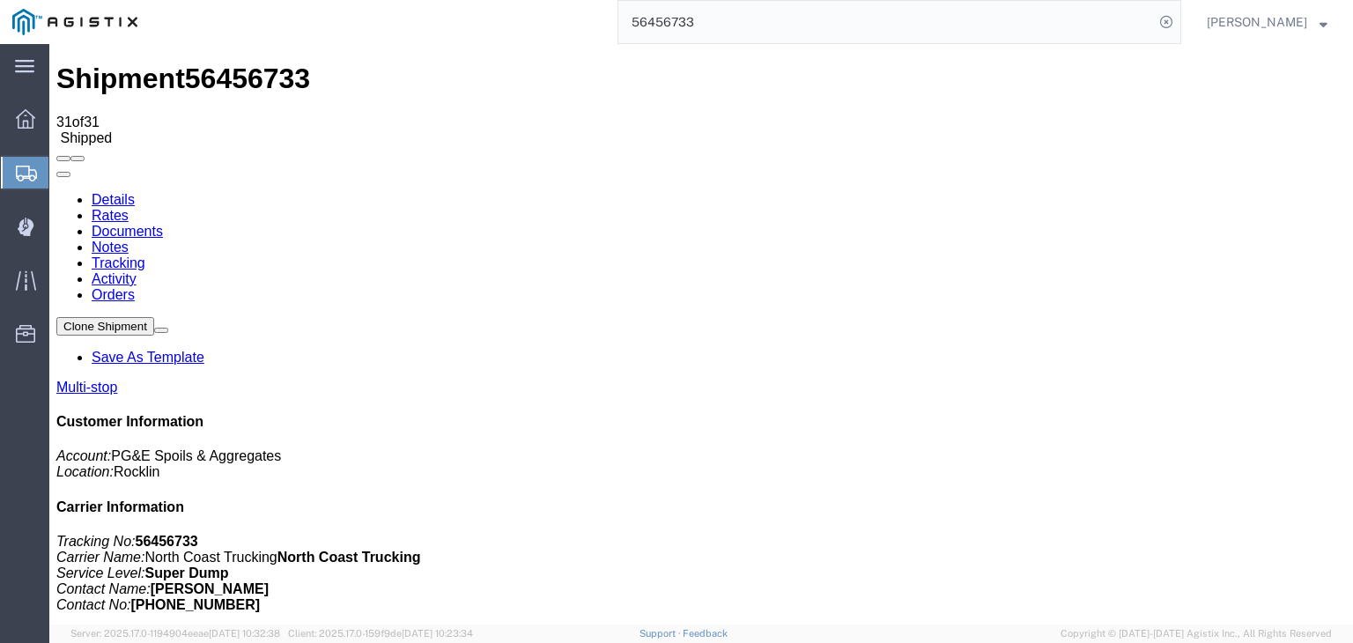
click at [163, 224] on link "Documents" at bounding box center [127, 231] width 71 height 15
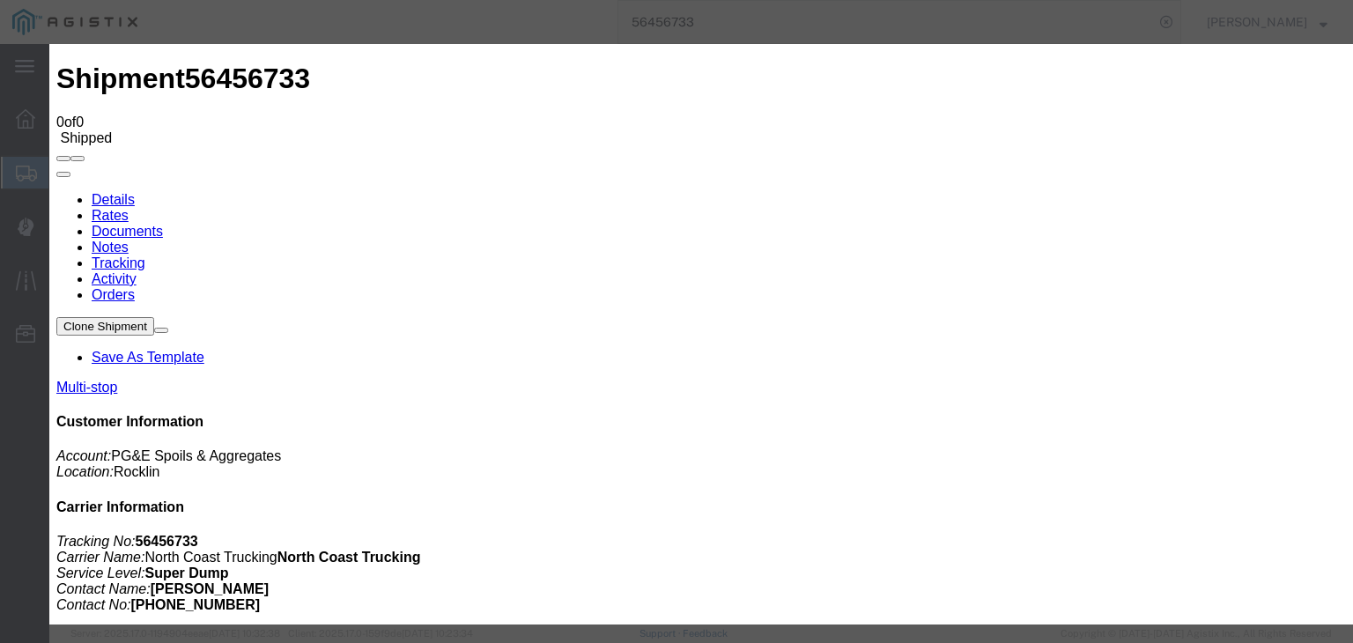
drag, startPoint x: 634, startPoint y: 191, endPoint x: 645, endPoint y: 183, distance: 13.2
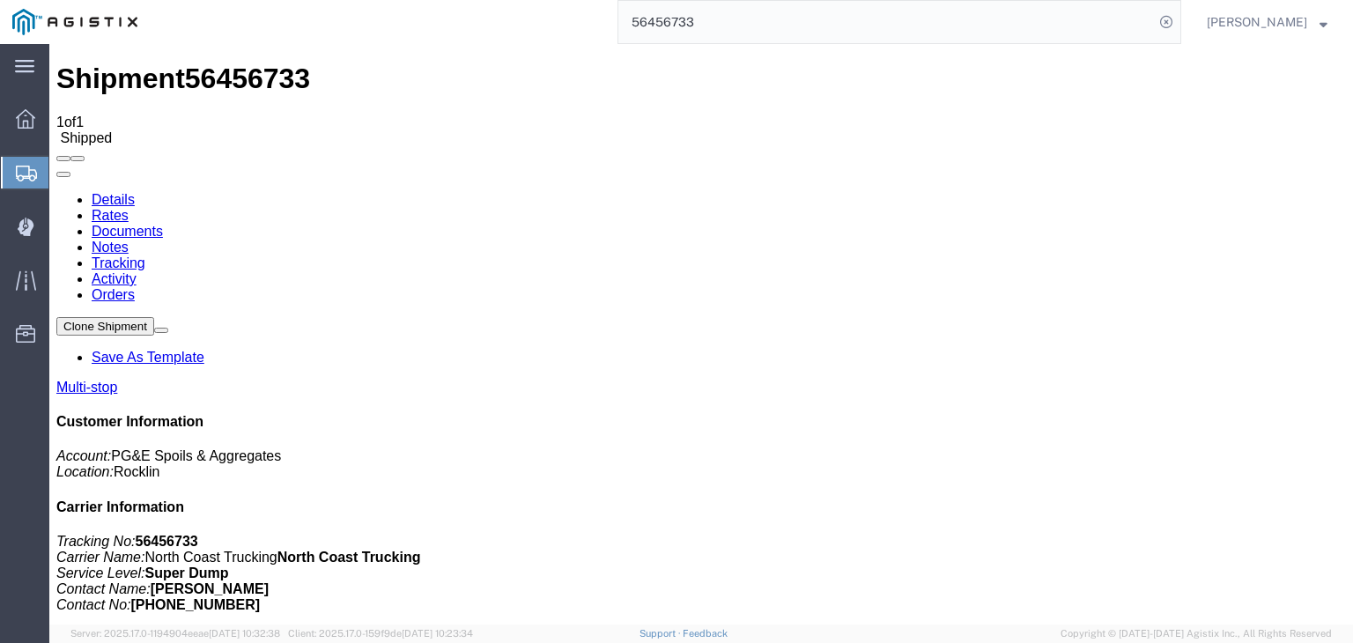
click at [145, 255] on link "Tracking" at bounding box center [119, 262] width 54 height 15
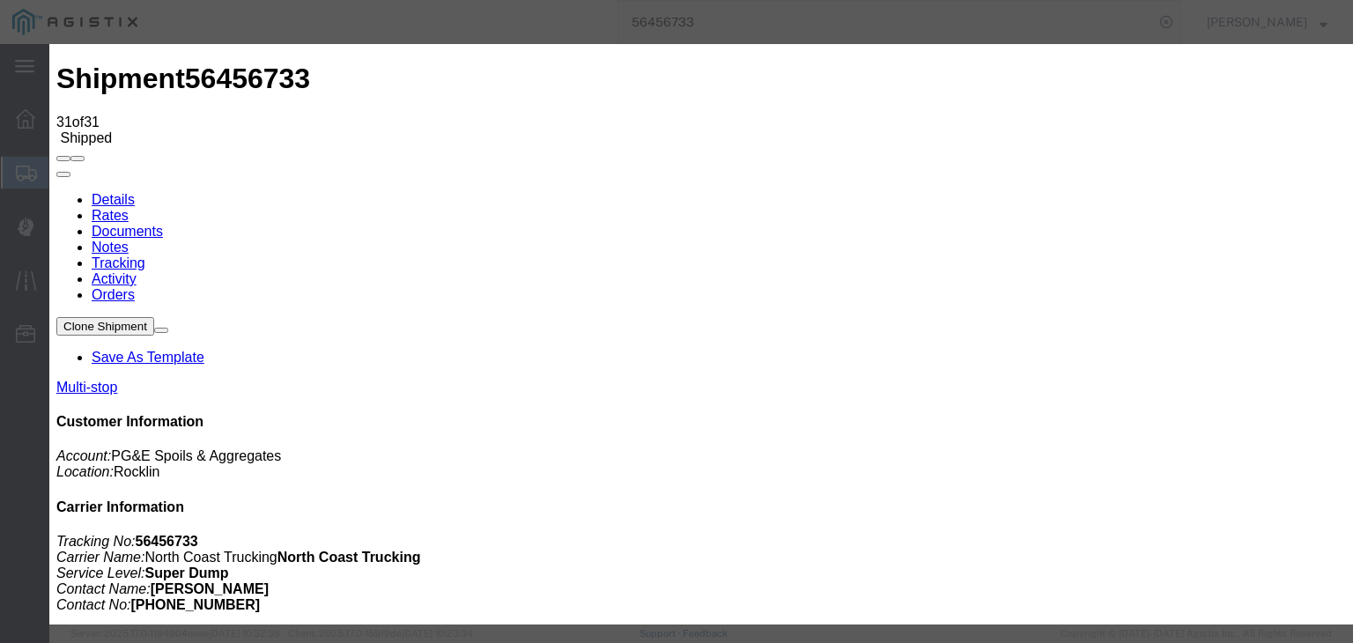
drag, startPoint x: 422, startPoint y: 358, endPoint x: 620, endPoint y: 212, distance: 246.2
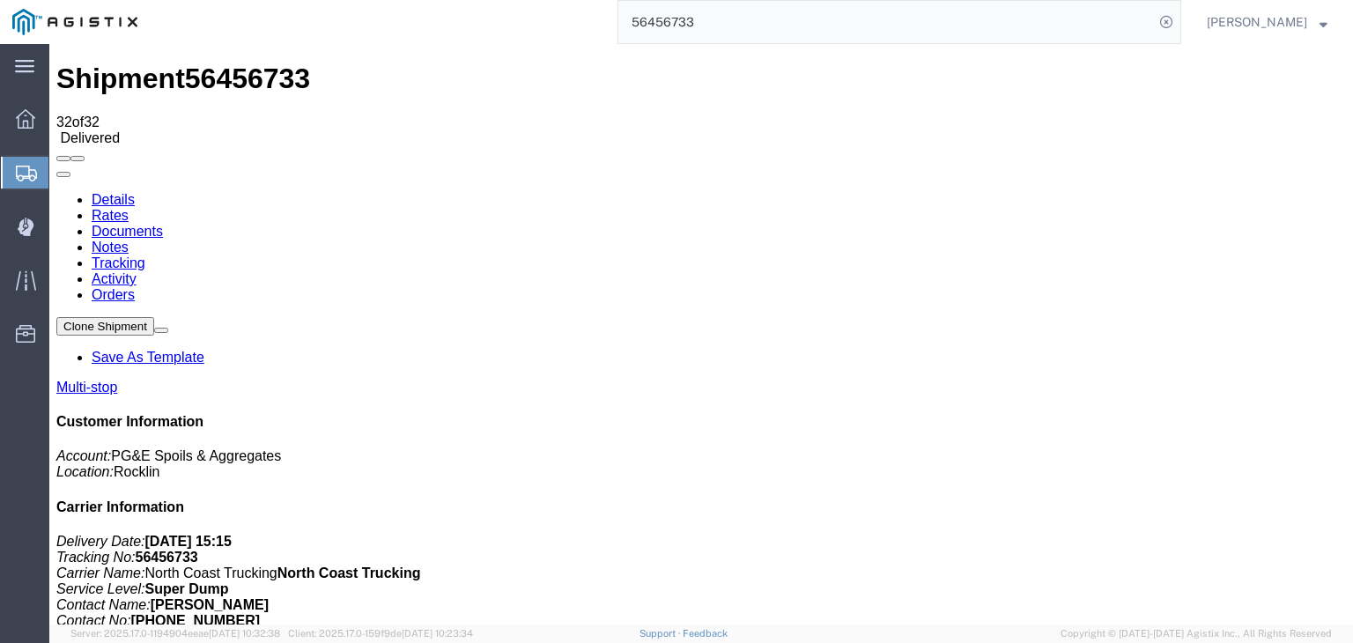
drag, startPoint x: 361, startPoint y: 155, endPoint x: 312, endPoint y: 111, distance: 66.1
click at [129, 240] on link "Notes" at bounding box center [110, 247] width 37 height 15
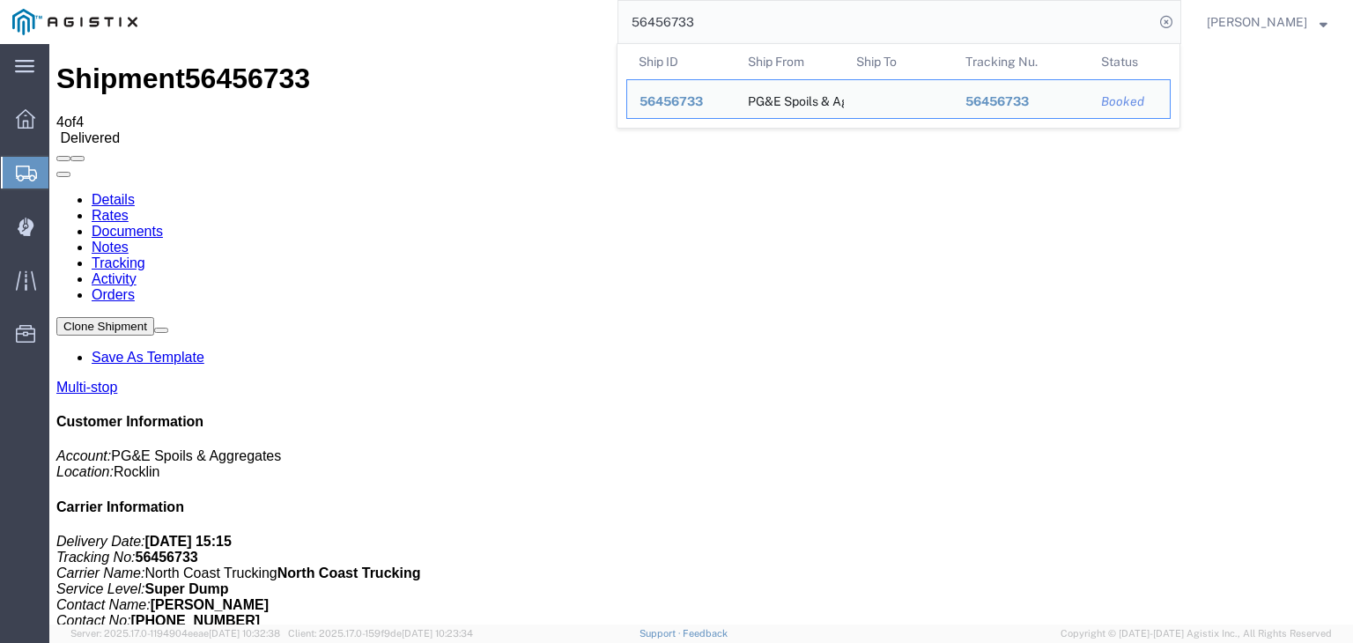
click at [782, 22] on input "56456733" at bounding box center [885, 22] width 535 height 42
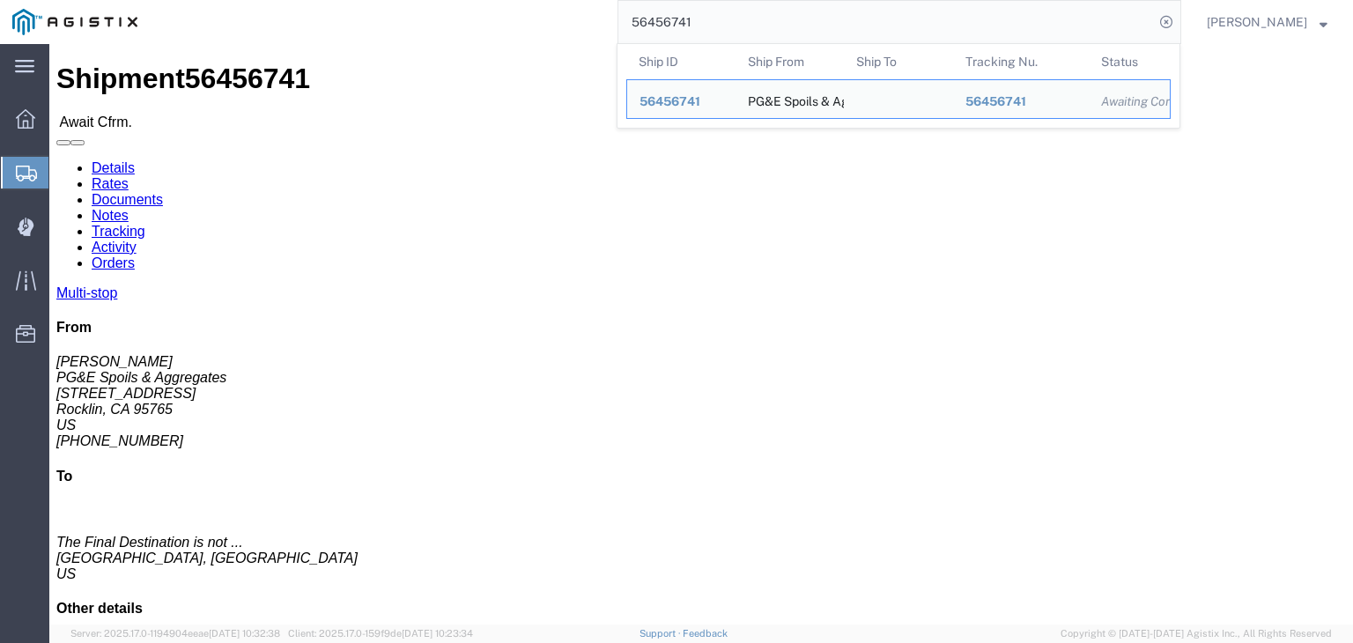
click link "Documents"
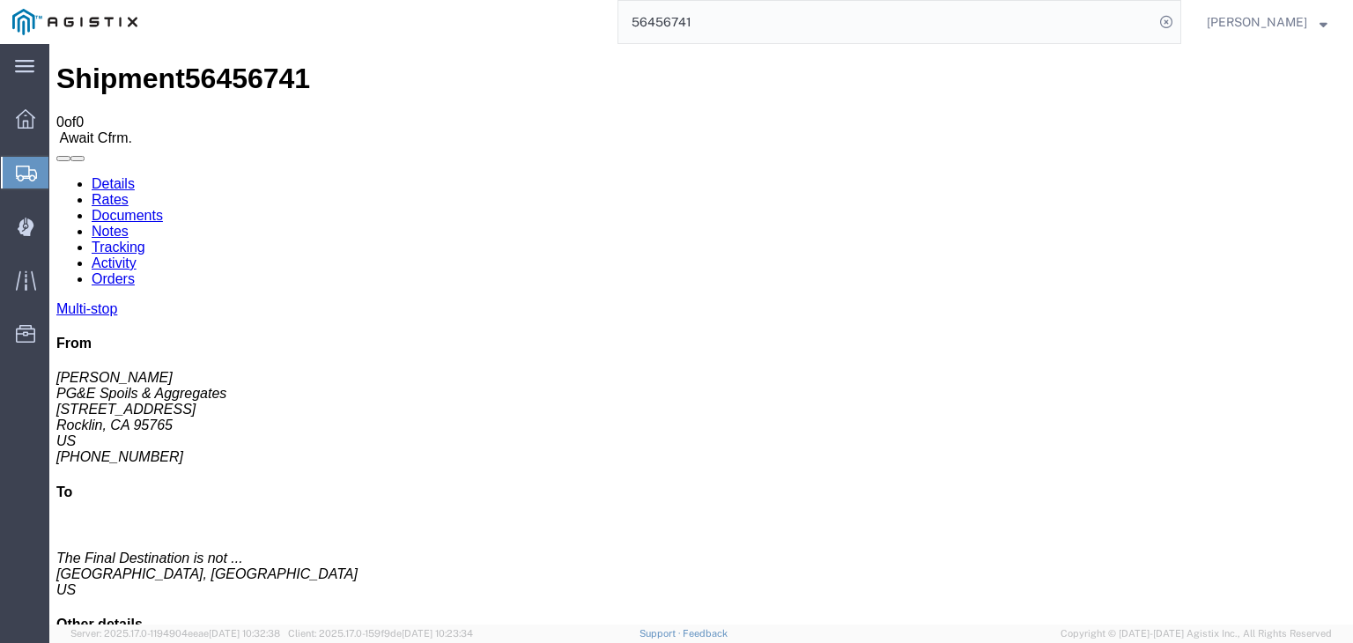
click at [145, 240] on link "Tracking" at bounding box center [119, 247] width 54 height 15
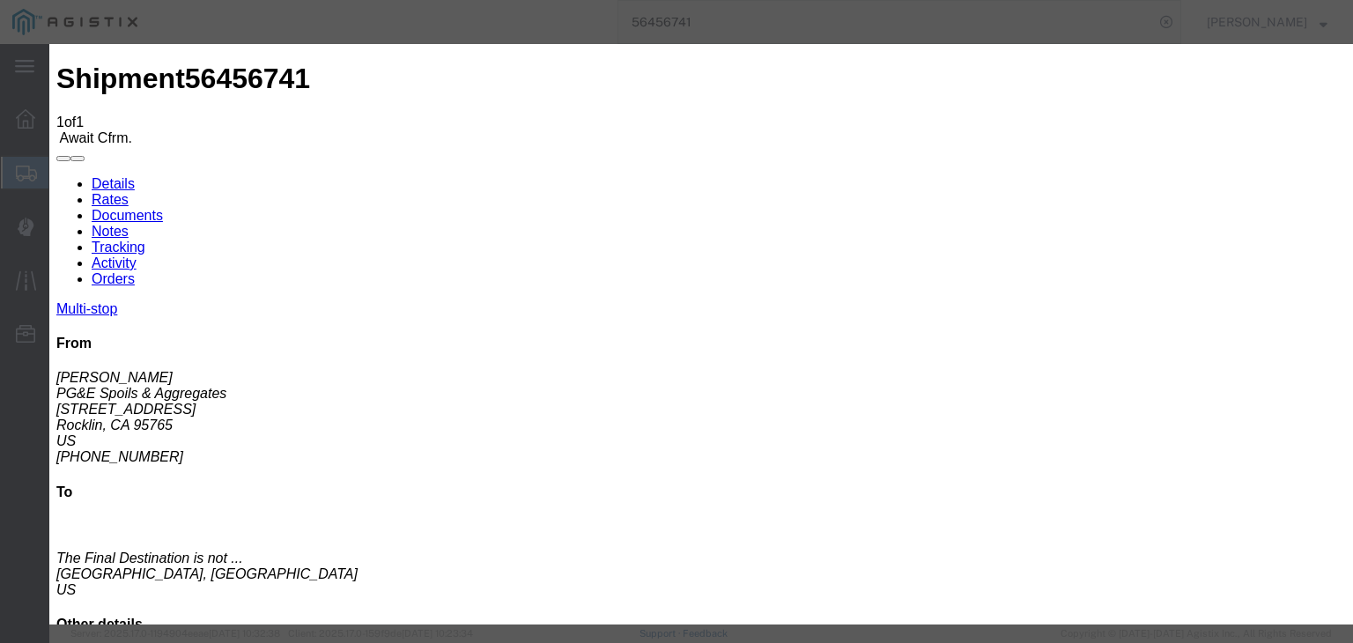
drag, startPoint x: 906, startPoint y: 223, endPoint x: 914, endPoint y: 234, distance: 13.9
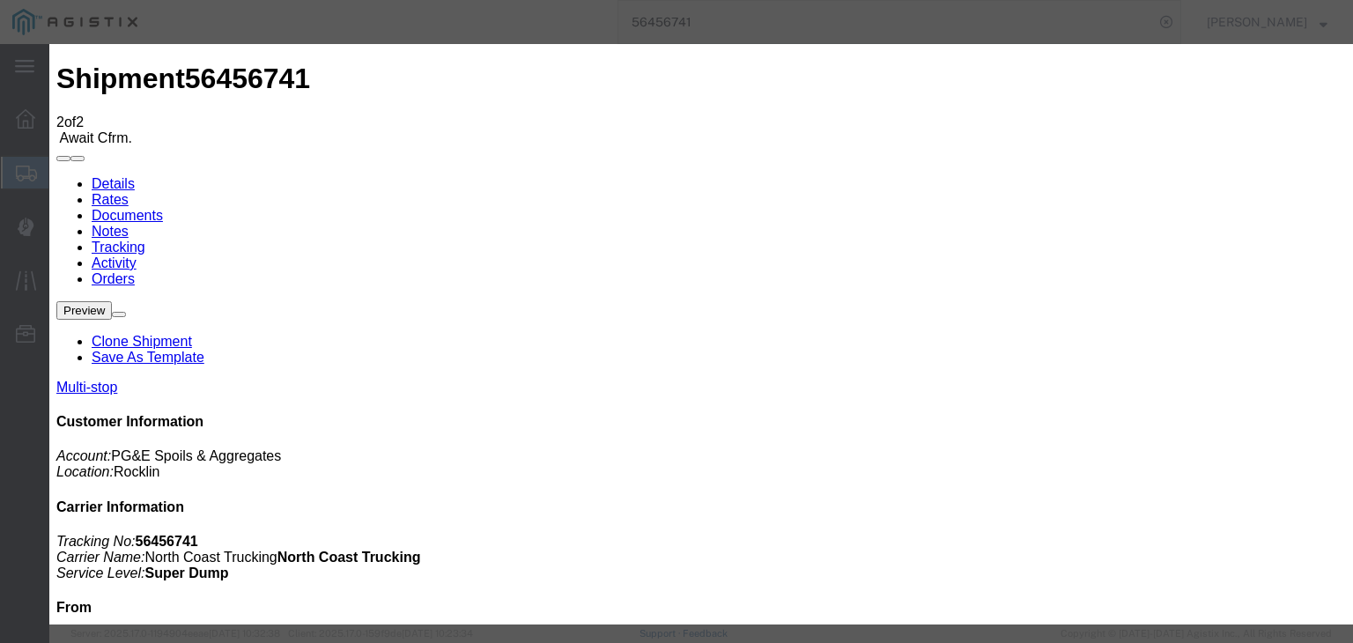
drag, startPoint x: 424, startPoint y: 350, endPoint x: 478, endPoint y: 336, distance: 55.5
drag, startPoint x: 595, startPoint y: 210, endPoint x: 605, endPoint y: 224, distance: 16.4
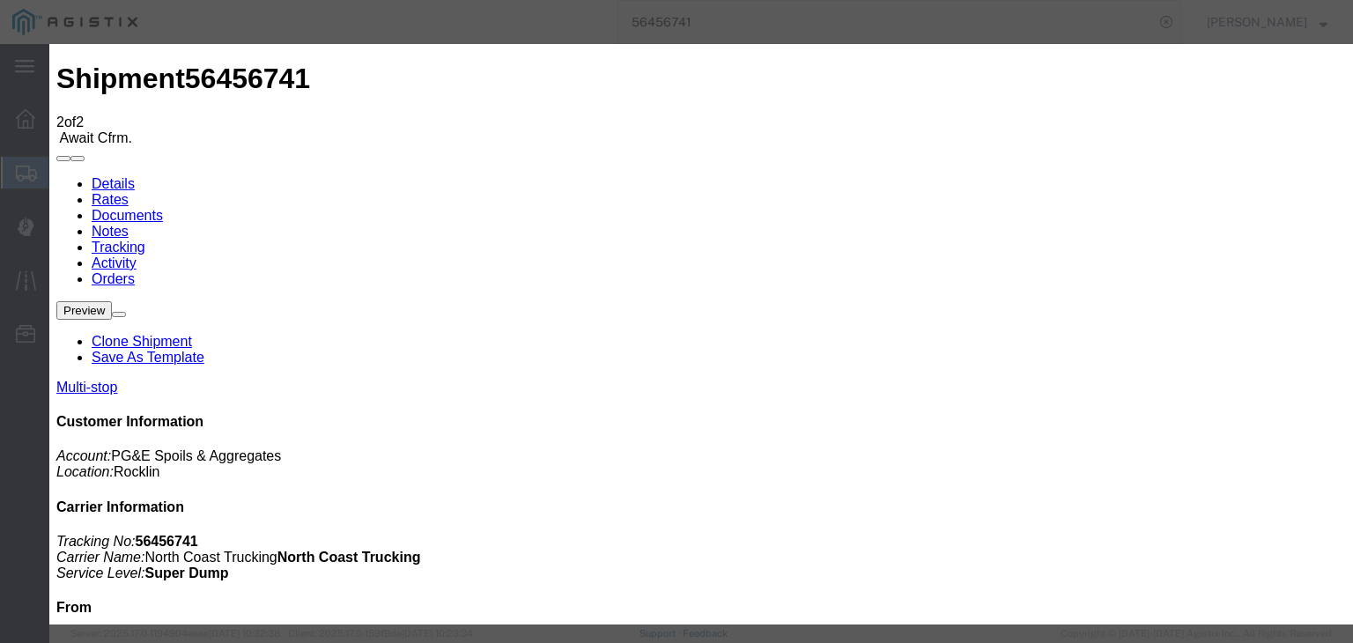
drag, startPoint x: 594, startPoint y: 216, endPoint x: 603, endPoint y: 231, distance: 17.4
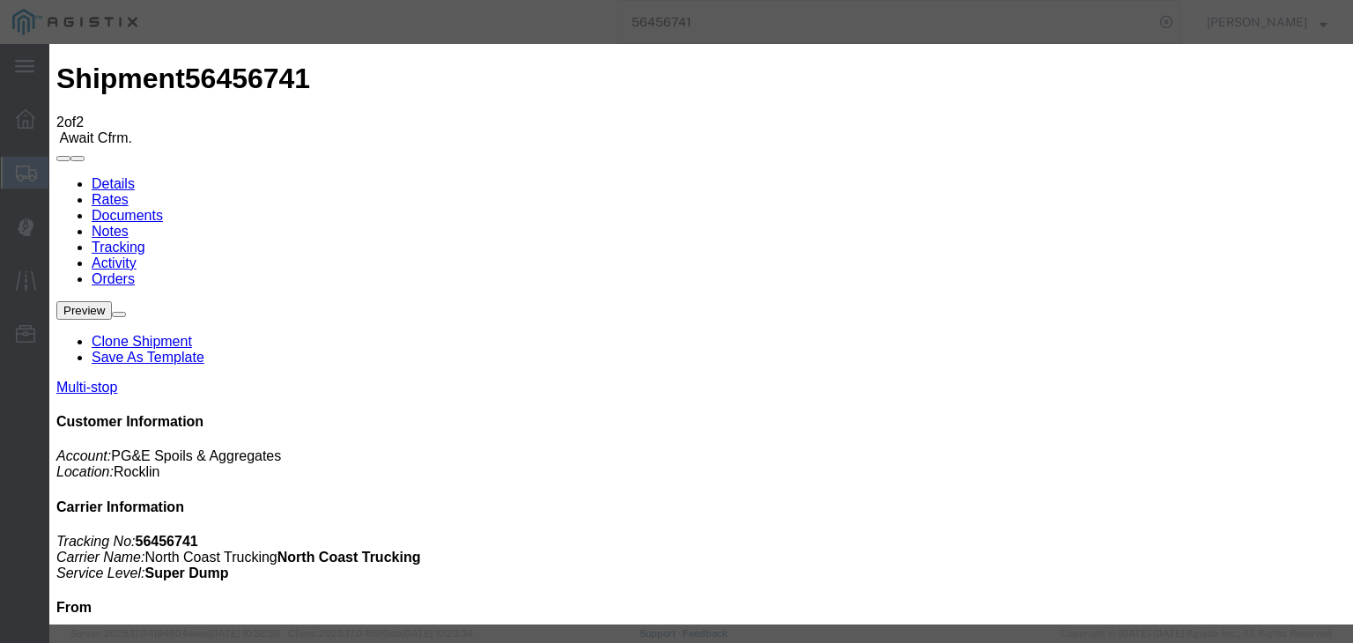
drag, startPoint x: 896, startPoint y: 143, endPoint x: 898, endPoint y: 151, distance: 9.0
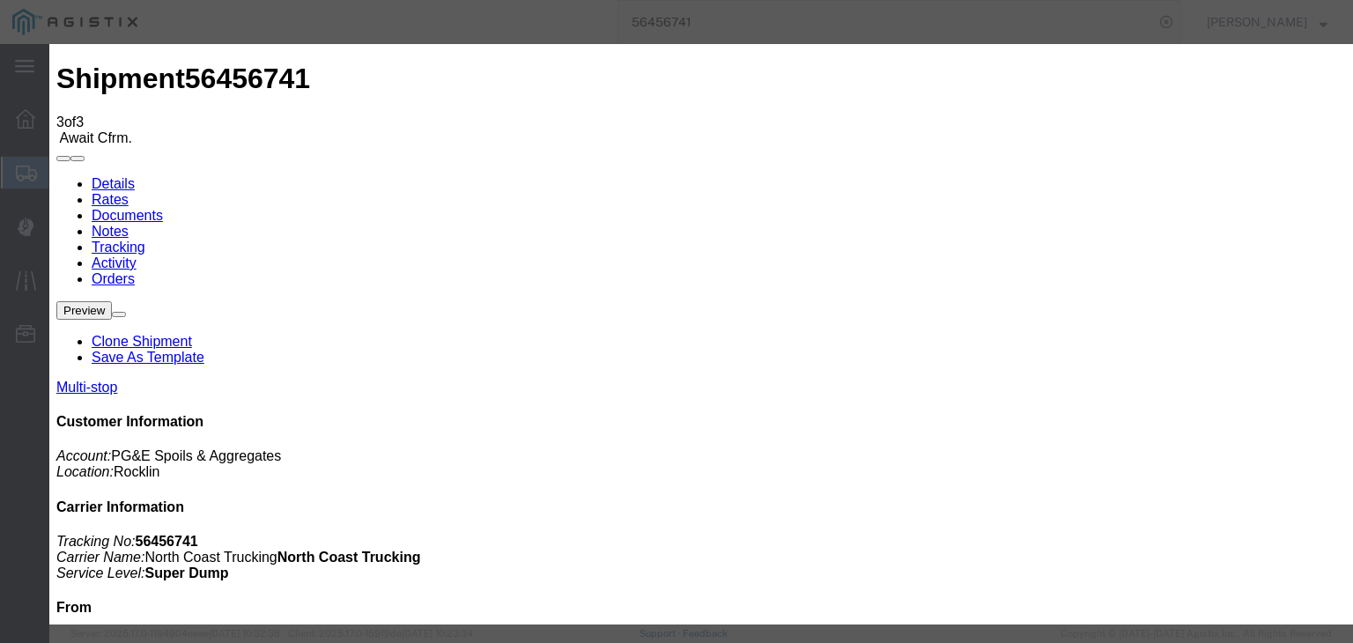
drag, startPoint x: 906, startPoint y: 218, endPoint x: 915, endPoint y: 234, distance: 18.9
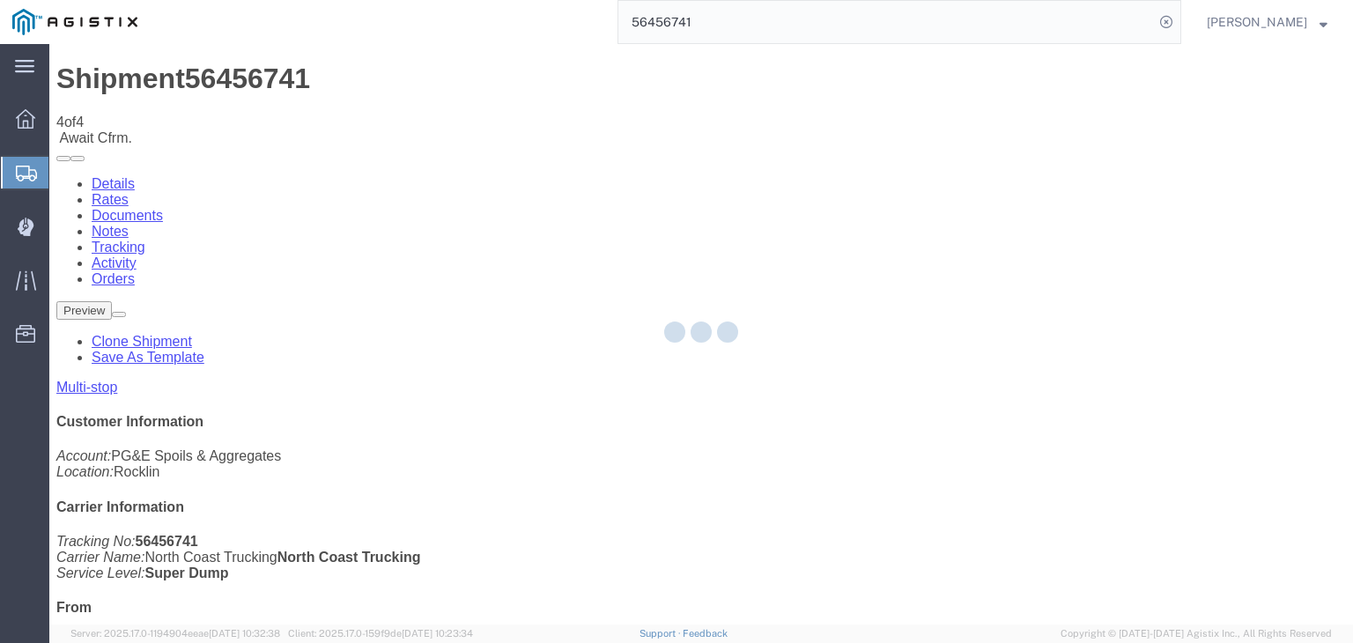
click at [898, 166] on div at bounding box center [700, 334] width 1303 height 580
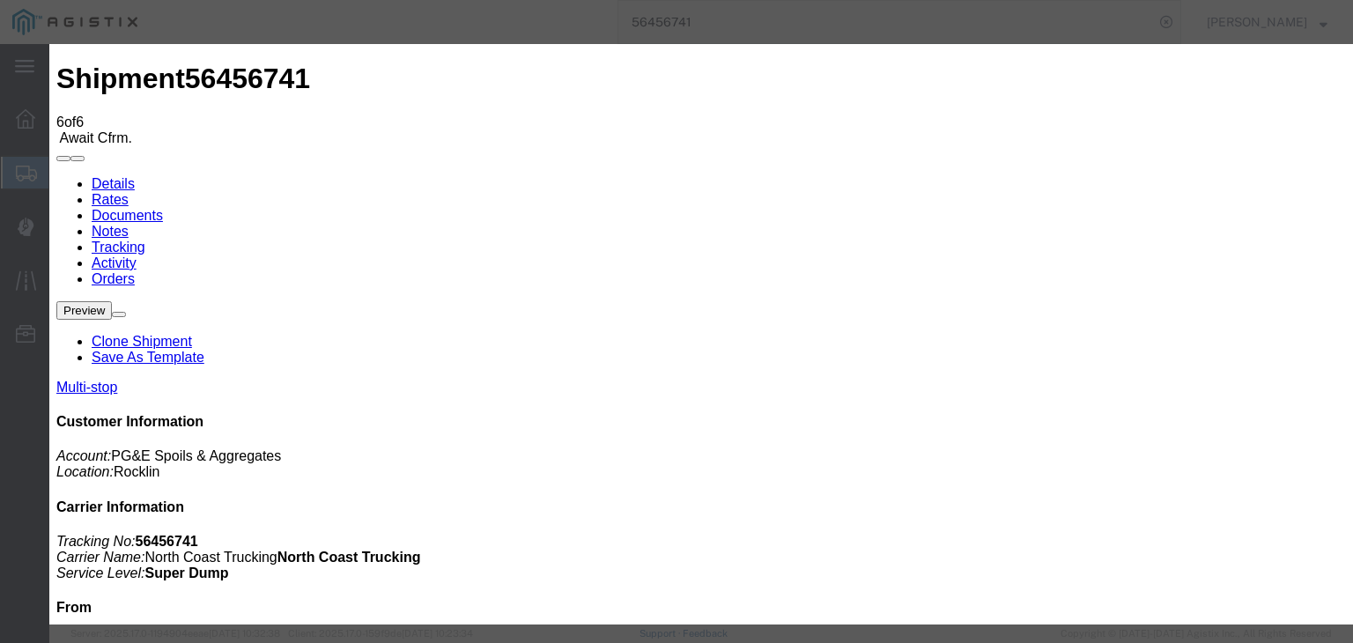
drag, startPoint x: 896, startPoint y: 216, endPoint x: 908, endPoint y: 233, distance: 21.5
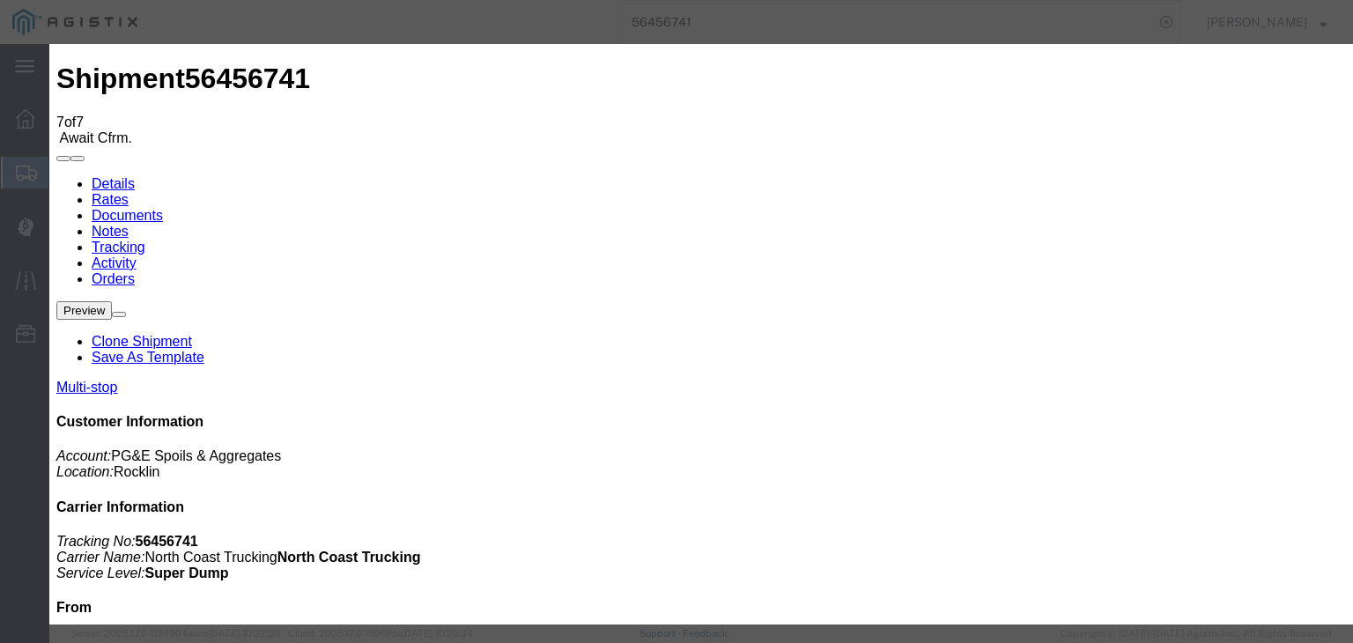
drag, startPoint x: 933, startPoint y: 217, endPoint x: 933, endPoint y: 232, distance: 15.0
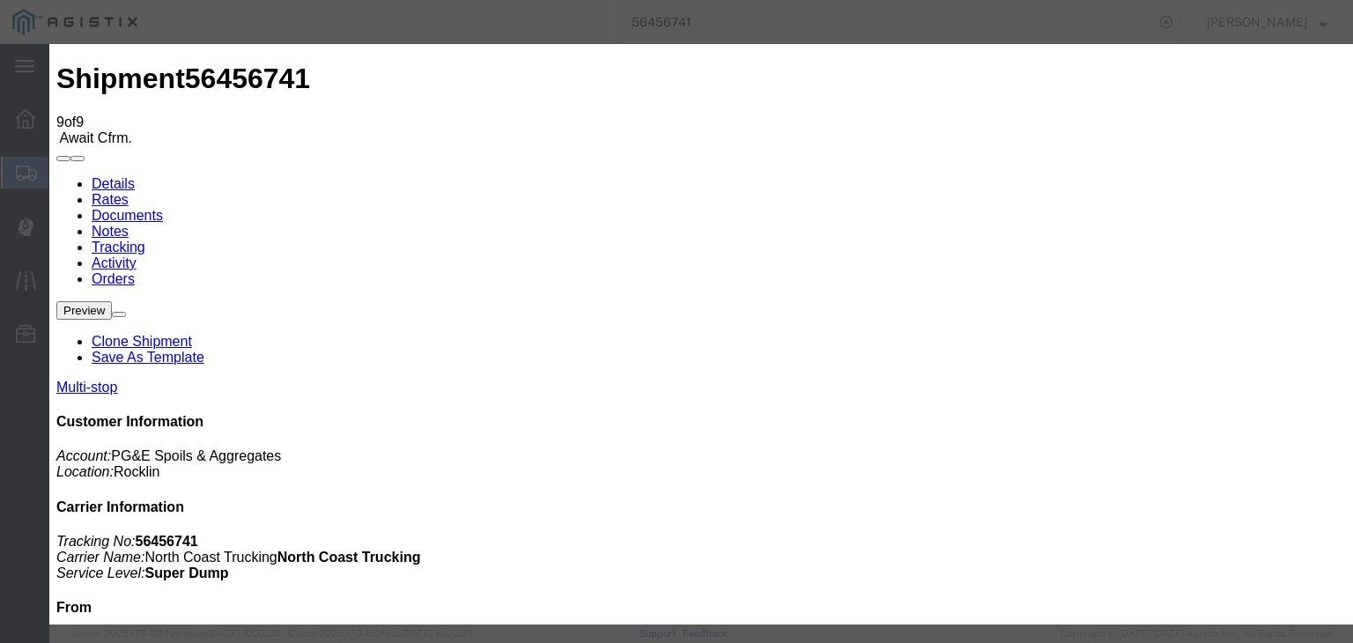
drag, startPoint x: 920, startPoint y: 225, endPoint x: 925, endPoint y: 233, distance: 9.8
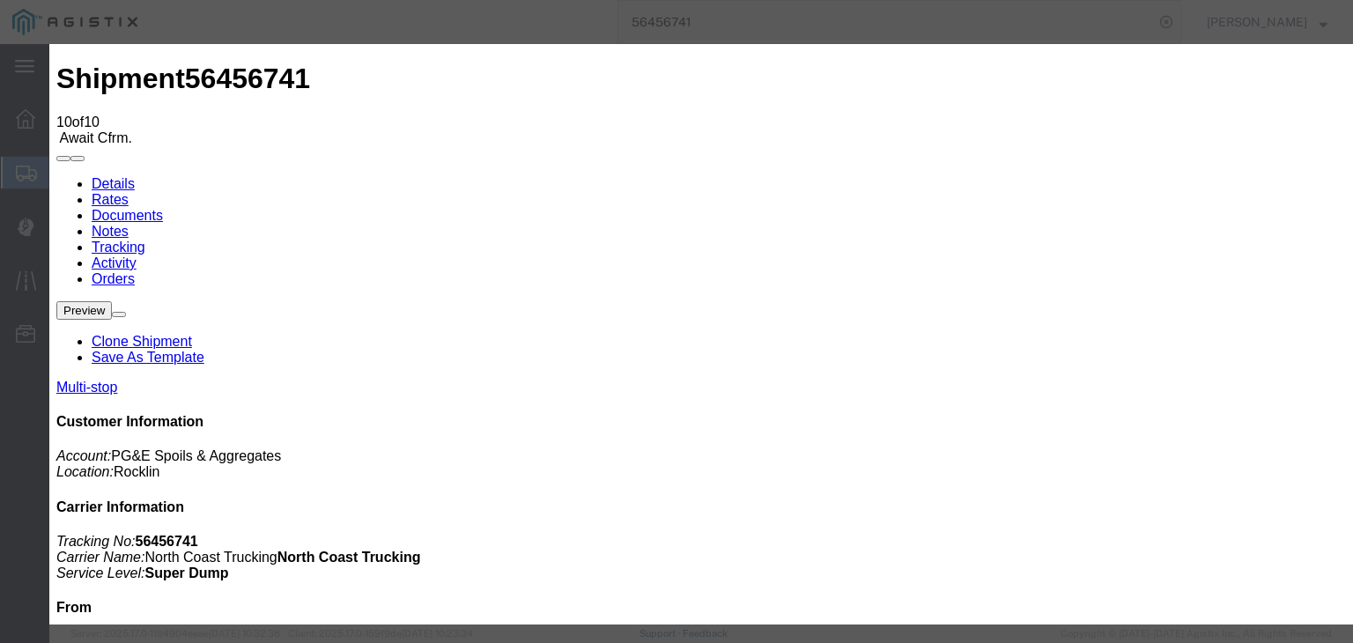
drag, startPoint x: 460, startPoint y: 252, endPoint x: 464, endPoint y: 265, distance: 13.9
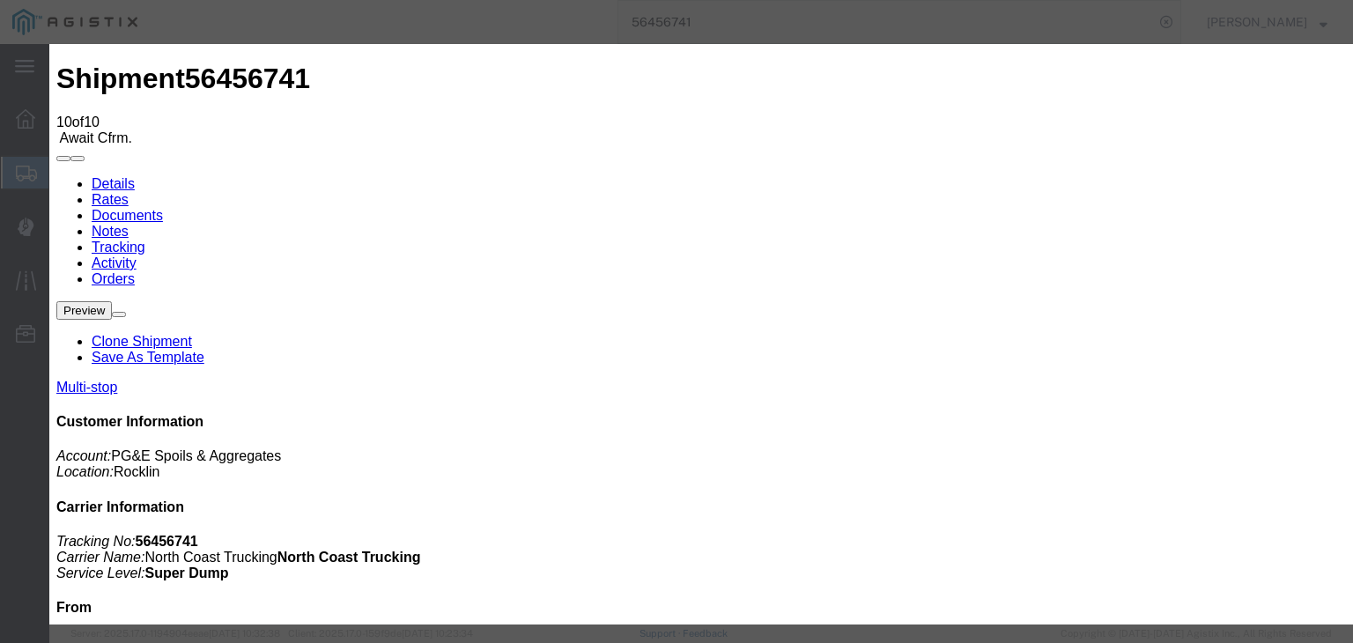
drag, startPoint x: 892, startPoint y: 222, endPoint x: 893, endPoint y: 232, distance: 9.7
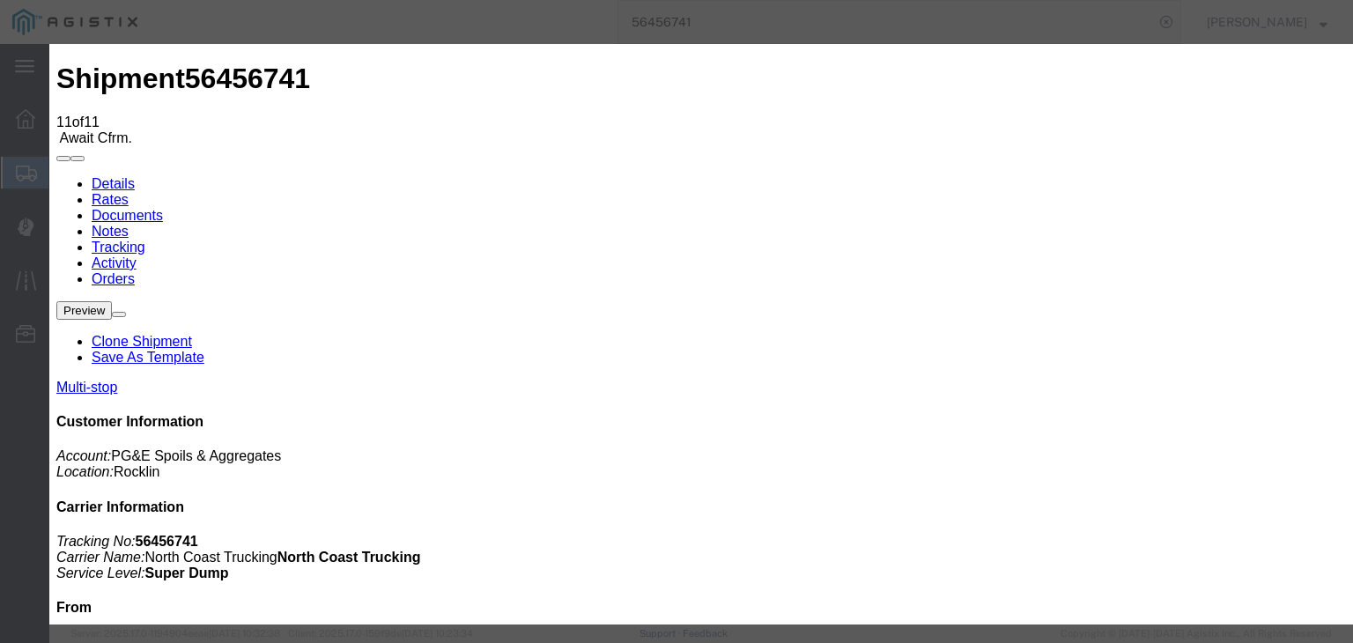
drag, startPoint x: 539, startPoint y: 250, endPoint x: 539, endPoint y: 267, distance: 16.7
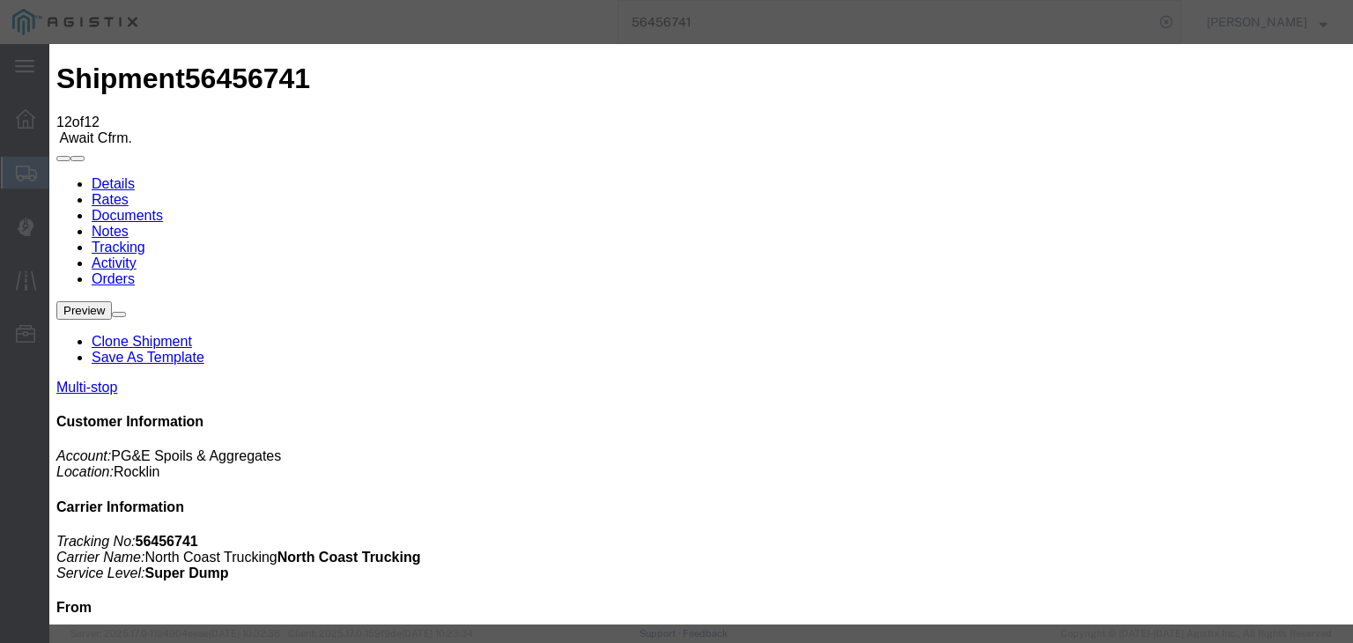
drag, startPoint x: 904, startPoint y: 221, endPoint x: 905, endPoint y: 232, distance: 11.5
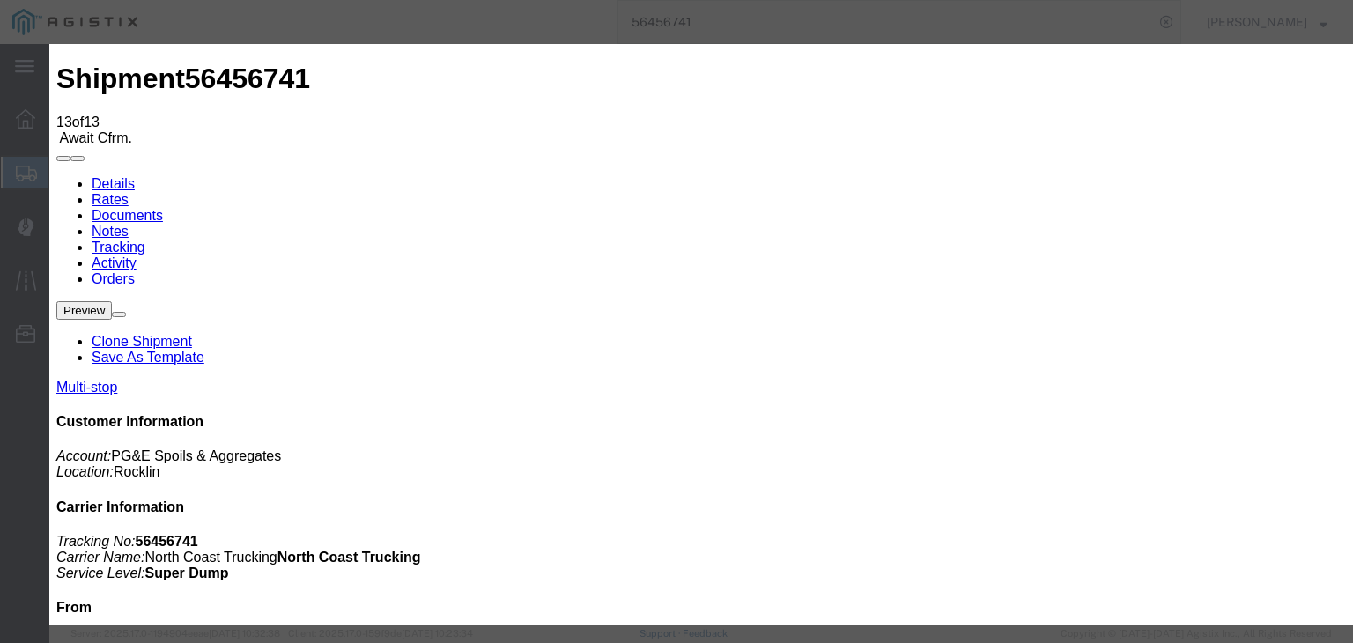
drag, startPoint x: 424, startPoint y: 333, endPoint x: 426, endPoint y: 357, distance: 23.8
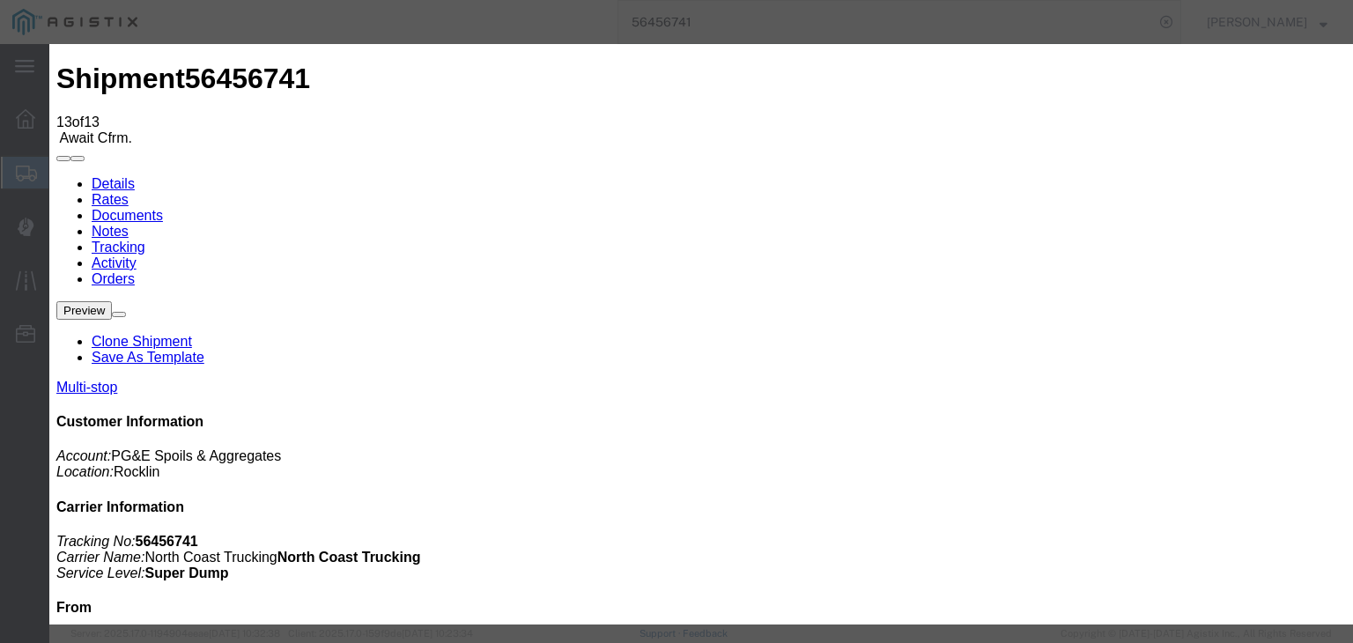
drag, startPoint x: 578, startPoint y: 223, endPoint x: 615, endPoint y: 251, distance: 46.5
drag, startPoint x: 920, startPoint y: 219, endPoint x: 920, endPoint y: 234, distance: 15.0
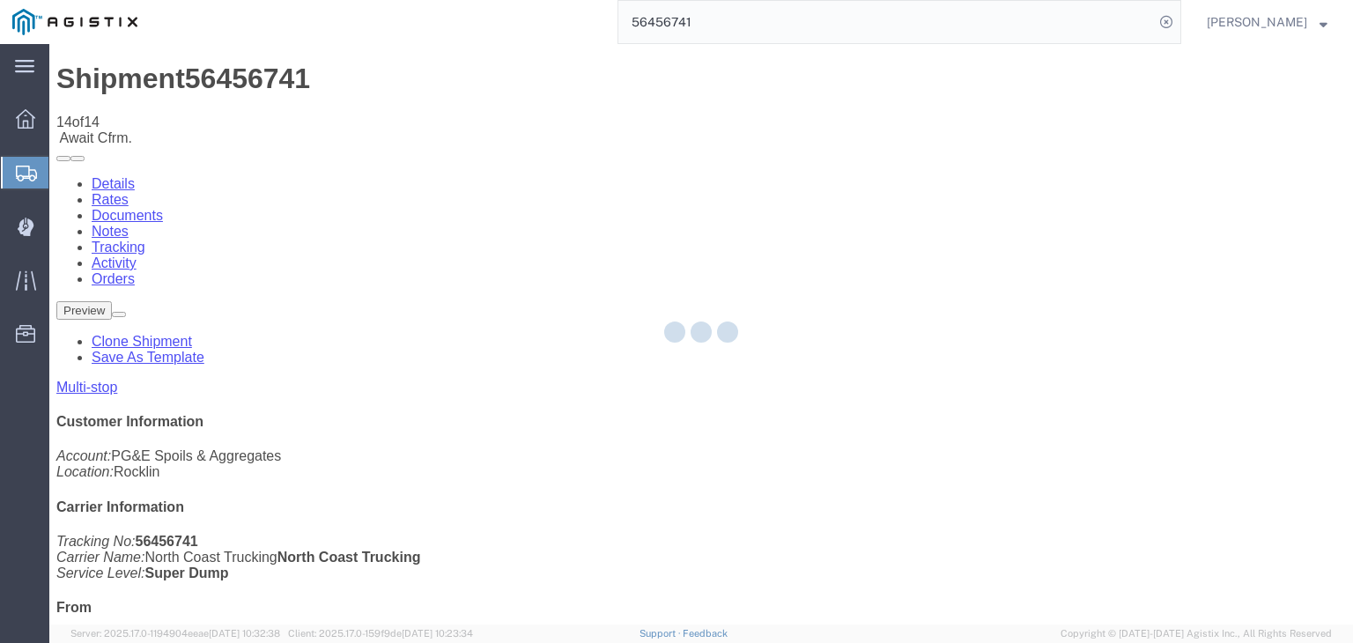
click at [887, 169] on div at bounding box center [700, 334] width 1303 height 580
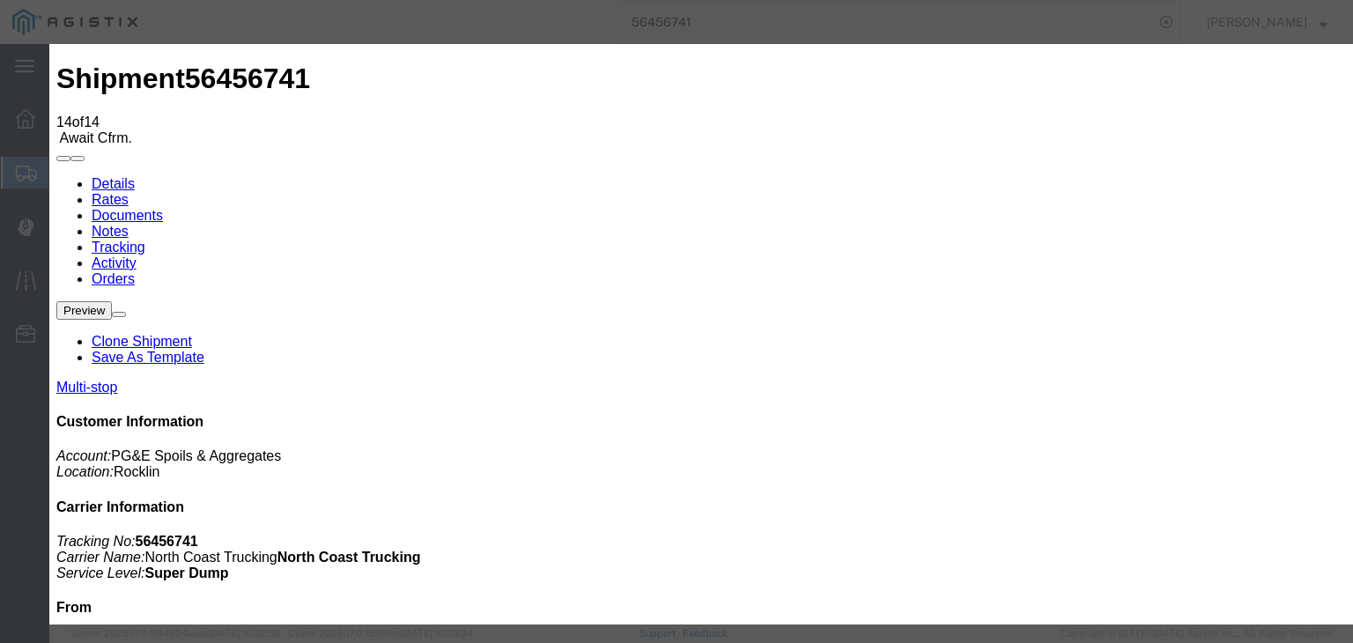
drag, startPoint x: 416, startPoint y: 210, endPoint x: 431, endPoint y: 231, distance: 26.4
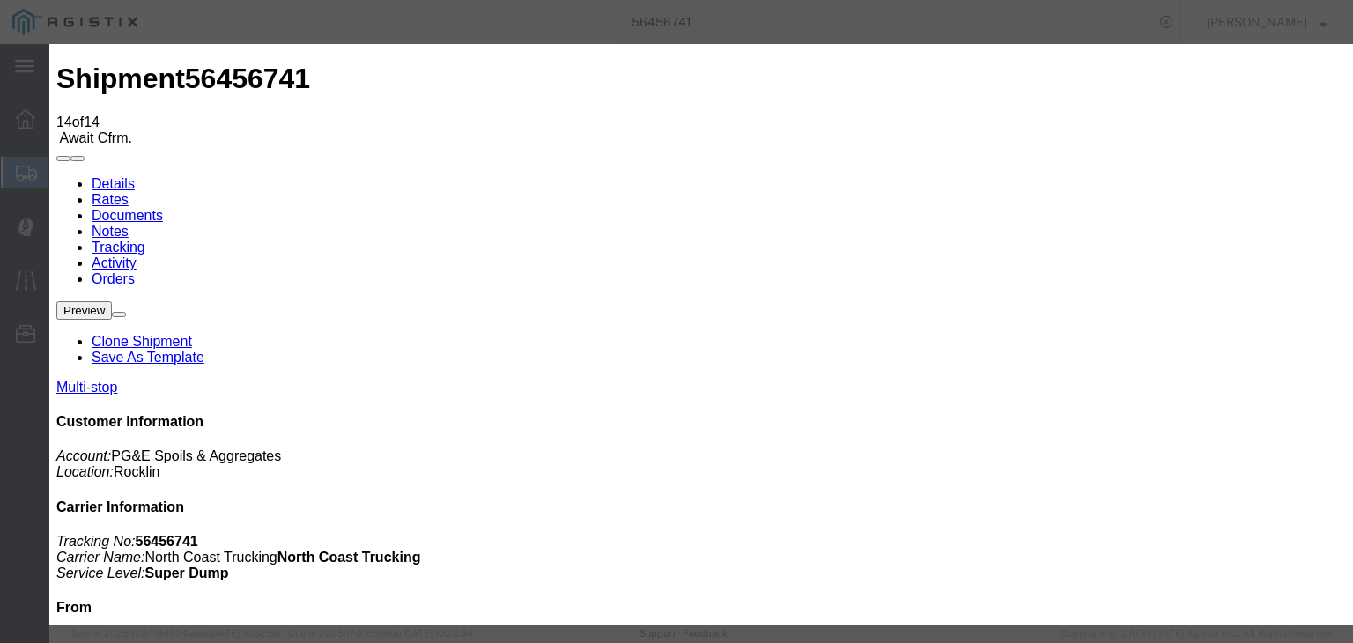
drag, startPoint x: 882, startPoint y: 220, endPoint x: 890, endPoint y: 233, distance: 15.4
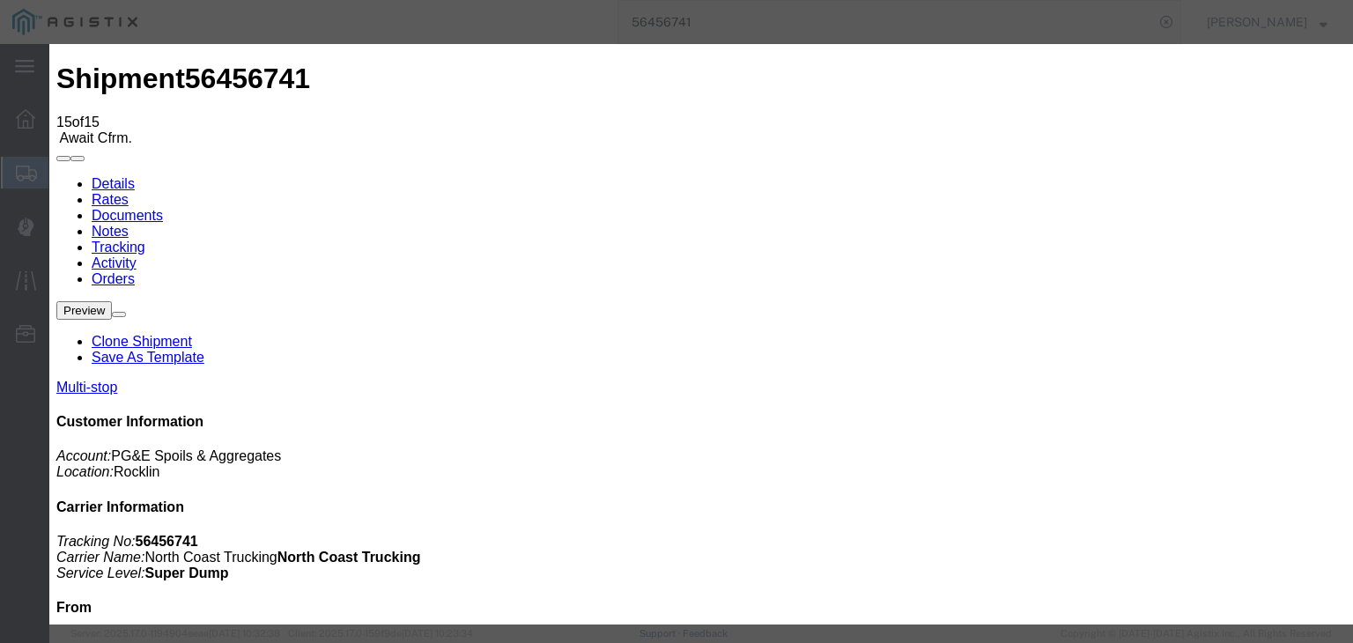
drag, startPoint x: 565, startPoint y: 233, endPoint x: 569, endPoint y: 225, distance: 9.5
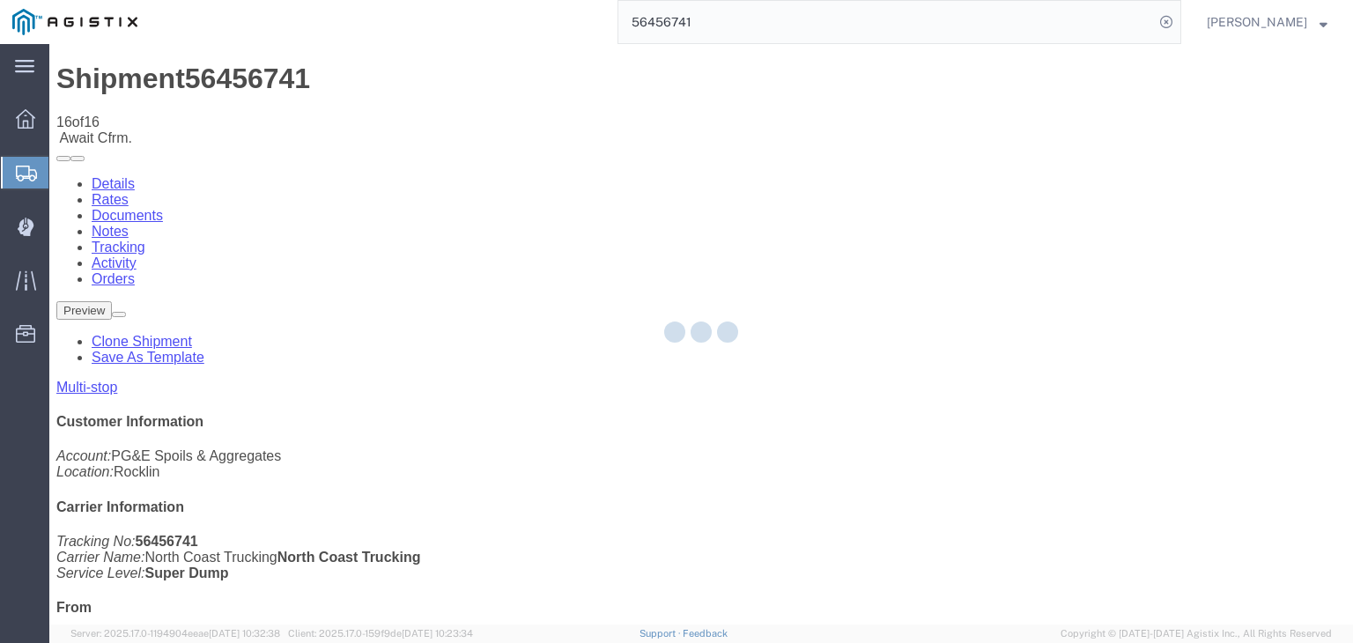
click at [913, 164] on div at bounding box center [700, 334] width 1303 height 580
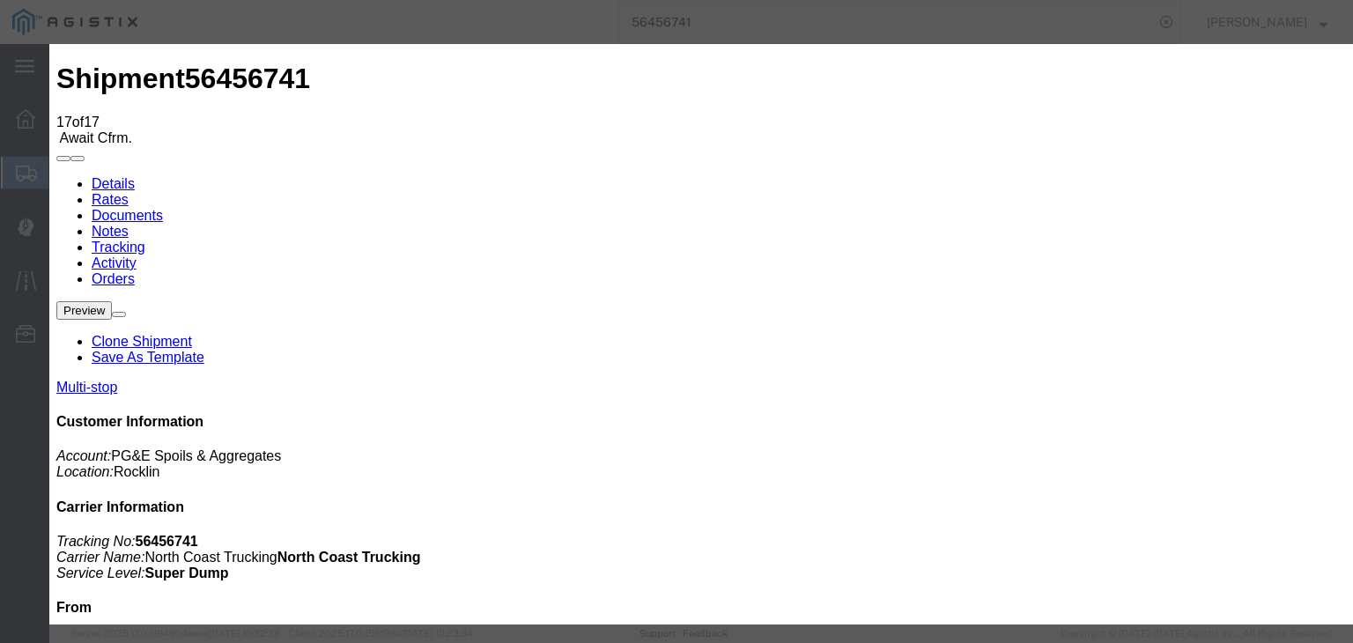
drag, startPoint x: 472, startPoint y: 251, endPoint x: 390, endPoint y: 265, distance: 83.1
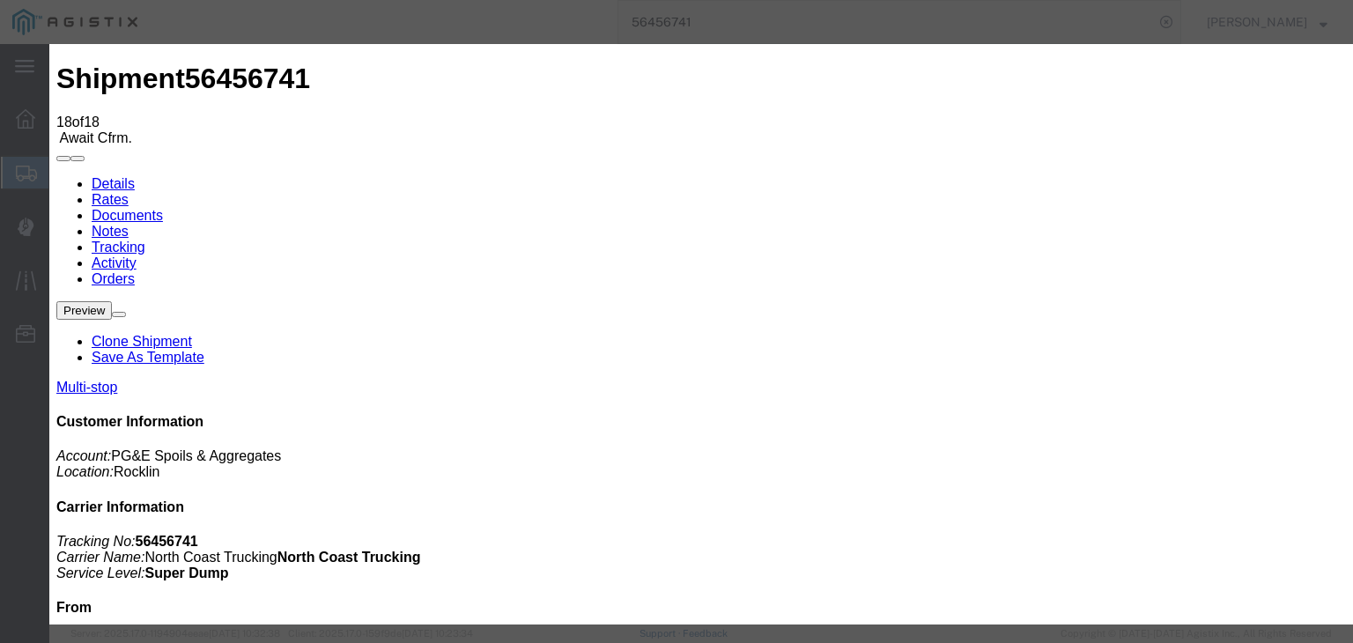
drag, startPoint x: 1091, startPoint y: 532, endPoint x: 1055, endPoint y: 503, distance: 46.3
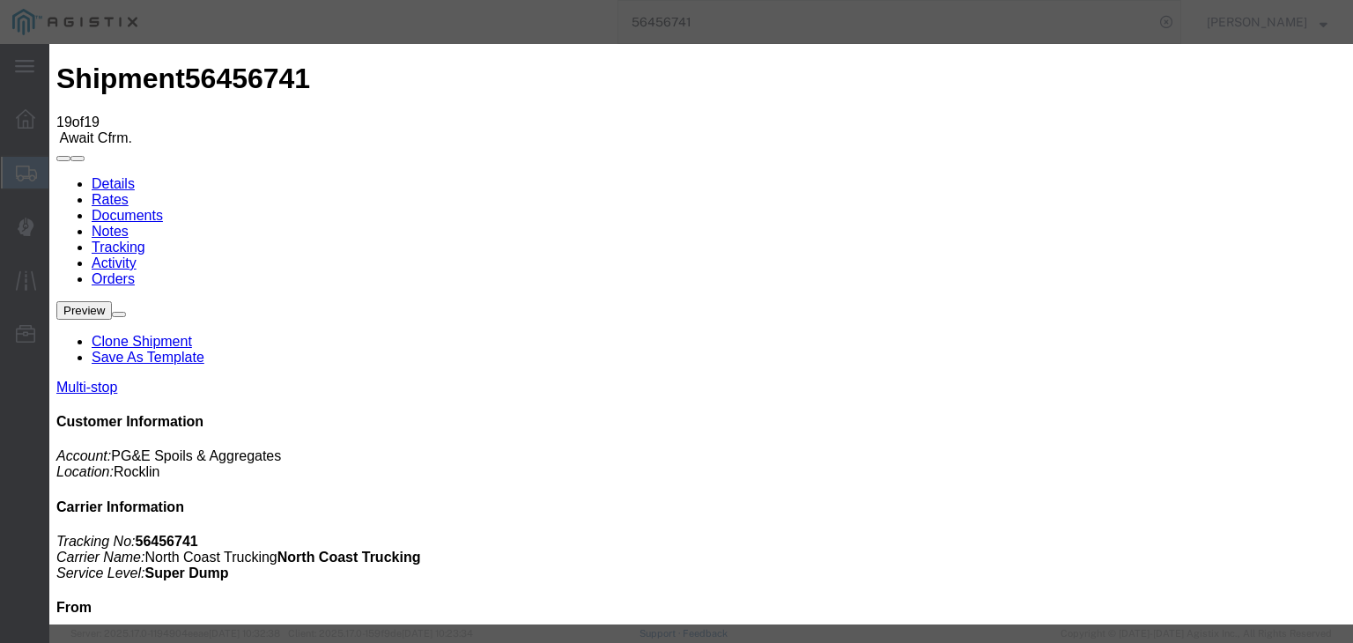
drag, startPoint x: 891, startPoint y: 219, endPoint x: 891, endPoint y: 234, distance: 15.0
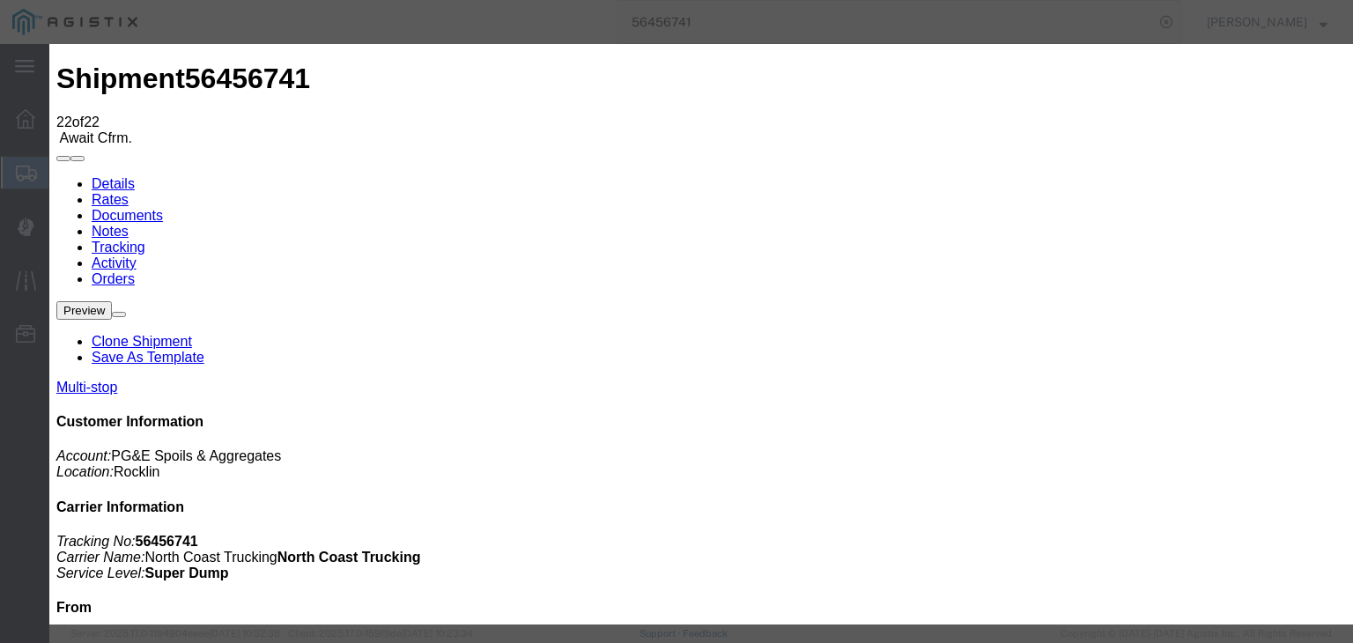
drag, startPoint x: 578, startPoint y: 219, endPoint x: 603, endPoint y: 251, distance: 40.7
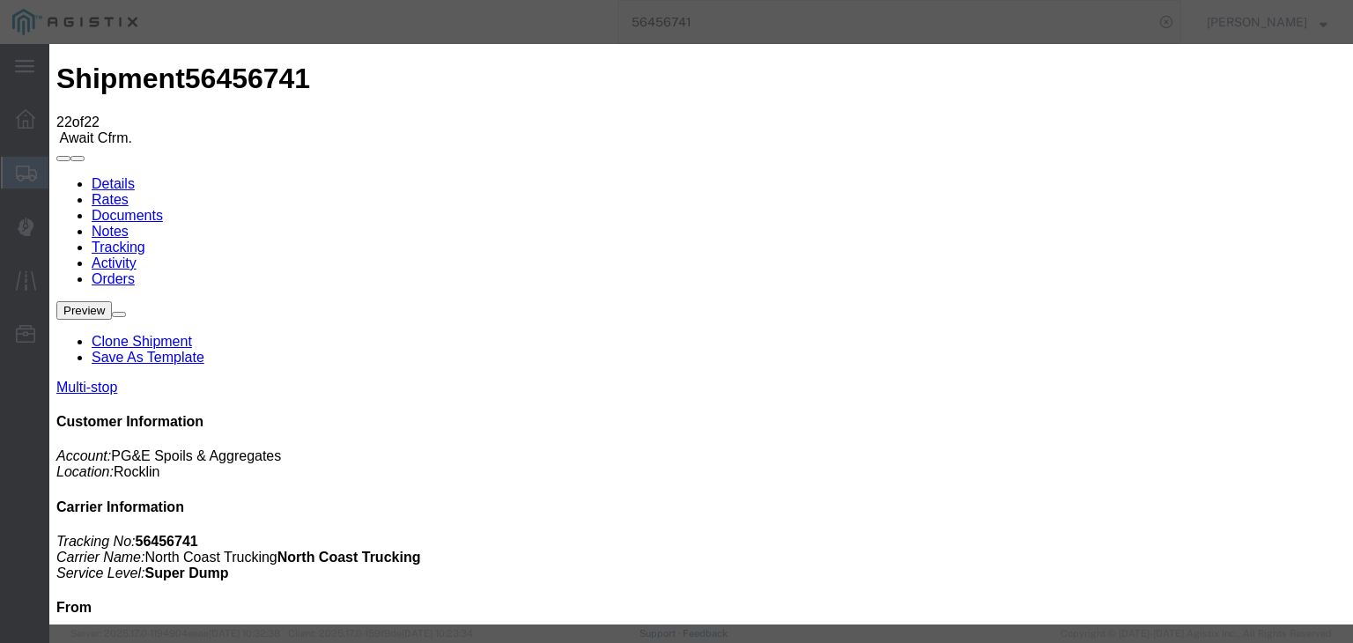
drag, startPoint x: 883, startPoint y: 219, endPoint x: 886, endPoint y: 232, distance: 13.5
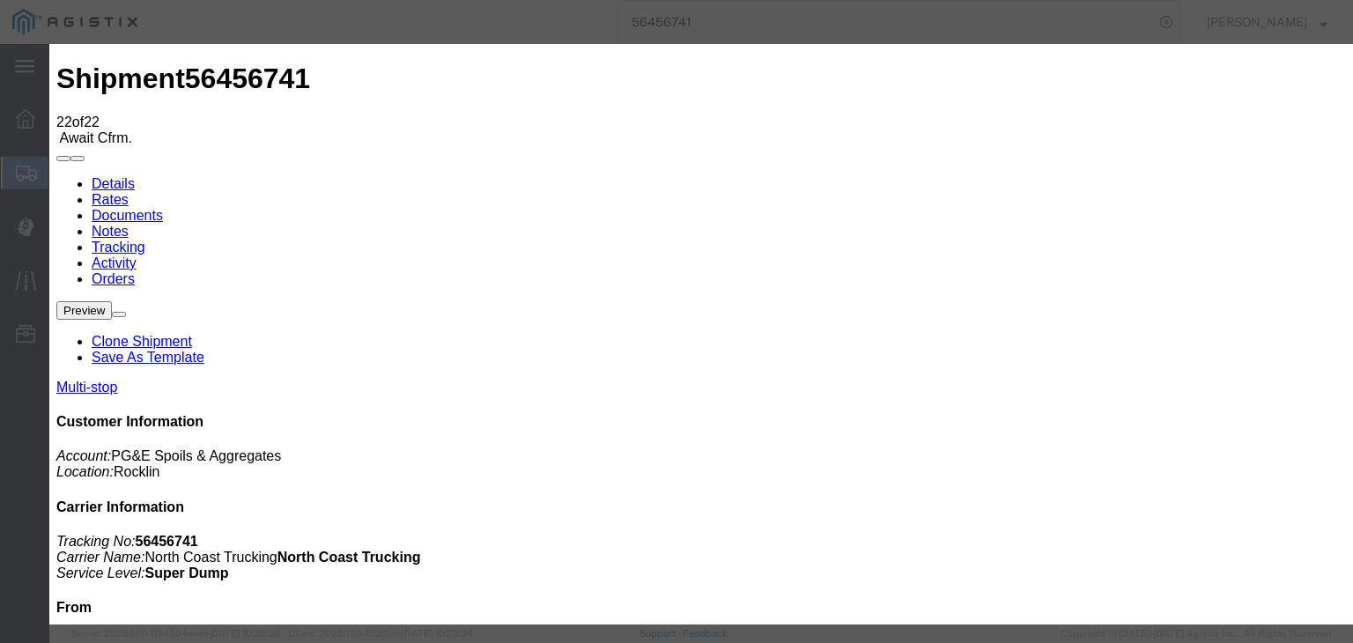
drag, startPoint x: 909, startPoint y: 291, endPoint x: 904, endPoint y: 278, distance: 13.9
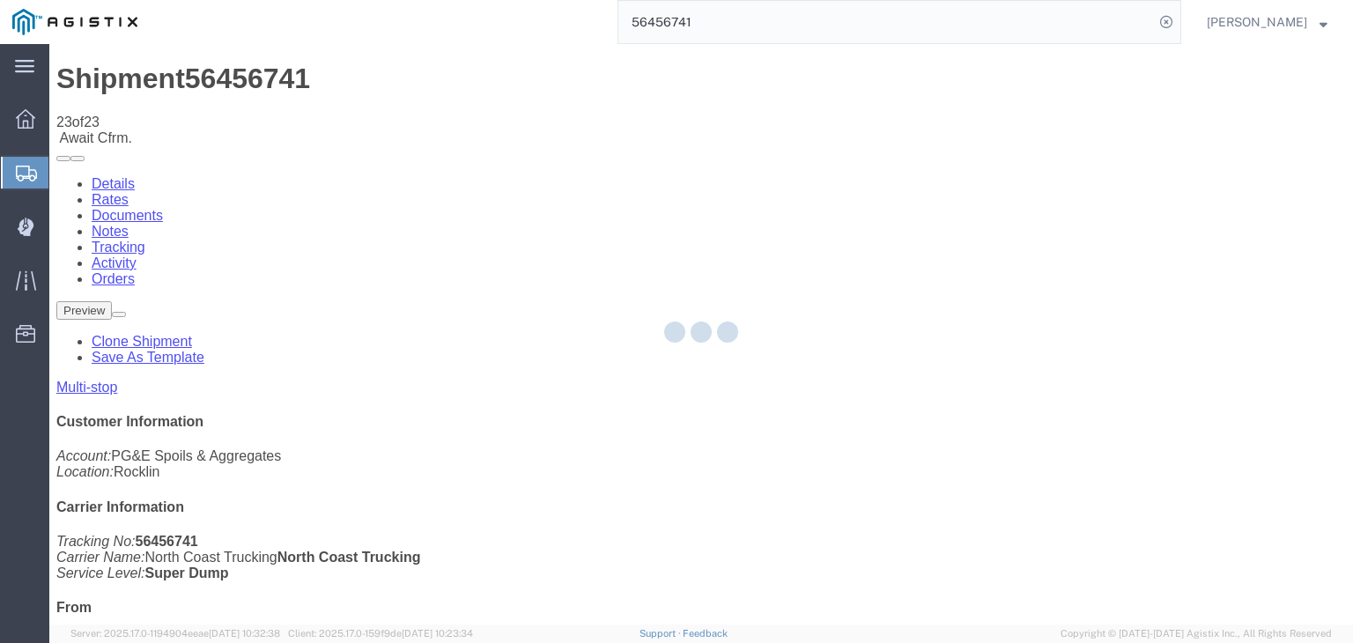
click at [874, 166] on div at bounding box center [700, 334] width 1303 height 580
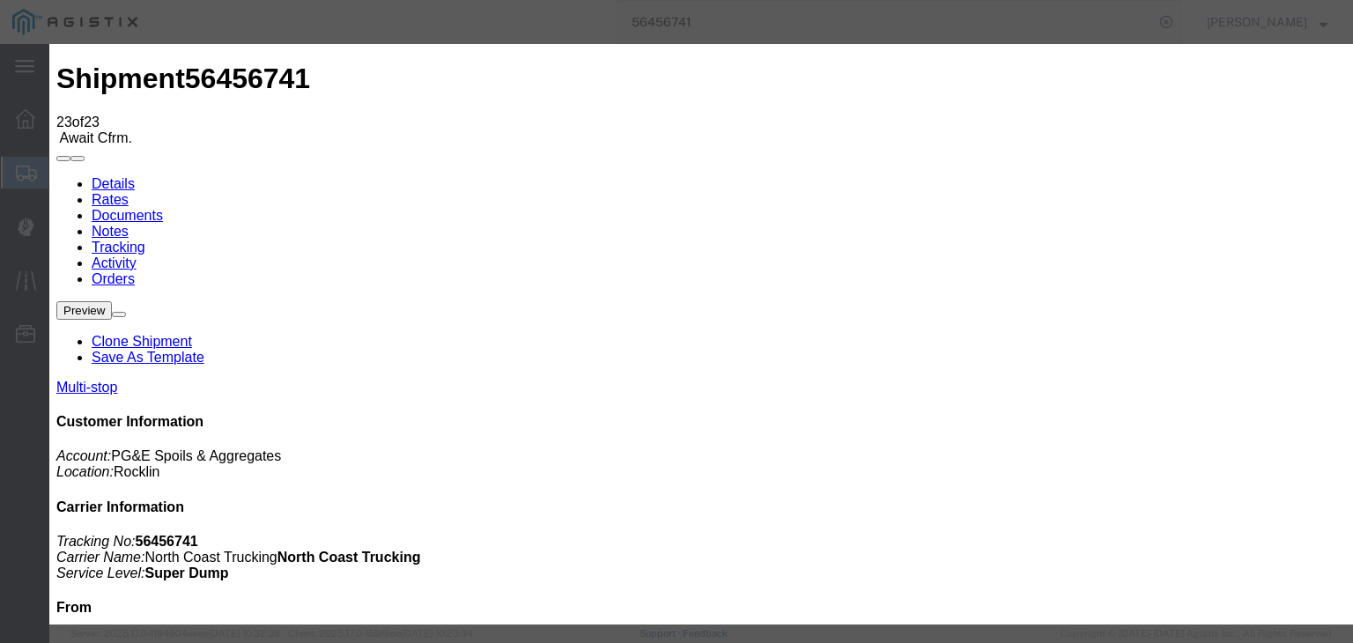
drag, startPoint x: 926, startPoint y: 221, endPoint x: 932, endPoint y: 234, distance: 14.2
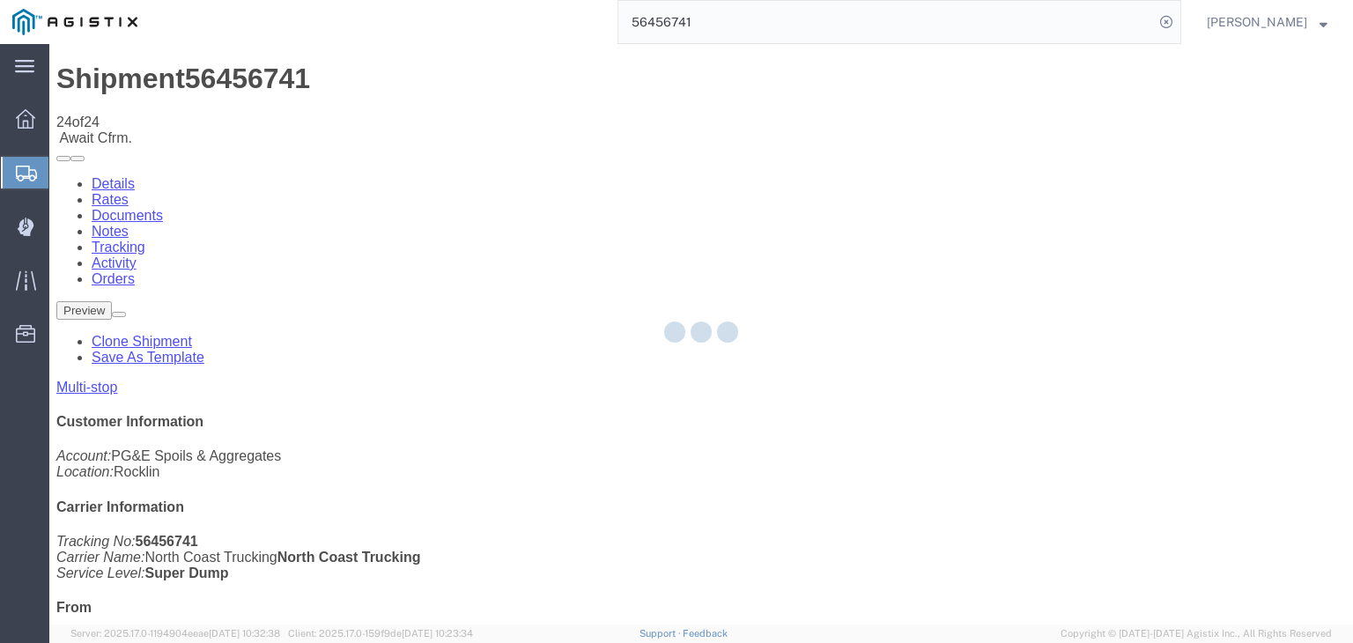
click at [877, 163] on div at bounding box center [700, 334] width 1303 height 580
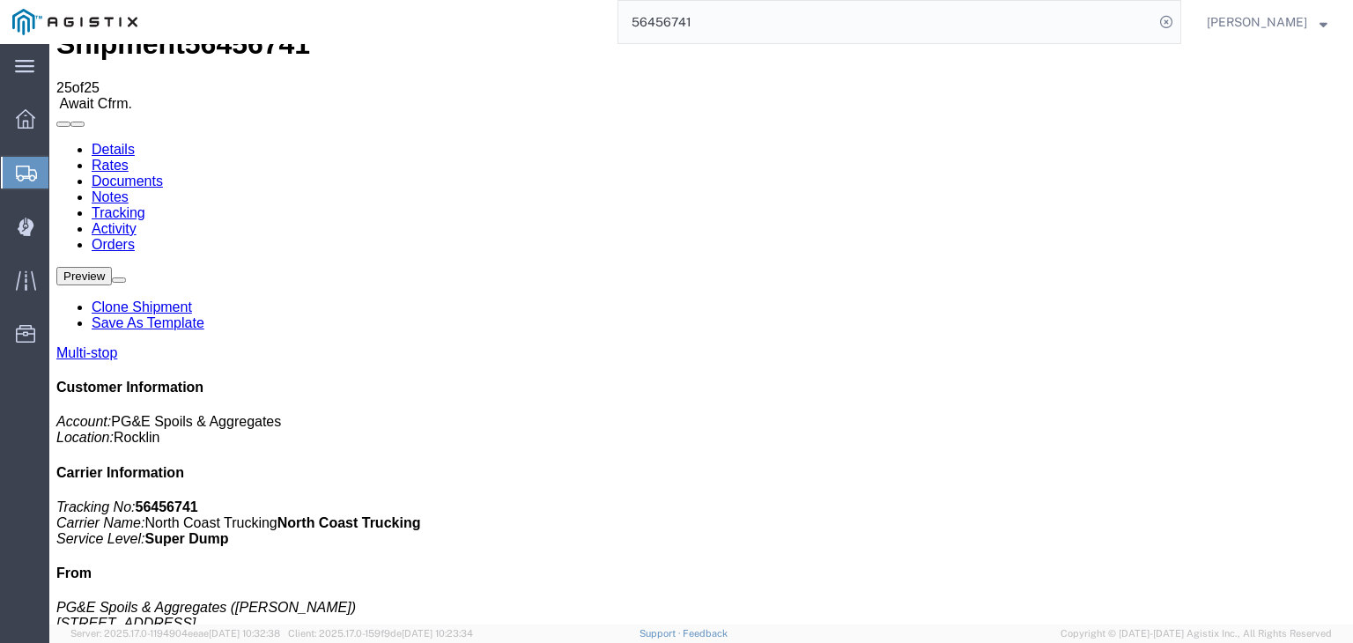
scroll to position [0, 0]
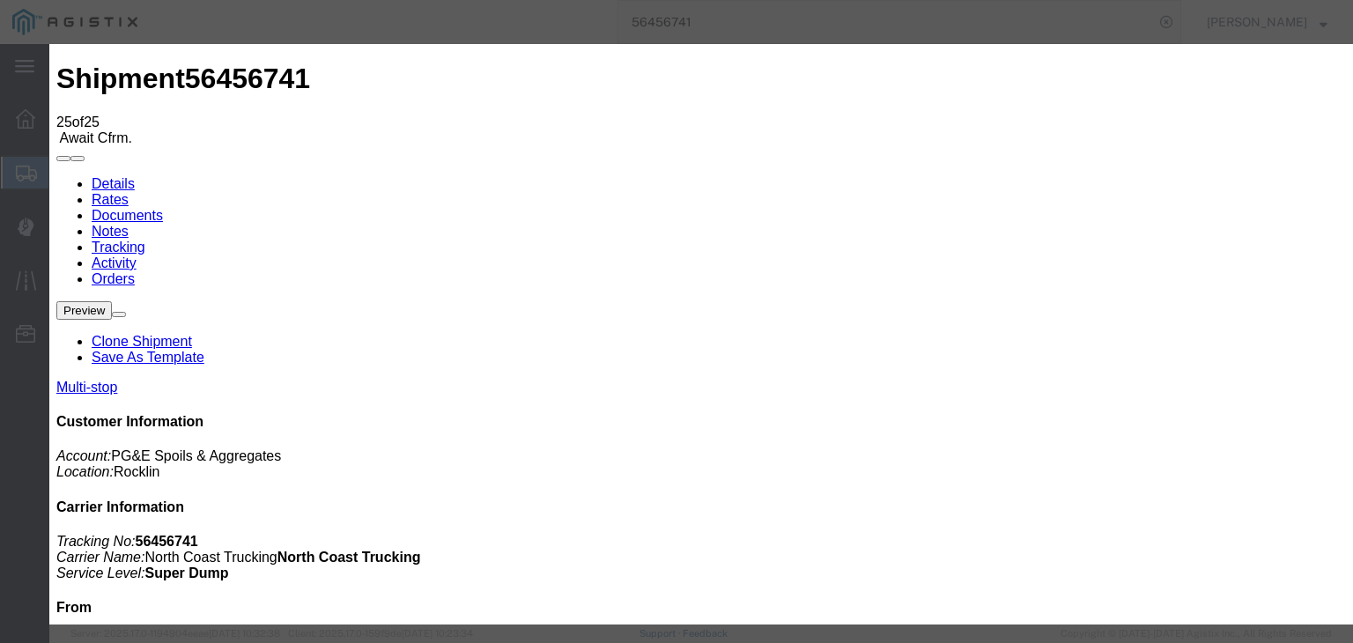
drag, startPoint x: 520, startPoint y: 260, endPoint x: 513, endPoint y: 268, distance: 10.6
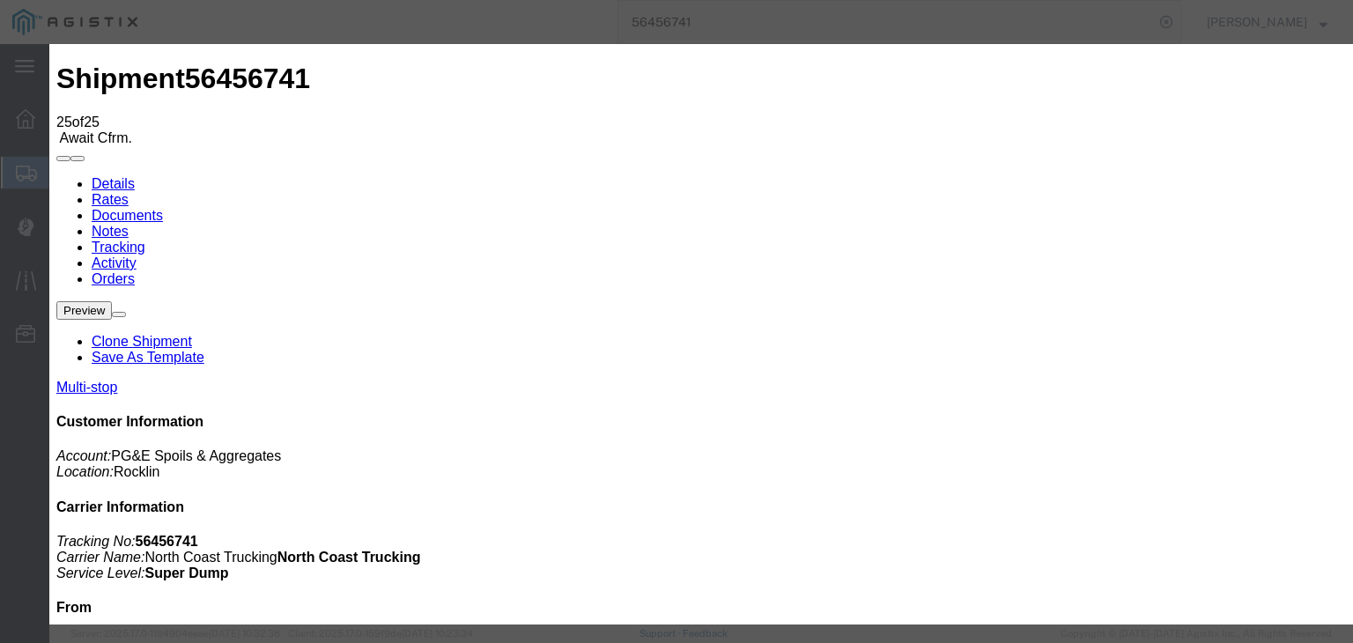
drag, startPoint x: 1077, startPoint y: 533, endPoint x: 1052, endPoint y: 533, distance: 24.7
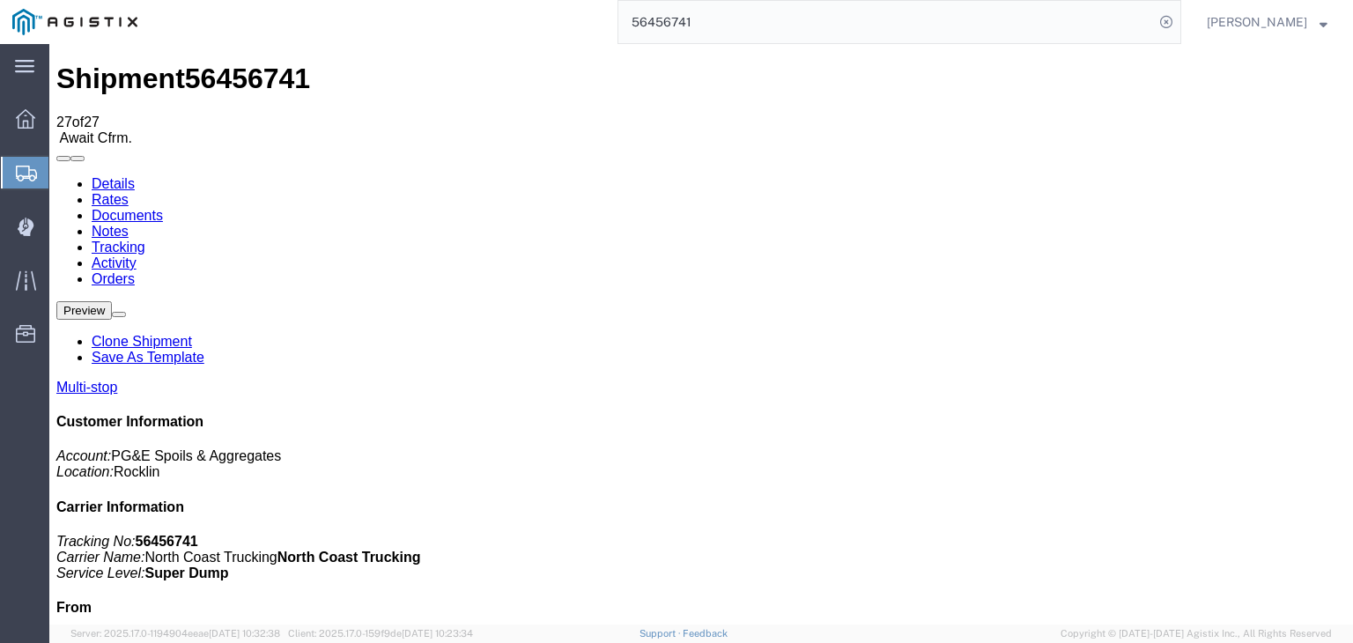
drag, startPoint x: 291, startPoint y: 154, endPoint x: 242, endPoint y: 110, distance: 66.1
click at [163, 208] on link "Documents" at bounding box center [127, 215] width 71 height 15
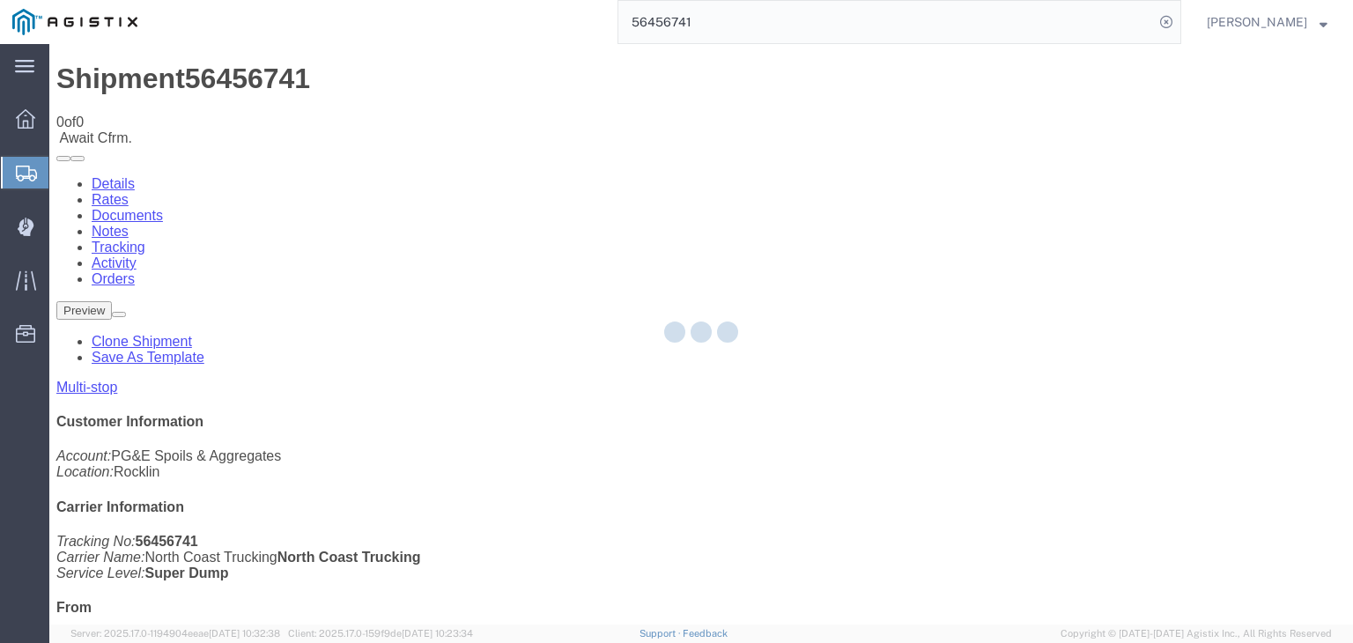
click at [719, 170] on div at bounding box center [700, 334] width 1303 height 580
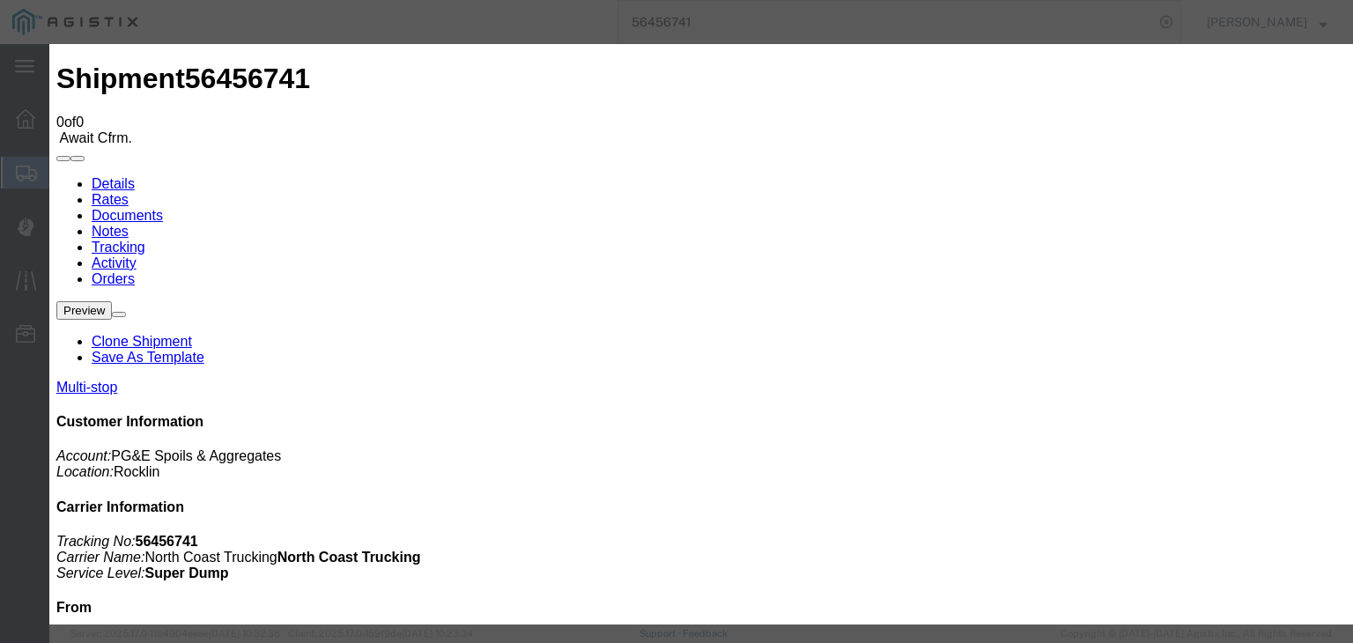
scroll to position [0, 0]
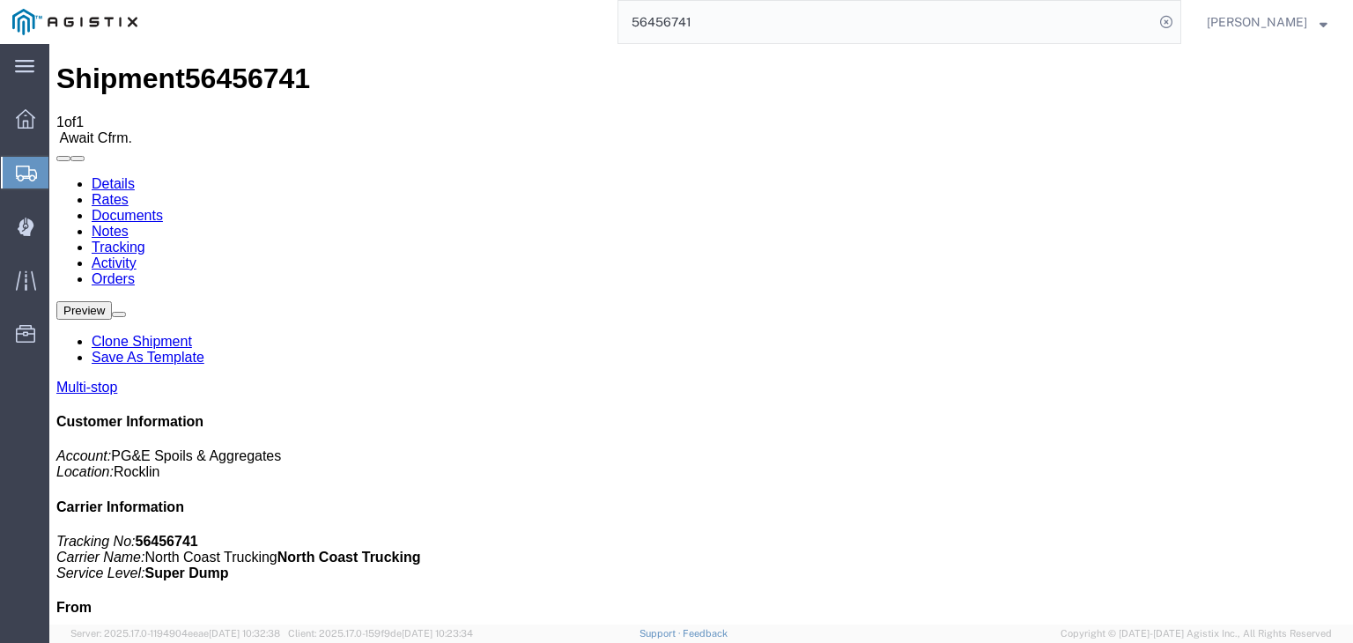
click at [145, 240] on link "Tracking" at bounding box center [119, 247] width 54 height 15
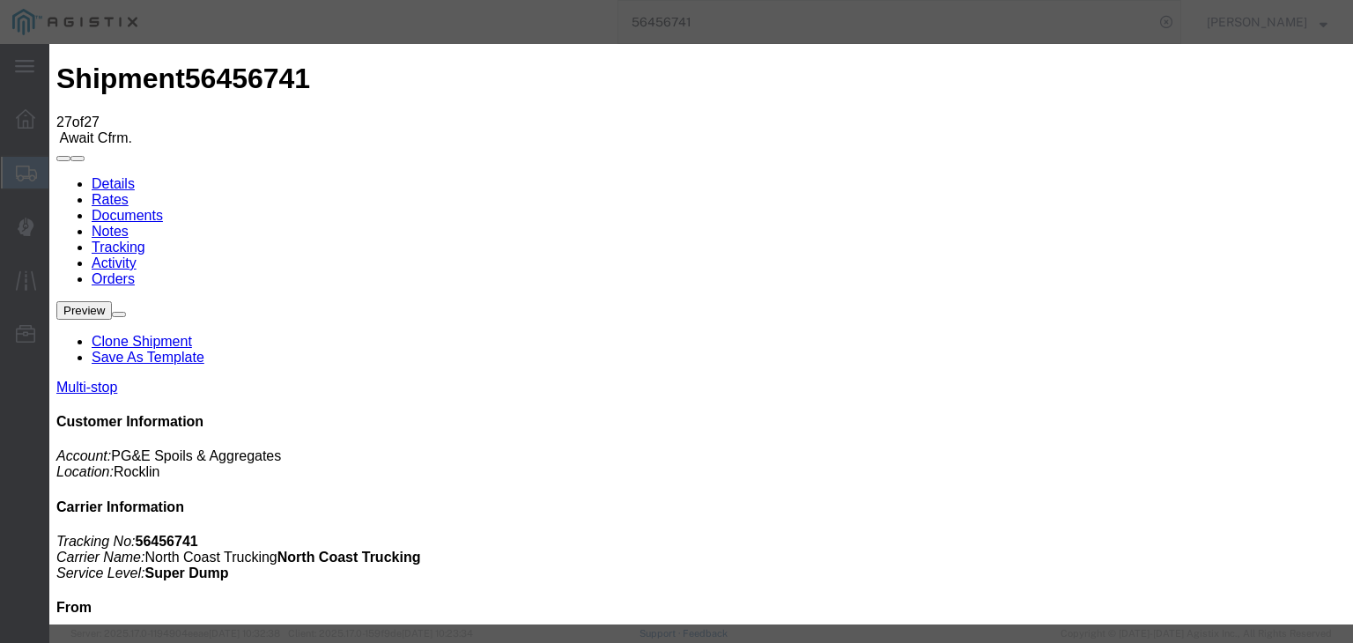
drag, startPoint x: 418, startPoint y: 203, endPoint x: 419, endPoint y: 220, distance: 16.8
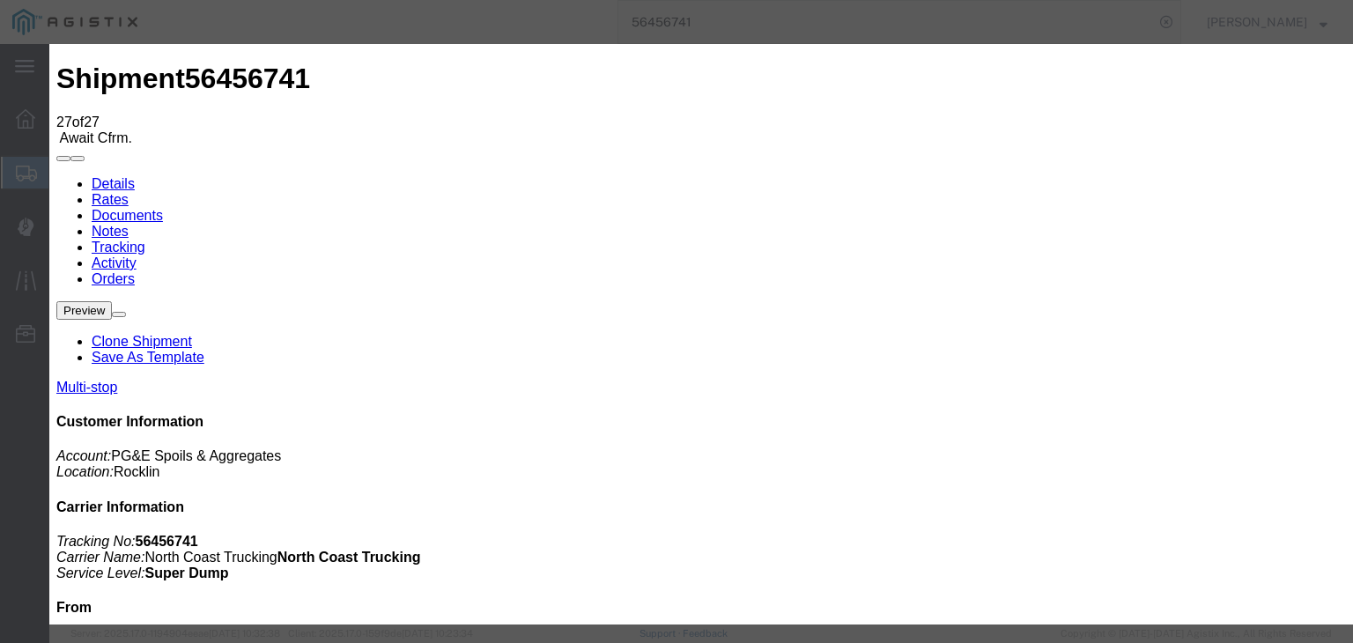
drag, startPoint x: 594, startPoint y: 216, endPoint x: 601, endPoint y: 243, distance: 28.2
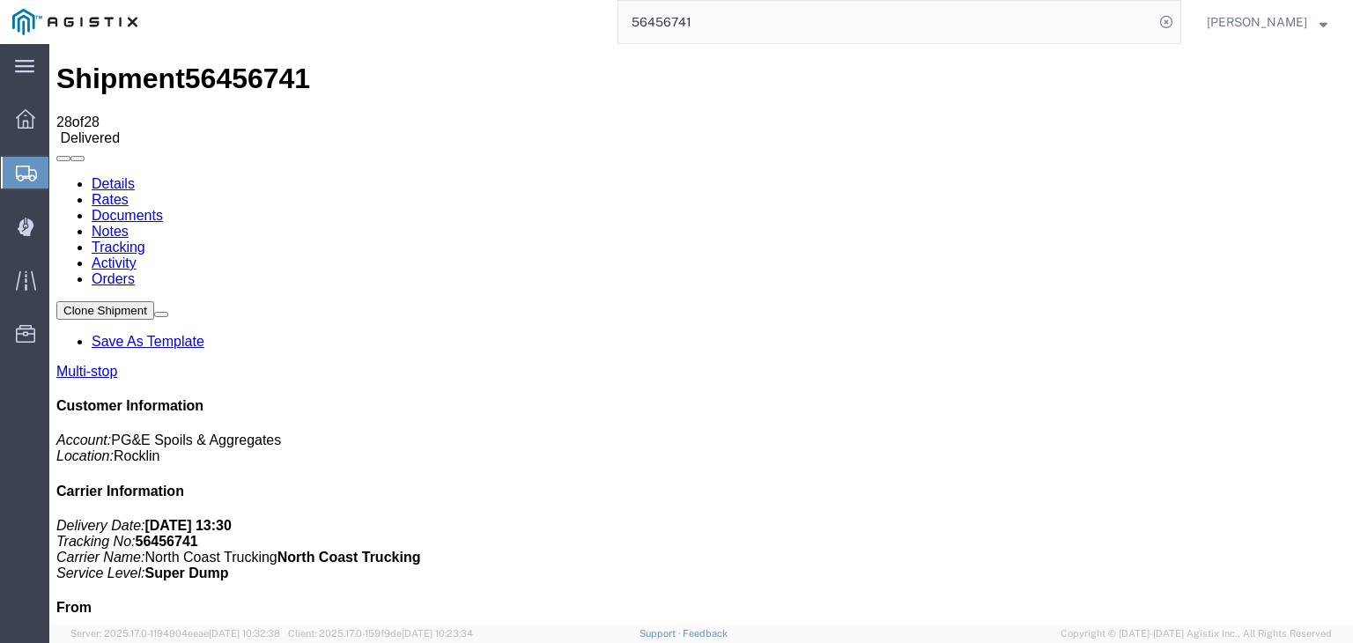
click at [129, 224] on link "Notes" at bounding box center [110, 231] width 37 height 15
click at [722, 33] on input "56456741" at bounding box center [885, 22] width 535 height 42
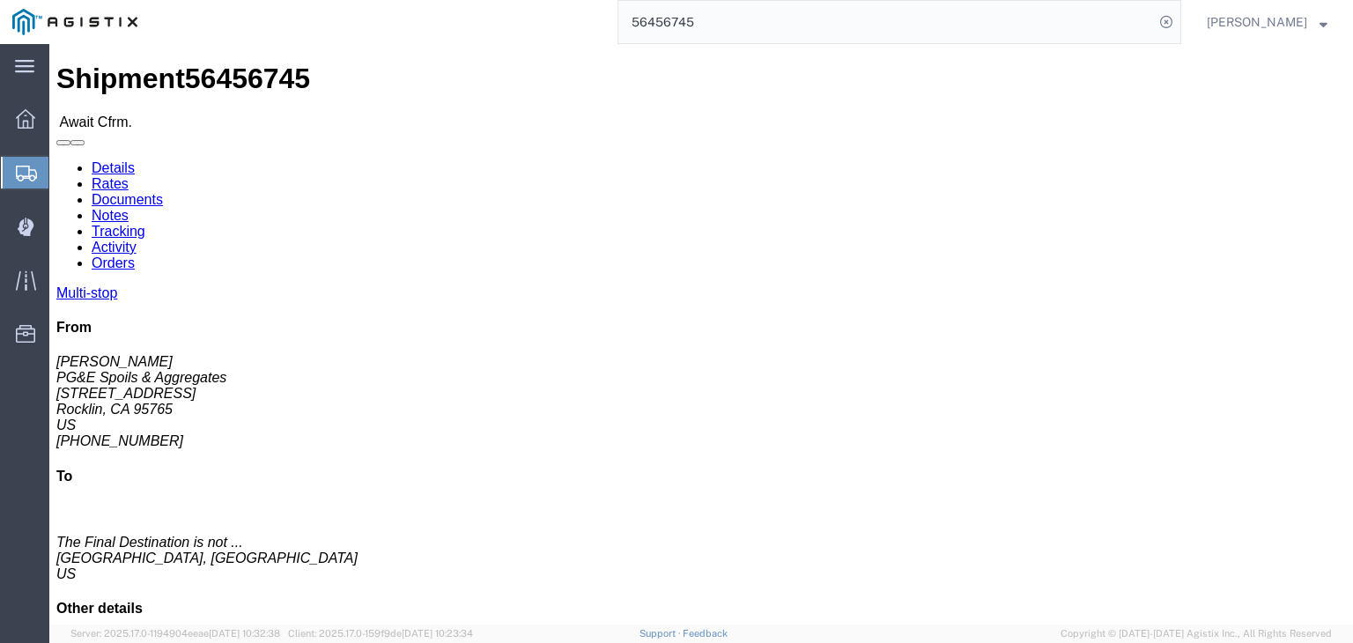
click link "Documents"
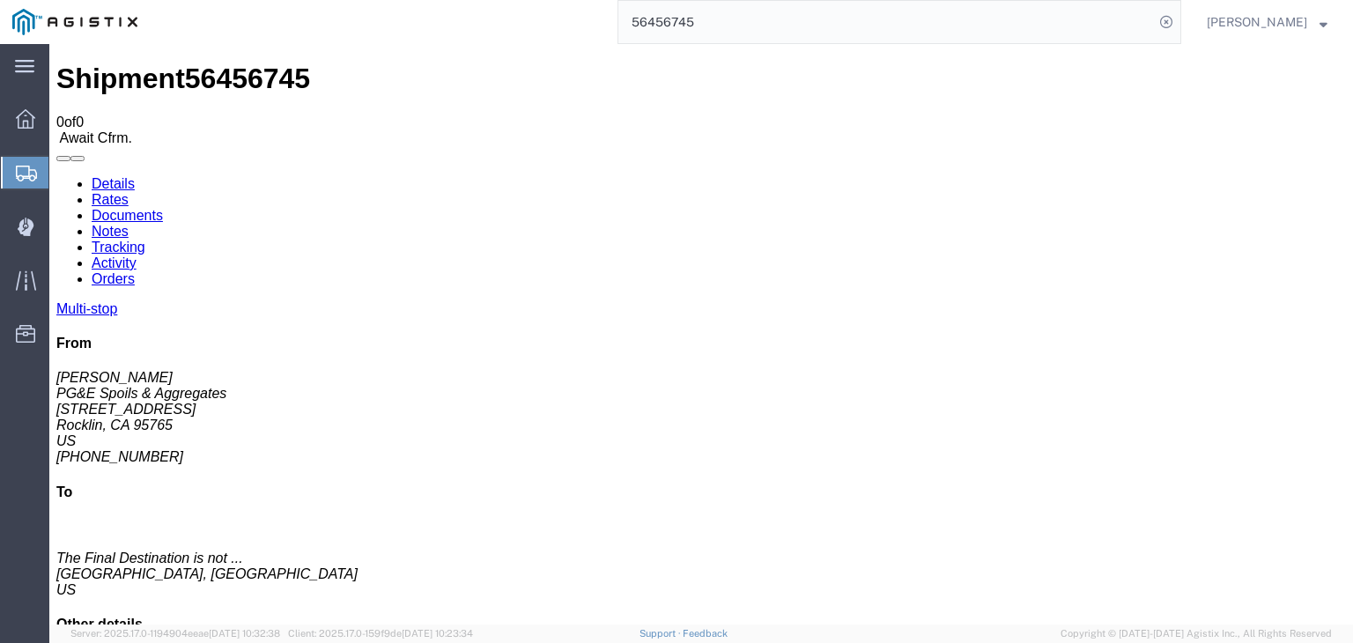
click at [145, 240] on link "Tracking" at bounding box center [119, 247] width 54 height 15
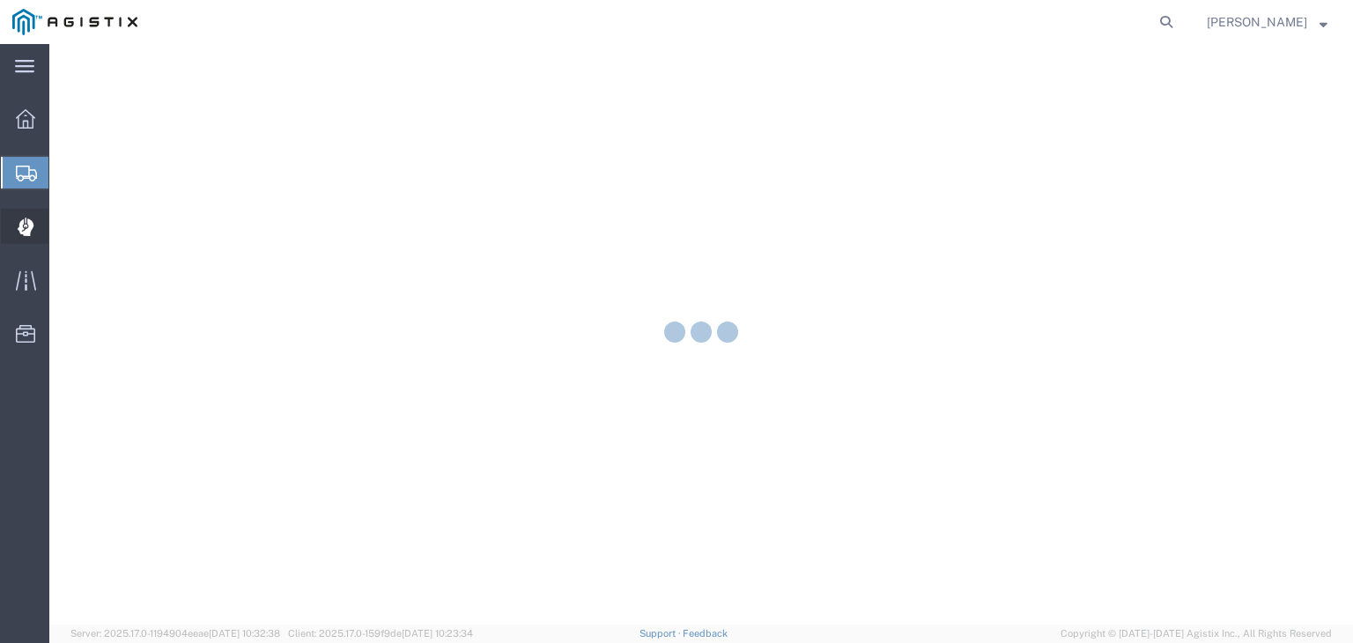
click at [25, 228] on icon at bounding box center [26, 227] width 17 height 18
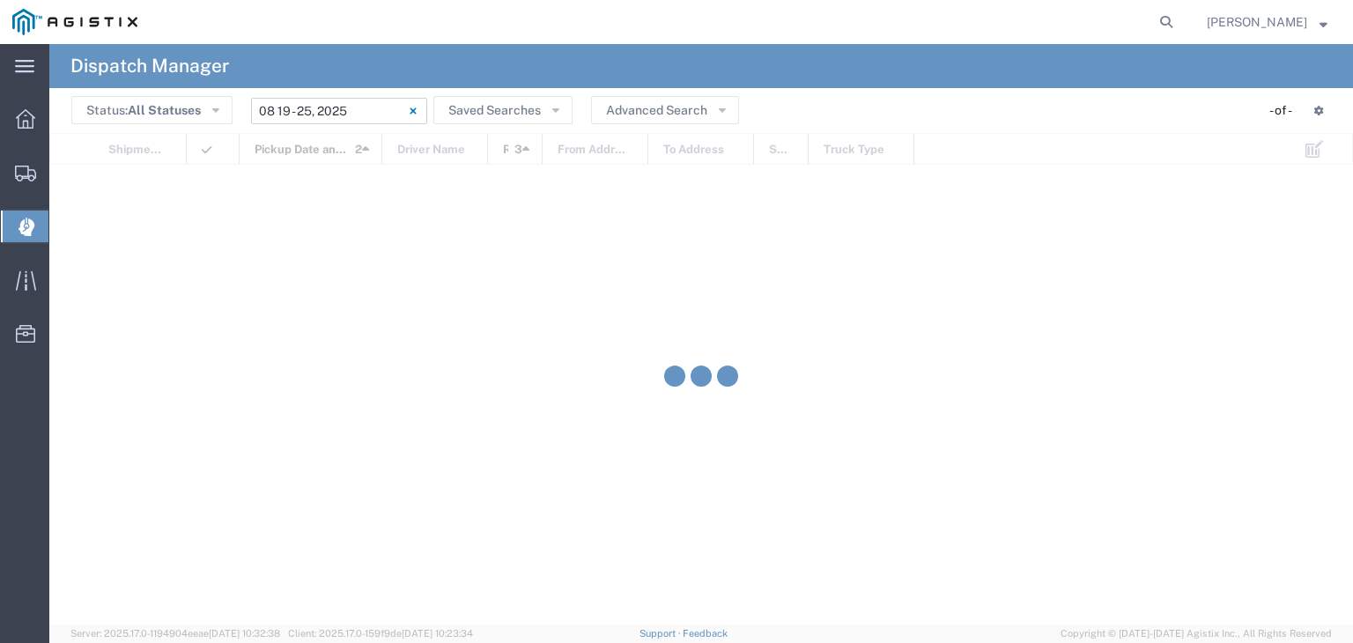
click at [345, 100] on input "[DATE] - [DATE]" at bounding box center [339, 111] width 176 height 26
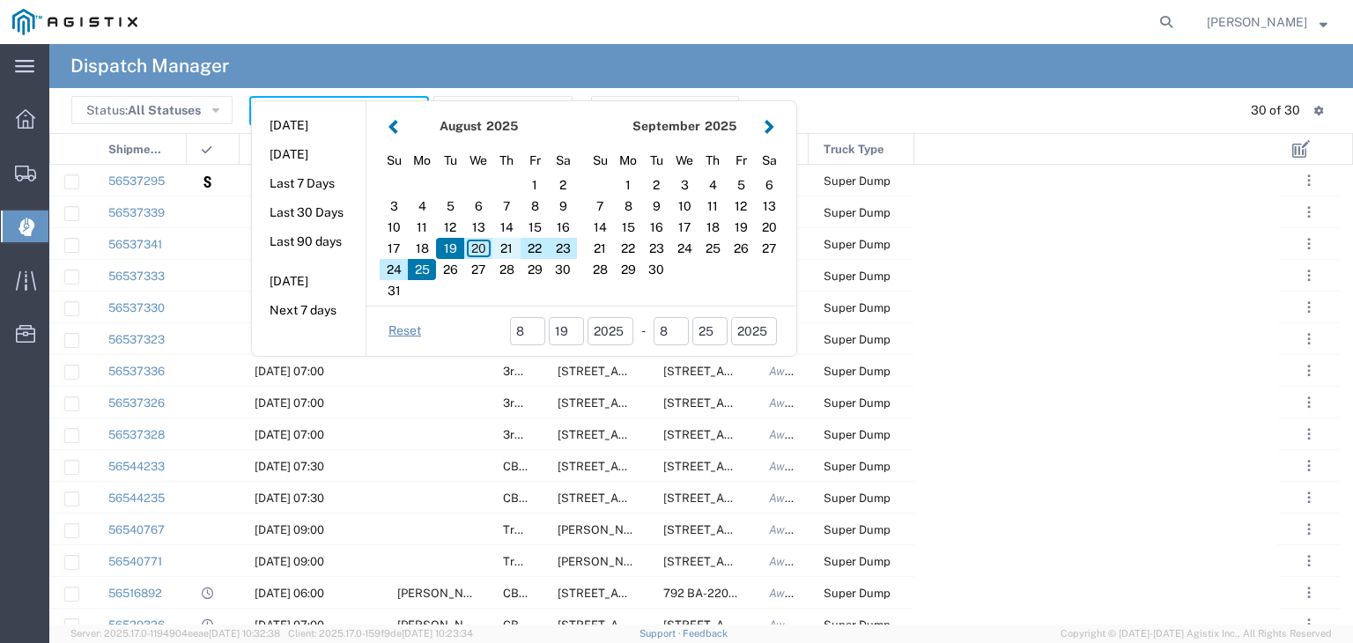
click at [504, 245] on div "21" at bounding box center [506, 248] width 28 height 21
type input "08/21/2025"
type input "08/21/2025 - 08/21/2025"
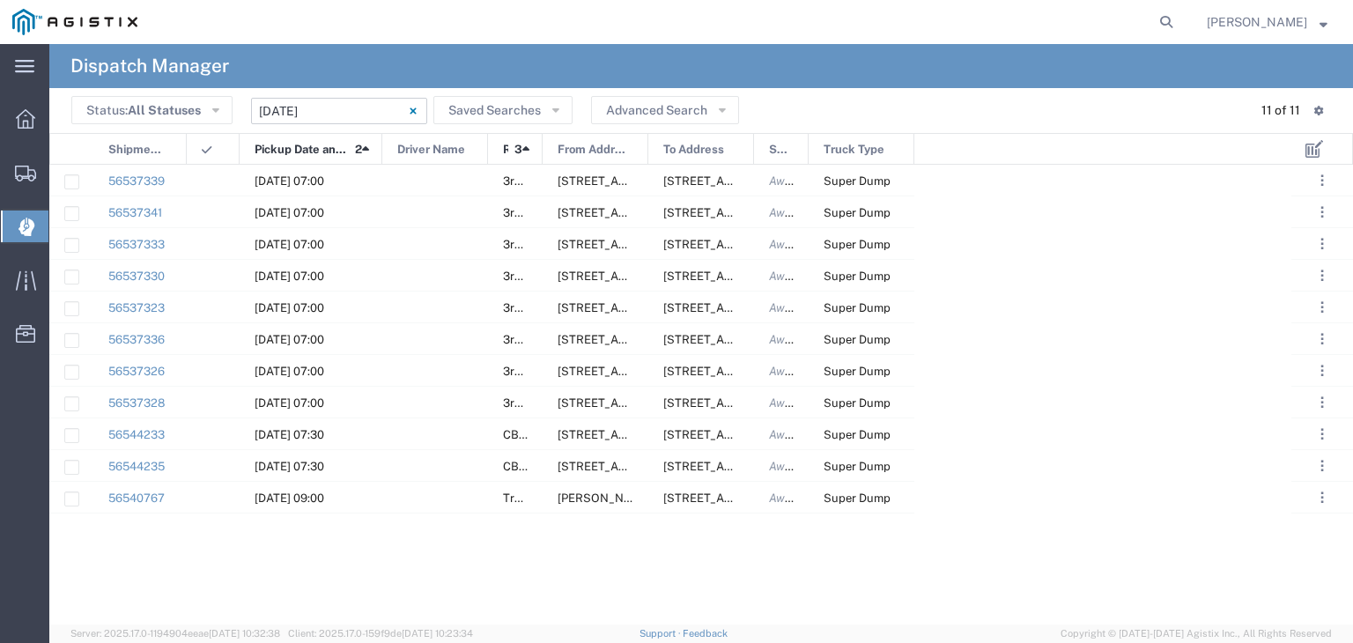
click at [289, 105] on input "08/21/2025 - 08/21/2025" at bounding box center [339, 111] width 176 height 26
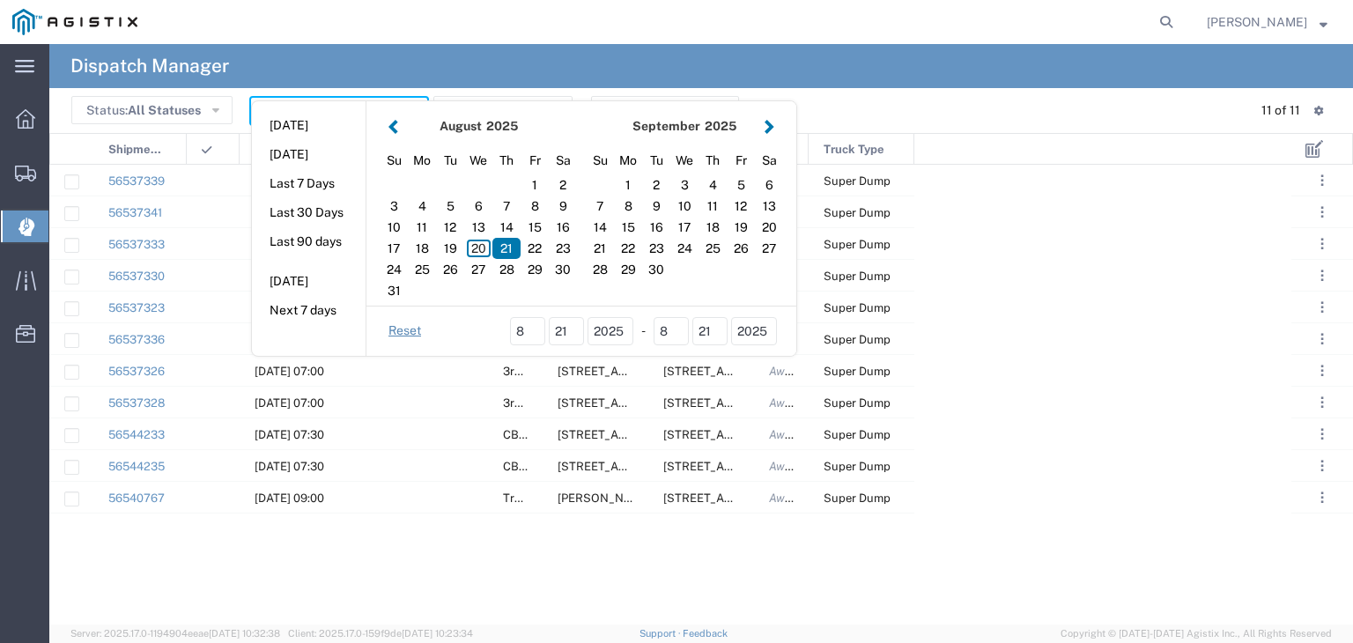
click at [391, 121] on button "button" at bounding box center [393, 126] width 18 height 24
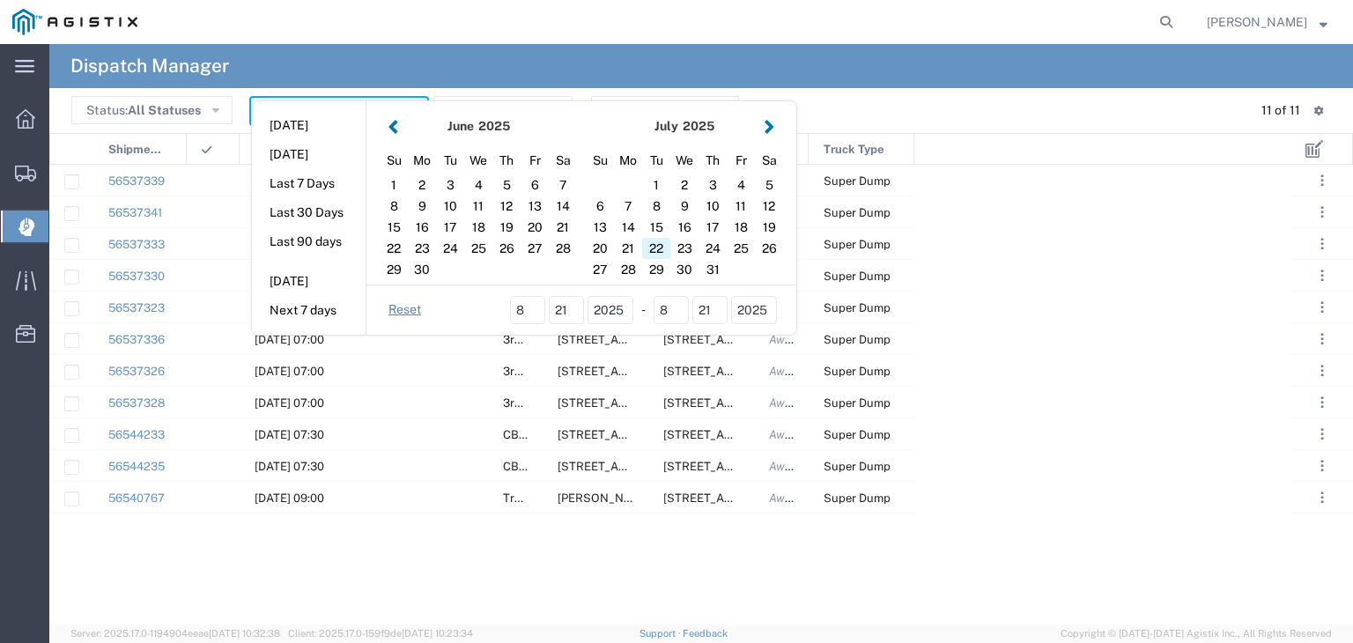
click at [652, 248] on div "22" at bounding box center [656, 248] width 28 height 21
type input "07/22/2025"
type input "07/22/2025 - 07/22/2025"
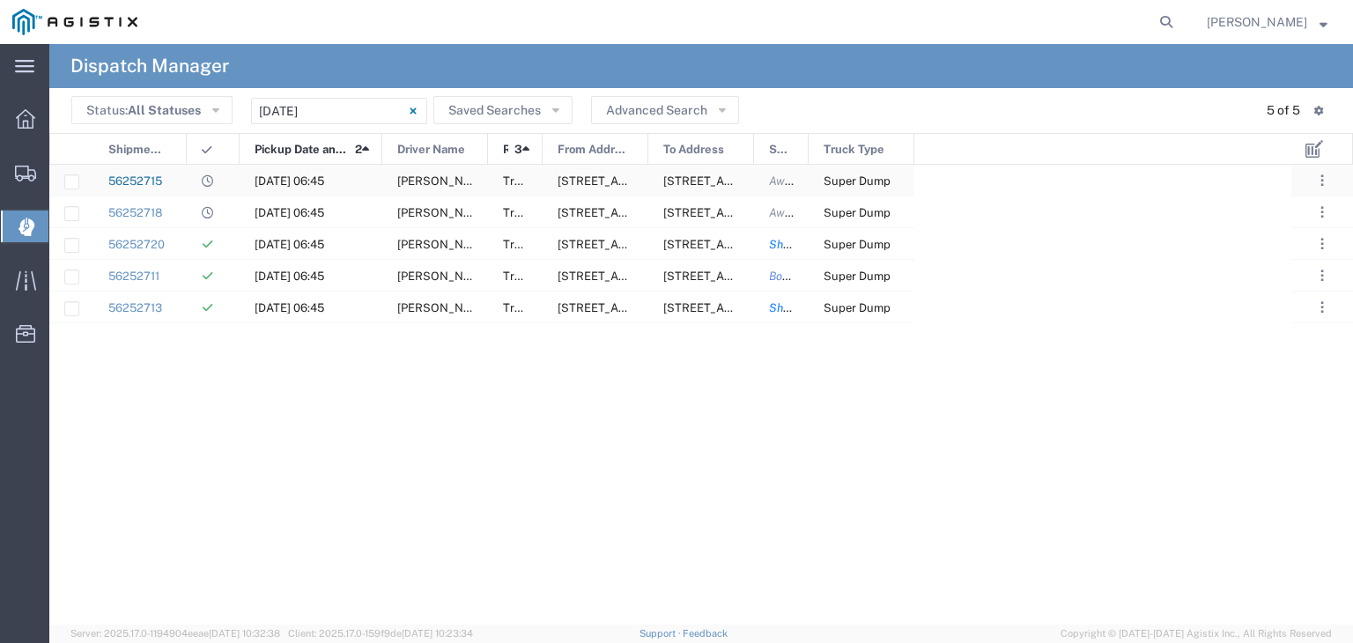
click at [148, 174] on link "56252715" at bounding box center [135, 180] width 54 height 13
